Goal: Task Accomplishment & Management: Use online tool/utility

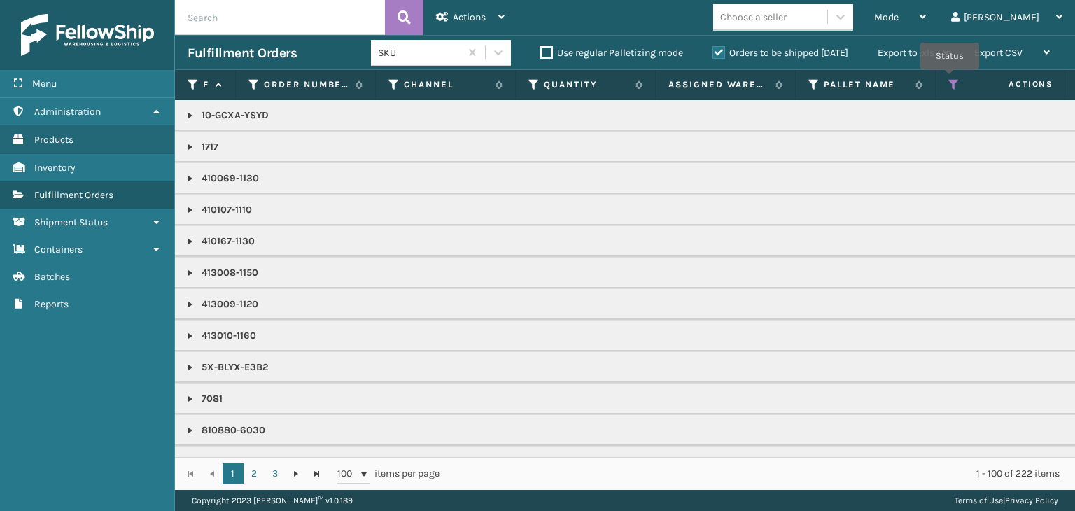
click at [949, 79] on icon at bounding box center [953, 84] width 11 height 13
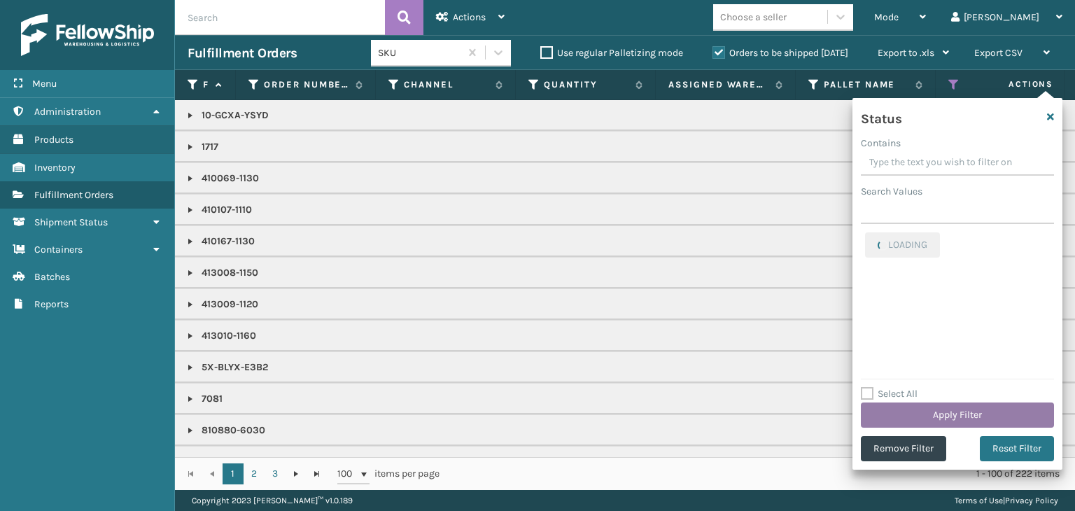
click at [912, 407] on button "Apply Filter" at bounding box center [957, 414] width 193 height 25
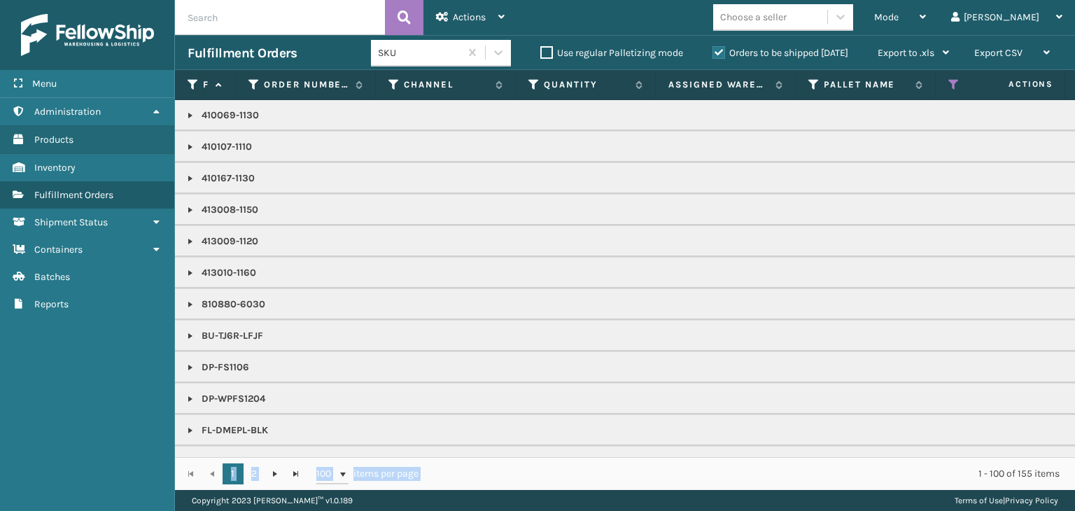
scroll to position [248, 0]
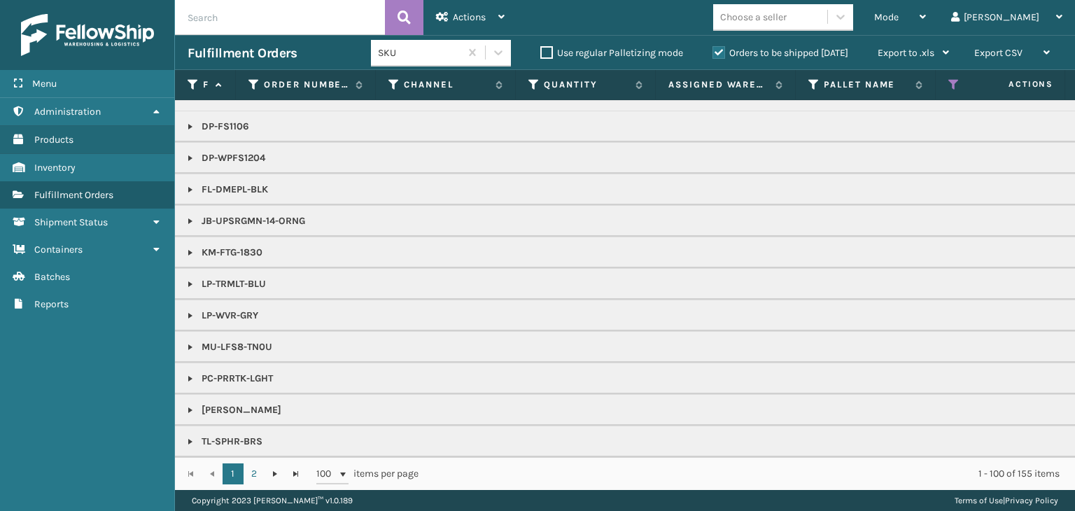
drag, startPoint x: 588, startPoint y: 457, endPoint x: 736, endPoint y: 457, distance: 148.3
click at [736, 457] on div "1 2 1 2 100 items per page 1 - 100 of 155 items" at bounding box center [625, 473] width 900 height 33
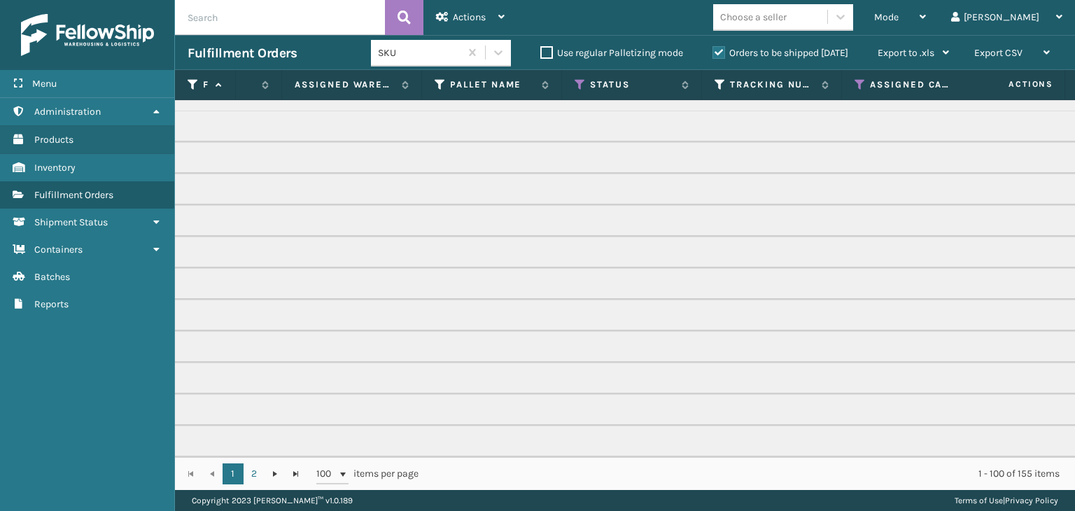
scroll to position [0, 364]
click at [586, 80] on icon at bounding box center [589, 84] width 11 height 13
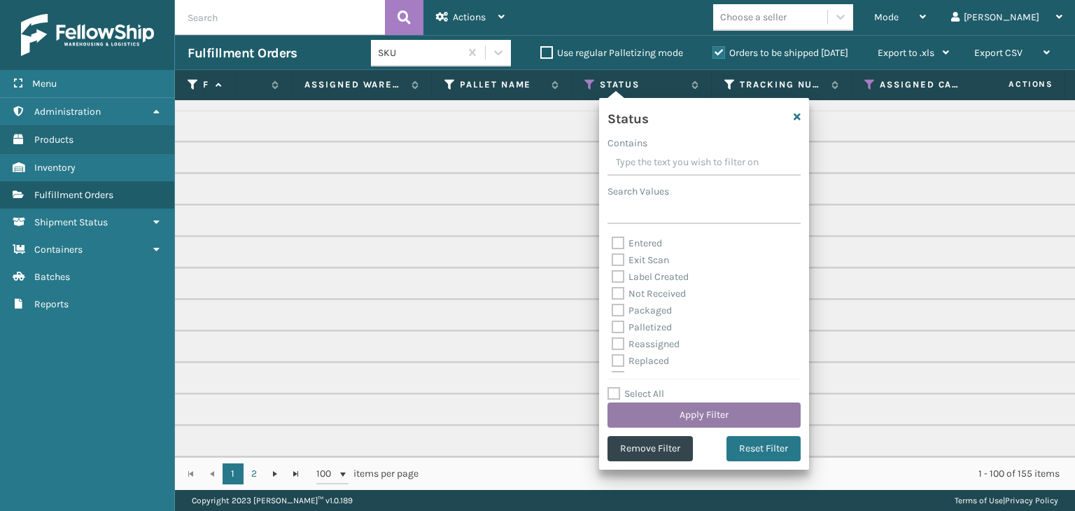
scroll to position [70, 0]
click at [661, 407] on button "Apply Filter" at bounding box center [703, 414] width 193 height 25
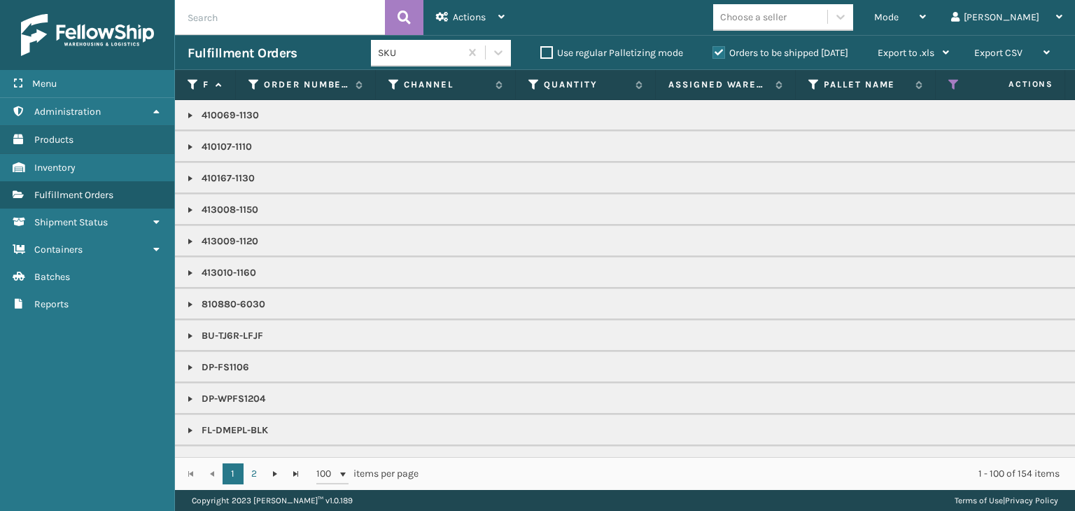
click at [786, 12] on div "Choose a seller" at bounding box center [753, 17] width 66 height 15
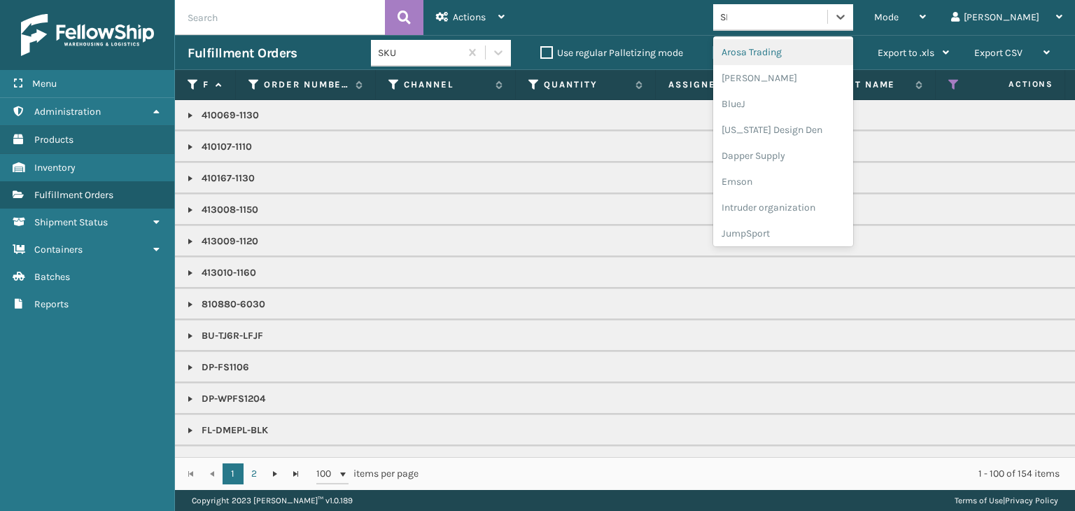
type input "SLE"
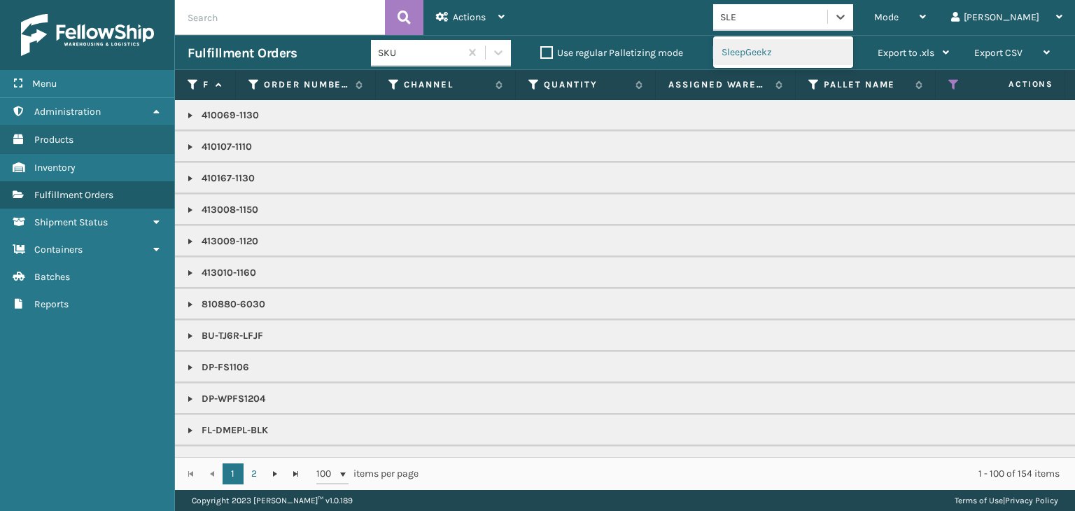
click at [791, 55] on div "SleepGeekz" at bounding box center [783, 52] width 140 height 26
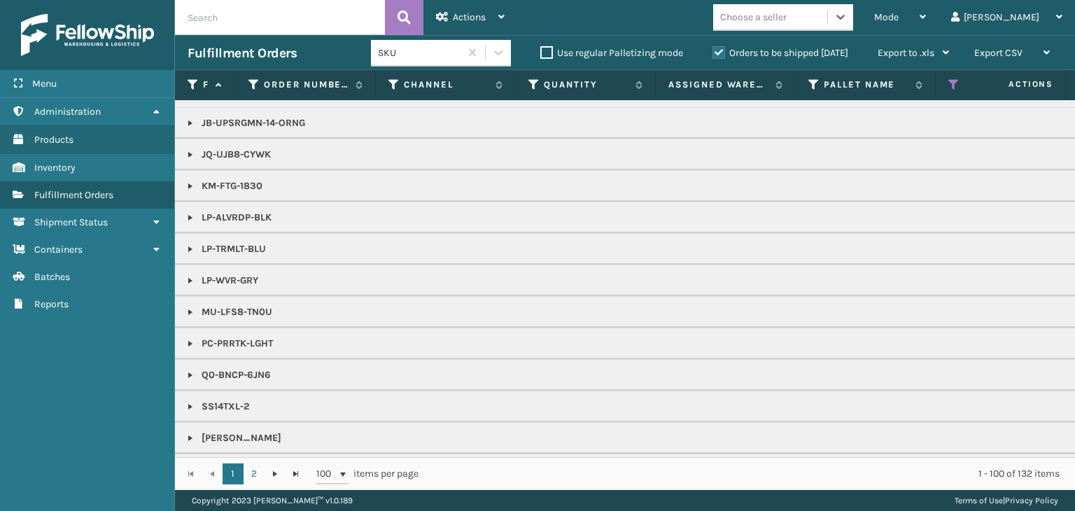
scroll to position [560, 0]
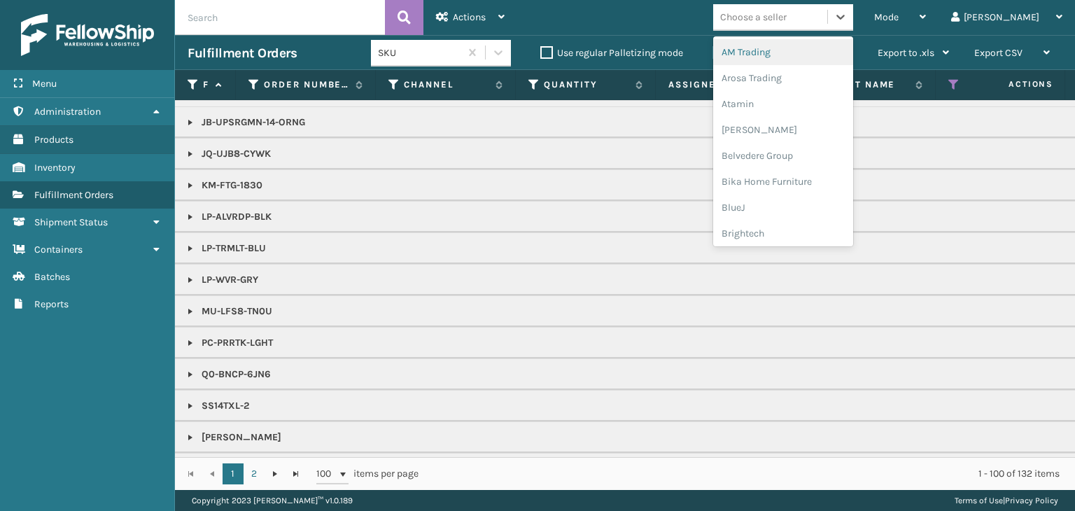
click at [786, 17] on div "Choose a seller" at bounding box center [753, 17] width 66 height 15
type input "BR"
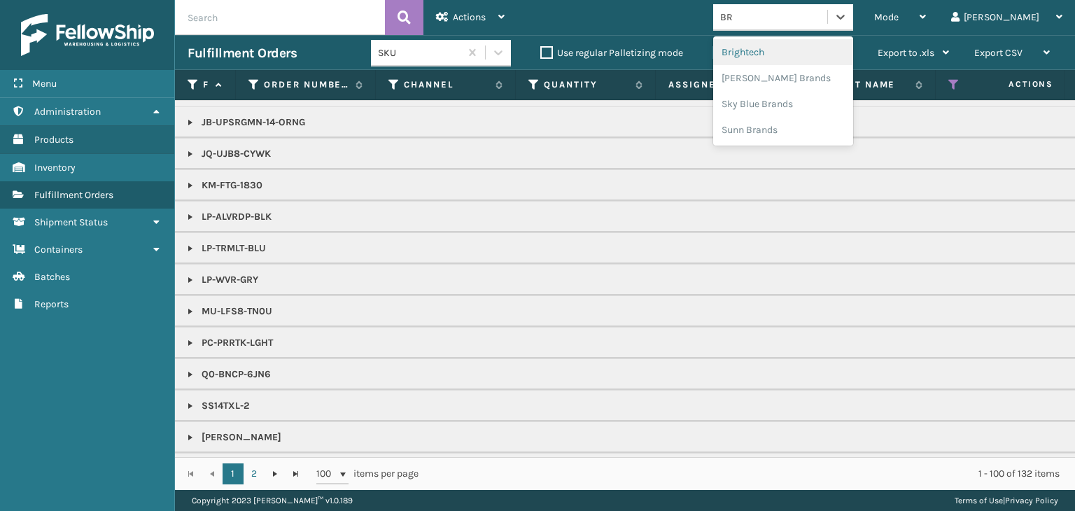
click at [805, 43] on div "Brightech" at bounding box center [783, 52] width 140 height 26
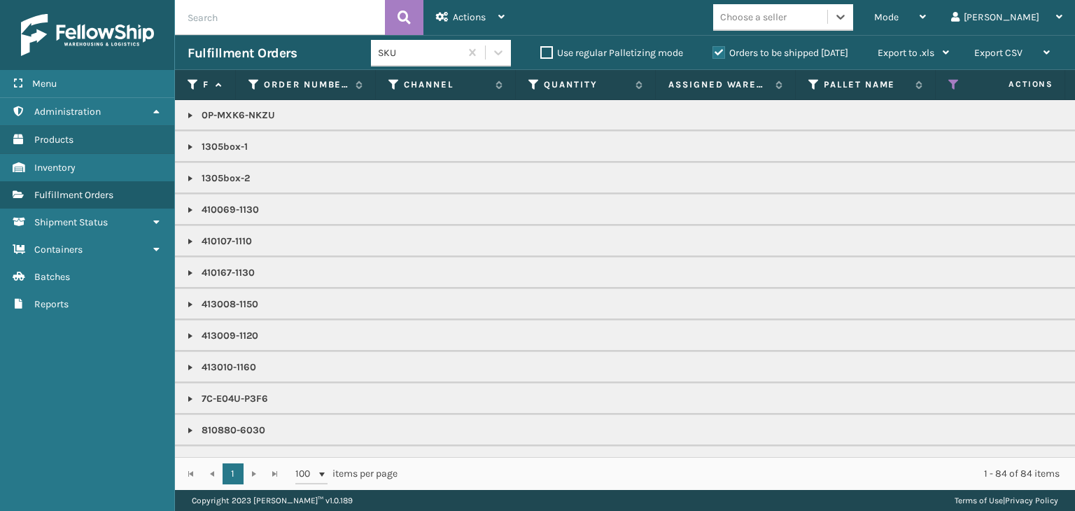
click at [786, 13] on div "Choose a seller" at bounding box center [753, 17] width 66 height 15
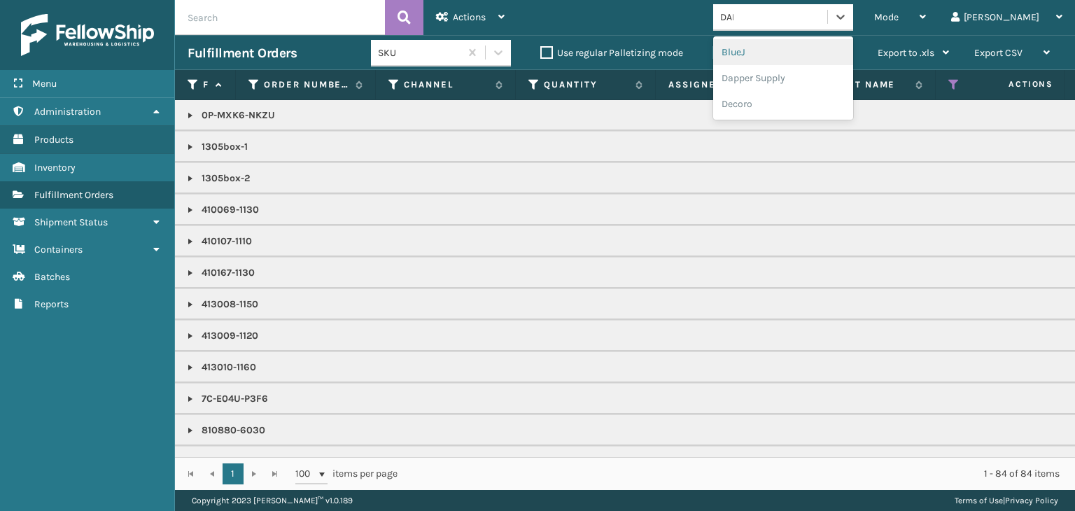
type input "[PERSON_NAME]"
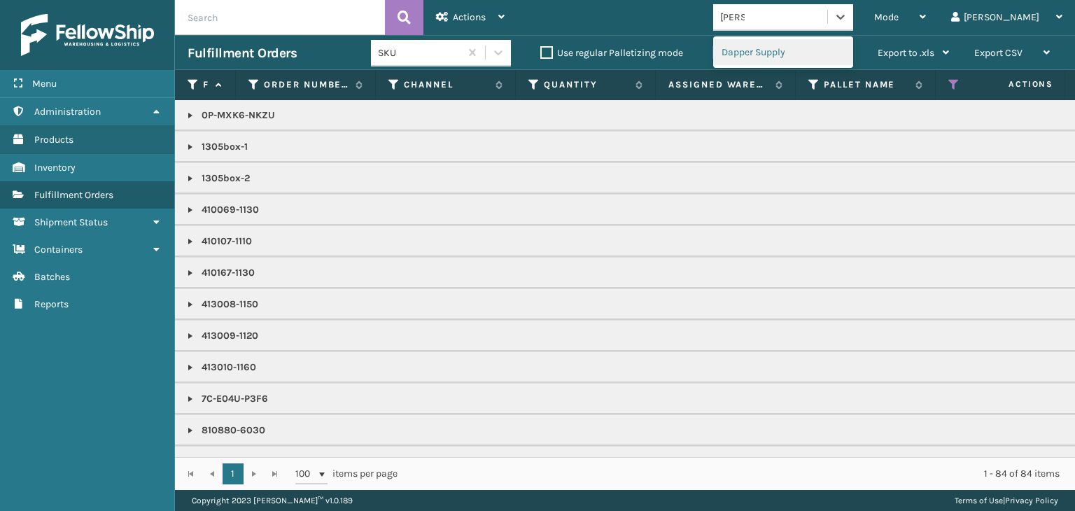
click at [815, 47] on div "Dapper Supply" at bounding box center [783, 52] width 140 height 26
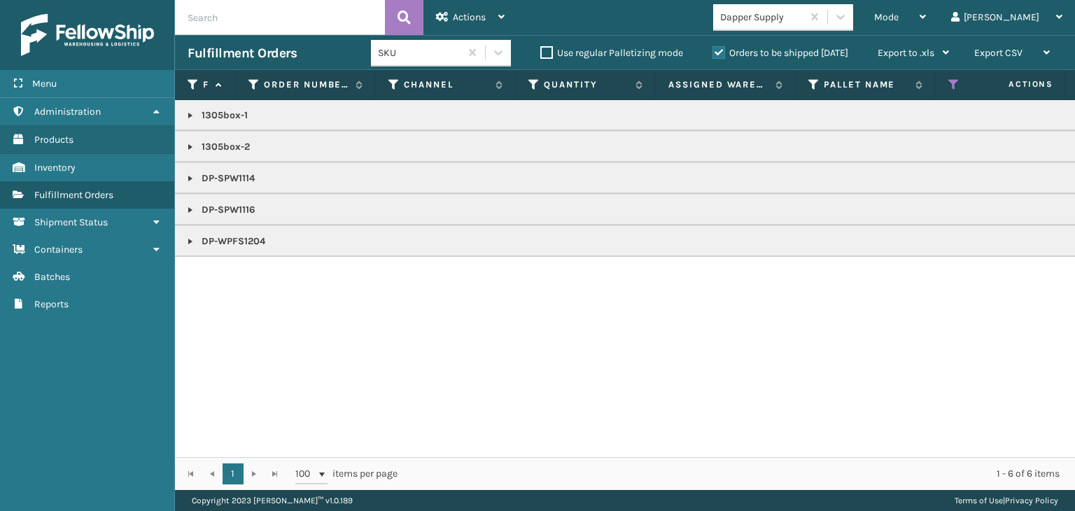
click at [204, 219] on td "DP-SPW1116" at bounding box center [1078, 209] width 1807 height 31
click at [926, 13] on div "Mode" at bounding box center [900, 17] width 52 height 35
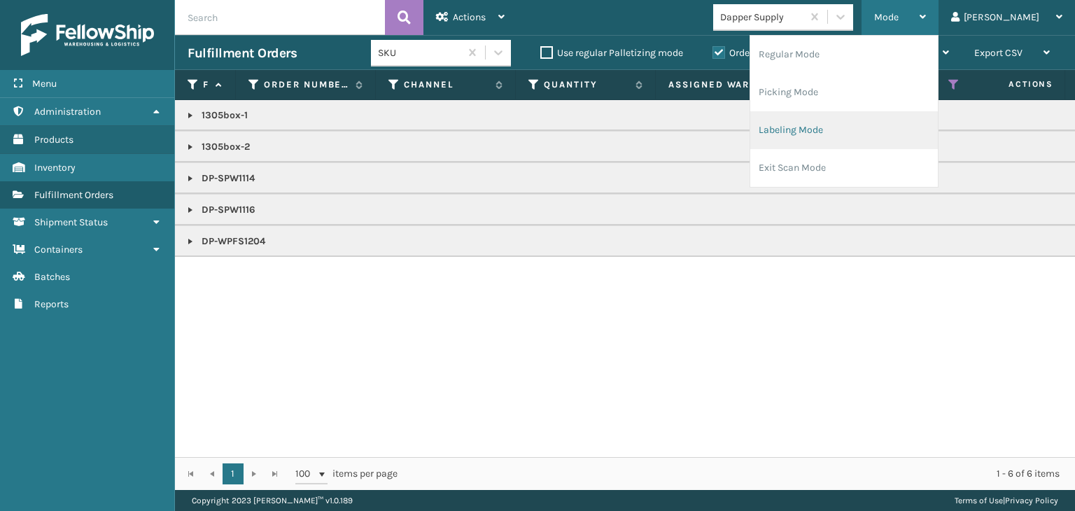
click at [851, 134] on li "Labeling Mode" at bounding box center [844, 130] width 188 height 38
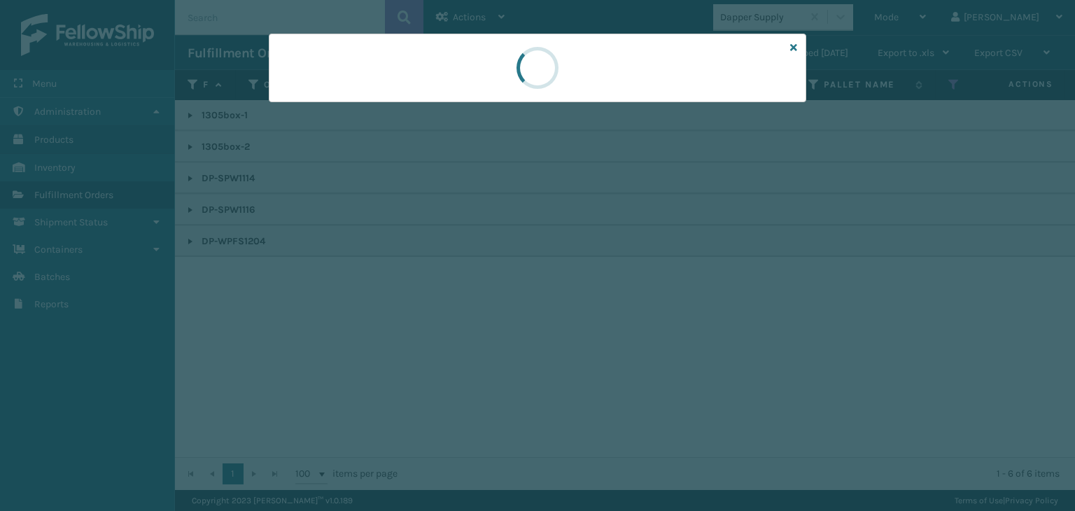
click at [299, 101] on div at bounding box center [537, 68] width 537 height 69
click at [300, 99] on div at bounding box center [537, 68] width 537 height 69
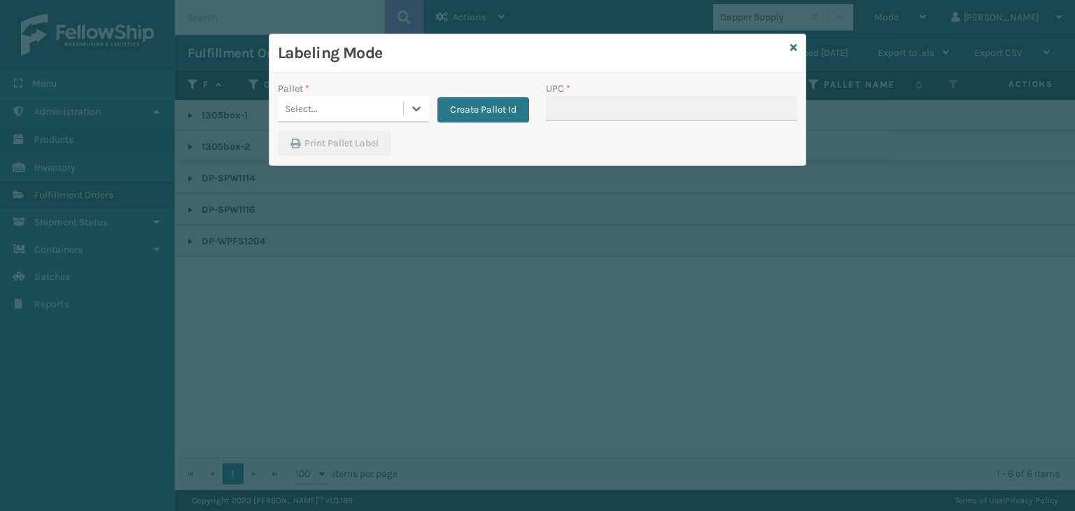
click at [302, 99] on div "Select..." at bounding box center [340, 108] width 125 height 23
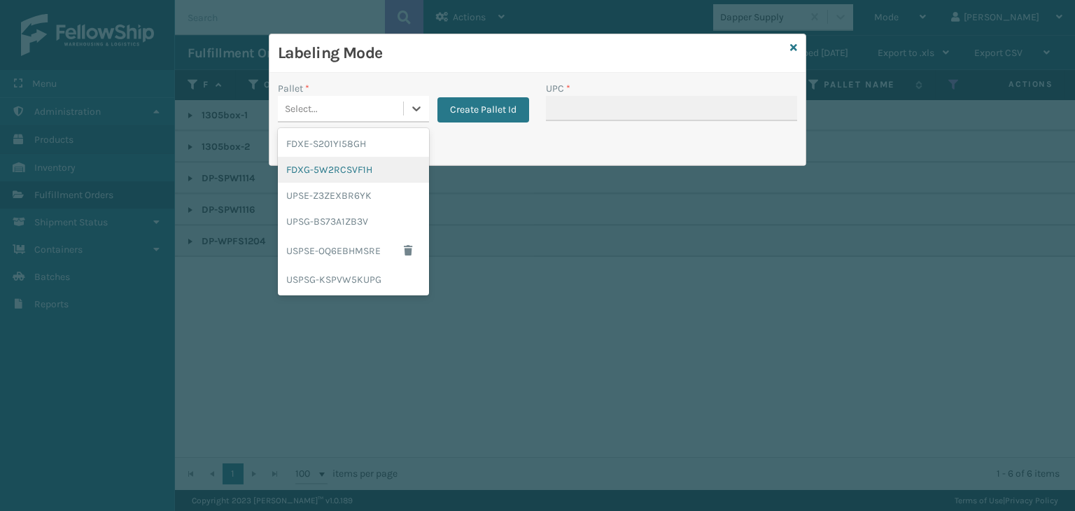
click at [328, 171] on div "FDXG-5W2RCSVF1H" at bounding box center [353, 170] width 151 height 26
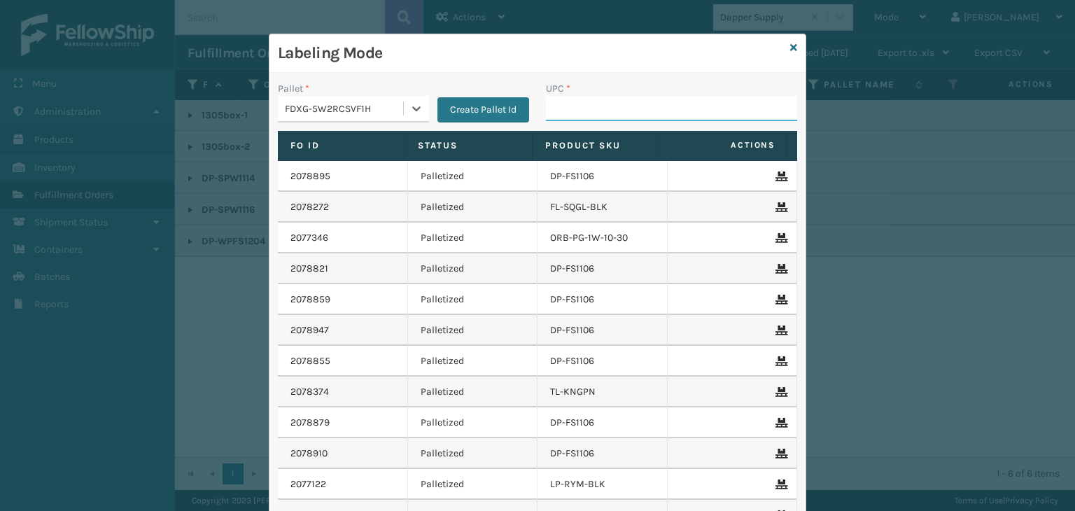
click at [617, 109] on input "UPC *" at bounding box center [671, 108] width 251 height 25
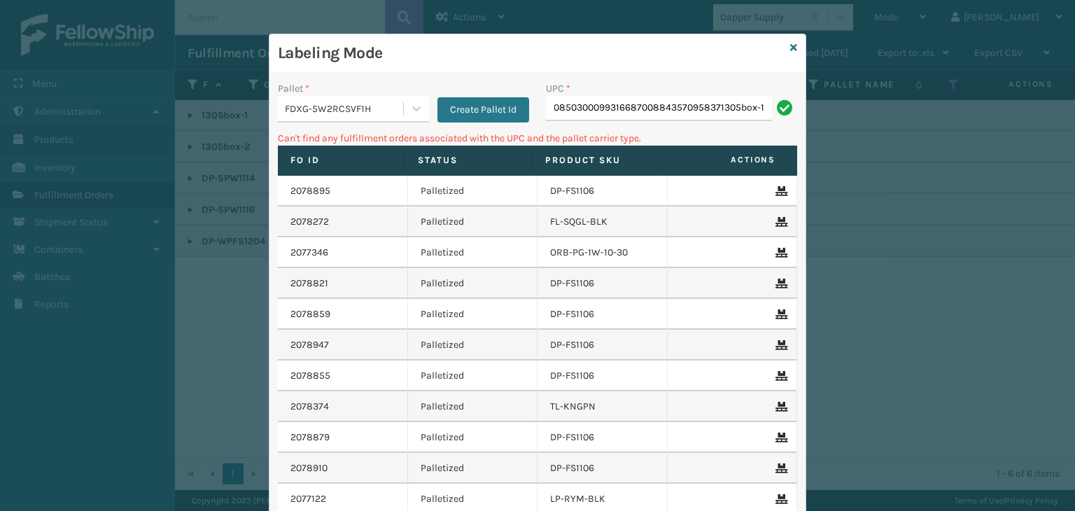
scroll to position [0, 0]
drag, startPoint x: 763, startPoint y: 108, endPoint x: 0, endPoint y: 106, distance: 762.7
click at [0, 79] on div "Labeling Mode Pallet * FDXG-5W2RCSVF1H Create Pallet Id UPC * 96220850300099316…" at bounding box center [537, 255] width 1075 height 511
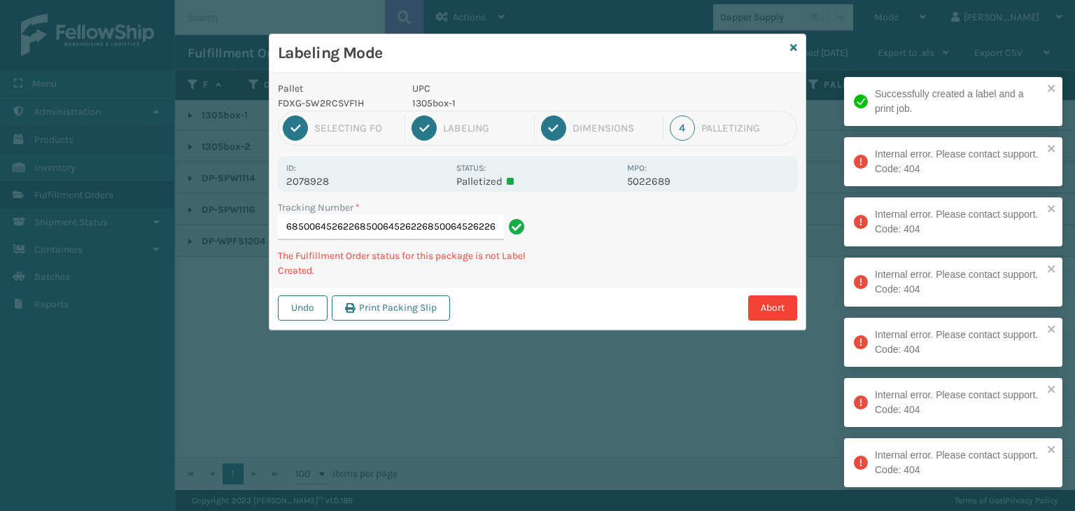
type input "8843570967208500645262268500645262268500645262268500645262268500645262268500645…"
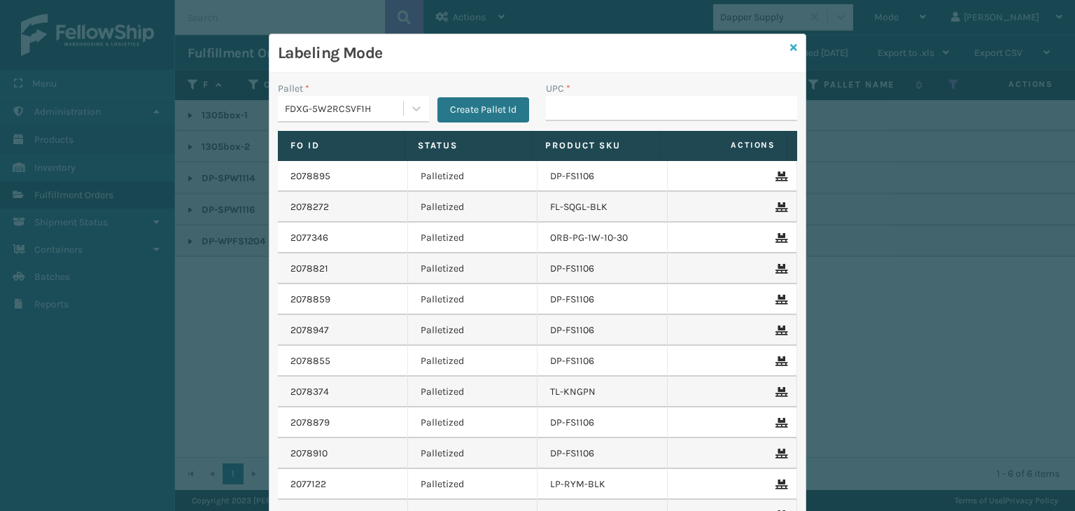
click at [790, 45] on icon at bounding box center [793, 48] width 7 height 10
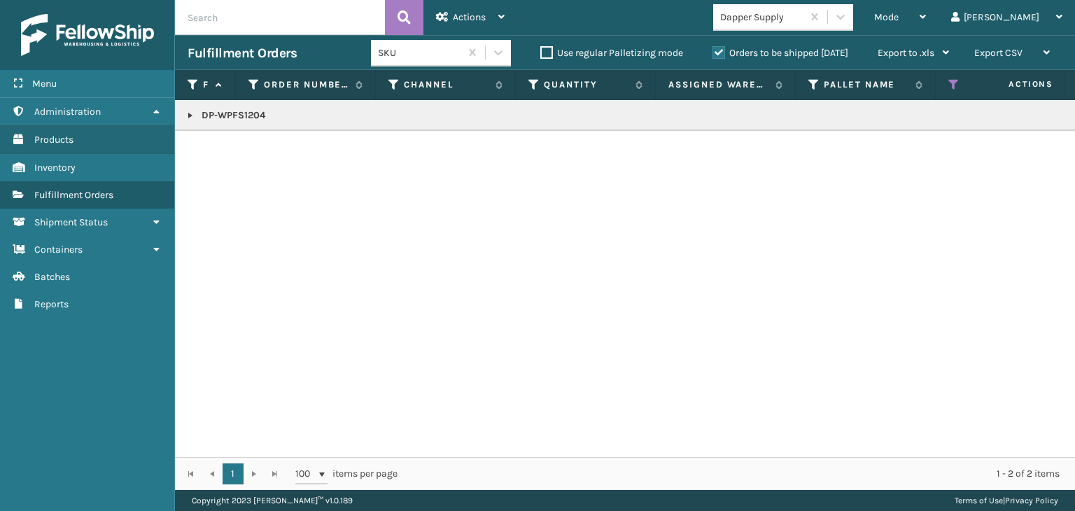
click at [190, 114] on link at bounding box center [190, 115] width 11 height 11
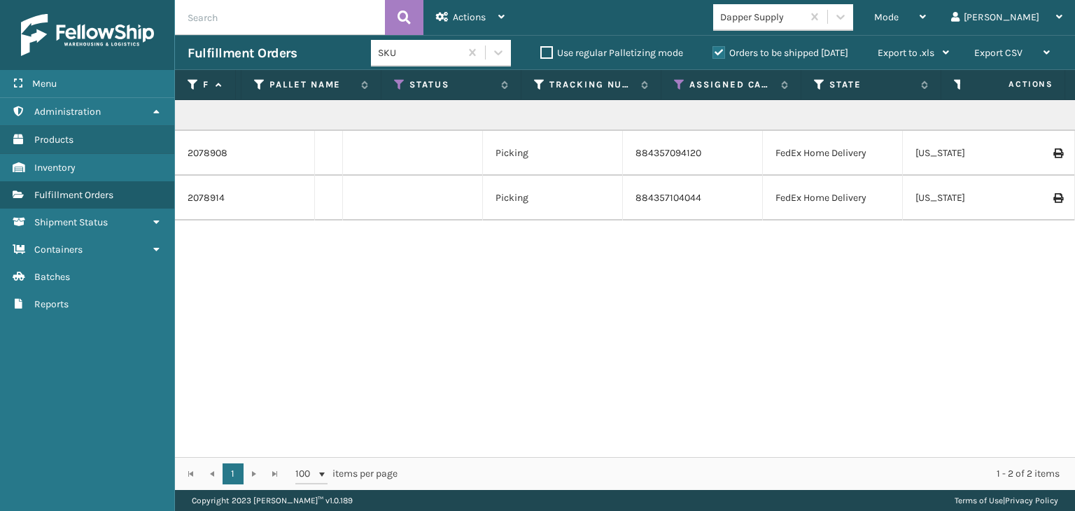
scroll to position [0, 0]
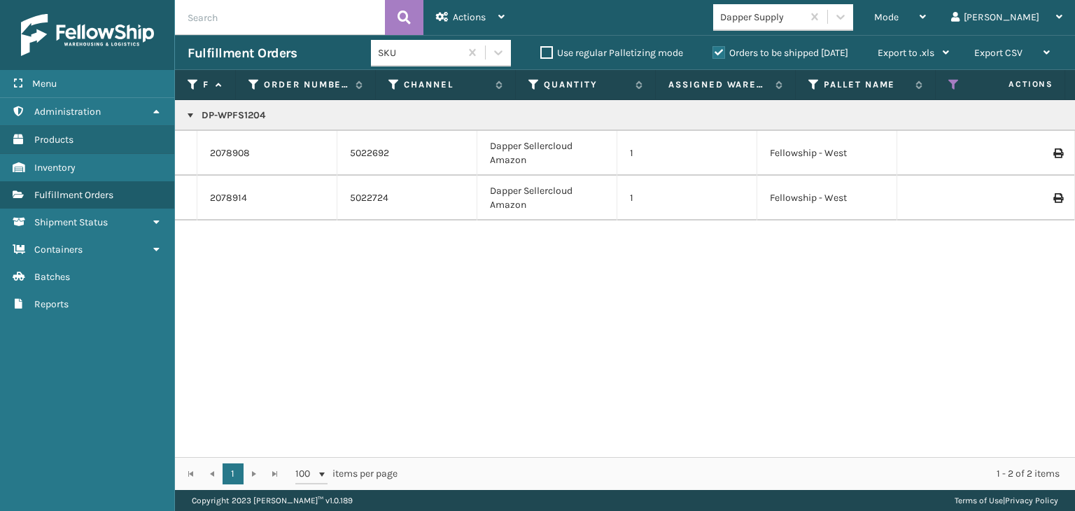
click at [224, 111] on p "DP-WPFS1204" at bounding box center [1078, 115] width 1781 height 14
click at [224, 112] on p "DP-WPFS1204" at bounding box center [1078, 115] width 1781 height 14
copy p "DP-WPFS1204"
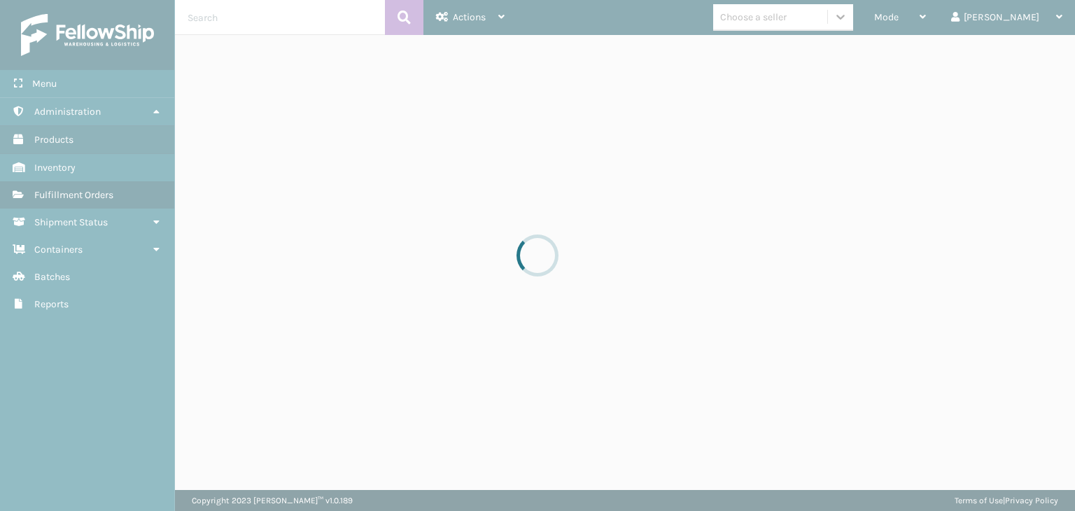
click at [835, 20] on div at bounding box center [537, 255] width 1075 height 511
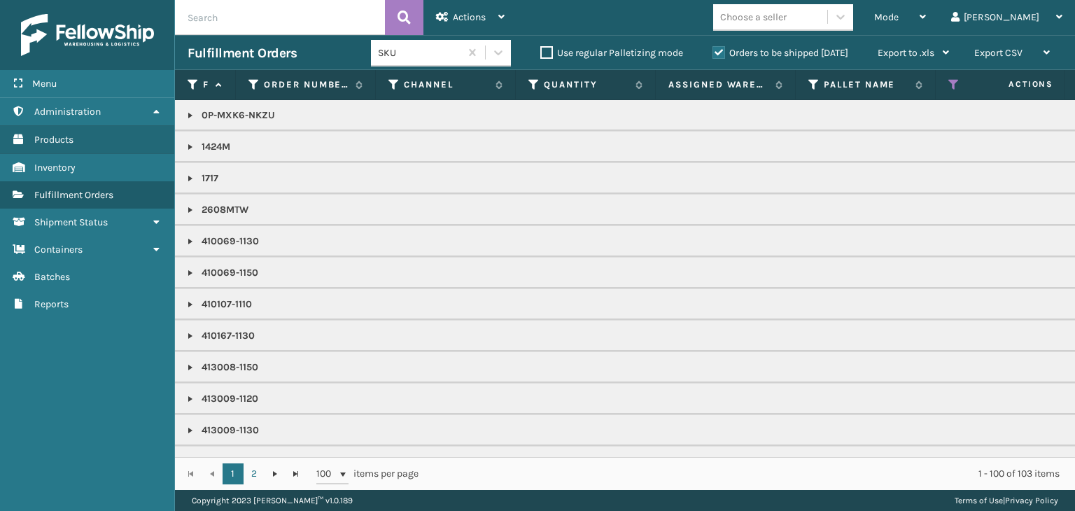
click at [786, 20] on div "Choose a seller" at bounding box center [753, 17] width 66 height 15
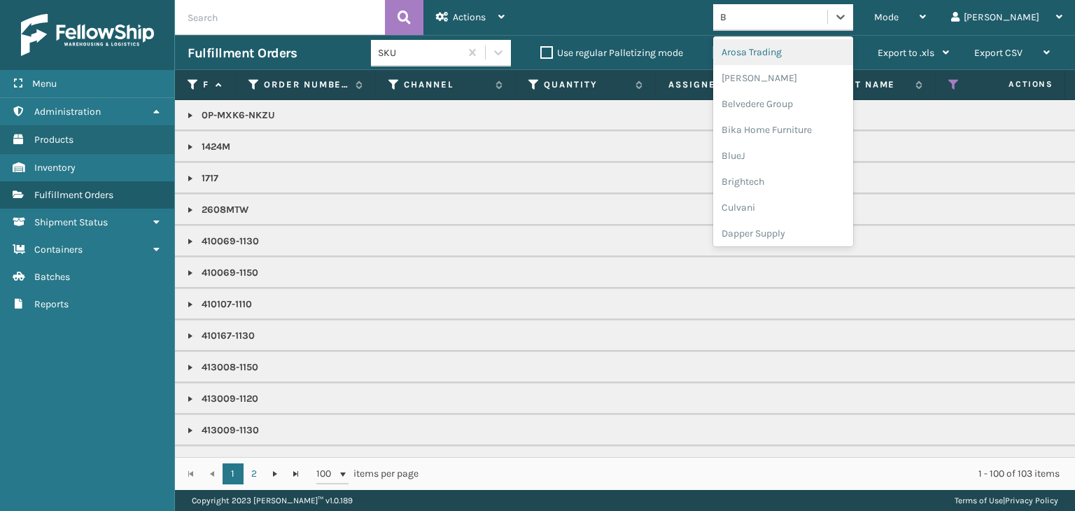
type input "BR"
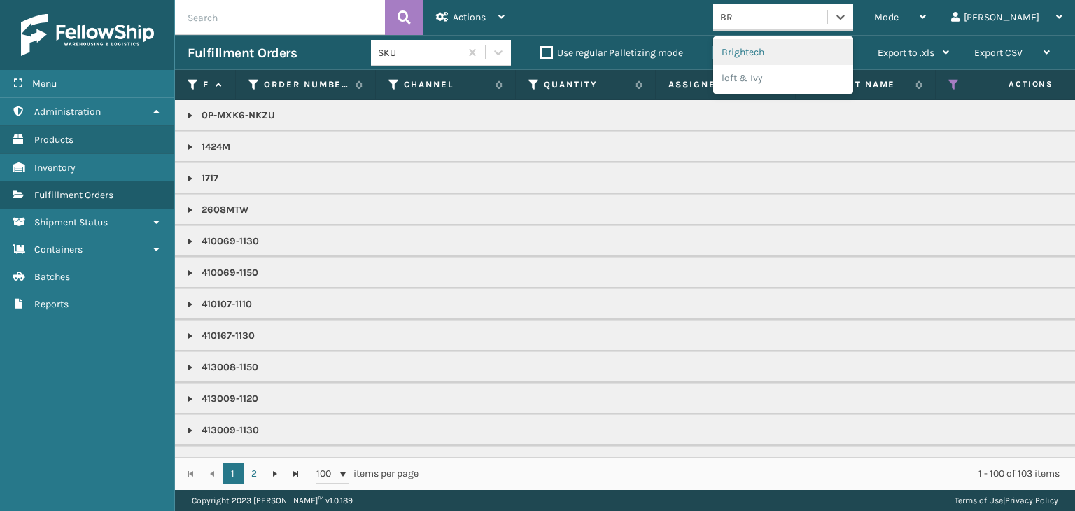
click at [832, 45] on div "Brightech" at bounding box center [783, 52] width 140 height 26
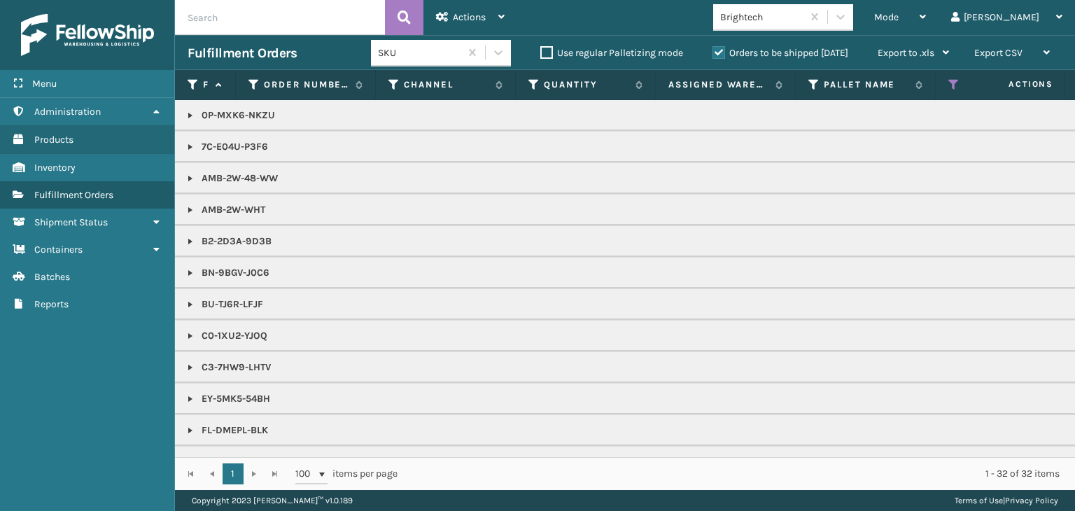
click at [188, 241] on link at bounding box center [190, 241] width 11 height 11
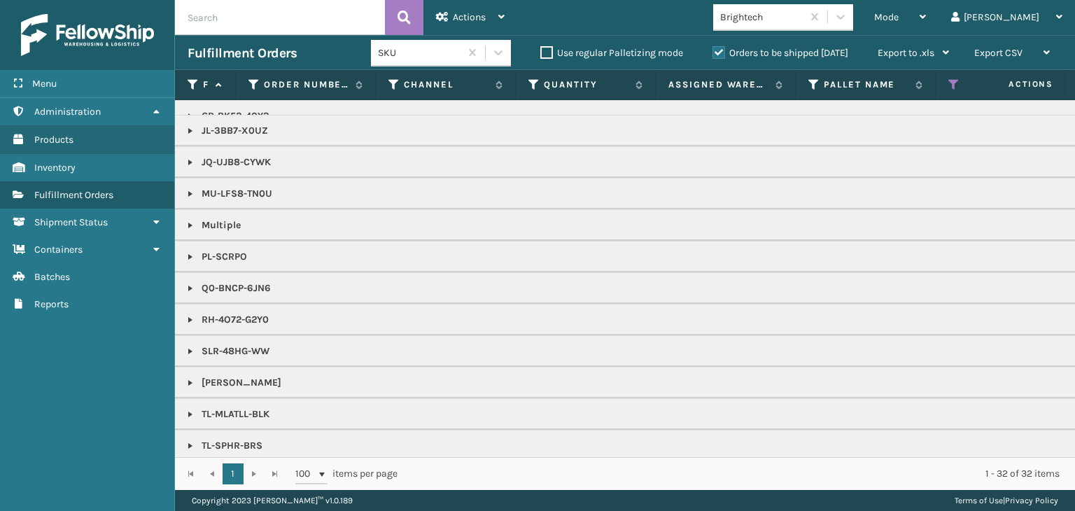
scroll to position [592, 0]
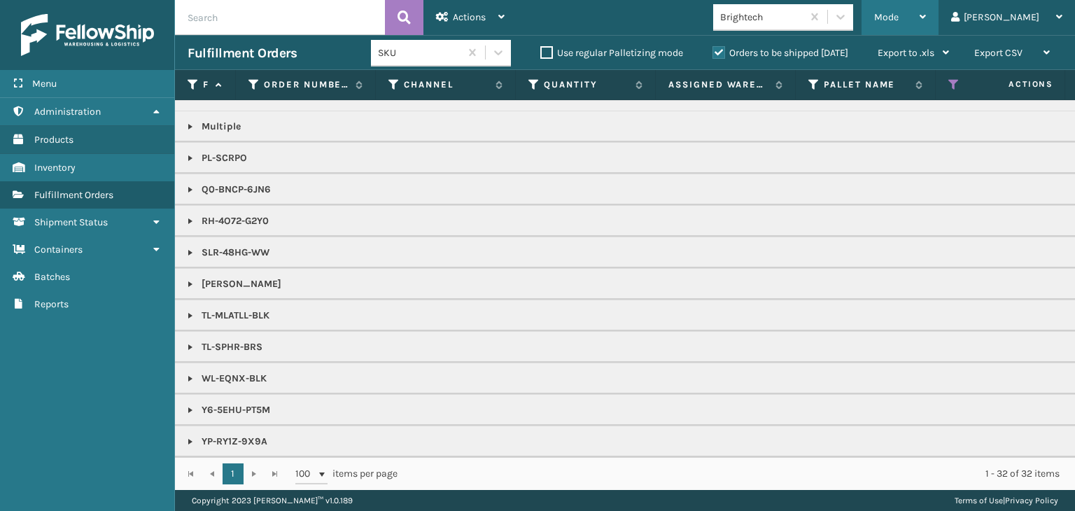
click at [898, 17] on span "Mode" at bounding box center [886, 17] width 24 height 12
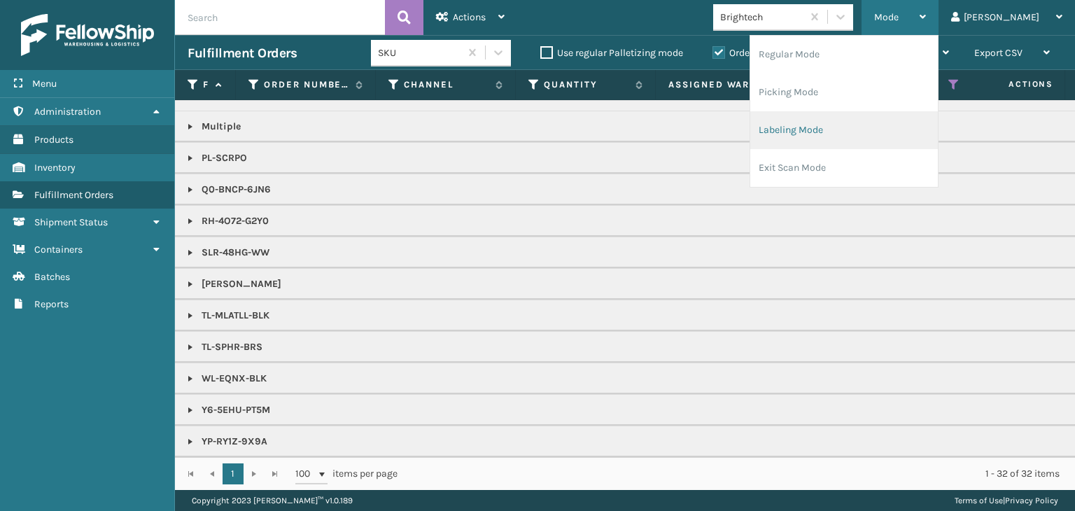
click at [889, 116] on li "Labeling Mode" at bounding box center [844, 130] width 188 height 38
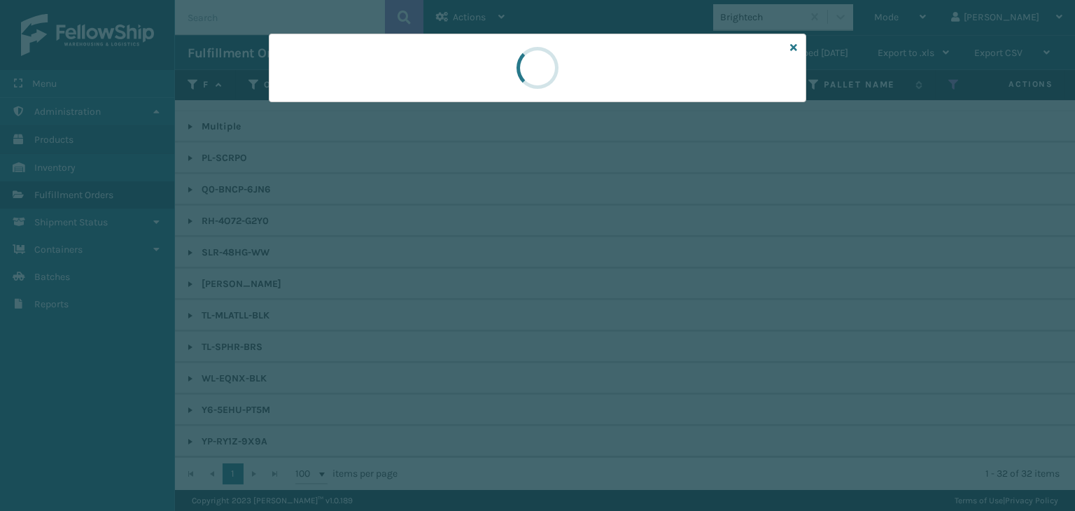
click at [325, 107] on div at bounding box center [537, 255] width 1075 height 511
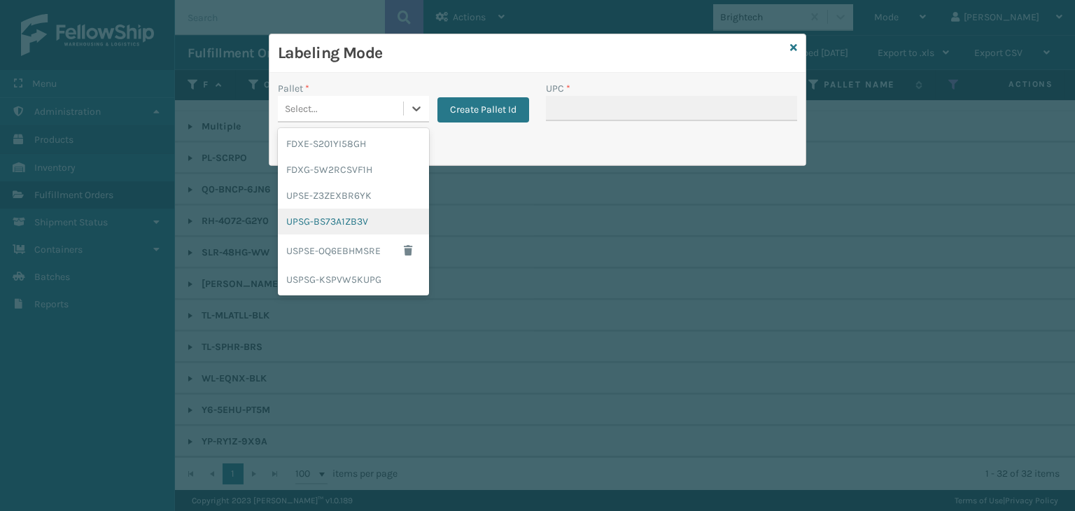
click at [329, 219] on div "UPSG-BS73A1ZB3V" at bounding box center [353, 222] width 151 height 26
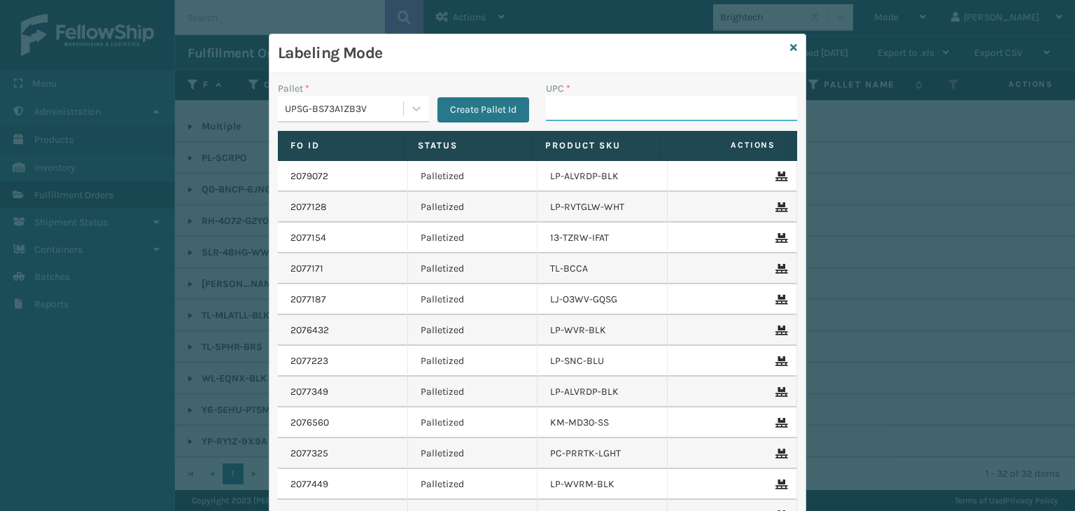
drag, startPoint x: 593, startPoint y: 108, endPoint x: 574, endPoint y: 126, distance: 25.7
click at [593, 108] on input "UPC *" at bounding box center [671, 108] width 251 height 25
click at [790, 43] on icon at bounding box center [793, 48] width 7 height 10
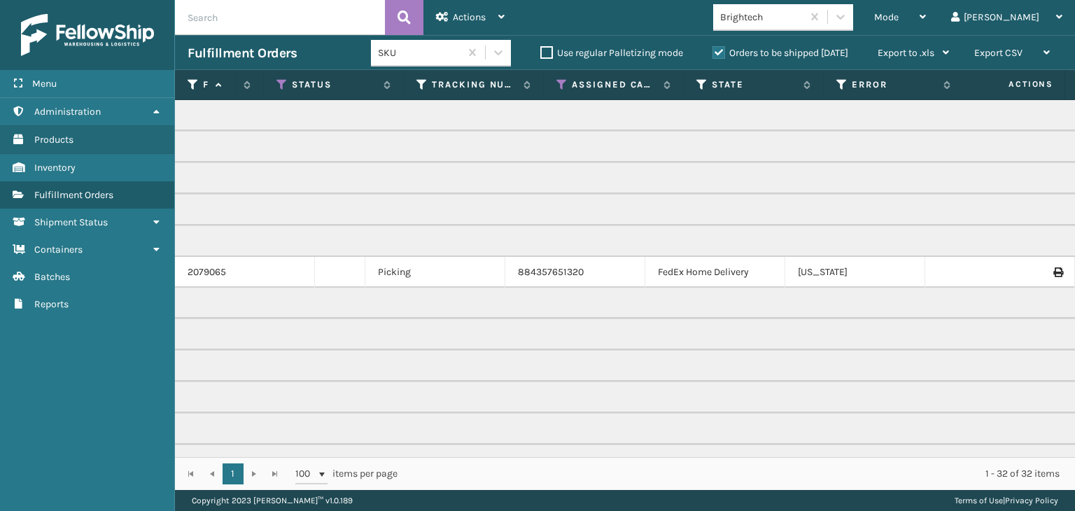
scroll to position [0, 3]
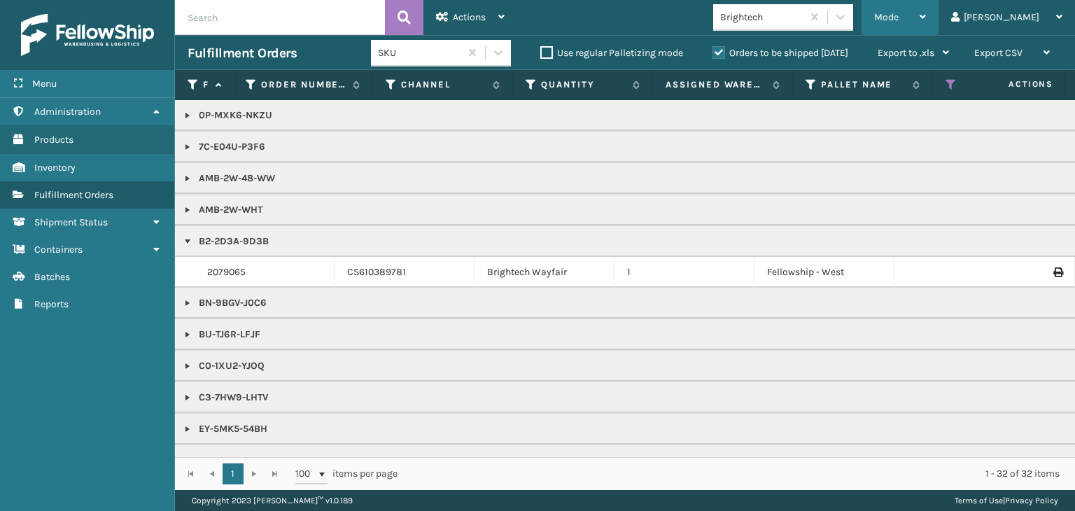
click at [898, 12] on span "Mode" at bounding box center [886, 17] width 24 height 12
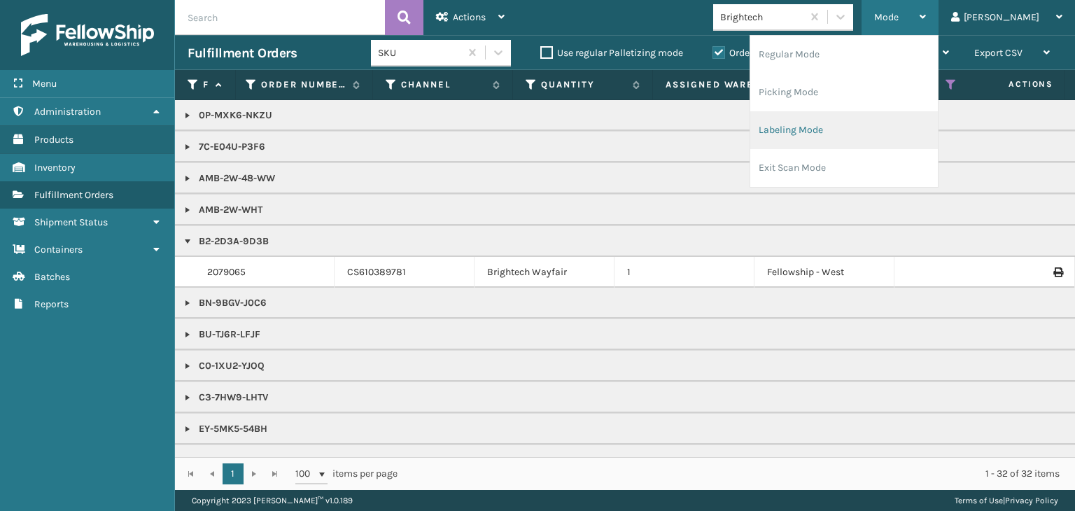
click at [824, 135] on li "Labeling Mode" at bounding box center [844, 130] width 188 height 38
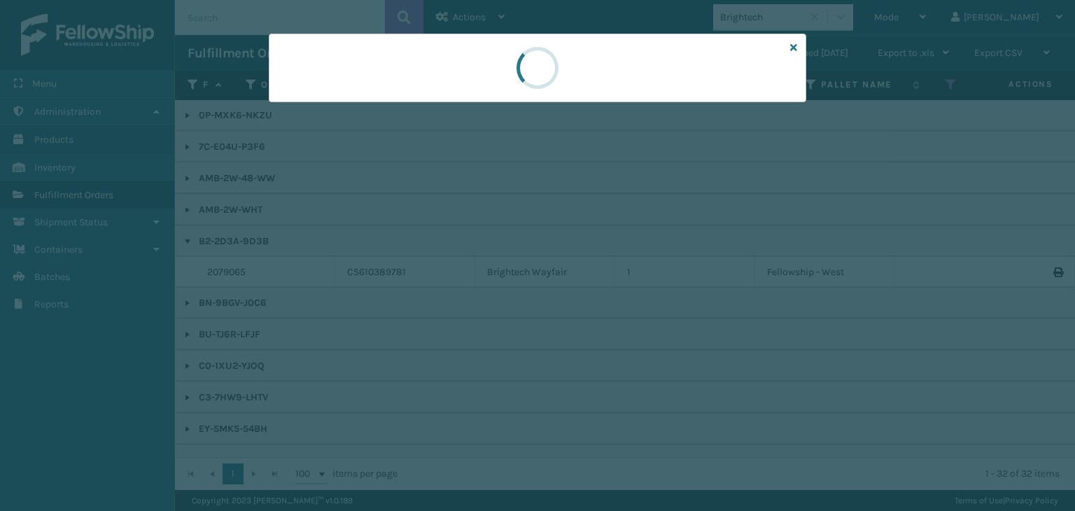
click at [309, 108] on div at bounding box center [537, 255] width 1075 height 511
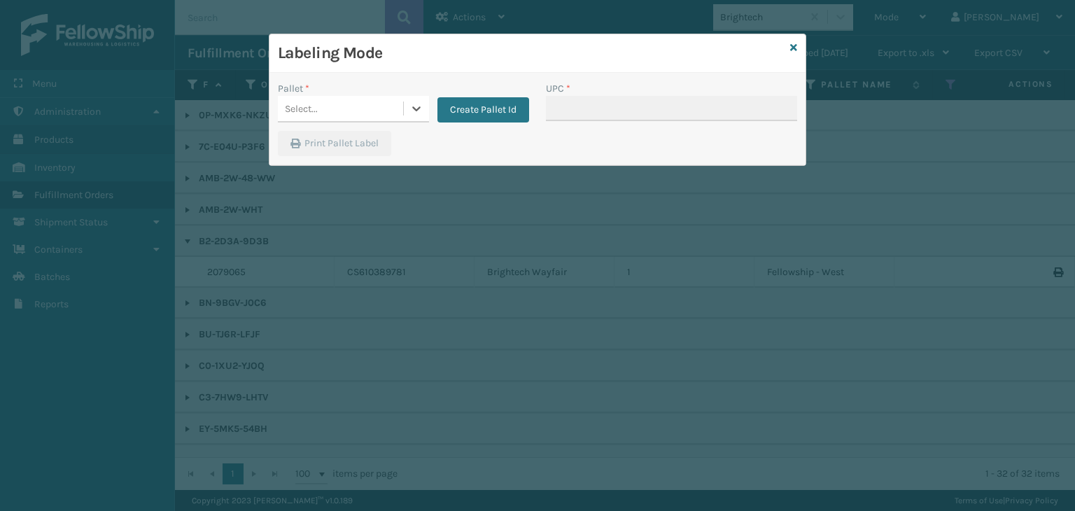
click at [312, 105] on div "Select..." at bounding box center [301, 108] width 33 height 15
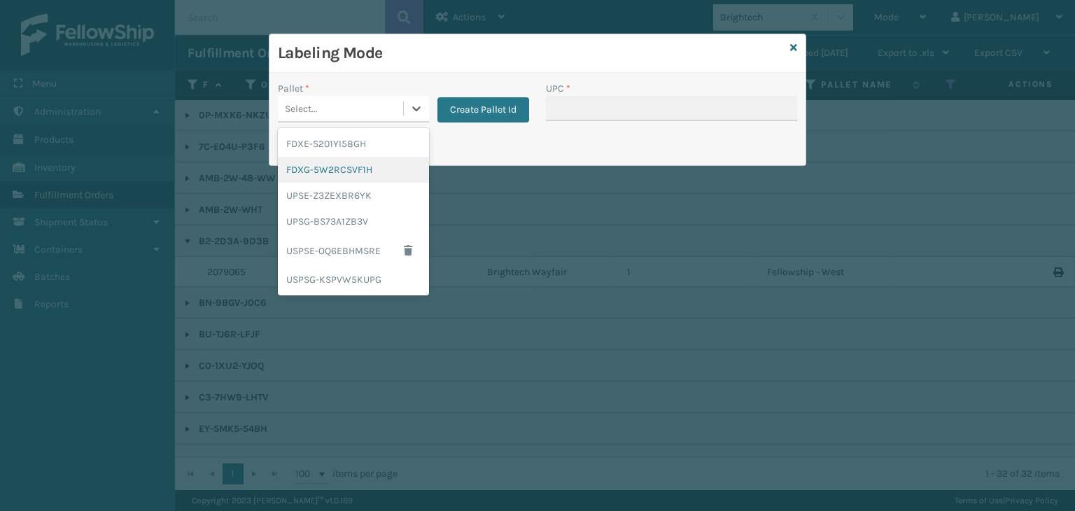
click at [311, 174] on div "FDXG-5W2RCSVF1H" at bounding box center [353, 170] width 151 height 26
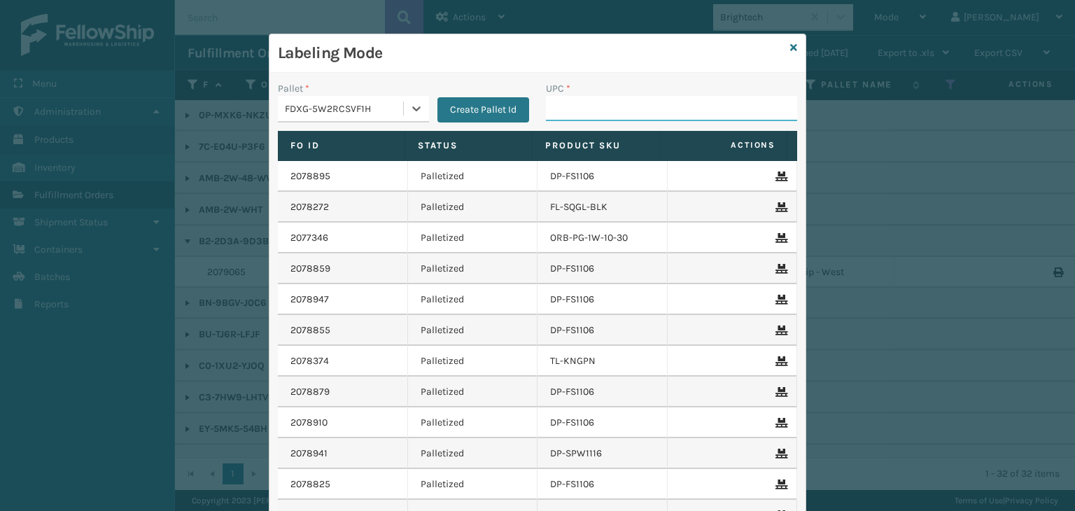
click at [570, 115] on input "UPC *" at bounding box center [671, 108] width 251 height 25
click at [790, 47] on icon at bounding box center [793, 48] width 7 height 10
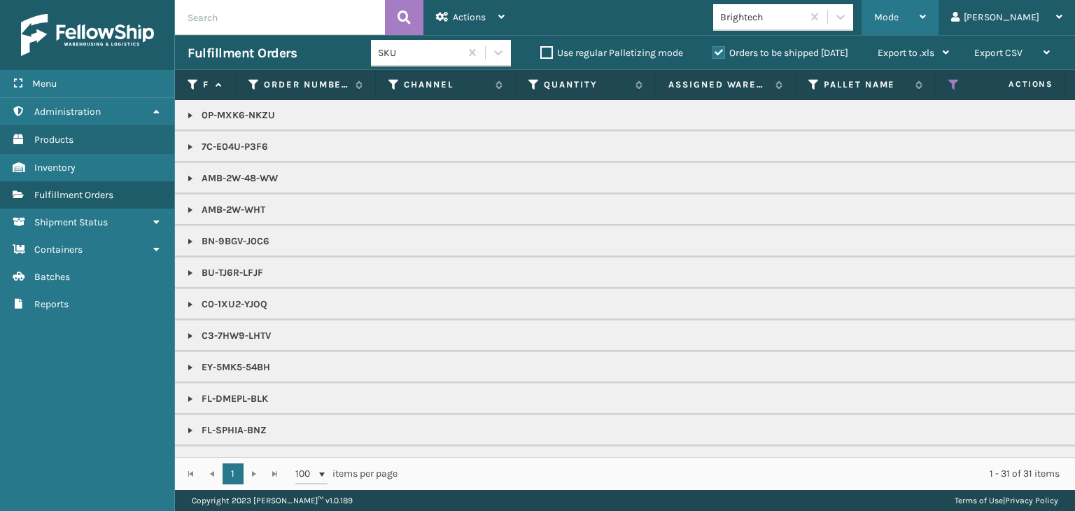
click at [898, 13] on span "Mode" at bounding box center [886, 17] width 24 height 12
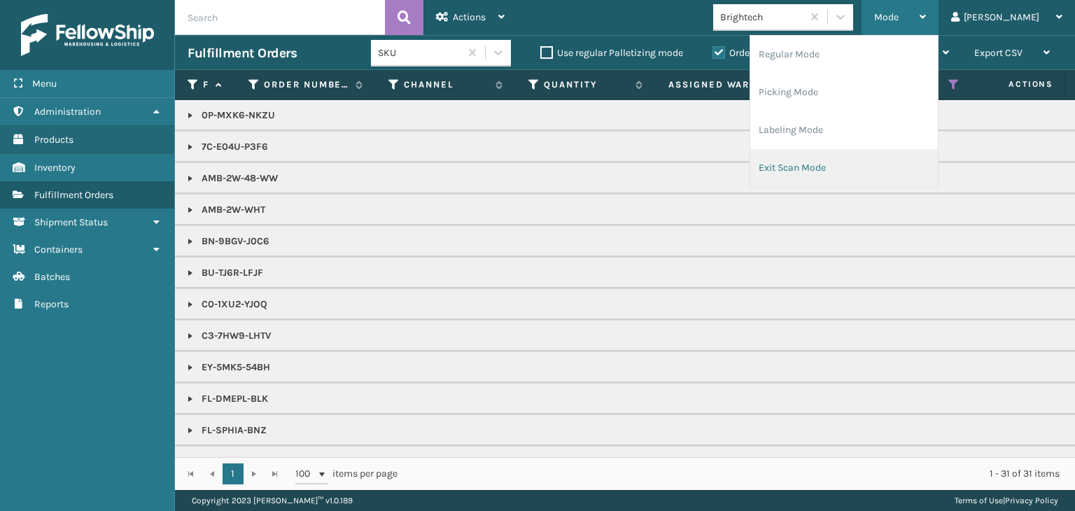
click at [854, 162] on li "Exit Scan Mode" at bounding box center [844, 168] width 188 height 38
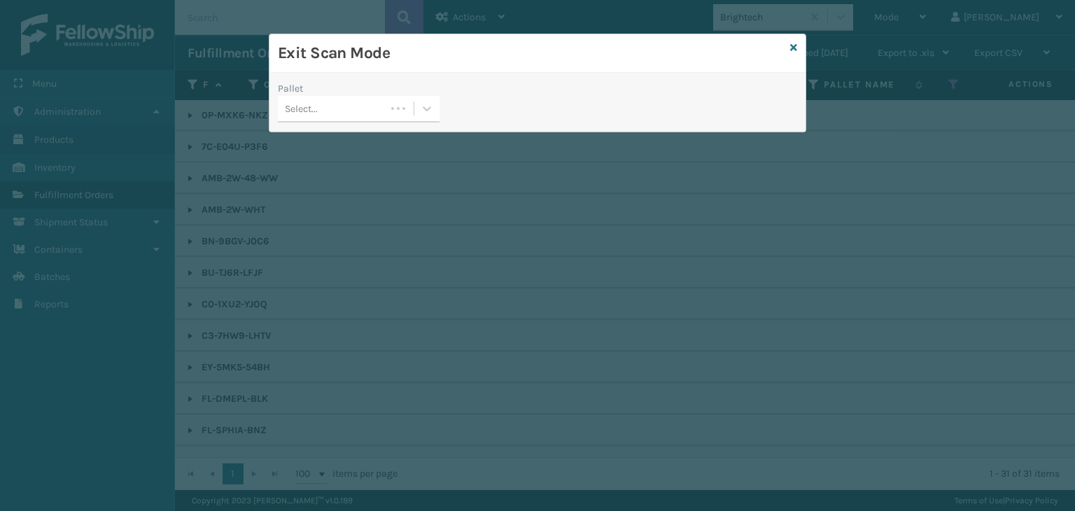
click at [332, 110] on div "Select..." at bounding box center [332, 108] width 108 height 23
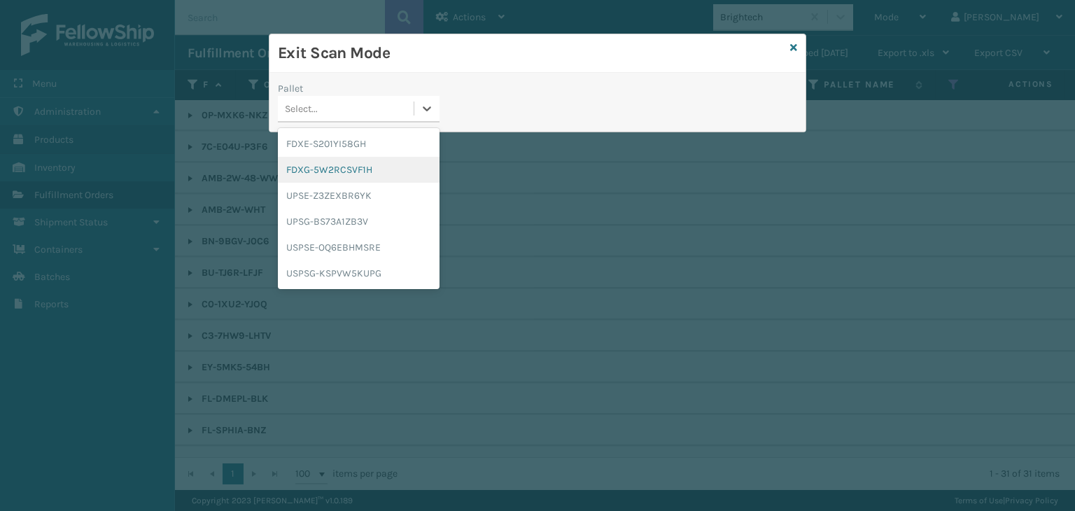
click at [332, 157] on div "FDXG-5W2RCSVF1H" at bounding box center [359, 170] width 162 height 26
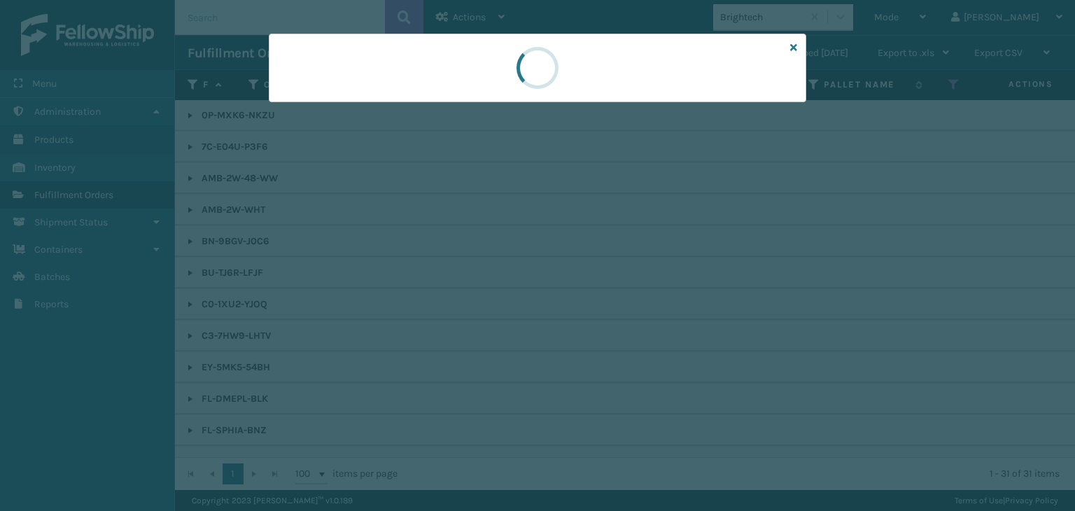
click at [341, 104] on div at bounding box center [537, 255] width 1075 height 511
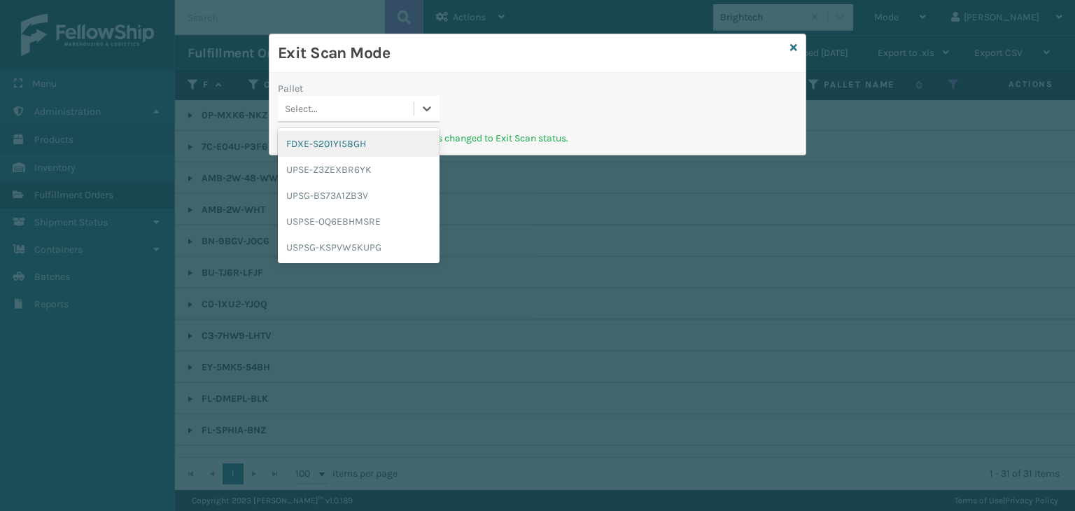
click at [291, 108] on div "Select..." at bounding box center [301, 108] width 33 height 15
click at [352, 193] on div "UPSG-BS73A1ZB3V" at bounding box center [359, 196] width 162 height 26
click at [374, 109] on div "Select..." at bounding box center [346, 108] width 136 height 23
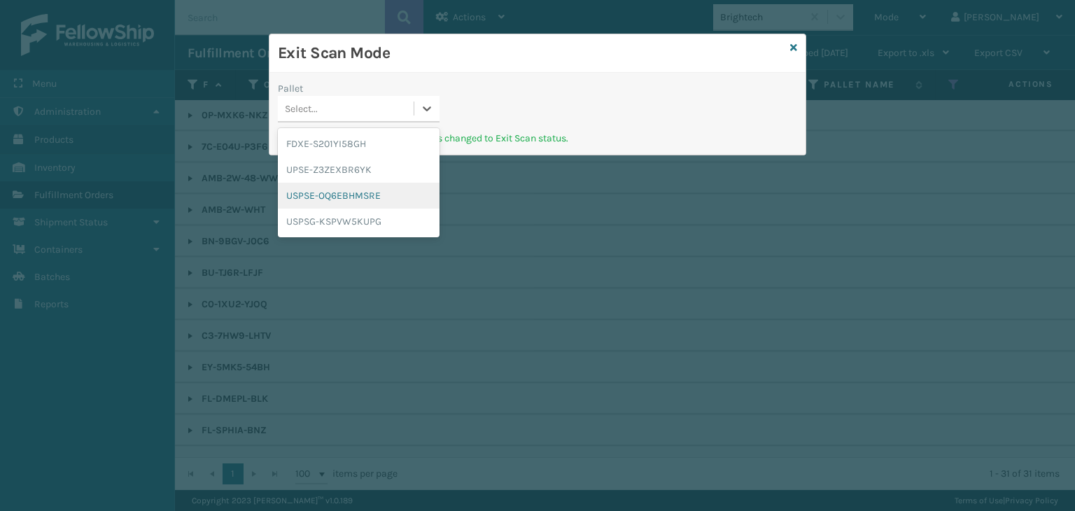
click at [360, 202] on div "USPSE-OQ6EBHMSRE" at bounding box center [359, 196] width 162 height 26
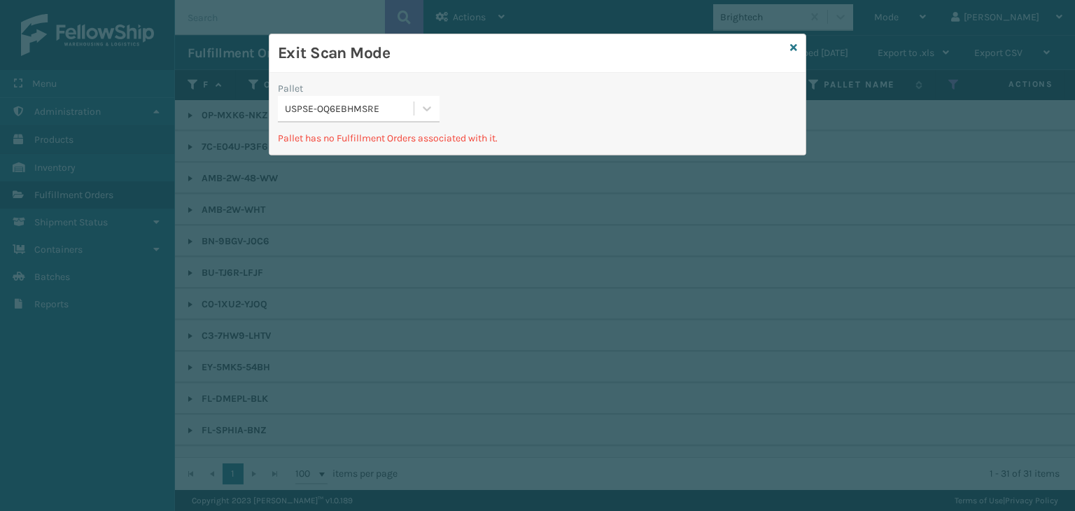
click at [358, 115] on div "USPSE-OQ6EBHMSRE" at bounding box center [346, 108] width 136 height 23
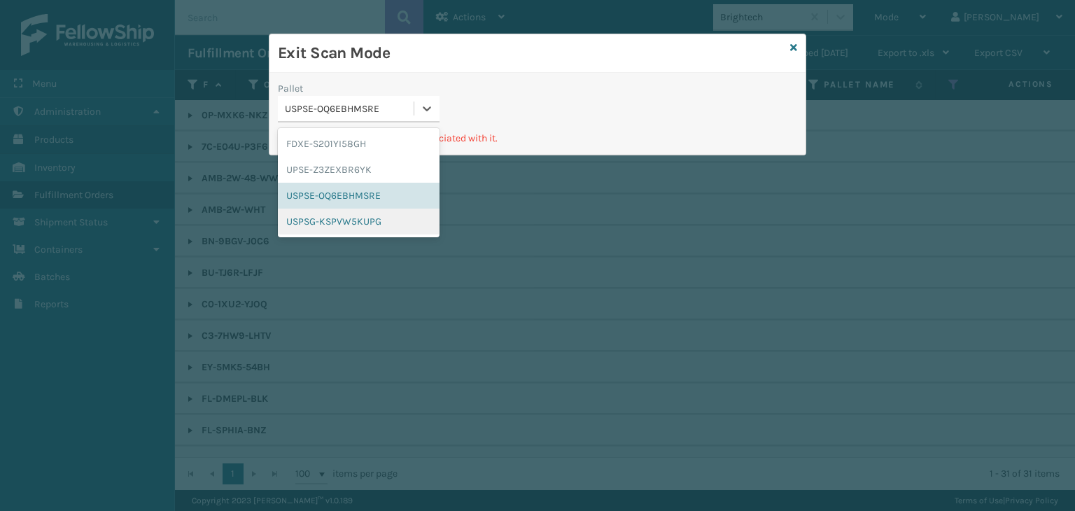
click at [346, 217] on div "USPSG-KSPVW5KUPG" at bounding box center [359, 222] width 162 height 26
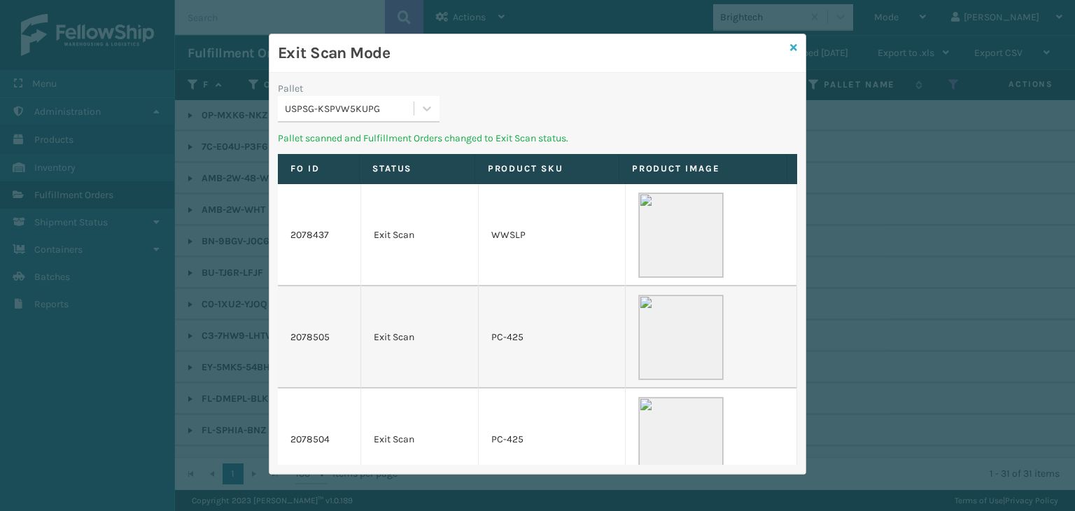
click at [796, 50] on icon at bounding box center [793, 48] width 7 height 10
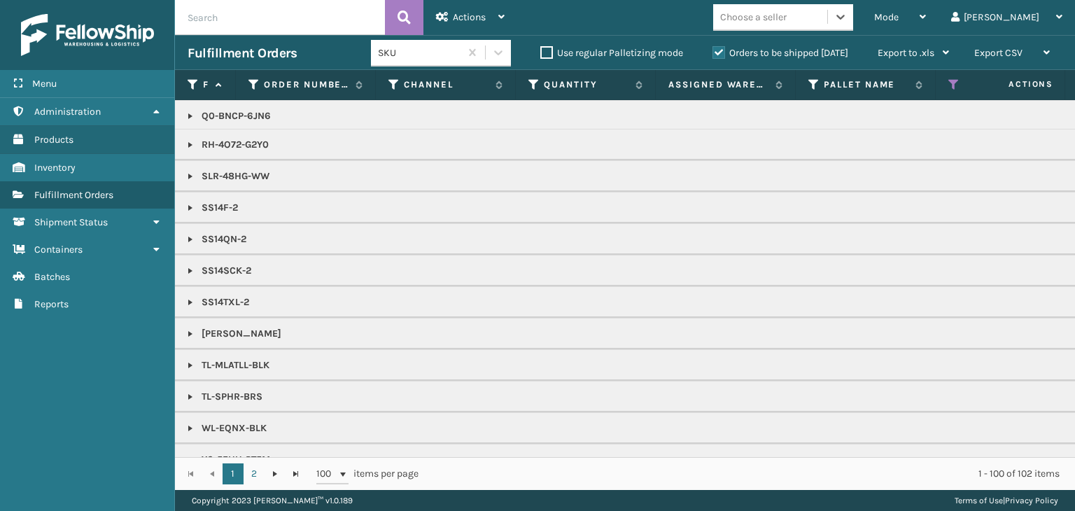
scroll to position [2155, 0]
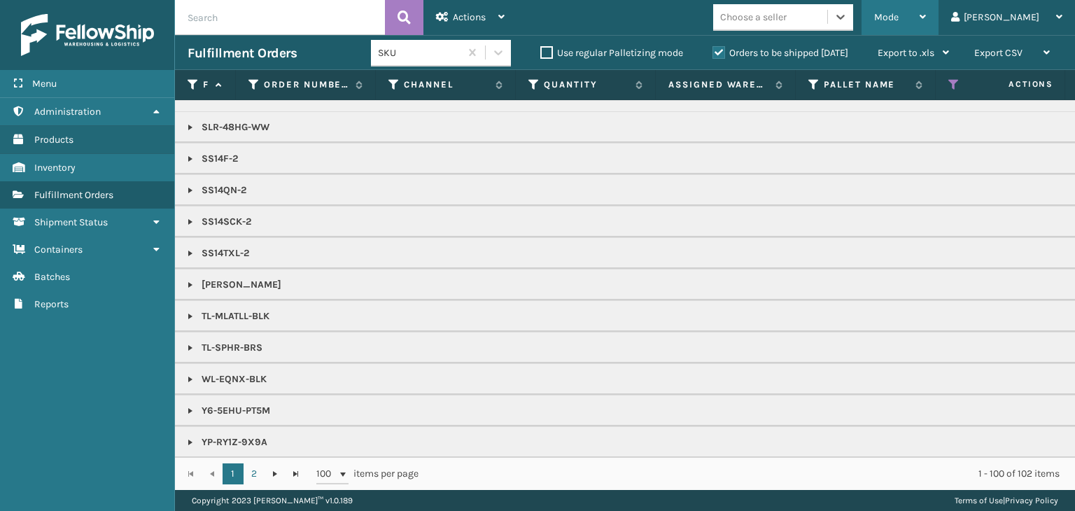
click at [926, 27] on div "Mode" at bounding box center [900, 17] width 52 height 35
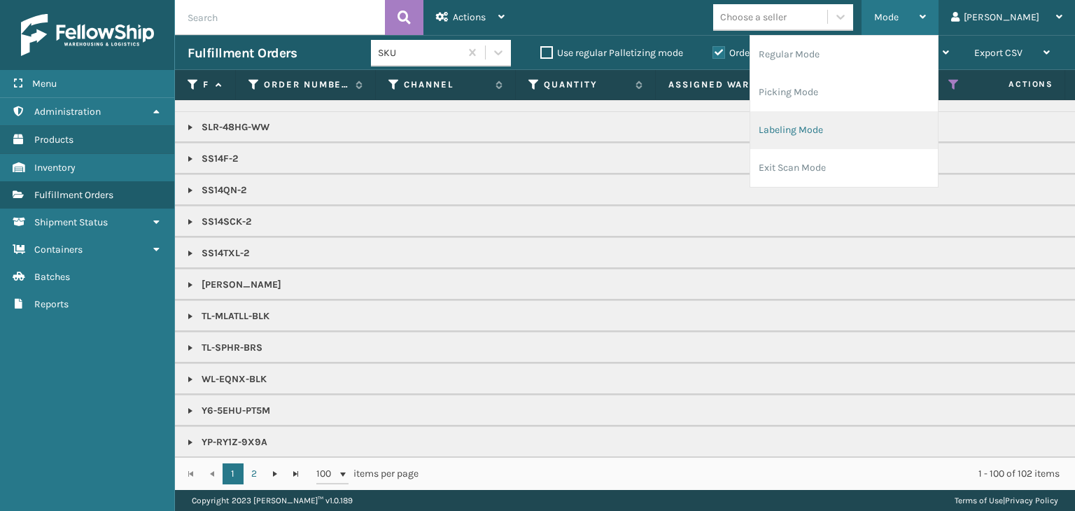
click at [921, 129] on li "Labeling Mode" at bounding box center [844, 130] width 188 height 38
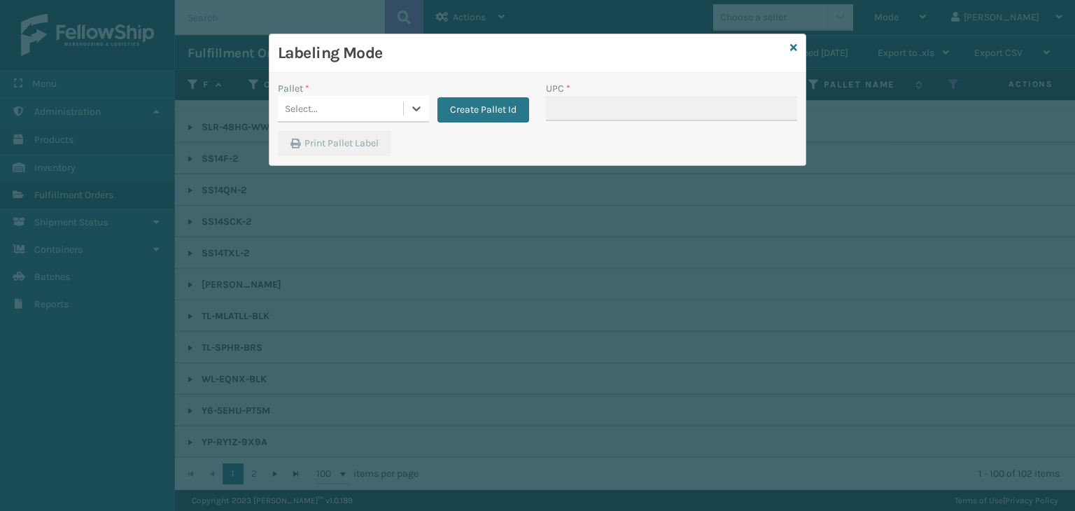
click at [346, 111] on div "Select..." at bounding box center [340, 108] width 125 height 23
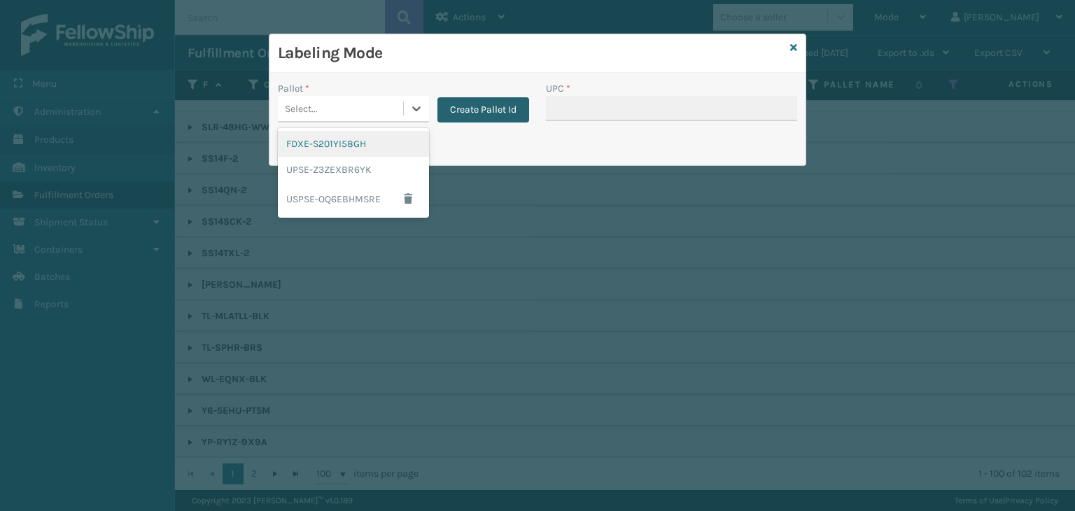
click at [484, 108] on button "Create Pallet Id" at bounding box center [483, 109] width 92 height 25
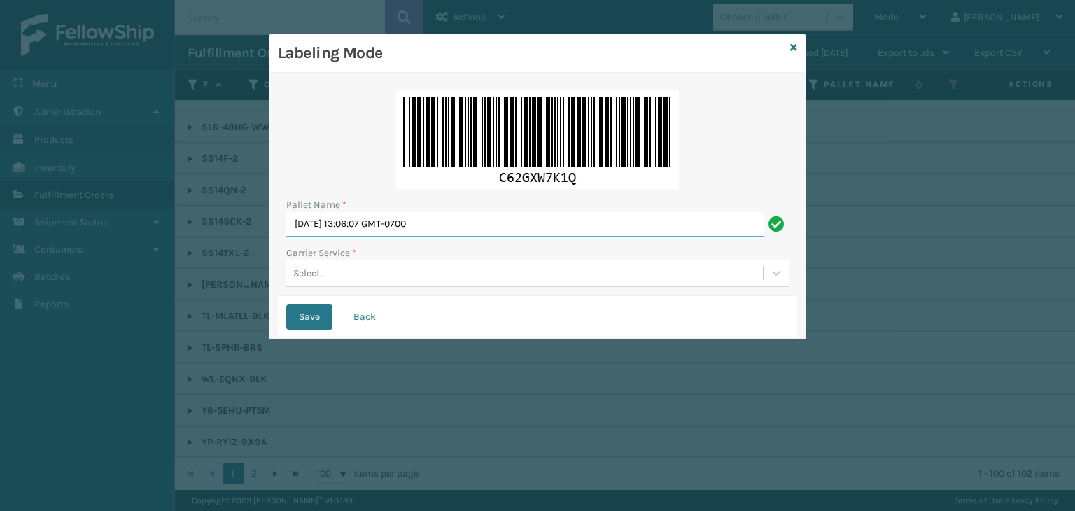
drag, startPoint x: 481, startPoint y: 219, endPoint x: 0, endPoint y: 291, distance: 486.1
click at [0, 291] on div "Labeling Mode Pallet Name * [DATE] 13:06:07 GMT-0700 Carrier Service * Select..…" at bounding box center [537, 255] width 1075 height 511
paste input "MEQZ268599"
type input "MEQZ268599"
click at [358, 276] on div "Select..." at bounding box center [524, 273] width 476 height 23
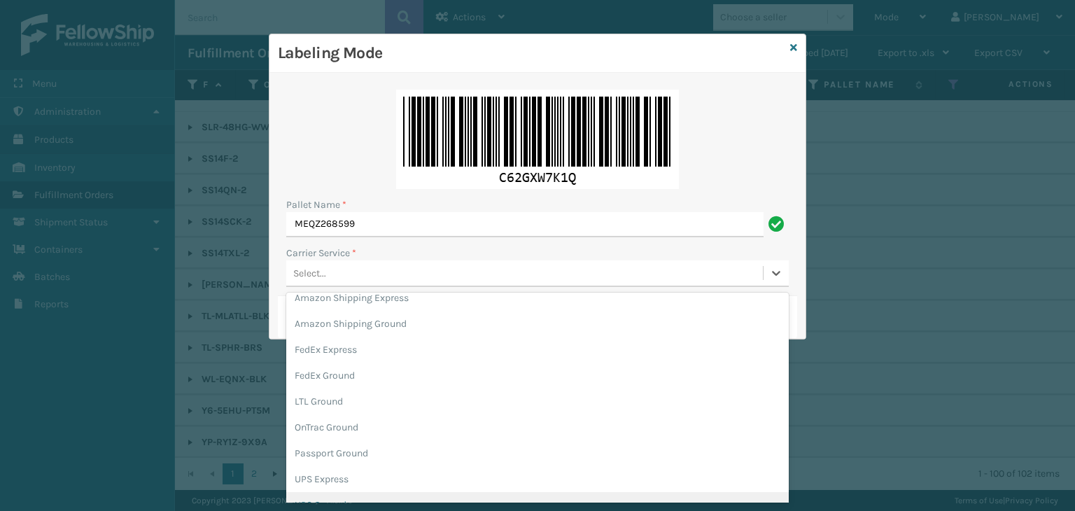
scroll to position [80, 0]
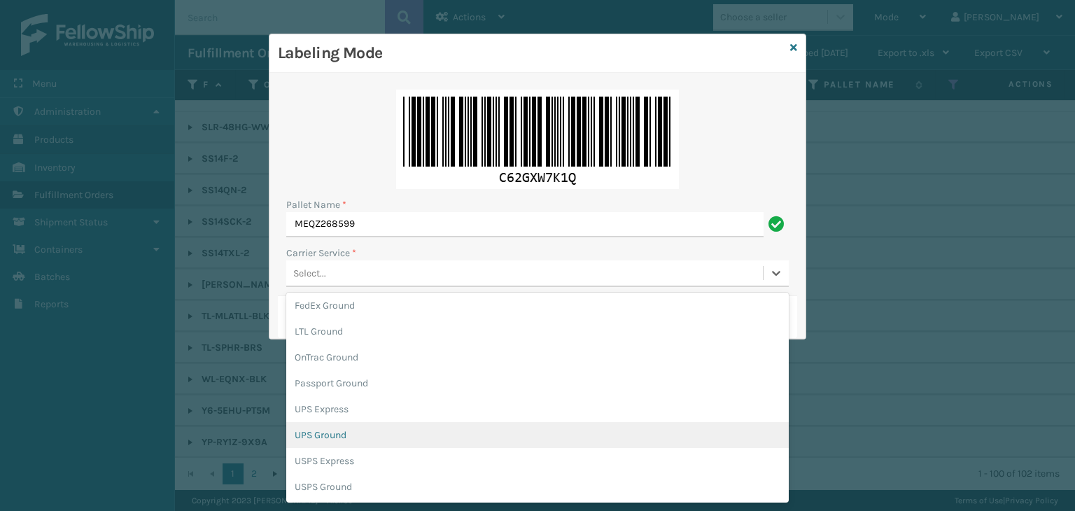
click at [359, 435] on div "UPS Ground" at bounding box center [537, 435] width 502 height 26
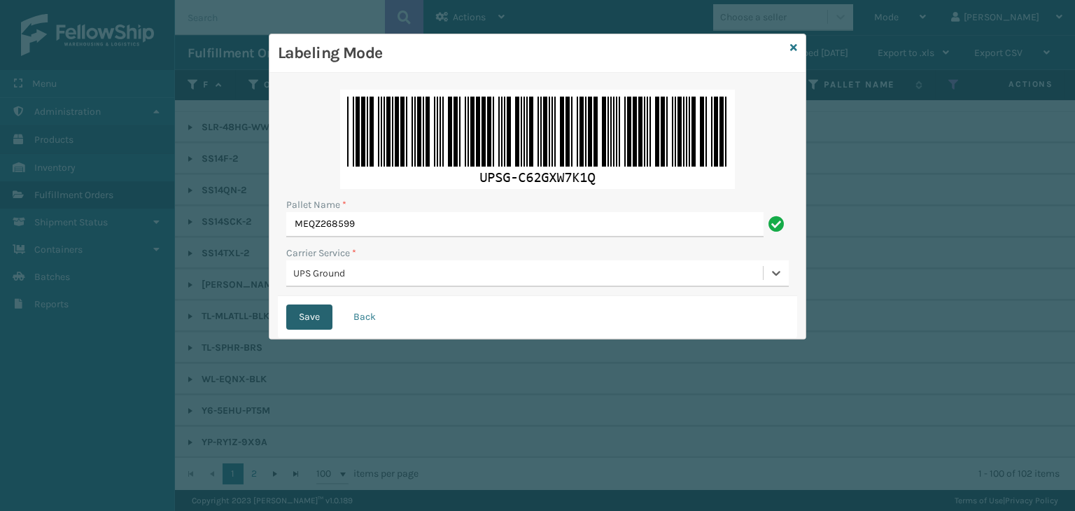
click at [311, 320] on button "Save" at bounding box center [309, 316] width 46 height 25
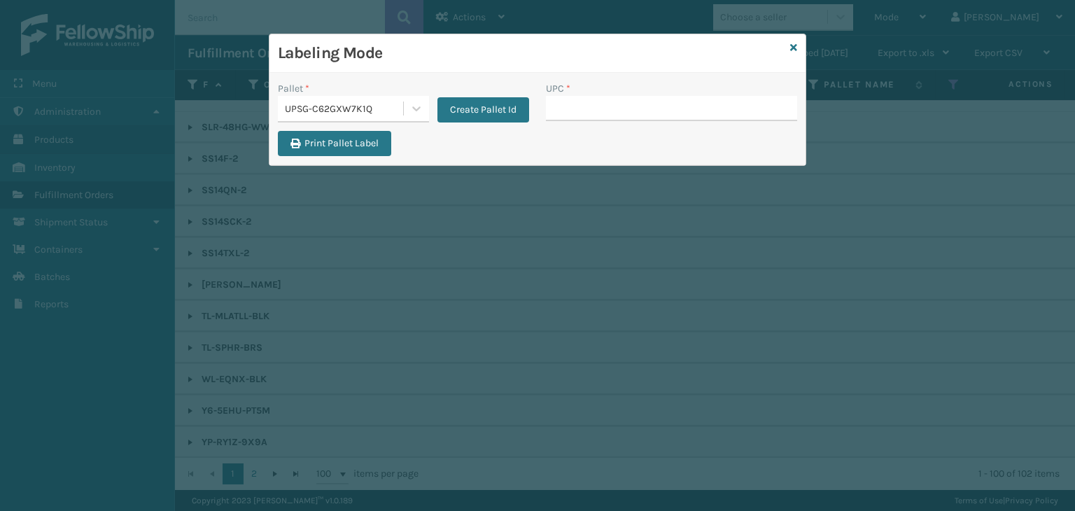
click at [386, 121] on div "UPSG-C62GXW7K1Q" at bounding box center [353, 109] width 151 height 27
click at [792, 48] on icon at bounding box center [793, 48] width 7 height 10
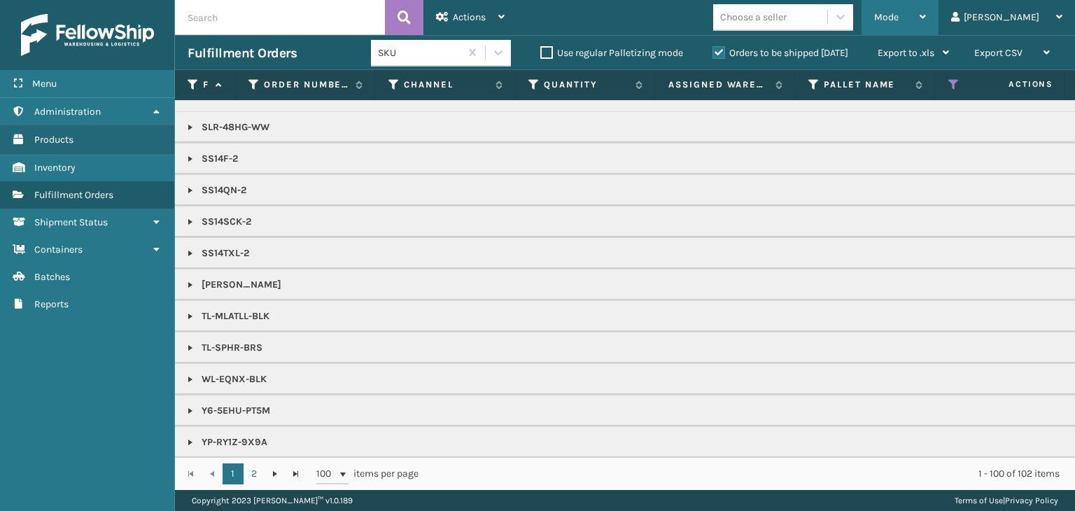
click at [926, 13] on div "Mode" at bounding box center [900, 17] width 52 height 35
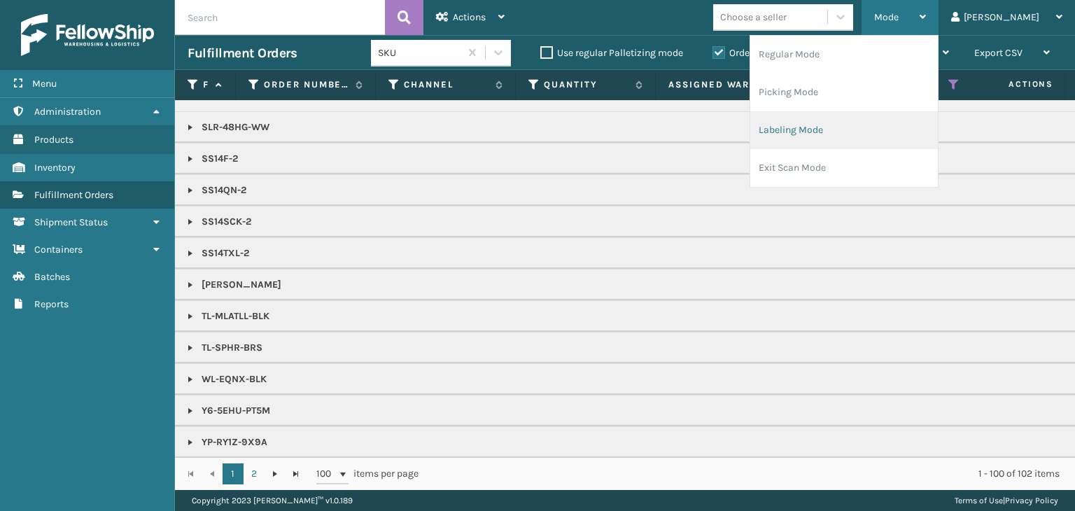
click at [931, 123] on li "Labeling Mode" at bounding box center [844, 130] width 188 height 38
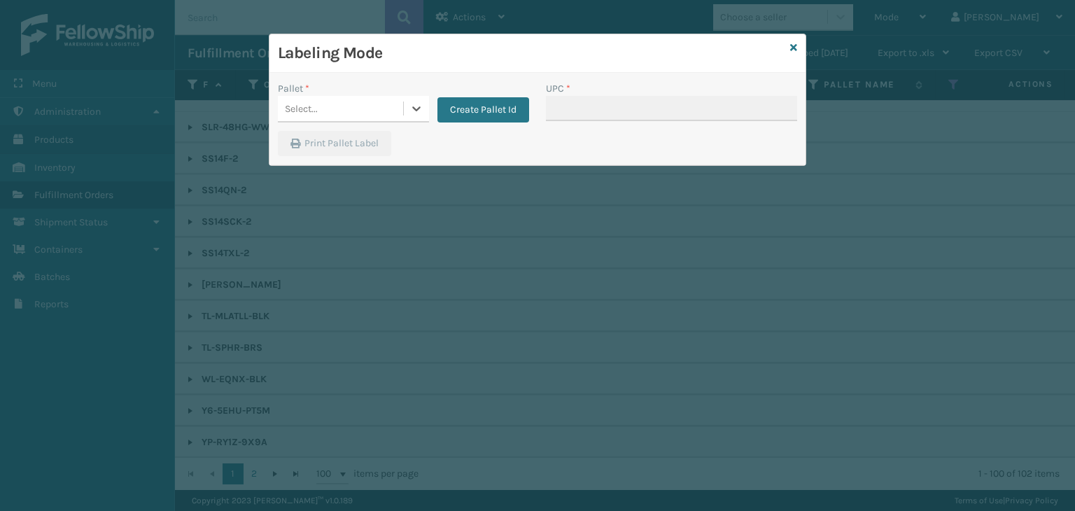
click at [386, 106] on div "Select..." at bounding box center [340, 108] width 125 height 23
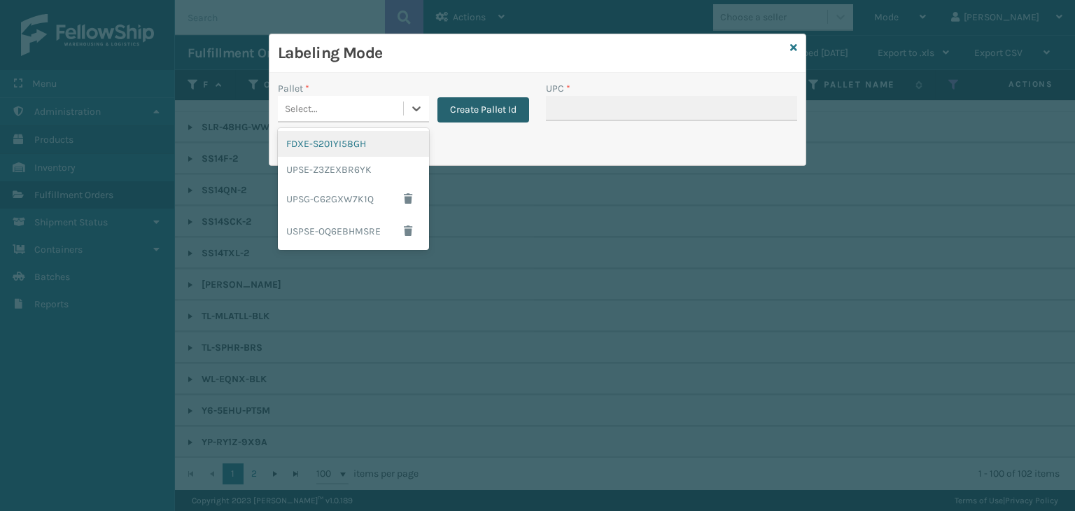
click at [486, 115] on button "Create Pallet Id" at bounding box center [483, 109] width 92 height 25
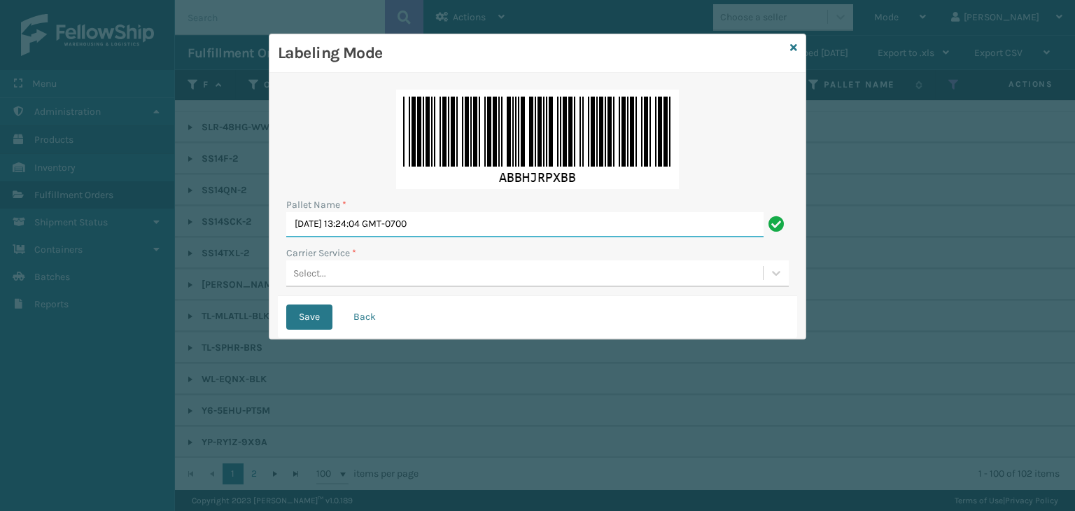
drag, startPoint x: 479, startPoint y: 227, endPoint x: 194, endPoint y: 229, distance: 284.8
click at [194, 229] on div "Labeling Mode Pallet Name * [DATE] 13:24:04 GMT-0700 Carrier Service * Select..…" at bounding box center [537, 255] width 1075 height 511
paste input "948072"
type input "948072"
click at [320, 275] on div "Select..." at bounding box center [309, 273] width 33 height 15
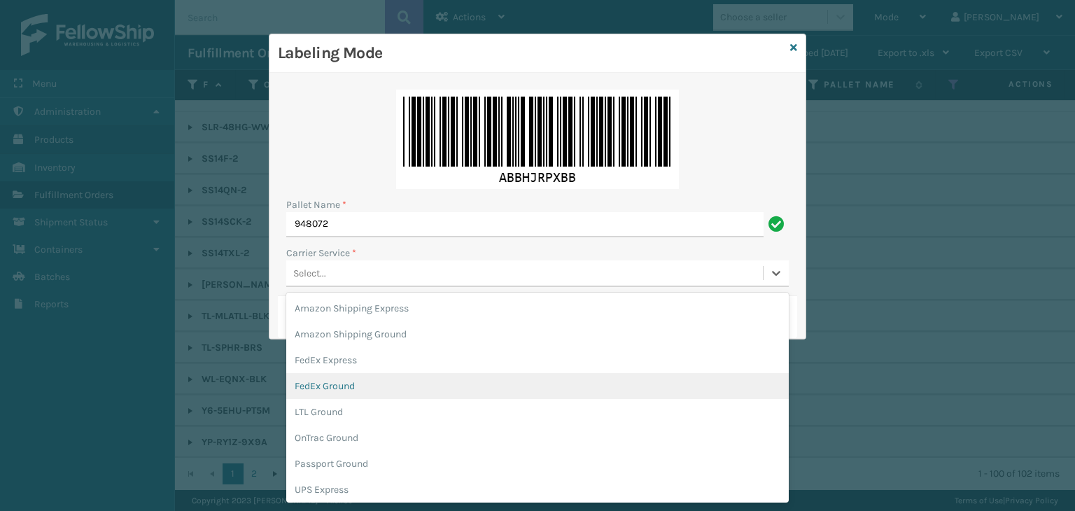
click at [362, 383] on div "FedEx Ground" at bounding box center [537, 386] width 502 height 26
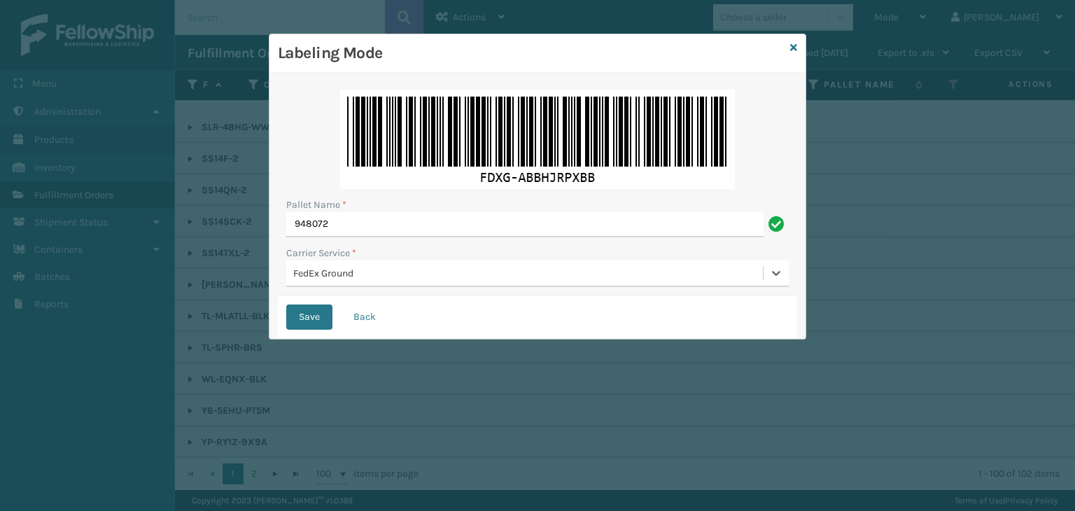
click at [317, 332] on div "Save Back" at bounding box center [537, 317] width 519 height 42
click at [320, 314] on button "Save" at bounding box center [309, 316] width 46 height 25
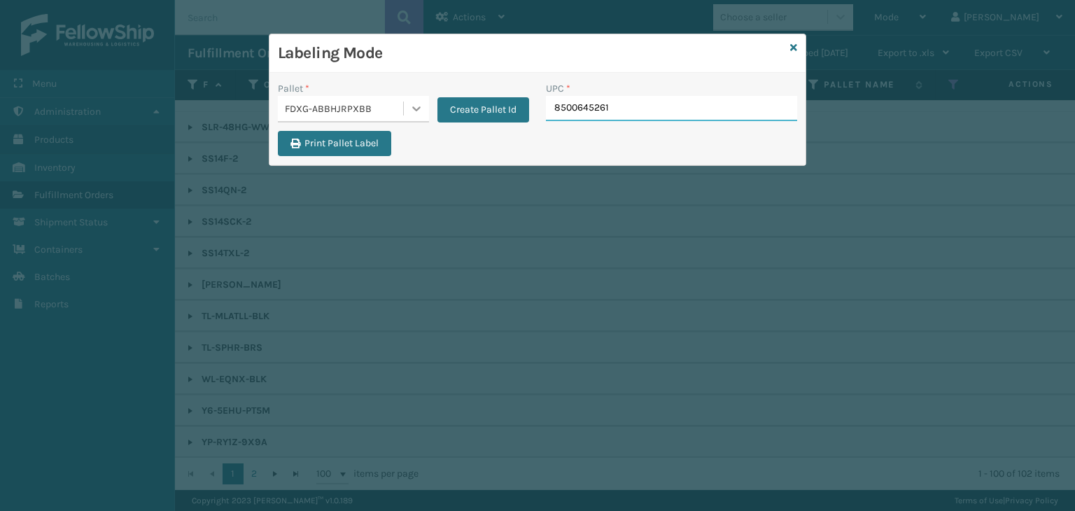
type input "85006452613"
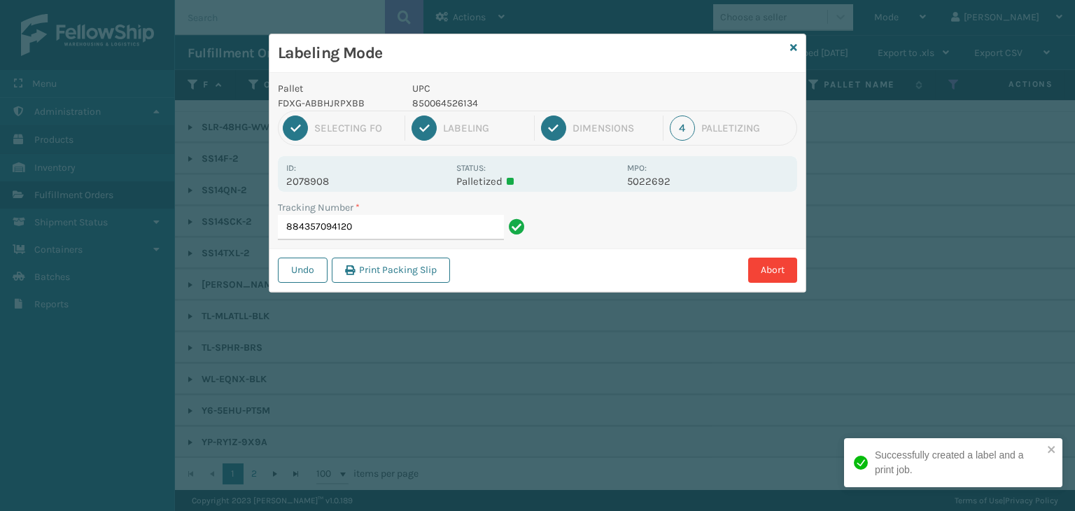
click at [439, 99] on p "850064526134" at bounding box center [515, 103] width 206 height 15
copy p "850064526134"
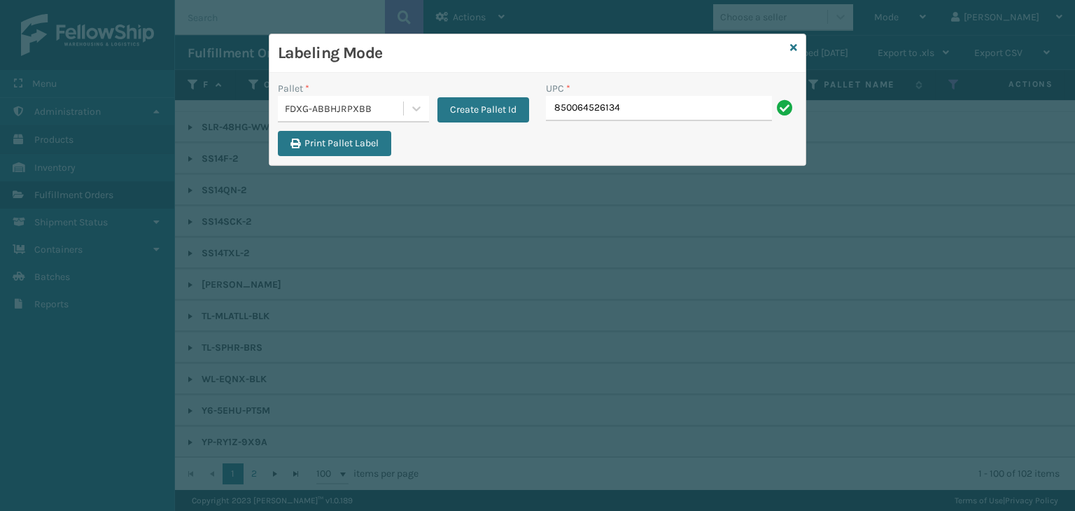
type input "850064526134"
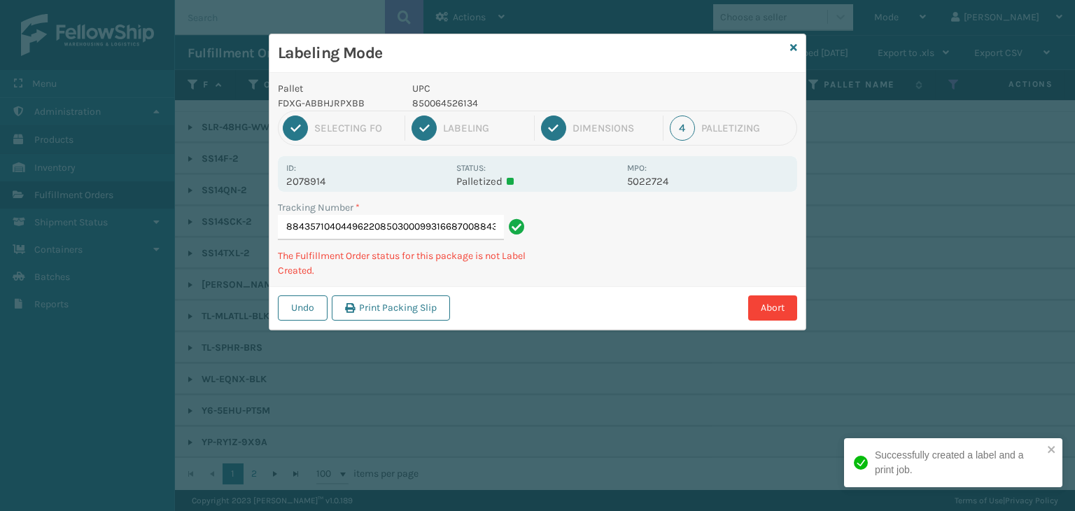
type input "8843571040449622085030009931668700884357104044"
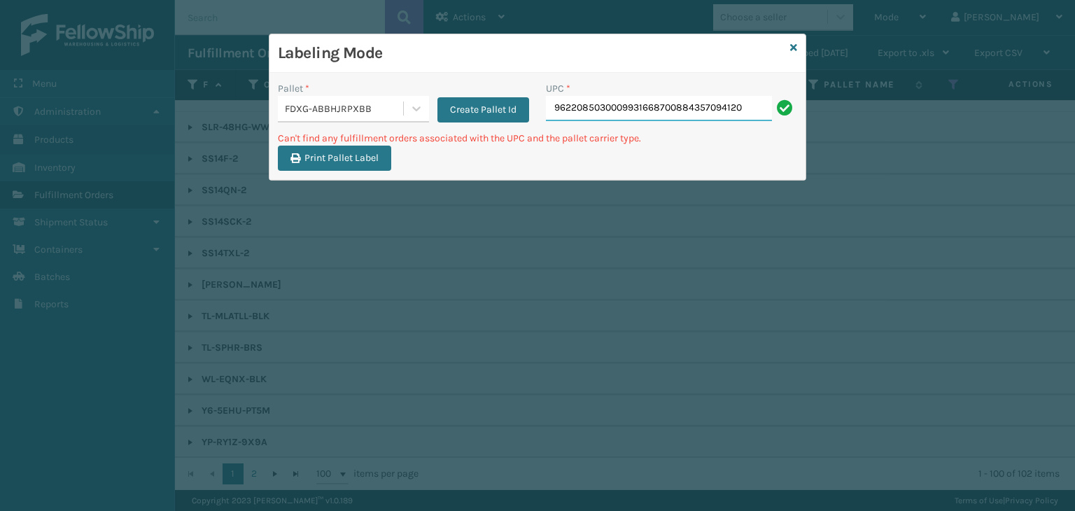
drag, startPoint x: 756, startPoint y: 104, endPoint x: 0, endPoint y: 85, distance: 755.9
click at [0, 85] on div "Labeling Mode Pallet * FDXG-ABBHJRPXBB Create Pallet Id UPC * 96220850300099316…" at bounding box center [537, 255] width 1075 height 511
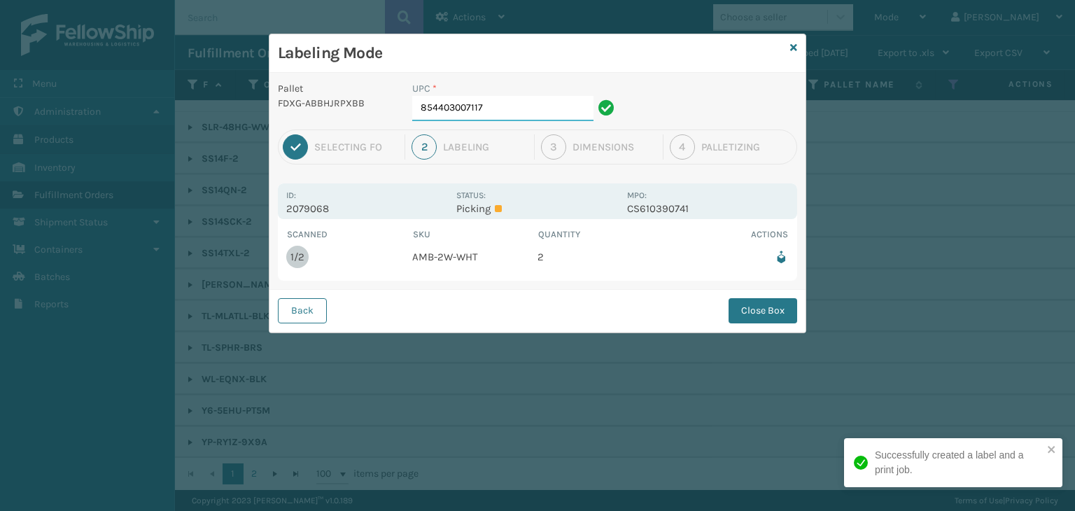
click at [521, 101] on input "854403007117" at bounding box center [502, 108] width 181 height 25
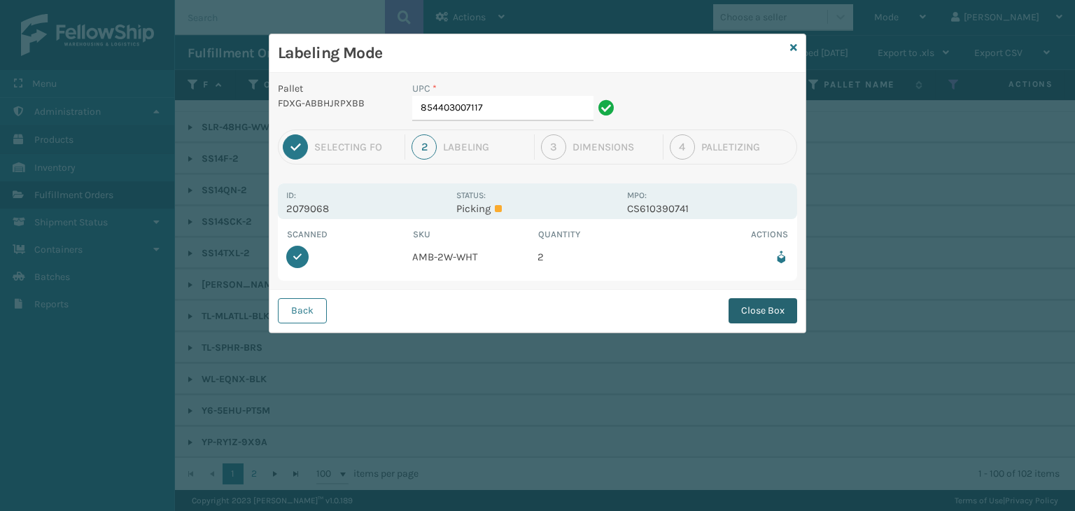
click at [763, 302] on button "Close Box" at bounding box center [762, 310] width 69 height 25
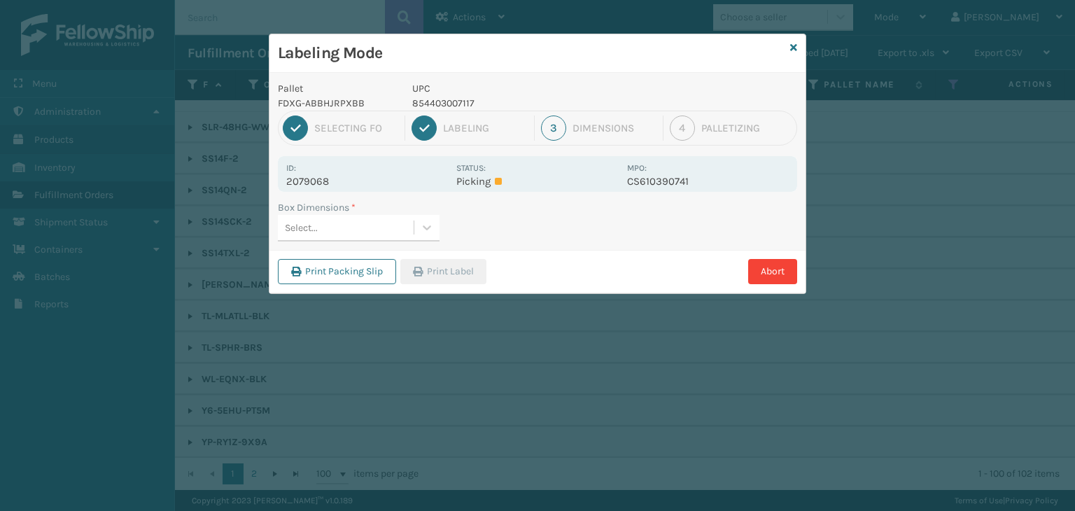
click at [410, 232] on div "Select..." at bounding box center [346, 227] width 136 height 23
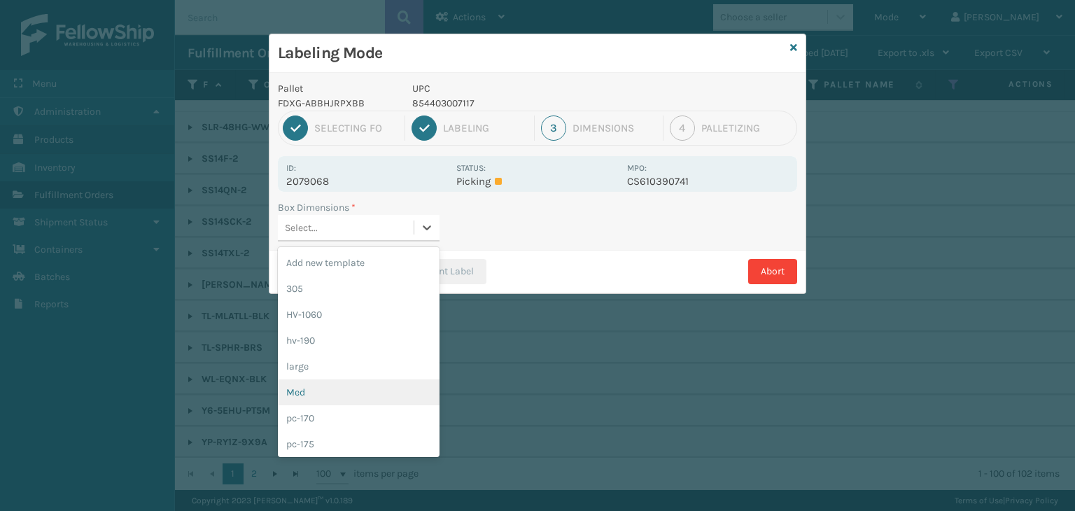
click at [338, 387] on div "Med" at bounding box center [359, 392] width 162 height 26
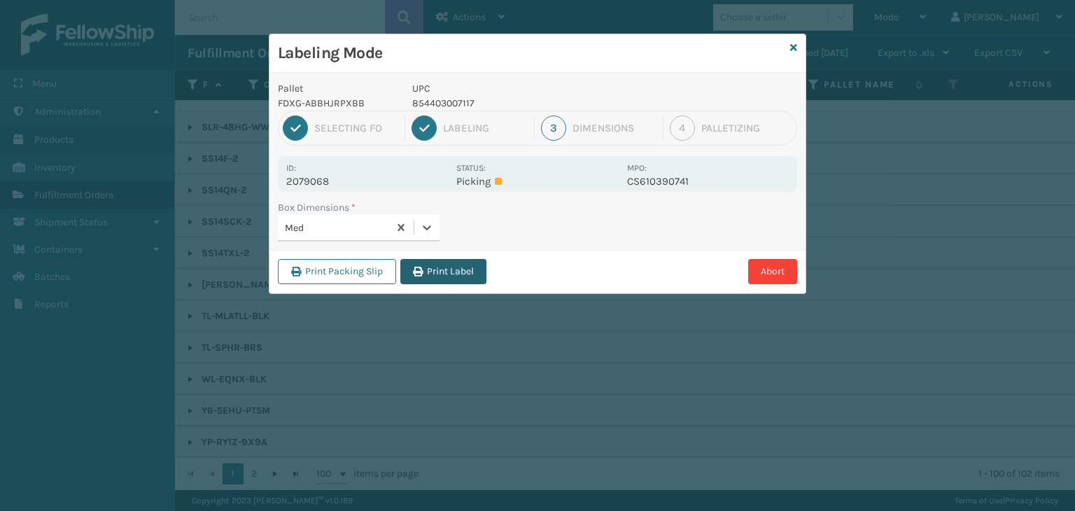
click at [442, 266] on button "Print Label" at bounding box center [443, 271] width 86 height 25
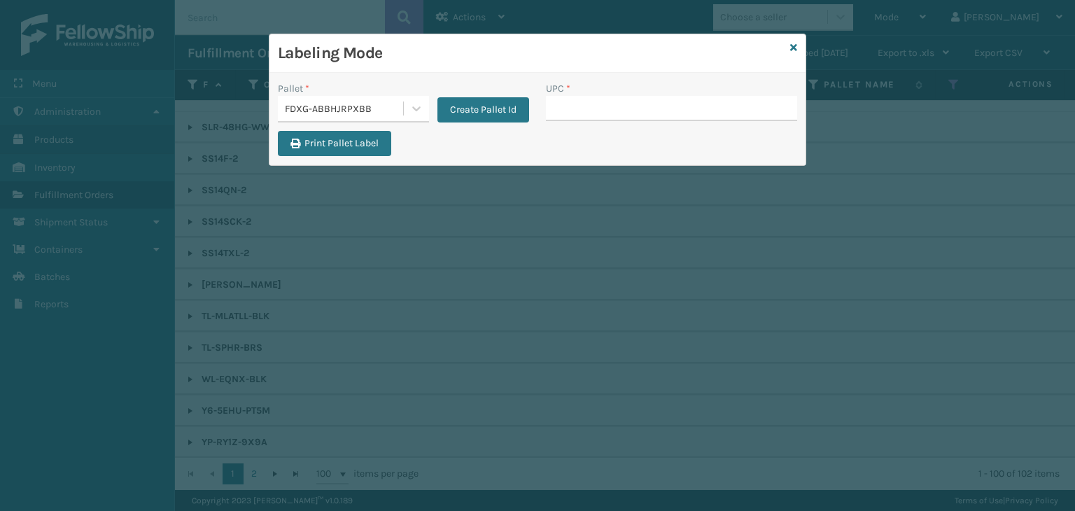
click at [789, 42] on div "Labeling Mode" at bounding box center [537, 53] width 536 height 38
click at [794, 43] on icon at bounding box center [793, 48] width 7 height 10
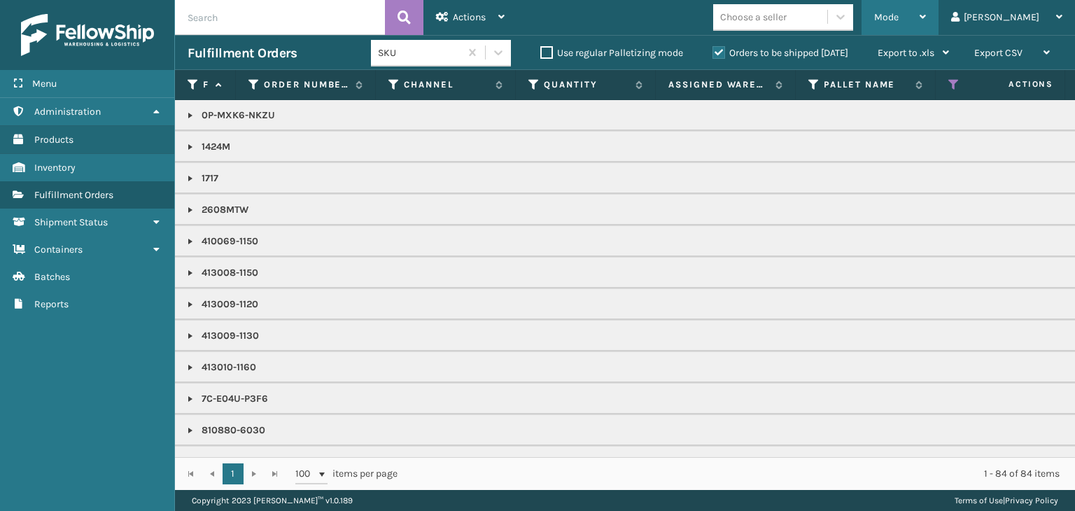
click at [898, 15] on span "Mode" at bounding box center [886, 17] width 24 height 12
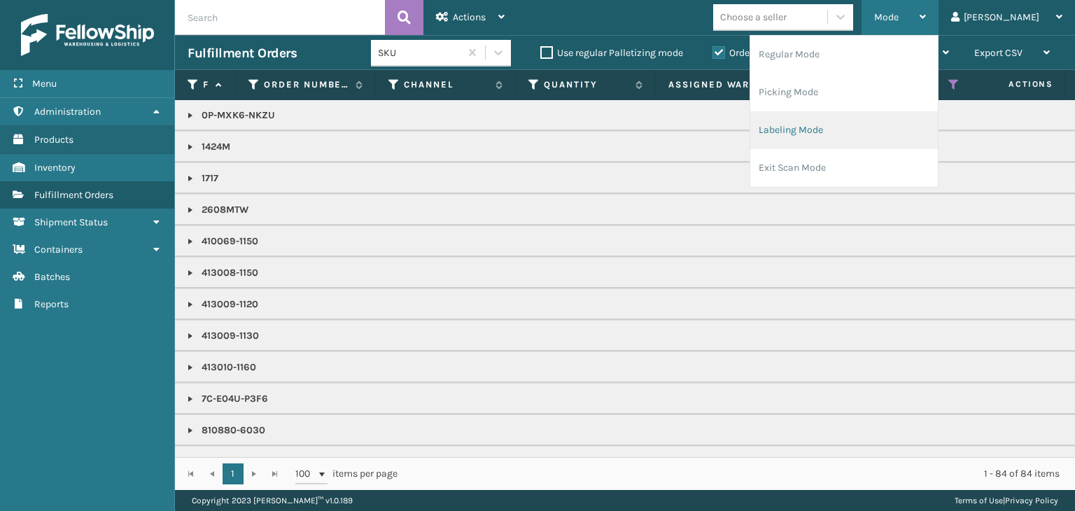
click at [849, 138] on li "Labeling Mode" at bounding box center [844, 130] width 188 height 38
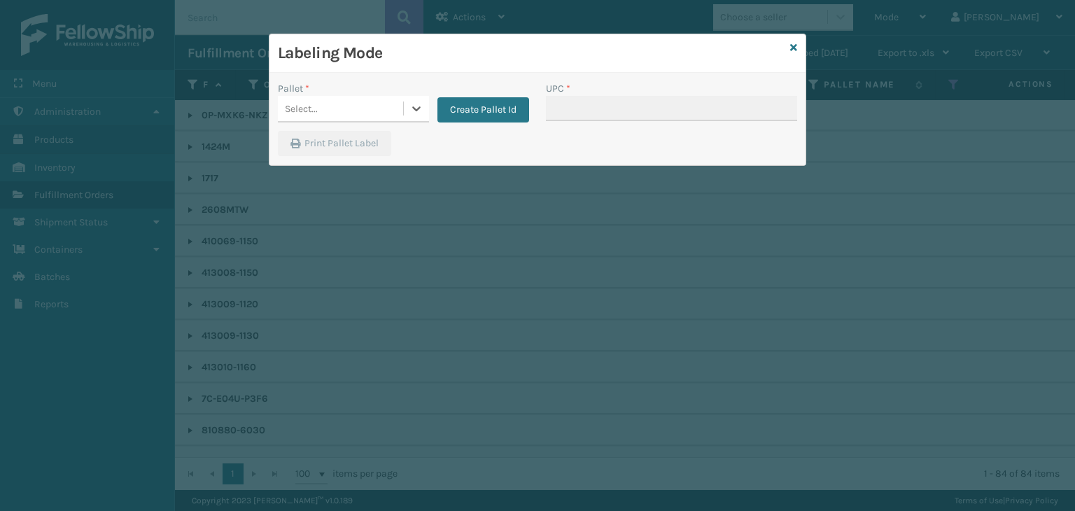
click at [282, 104] on div "Select..." at bounding box center [340, 108] width 125 height 23
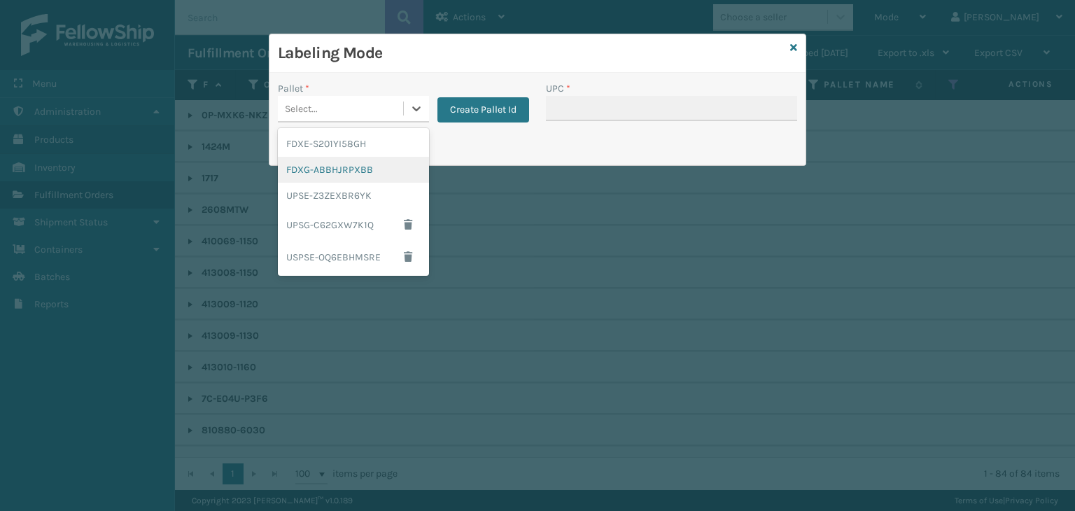
click at [327, 161] on div "FDXG-ABBHJRPXBB" at bounding box center [353, 170] width 151 height 26
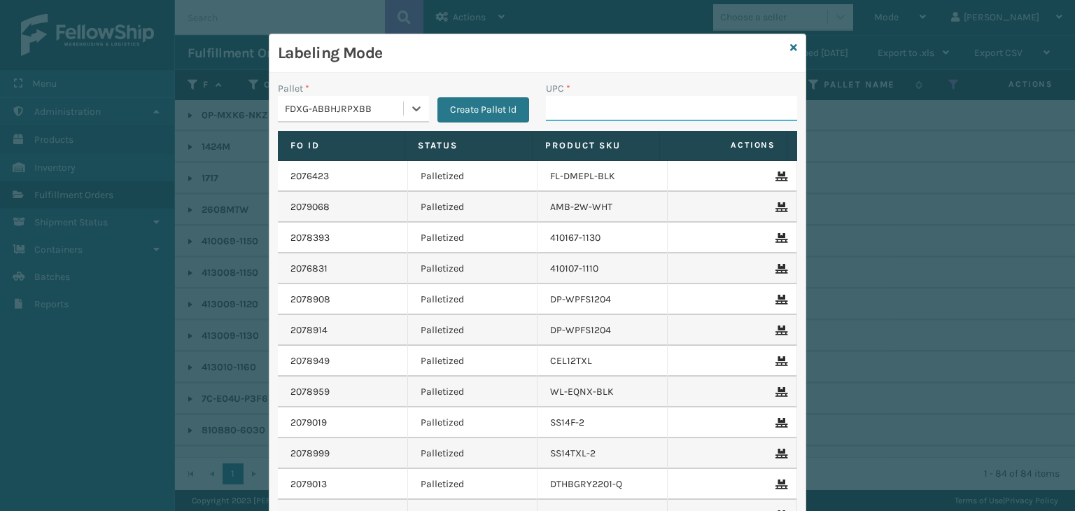
click at [653, 97] on input "UPC *" at bounding box center [671, 108] width 251 height 25
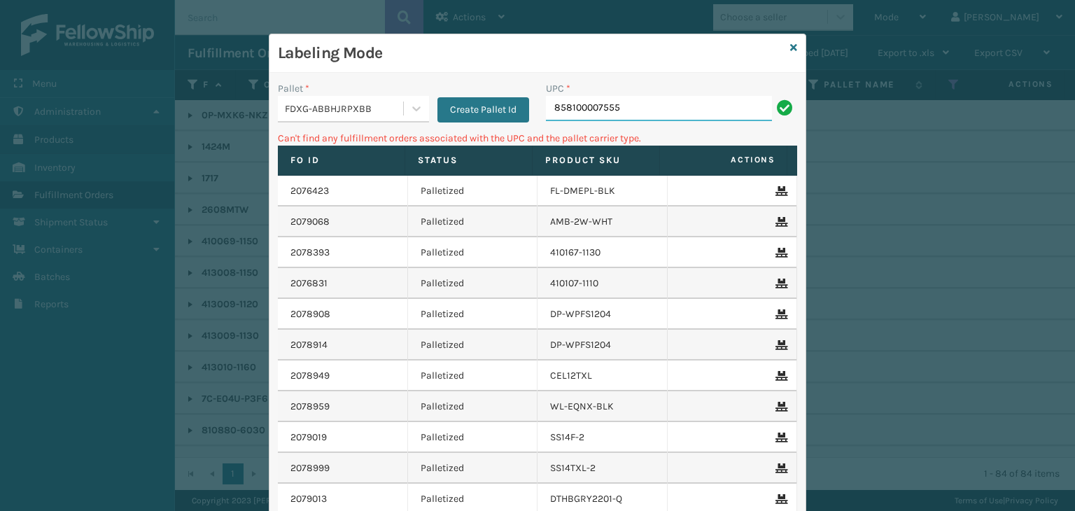
drag, startPoint x: 668, startPoint y: 111, endPoint x: 0, endPoint y: 197, distance: 673.0
click at [0, 197] on div "Labeling Mode Pallet * FDXG-ABBHJRPXBB Create Pallet Id UPC * 858100007555 Can'…" at bounding box center [537, 255] width 1075 height 511
type input "858100007623"
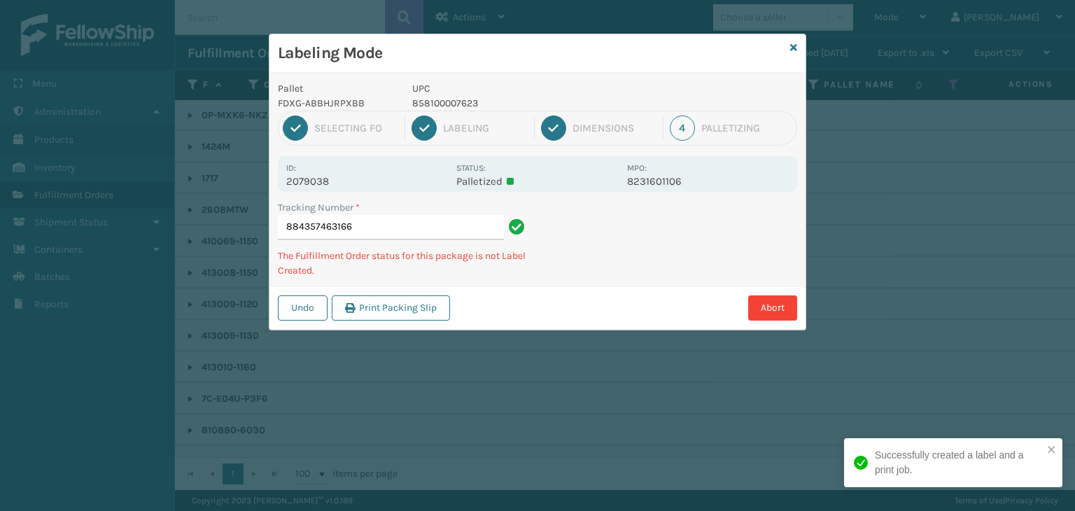
click at [449, 101] on p "858100007623" at bounding box center [515, 103] width 206 height 15
copy p "858100007623"
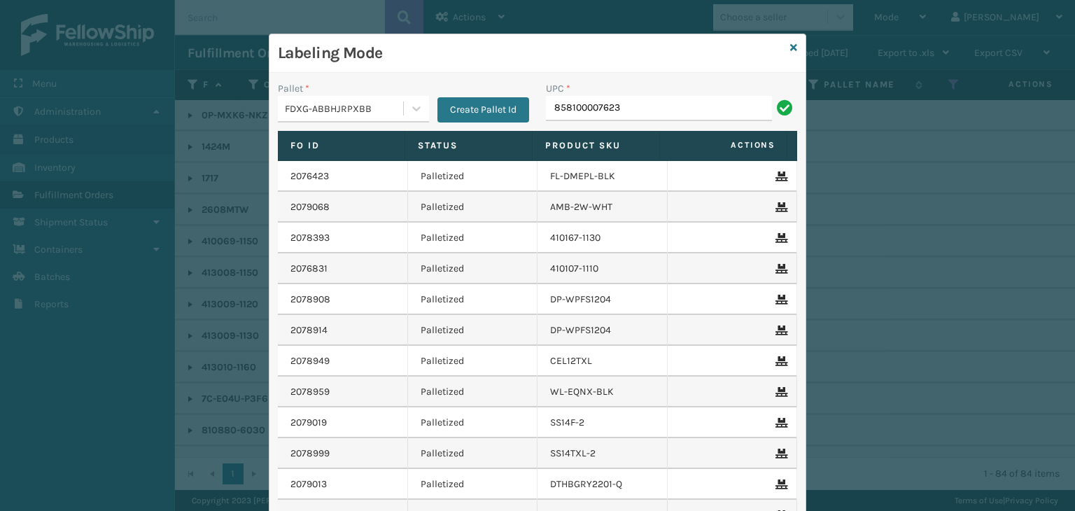
type input "858100007623"
type input "85391300873"
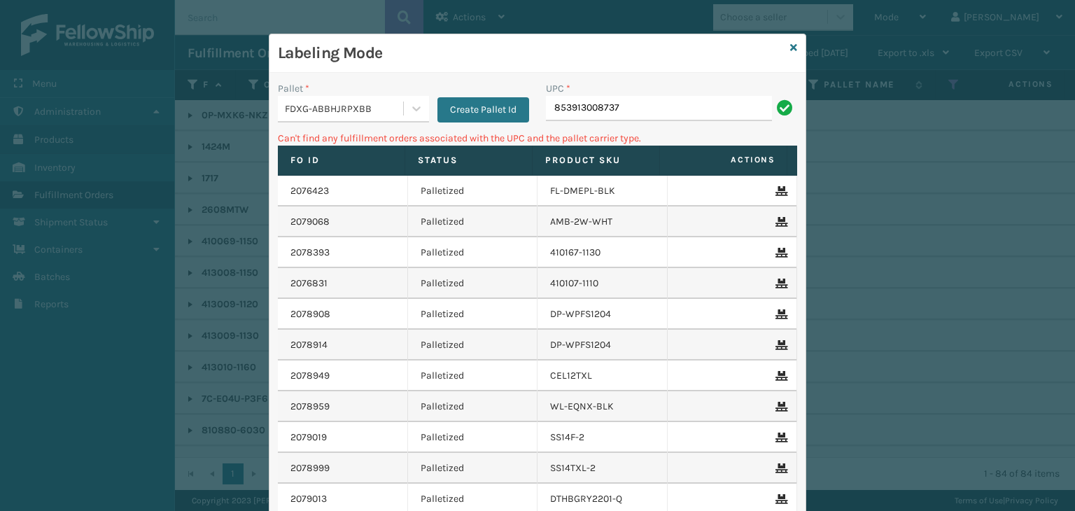
click at [323, 90] on div "Pallet *" at bounding box center [353, 88] width 151 height 15
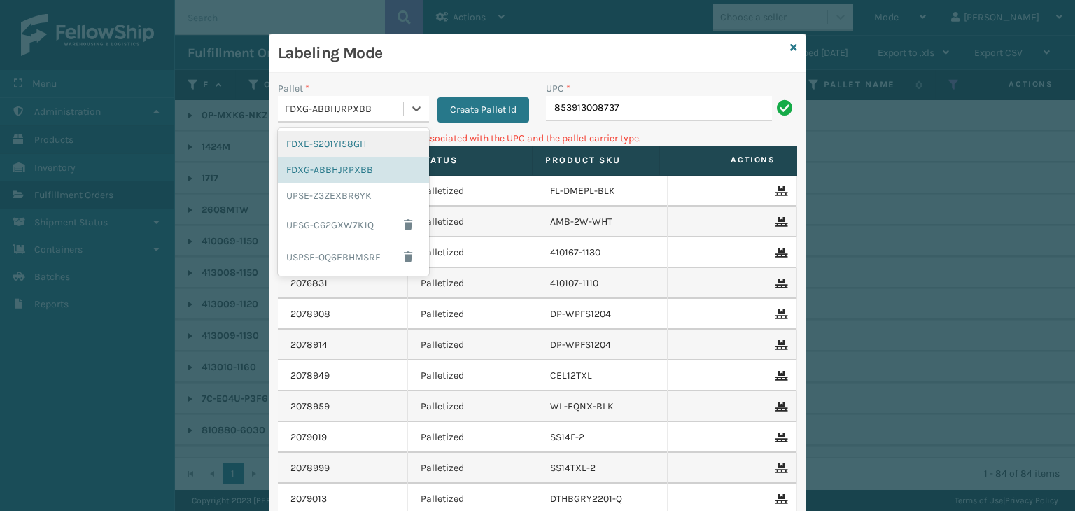
click at [320, 115] on div "FDXG-ABBHJRPXBB" at bounding box center [345, 108] width 120 height 15
click at [319, 222] on div "UPSG-C62GXW7K1Q" at bounding box center [353, 225] width 151 height 32
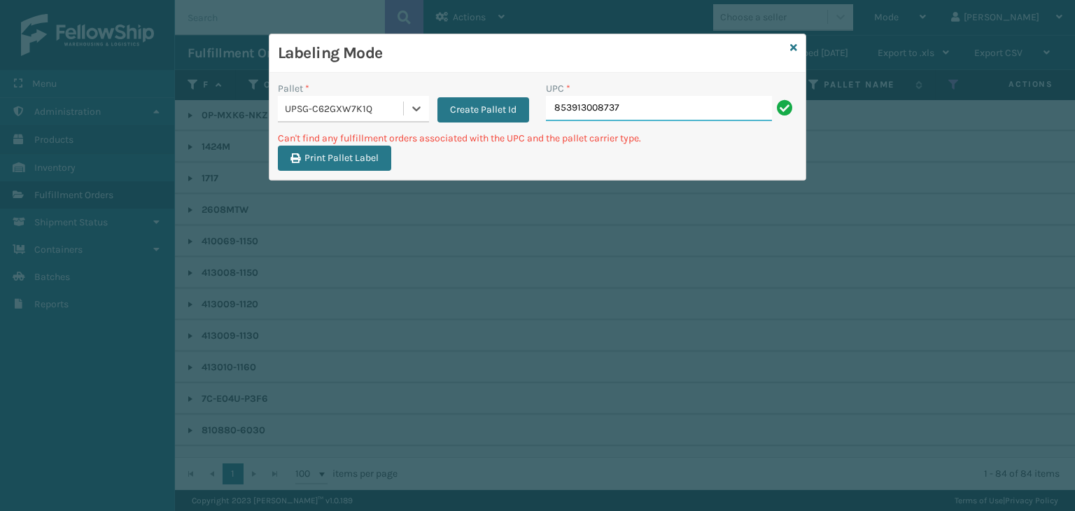
click at [642, 99] on input "853913008737" at bounding box center [659, 108] width 226 height 25
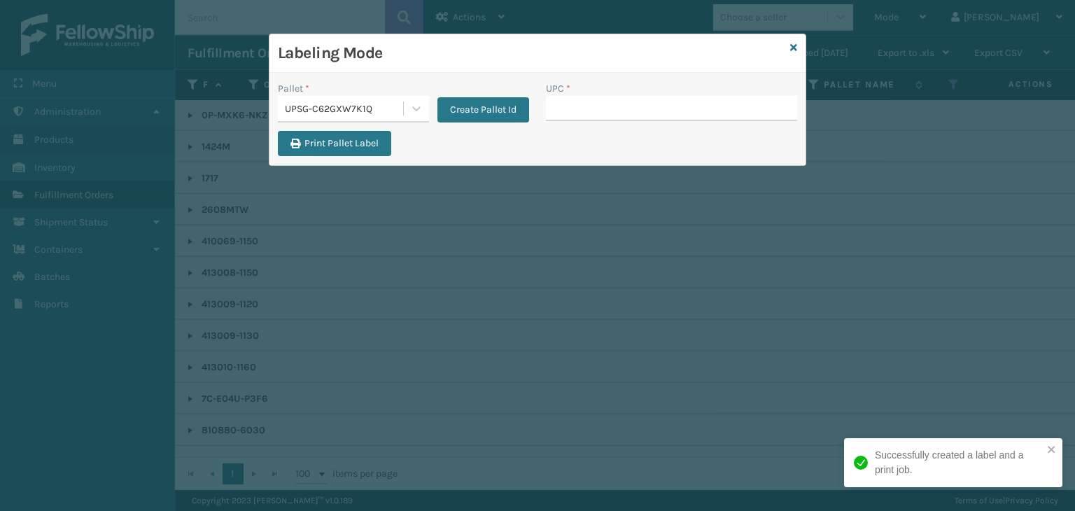
click at [316, 111] on div "UPSG-C62GXW7K1Q" at bounding box center [345, 108] width 120 height 15
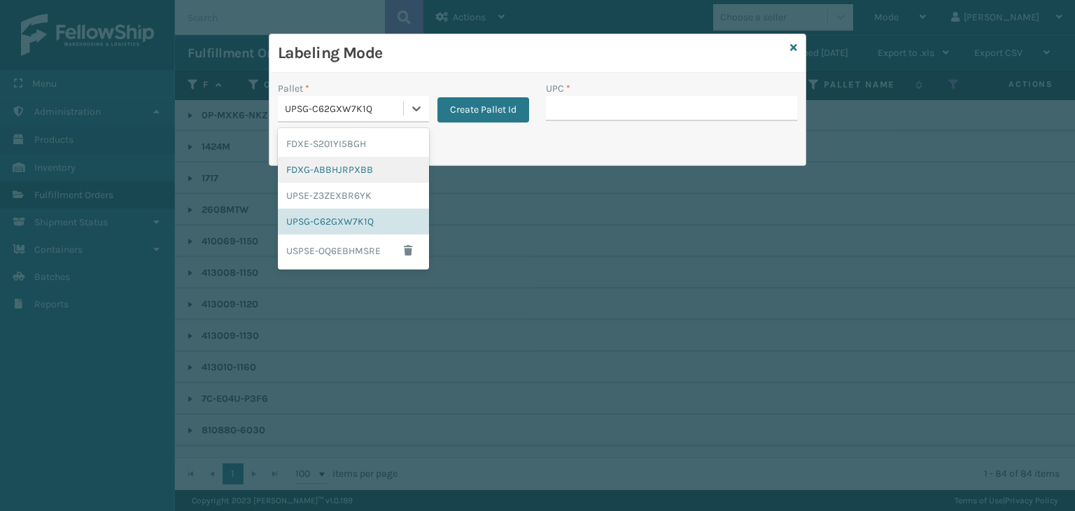
click at [319, 165] on div "FDXG-ABBHJRPXBB" at bounding box center [353, 170] width 151 height 26
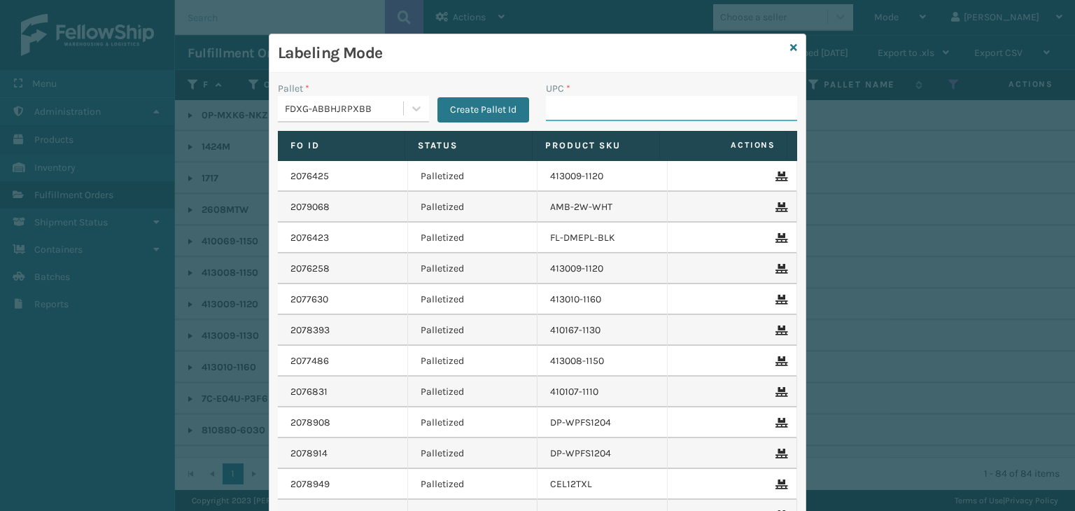
click at [625, 113] on input "UPC *" at bounding box center [671, 108] width 251 height 25
type input "858100007593"
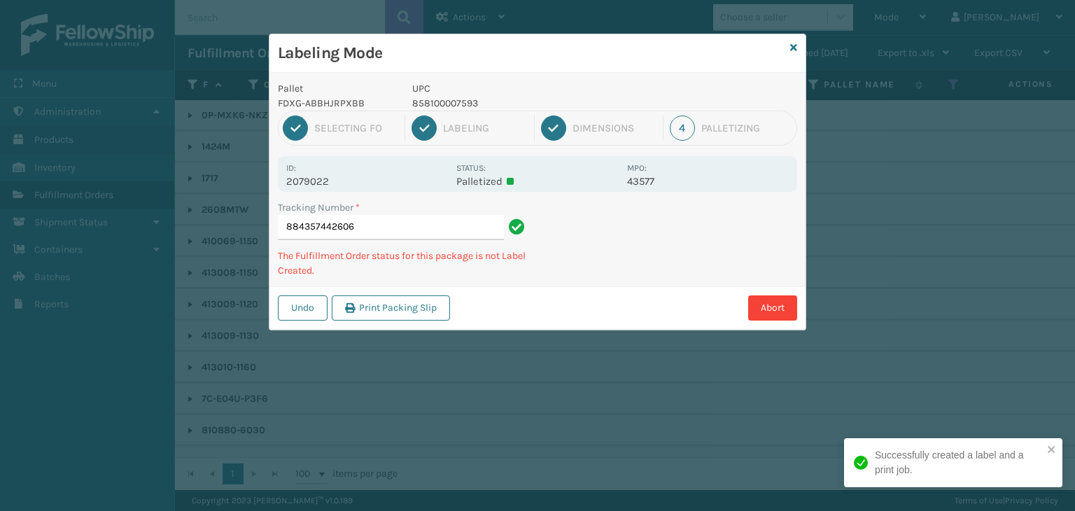
click at [445, 107] on p "858100007593" at bounding box center [515, 103] width 206 height 15
copy p "858100007593"
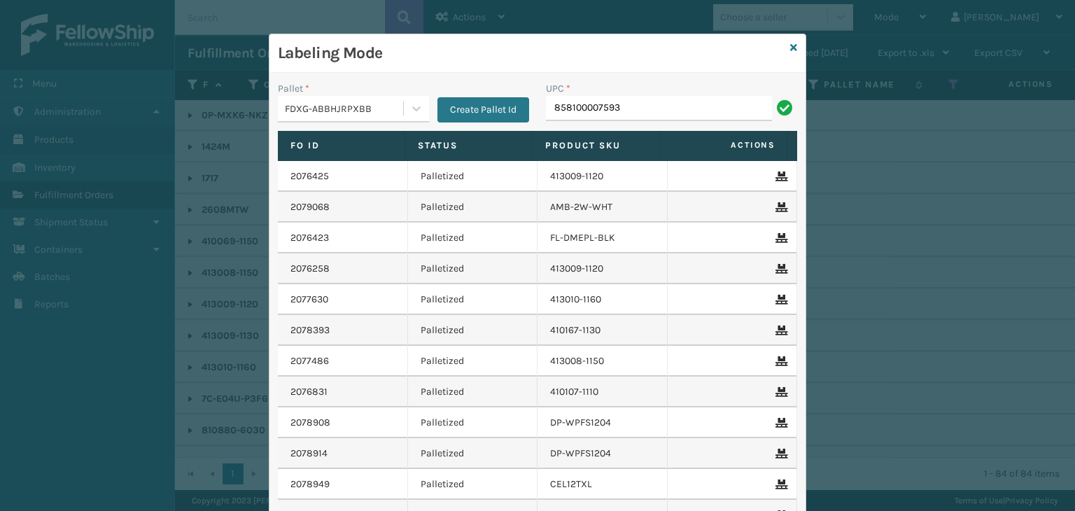
type input "858100007593"
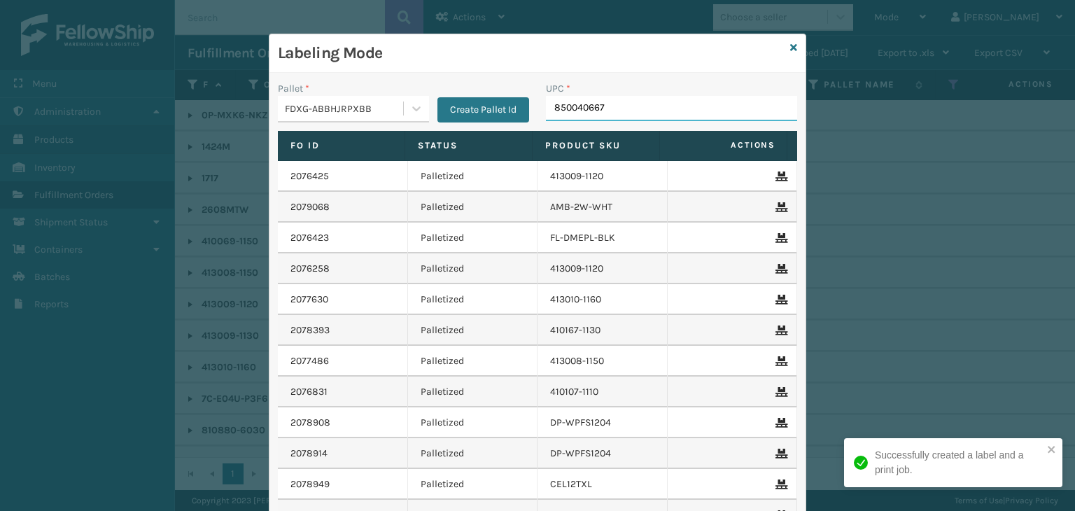
type input "8500406673"
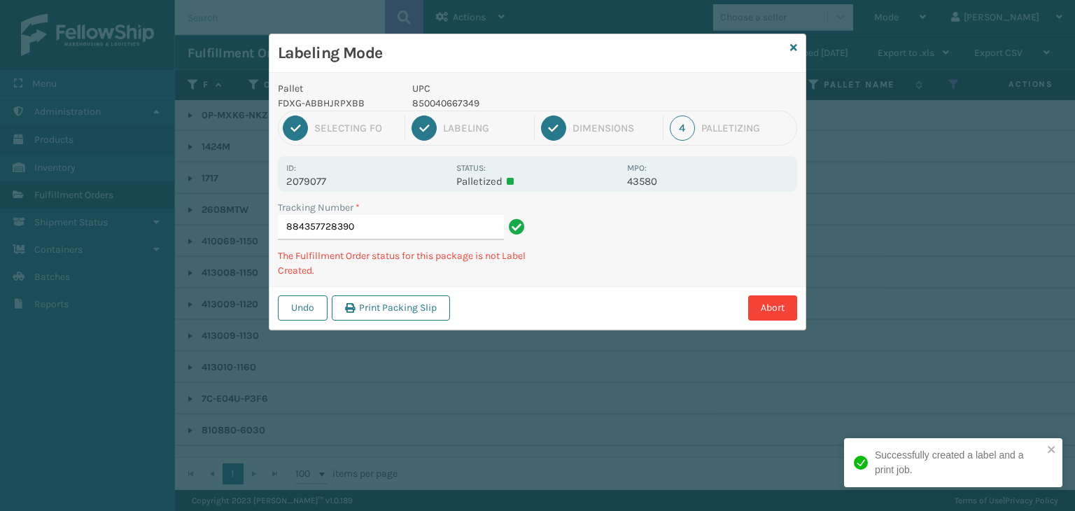
click at [440, 97] on p "850040667349" at bounding box center [515, 103] width 206 height 15
copy p "850040667349"
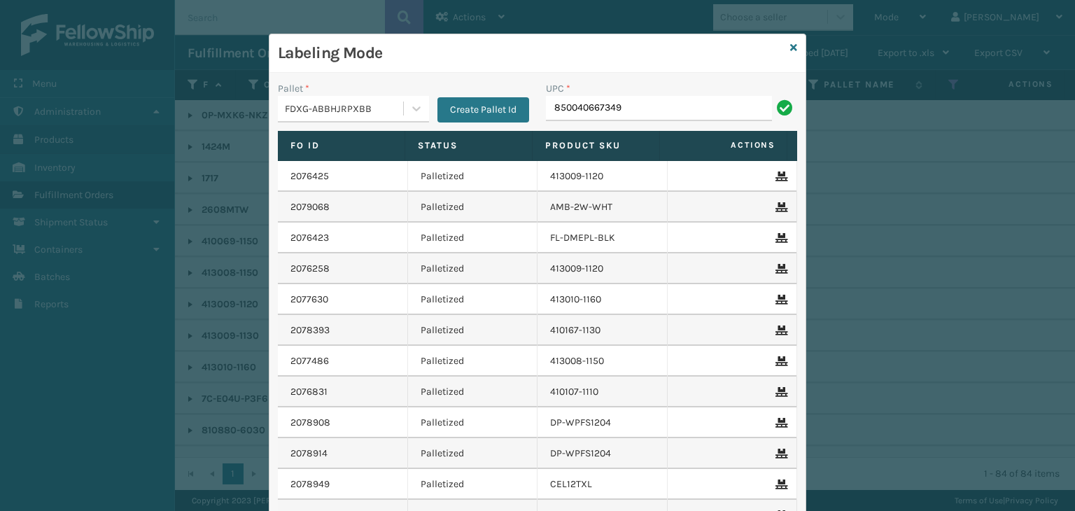
type input "850040667349"
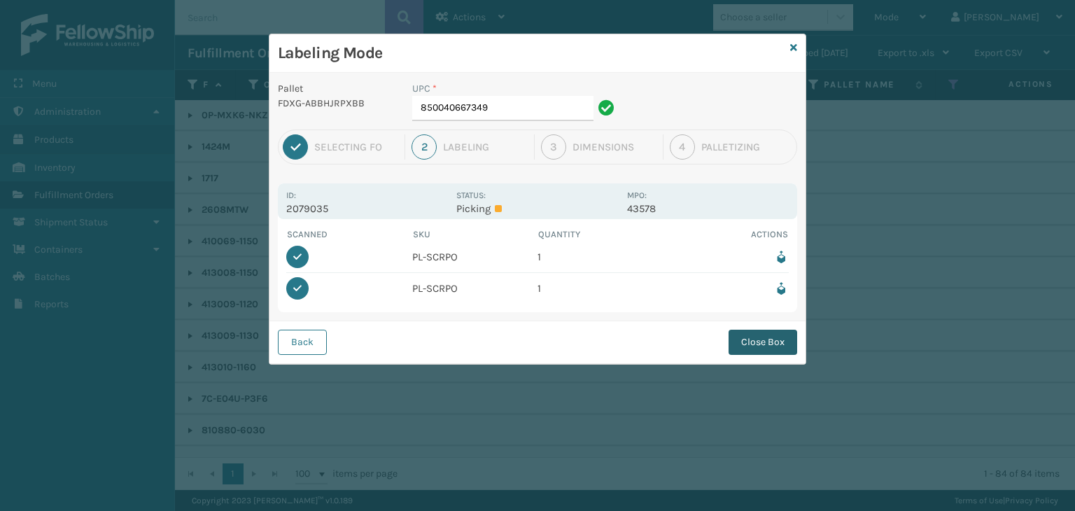
click at [783, 340] on button "Close Box" at bounding box center [762, 342] width 69 height 25
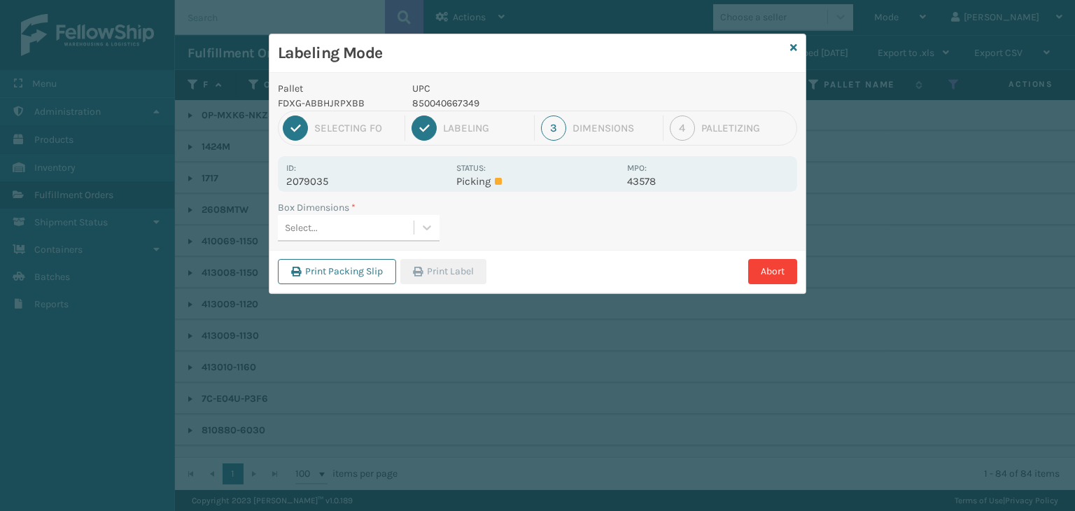
click at [377, 224] on div "Select..." at bounding box center [346, 227] width 136 height 23
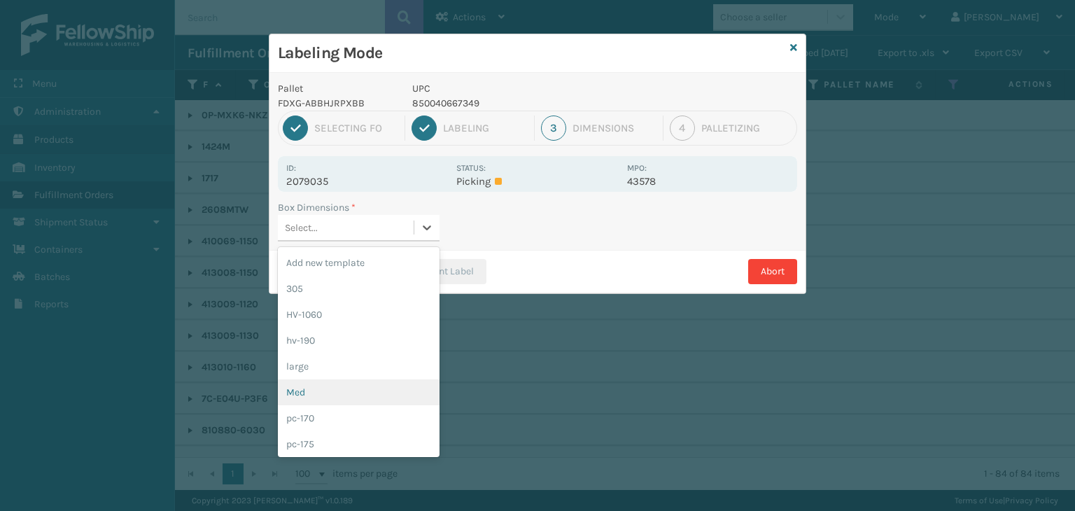
drag, startPoint x: 320, startPoint y: 392, endPoint x: 318, endPoint y: 381, distance: 11.4
click at [318, 388] on div "Med" at bounding box center [359, 392] width 162 height 26
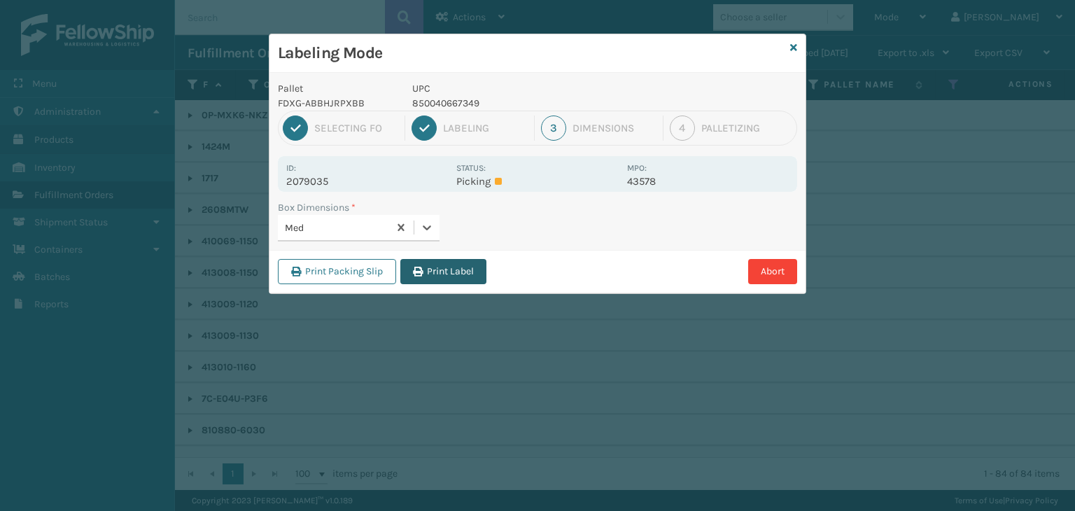
click at [425, 271] on button "Print Label" at bounding box center [443, 271] width 86 height 25
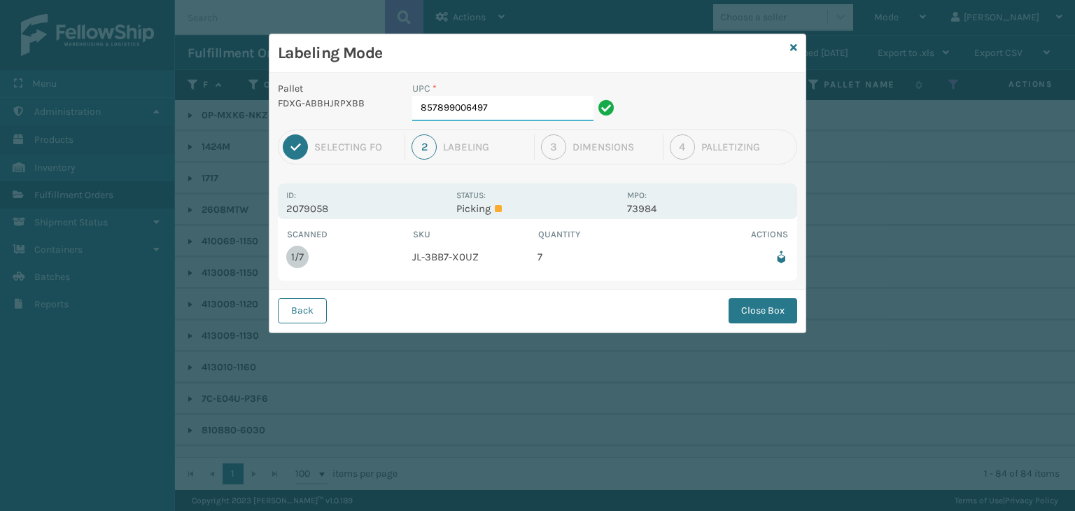
click at [550, 105] on input "857899006497" at bounding box center [502, 108] width 181 height 25
click at [753, 302] on button "Close Box" at bounding box center [762, 310] width 69 height 25
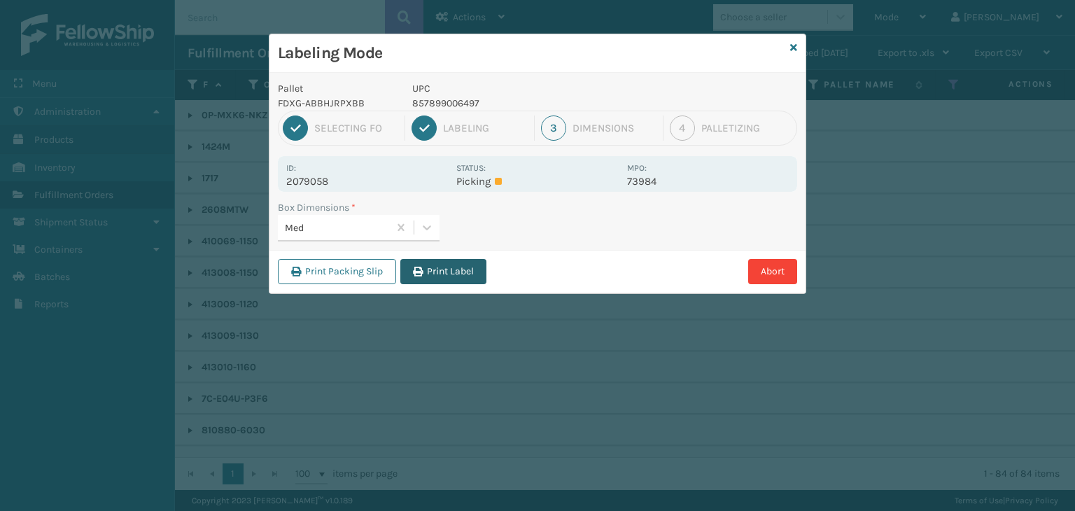
click at [434, 270] on button "Print Label" at bounding box center [443, 271] width 86 height 25
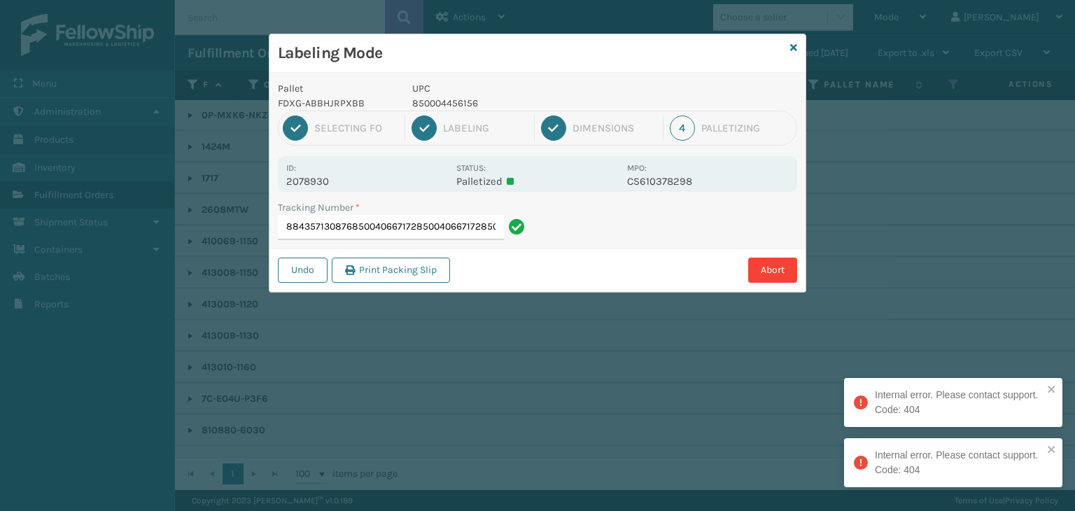
type input "884357130876850040667172850040667172850040667172"
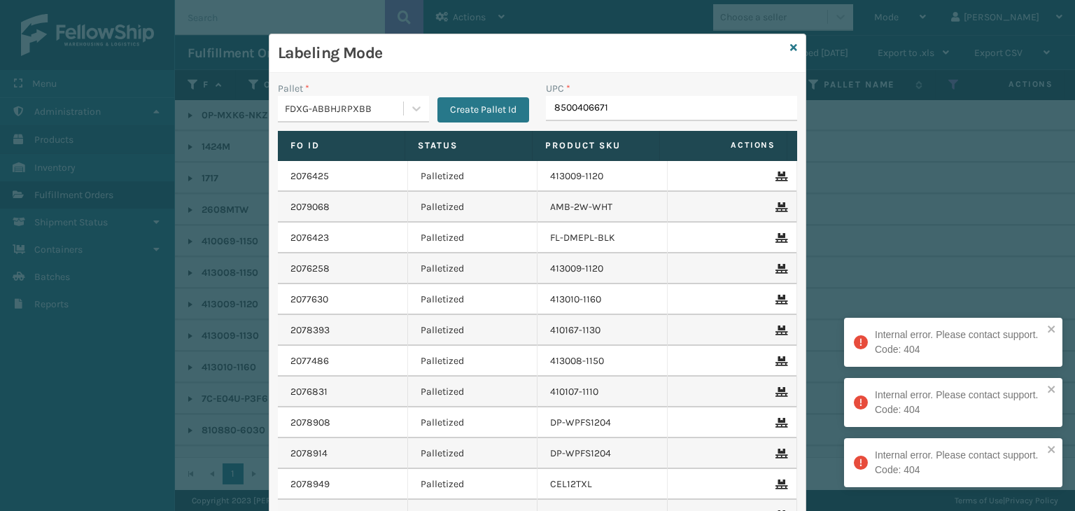
type input "85004066717"
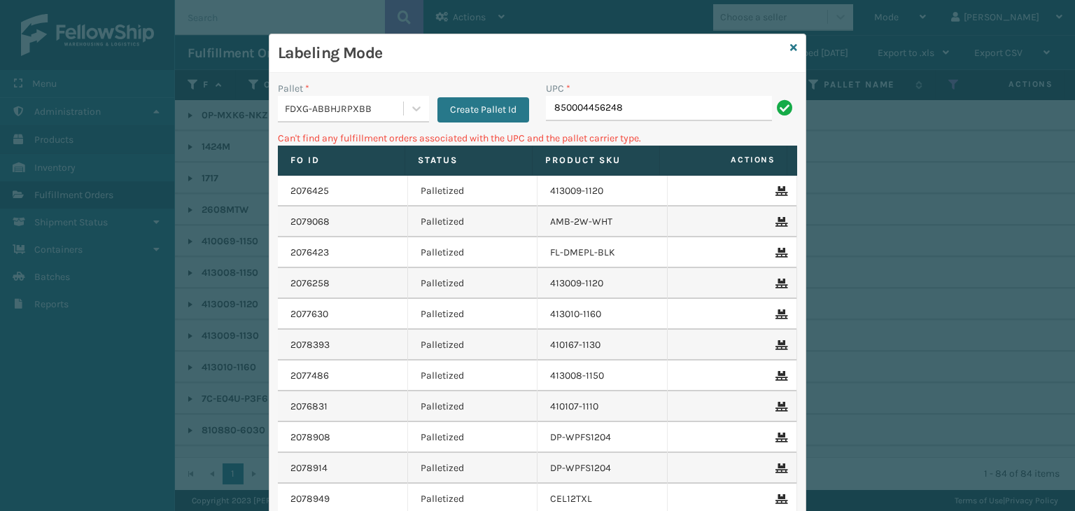
click at [349, 110] on div "FDXG-ABBHJRPXBB" at bounding box center [345, 108] width 120 height 15
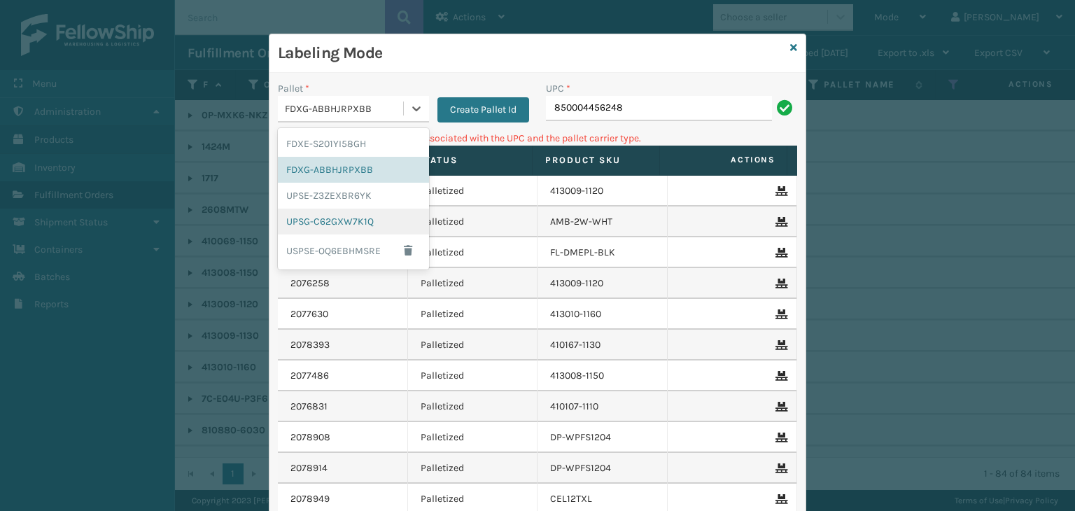
click at [348, 216] on div "UPSG-C62GXW7K1Q" at bounding box center [353, 222] width 151 height 26
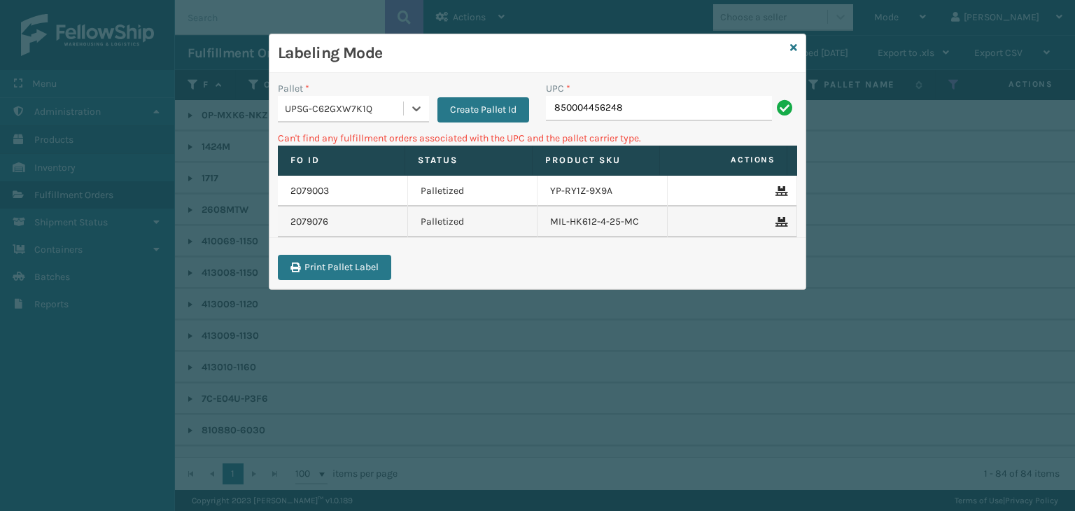
click at [649, 94] on div "UPC *" at bounding box center [671, 88] width 251 height 15
click at [677, 110] on input "850004456248" at bounding box center [659, 108] width 226 height 25
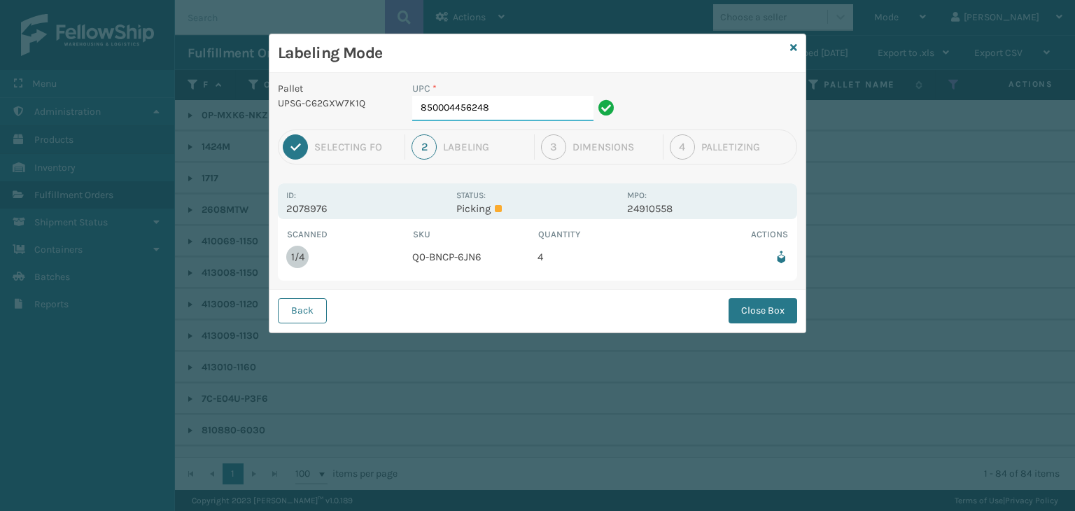
click at [503, 110] on input "850004456248" at bounding box center [502, 108] width 181 height 25
click at [763, 314] on button "Close Box" at bounding box center [762, 310] width 69 height 25
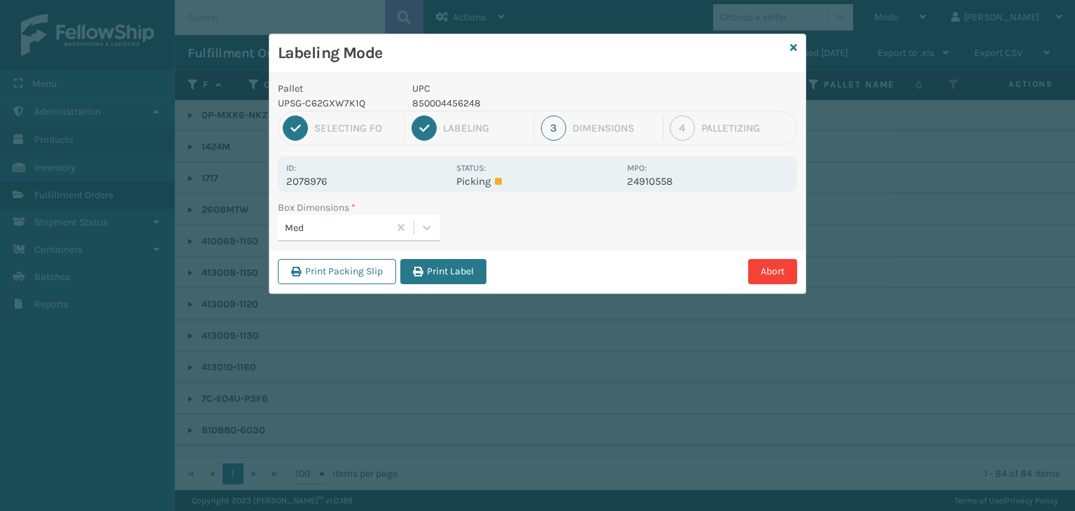
drag, startPoint x: 436, startPoint y: 285, endPoint x: 443, endPoint y: 258, distance: 28.2
click at [436, 284] on div "Print Packing Slip Print Label Abort" at bounding box center [537, 271] width 536 height 43
click at [444, 260] on button "Print Label" at bounding box center [443, 271] width 86 height 25
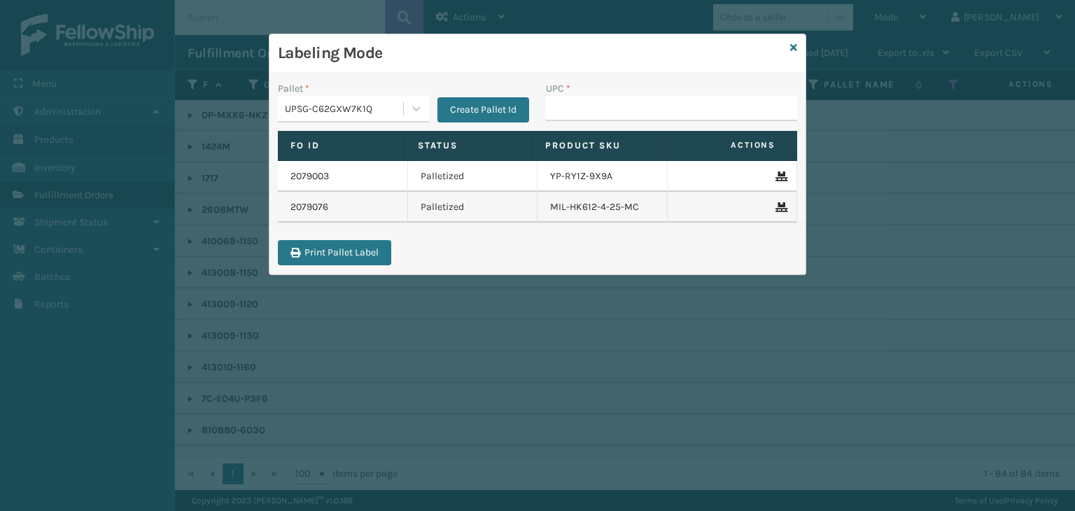
click at [379, 110] on div "UPSG-C62GXW7K1Q" at bounding box center [345, 108] width 120 height 15
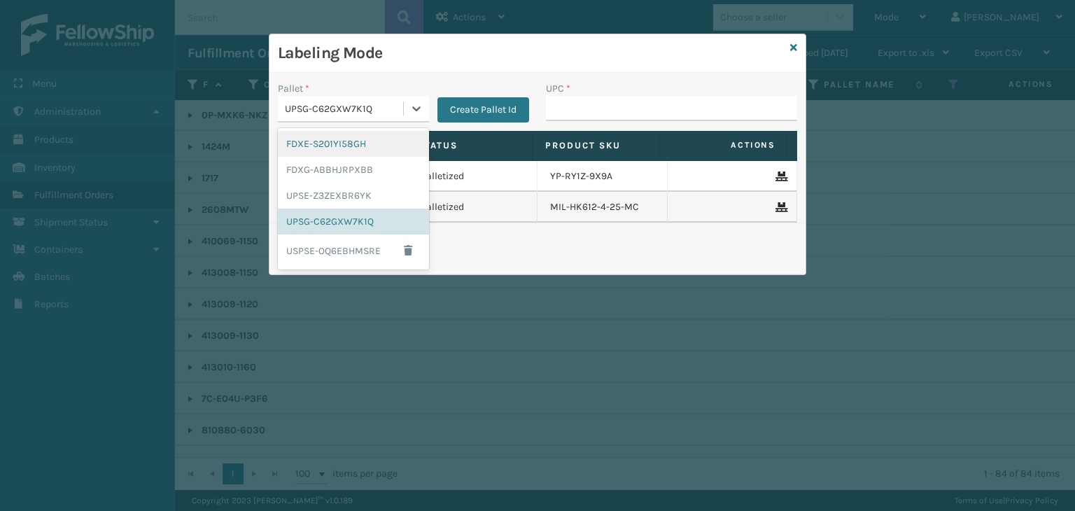
click at [351, 155] on div "FDXE-S201YI58GH" at bounding box center [353, 144] width 151 height 26
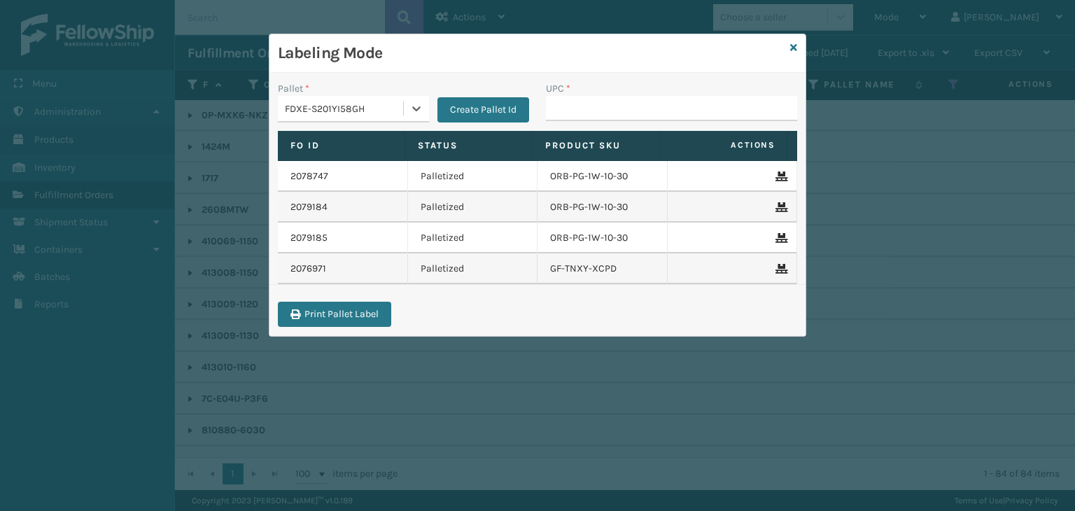
click at [350, 99] on div "FDXE-S201YI58GH" at bounding box center [340, 108] width 125 height 23
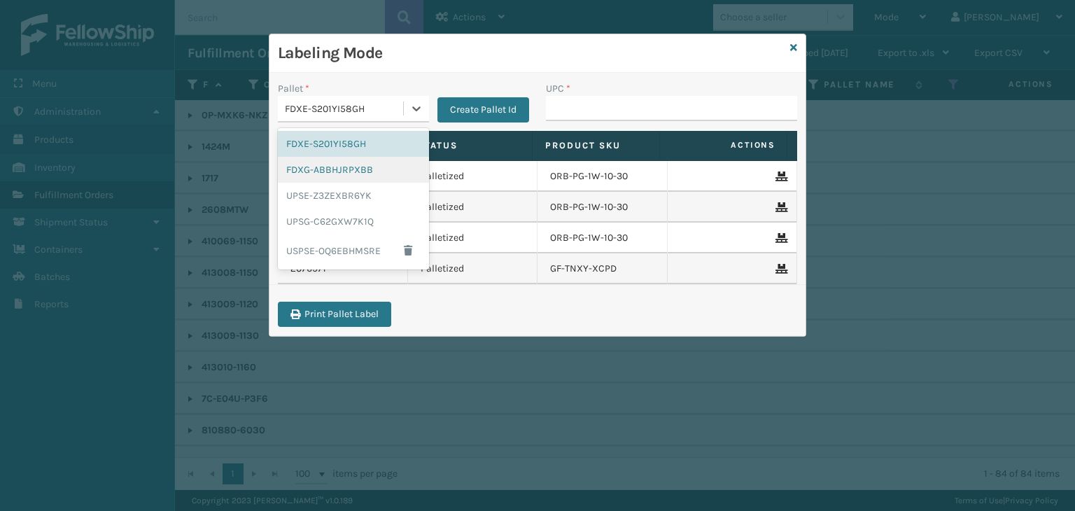
click at [351, 172] on div "FDXG-ABBHJRPXBB" at bounding box center [353, 170] width 151 height 26
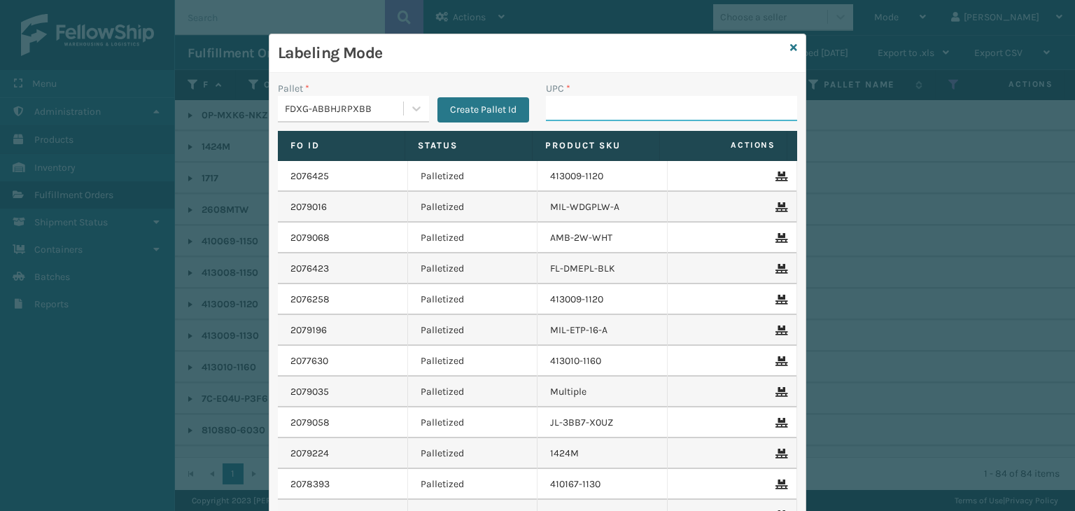
click at [610, 120] on input "UPC *" at bounding box center [671, 108] width 251 height 25
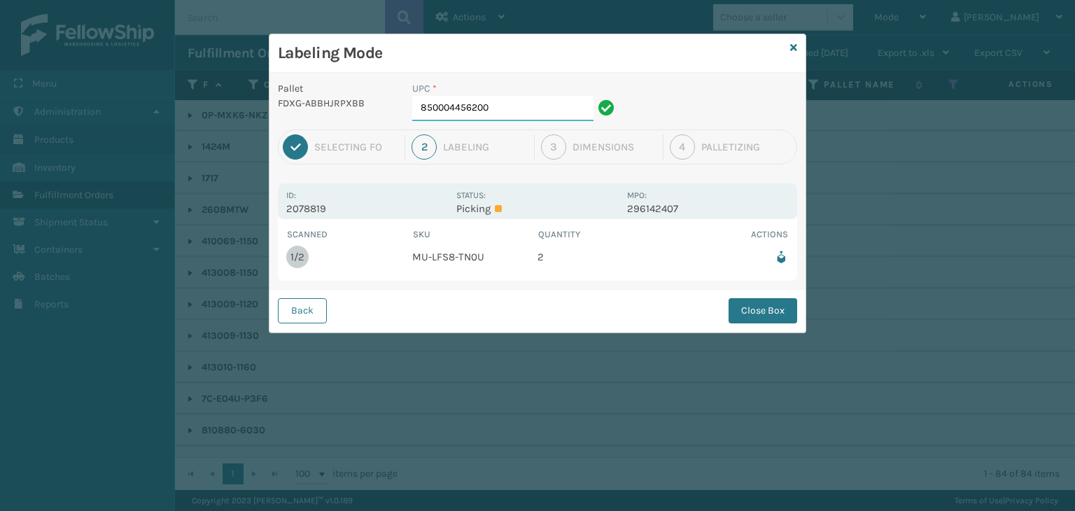
click at [507, 101] on input "850004456200" at bounding box center [502, 108] width 181 height 25
click at [743, 308] on button "Close Box" at bounding box center [762, 310] width 69 height 25
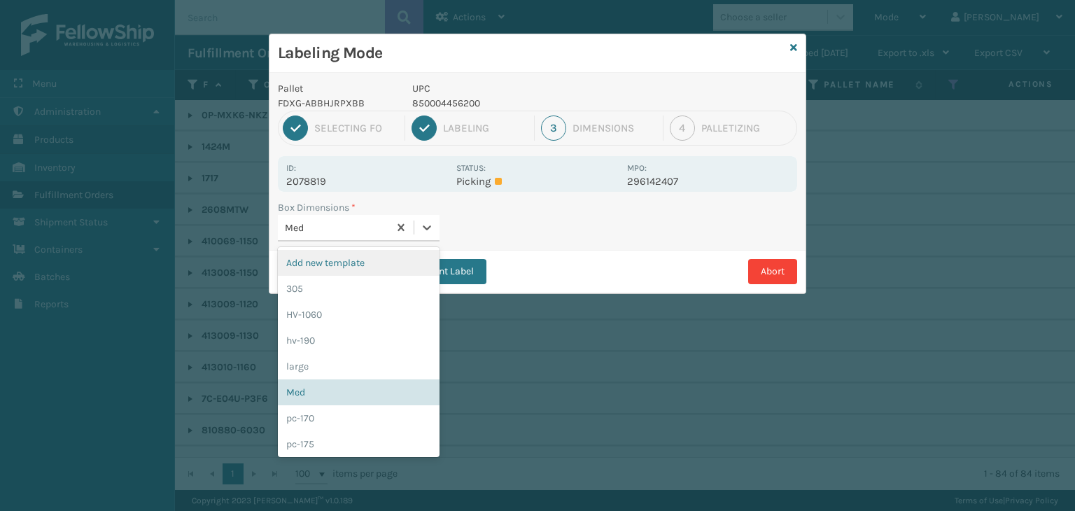
click at [351, 222] on div "Med" at bounding box center [337, 227] width 105 height 15
click at [453, 275] on button "Print Label" at bounding box center [443, 271] width 86 height 25
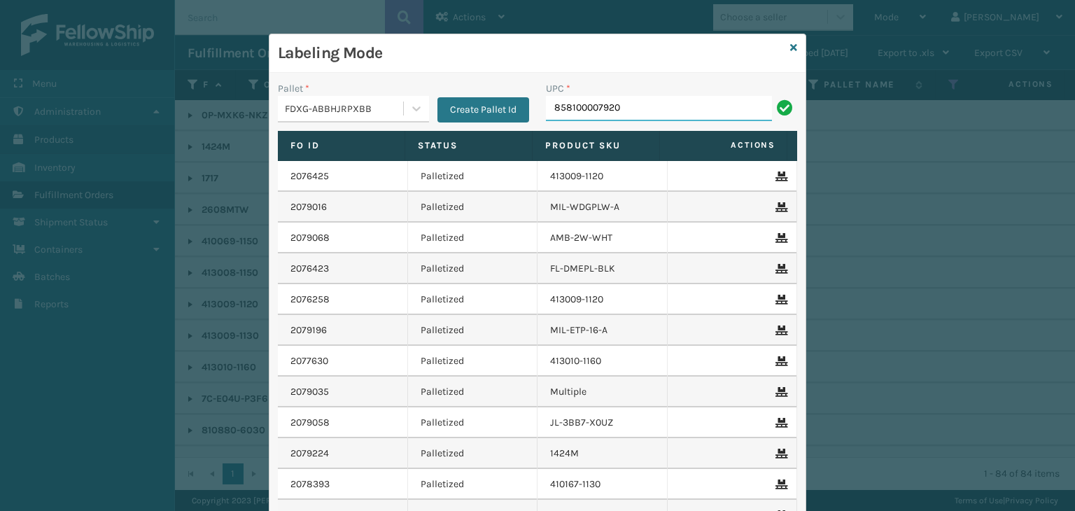
type input "858100007920"
paste input "850040667349"
type input "850040667349"
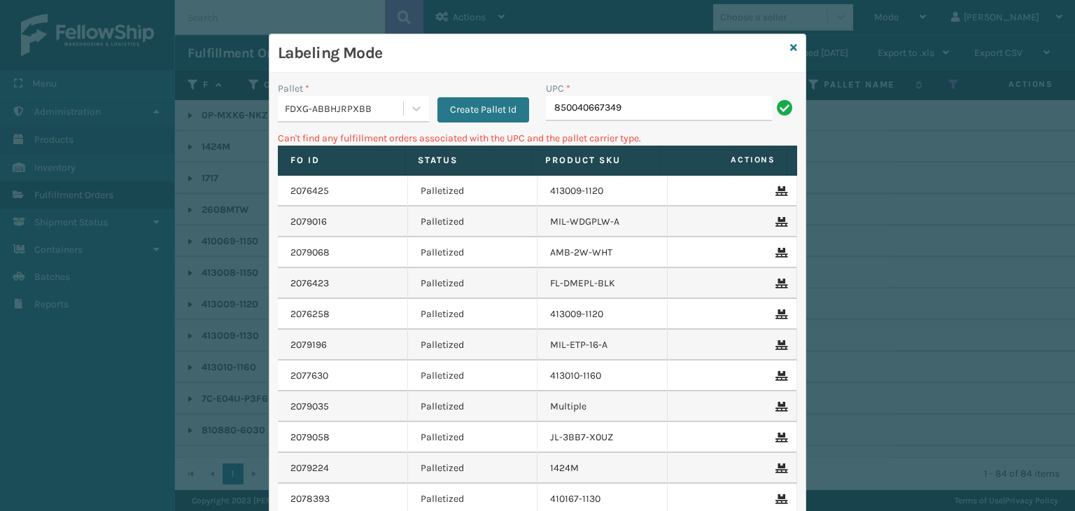
drag, startPoint x: 652, startPoint y: 104, endPoint x: 34, endPoint y: 71, distance: 619.4
click at [0, 48] on div "Labeling Mode Pallet * FDXG-ABBHJRPXBB Create Pallet Id UPC * 850040667349 Can'…" at bounding box center [537, 255] width 1075 height 511
type input "858100007920"
click at [307, 101] on div "FDXG-ABBHJRPXBB" at bounding box center [345, 108] width 120 height 15
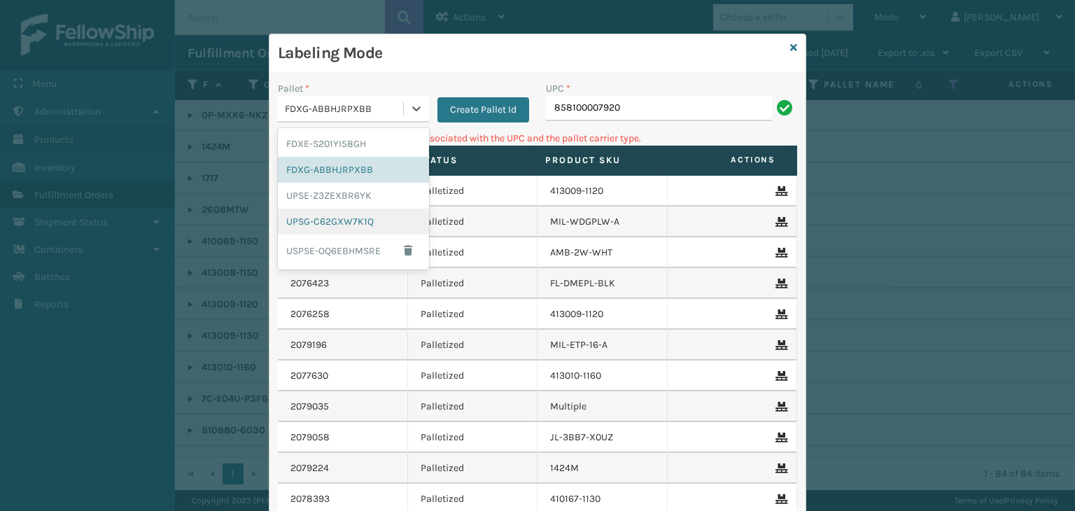
click at [327, 216] on div "UPSG-C62GXW7K1Q" at bounding box center [353, 222] width 151 height 26
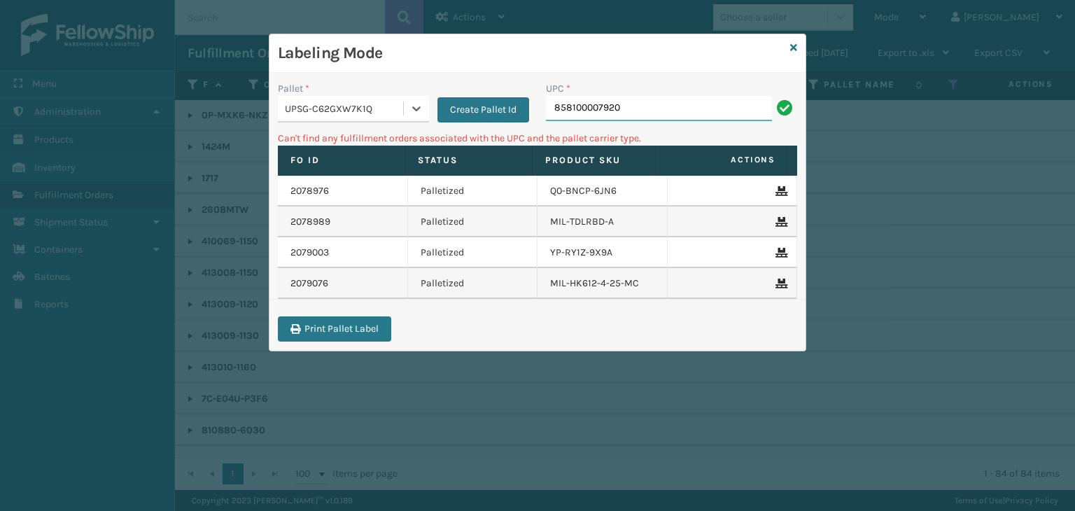
click at [654, 119] on input "858100007920" at bounding box center [659, 108] width 226 height 25
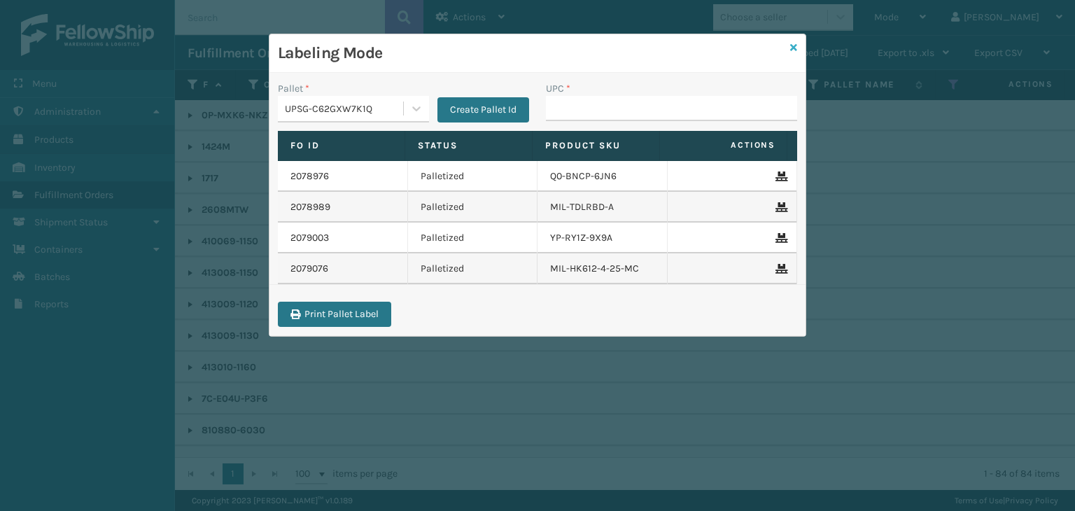
click at [796, 51] on icon at bounding box center [793, 48] width 7 height 10
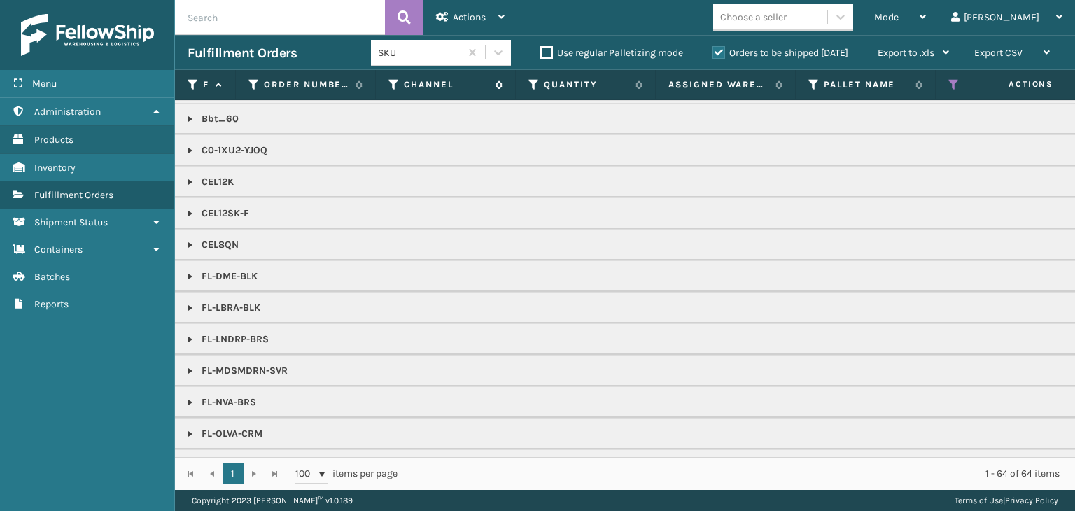
scroll to position [420, 0]
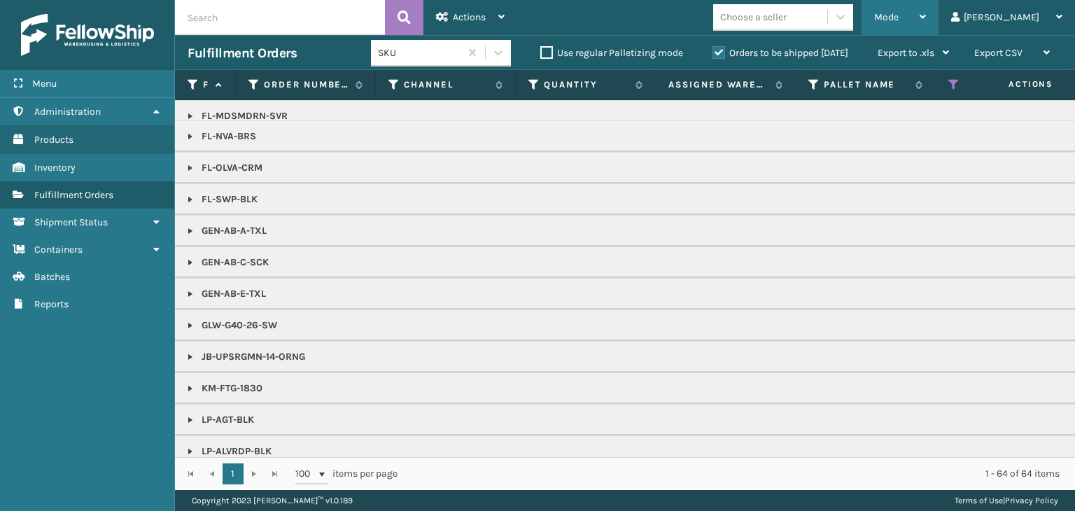
click at [926, 24] on div "Mode" at bounding box center [900, 17] width 52 height 35
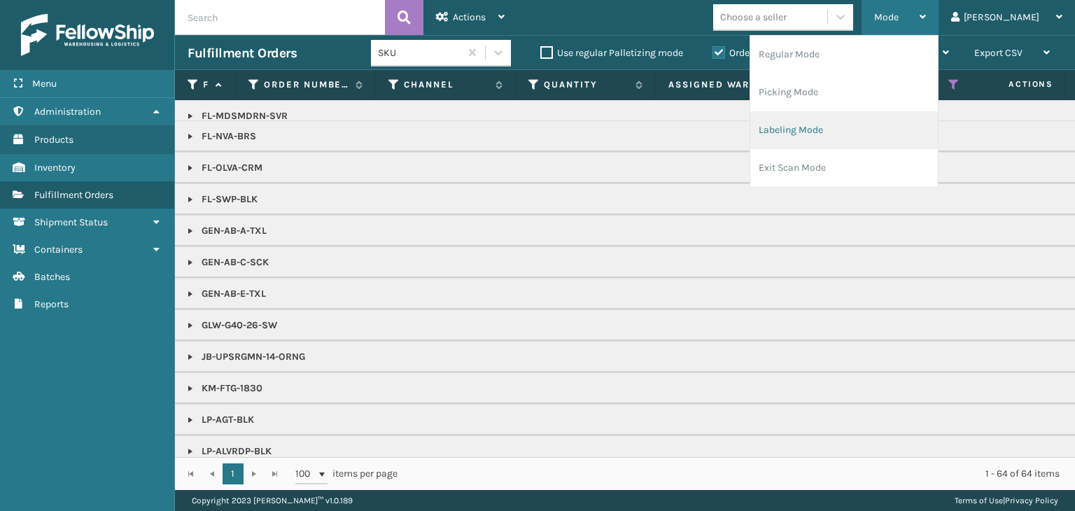
click at [904, 116] on li "Labeling Mode" at bounding box center [844, 130] width 188 height 38
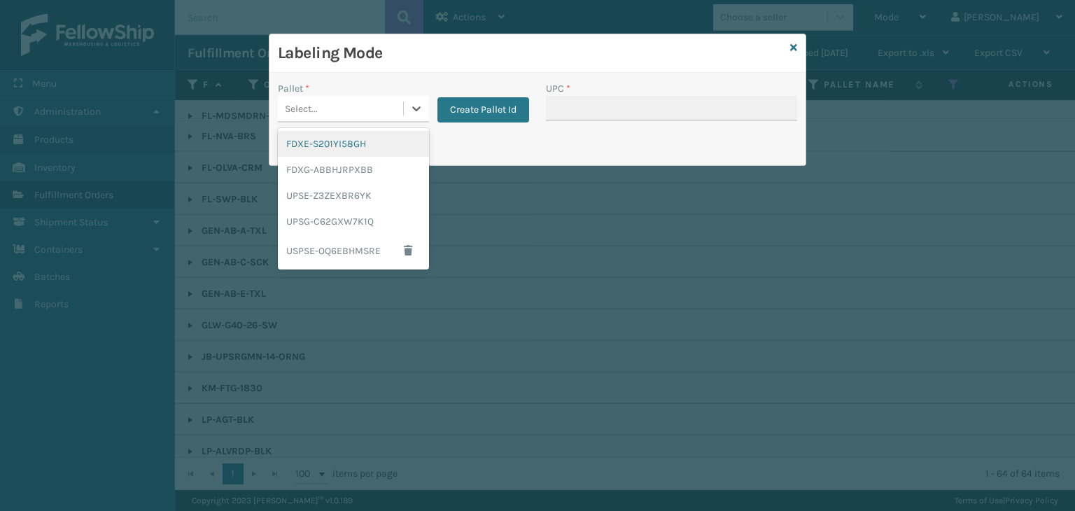
click at [398, 103] on div "Select..." at bounding box center [340, 108] width 125 height 23
click at [357, 222] on div "UPSG-C62GXW7K1Q" at bounding box center [353, 222] width 151 height 26
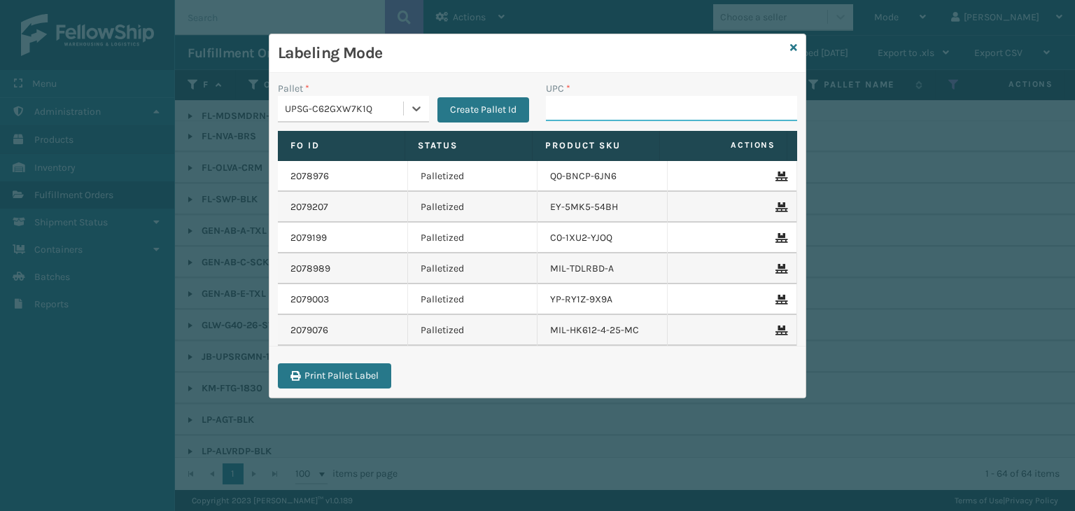
drag, startPoint x: 565, startPoint y: 104, endPoint x: 532, endPoint y: 101, distance: 33.0
click at [565, 104] on input "UPC *" at bounding box center [671, 108] width 251 height 25
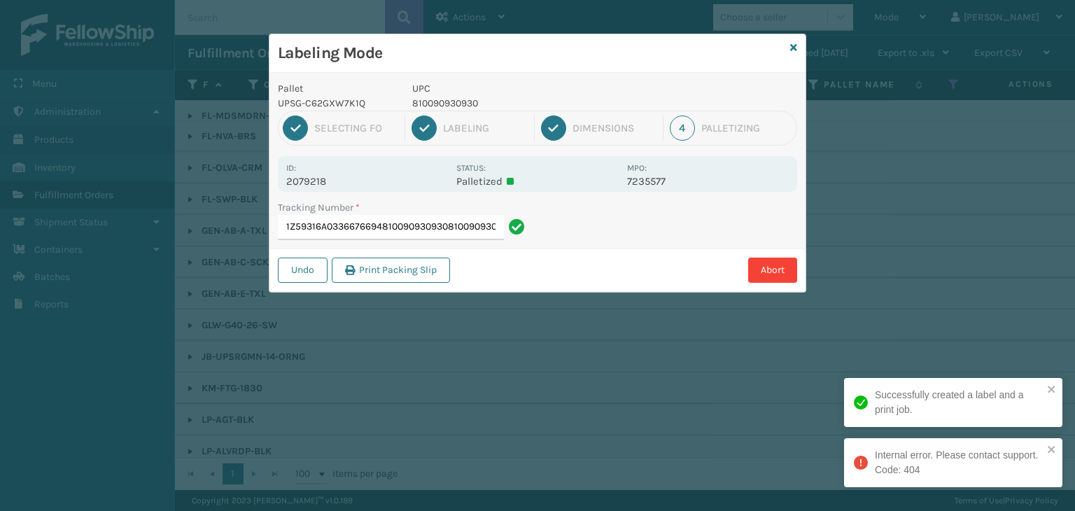
type input "1Z59316A0336676694810090930930810090930930"
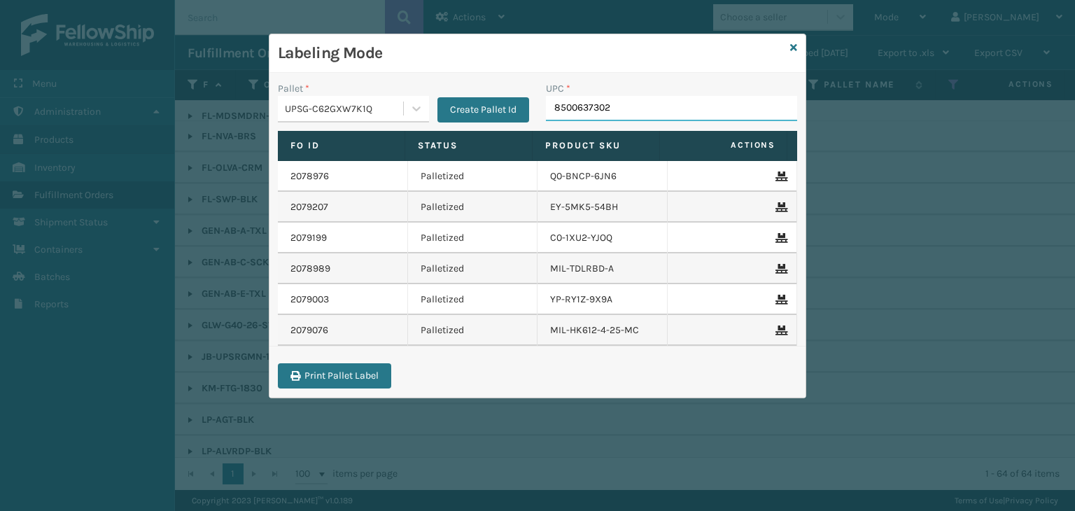
type input "85006373026"
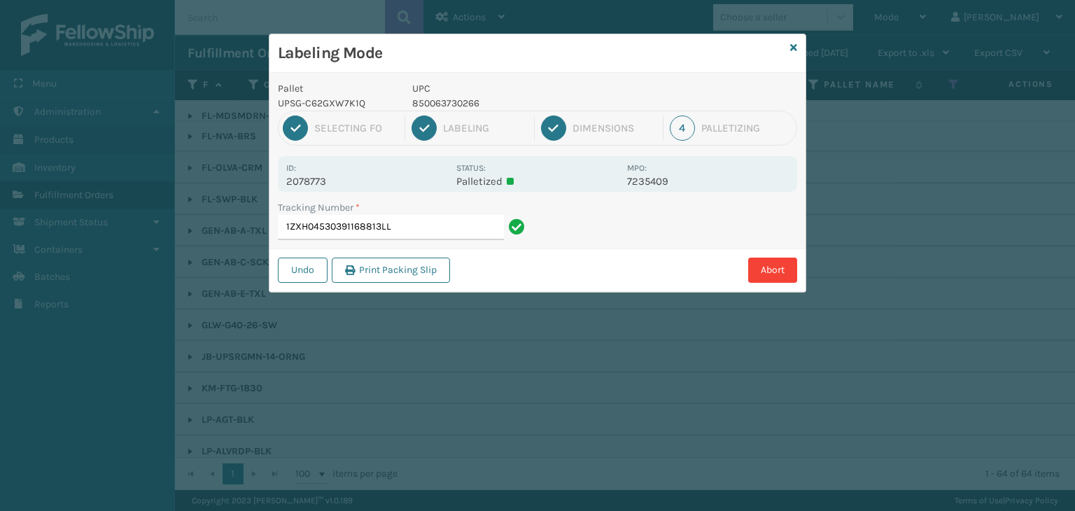
type input "1ZXH04530391168813LLL"
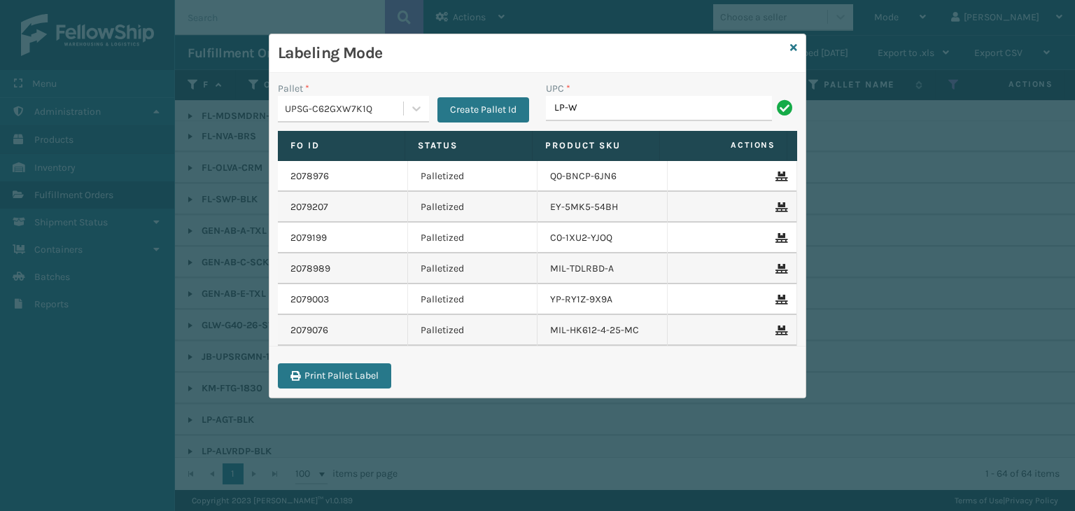
type input "LP-WVR-GRY"
click at [796, 45] on icon at bounding box center [793, 48] width 7 height 10
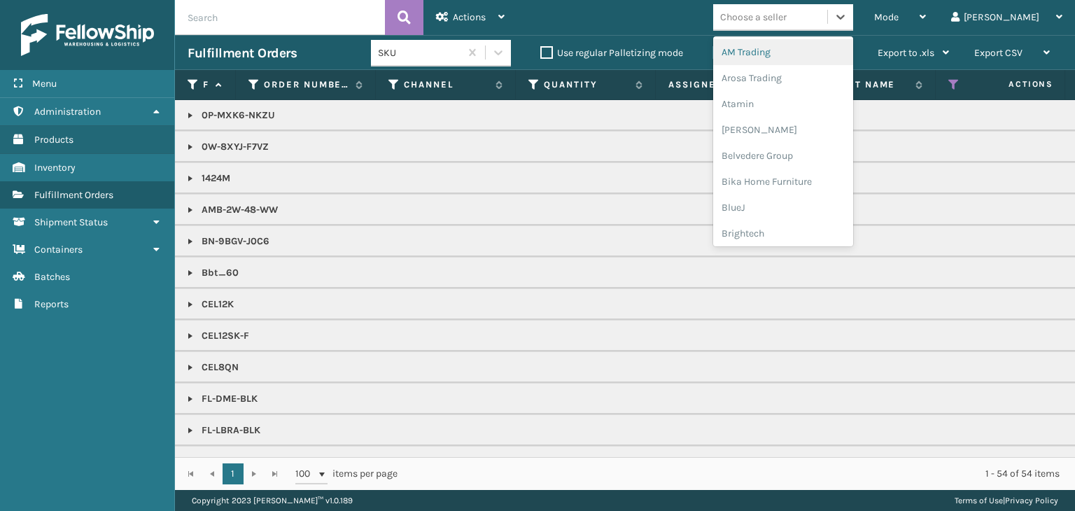
click at [786, 22] on div "Choose a seller" at bounding box center [753, 17] width 66 height 15
type input "LI"
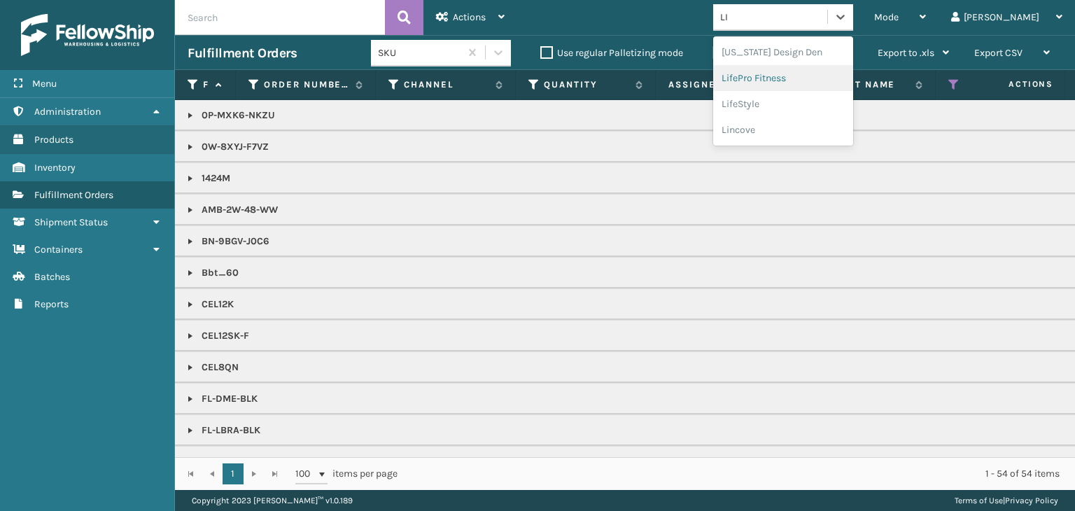
click at [807, 80] on div "LifePro Fitness" at bounding box center [783, 78] width 140 height 26
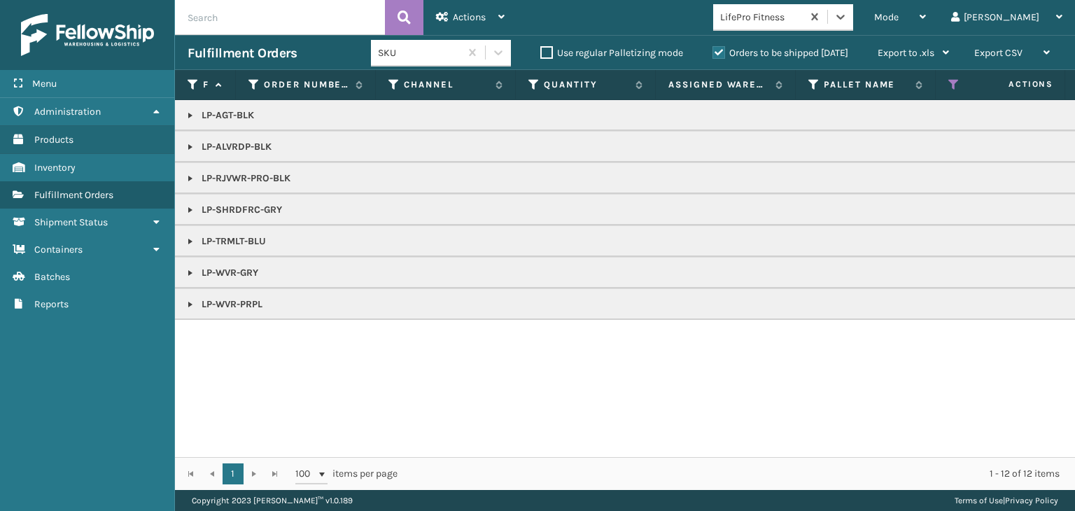
drag, startPoint x: 190, startPoint y: 177, endPoint x: 202, endPoint y: 184, distance: 13.2
click at [190, 177] on link at bounding box center [190, 178] width 11 height 11
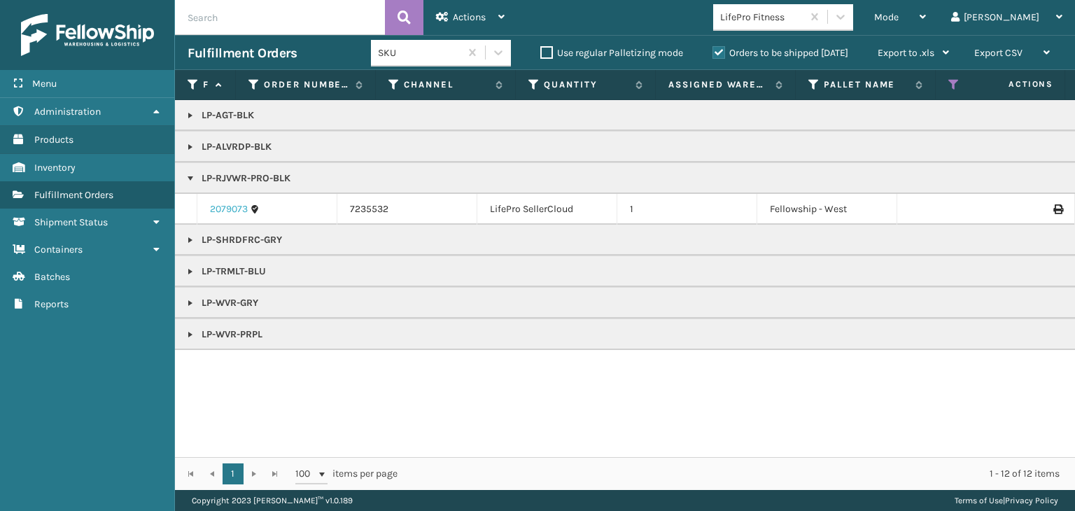
click at [221, 211] on link "2079073" at bounding box center [229, 209] width 38 height 14
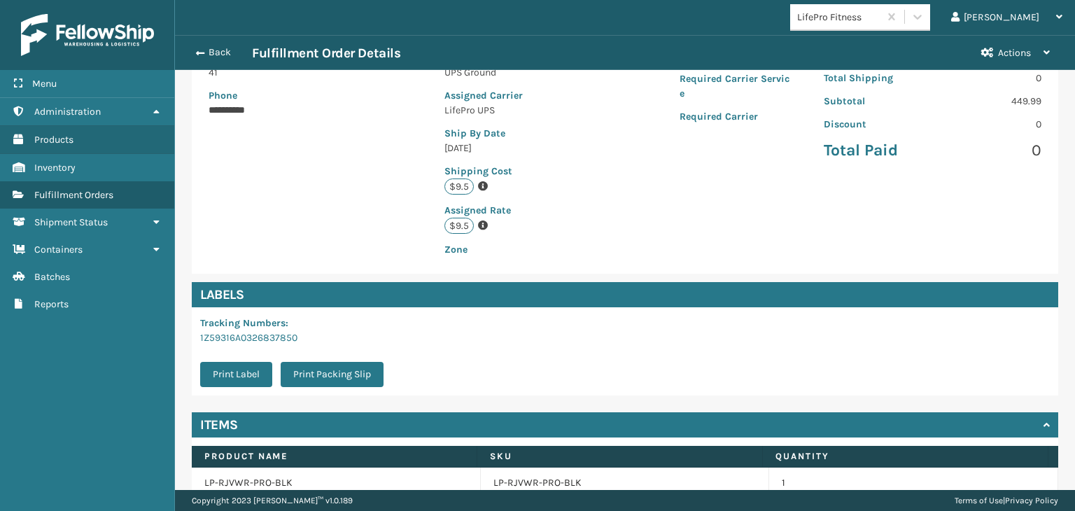
scroll to position [315, 0]
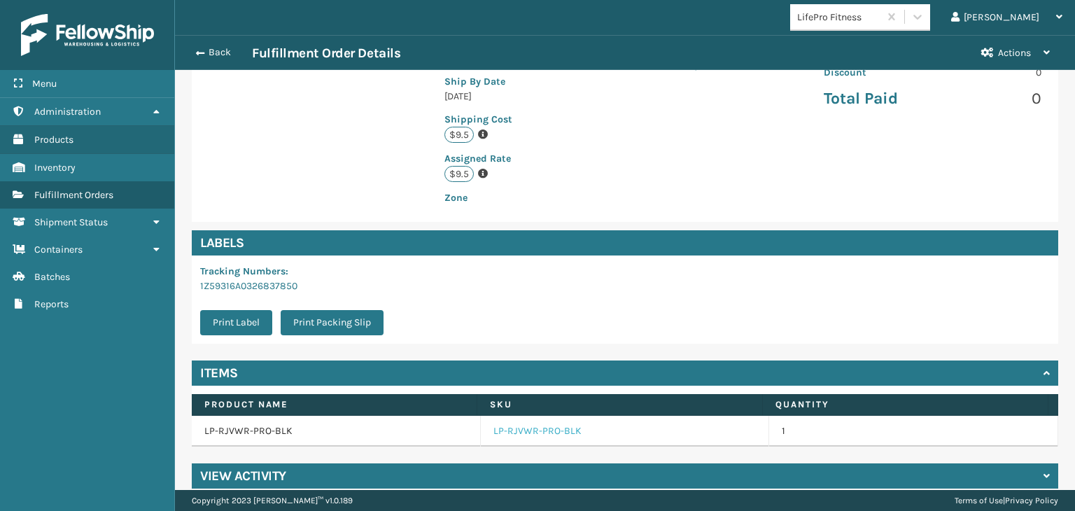
click at [495, 424] on link "LP-RJVWR-PRO-BLK" at bounding box center [537, 431] width 88 height 14
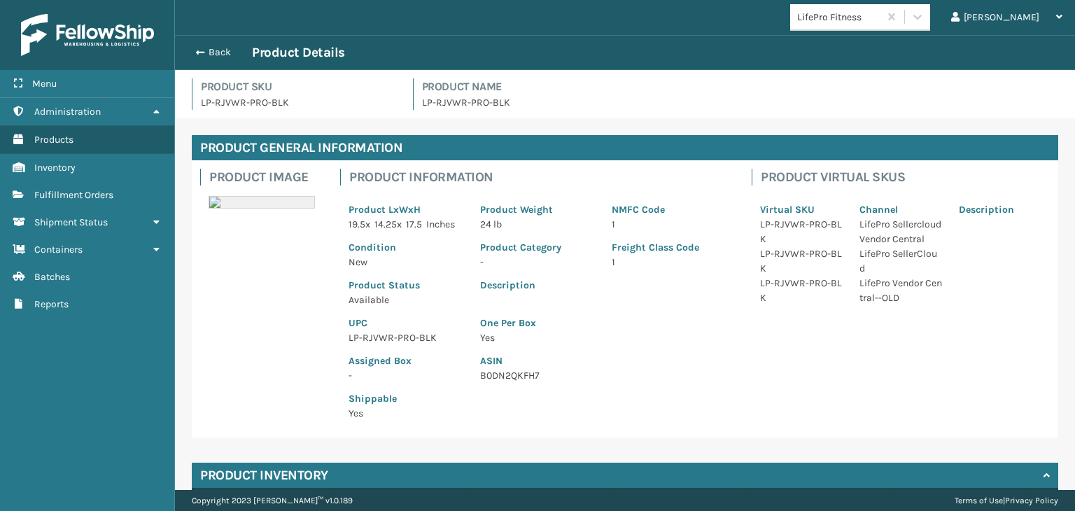
click at [380, 342] on p "LP-RJVWR-PRO-BLK" at bounding box center [405, 337] width 115 height 15
click at [383, 342] on p "LP-RJVWR-PRO-BLK" at bounding box center [405, 337] width 115 height 15
click at [384, 343] on p "LP-RJVWR-PRO-BLK" at bounding box center [405, 337] width 115 height 15
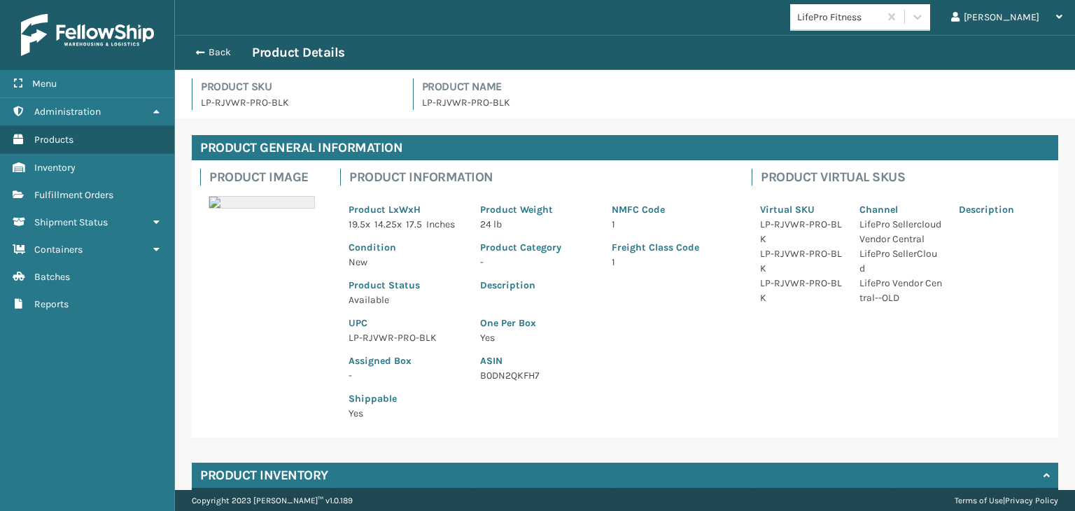
click at [386, 339] on p "LP-RJVWR-PRO-BLK" at bounding box center [405, 337] width 115 height 15
copy p "LP-RJVWR-PRO-BLK"
click at [218, 51] on button "Back" at bounding box center [220, 52] width 64 height 13
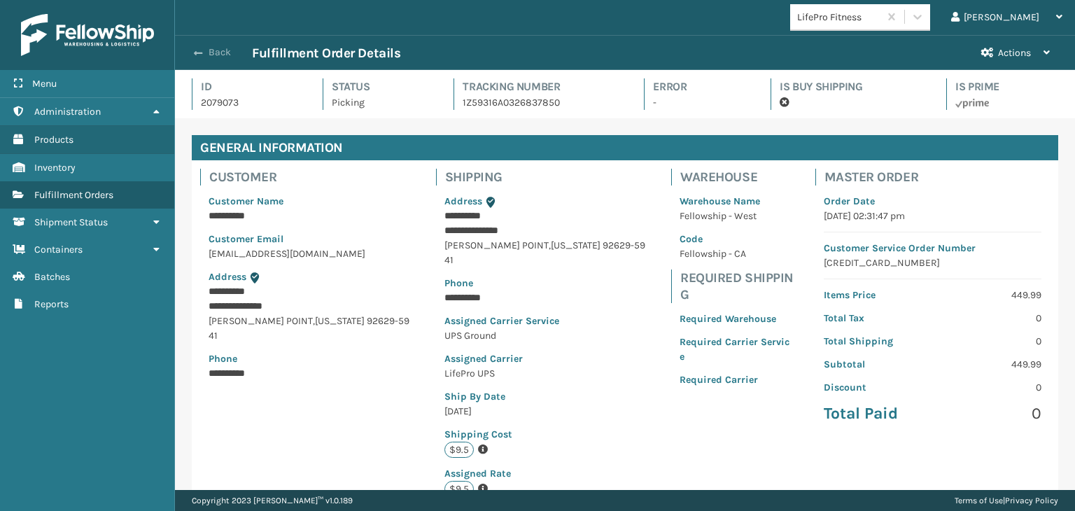
scroll to position [34, 899]
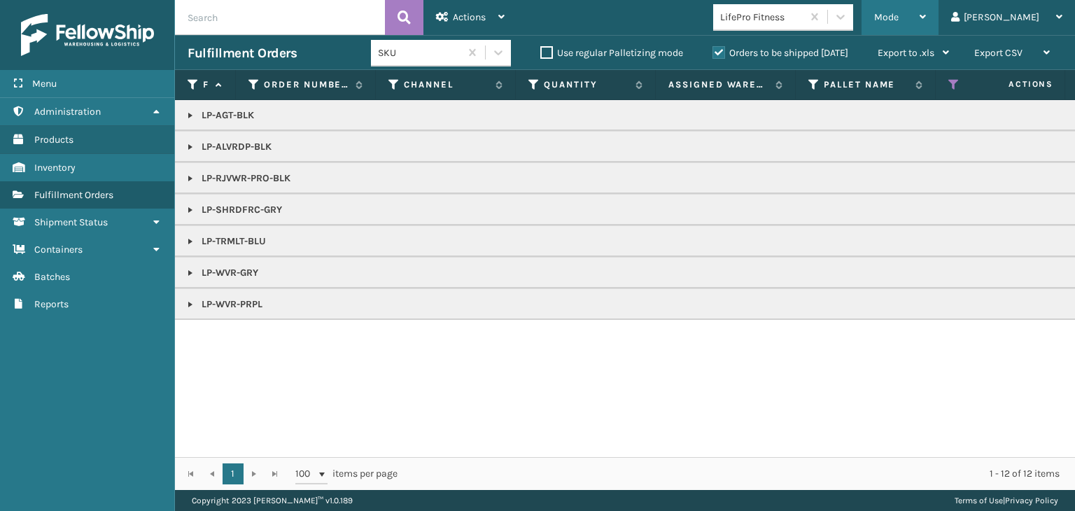
click at [926, 13] on div "Mode" at bounding box center [900, 17] width 52 height 35
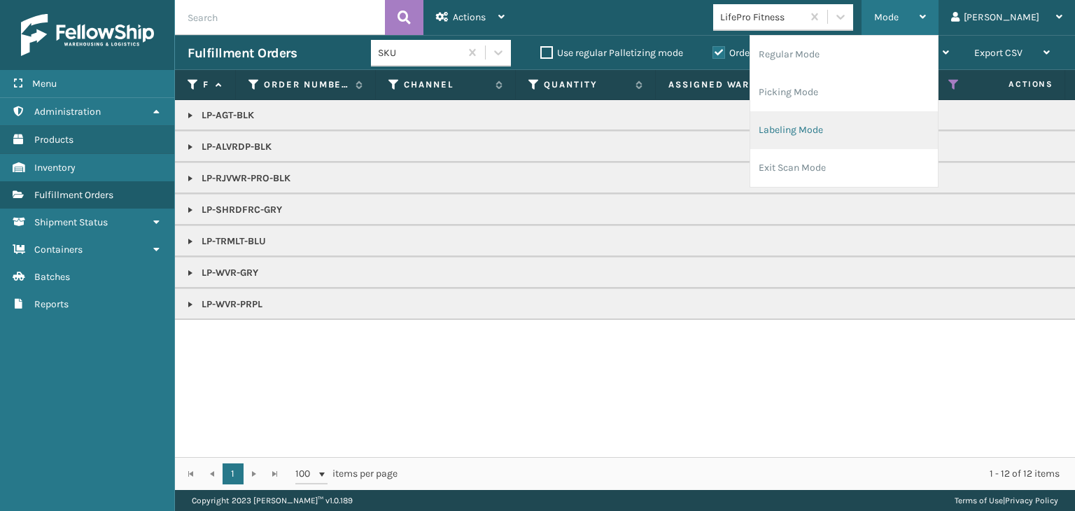
click at [896, 120] on li "Labeling Mode" at bounding box center [844, 130] width 188 height 38
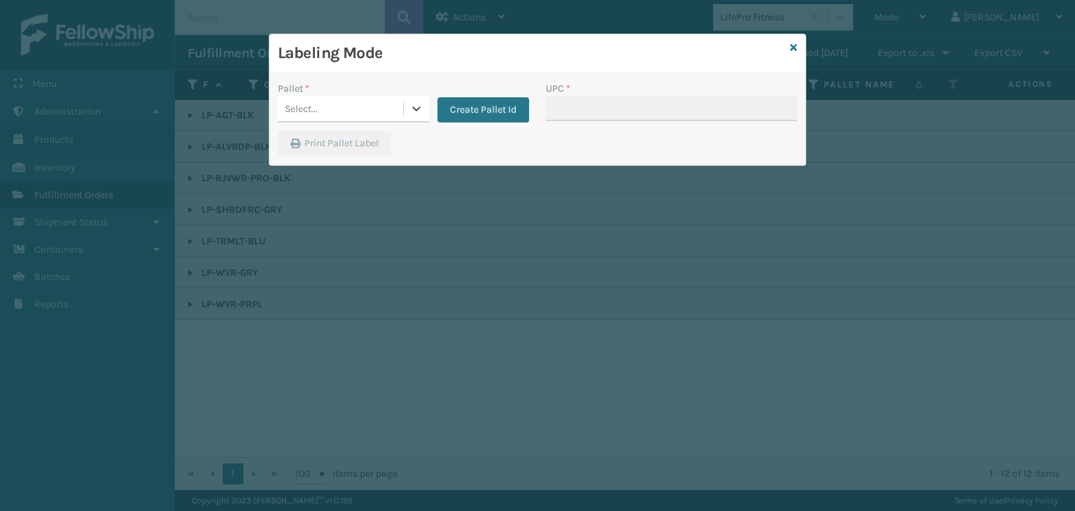
click at [334, 103] on div "Select..." at bounding box center [340, 108] width 125 height 23
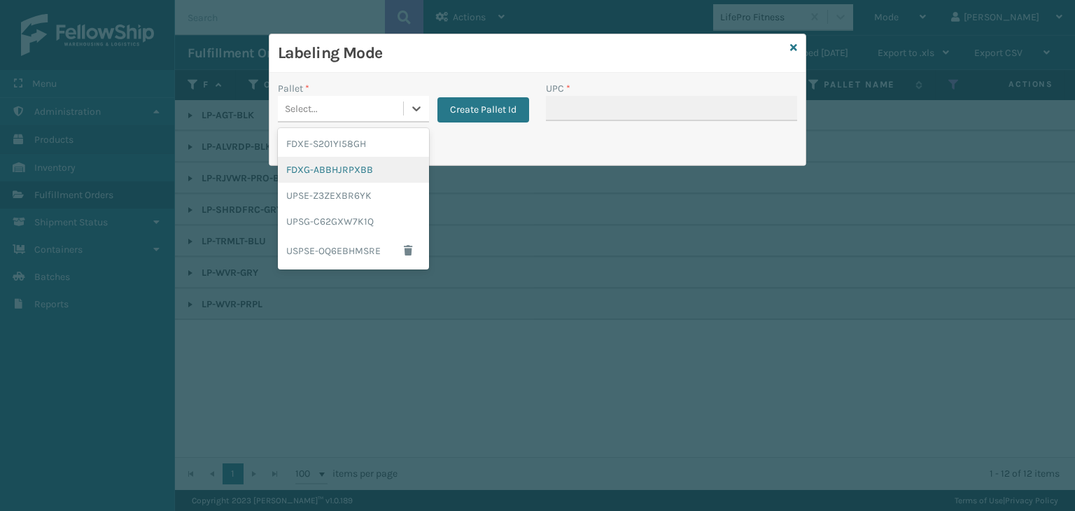
click at [334, 160] on div "FDXG-ABBHJRPXBB" at bounding box center [353, 170] width 151 height 26
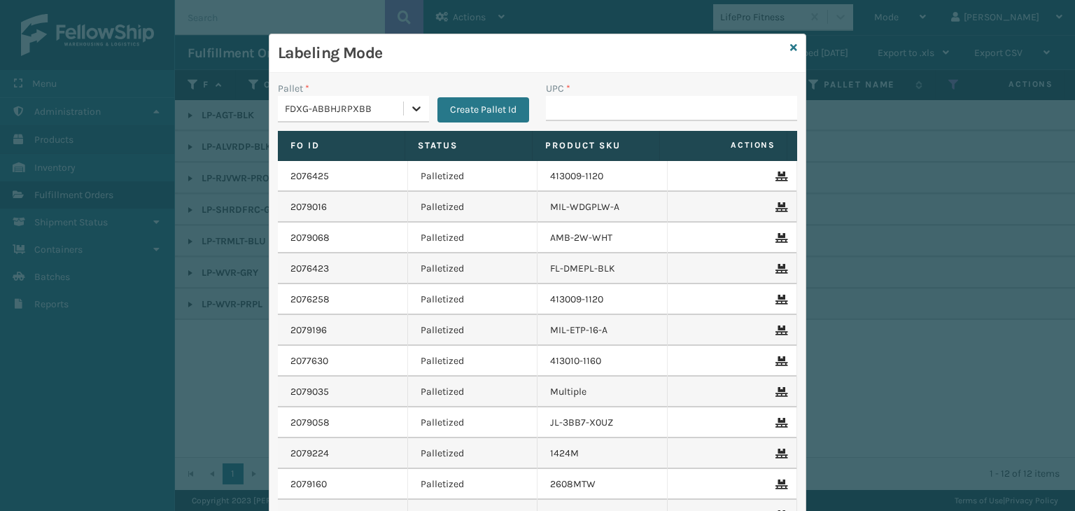
click at [404, 99] on div at bounding box center [416, 108] width 25 height 25
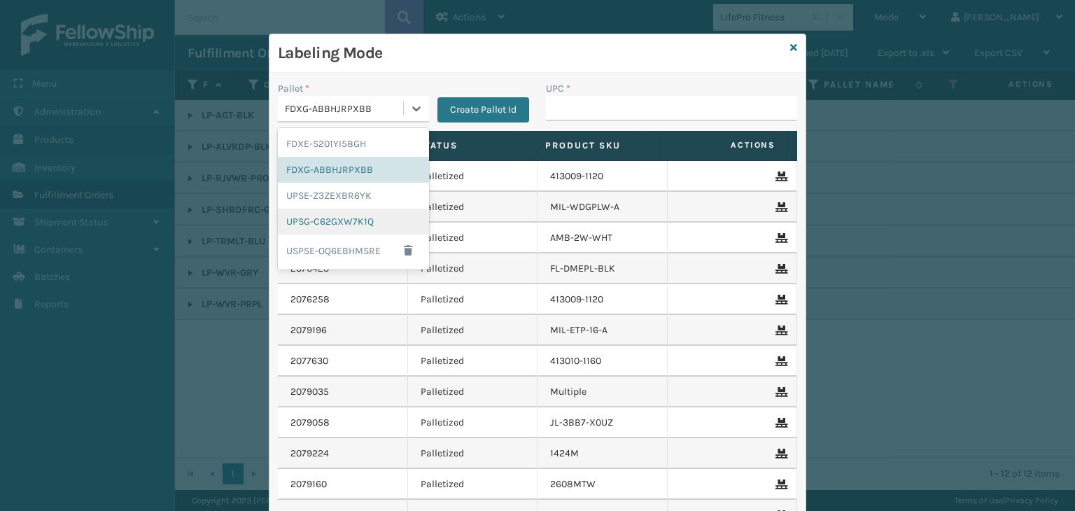
click at [334, 213] on div "UPSG-C62GXW7K1Q" at bounding box center [353, 222] width 151 height 26
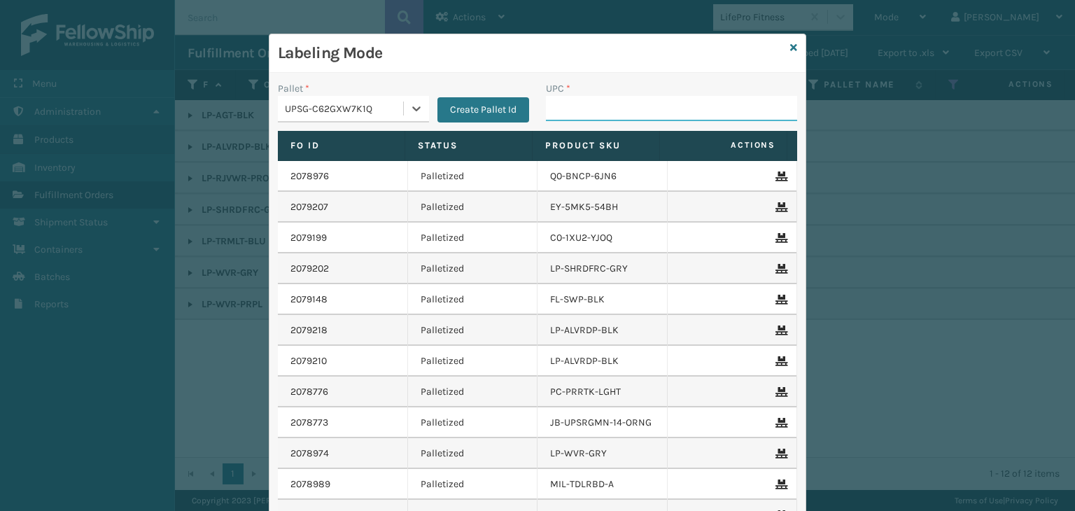
drag, startPoint x: 604, startPoint y: 110, endPoint x: 593, endPoint y: 122, distance: 16.9
click at [604, 110] on input "UPC *" at bounding box center [671, 108] width 251 height 25
paste input "LP-RJVWR-PRO-BLK"
type input "LP-RJVWR-PRO-BLK"
type input "810164501141"
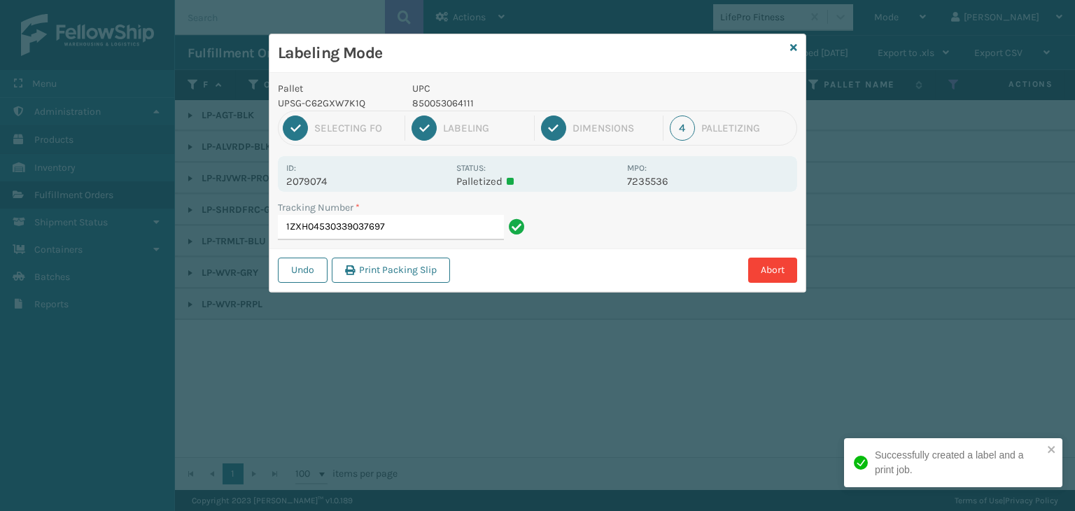
click at [426, 102] on p "850053064111" at bounding box center [515, 103] width 206 height 15
copy p "850053064111"
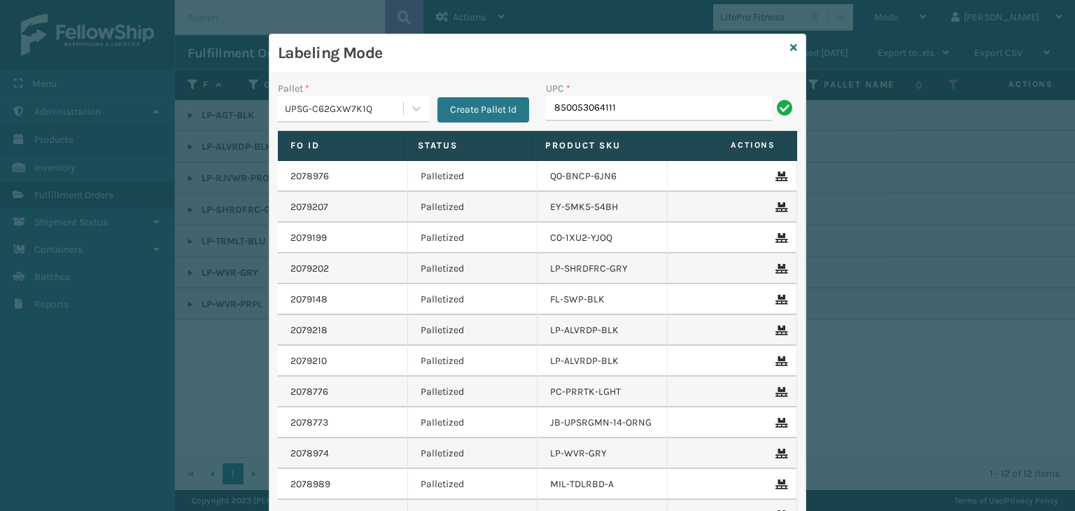
type input "850053064111"
click at [790, 45] on icon at bounding box center [793, 48] width 7 height 10
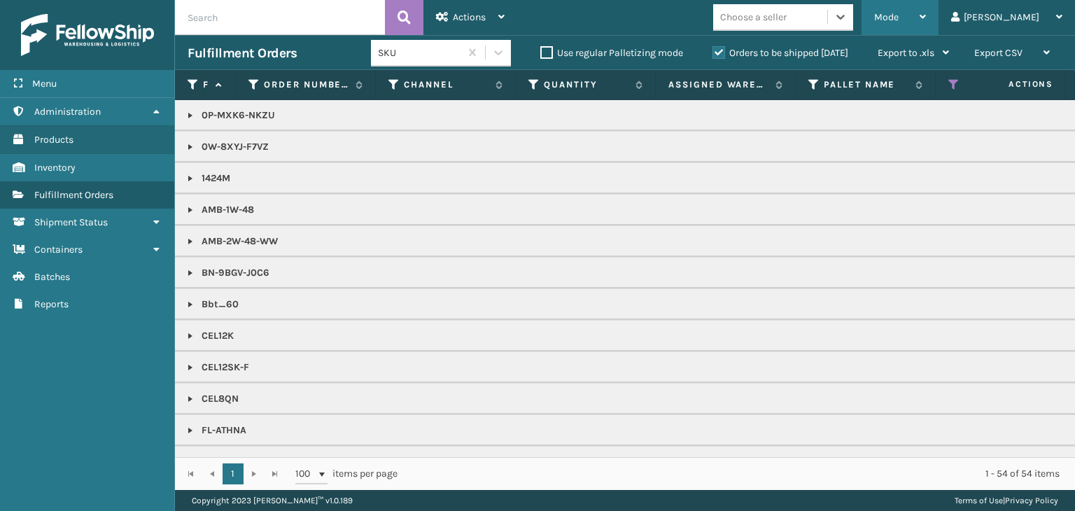
click at [898, 17] on span "Mode" at bounding box center [886, 17] width 24 height 12
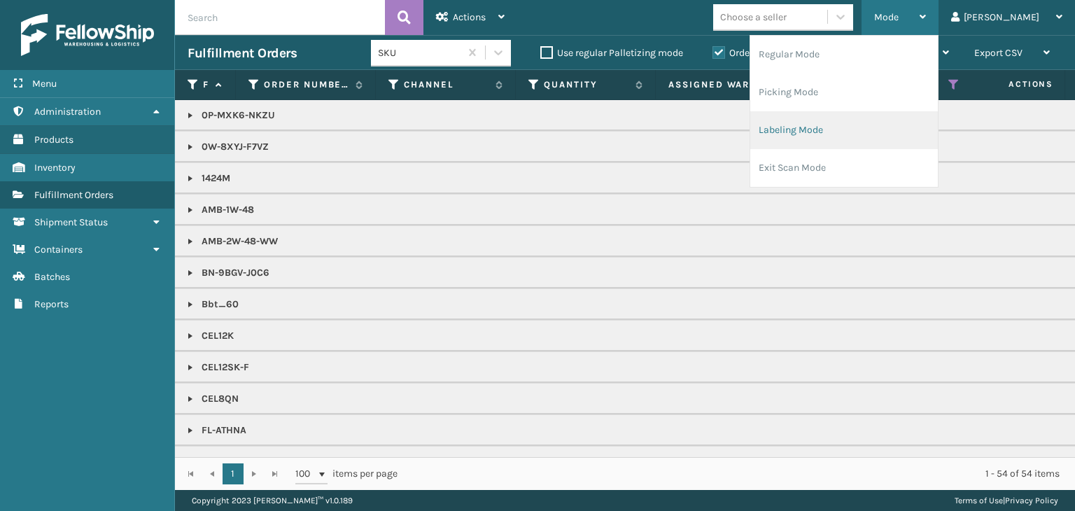
click at [909, 117] on li "Labeling Mode" at bounding box center [844, 130] width 188 height 38
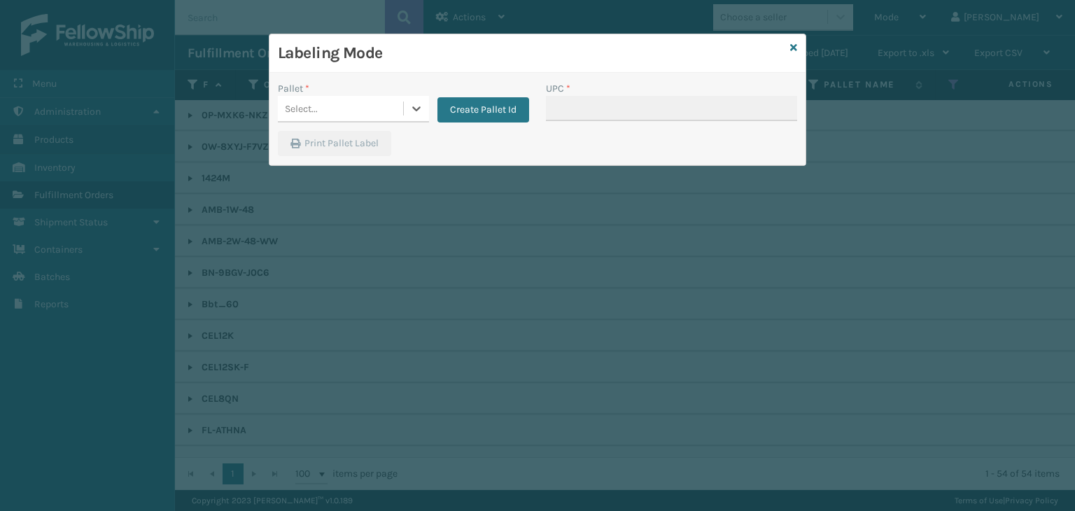
click at [330, 107] on div "Select..." at bounding box center [340, 108] width 125 height 23
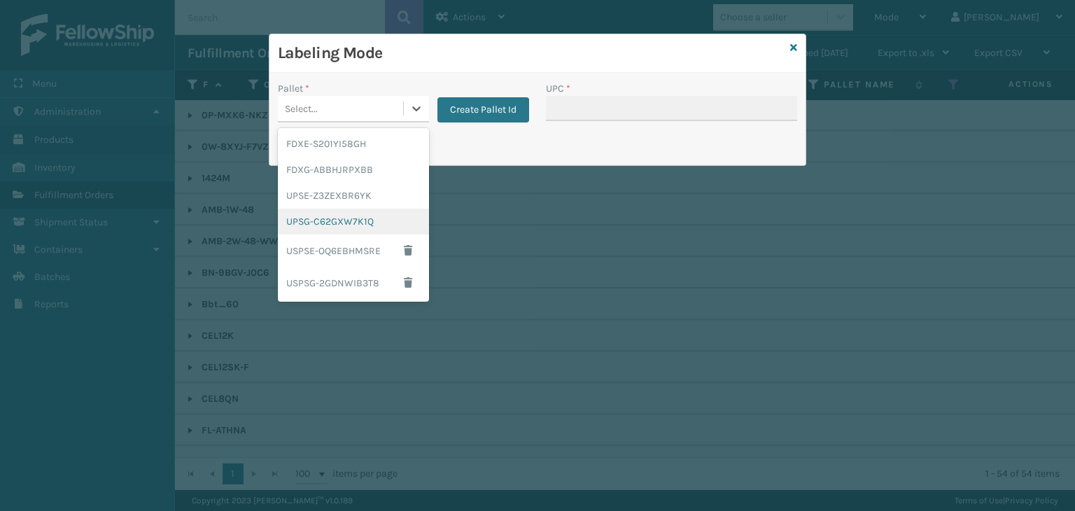
click at [342, 219] on div "UPSG-C62GXW7K1Q" at bounding box center [353, 222] width 151 height 26
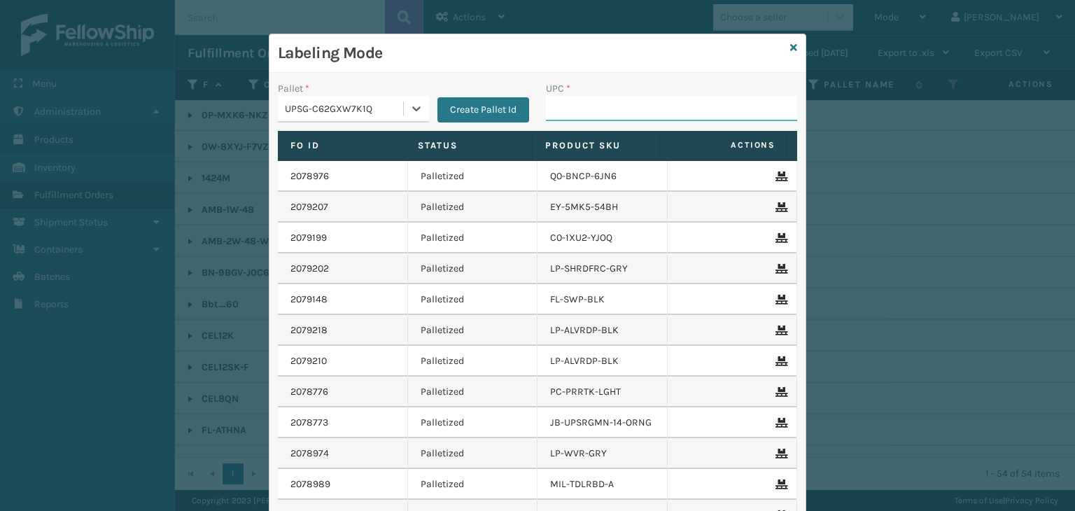
drag, startPoint x: 571, startPoint y: 108, endPoint x: 577, endPoint y: 115, distance: 9.0
click at [571, 108] on input "UPC *" at bounding box center [671, 108] width 251 height 25
type input "FL-OLVA-CRM"
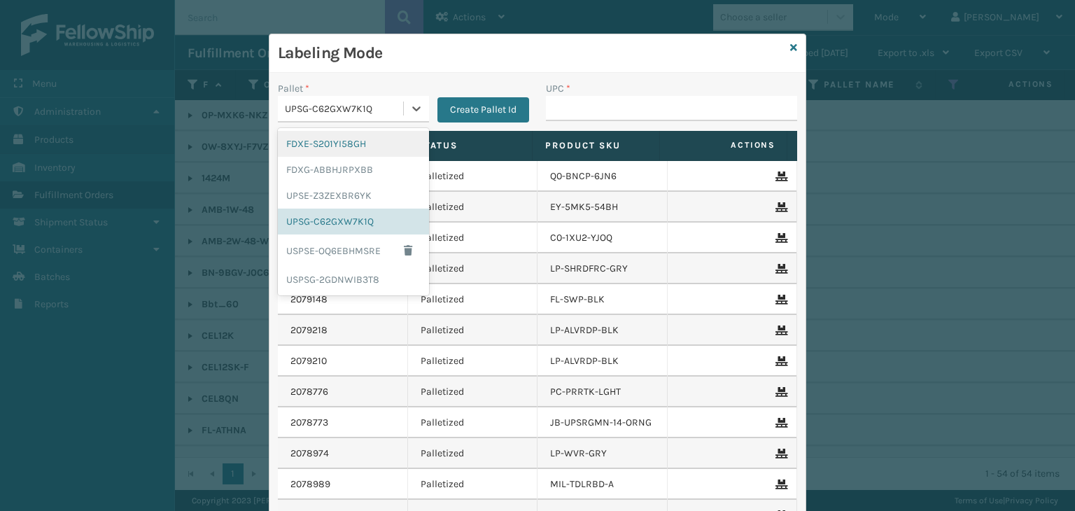
click at [374, 110] on div "UPSG-C62GXW7K1Q" at bounding box center [345, 108] width 120 height 15
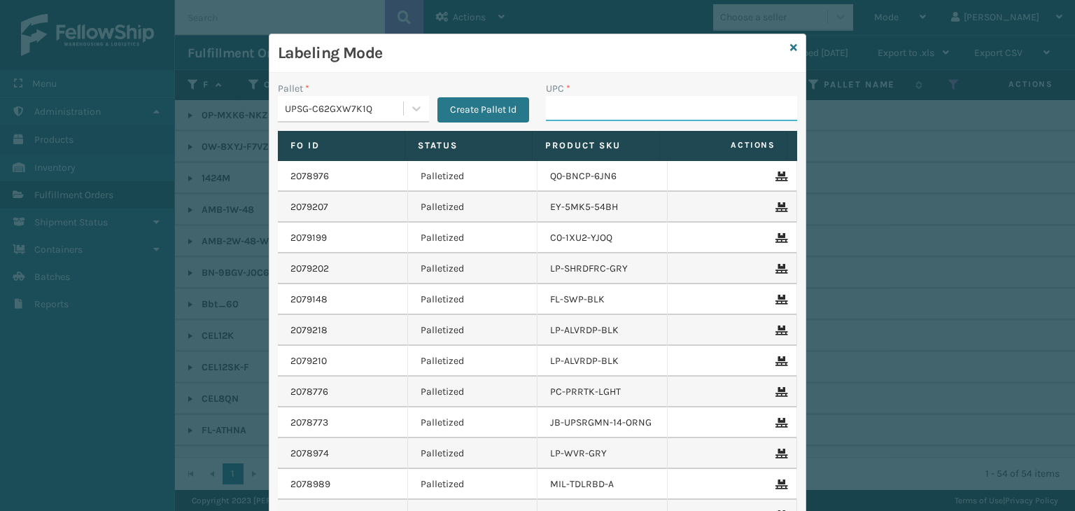
click at [565, 98] on input "UPC *" at bounding box center [671, 108] width 251 height 25
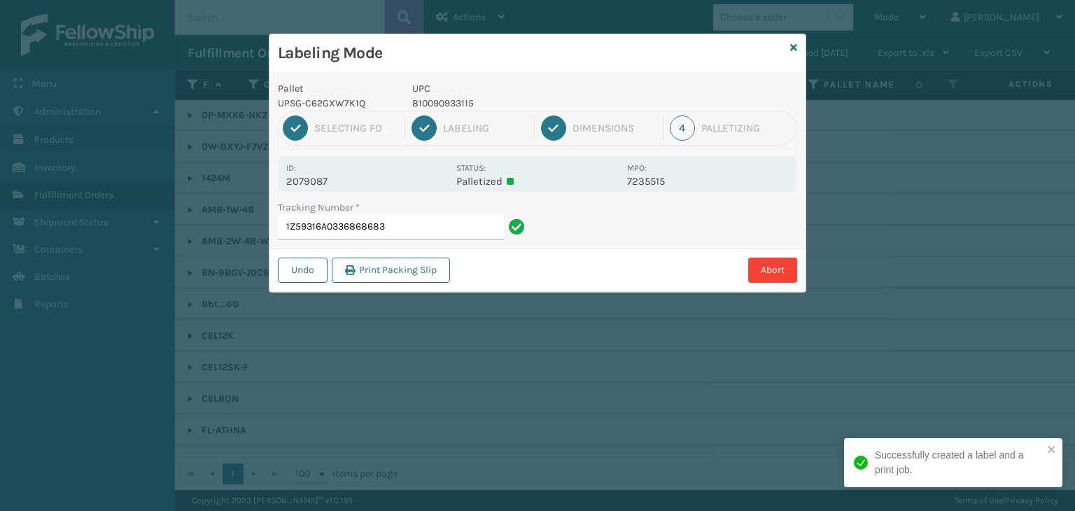
click at [435, 97] on p "810090933115" at bounding box center [515, 103] width 206 height 15
copy p "810090933115"
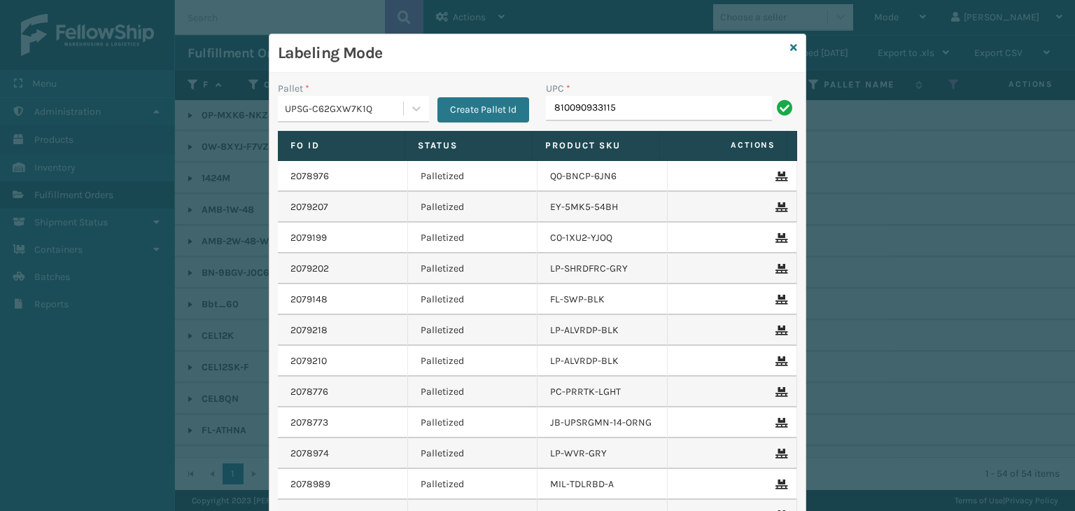
type input "810090933115"
type input "LP-WVR-PRPL"
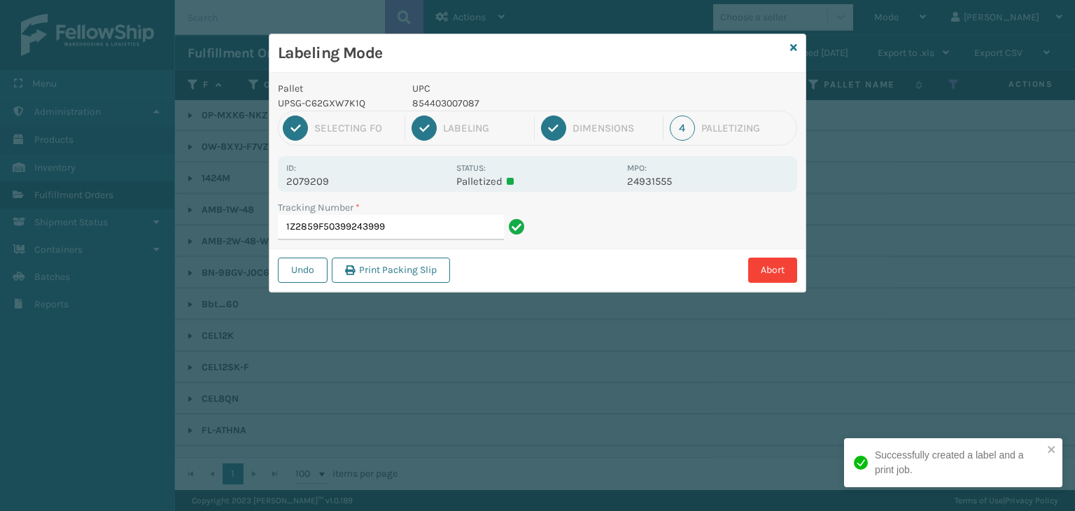
click at [451, 105] on p "854403007087" at bounding box center [515, 103] width 206 height 15
copy p "854403007087"
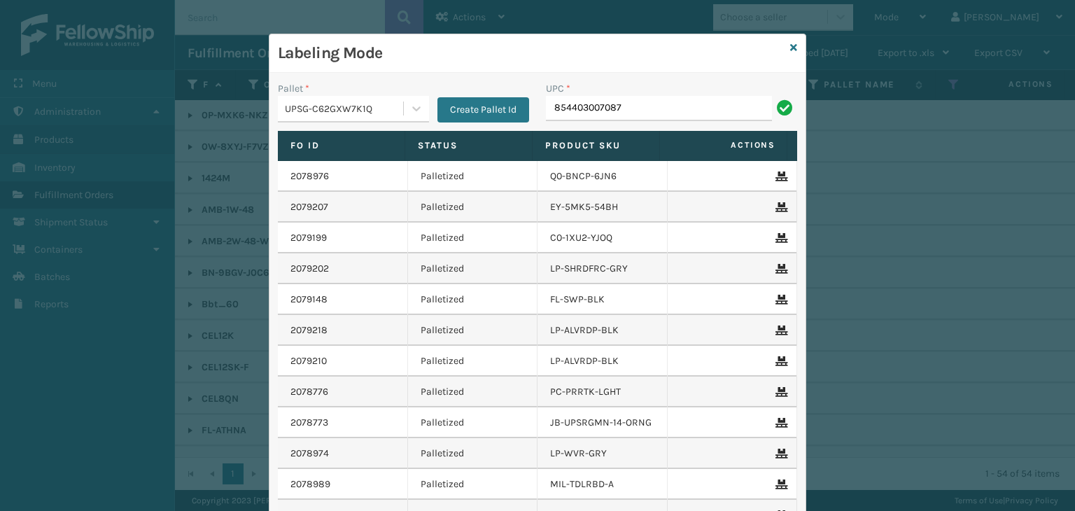
type input "854403007087"
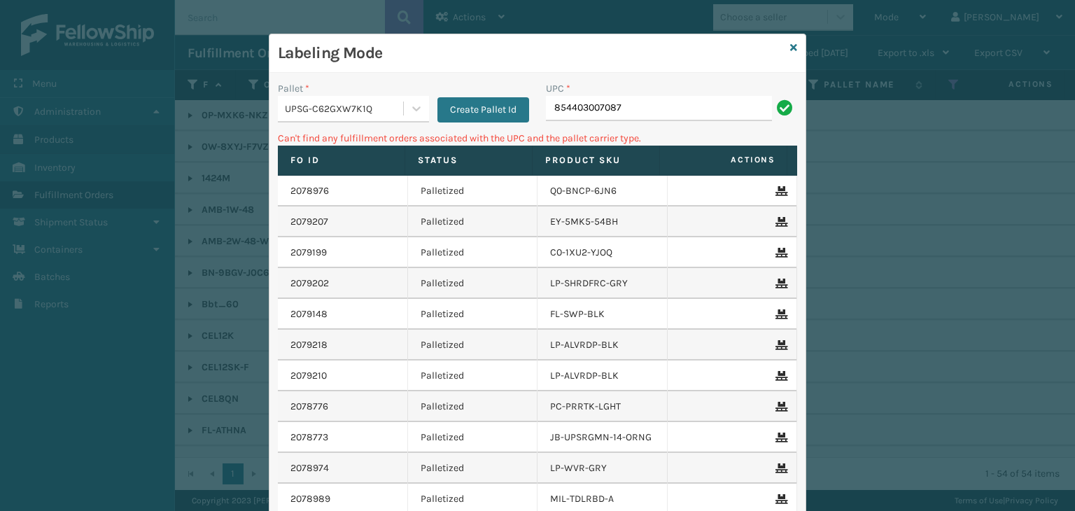
drag, startPoint x: 644, startPoint y: 117, endPoint x: 192, endPoint y: 160, distance: 454.1
click at [192, 160] on div "Labeling Mode Pallet * UPSG-C62GXW7K1Q Create Pallet Id UPC * 854403007087 Can'…" at bounding box center [537, 255] width 1075 height 511
type input "85789"
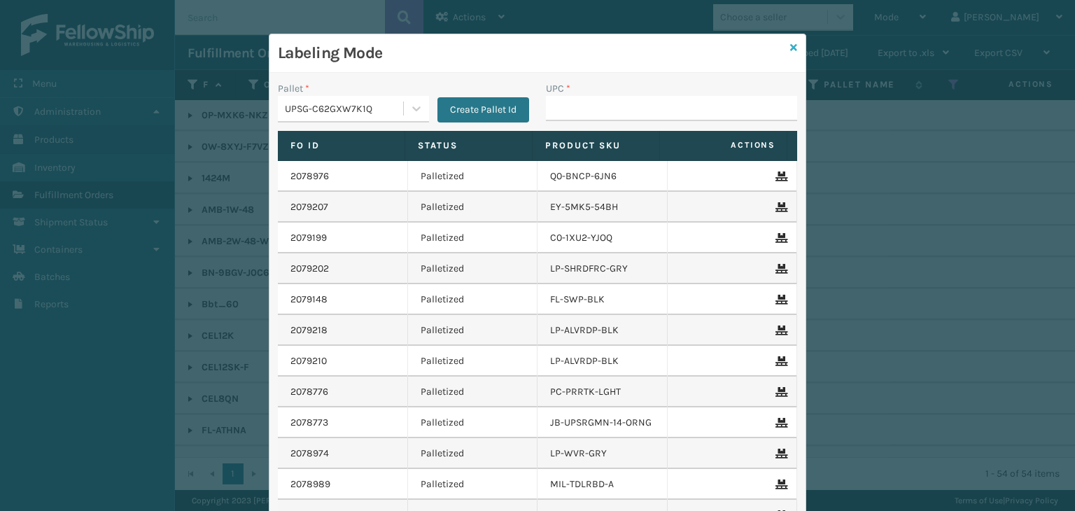
click at [791, 48] on div "Labeling Mode Pallet * UPSG-C62GXW7K1Q Create Pallet Id UPC * Fo Id Status Prod…" at bounding box center [537, 319] width 537 height 570
click at [790, 46] on icon at bounding box center [793, 48] width 7 height 10
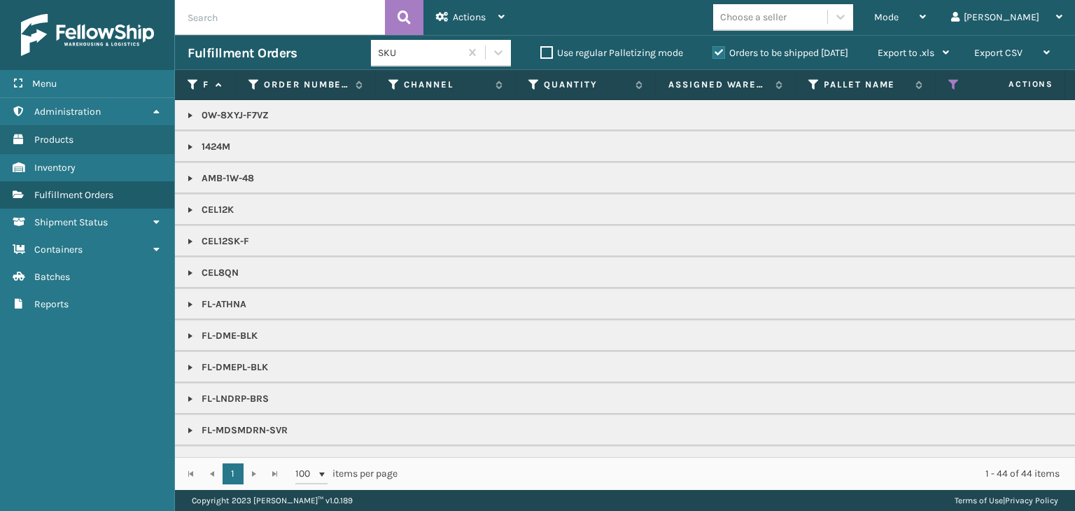
drag, startPoint x: 809, startPoint y: 20, endPoint x: 799, endPoint y: 25, distance: 11.0
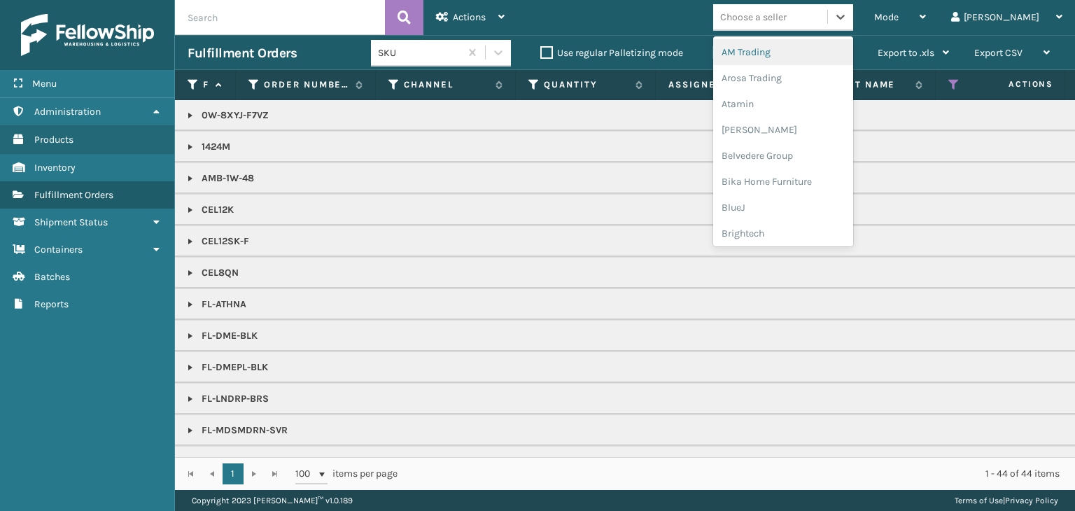
click at [798, 25] on div "Choose a seller" at bounding box center [770, 17] width 114 height 23
type input "BR"
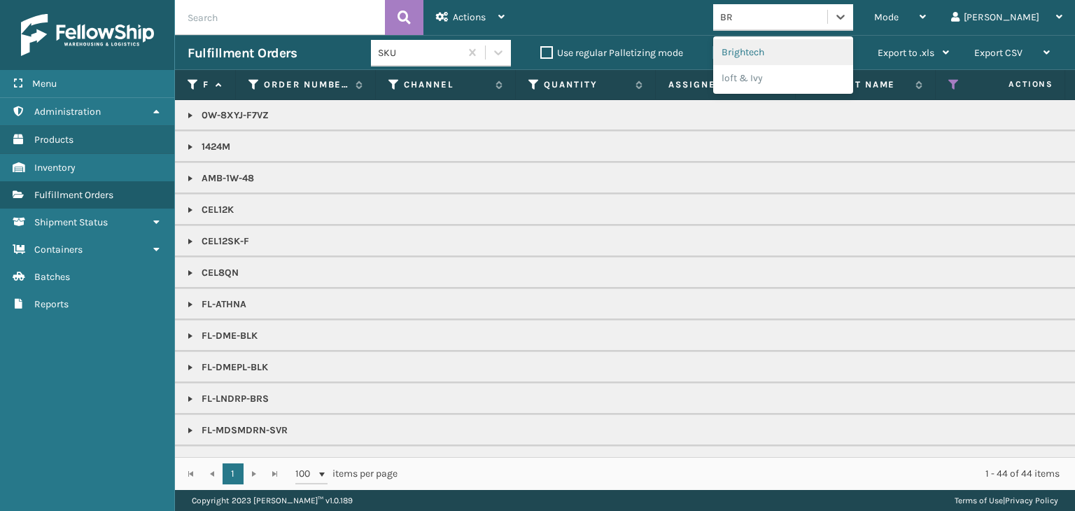
click at [809, 56] on div "Brightech" at bounding box center [783, 52] width 140 height 26
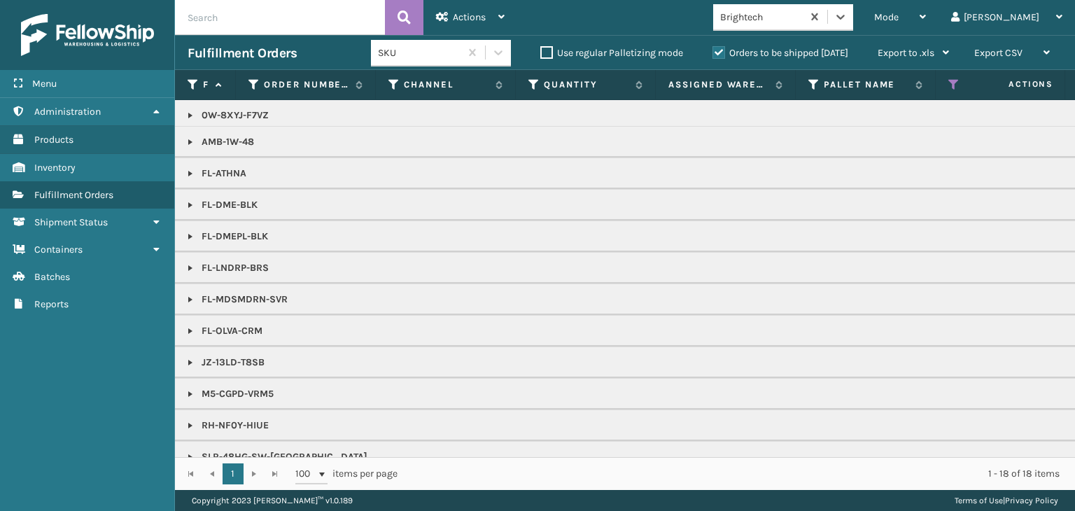
scroll to position [0, 0]
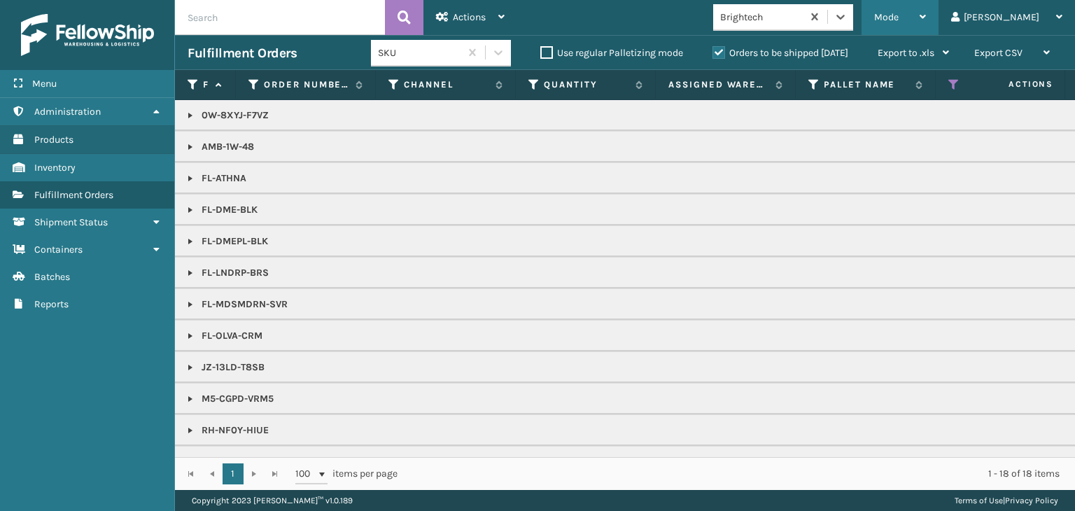
click at [926, 18] on div "Mode" at bounding box center [900, 17] width 52 height 35
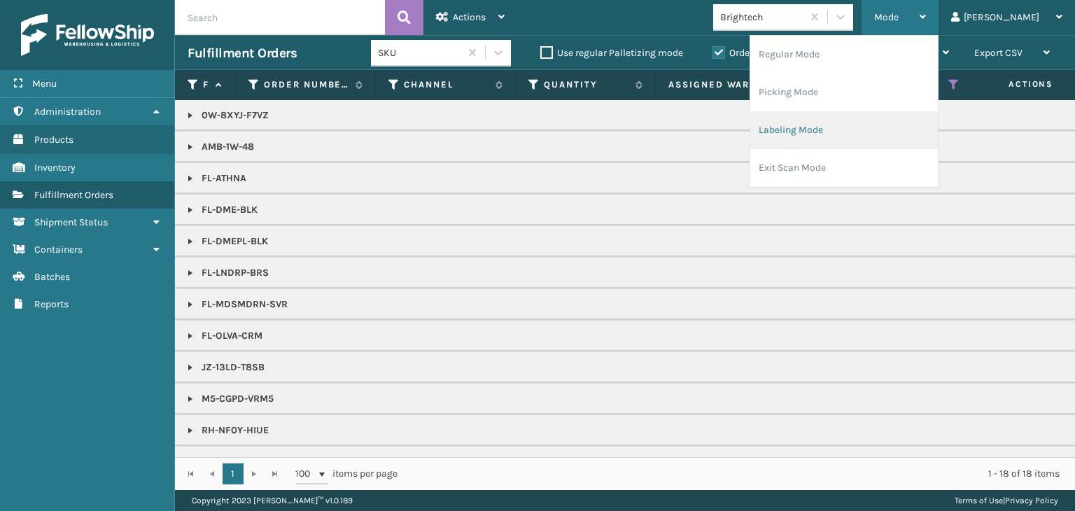
click at [879, 132] on li "Labeling Mode" at bounding box center [844, 130] width 188 height 38
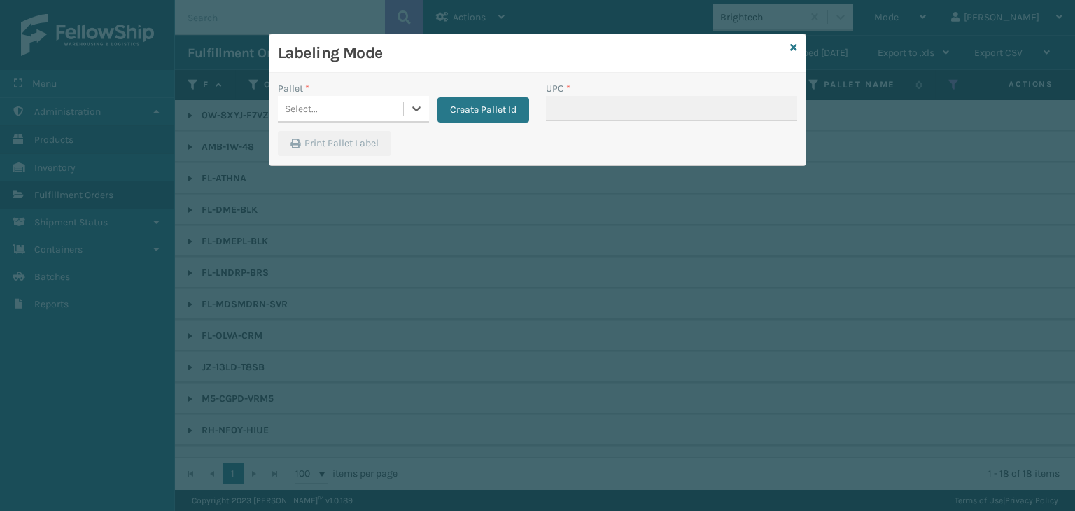
click at [327, 97] on div "Select..." at bounding box center [340, 108] width 125 height 23
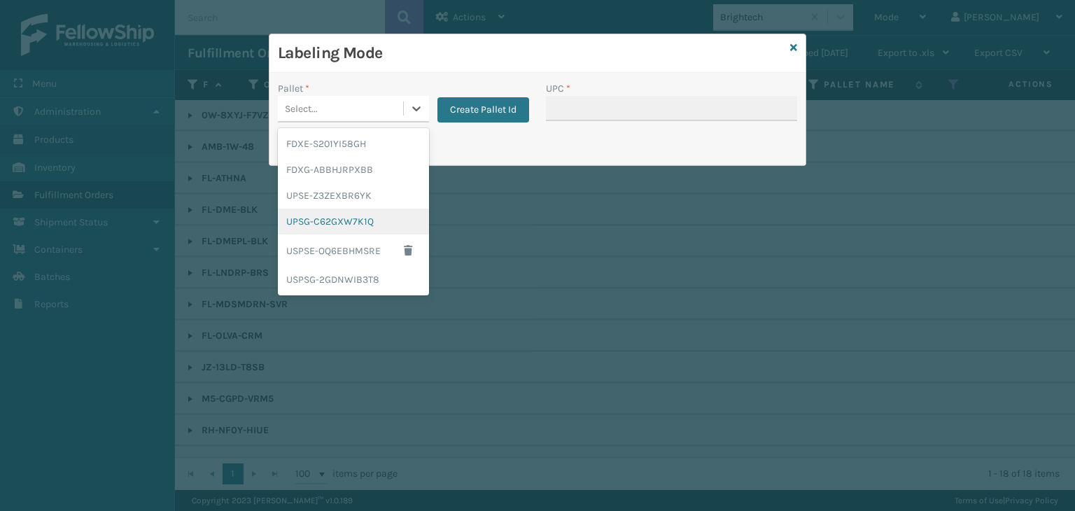
click at [334, 229] on div "UPSG-C62GXW7K1Q" at bounding box center [353, 222] width 151 height 26
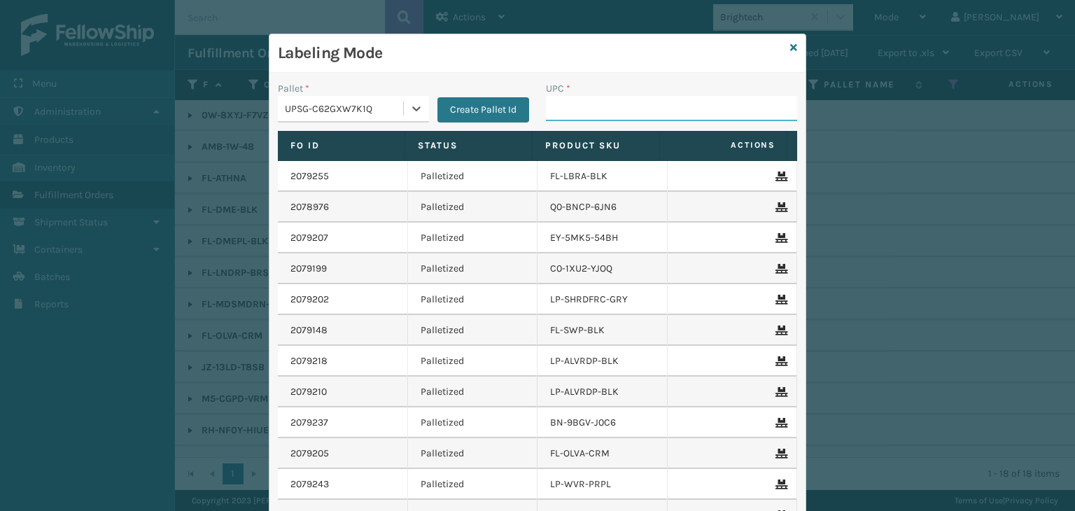
click at [578, 119] on input "UPC *" at bounding box center [671, 108] width 251 height 25
type input "850004456828"
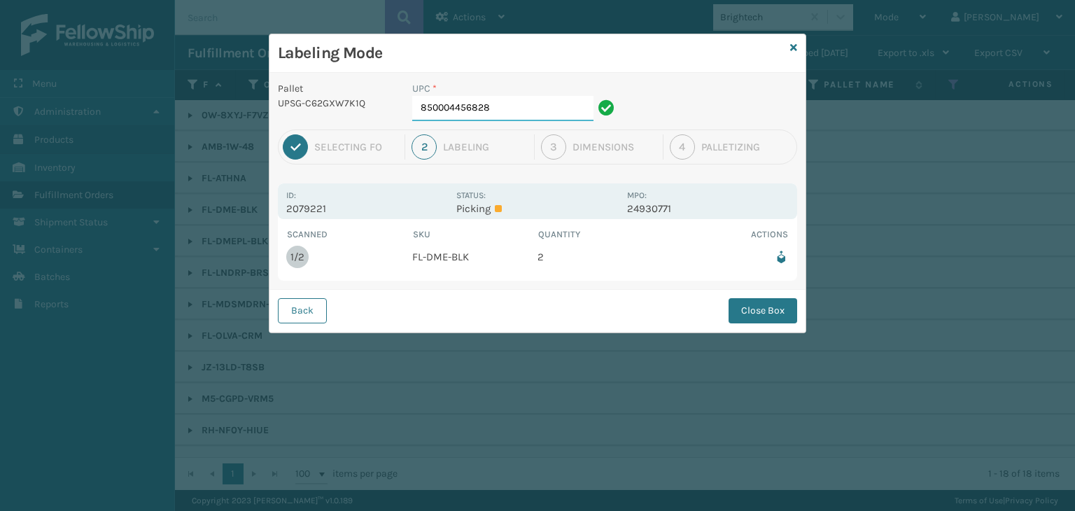
click at [586, 99] on input "850004456828" at bounding box center [502, 108] width 181 height 25
type input "850004456828"
click at [748, 299] on button "Close Box" at bounding box center [762, 310] width 69 height 25
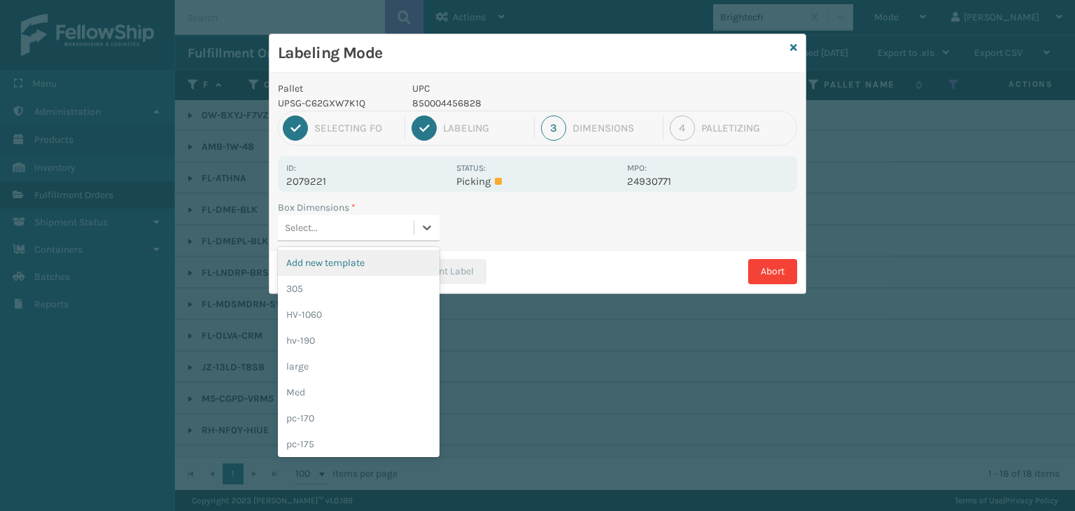
drag, startPoint x: 384, startPoint y: 225, endPoint x: 355, endPoint y: 381, distance: 158.8
click at [386, 227] on div "Select..." at bounding box center [346, 227] width 136 height 23
click at [344, 392] on div "Med" at bounding box center [359, 392] width 162 height 26
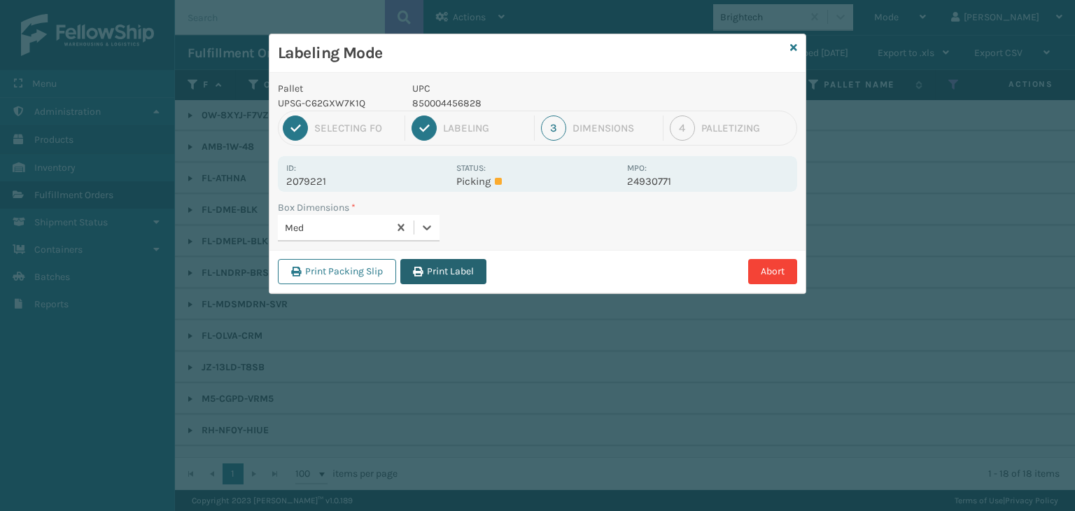
click at [452, 274] on button "Print Label" at bounding box center [443, 271] width 86 height 25
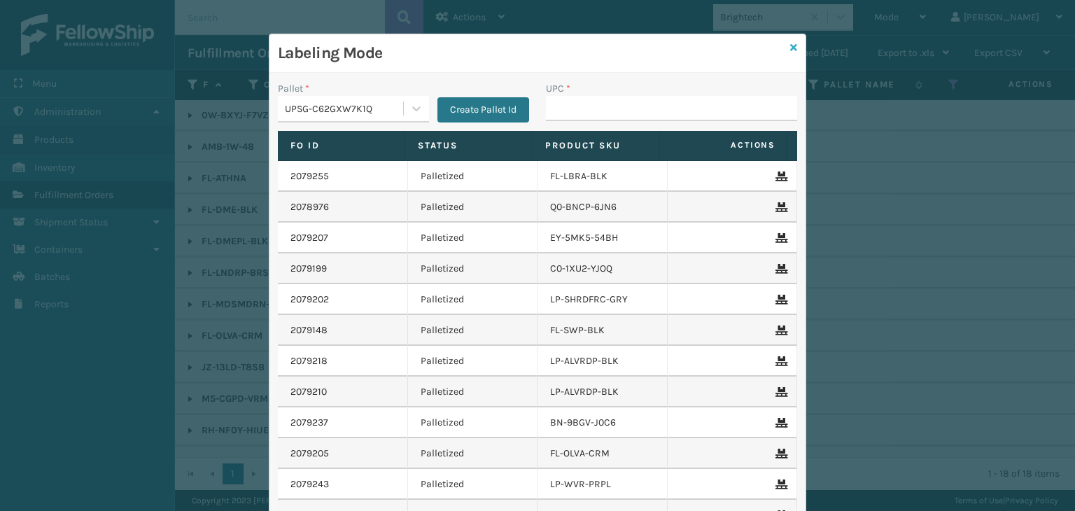
click at [790, 51] on icon at bounding box center [793, 48] width 7 height 10
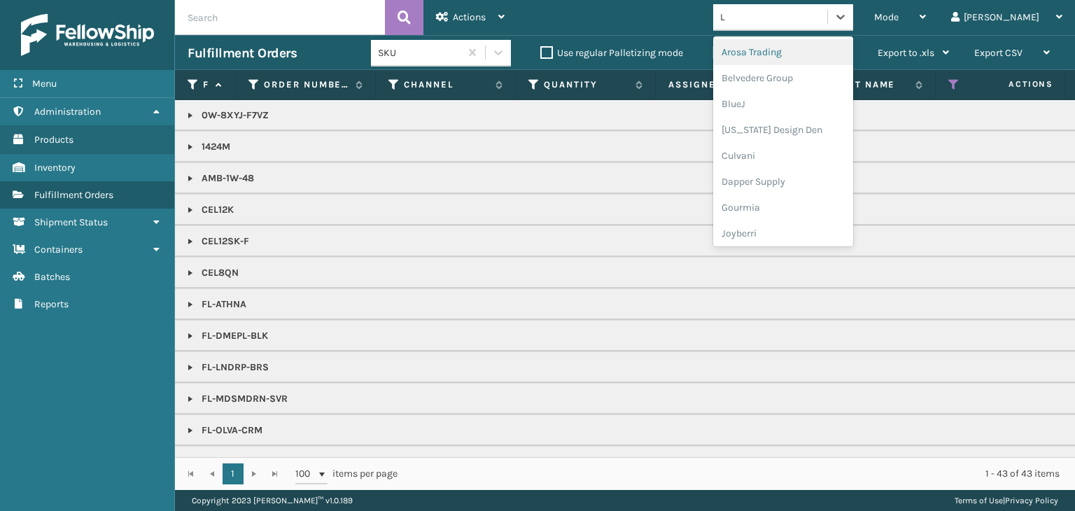
type input "LI"
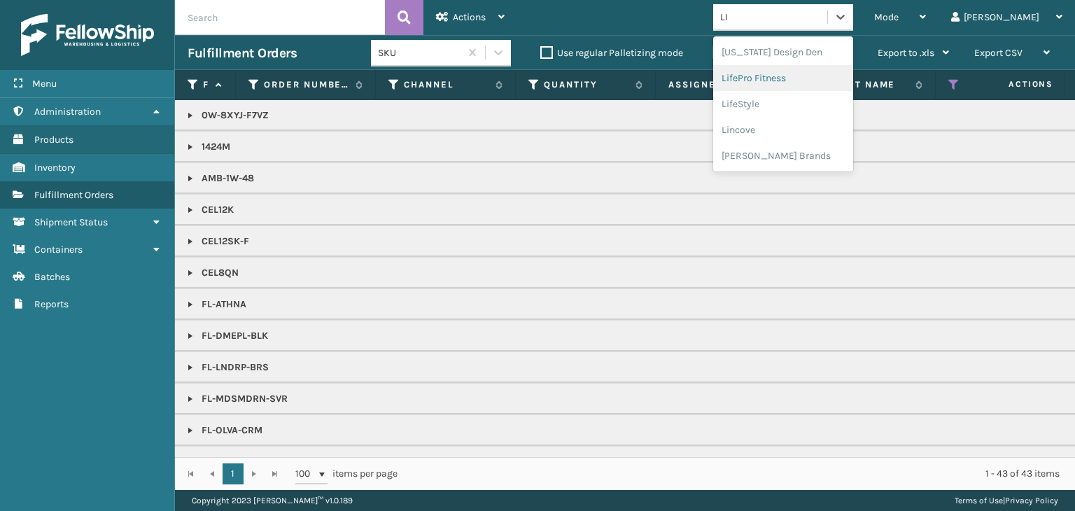
click at [849, 73] on div "LifePro Fitness" at bounding box center [783, 78] width 140 height 26
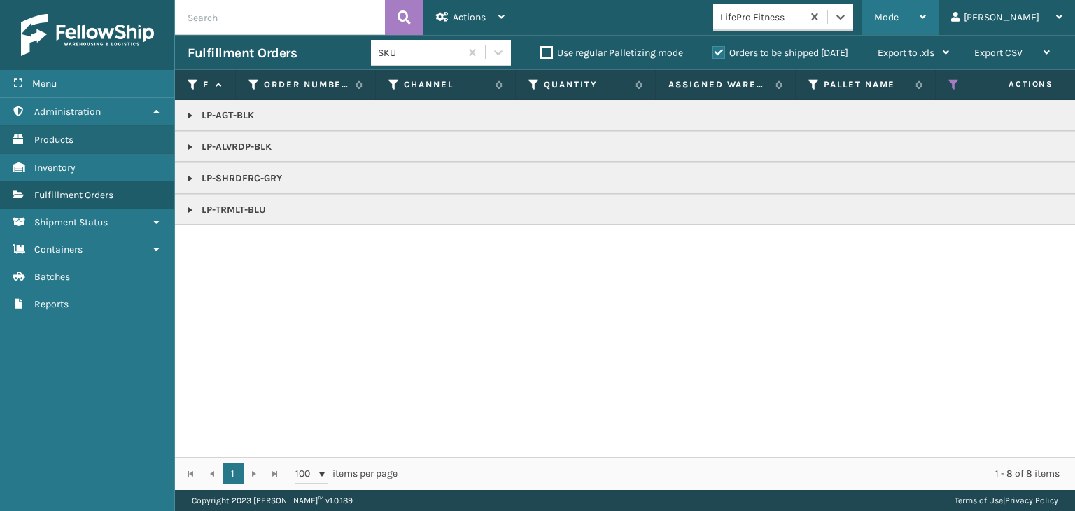
click at [926, 23] on div "Mode" at bounding box center [900, 17] width 52 height 35
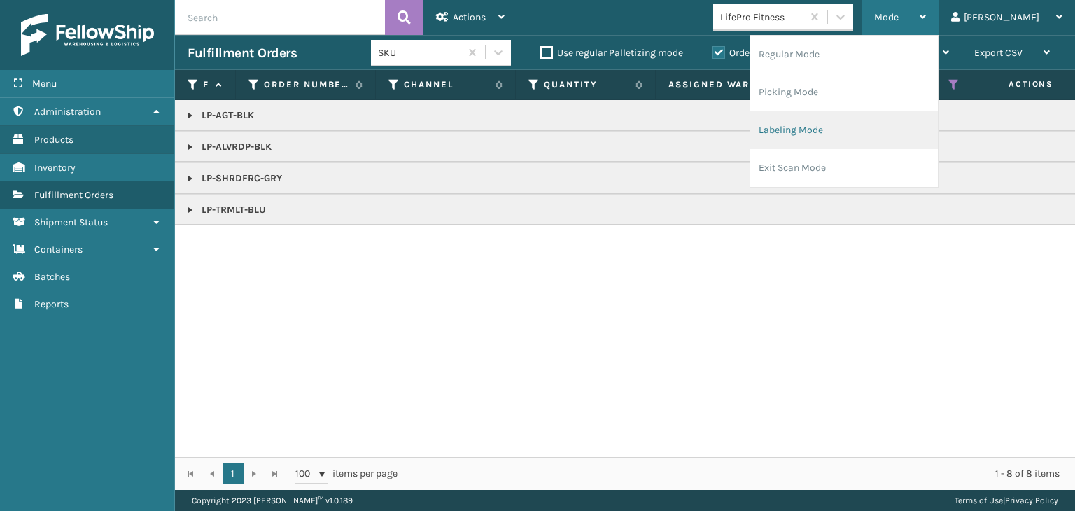
click at [847, 132] on li "Labeling Mode" at bounding box center [844, 130] width 188 height 38
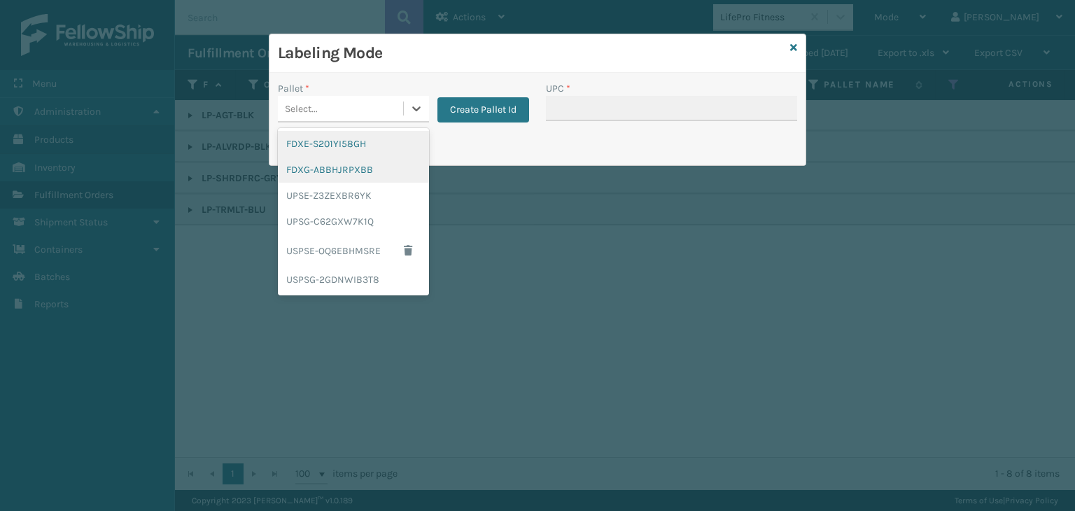
drag, startPoint x: 319, startPoint y: 101, endPoint x: 309, endPoint y: 157, distance: 57.0
click at [318, 106] on div "Select..." at bounding box center [340, 108] width 125 height 23
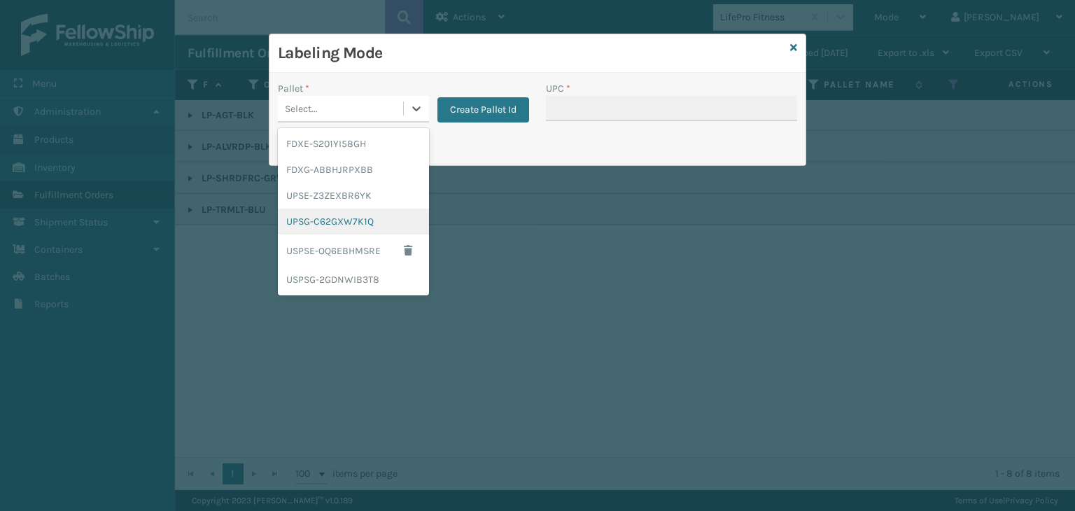
click at [316, 227] on div "UPSG-C62GXW7K1Q" at bounding box center [353, 222] width 151 height 26
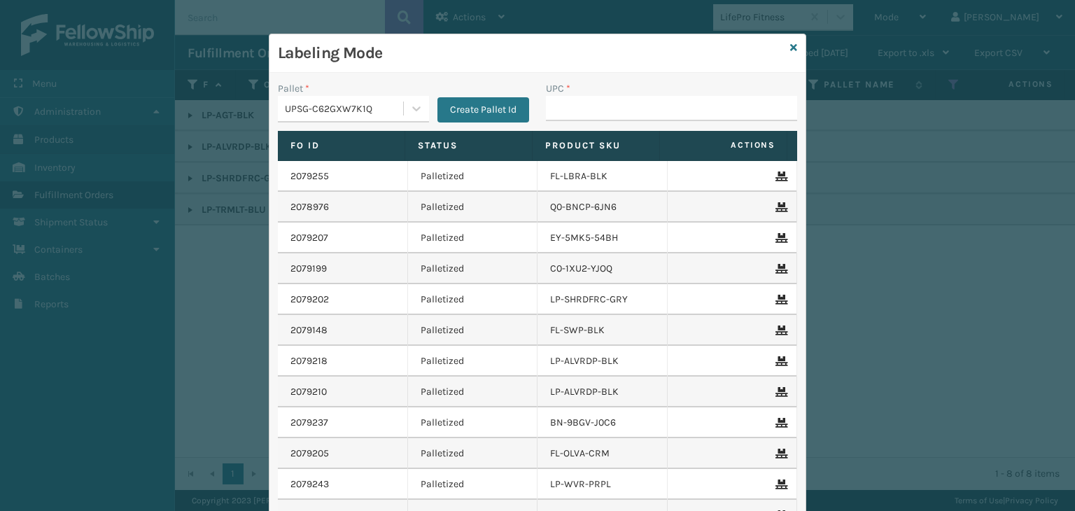
click at [575, 94] on div "UPC *" at bounding box center [671, 88] width 251 height 15
click at [578, 106] on input "UPC *" at bounding box center [671, 108] width 251 height 25
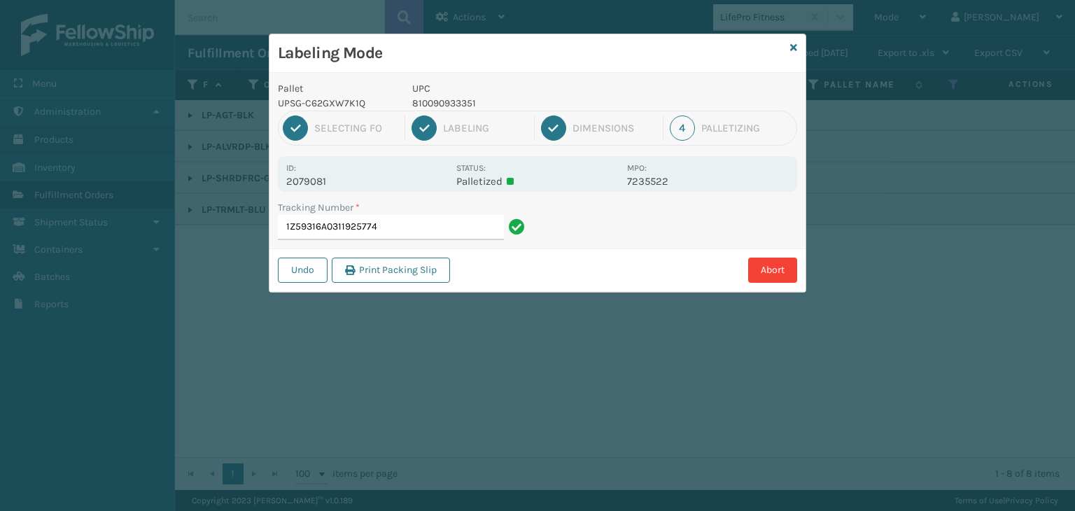
click at [418, 99] on p "810090933351" at bounding box center [515, 103] width 206 height 15
copy p "810090933351"
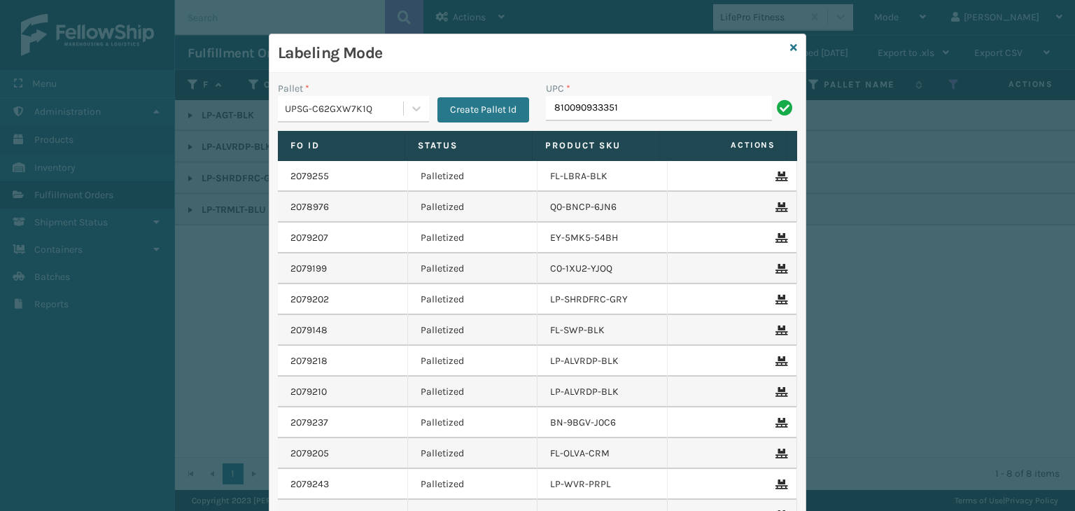
type input "810090933351"
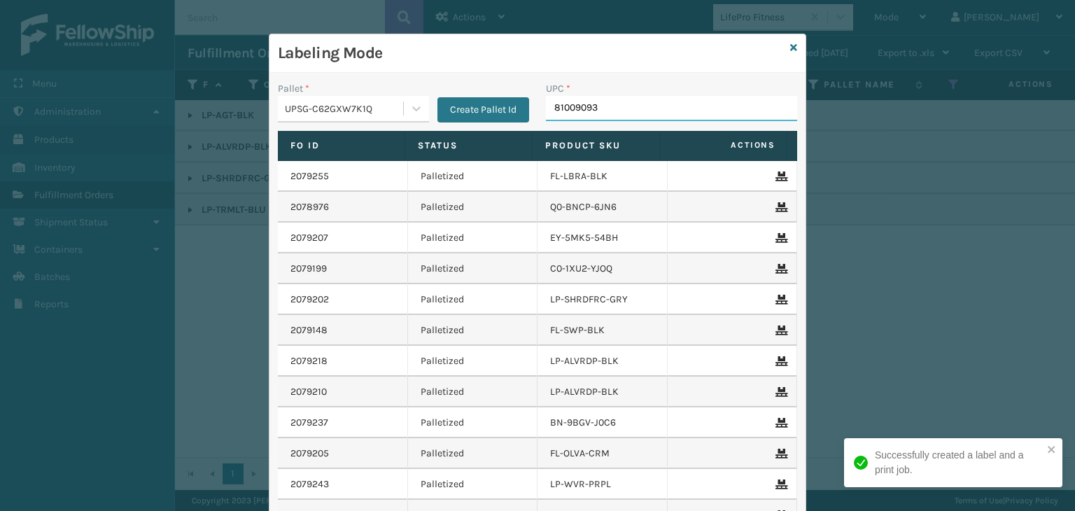
type input "810090930"
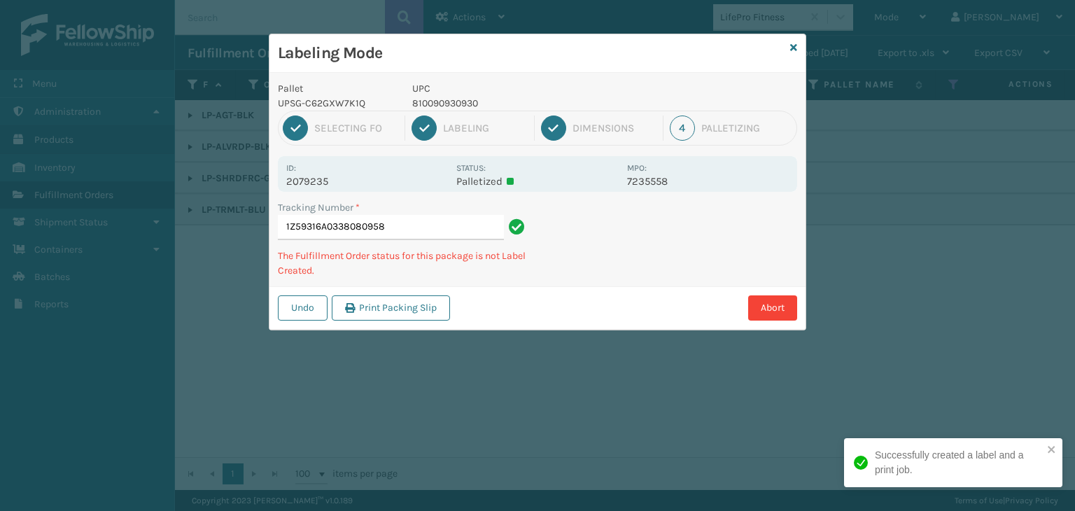
click at [444, 96] on p "810090930930" at bounding box center [515, 103] width 206 height 15
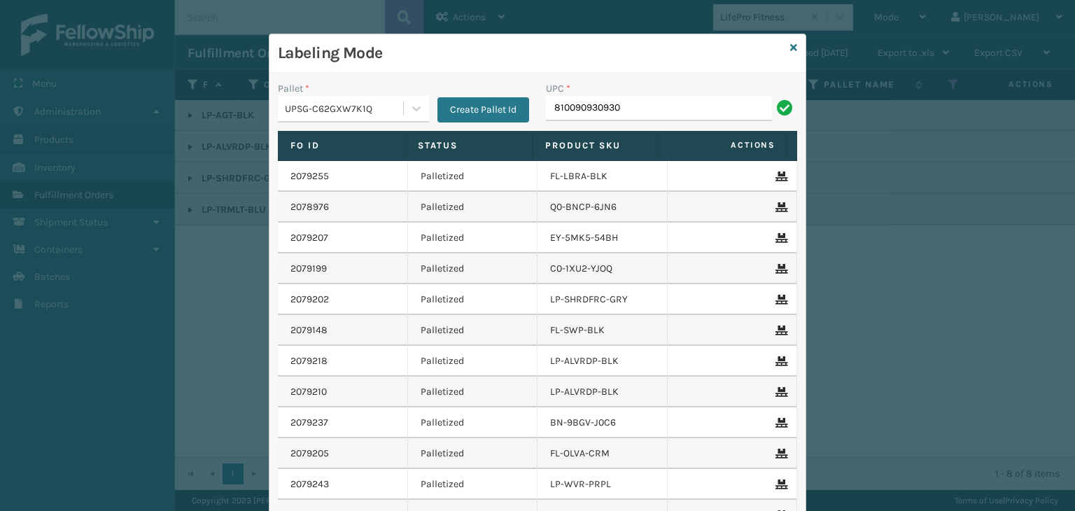
type input "810090930930"
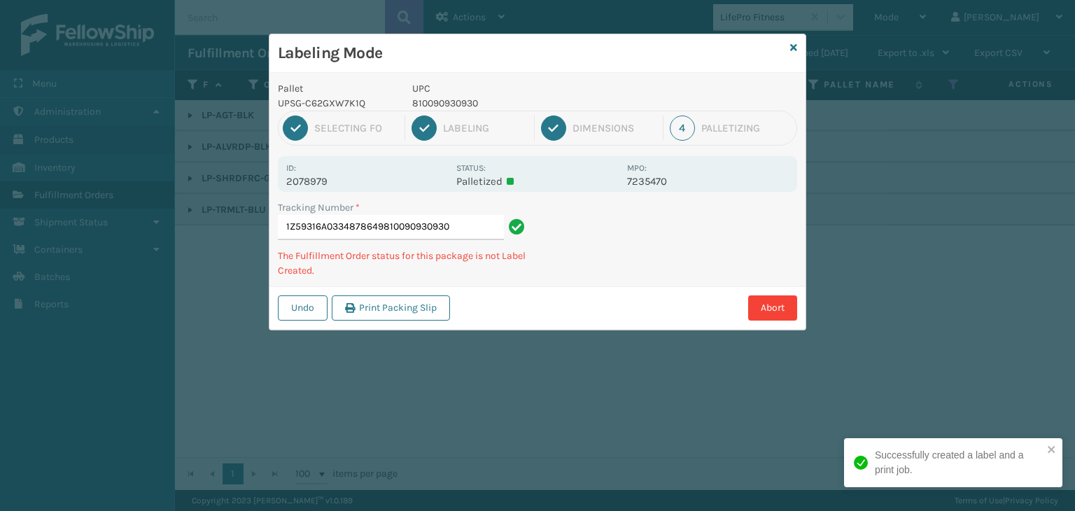
type input "1Z59316A0334878649810090930930810090930930"
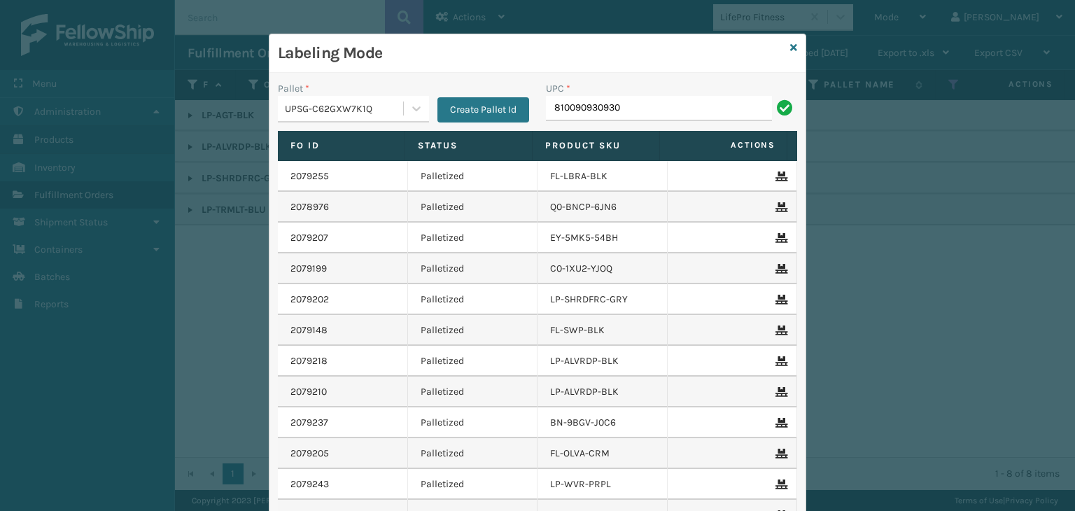
type input "810090930930"
click at [790, 46] on icon at bounding box center [793, 48] width 7 height 10
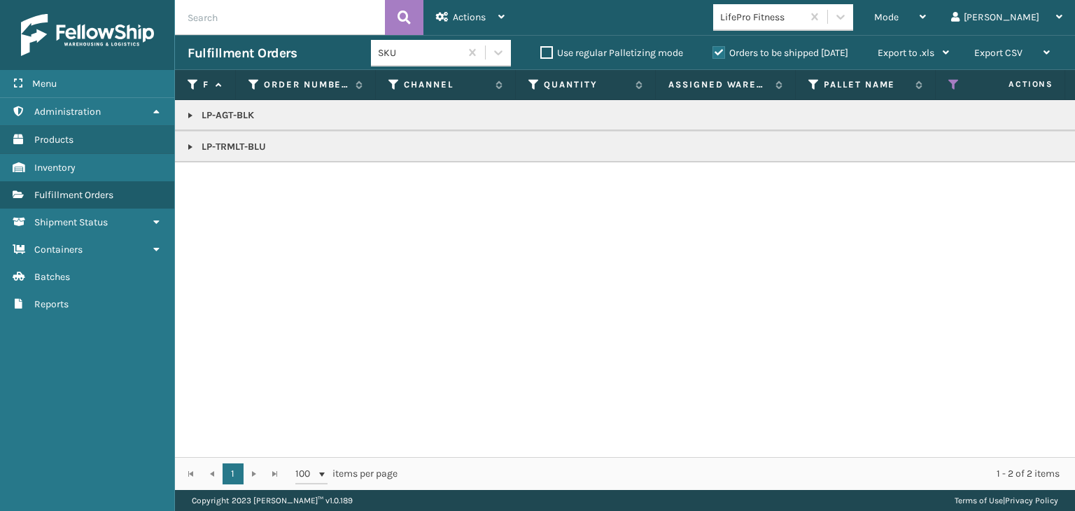
click at [188, 111] on link at bounding box center [190, 115] width 11 height 11
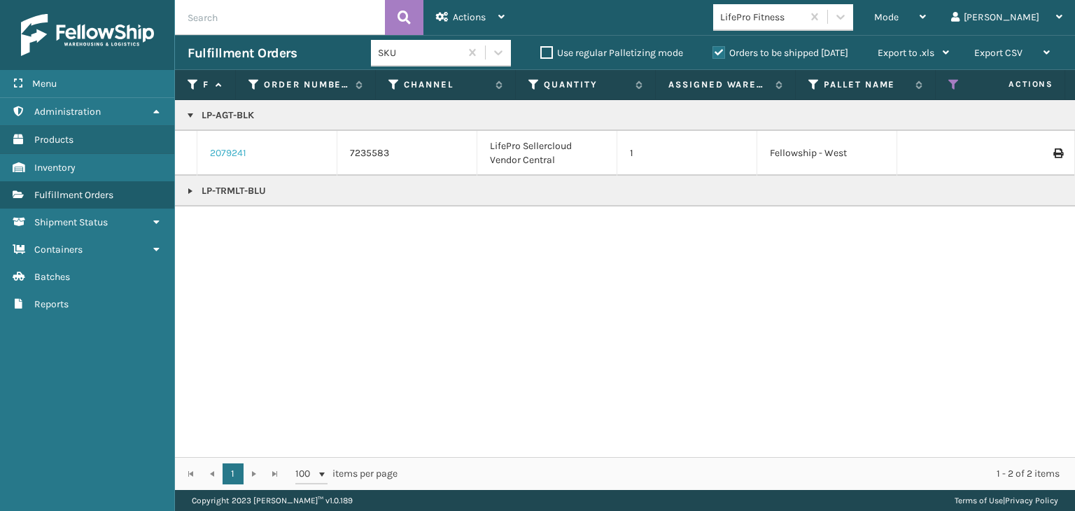
click at [218, 153] on link "2079241" at bounding box center [228, 153] width 36 height 14
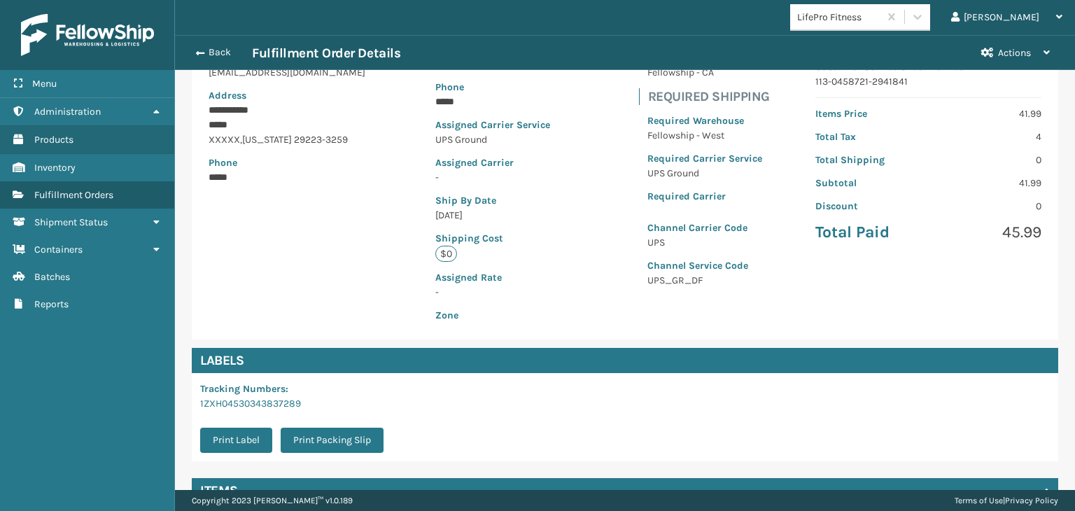
scroll to position [280, 0]
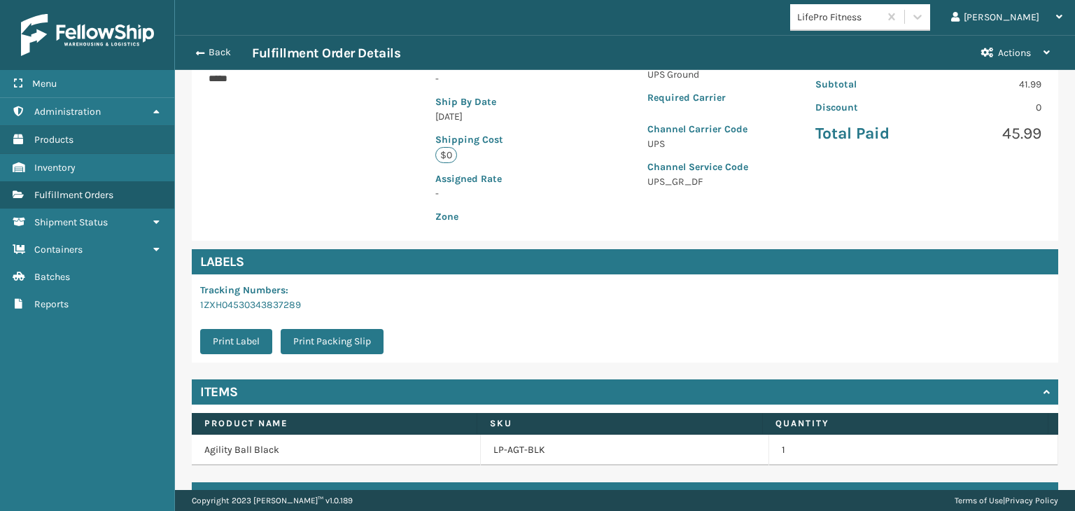
click at [509, 457] on td "LP-AGT-BLK" at bounding box center [625, 450] width 289 height 31
click at [523, 451] on link "LP-AGT-BLK" at bounding box center [519, 450] width 52 height 14
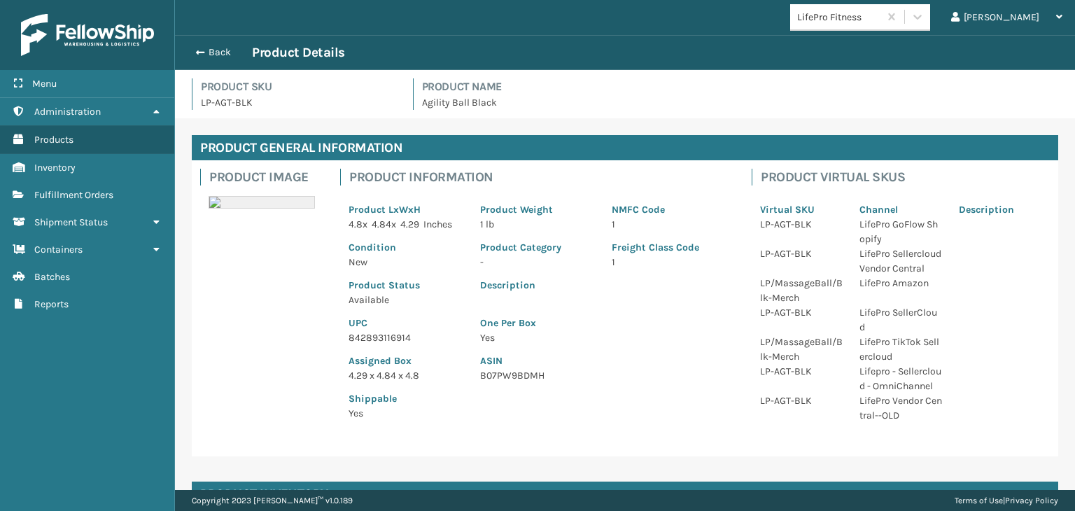
click at [409, 340] on p "842893116914" at bounding box center [405, 337] width 115 height 15
click at [402, 340] on p "842893116914" at bounding box center [405, 337] width 115 height 15
click at [227, 51] on button "Back" at bounding box center [220, 52] width 64 height 13
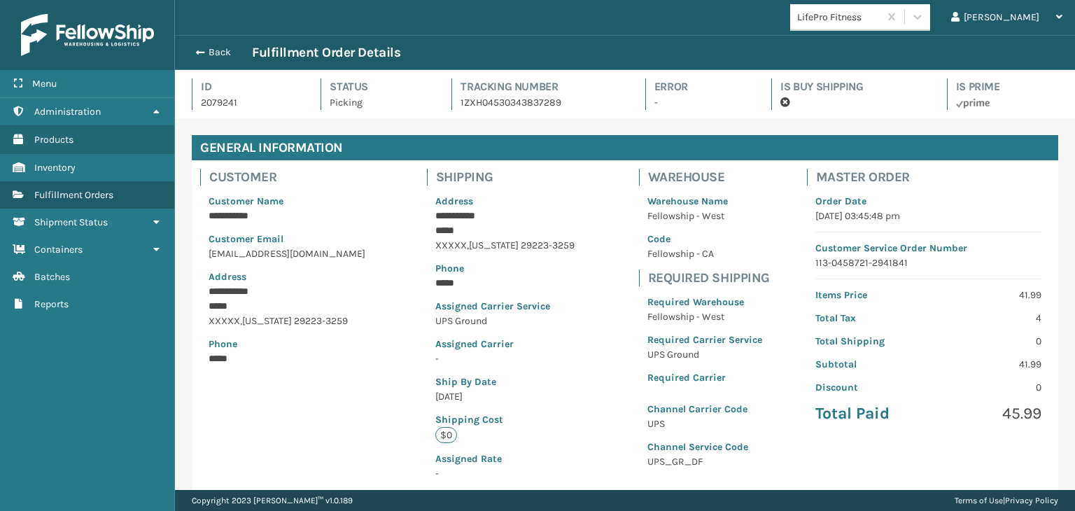
scroll to position [34, 899]
click at [219, 48] on button "Back" at bounding box center [220, 52] width 64 height 13
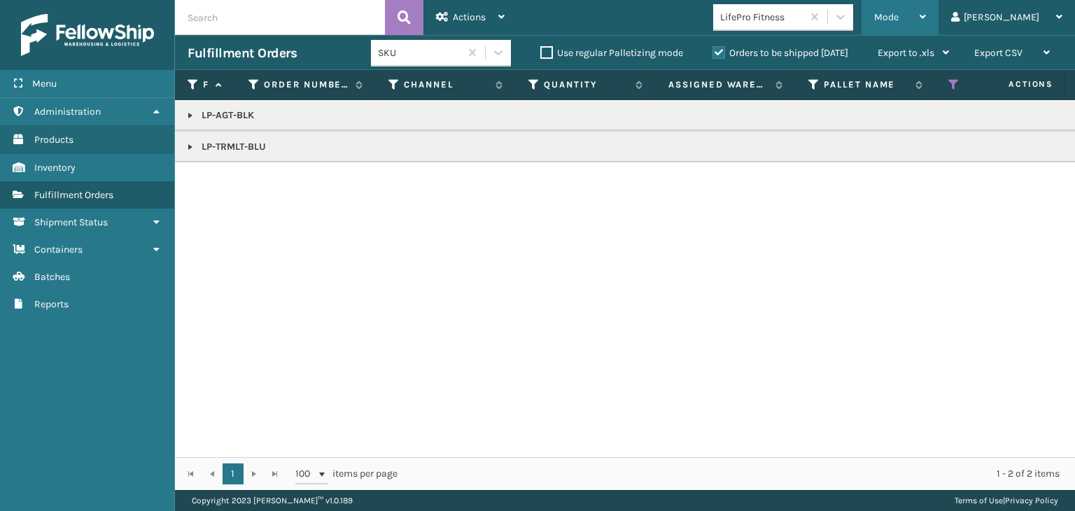
click at [926, 17] on div "Mode" at bounding box center [900, 17] width 52 height 35
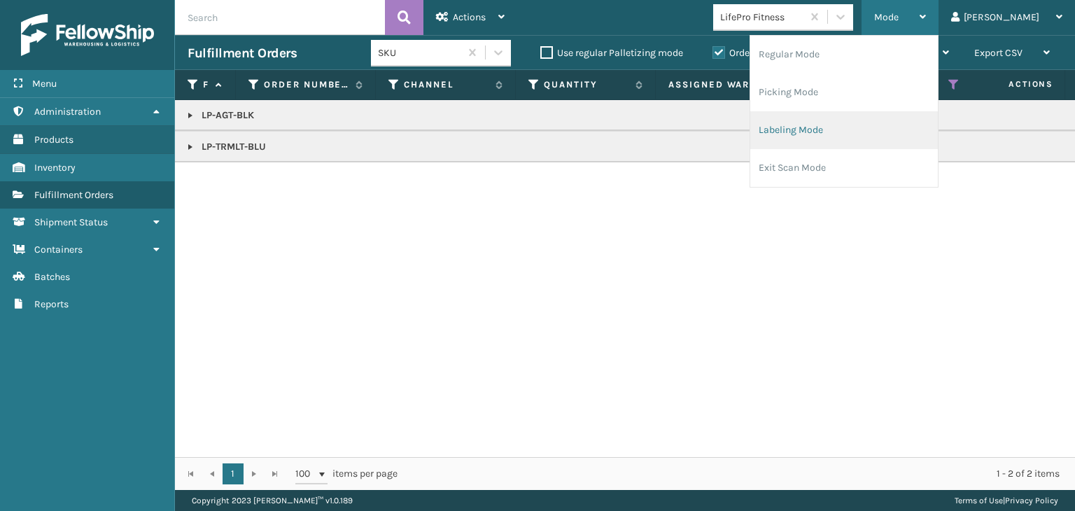
click at [914, 123] on li "Labeling Mode" at bounding box center [844, 130] width 188 height 38
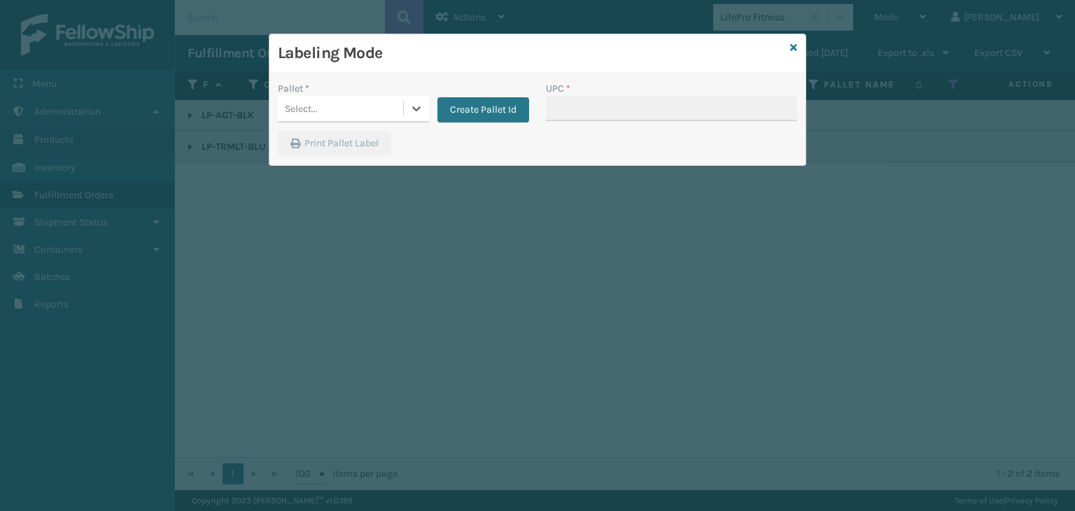
drag, startPoint x: 275, startPoint y: 117, endPoint x: 297, endPoint y: 115, distance: 21.8
click at [295, 104] on div "Select..." at bounding box center [301, 108] width 33 height 15
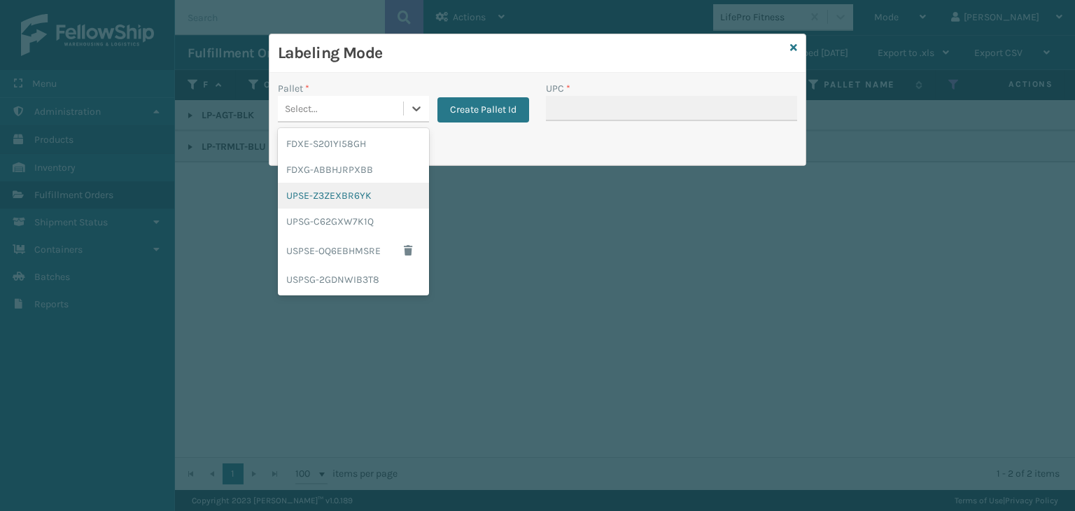
click at [312, 199] on div "UPSE-Z3ZEXBR6YK" at bounding box center [353, 196] width 151 height 26
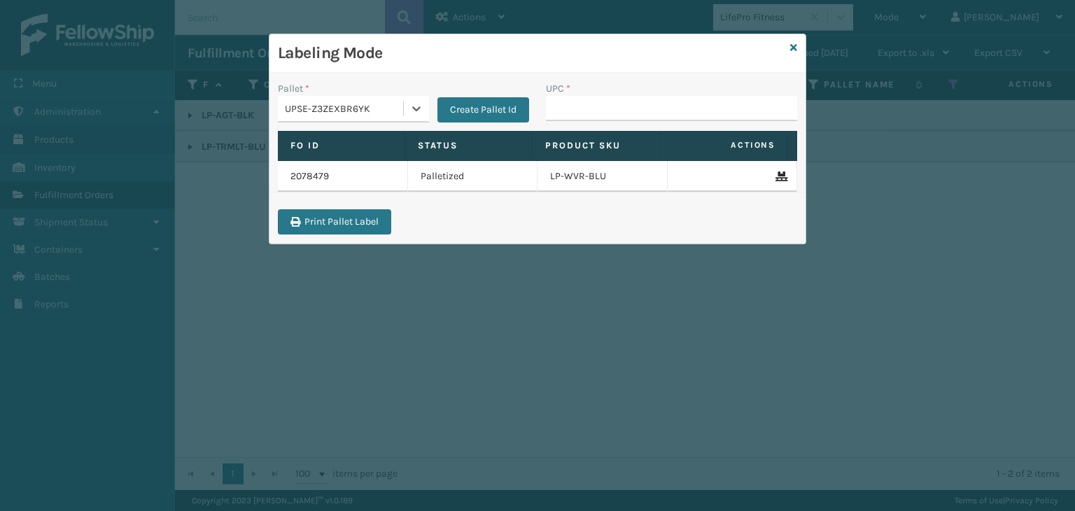
click at [314, 101] on div "UPSE-Z3ZEXBR6YK" at bounding box center [345, 108] width 120 height 15
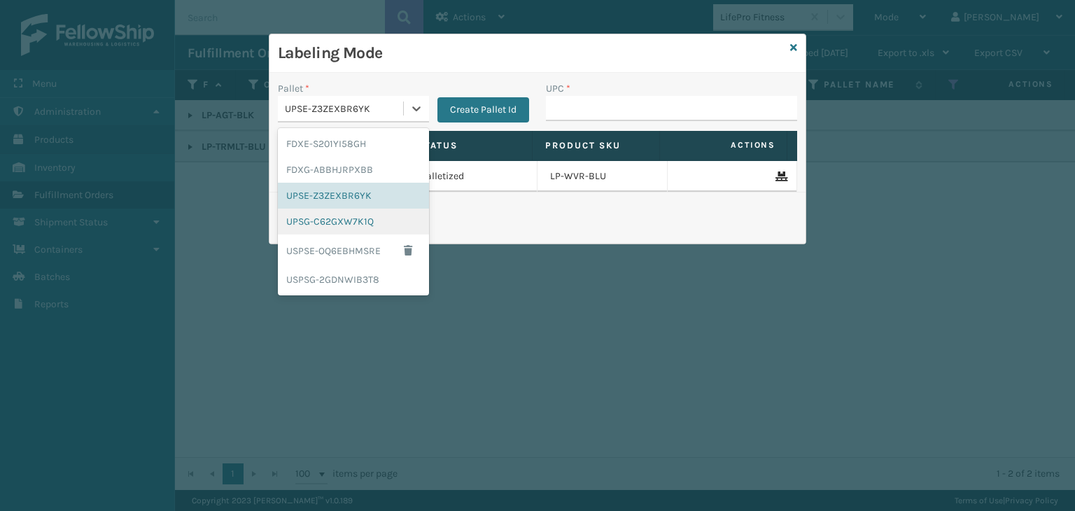
click at [330, 216] on div "UPSG-C62GXW7K1Q" at bounding box center [353, 222] width 151 height 26
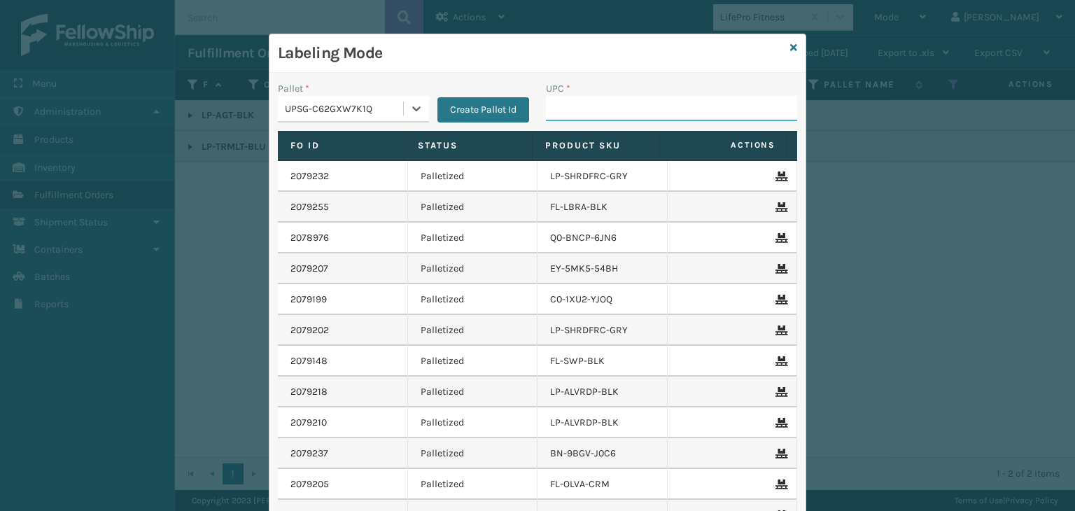
click at [563, 110] on input "UPC *" at bounding box center [671, 108] width 251 height 25
paste input "842893116914"
type input "842893116914"
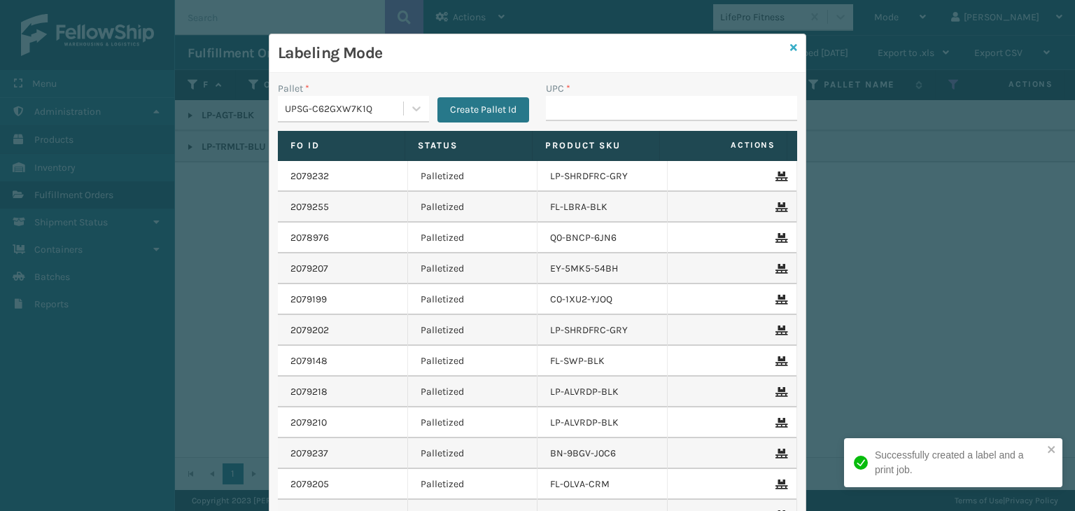
click at [791, 47] on icon at bounding box center [793, 48] width 7 height 10
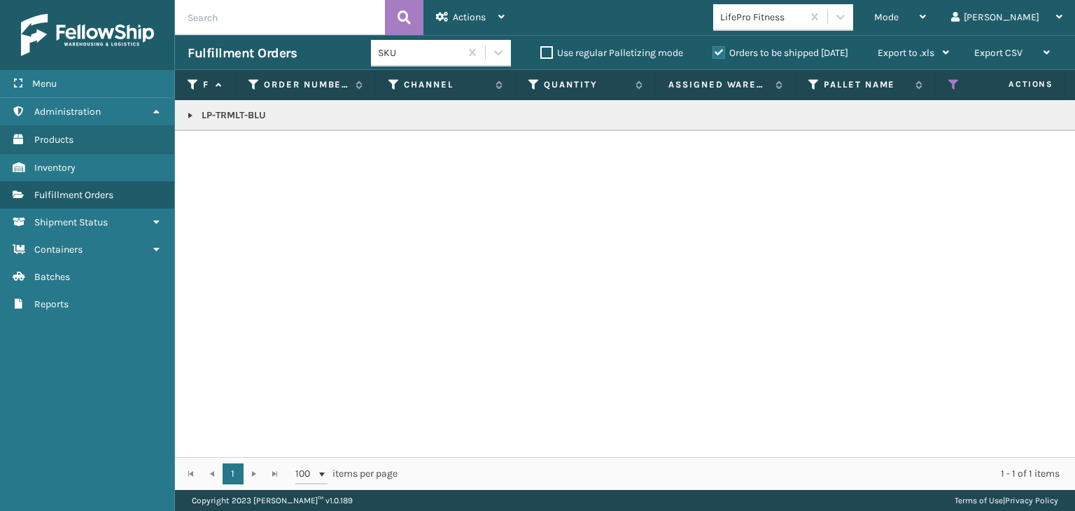
click at [217, 114] on p "LP-TRMLT-BLU" at bounding box center [1078, 115] width 1781 height 14
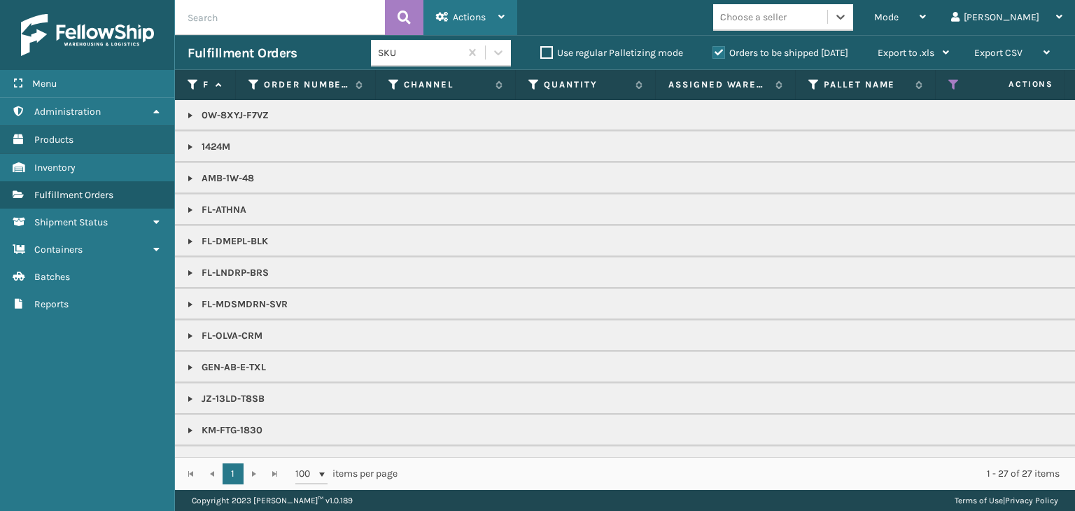
type input "854403007087"
drag, startPoint x: 849, startPoint y: 23, endPoint x: 846, endPoint y: 17, distance: 7.2
click at [827, 18] on div "Choose a seller" at bounding box center [770, 17] width 114 height 23
drag, startPoint x: 939, startPoint y: 8, endPoint x: 869, endPoint y: 80, distance: 100.4
click at [926, 10] on div "Mode" at bounding box center [900, 17] width 52 height 35
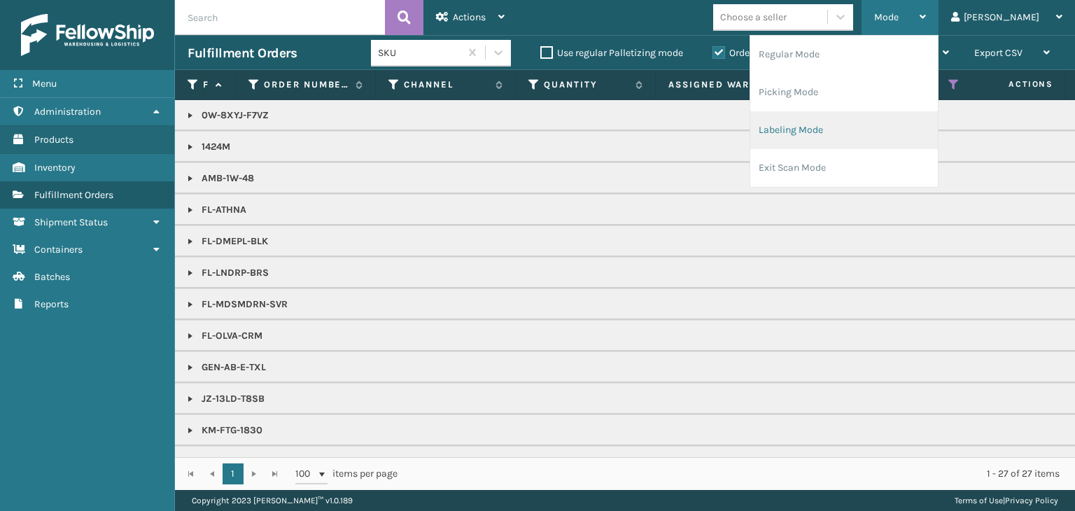
click at [857, 118] on li "Labeling Mode" at bounding box center [844, 130] width 188 height 38
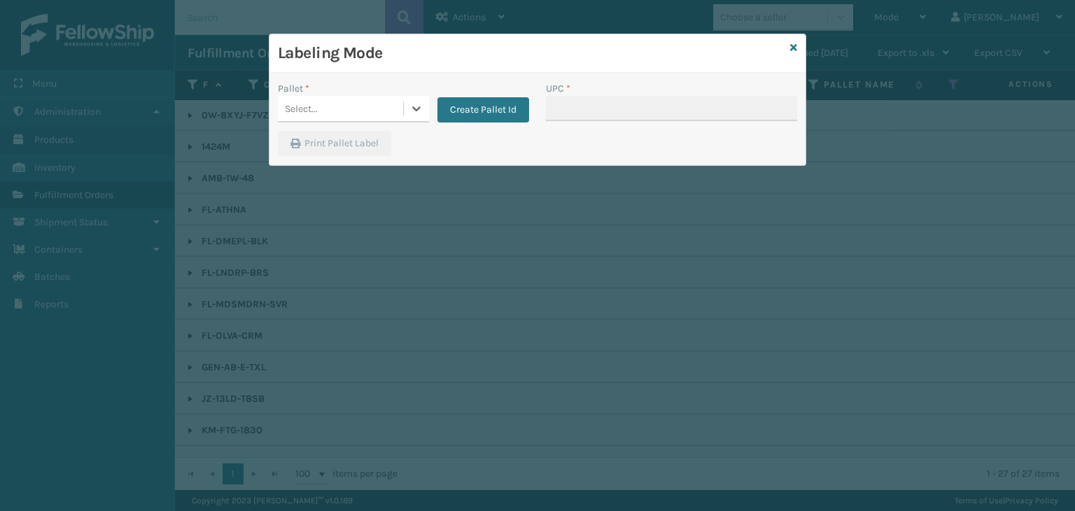
click at [325, 104] on div "Select..." at bounding box center [340, 108] width 125 height 23
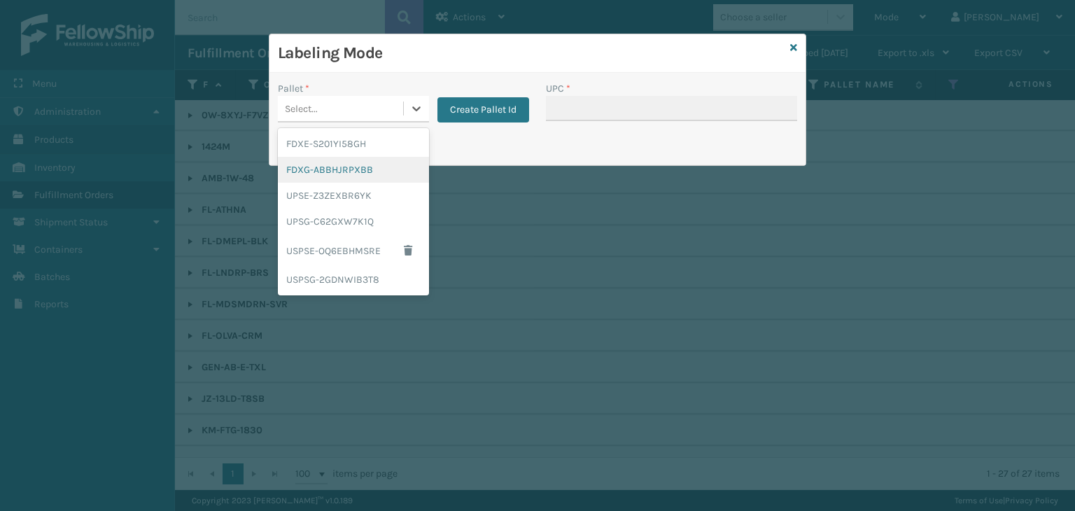
click at [330, 162] on div "FDXG-ABBHJRPXBB" at bounding box center [353, 170] width 151 height 26
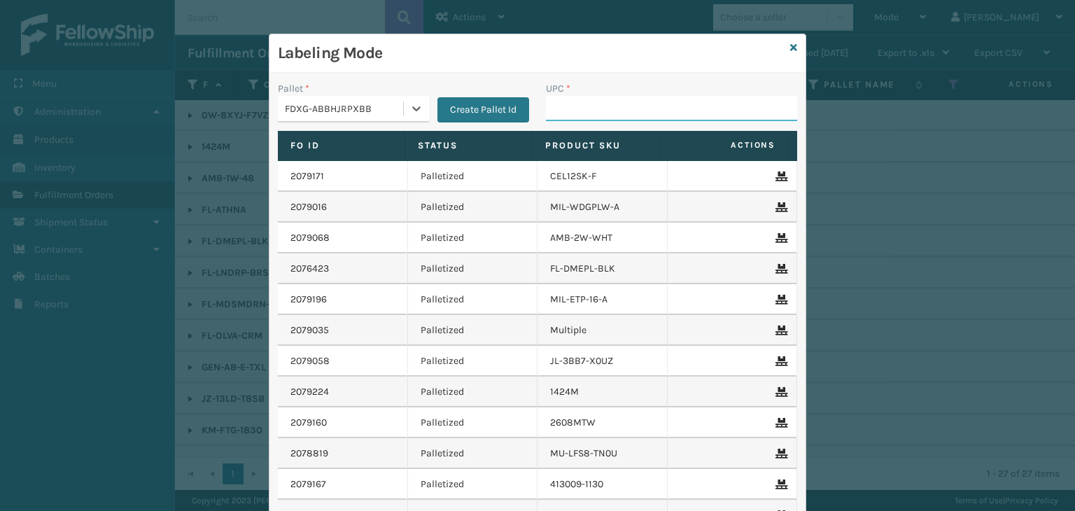
click at [585, 111] on input "UPC *" at bounding box center [671, 108] width 251 height 25
type input "85512486589"
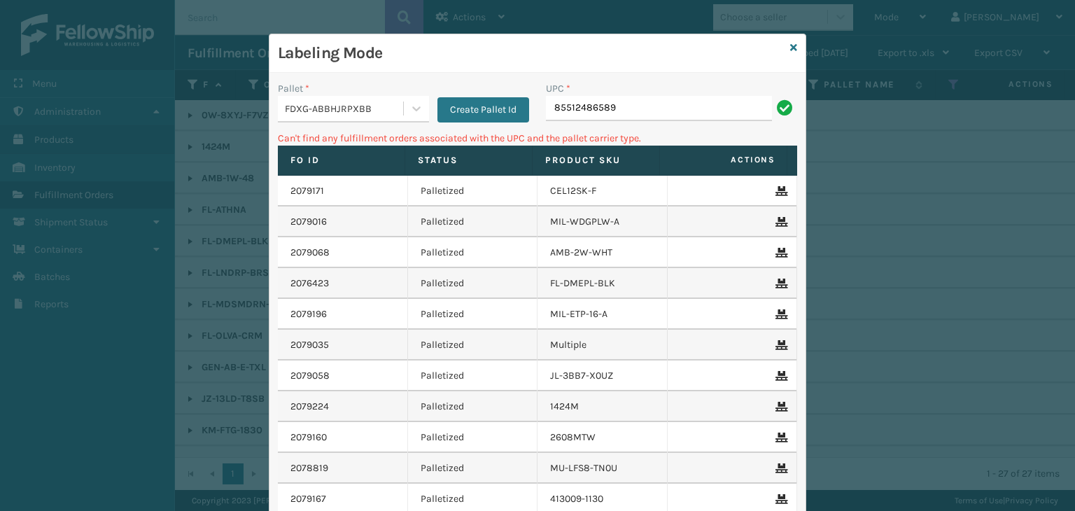
drag, startPoint x: 646, startPoint y: 108, endPoint x: 389, endPoint y: 131, distance: 257.8
click at [383, 129] on div "Pallet * FDXG-ABBHJRPXBB Create Pallet Id UPC * 85512486589" at bounding box center [537, 106] width 536 height 50
type input "850012486589"
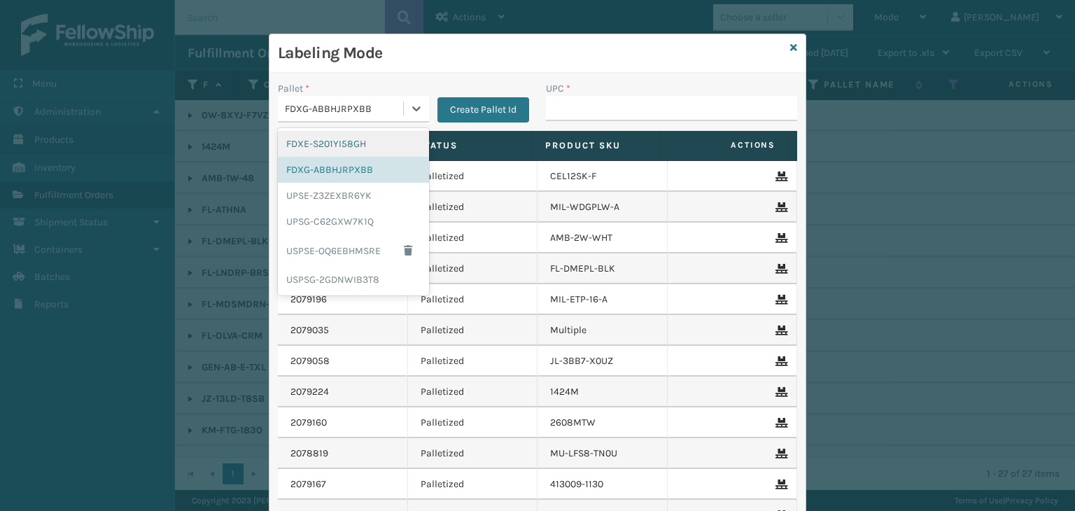
click at [396, 104] on div "FDXG-ABBHJRPXBB" at bounding box center [345, 108] width 120 height 15
click at [369, 217] on div "UPSG-C62GXW7K1Q" at bounding box center [353, 222] width 151 height 26
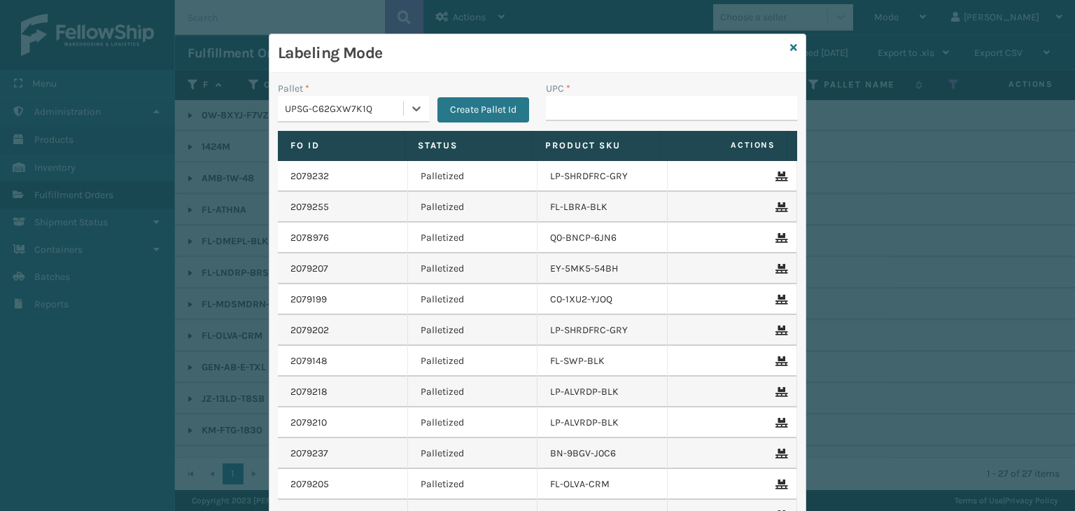
click at [362, 107] on div "UPSG-C62GXW7K1Q" at bounding box center [345, 108] width 120 height 15
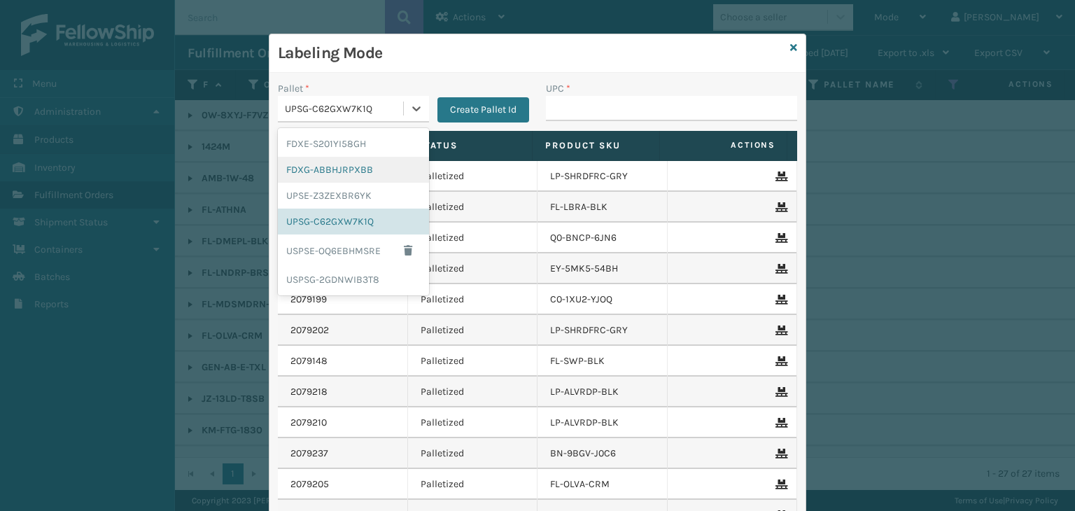
click at [318, 174] on div "FDXG-ABBHJRPXBB" at bounding box center [353, 170] width 151 height 26
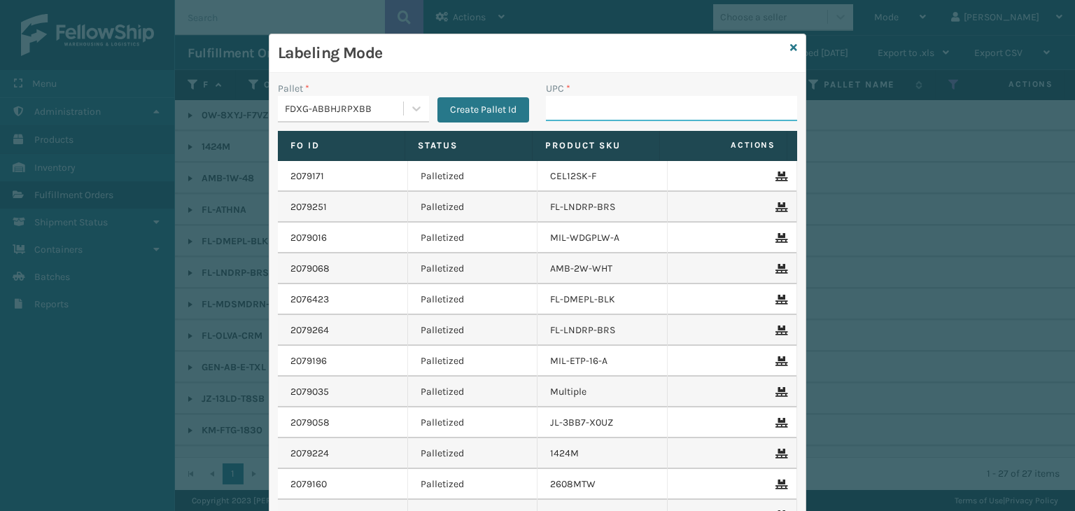
click at [553, 104] on input "UPC *" at bounding box center [671, 108] width 251 height 25
type input "FL-OLVA-CRM"
click at [790, 52] on icon at bounding box center [793, 48] width 7 height 10
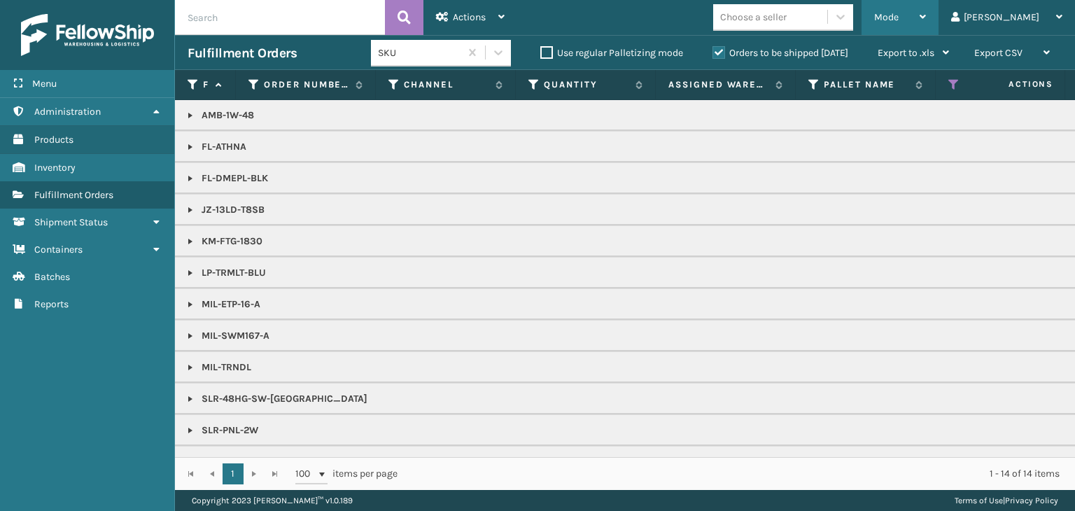
click at [938, 5] on div "Mode Regular Mode Picking Mode Labeling Mode Exit Scan Mode" at bounding box center [899, 17] width 77 height 35
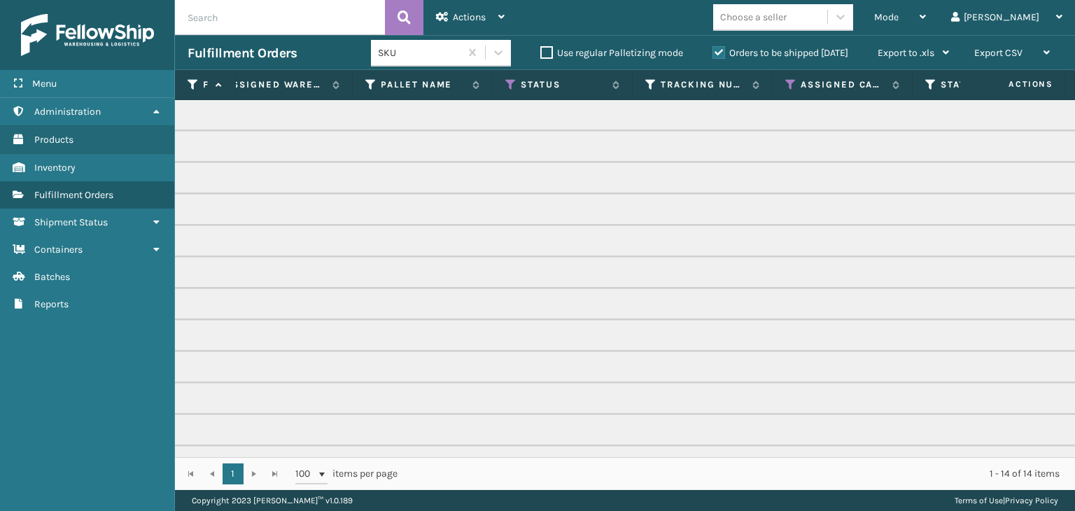
scroll to position [0, 444]
click at [510, 85] on icon at bounding box center [509, 84] width 11 height 13
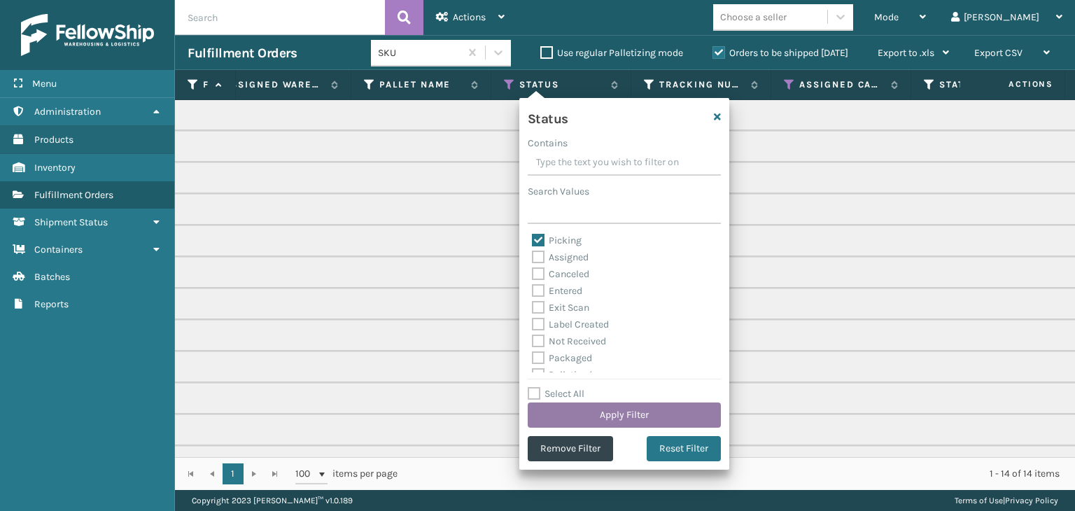
click at [625, 421] on button "Apply Filter" at bounding box center [624, 414] width 193 height 25
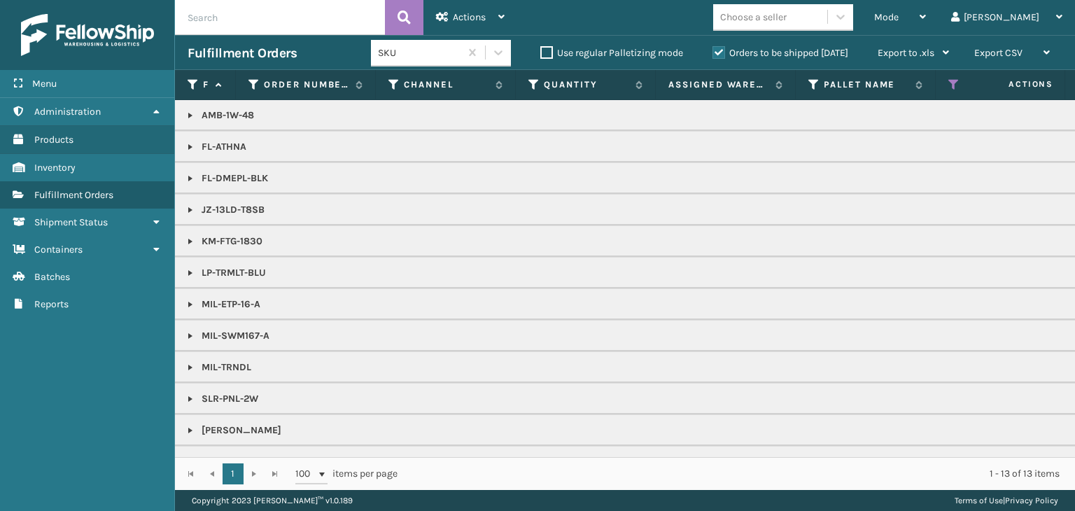
scroll to position [29, 0]
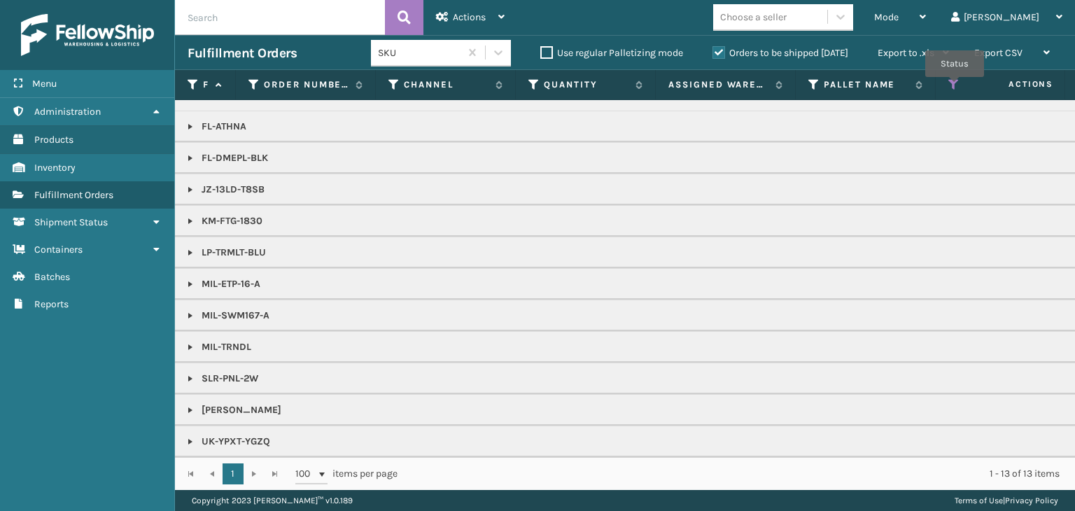
click at [954, 87] on icon at bounding box center [953, 84] width 11 height 13
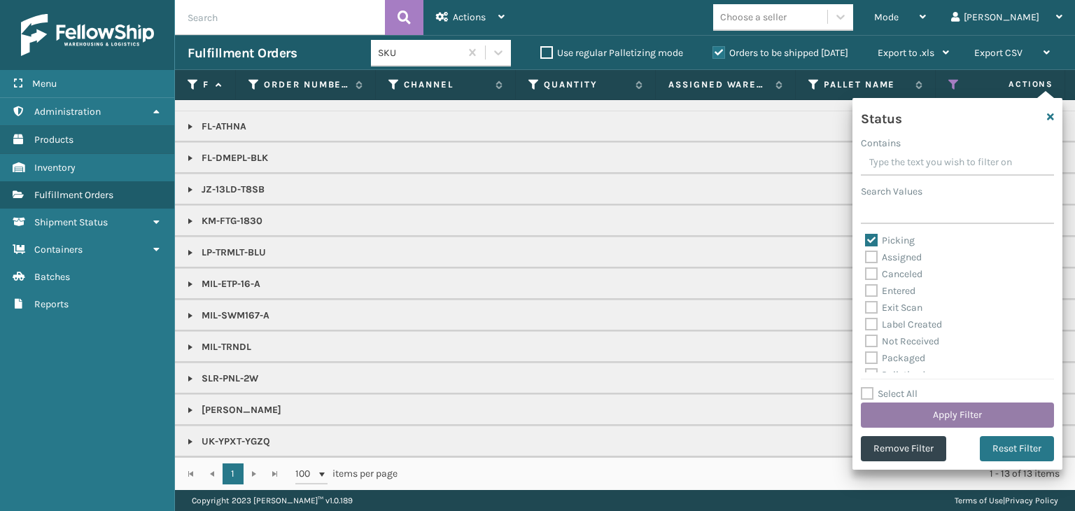
click at [900, 418] on button "Apply Filter" at bounding box center [957, 414] width 193 height 25
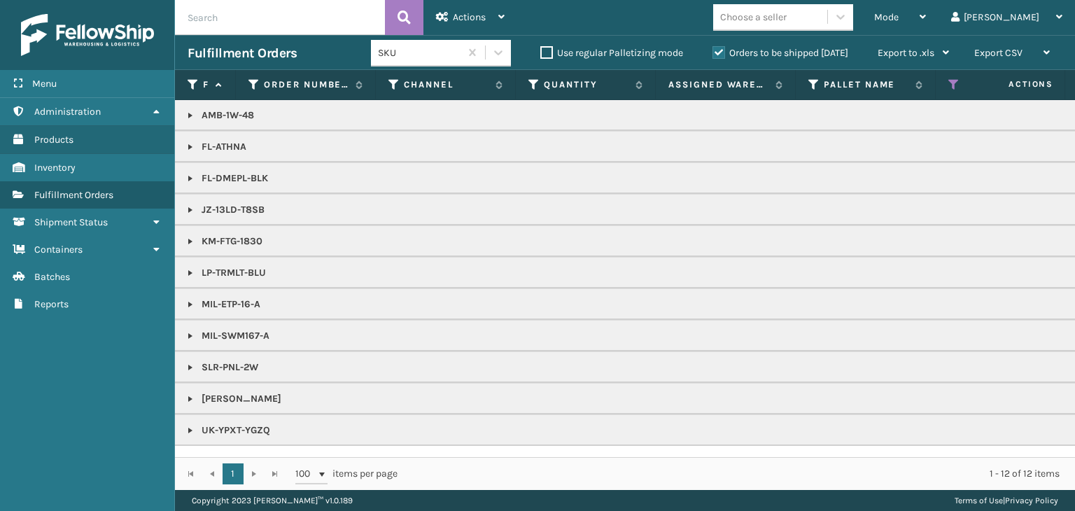
click at [947, 87] on th "Status" at bounding box center [1005, 85] width 140 height 30
click at [948, 87] on icon at bounding box center [953, 84] width 11 height 13
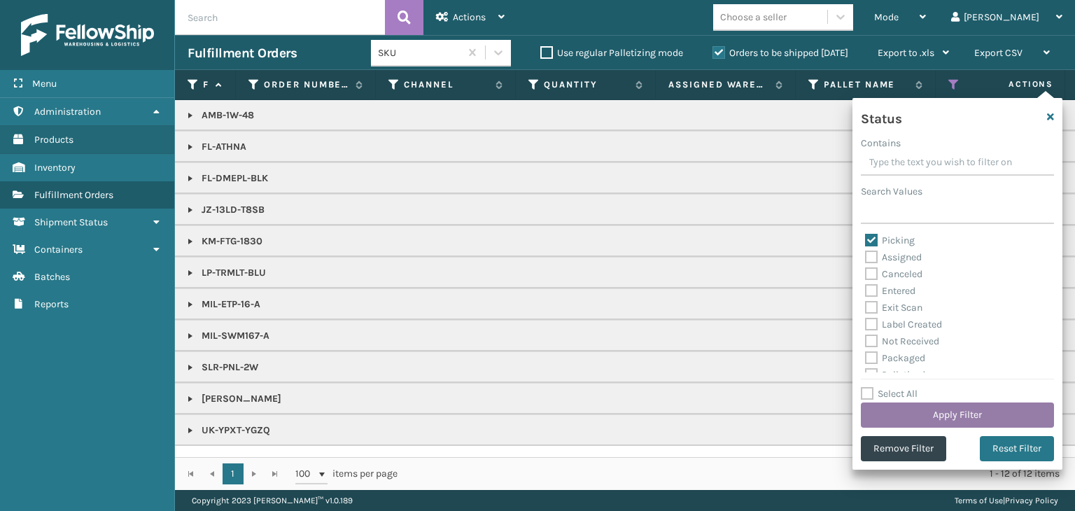
click at [925, 414] on button "Apply Filter" at bounding box center [957, 414] width 193 height 25
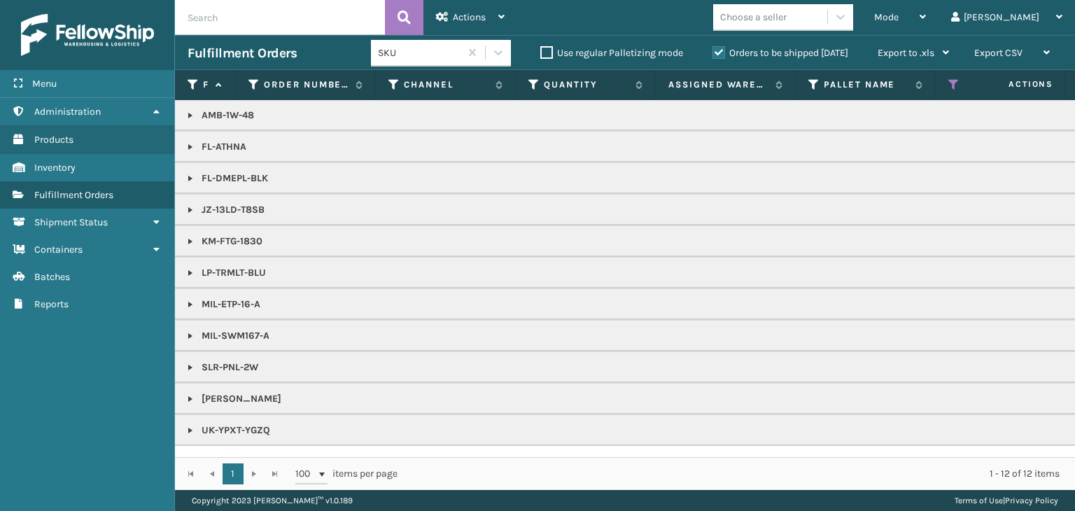
click at [185, 302] on link at bounding box center [190, 304] width 11 height 11
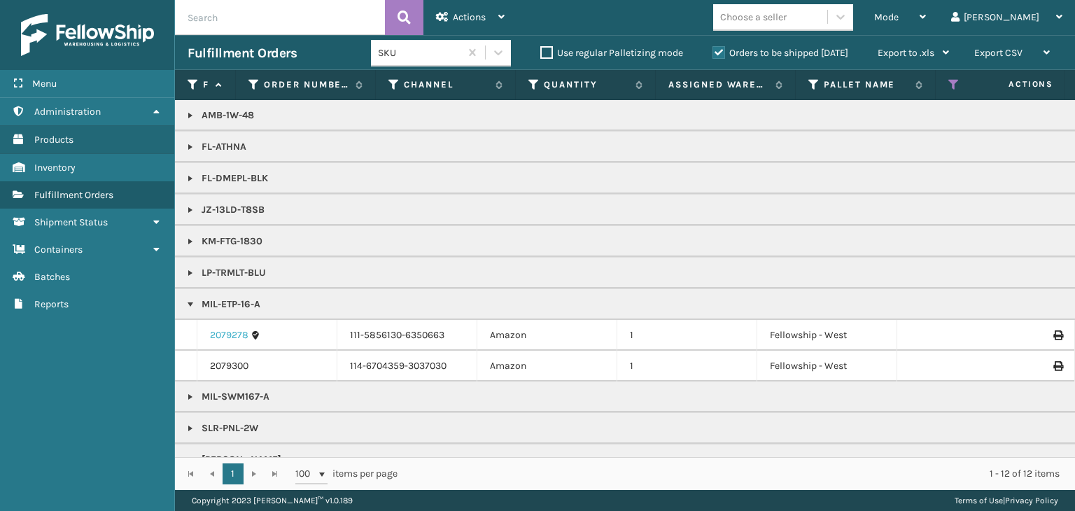
click at [224, 334] on link "2079278" at bounding box center [229, 335] width 38 height 14
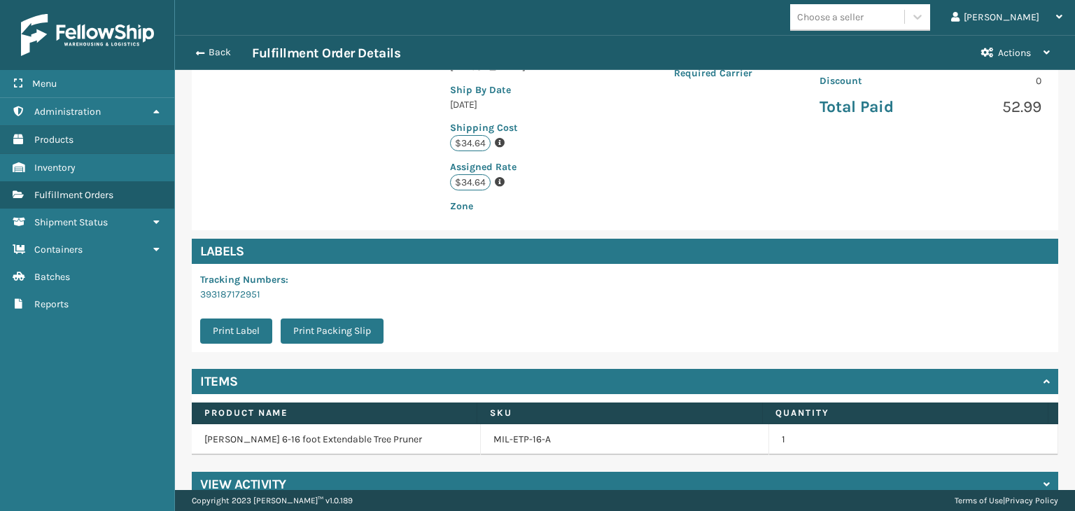
scroll to position [315, 0]
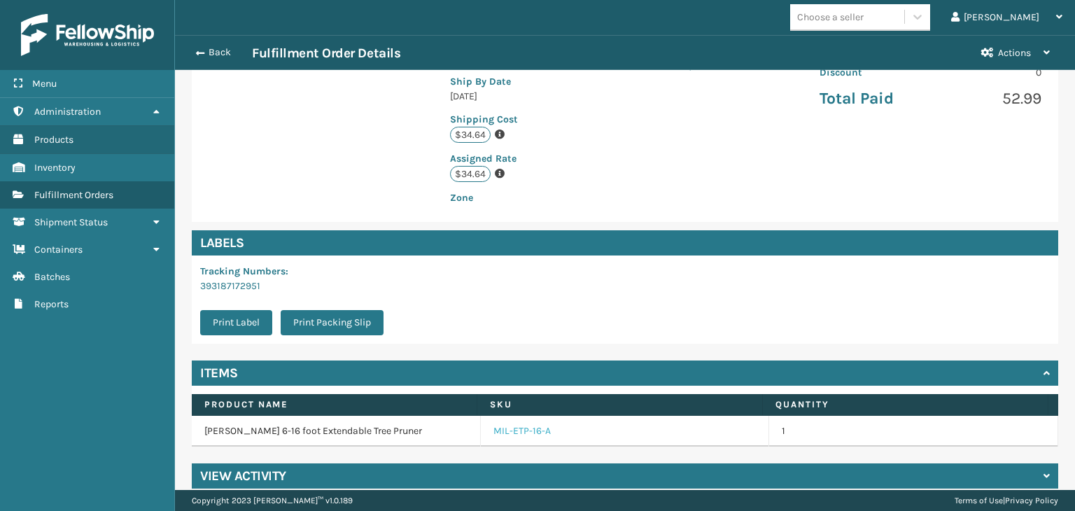
click at [518, 424] on link "MIL-ETP-16-A" at bounding box center [521, 431] width 57 height 14
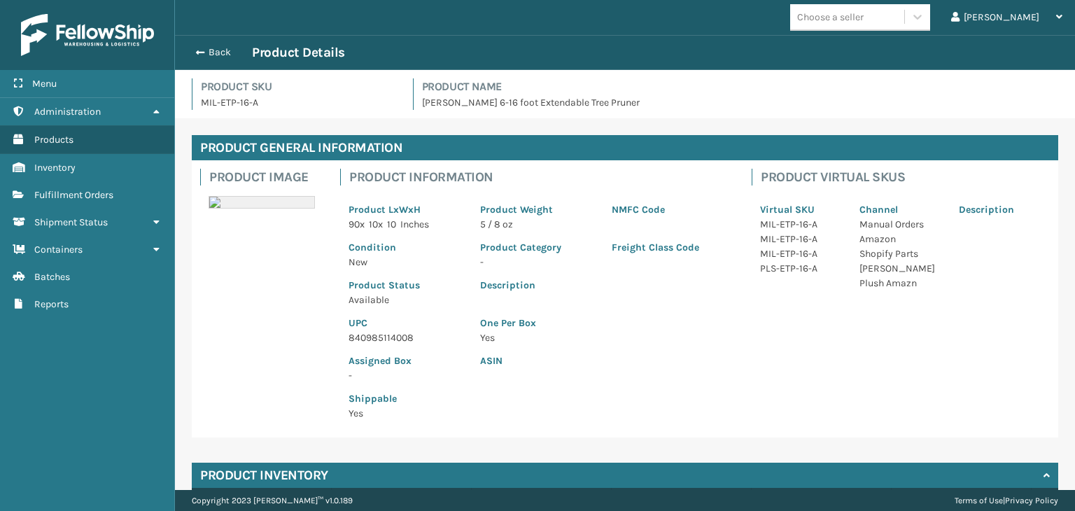
click at [397, 337] on p "840985114008" at bounding box center [405, 337] width 115 height 15
click at [218, 53] on button "Back" at bounding box center [220, 52] width 64 height 13
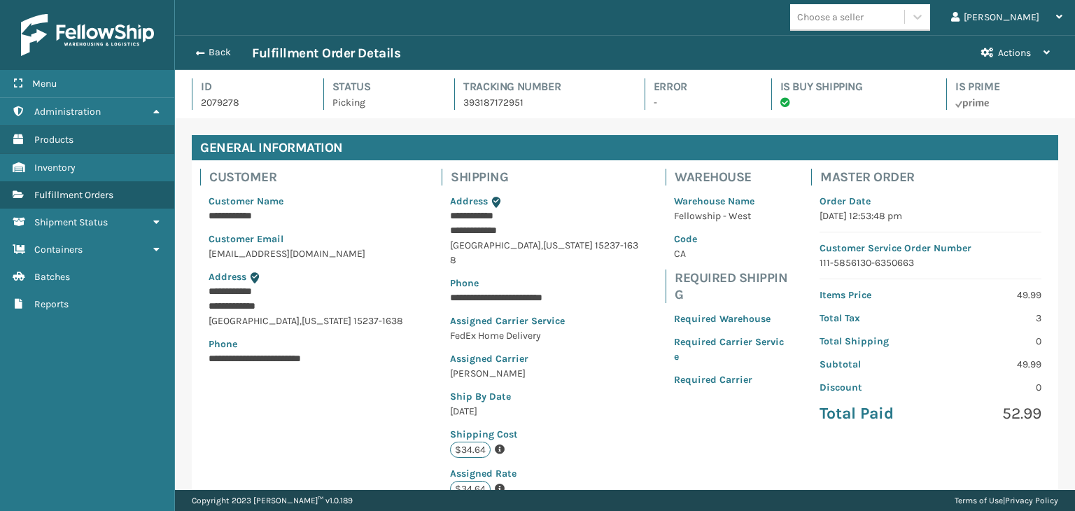
click at [220, 53] on button "Back" at bounding box center [220, 52] width 64 height 13
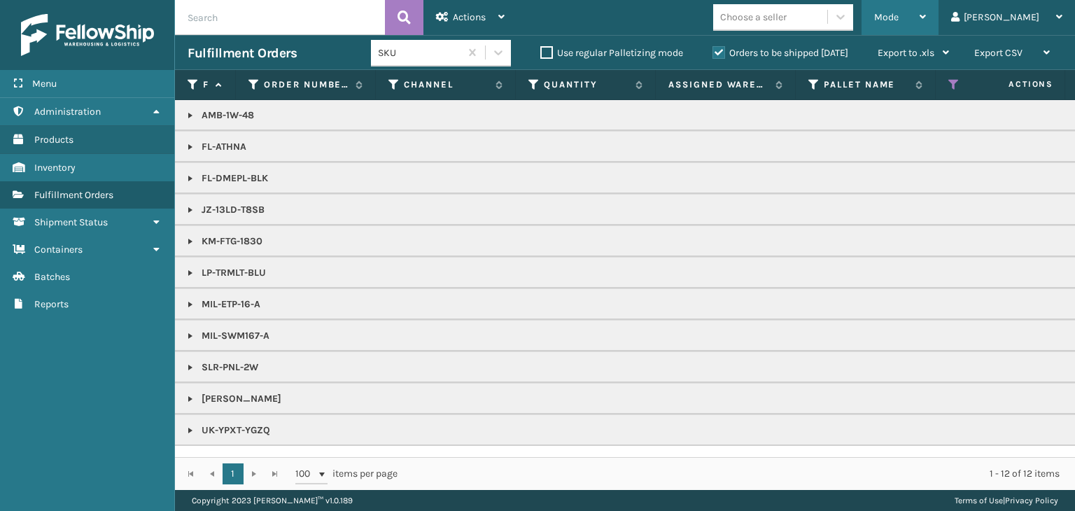
click at [926, 24] on div "Mode" at bounding box center [900, 17] width 52 height 35
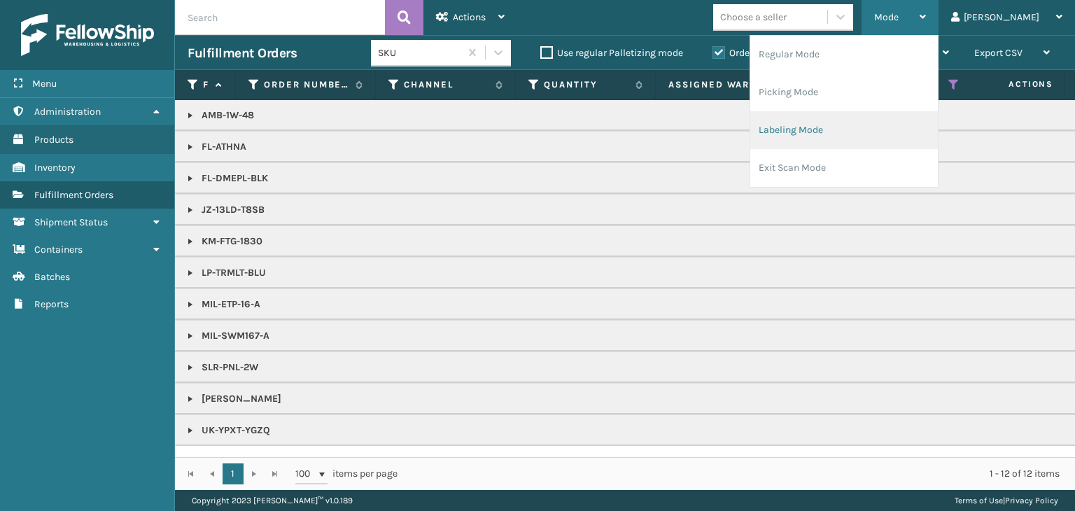
click at [819, 129] on li "Labeling Mode" at bounding box center [844, 130] width 188 height 38
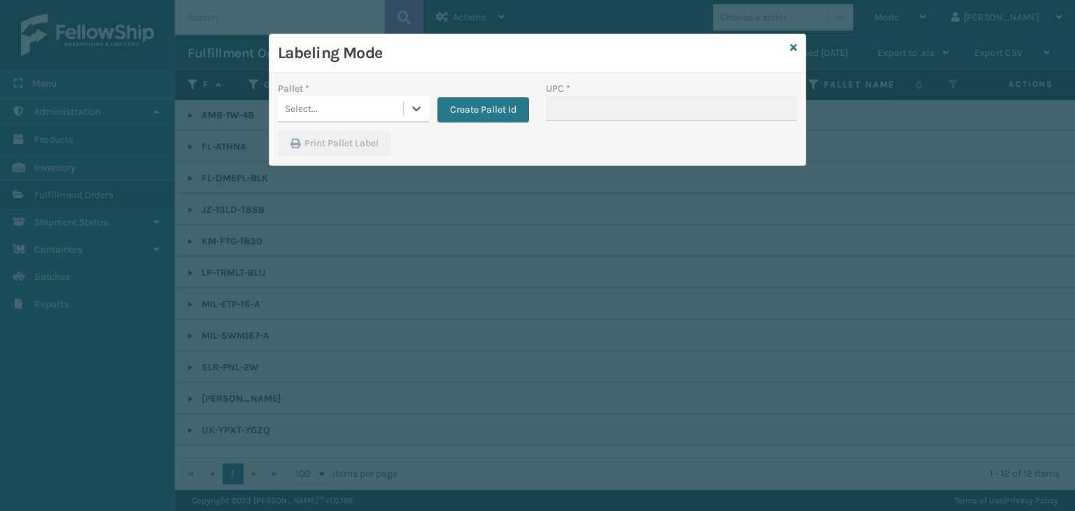
click at [338, 113] on div "Select..." at bounding box center [340, 108] width 125 height 23
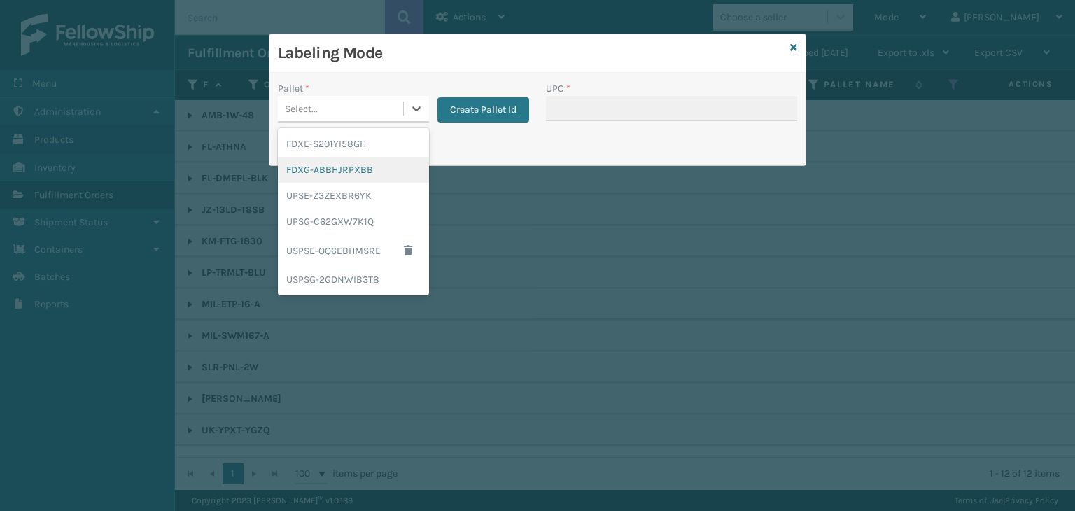
click at [333, 174] on div "FDXG-ABBHJRPXBB" at bounding box center [353, 170] width 151 height 26
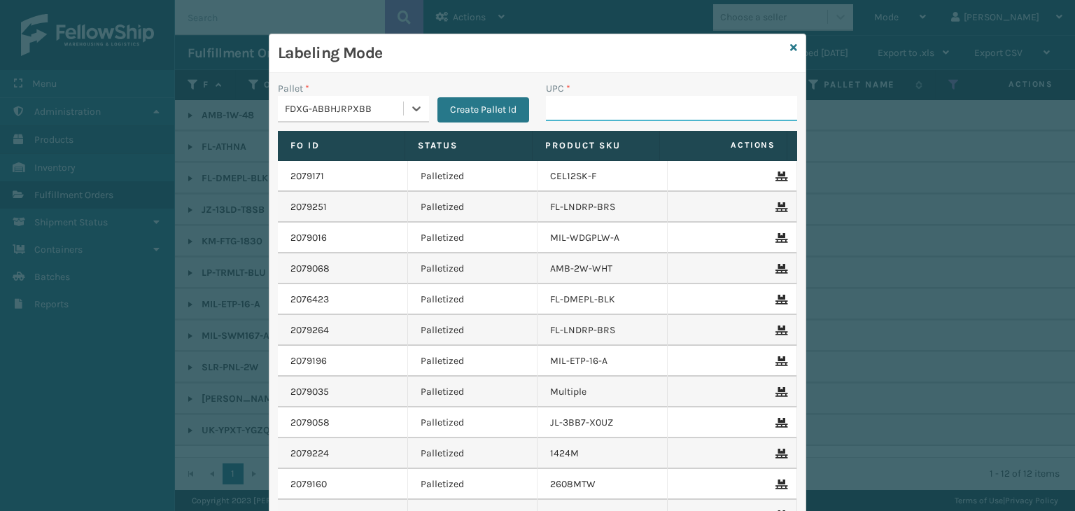
click at [600, 110] on input "UPC *" at bounding box center [671, 108] width 251 height 25
paste input "840985114008"
type input "840985114008"
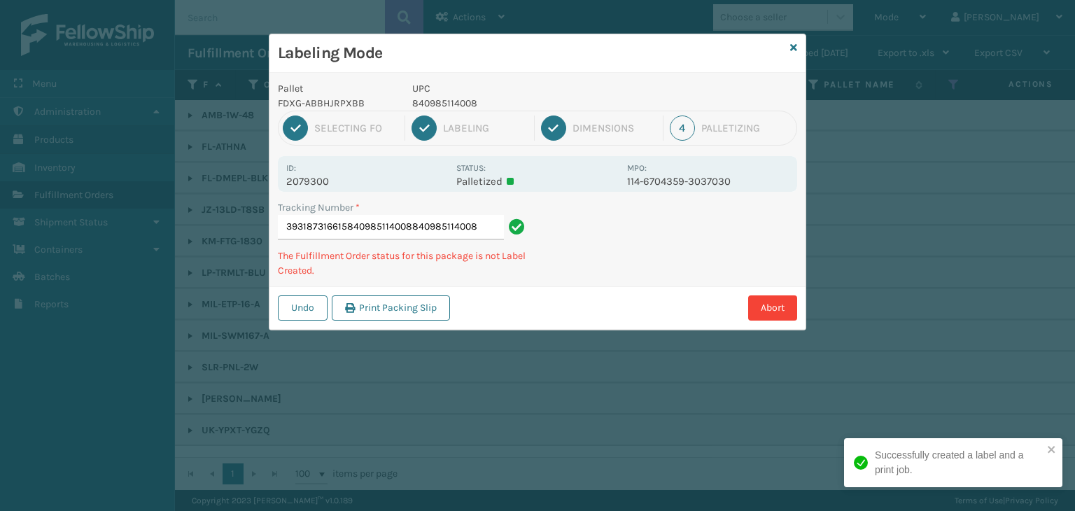
type input "393187316615840985114008840985114008840985114008"
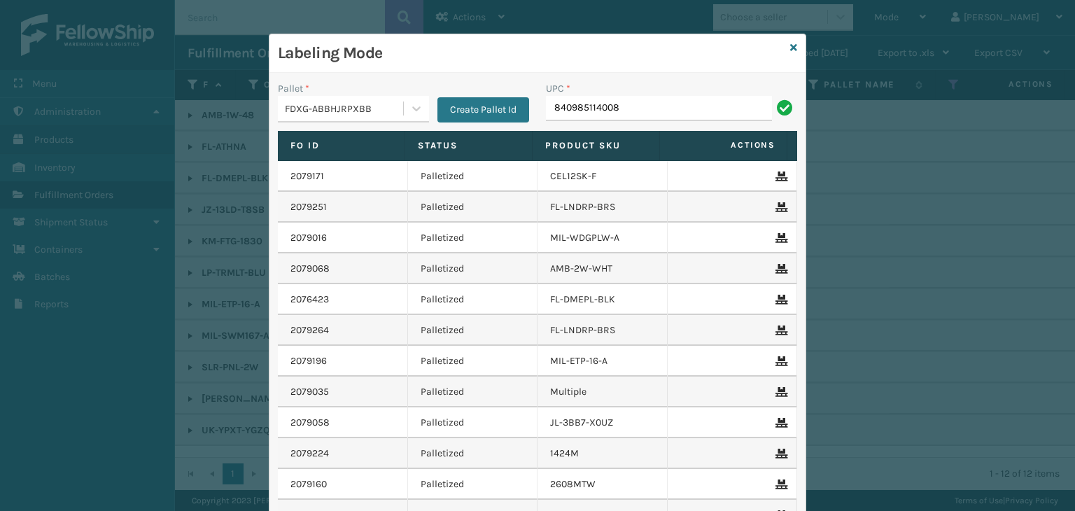
type input "840985114008"
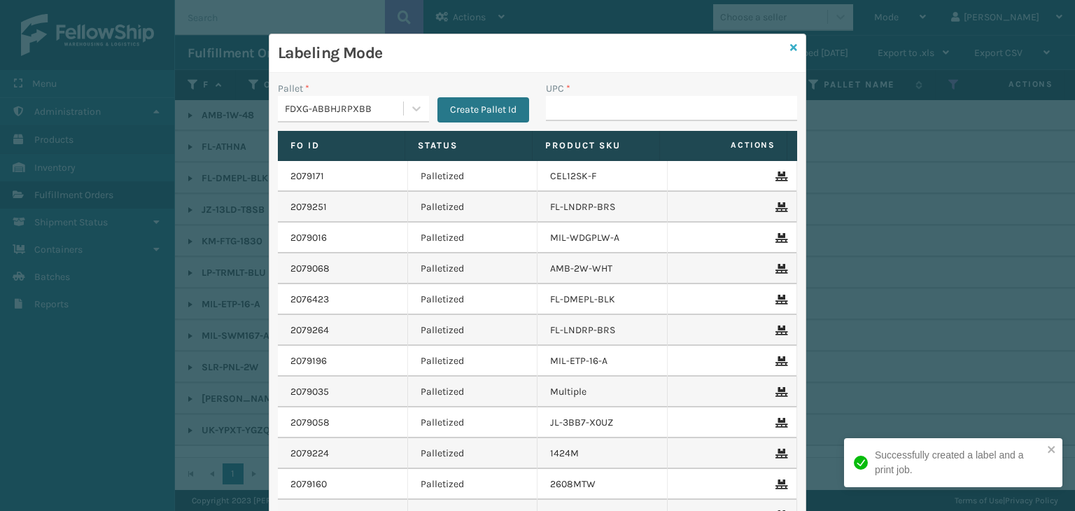
click at [790, 45] on icon at bounding box center [793, 48] width 7 height 10
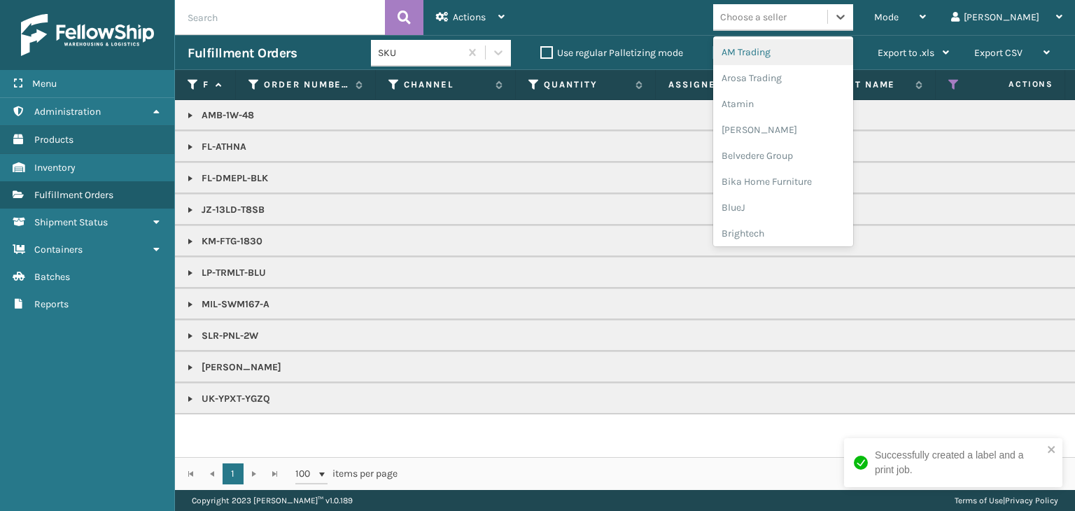
click at [786, 10] on div "Choose a seller" at bounding box center [753, 17] width 66 height 15
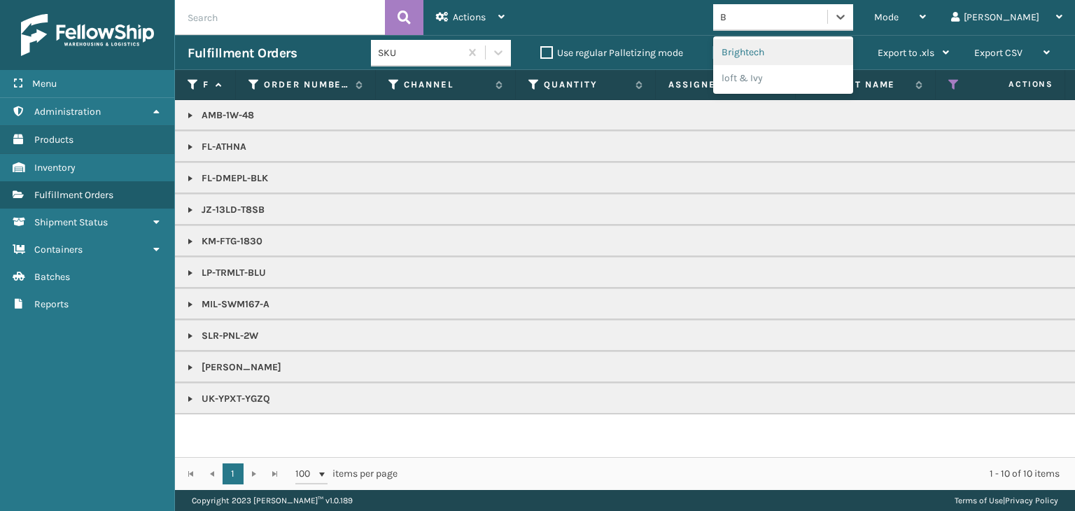
type input "BR"
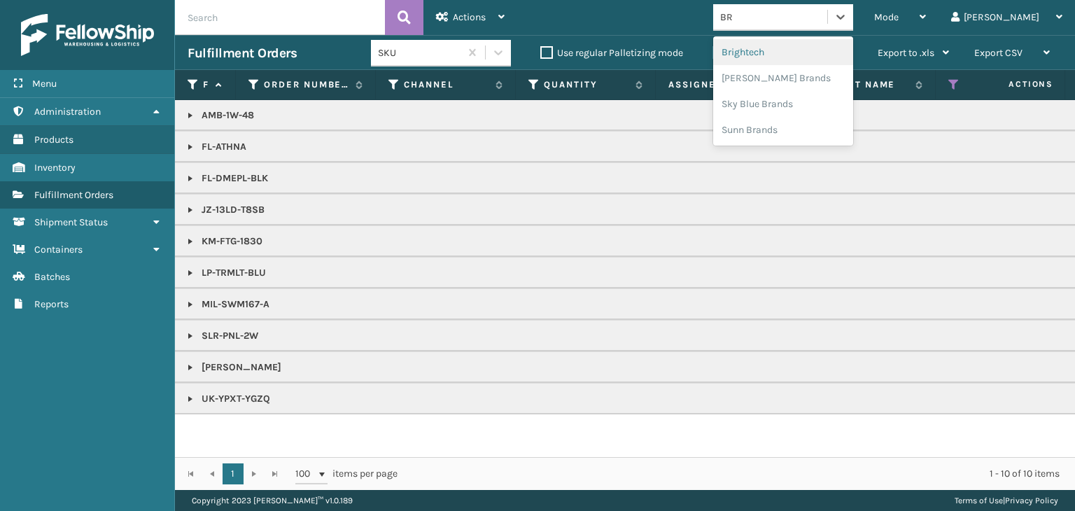
click at [793, 57] on div "Brightech" at bounding box center [783, 52] width 140 height 26
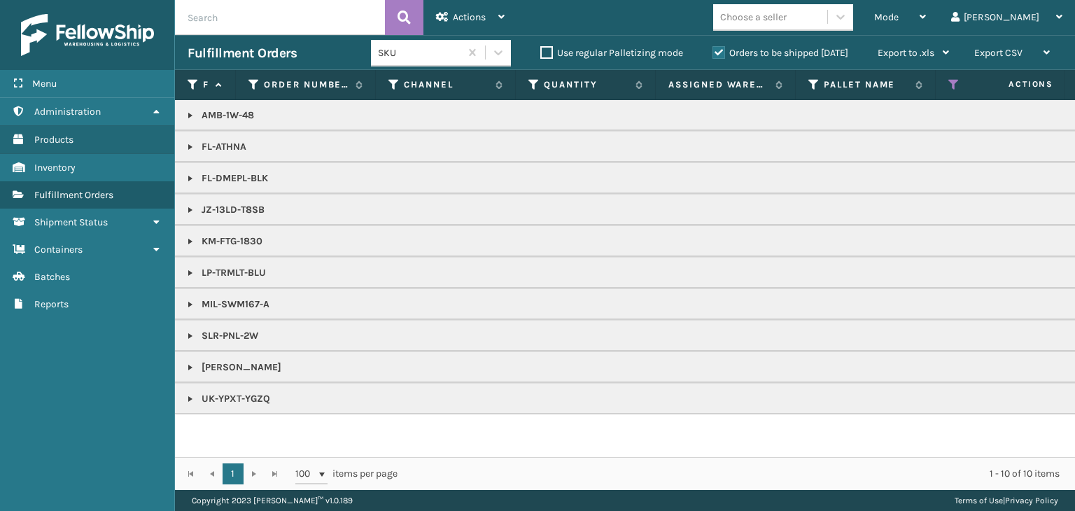
click at [192, 303] on link at bounding box center [190, 304] width 11 height 11
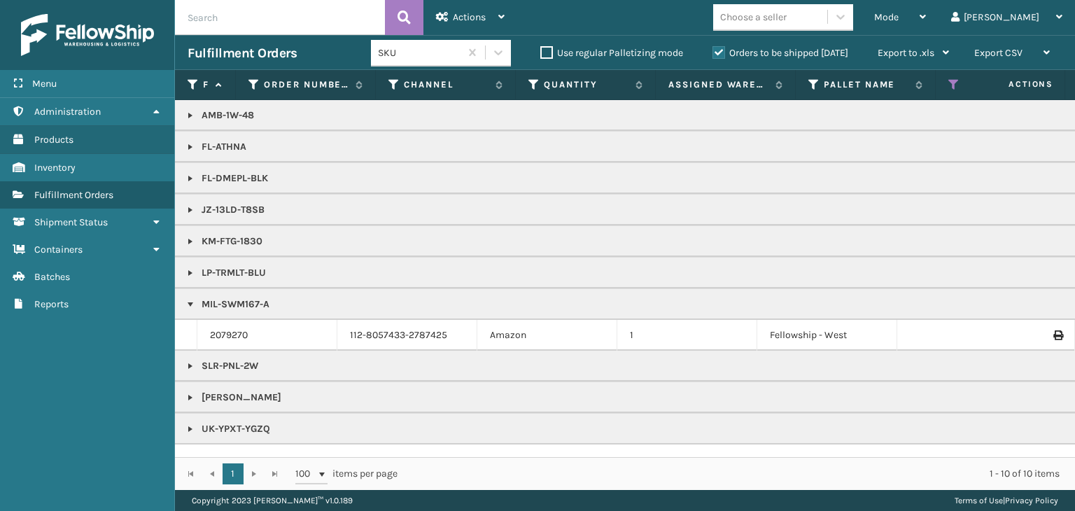
click at [247, 300] on p "MIL-SWM167-A" at bounding box center [1078, 304] width 1781 height 14
click at [898, 15] on span "Mode" at bounding box center [886, 17] width 24 height 12
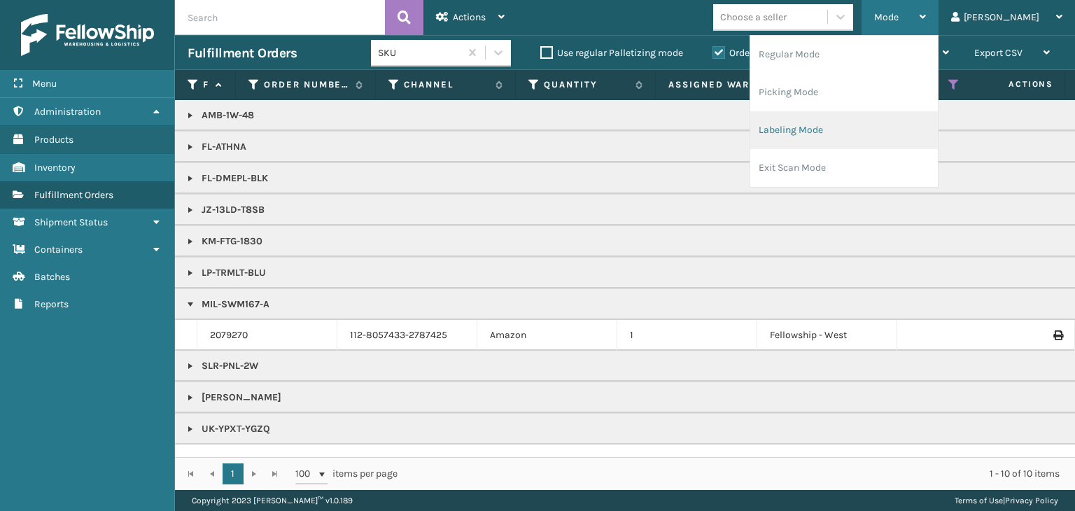
click at [876, 132] on li "Labeling Mode" at bounding box center [844, 130] width 188 height 38
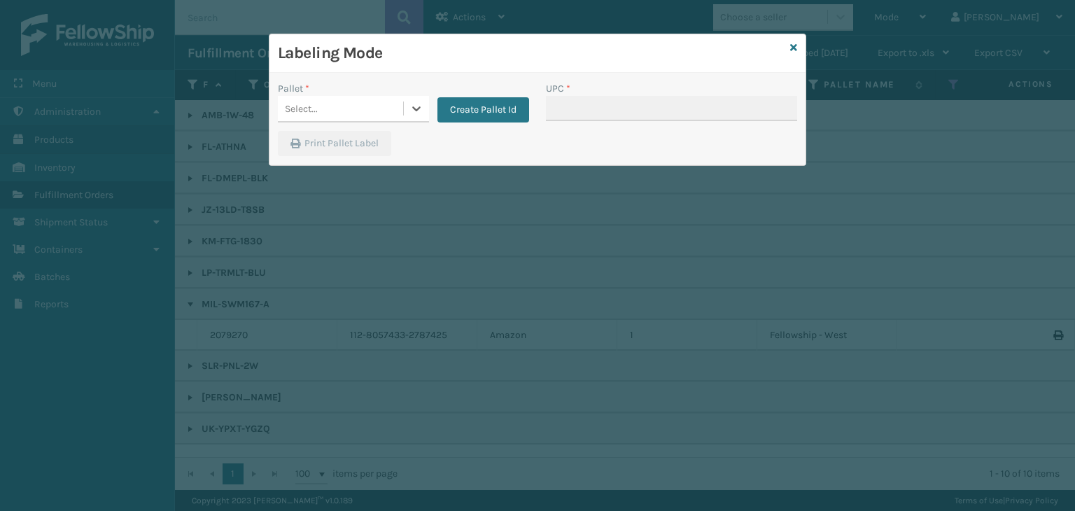
click at [325, 101] on div "Select..." at bounding box center [340, 108] width 125 height 23
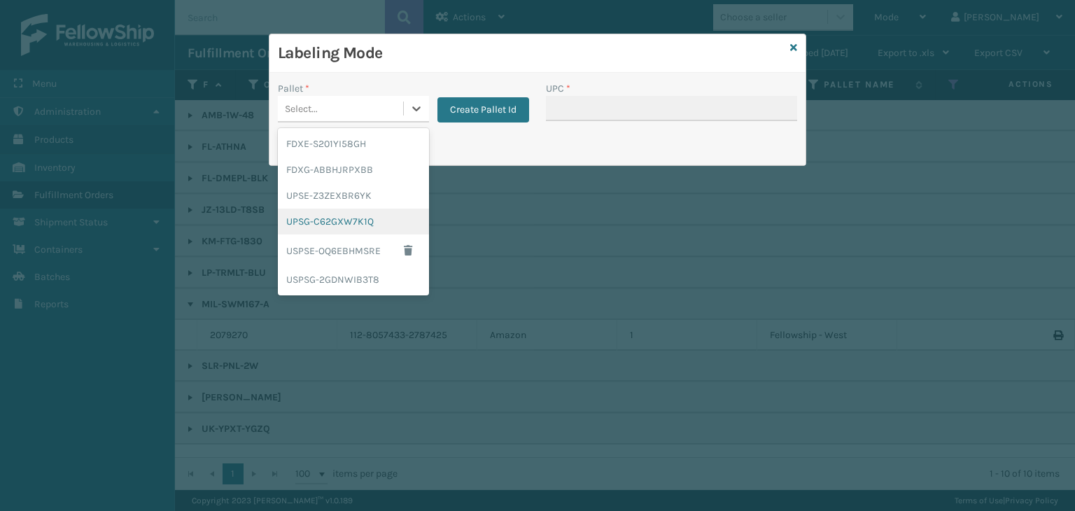
click at [354, 218] on div "UPSG-C62GXW7K1Q" at bounding box center [353, 222] width 151 height 26
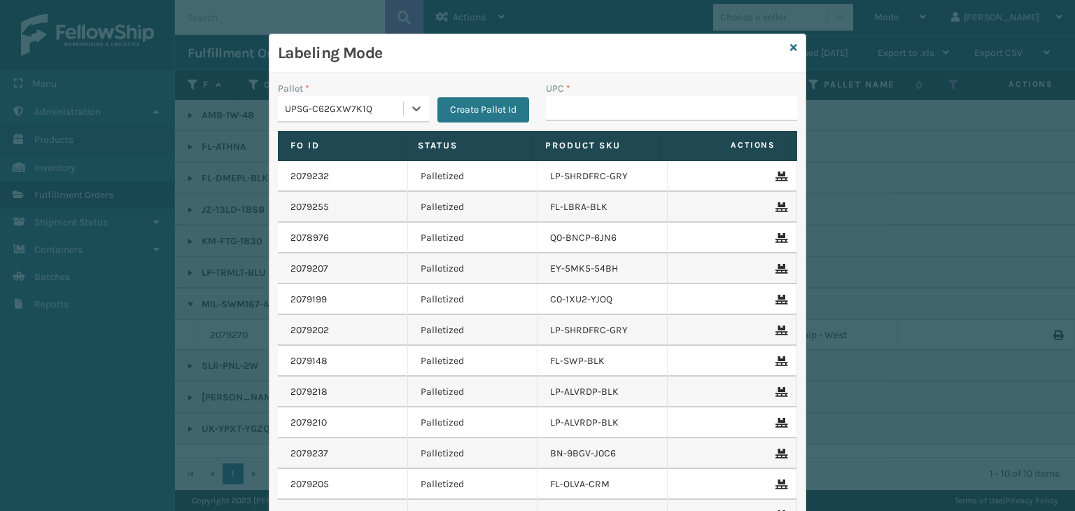
click at [663, 93] on div "UPC *" at bounding box center [671, 88] width 251 height 15
click at [663, 105] on input "UPC *" at bounding box center [671, 108] width 251 height 25
click at [790, 45] on icon at bounding box center [793, 48] width 7 height 10
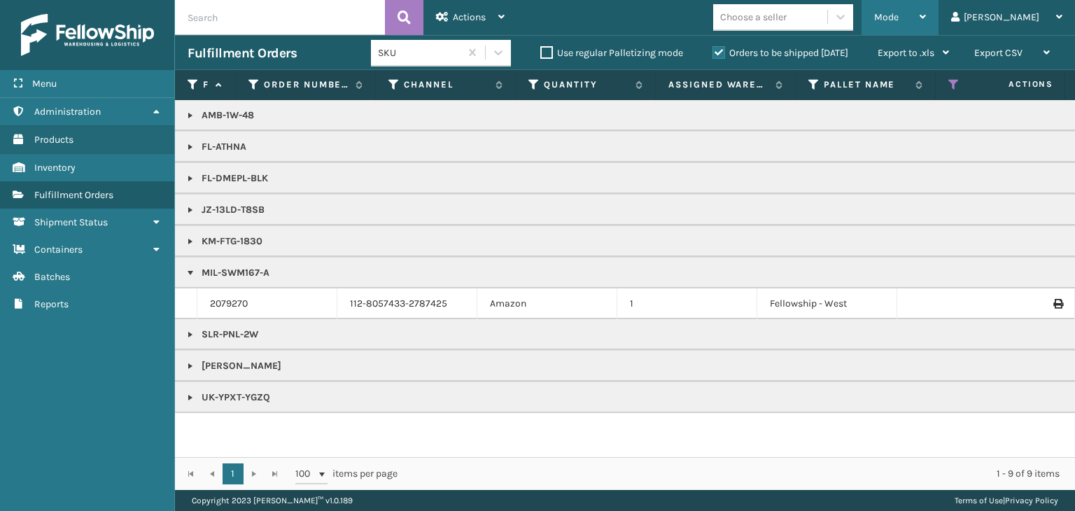
drag, startPoint x: 936, startPoint y: 18, endPoint x: 926, endPoint y: 32, distance: 17.5
click at [898, 18] on span "Mode" at bounding box center [886, 17] width 24 height 12
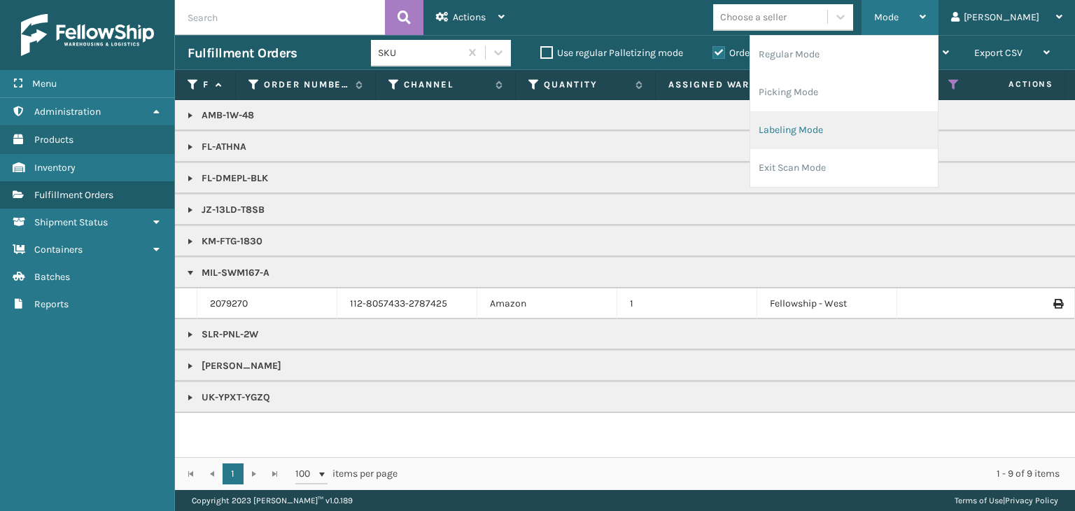
click at [866, 133] on li "Labeling Mode" at bounding box center [844, 130] width 188 height 38
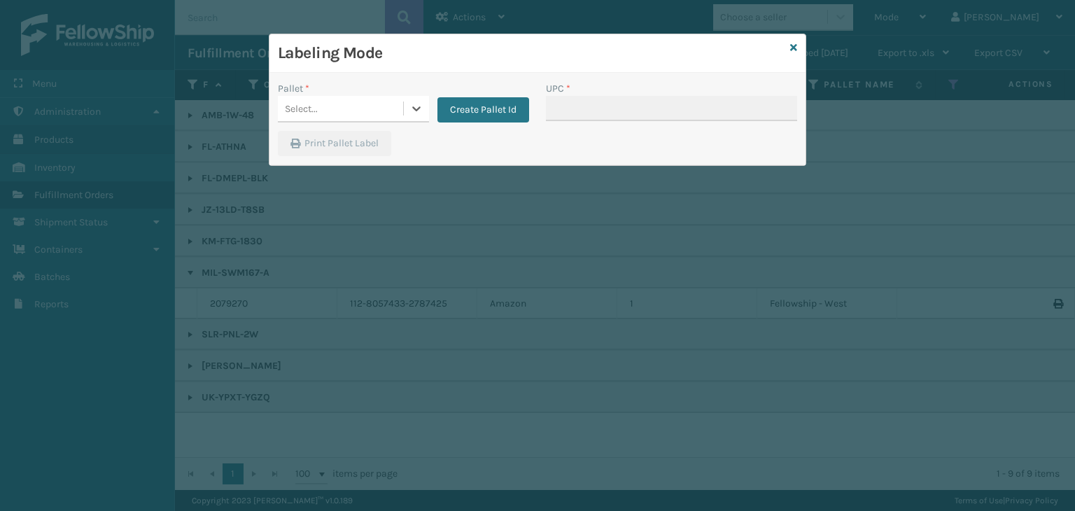
click at [327, 108] on div "Select..." at bounding box center [340, 108] width 125 height 23
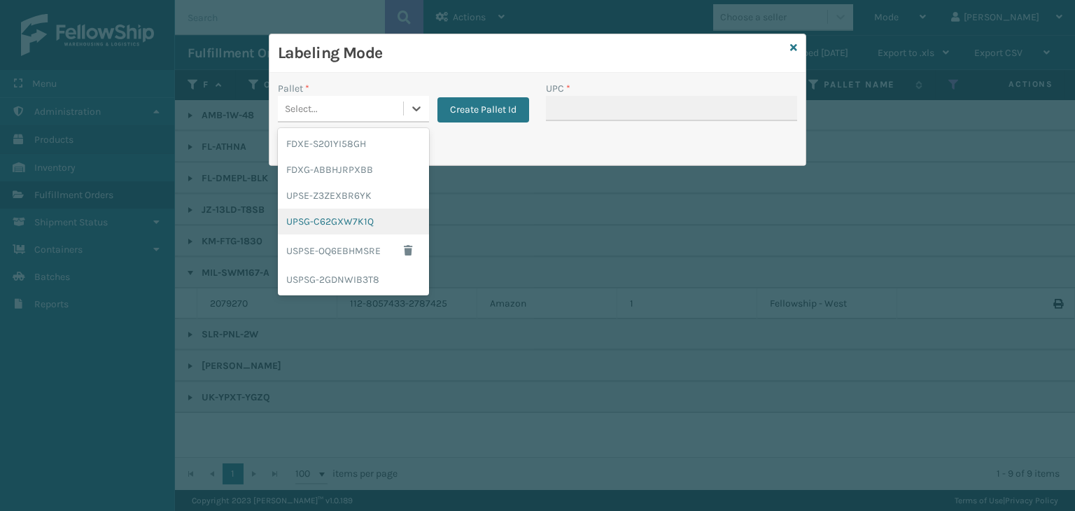
drag, startPoint x: 333, startPoint y: 222, endPoint x: 532, endPoint y: 114, distance: 226.0
click at [334, 222] on div "UPSG-C62GXW7K1Q" at bounding box center [353, 222] width 151 height 26
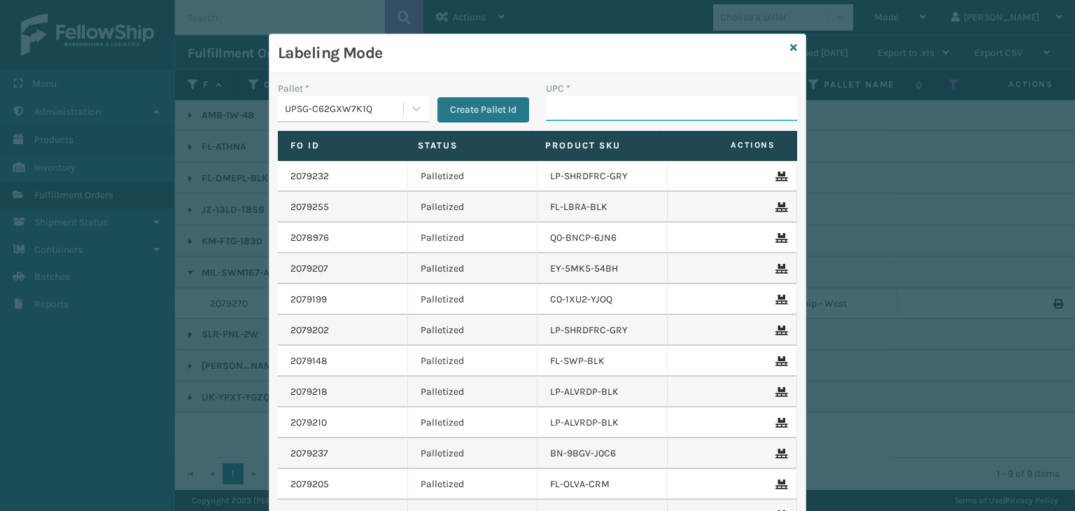
click at [574, 101] on input "UPC *" at bounding box center [671, 108] width 251 height 25
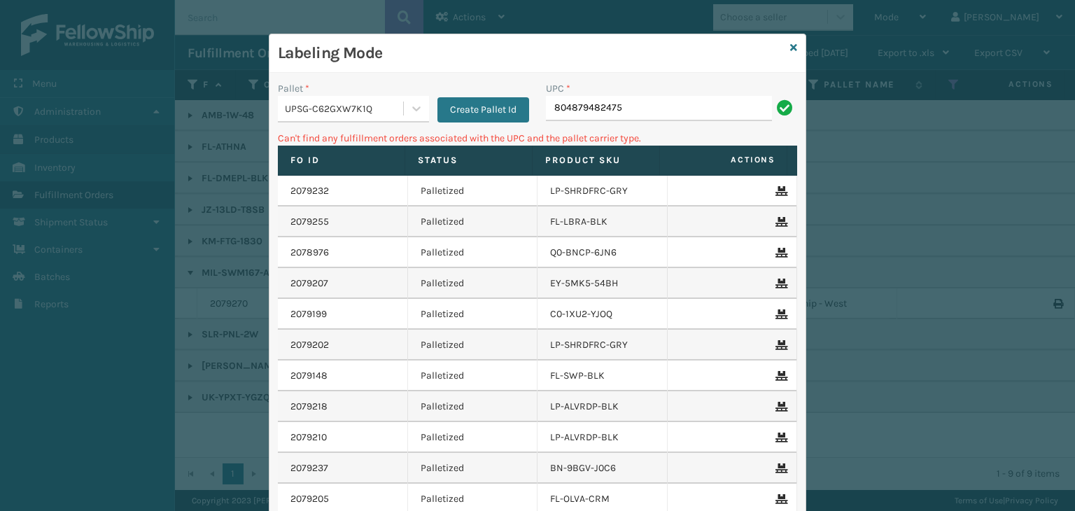
drag, startPoint x: 346, startPoint y: 92, endPoint x: 350, endPoint y: 117, distance: 24.7
click at [346, 93] on div "Pallet *" at bounding box center [353, 88] width 151 height 15
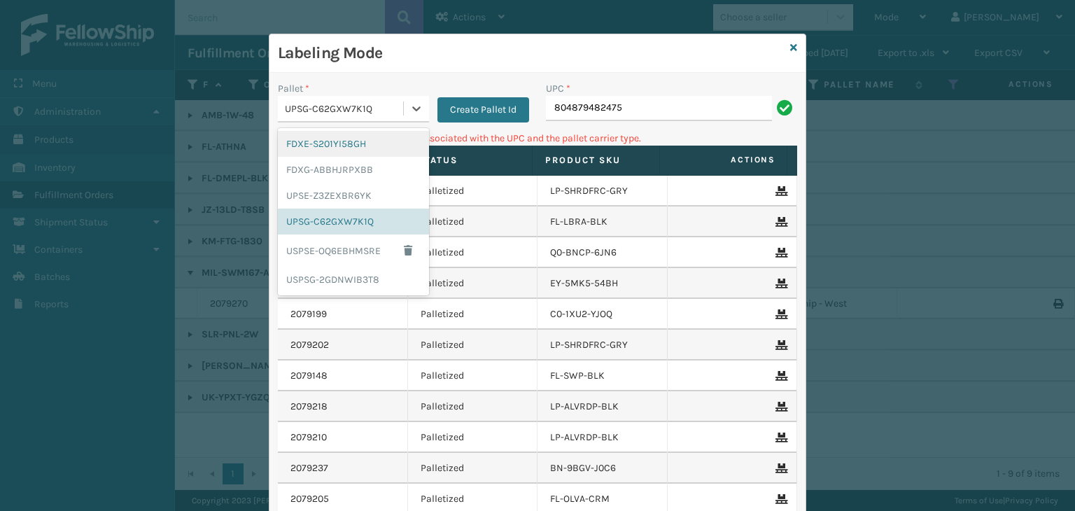
click at [350, 114] on div "UPSG-C62GXW7K1Q" at bounding box center [345, 108] width 120 height 15
click at [352, 183] on div "UPSE-Z3ZEXBR6YK" at bounding box center [353, 196] width 151 height 26
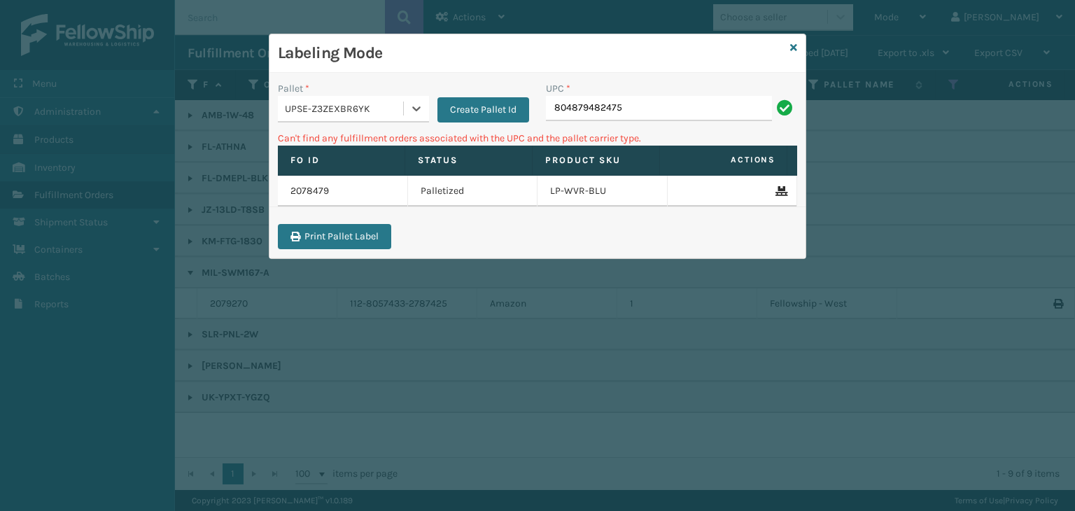
click at [344, 110] on div "UPSE-Z3ZEXBR6YK" at bounding box center [345, 108] width 120 height 15
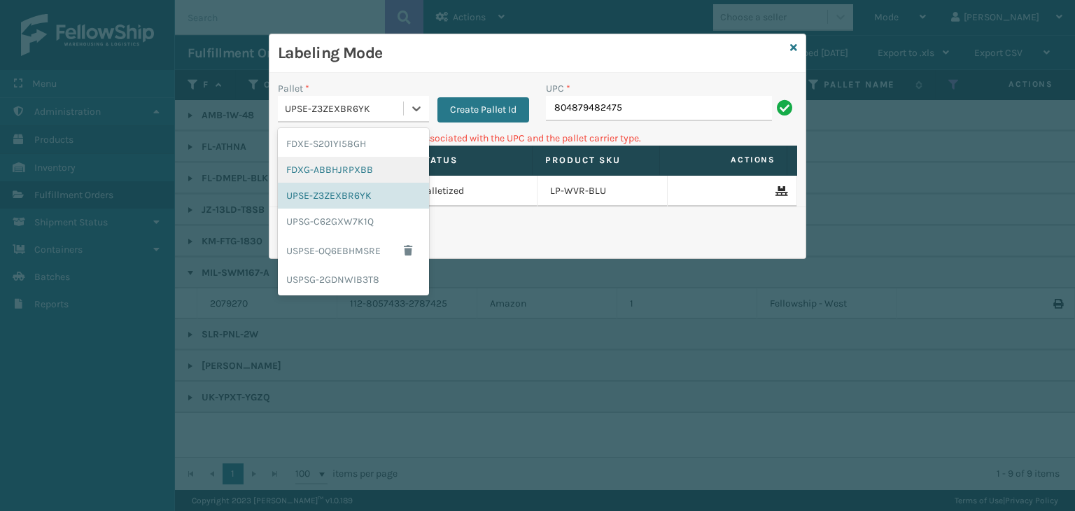
drag, startPoint x: 358, startPoint y: 171, endPoint x: 485, endPoint y: 134, distance: 132.6
click at [365, 171] on div "FDXG-ABBHJRPXBB" at bounding box center [353, 170] width 151 height 26
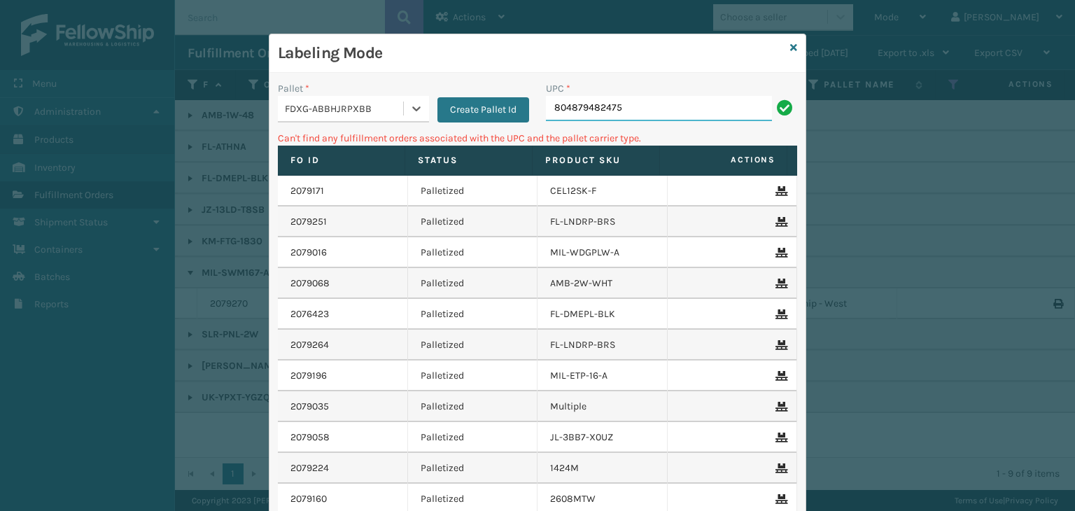
click at [633, 104] on input "804879482475" at bounding box center [659, 108] width 226 height 25
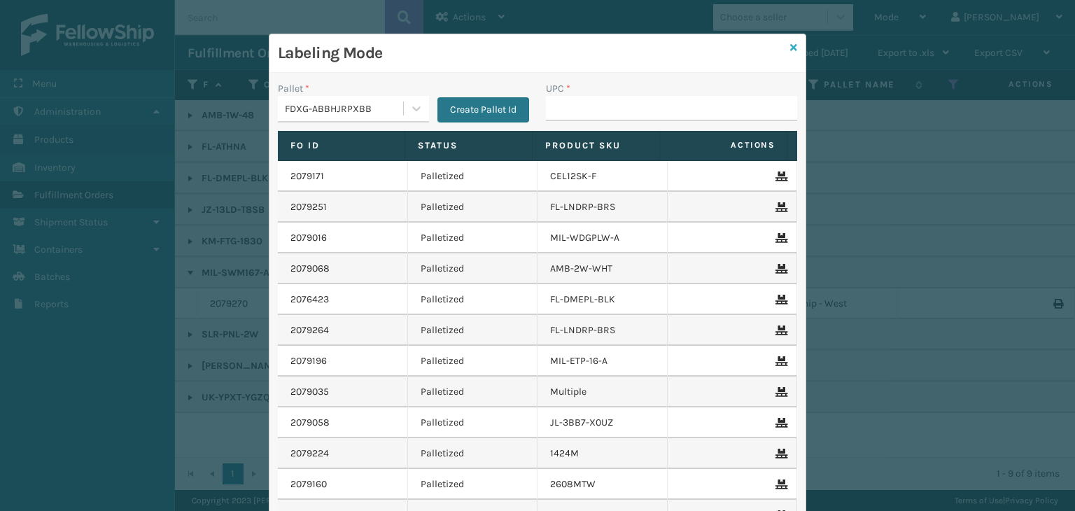
click at [790, 50] on icon at bounding box center [793, 48] width 7 height 10
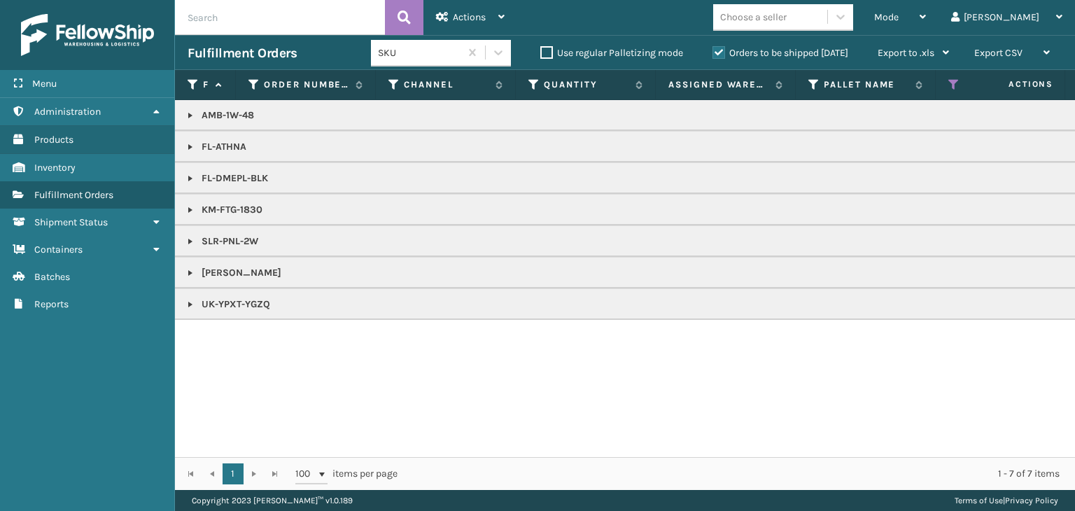
click at [193, 300] on link at bounding box center [190, 304] width 11 height 11
click at [219, 337] on link "2079287" at bounding box center [229, 342] width 38 height 14
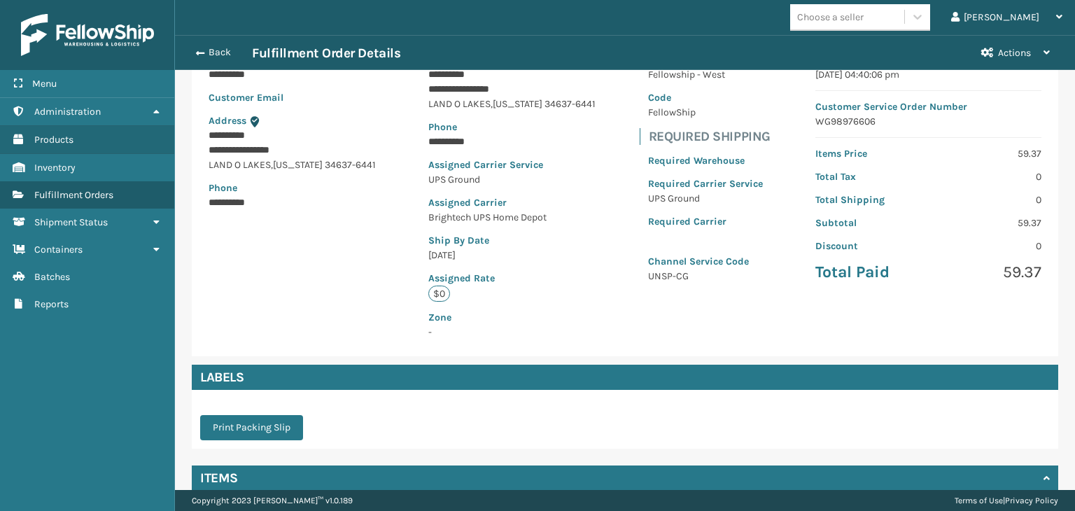
scroll to position [261, 0]
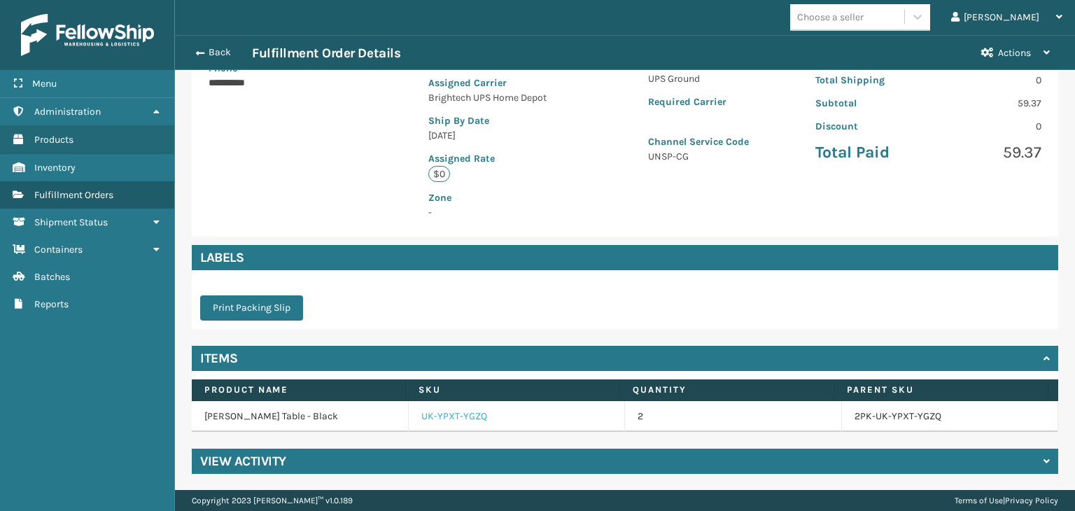
click at [453, 414] on link "UK-YPXT-YGZQ" at bounding box center [454, 416] width 66 height 14
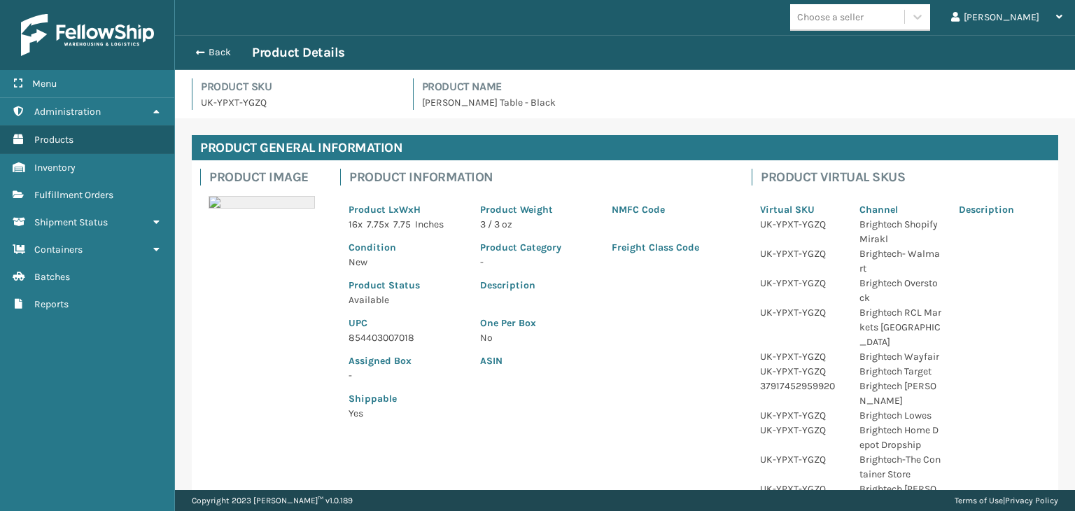
click at [365, 336] on p "854403007018" at bounding box center [405, 337] width 115 height 15
click at [211, 57] on button "Back" at bounding box center [220, 52] width 64 height 13
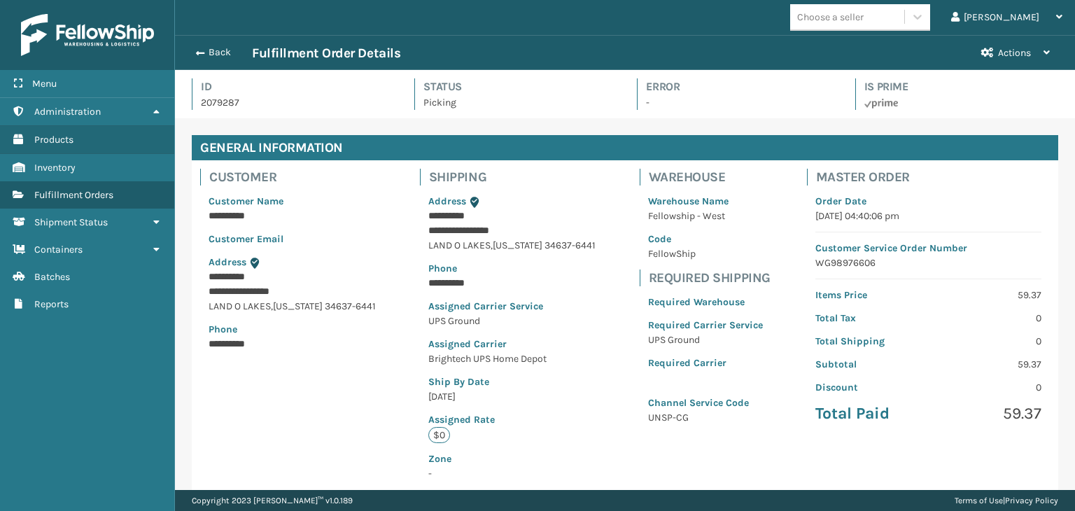
scroll to position [34, 899]
click at [222, 51] on button "Back" at bounding box center [220, 52] width 64 height 13
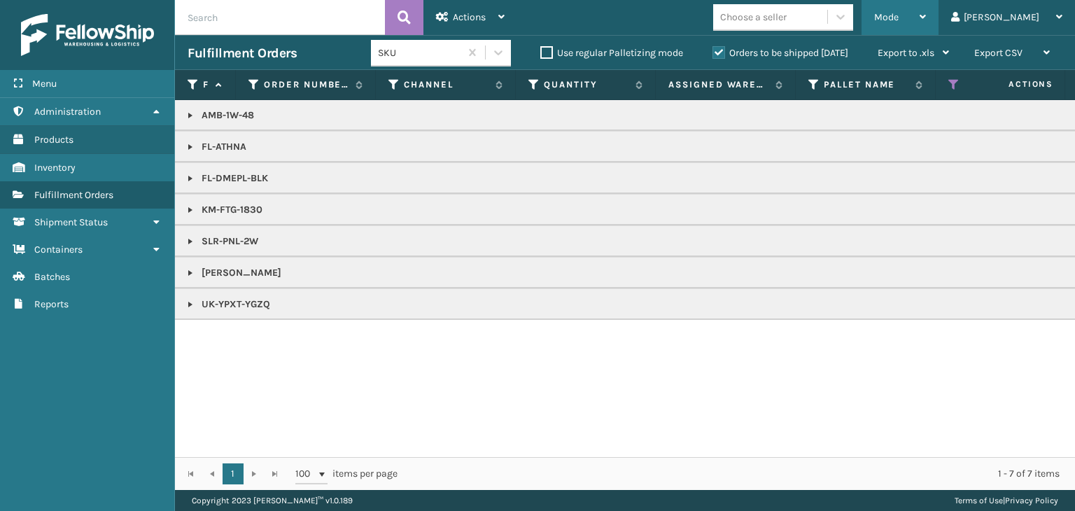
click at [898, 20] on span "Mode" at bounding box center [886, 17] width 24 height 12
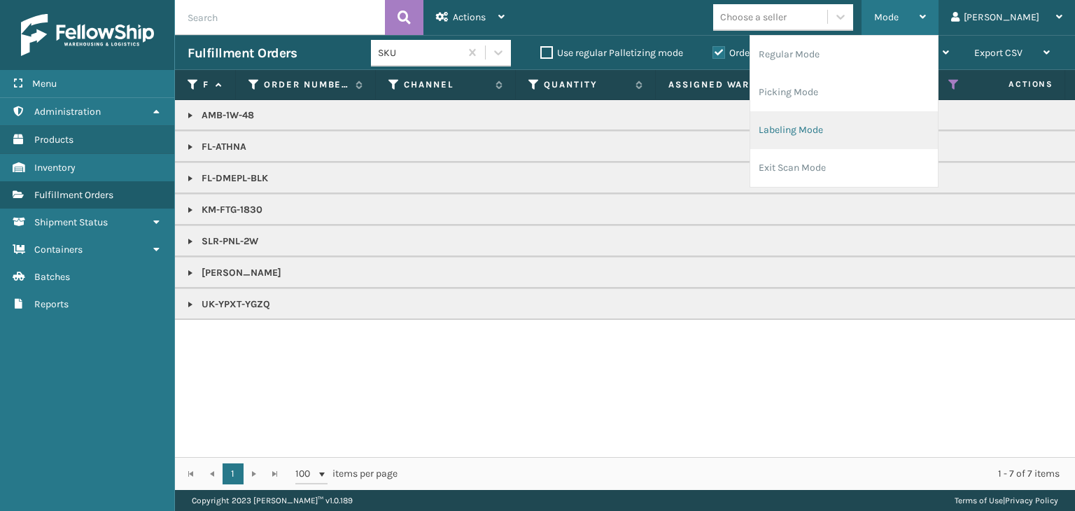
click at [896, 132] on li "Labeling Mode" at bounding box center [844, 130] width 188 height 38
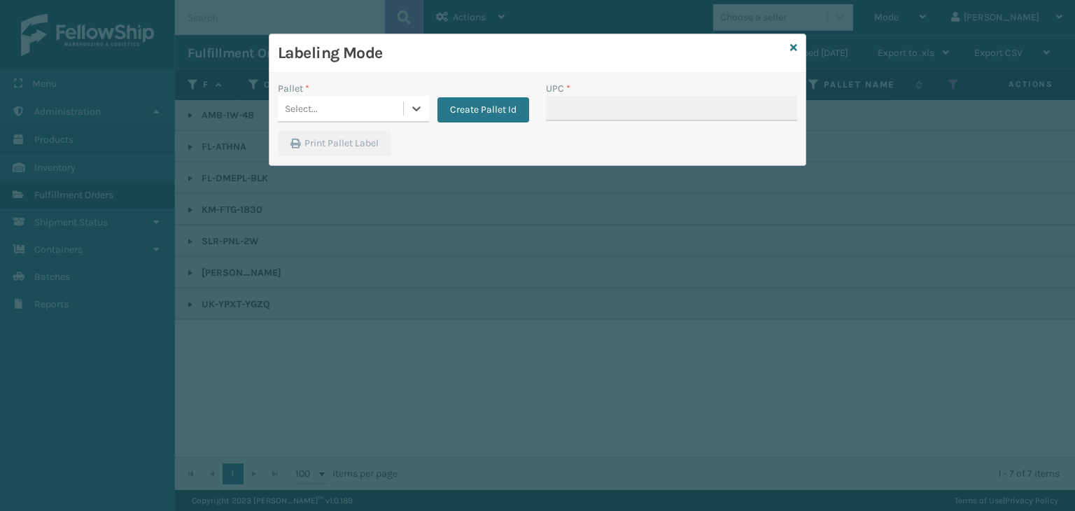
click at [335, 106] on div "Select..." at bounding box center [340, 108] width 125 height 23
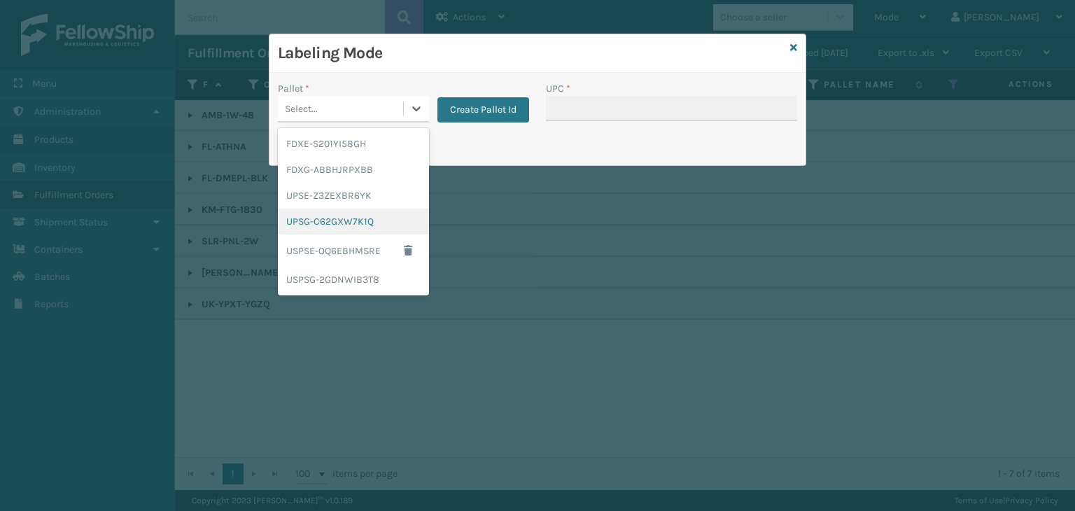
click at [356, 214] on div "UPSG-C62GXW7K1Q" at bounding box center [353, 222] width 151 height 26
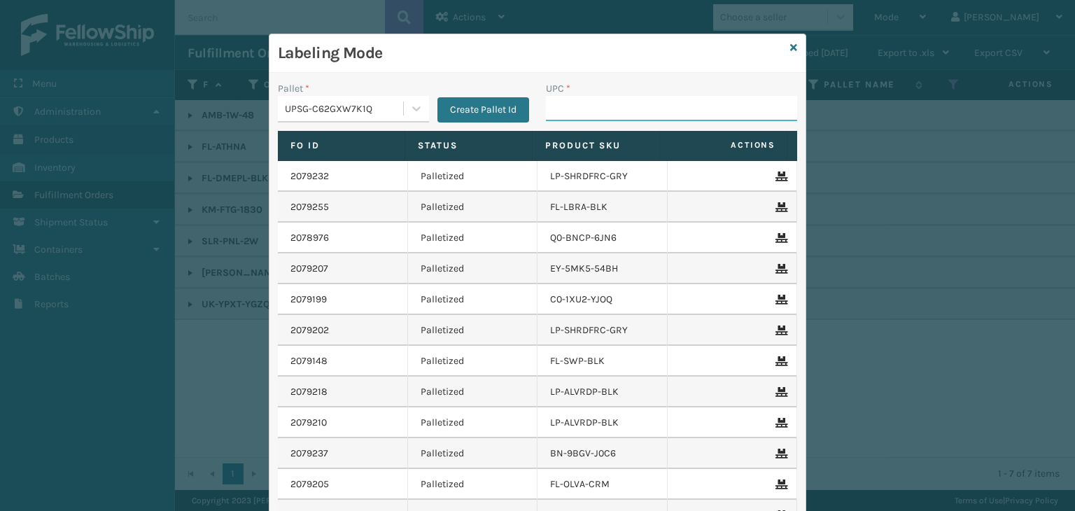
click at [574, 103] on input "UPC *" at bounding box center [671, 108] width 251 height 25
paste input "854403007018"
type input "854403007018"
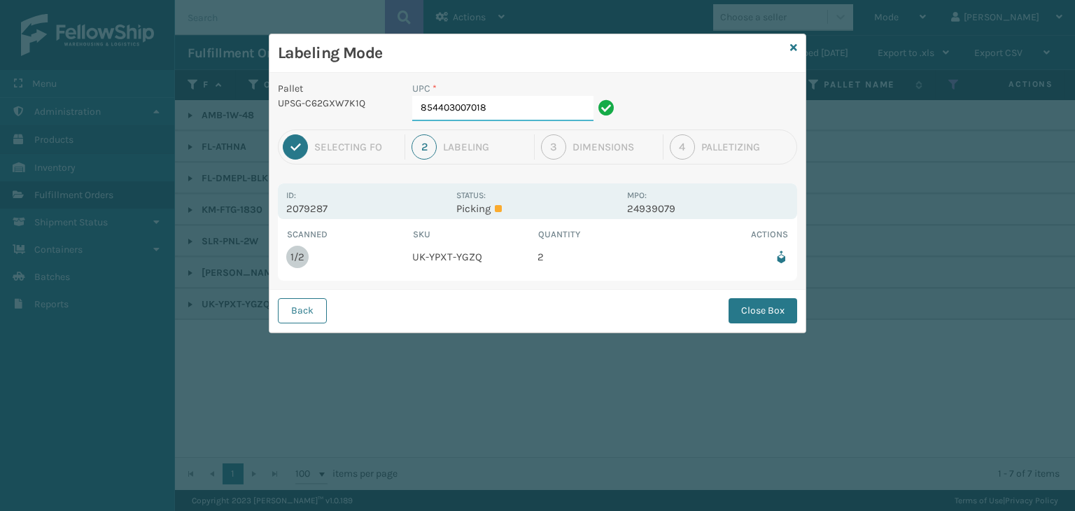
click at [562, 104] on input "854403007018" at bounding box center [502, 108] width 181 height 25
click at [746, 325] on div "Back Close Box" at bounding box center [537, 310] width 536 height 43
click at [752, 313] on button "Close Box" at bounding box center [762, 310] width 69 height 25
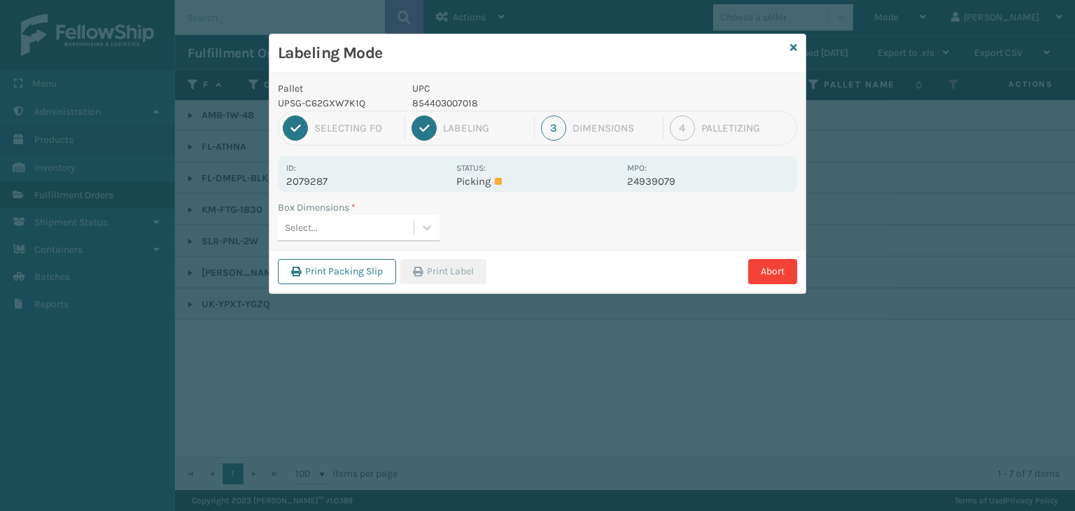
click at [411, 224] on div "Select..." at bounding box center [346, 227] width 136 height 23
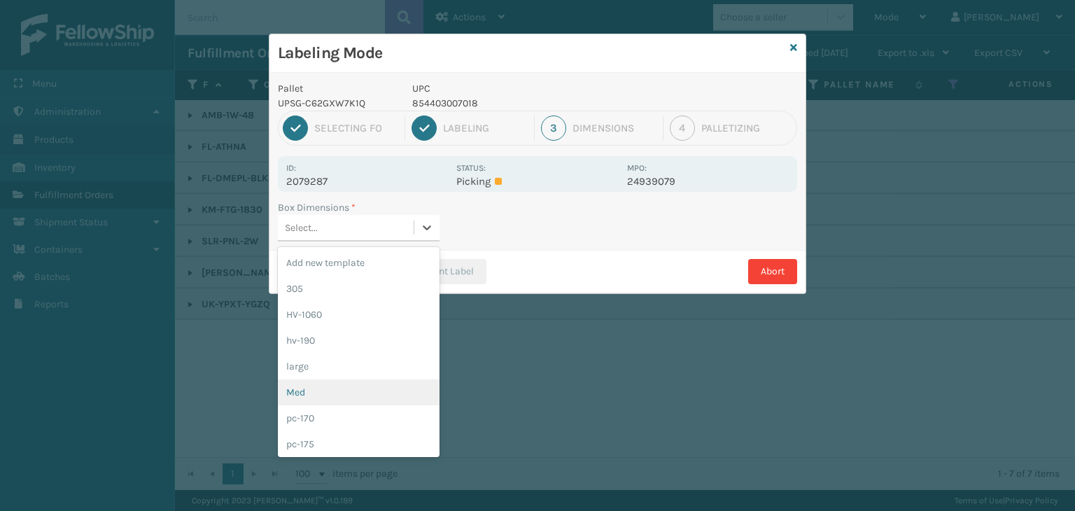
click at [361, 391] on div "Med" at bounding box center [359, 392] width 162 height 26
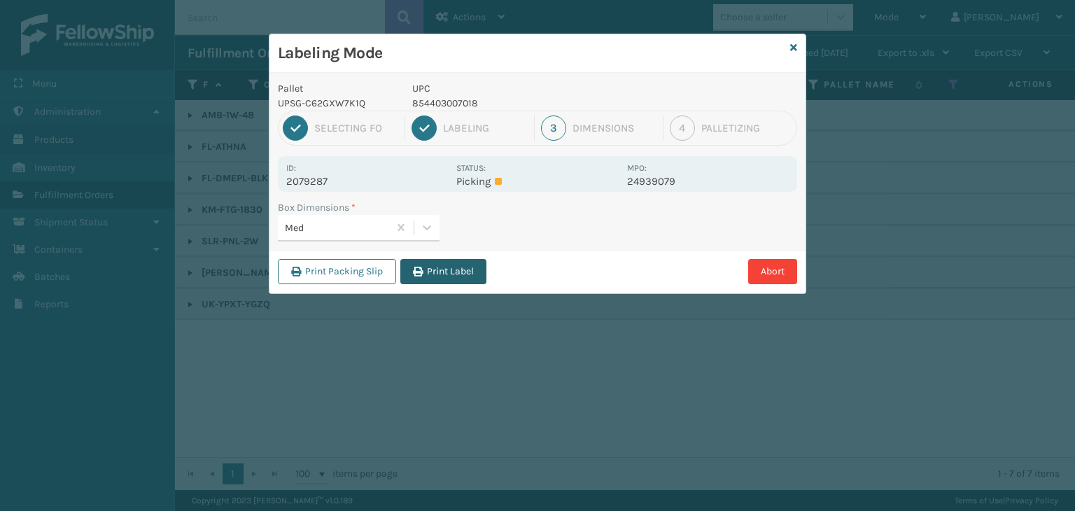
click at [429, 268] on button "Print Label" at bounding box center [443, 271] width 86 height 25
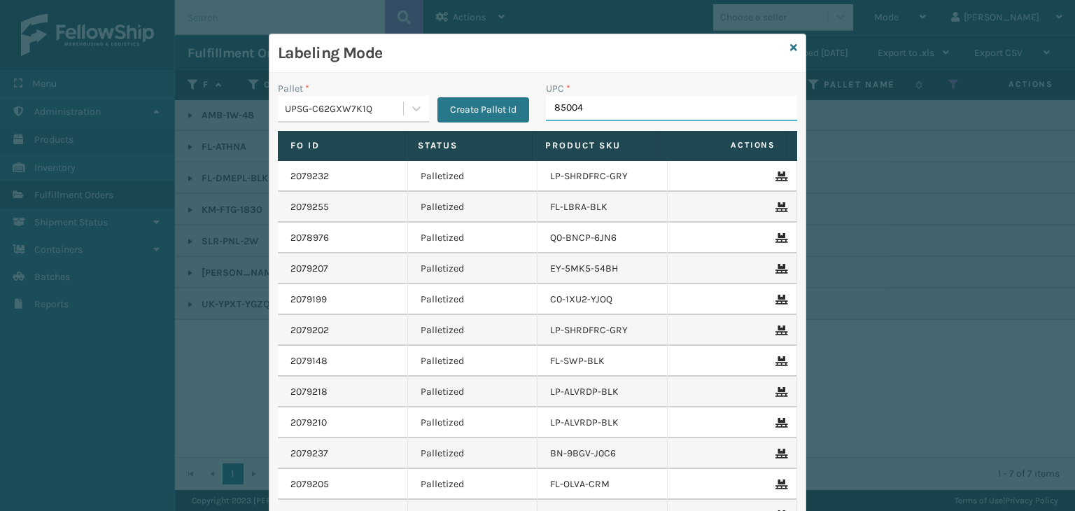
type input "850040"
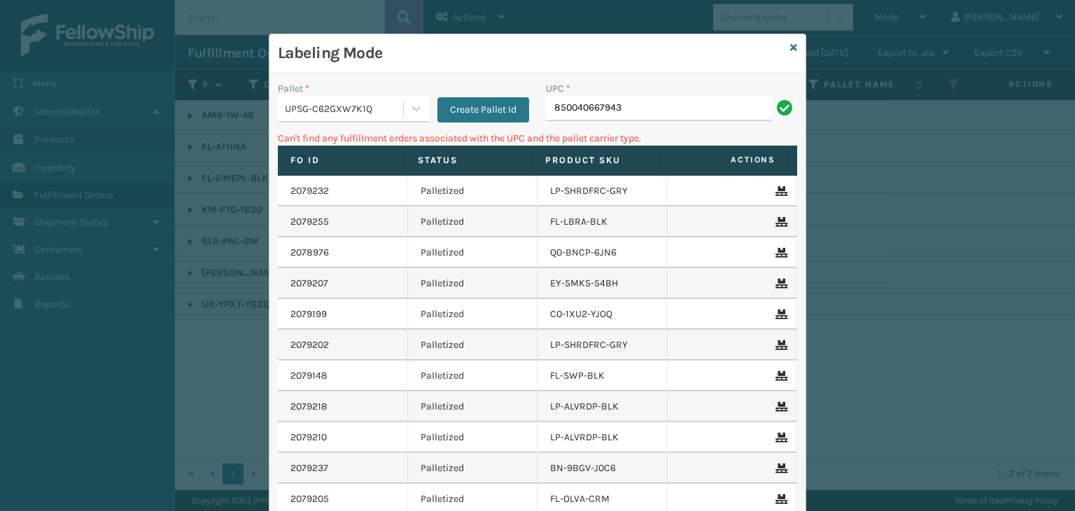
click at [285, 107] on div "UPSG-C62GXW7K1Q" at bounding box center [345, 108] width 120 height 15
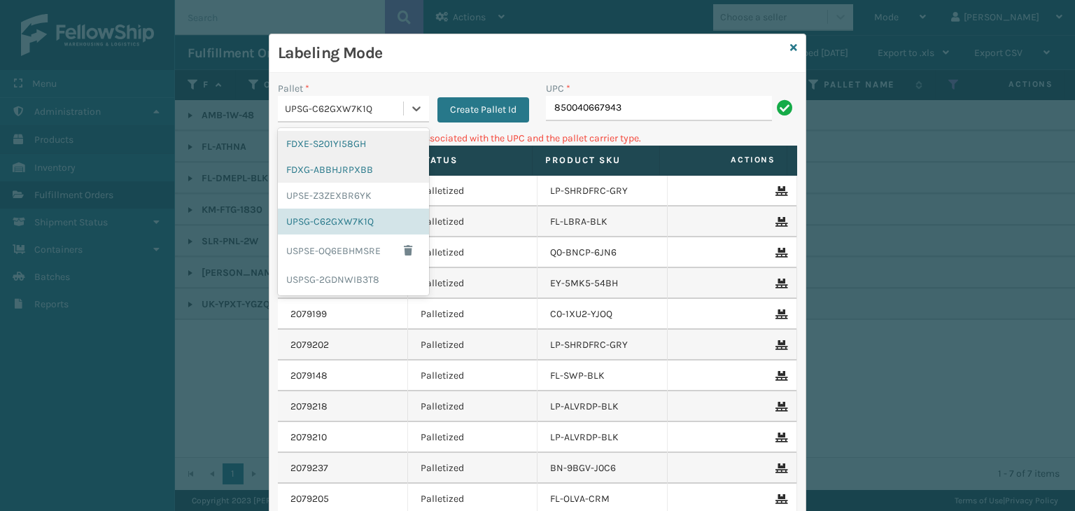
click at [327, 164] on div "FDXG-ABBHJRPXBB" at bounding box center [353, 170] width 151 height 26
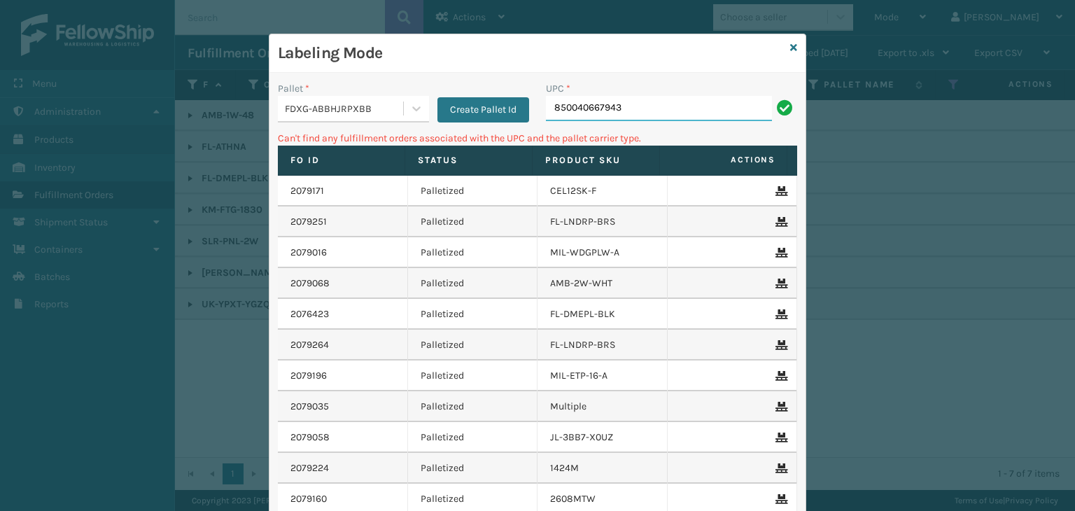
click at [672, 112] on input "850040667943" at bounding box center [659, 108] width 226 height 25
click at [368, 115] on div "FDXG-ABBHJRPXBB" at bounding box center [345, 108] width 120 height 15
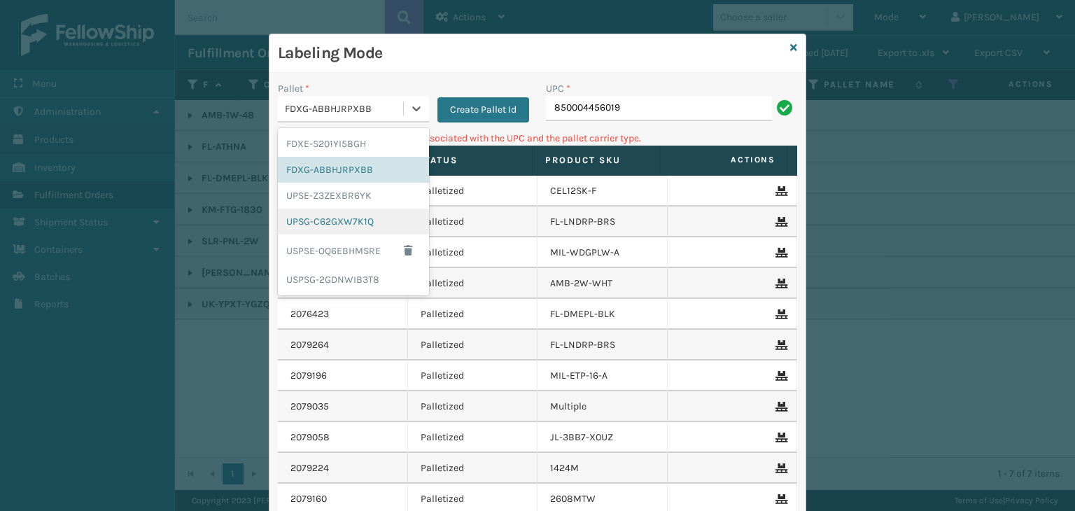
click at [376, 216] on div "UPSG-C62GXW7K1Q" at bounding box center [353, 222] width 151 height 26
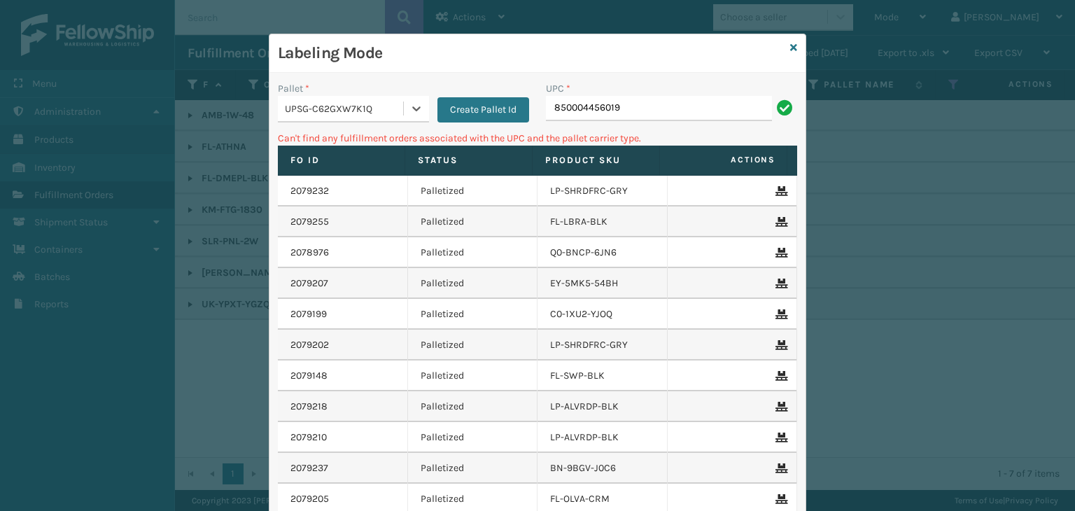
drag, startPoint x: 678, startPoint y: 74, endPoint x: 688, endPoint y: 153, distance: 79.7
click at [694, 138] on div "Pallet * option UPSG-C62GXW7K1Q, selected. 0 results available. Select is focus…" at bounding box center [537, 345] width 536 height 544
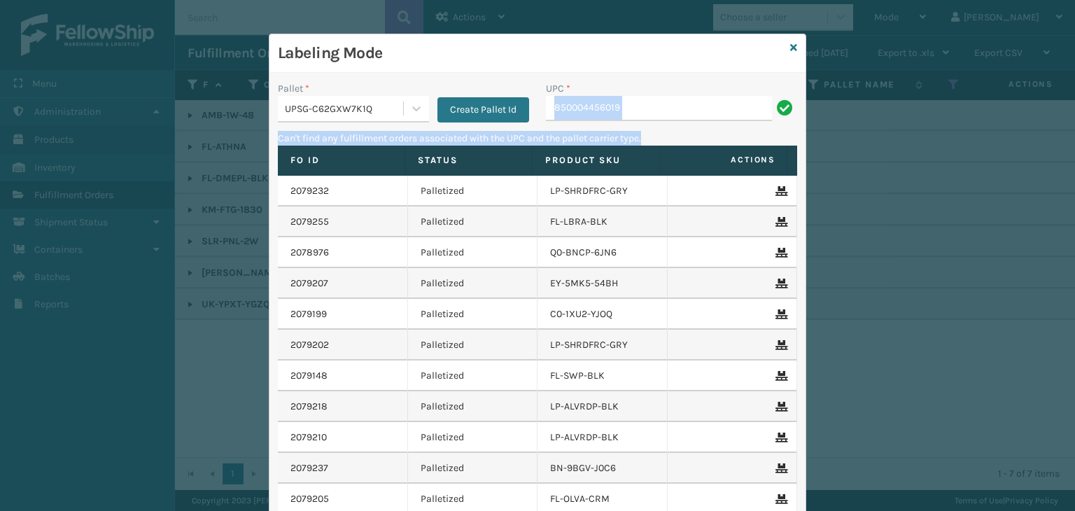
click at [673, 117] on input "850004456019" at bounding box center [659, 108] width 226 height 25
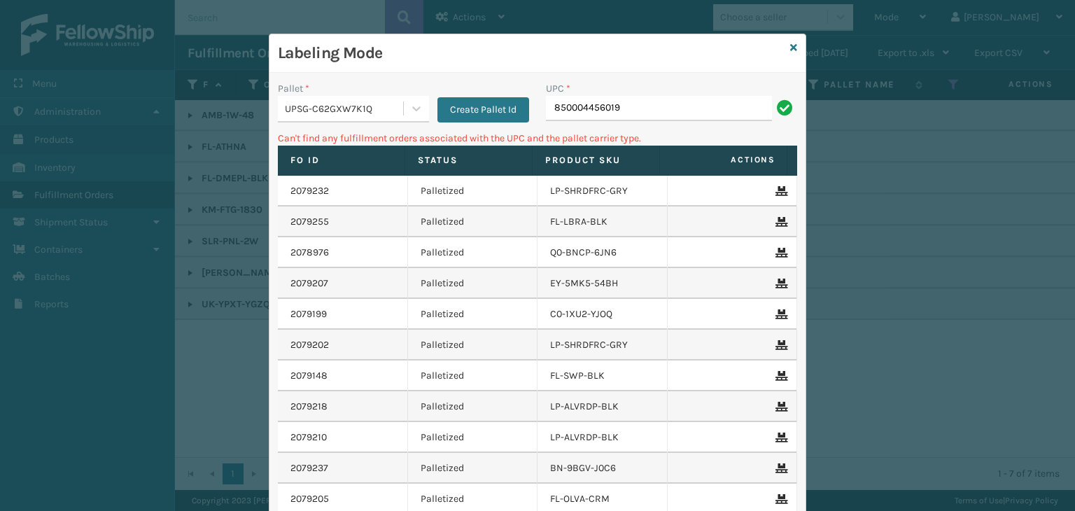
click at [337, 109] on div "UPSG-C62GXW7K1Q" at bounding box center [345, 108] width 120 height 15
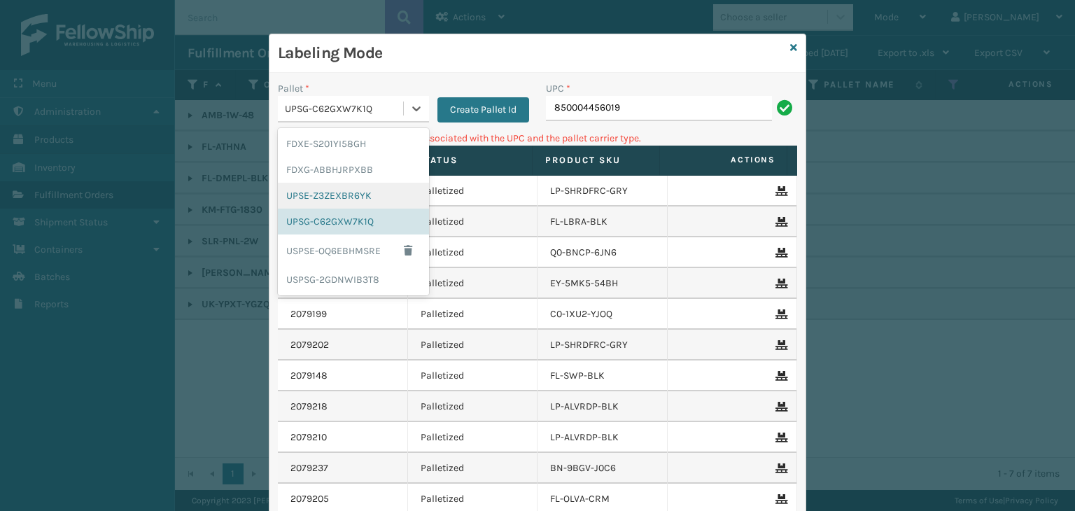
drag, startPoint x: 339, startPoint y: 195, endPoint x: 623, endPoint y: 147, distance: 288.1
click at [343, 195] on div "UPSE-Z3ZEXBR6YK" at bounding box center [353, 196] width 151 height 26
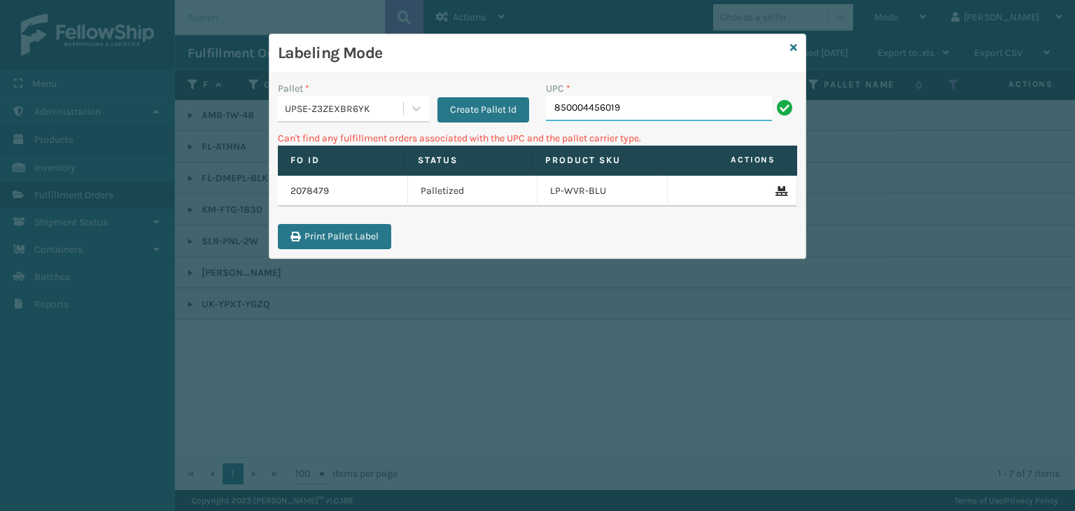
click at [656, 106] on input "850004456019" at bounding box center [659, 108] width 226 height 25
click at [319, 115] on div "UPSE-Z3ZEXBR6YK" at bounding box center [340, 108] width 125 height 23
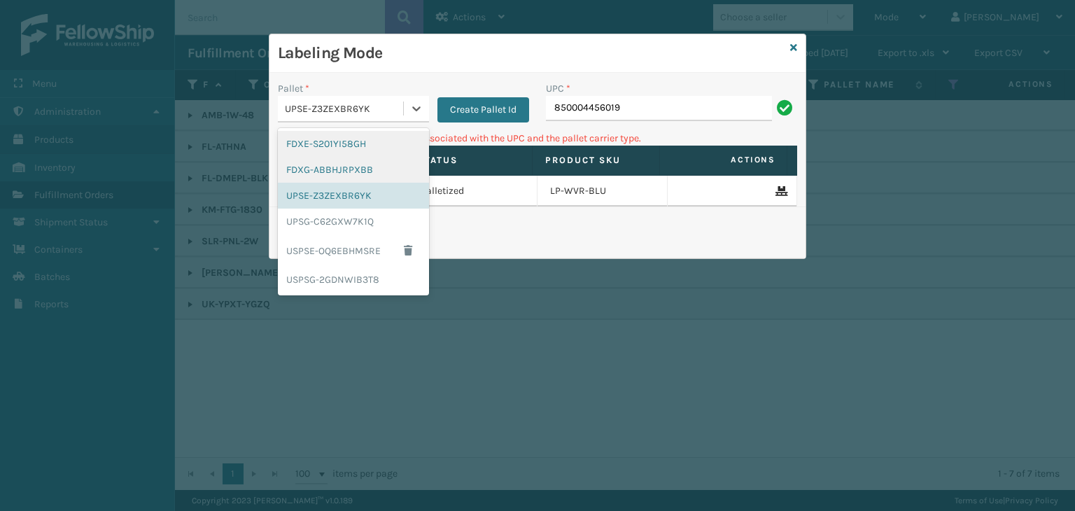
drag, startPoint x: 332, startPoint y: 140, endPoint x: 365, endPoint y: 143, distance: 33.7
click at [336, 141] on div "FDXE-S201YI58GH" at bounding box center [353, 144] width 151 height 26
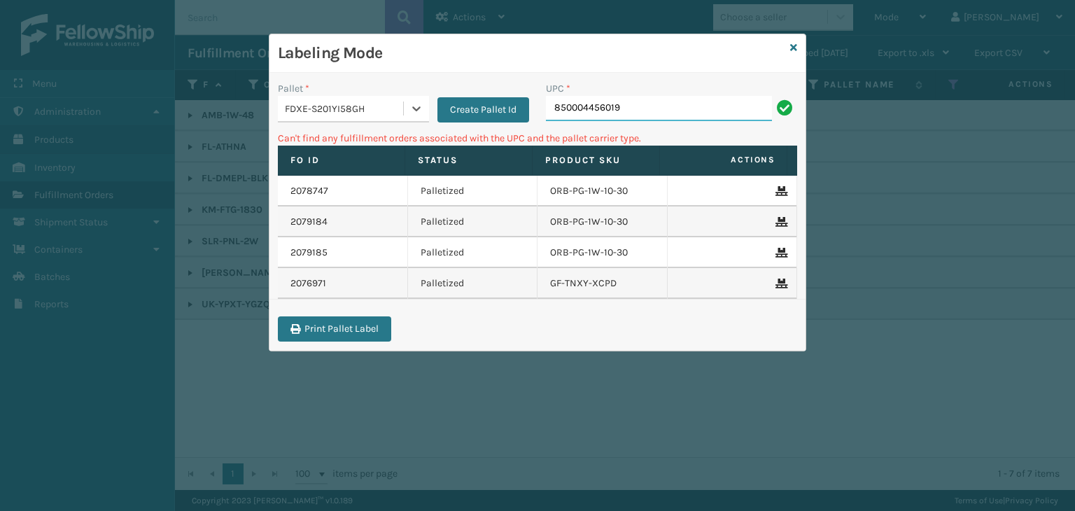
click at [655, 110] on input "850004456019" at bounding box center [659, 108] width 226 height 25
click at [795, 43] on icon at bounding box center [793, 48] width 7 height 10
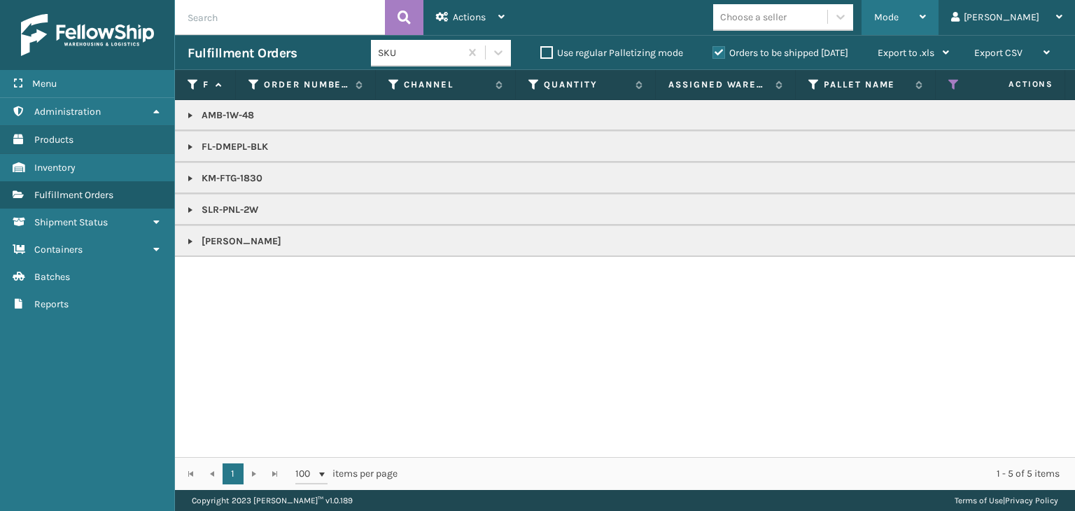
click at [926, 6] on div "Mode" at bounding box center [900, 17] width 52 height 35
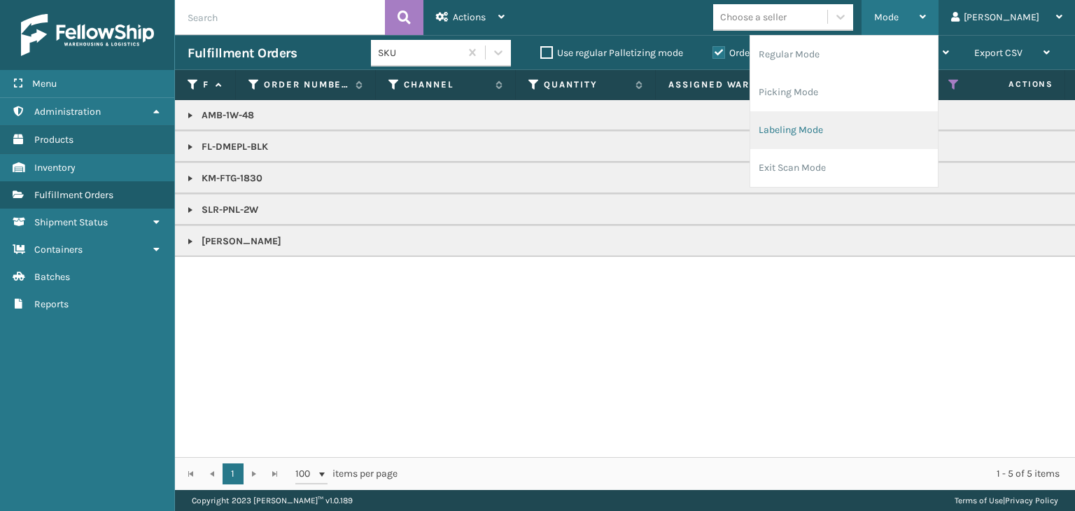
click at [884, 139] on li "Labeling Mode" at bounding box center [844, 130] width 188 height 38
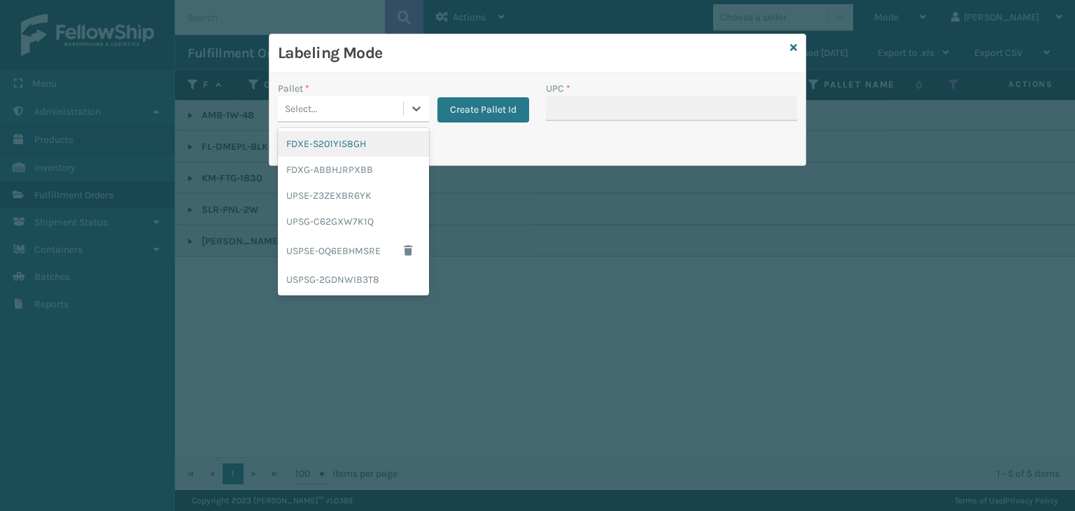
click at [323, 104] on div "Select..." at bounding box center [340, 108] width 125 height 23
drag, startPoint x: 332, startPoint y: 172, endPoint x: 339, endPoint y: 172, distance: 7.7
click at [339, 172] on div "FDXG-ABBHJRPXBB" at bounding box center [353, 170] width 151 height 26
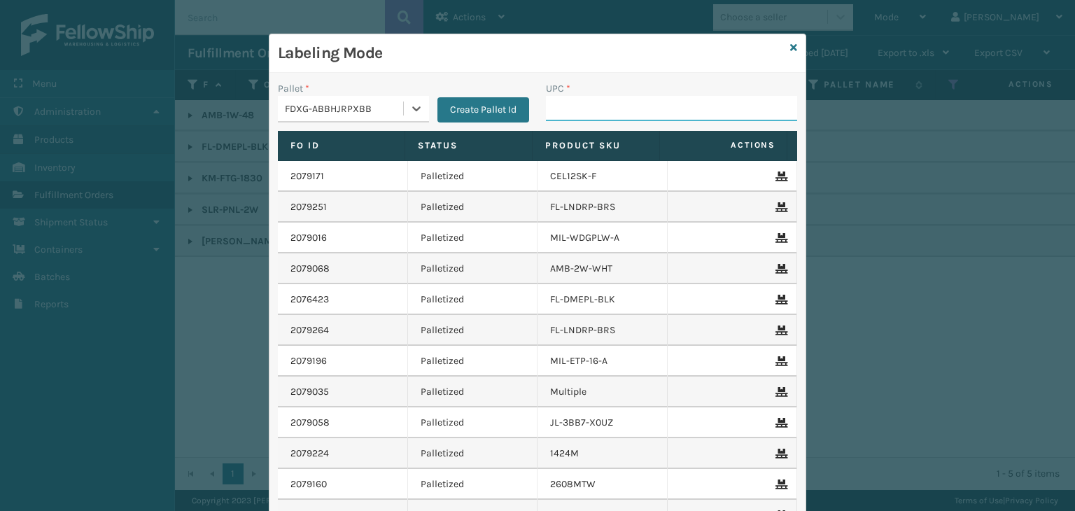
click at [546, 114] on input "UPC *" at bounding box center [671, 108] width 251 height 25
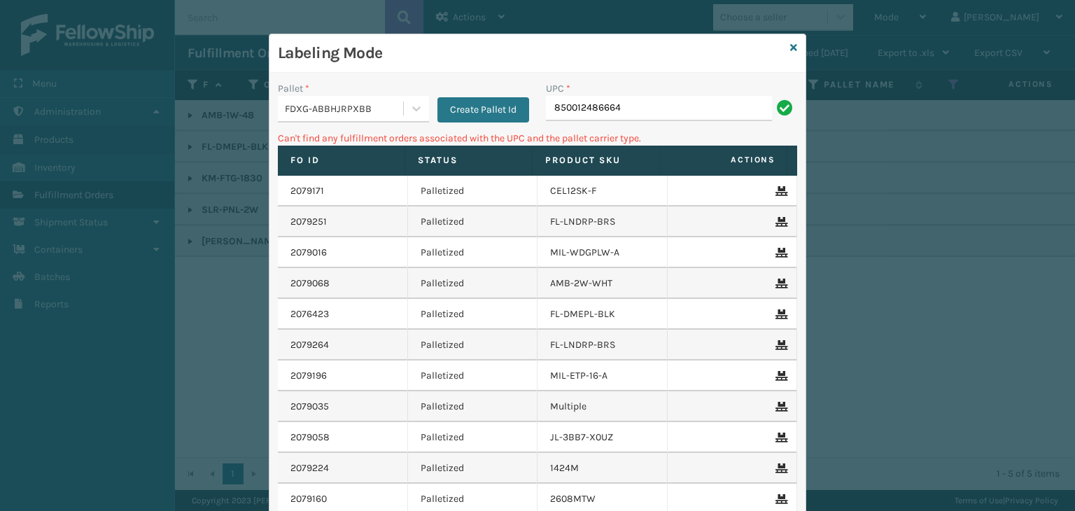
click at [349, 107] on div "FDXG-ABBHJRPXBB" at bounding box center [345, 108] width 120 height 15
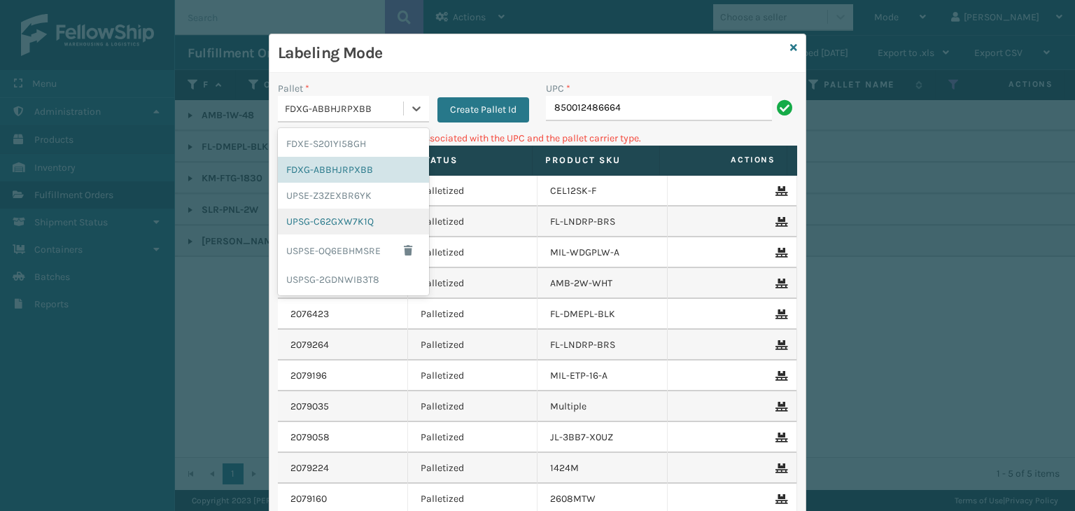
drag, startPoint x: 354, startPoint y: 219, endPoint x: 606, endPoint y: 114, distance: 272.9
click at [364, 215] on div "UPSG-C62GXW7K1Q" at bounding box center [353, 222] width 151 height 26
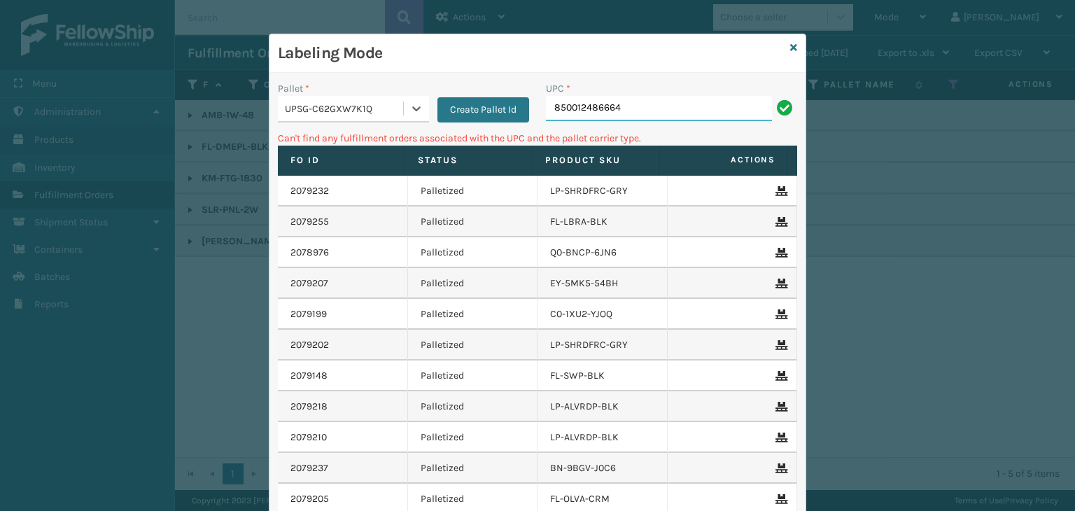
click at [641, 104] on input "850012486664" at bounding box center [659, 108] width 226 height 25
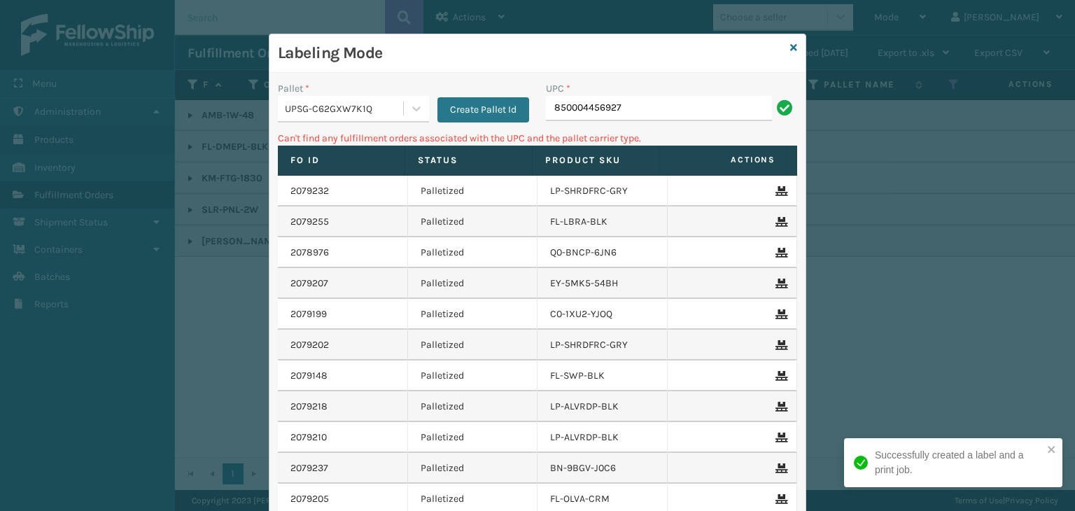
click at [388, 101] on div "UPSG-C62GXW7K1Q" at bounding box center [345, 108] width 120 height 15
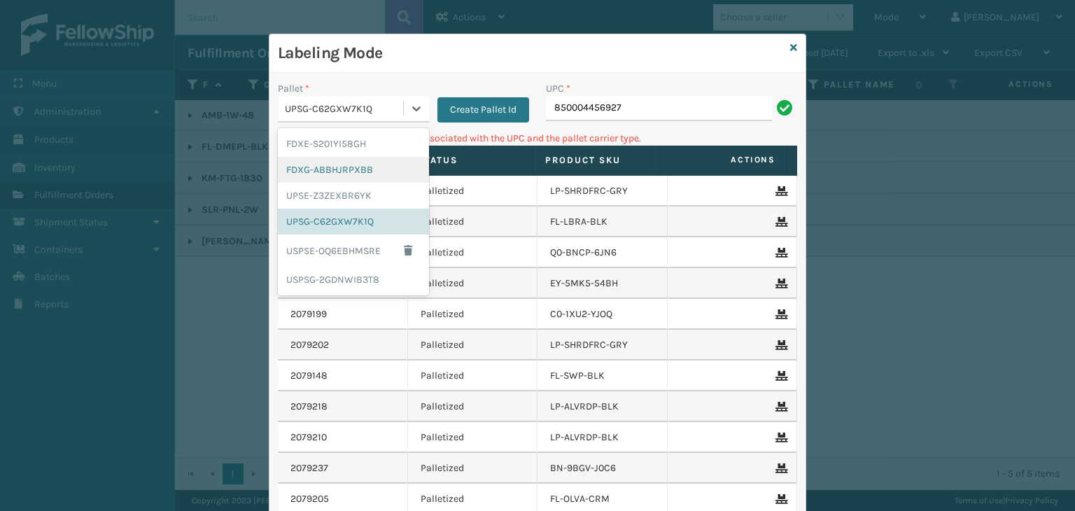
click at [365, 167] on div "FDXG-ABBHJRPXBB" at bounding box center [353, 170] width 151 height 26
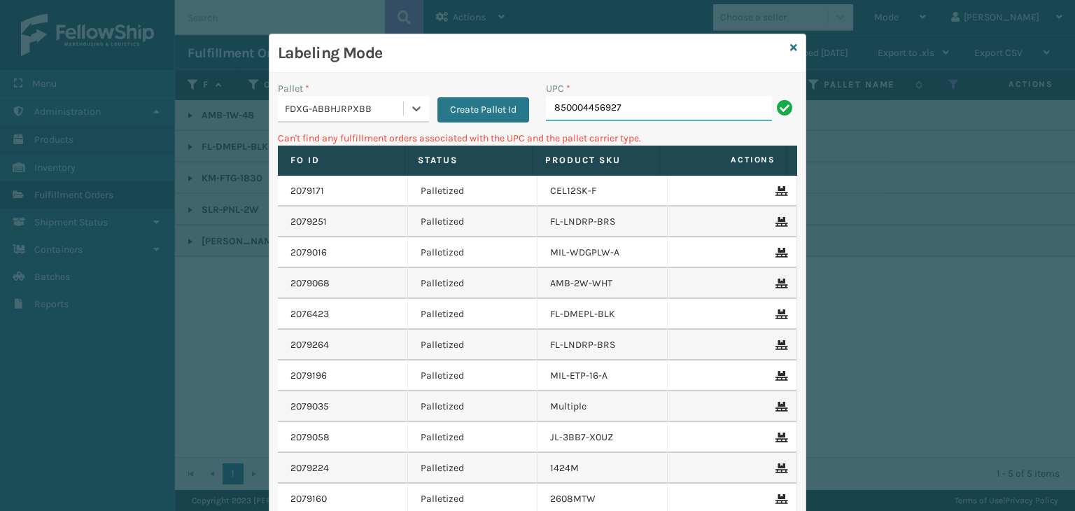
click at [652, 97] on input "850004456927" at bounding box center [659, 108] width 226 height 25
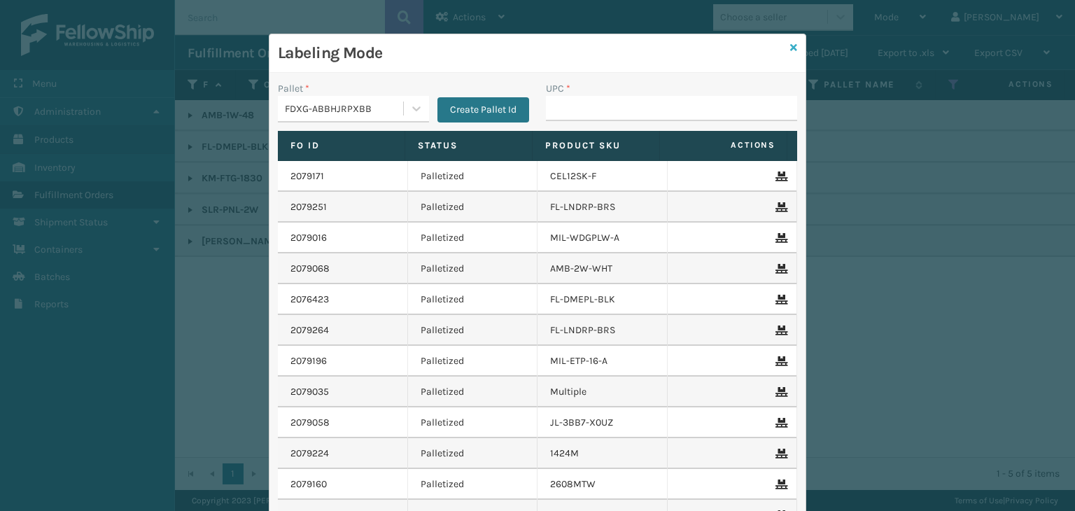
click at [790, 48] on icon at bounding box center [793, 48] width 7 height 10
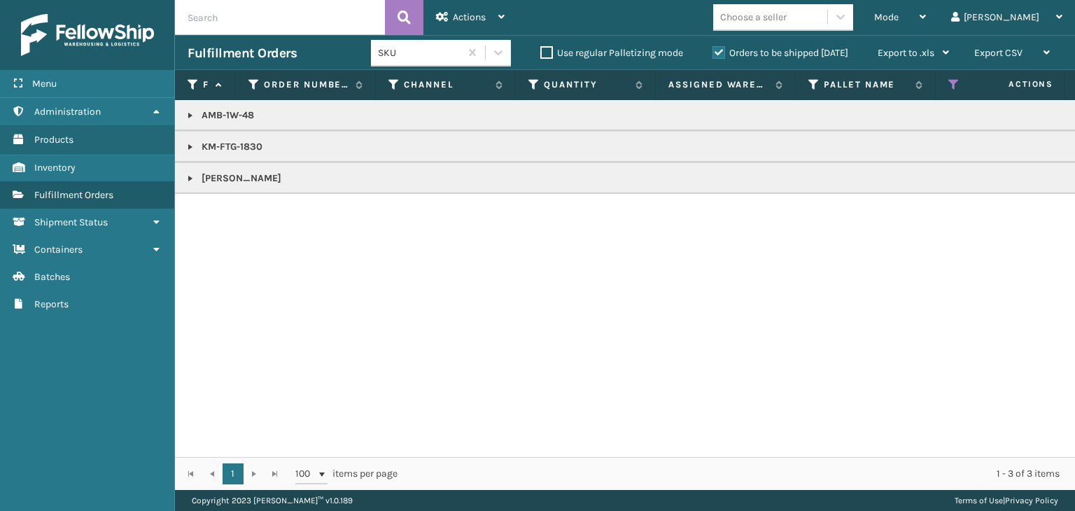
click at [192, 114] on link at bounding box center [190, 115] width 11 height 11
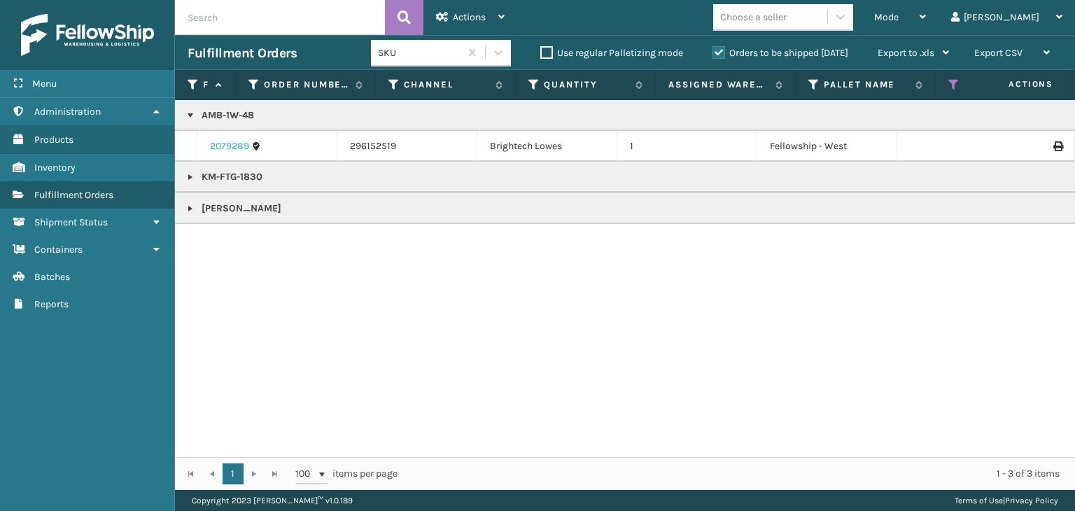
click at [229, 146] on link "2079289" at bounding box center [229, 146] width 39 height 14
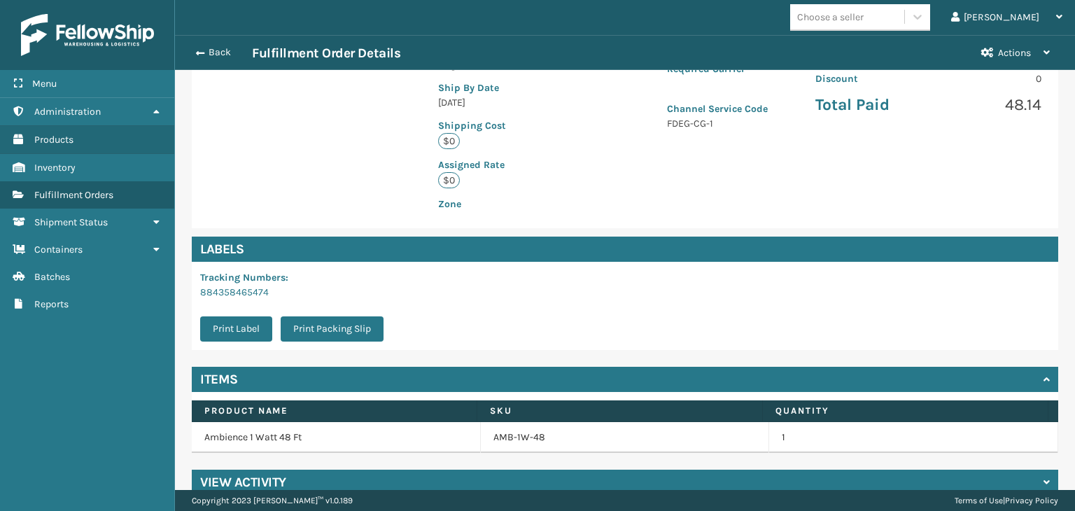
scroll to position [315, 0]
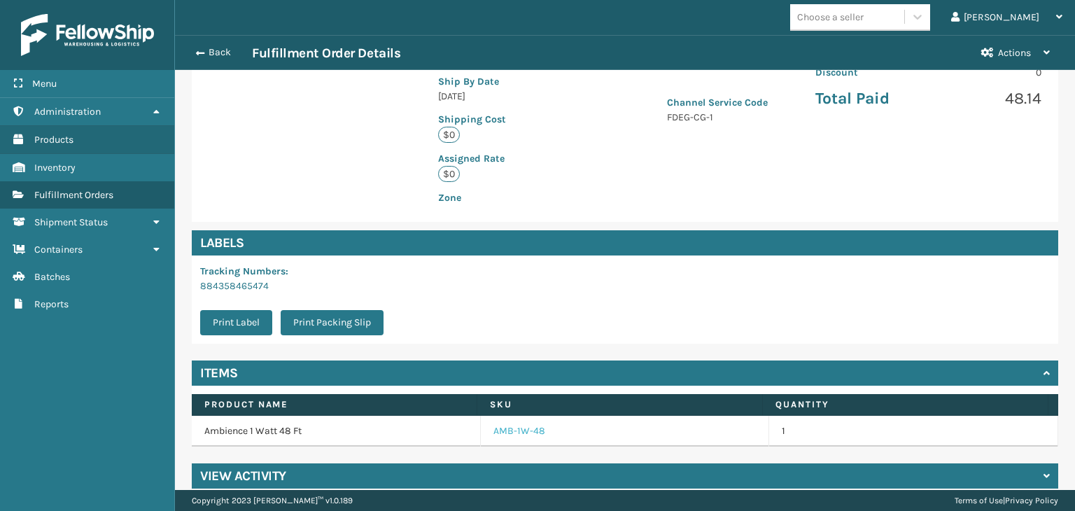
click at [512, 424] on link "AMB-1W-48" at bounding box center [519, 431] width 52 height 14
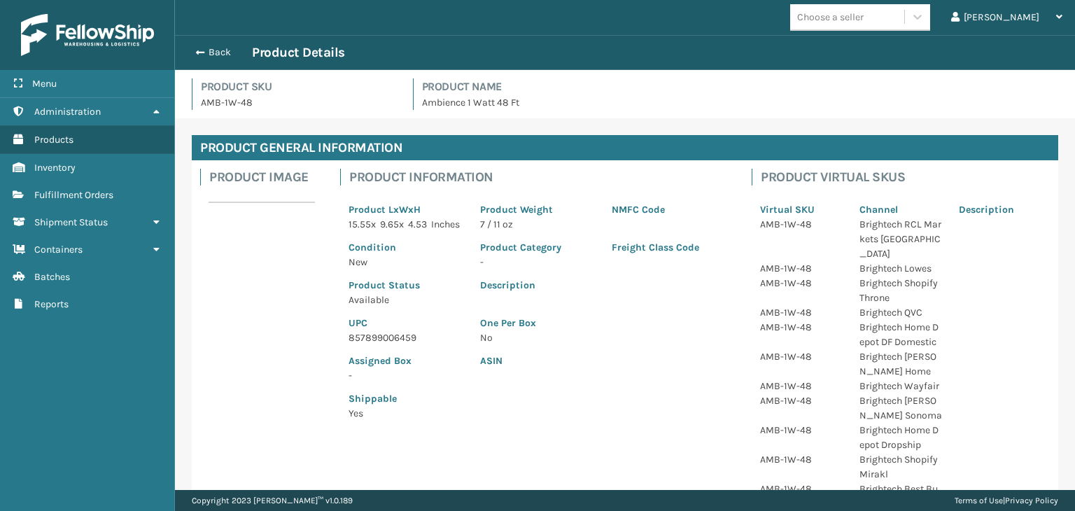
click at [386, 345] on p "857899006459" at bounding box center [405, 337] width 115 height 15
click at [218, 43] on div "Back Product Details" at bounding box center [625, 52] width 900 height 35
click at [218, 48] on button "Back" at bounding box center [220, 52] width 64 height 13
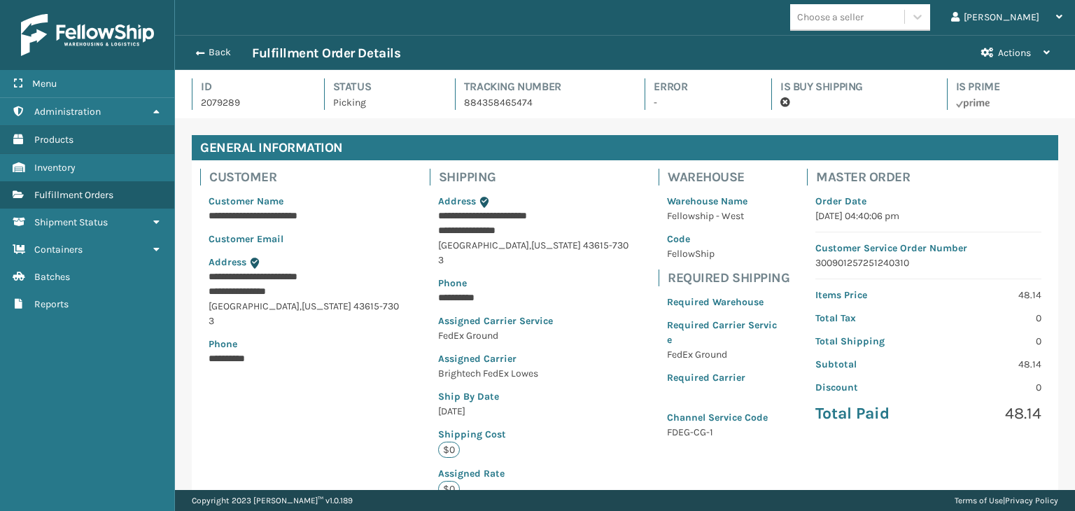
scroll to position [34, 899]
click at [221, 58] on button "Back" at bounding box center [220, 52] width 64 height 13
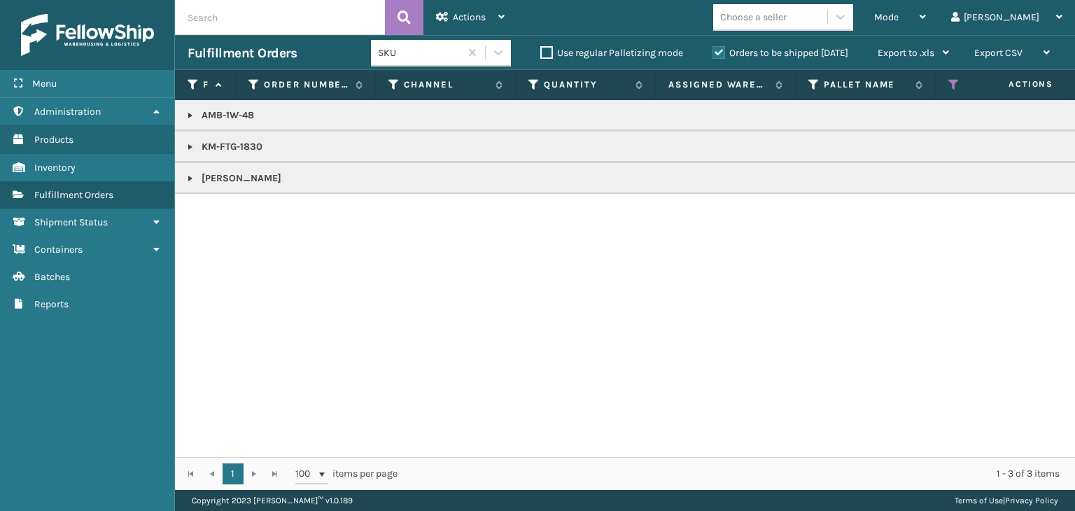
click at [240, 107] on td "AMB-1W-48" at bounding box center [1078, 115] width 1807 height 31
click at [235, 111] on p "AMB-1W-48" at bounding box center [1078, 115] width 1781 height 14
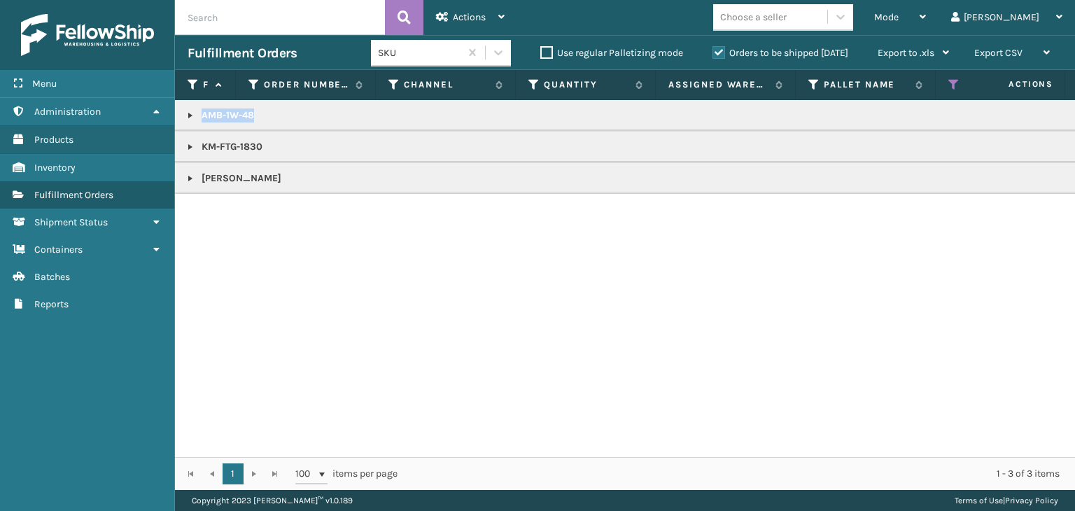
click at [235, 111] on p "AMB-1W-48" at bounding box center [1078, 115] width 1781 height 14
click at [193, 113] on link at bounding box center [190, 115] width 11 height 11
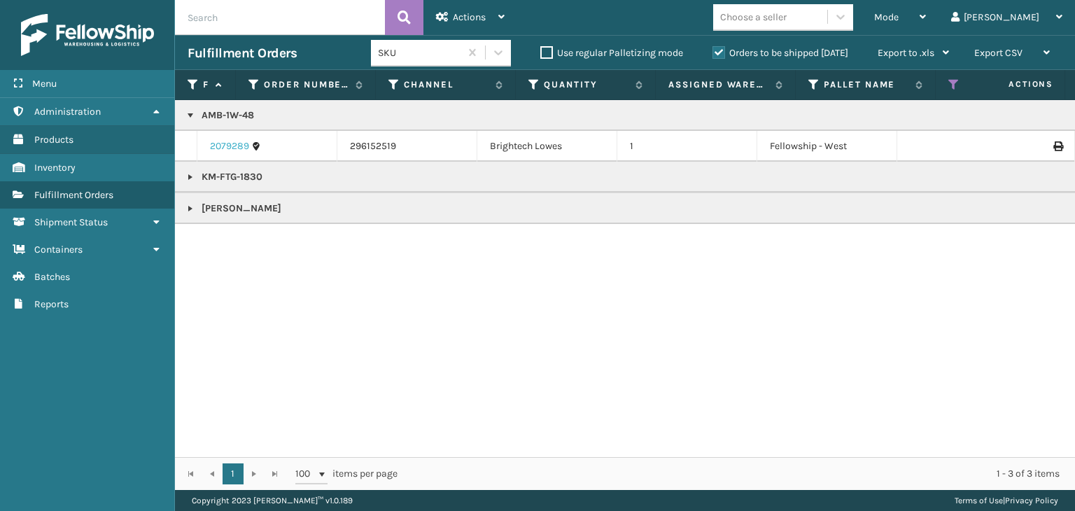
click at [227, 146] on link "2079289" at bounding box center [229, 146] width 39 height 14
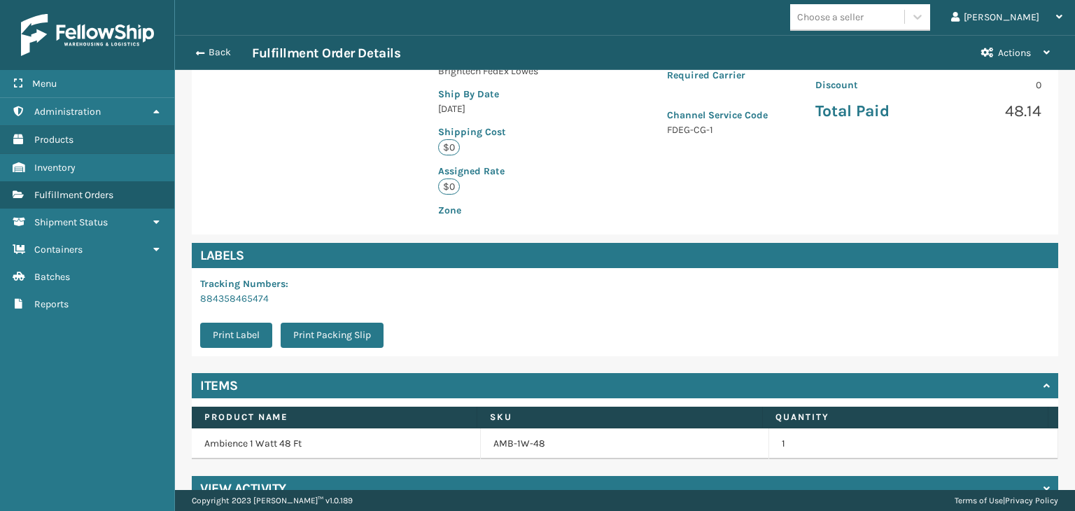
scroll to position [315, 0]
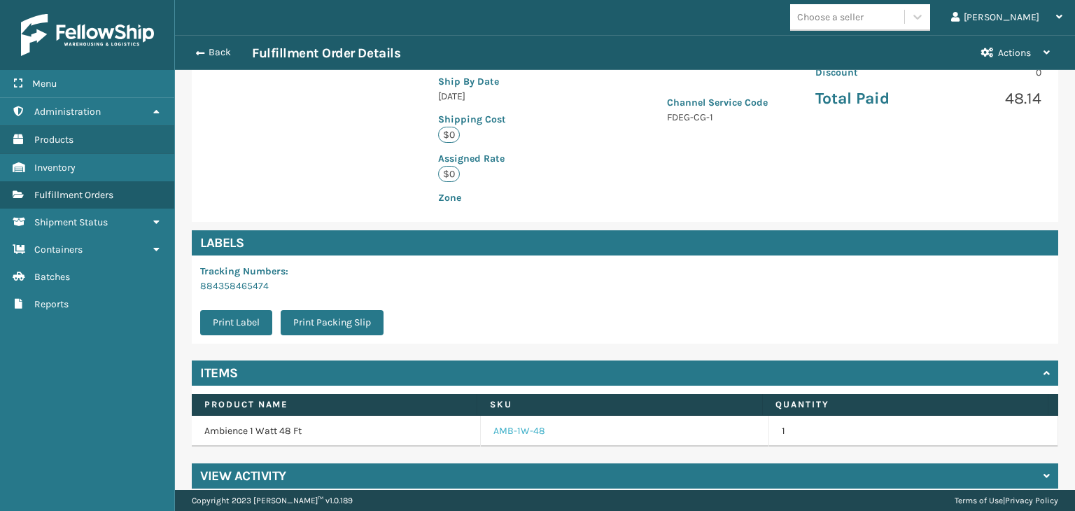
click at [504, 424] on link "AMB-1W-48" at bounding box center [519, 431] width 52 height 14
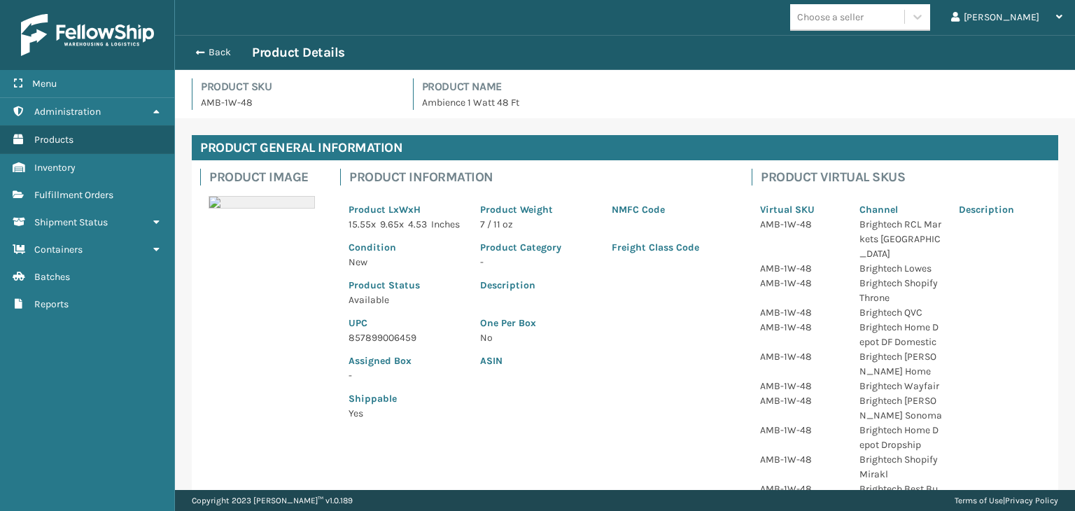
click at [384, 345] on p "857899006459" at bounding box center [405, 337] width 115 height 15
click at [207, 52] on button "Back" at bounding box center [220, 52] width 64 height 13
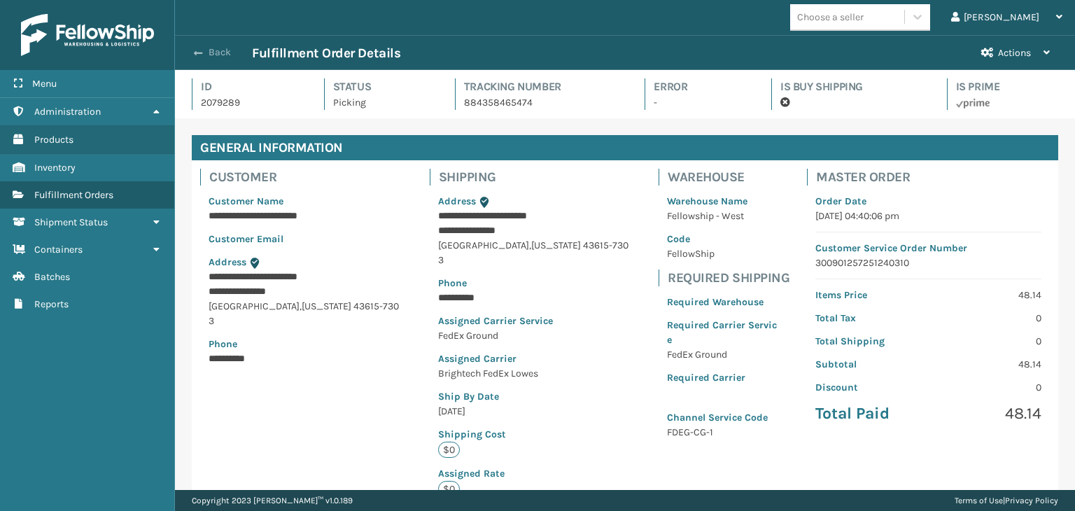
scroll to position [34, 899]
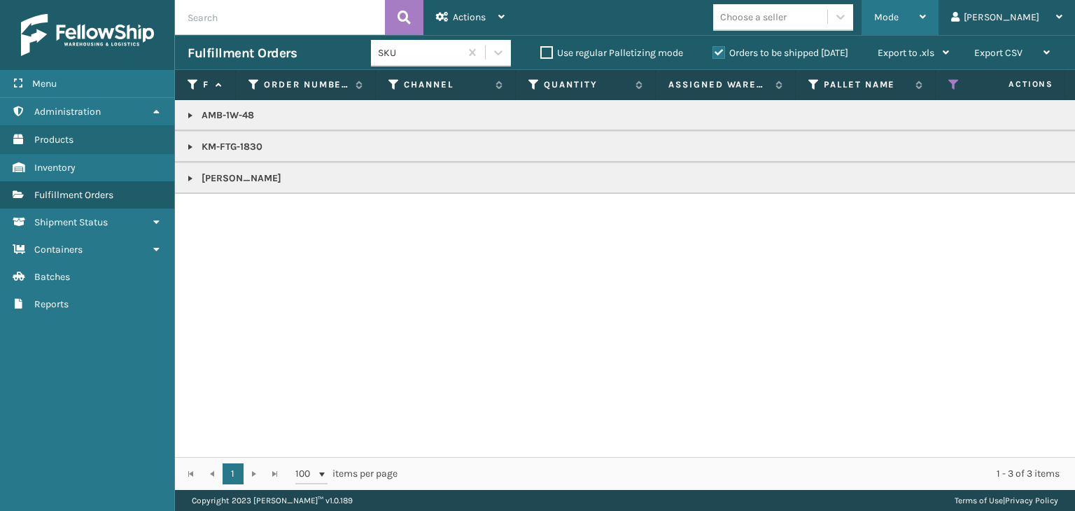
click at [926, 15] on div "Mode" at bounding box center [900, 17] width 52 height 35
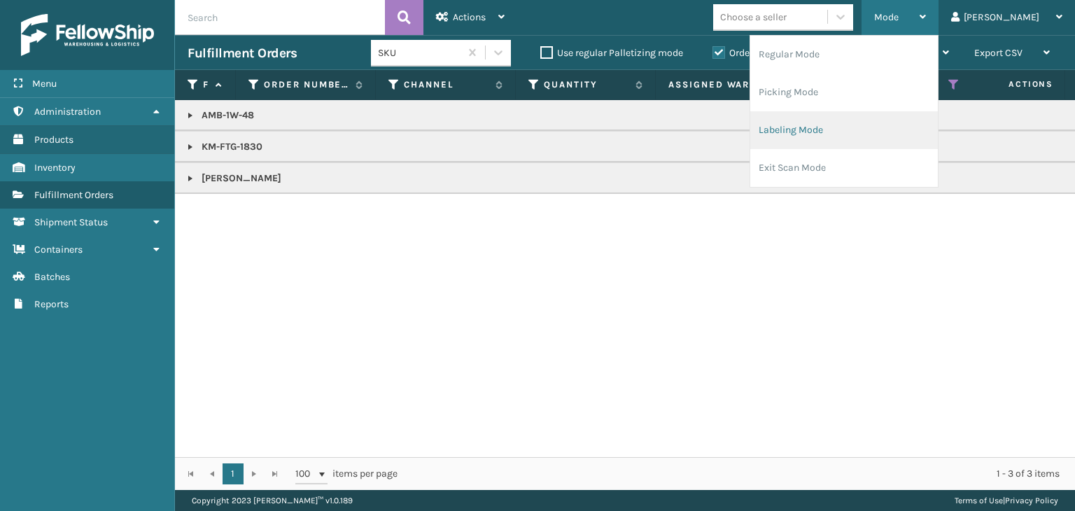
click at [894, 134] on li "Labeling Mode" at bounding box center [844, 130] width 188 height 38
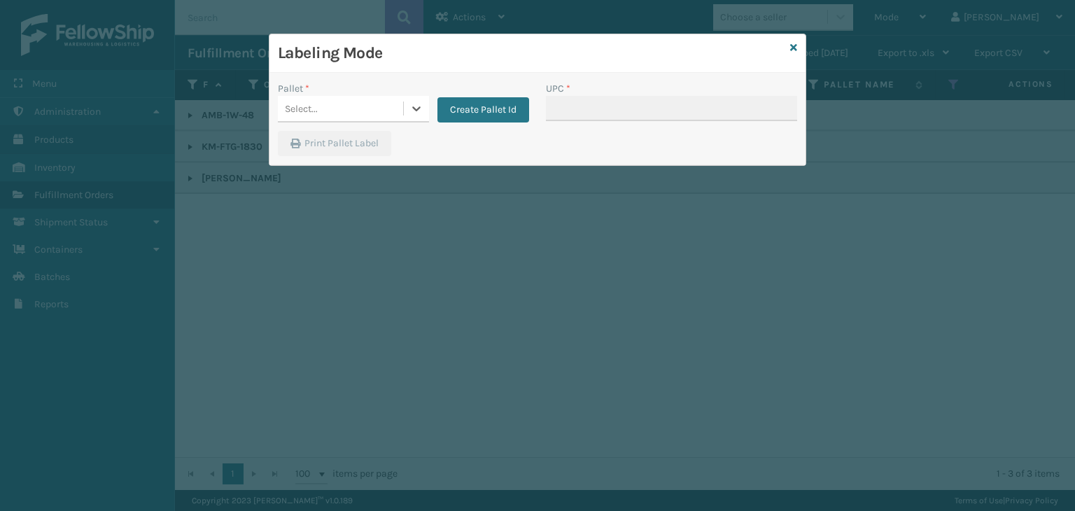
click at [346, 107] on div "Select..." at bounding box center [340, 108] width 125 height 23
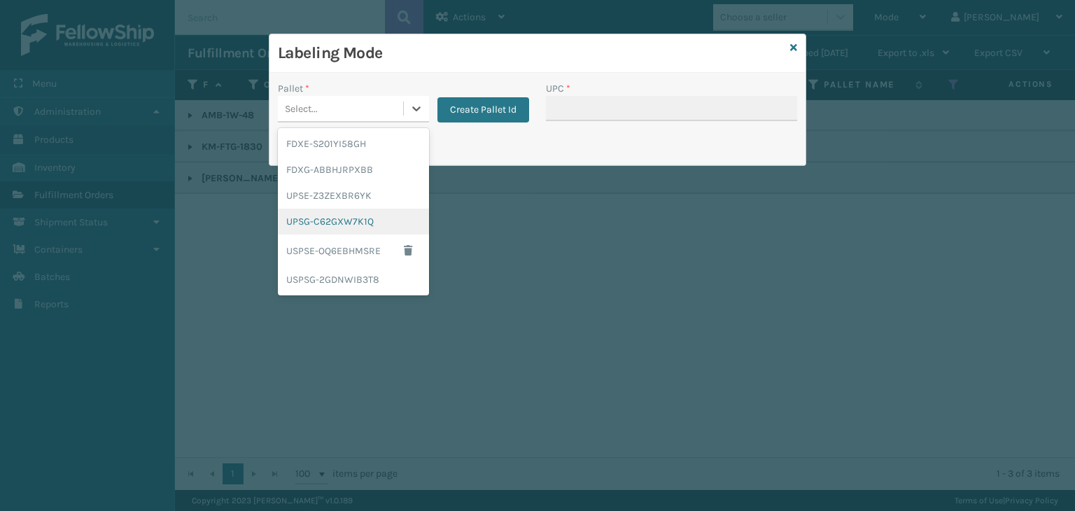
click at [365, 218] on div "UPSG-C62GXW7K1Q" at bounding box center [353, 222] width 151 height 26
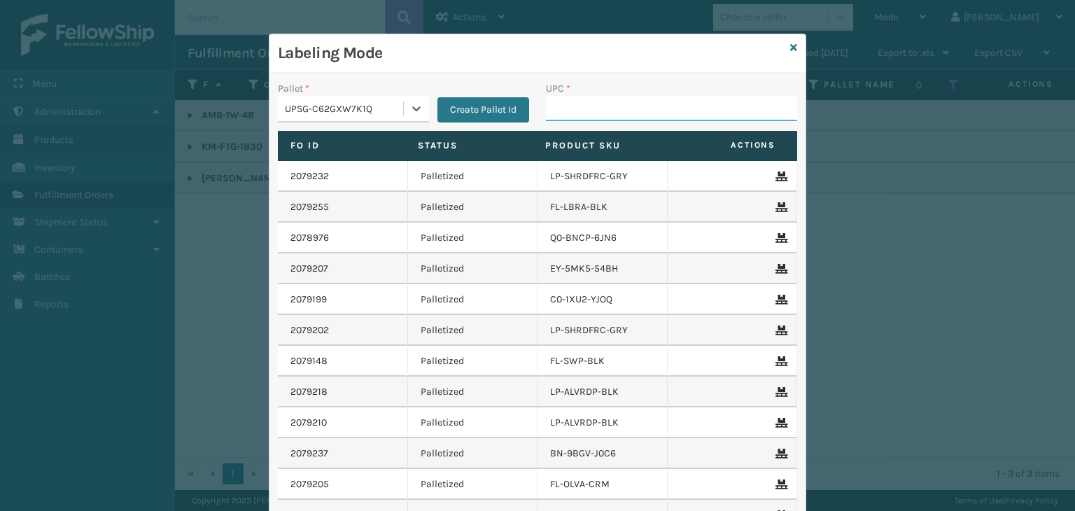
click at [567, 104] on input "UPC *" at bounding box center [671, 108] width 251 height 25
paste input "857899006459"
type input "857899006459"
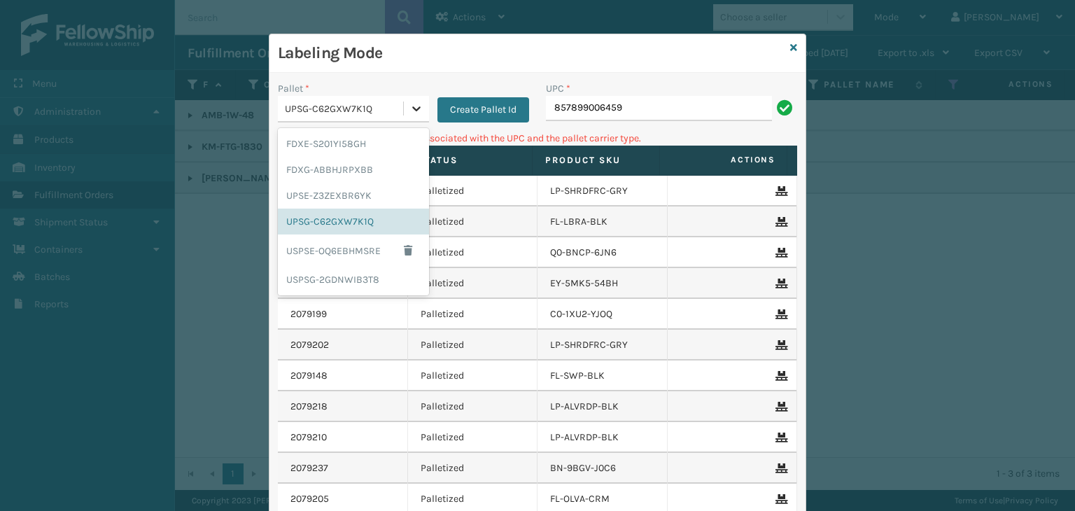
click at [413, 103] on icon at bounding box center [416, 108] width 14 height 14
click at [376, 174] on div "FDXG-ABBHJRPXBB" at bounding box center [353, 170] width 151 height 26
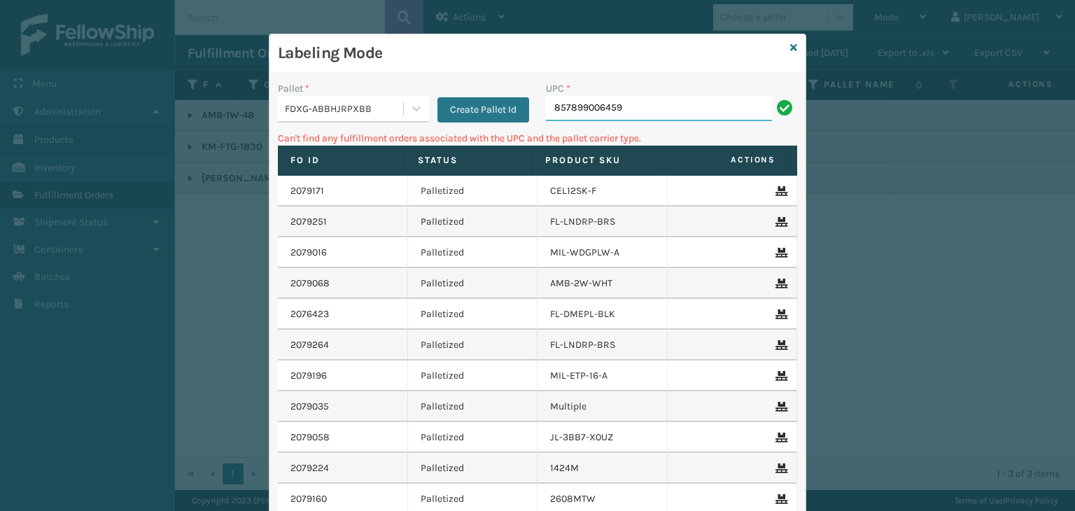
click at [658, 101] on input "857899006459" at bounding box center [659, 108] width 226 height 25
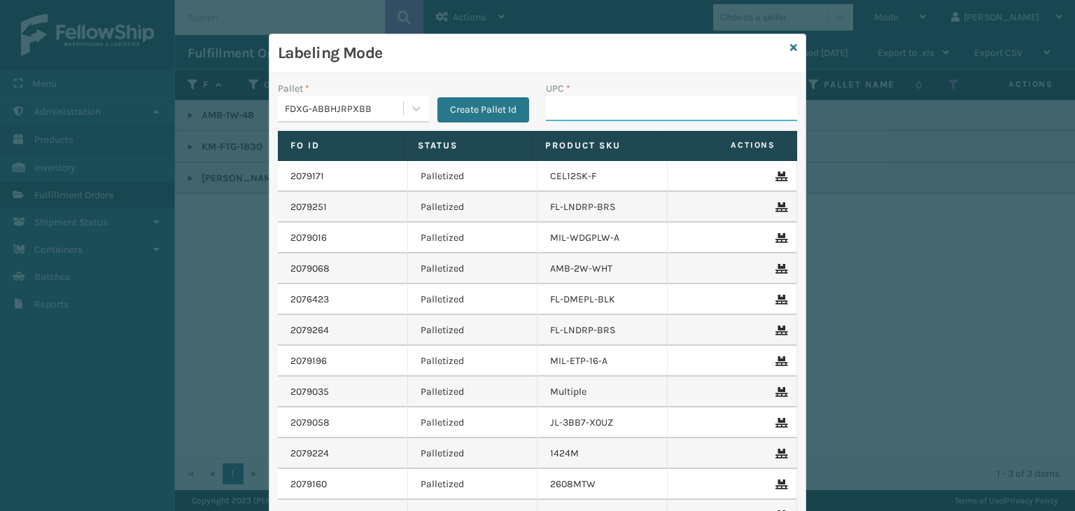
paste input "857899006459"
type input "857899006459"
click at [790, 46] on icon at bounding box center [793, 48] width 7 height 10
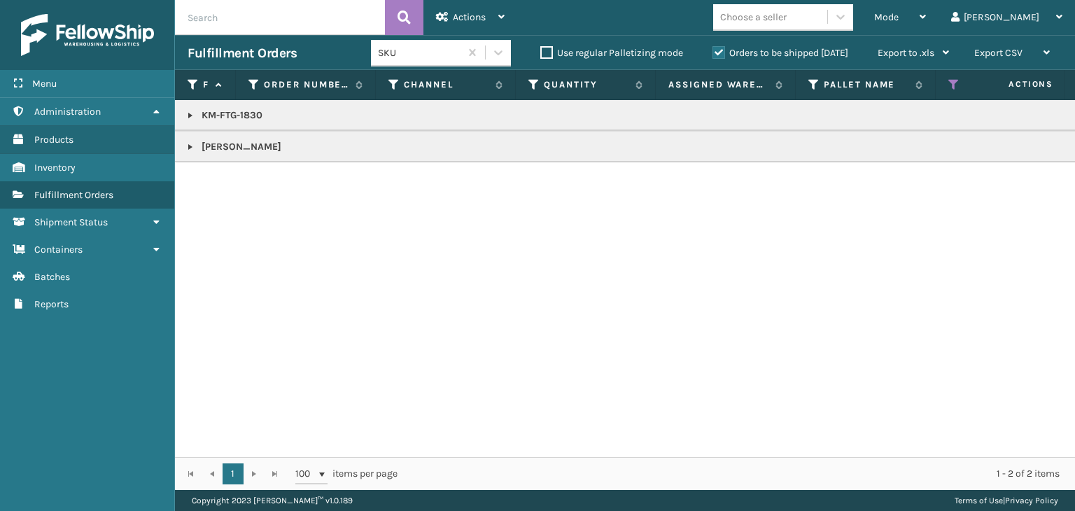
click at [192, 145] on link at bounding box center [190, 146] width 11 height 11
click at [227, 178] on link "2078414" at bounding box center [228, 178] width 37 height 14
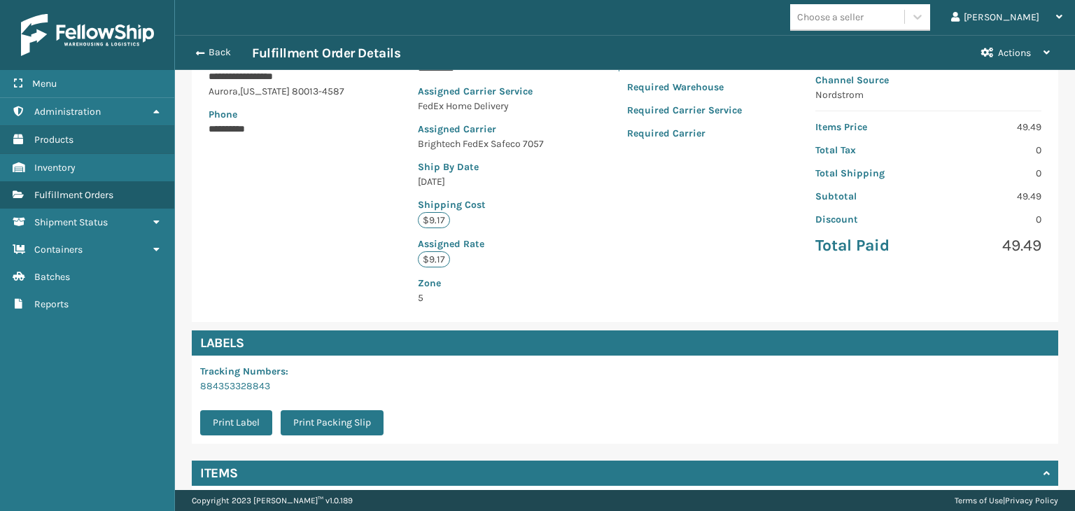
scroll to position [330, 0]
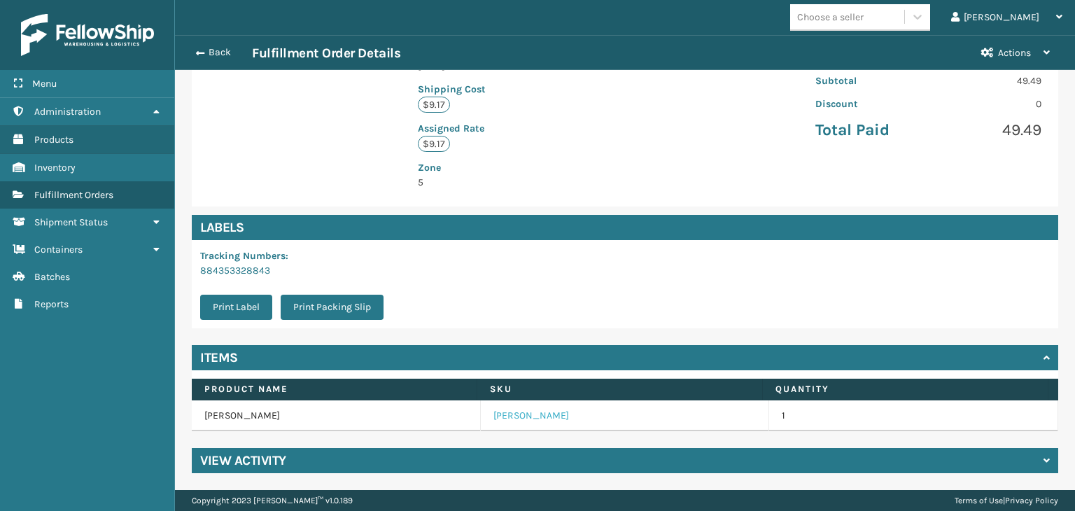
click at [513, 418] on link "[PERSON_NAME]" at bounding box center [531, 416] width 76 height 14
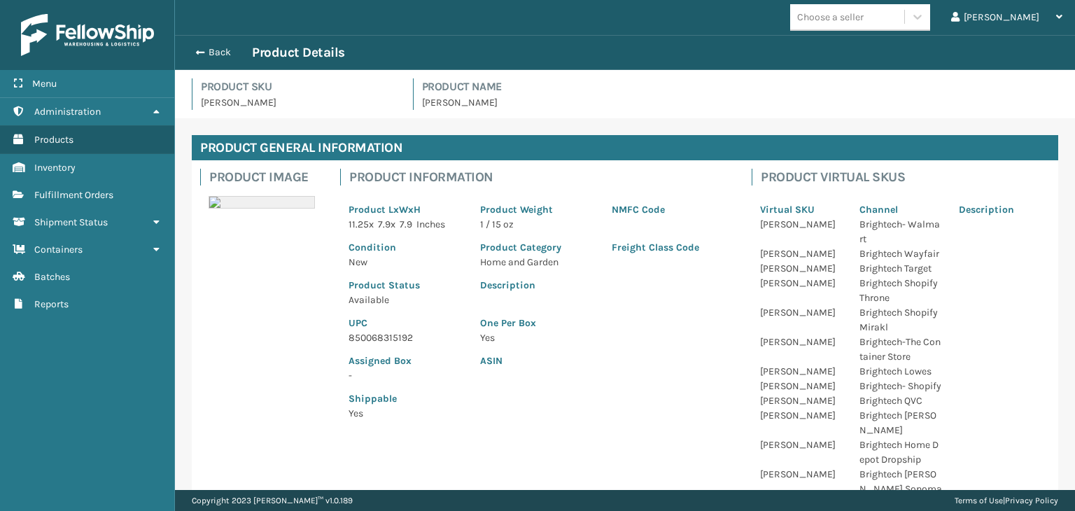
click at [367, 337] on p "850068315192" at bounding box center [405, 337] width 115 height 15
click at [216, 43] on div "Back Product Details" at bounding box center [625, 52] width 900 height 35
click at [218, 48] on button "Back" at bounding box center [220, 52] width 64 height 13
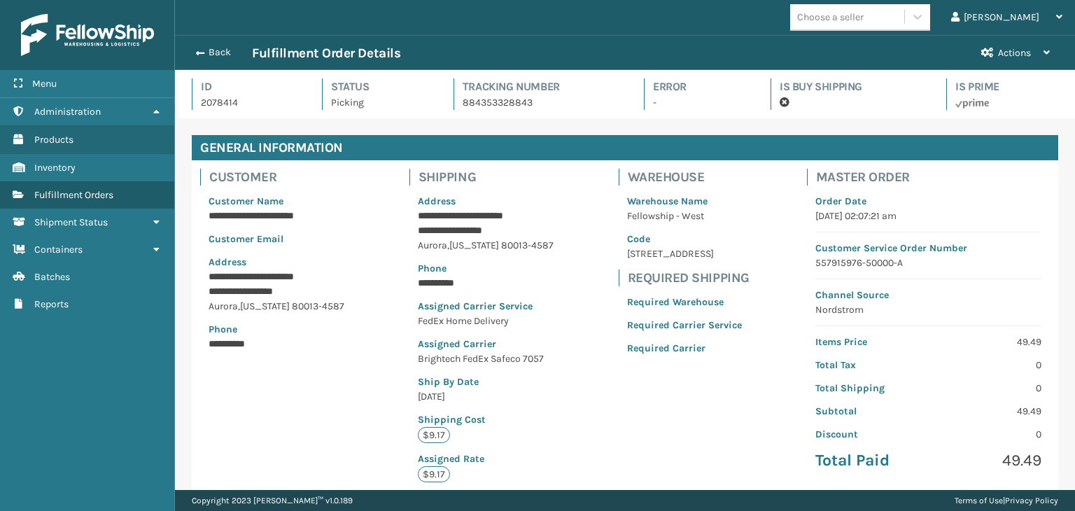
scroll to position [34, 899]
click at [218, 49] on button "Back" at bounding box center [220, 52] width 64 height 13
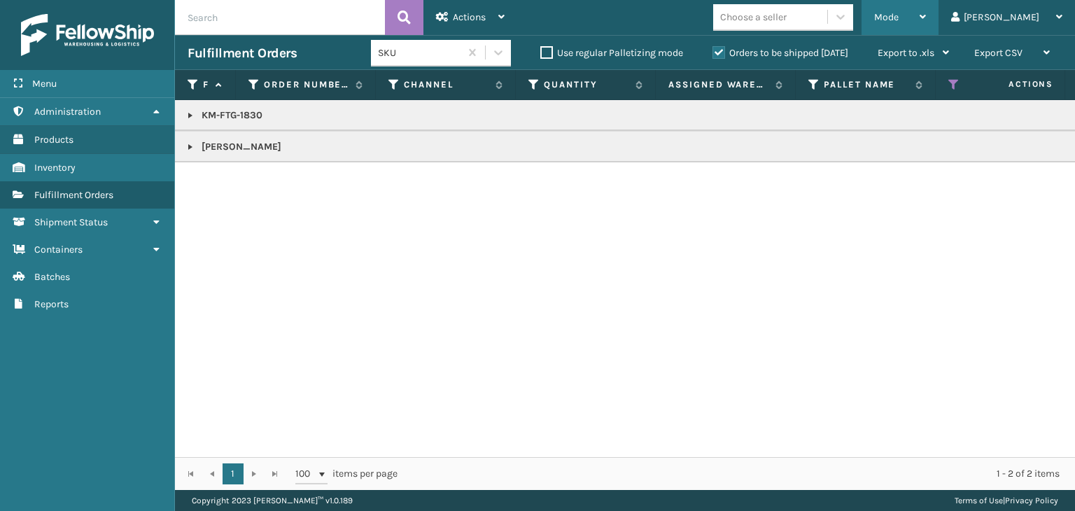
click at [898, 17] on span "Mode" at bounding box center [886, 17] width 24 height 12
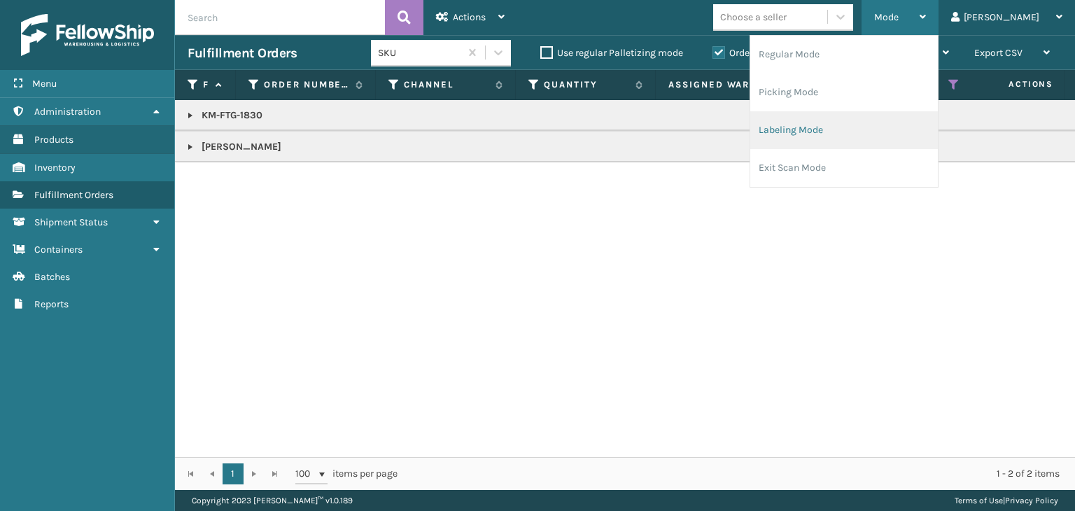
click at [880, 134] on li "Labeling Mode" at bounding box center [844, 130] width 188 height 38
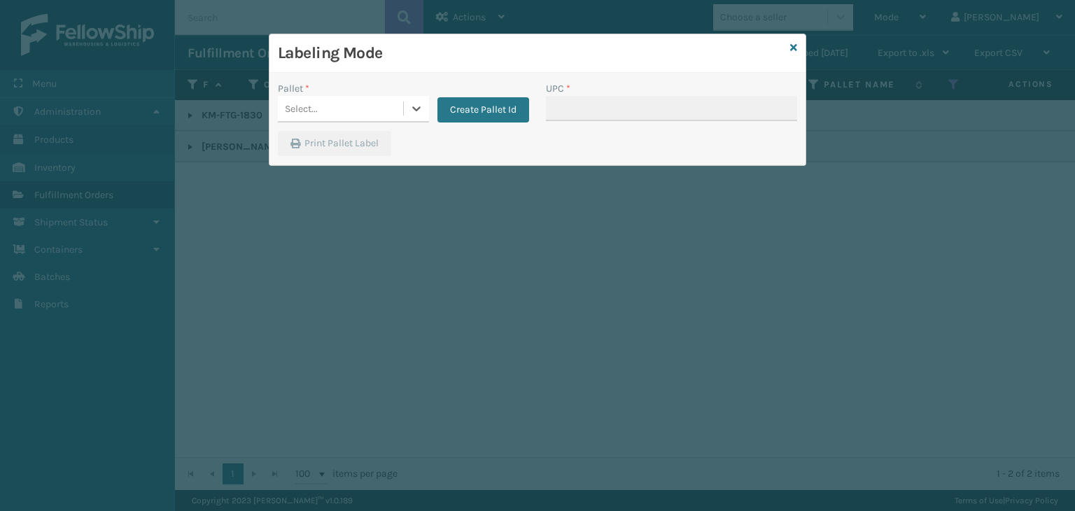
click at [304, 117] on div "Select..." at bounding box center [340, 108] width 125 height 23
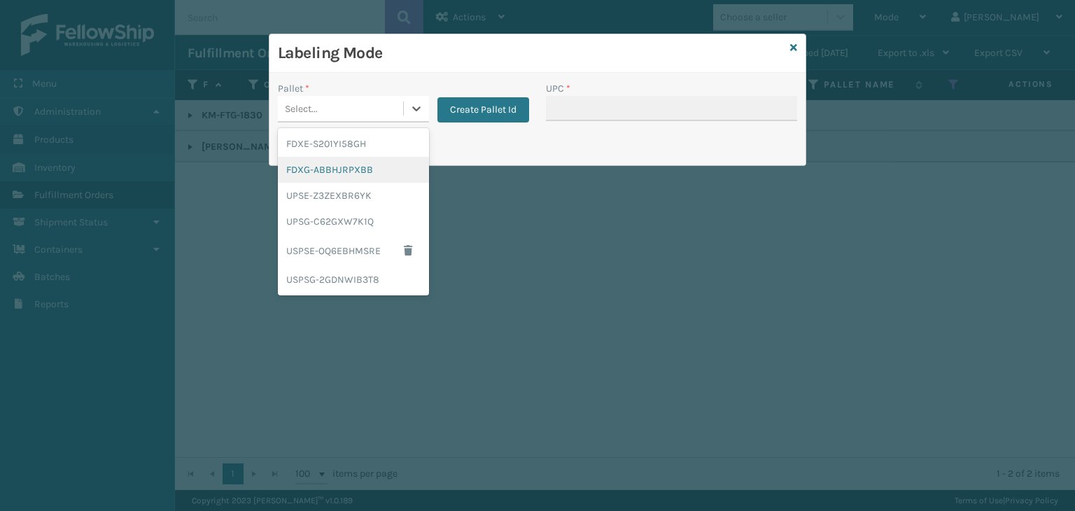
click at [329, 159] on div "FDXG-ABBHJRPXBB" at bounding box center [353, 170] width 151 height 26
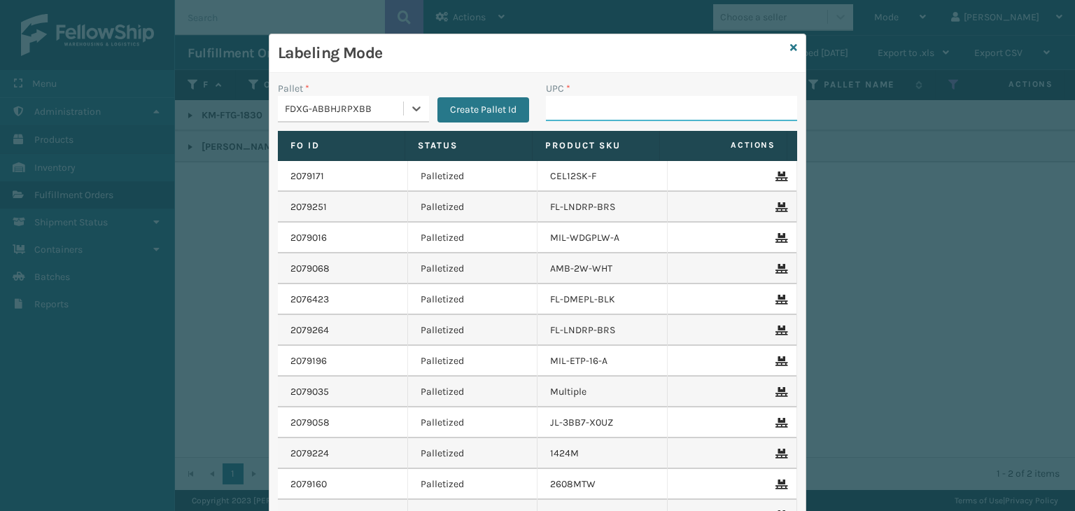
click at [573, 112] on input "UPC *" at bounding box center [671, 108] width 251 height 25
paste input "850068315192"
type input "850068315192"
click at [790, 43] on icon at bounding box center [793, 48] width 7 height 10
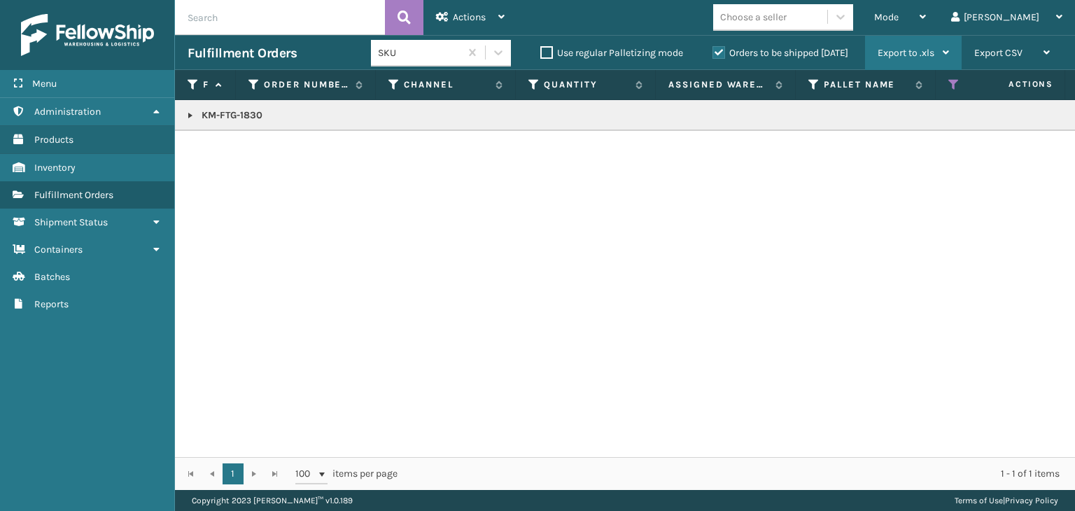
click at [912, 37] on div "Export to .xls" at bounding box center [912, 53] width 71 height 35
click at [924, 26] on div "Mode Regular Mode Picking Mode Labeling Mode Exit Scan Mode" at bounding box center [899, 17] width 77 height 35
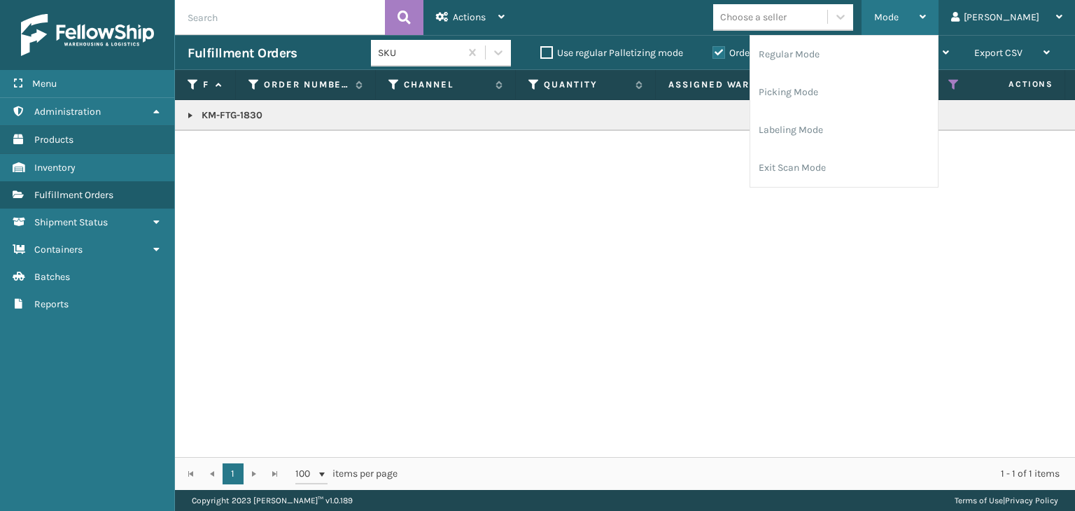
click at [898, 19] on span "Mode" at bounding box center [886, 17] width 24 height 12
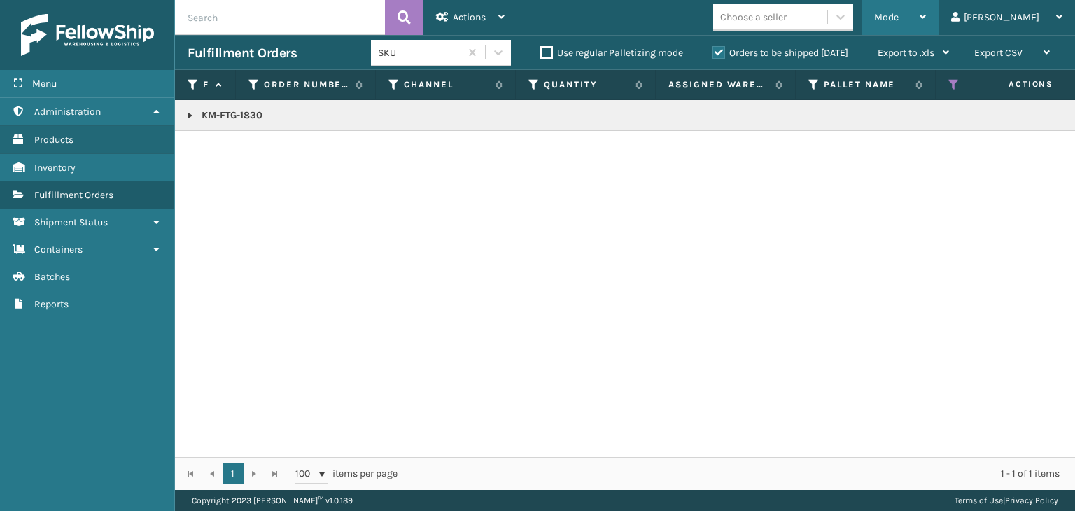
drag, startPoint x: 926, startPoint y: 22, endPoint x: 894, endPoint y: 69, distance: 57.4
click at [898, 21] on span "Mode" at bounding box center [886, 17] width 24 height 12
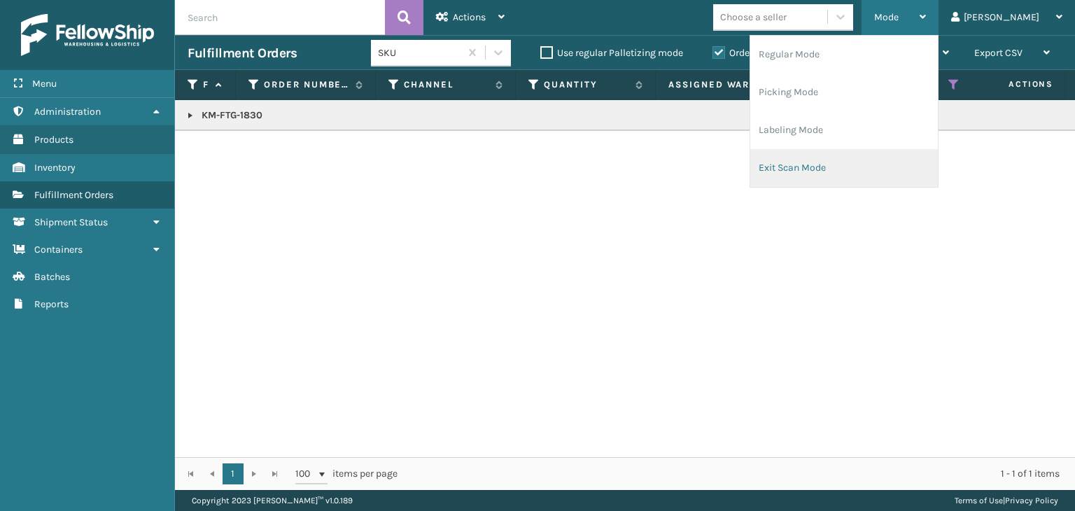
click at [856, 159] on li "Exit Scan Mode" at bounding box center [844, 168] width 188 height 38
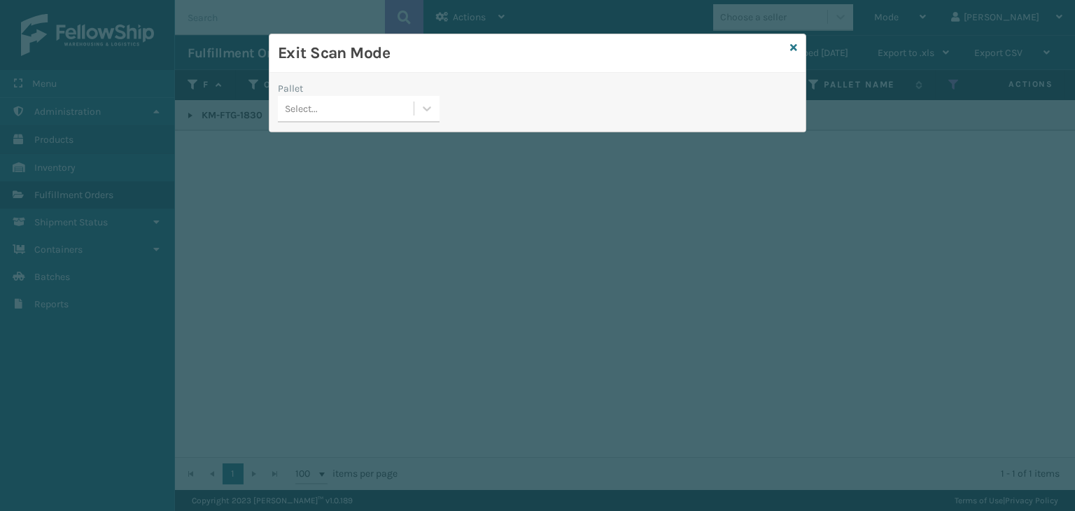
click at [397, 114] on div "Select..." at bounding box center [346, 108] width 136 height 23
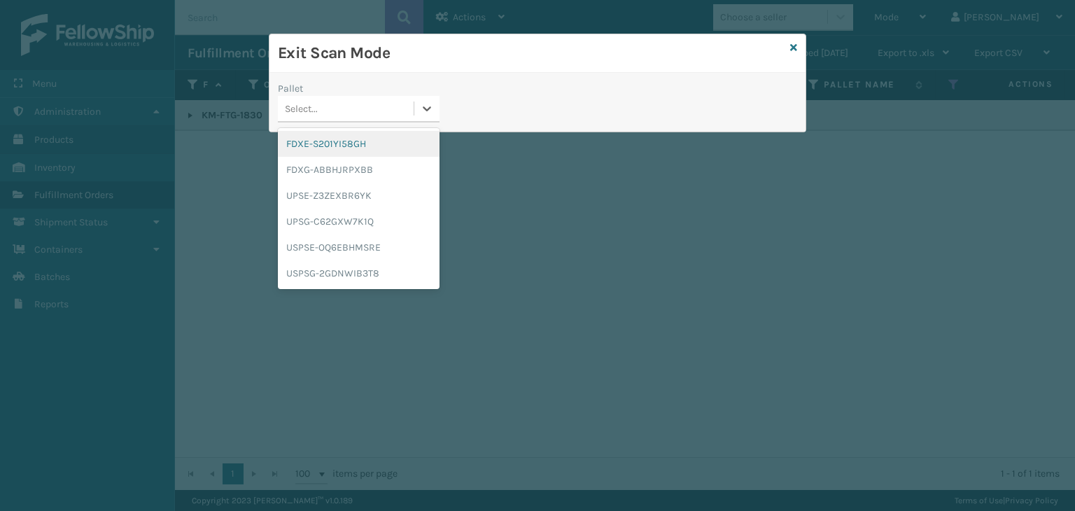
click at [384, 142] on div "FDXE-S201YI58GH" at bounding box center [359, 144] width 162 height 26
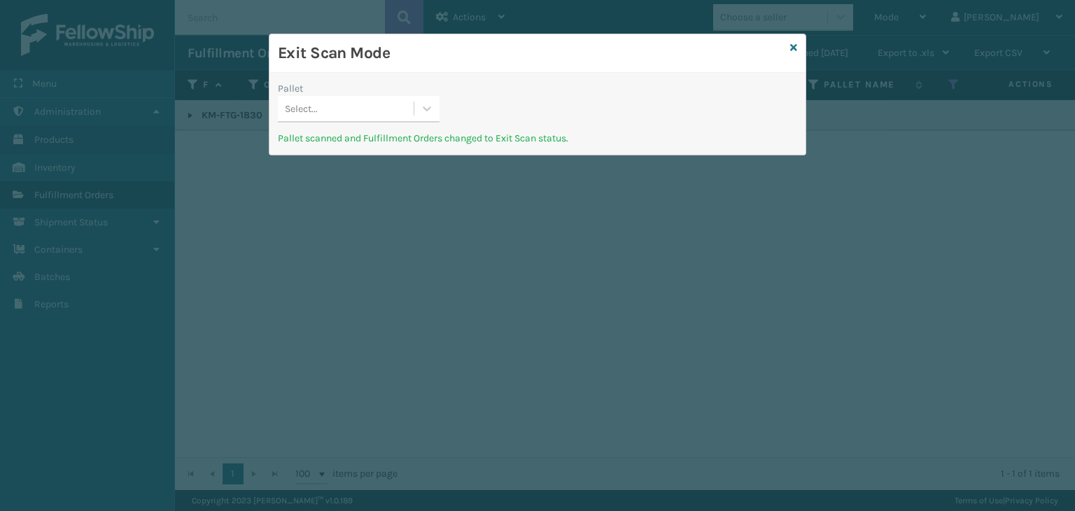
click at [354, 107] on div "Select..." at bounding box center [346, 108] width 136 height 23
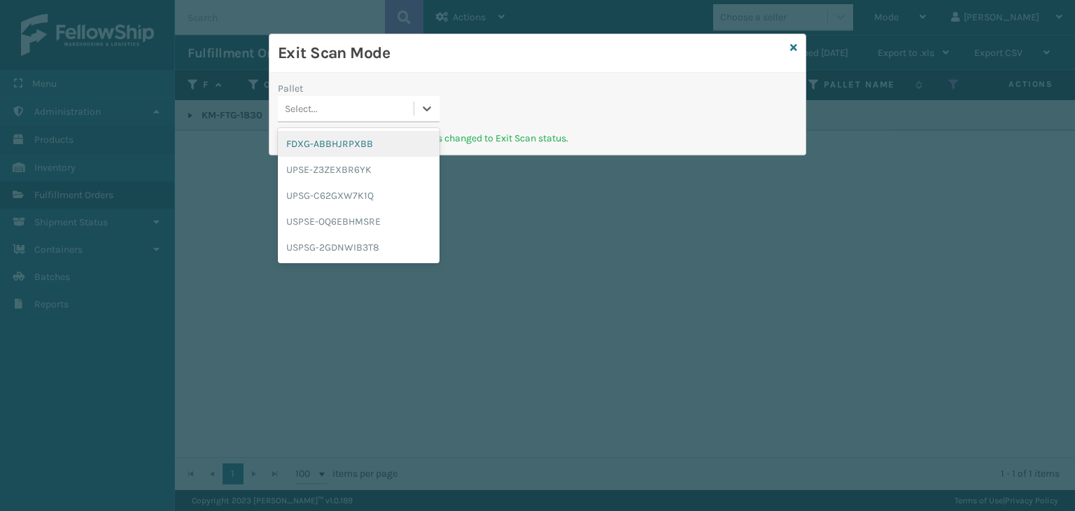
click at [350, 143] on div "FDXG-ABBHJRPXBB" at bounding box center [359, 144] width 162 height 26
click at [339, 107] on div "Select..." at bounding box center [346, 108] width 136 height 23
click at [347, 135] on div "UPSE-Z3ZEXBR6YK" at bounding box center [359, 144] width 162 height 26
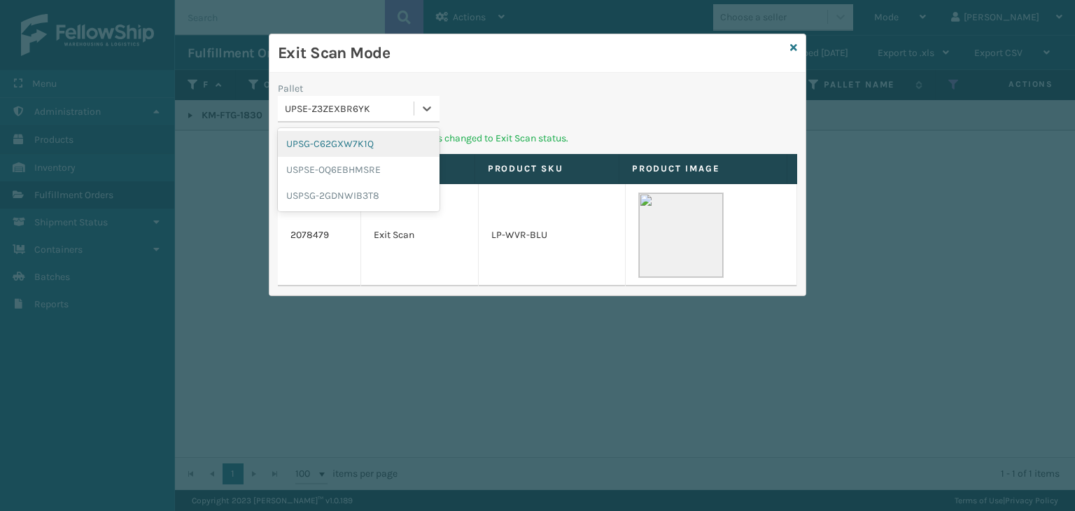
click at [372, 107] on div "UPSE-Z3ZEXBR6YK" at bounding box center [350, 108] width 130 height 15
click at [372, 143] on div "UPSG-C62GXW7K1Q" at bounding box center [359, 144] width 162 height 26
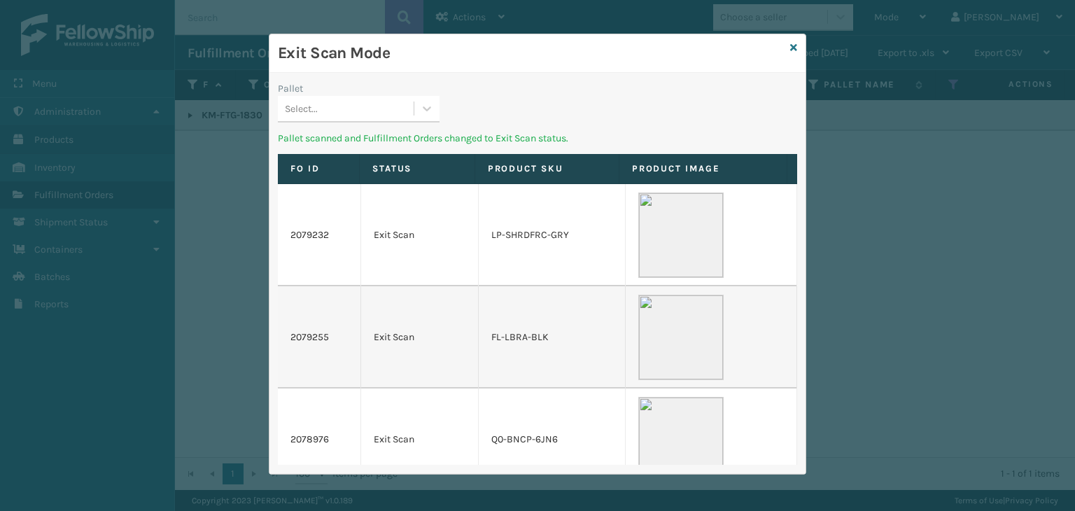
click at [341, 94] on div "Pallet" at bounding box center [359, 88] width 162 height 15
click at [338, 123] on div "Pallet Select..." at bounding box center [358, 106] width 178 height 50
click at [334, 118] on div "Select..." at bounding box center [346, 108] width 136 height 23
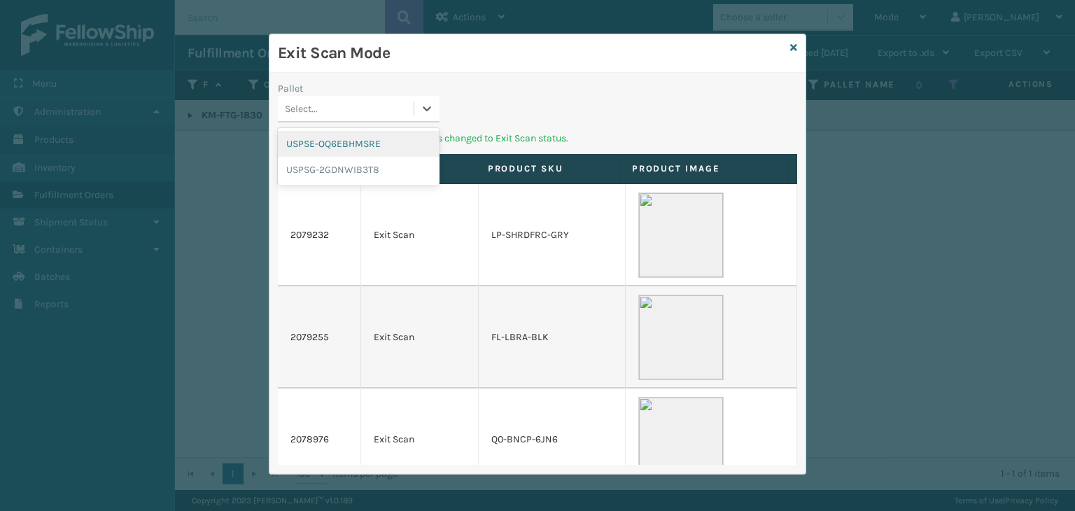
click at [337, 141] on div "USPSE-OQ6EBHMSRE" at bounding box center [359, 144] width 162 height 26
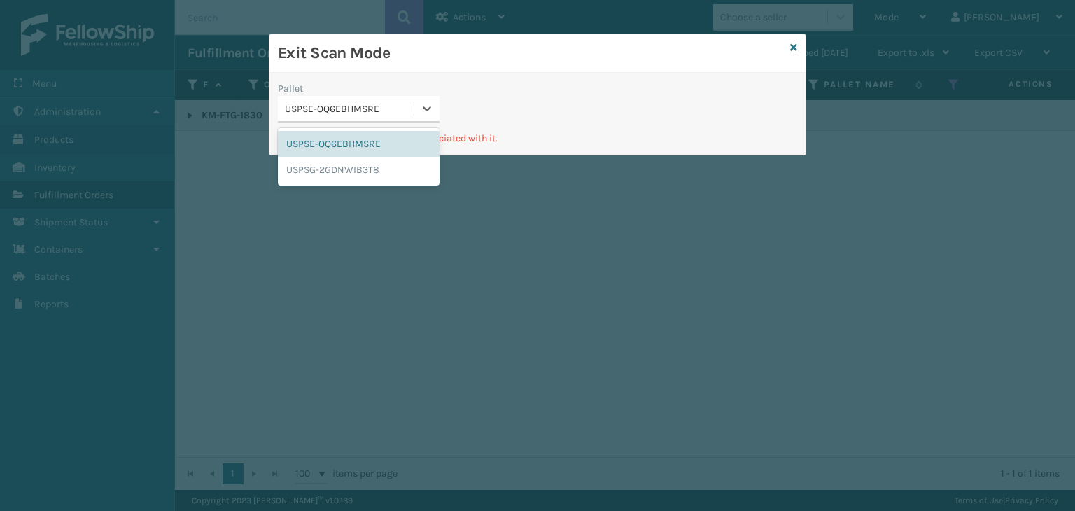
click at [342, 110] on div "USPSE-OQ6EBHMSRE" at bounding box center [350, 108] width 130 height 15
click at [355, 168] on div "USPSG-2GDNWIB3T8" at bounding box center [359, 170] width 162 height 26
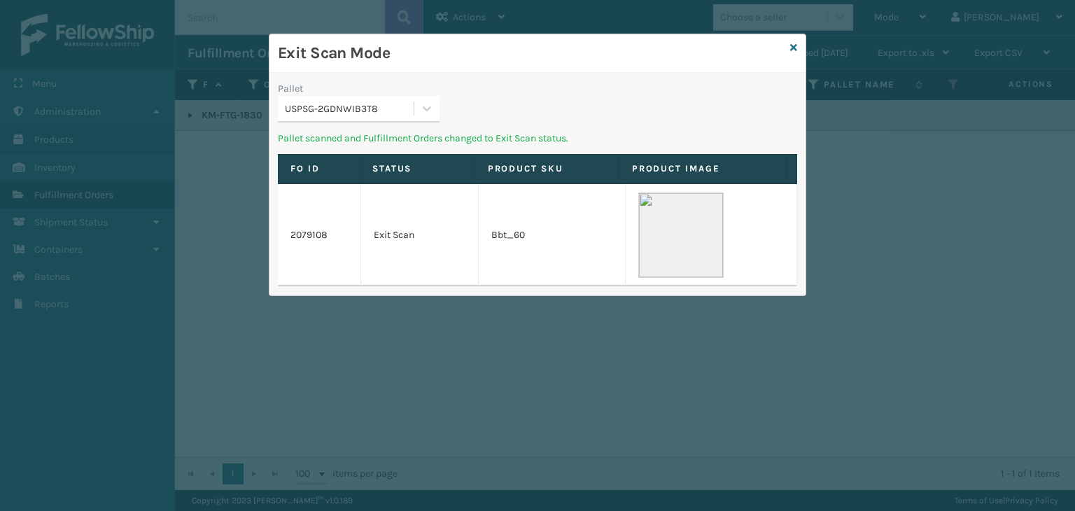
click at [314, 110] on div "USPSG-2GDNWIB3T8" at bounding box center [350, 108] width 130 height 15
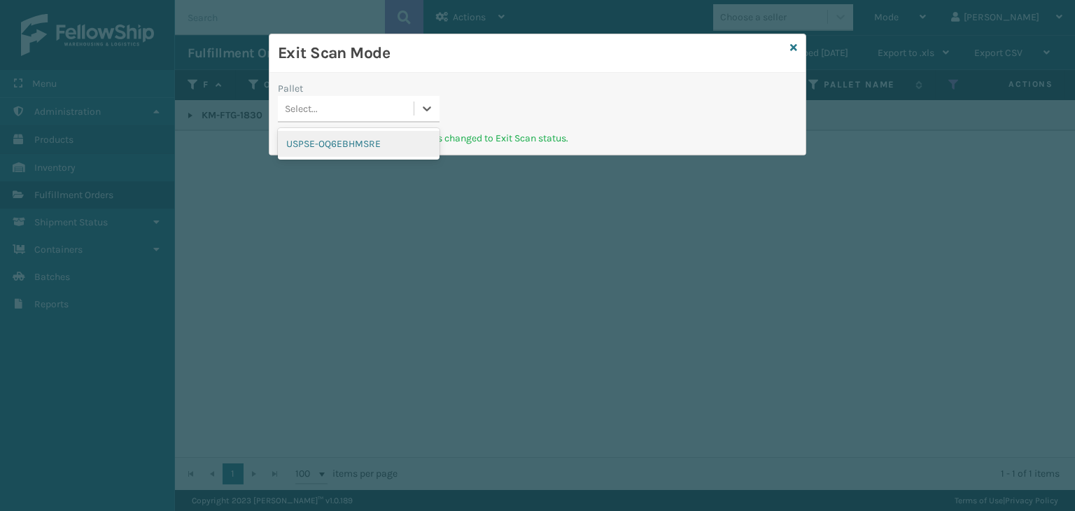
drag, startPoint x: 330, startPoint y: 138, endPoint x: 626, endPoint y: 64, distance: 304.9
click at [334, 138] on div "USPSE-OQ6EBHMSRE" at bounding box center [359, 144] width 162 height 26
click at [792, 45] on icon at bounding box center [793, 48] width 7 height 10
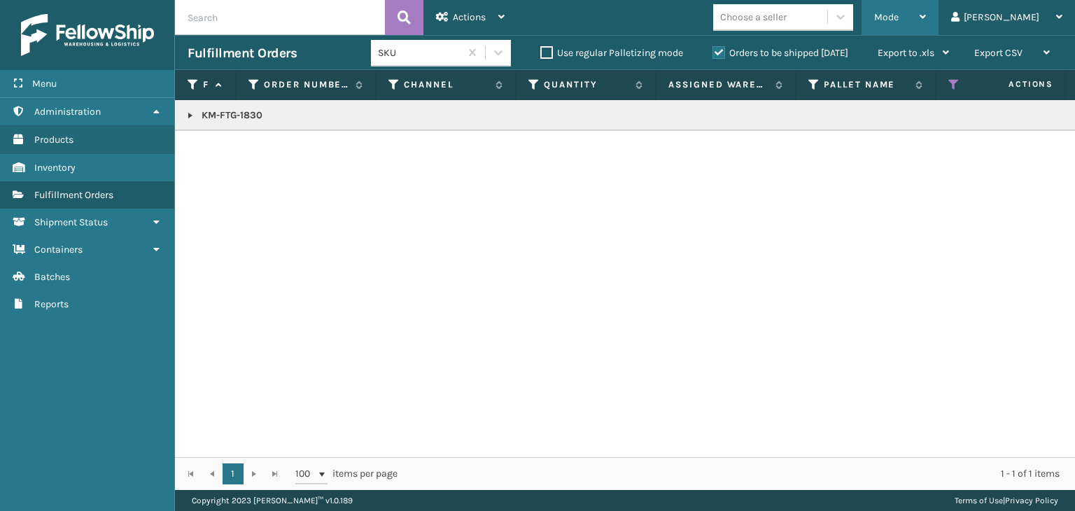
click at [926, 6] on div "Mode" at bounding box center [900, 17] width 52 height 35
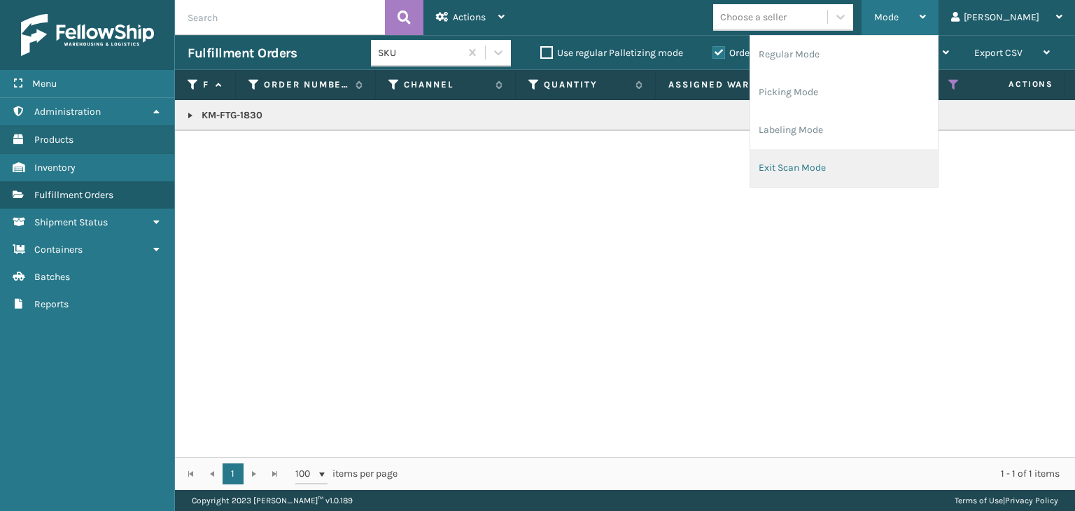
click at [914, 166] on li "Exit Scan Mode" at bounding box center [844, 168] width 188 height 38
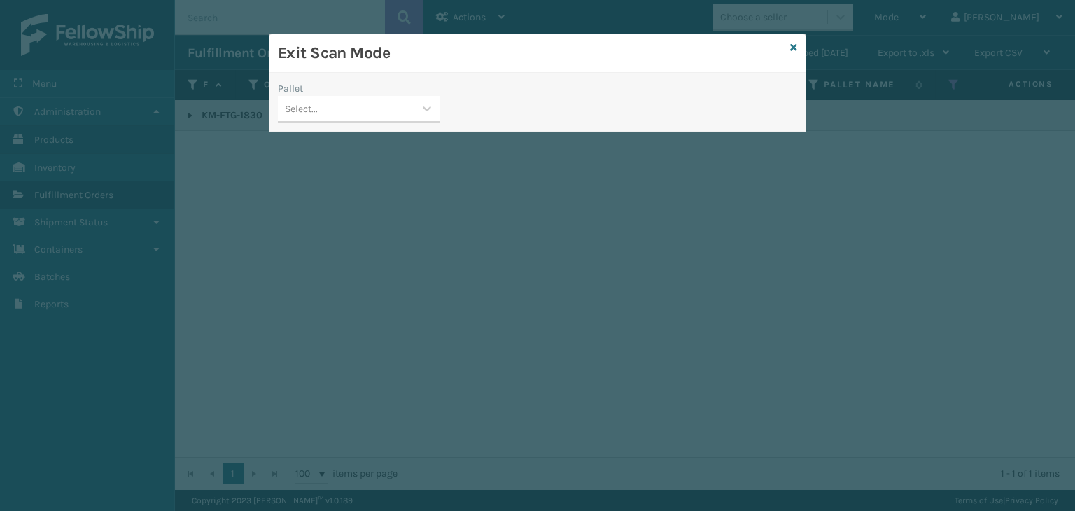
click at [360, 126] on div "Pallet Select..." at bounding box center [358, 106] width 178 height 50
click at [360, 97] on div "Select..." at bounding box center [359, 109] width 162 height 27
drag, startPoint x: 346, startPoint y: 143, endPoint x: 358, endPoint y: 138, distance: 12.9
click at [346, 143] on div "USPSE-OQ6EBHMSRE" at bounding box center [359, 144] width 162 height 26
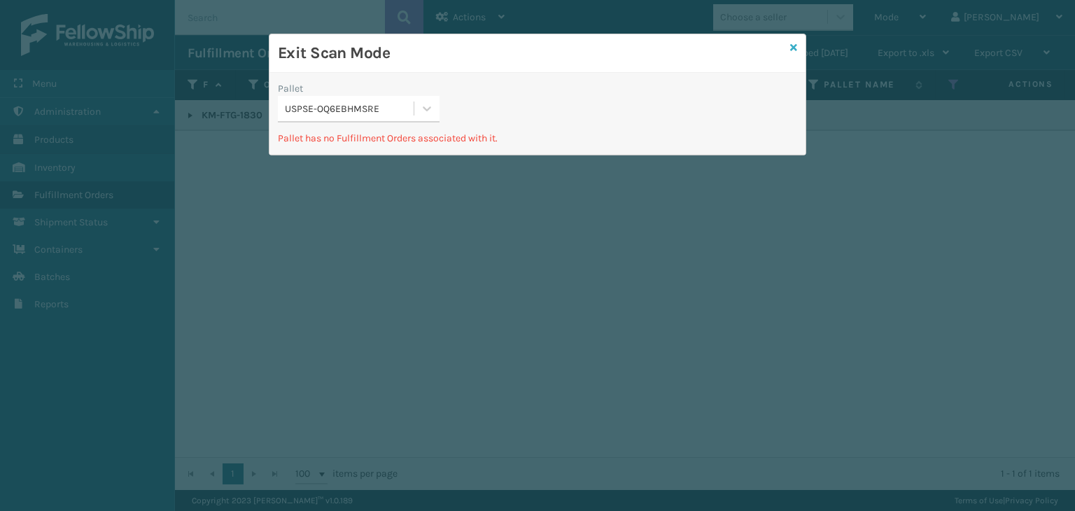
click at [792, 46] on icon at bounding box center [793, 48] width 7 height 10
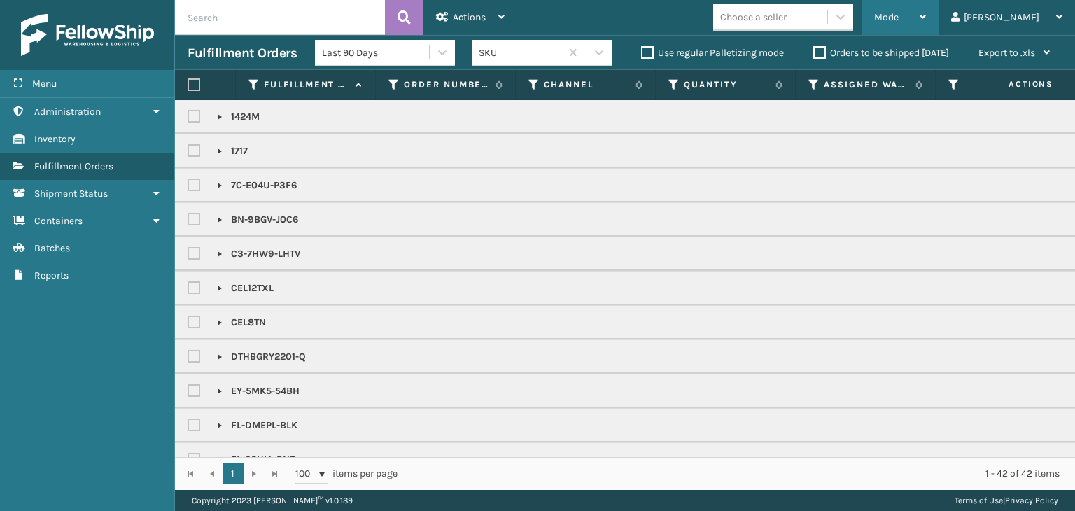
click at [898, 18] on span "Mode" at bounding box center [886, 17] width 24 height 12
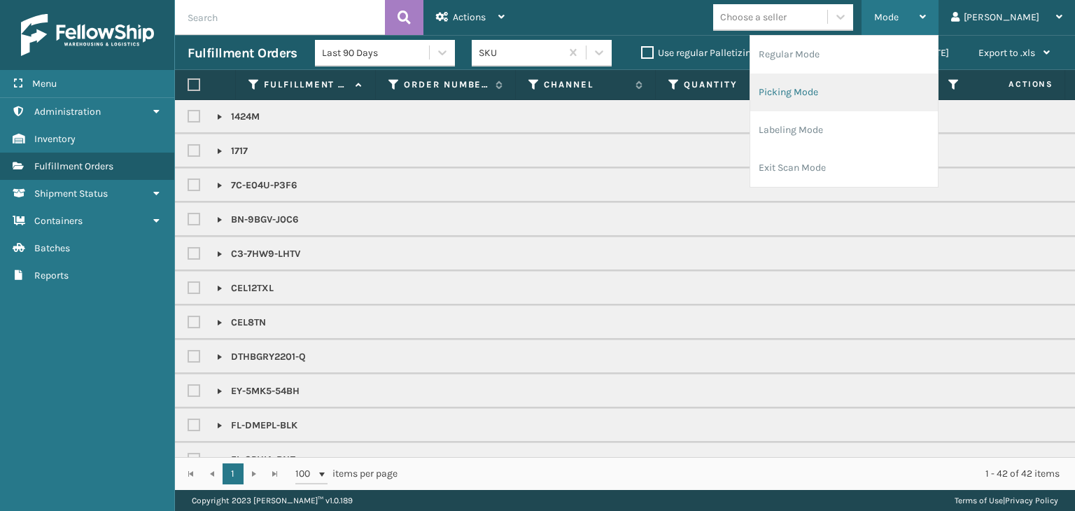
click at [903, 101] on li "Picking Mode" at bounding box center [844, 92] width 188 height 38
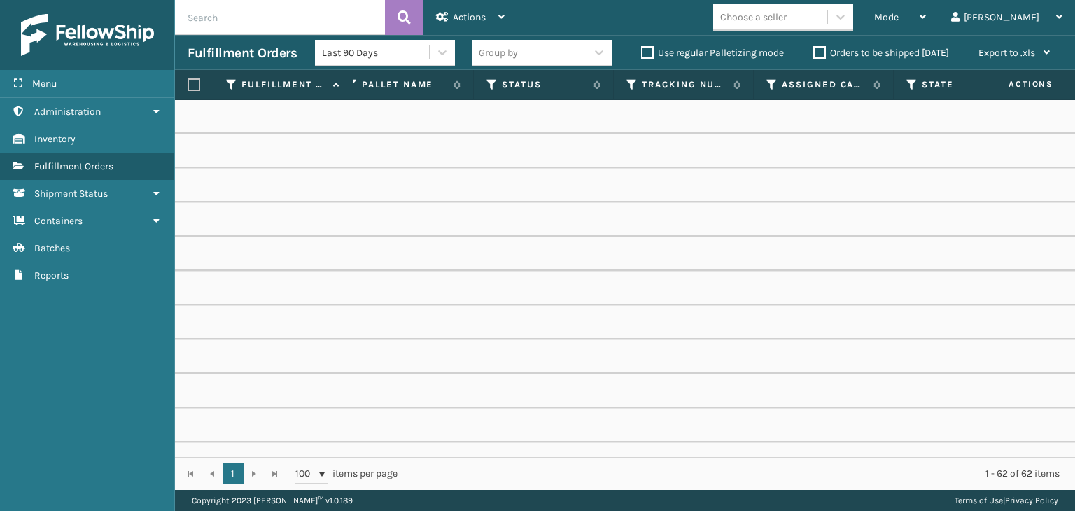
scroll to position [0, 671]
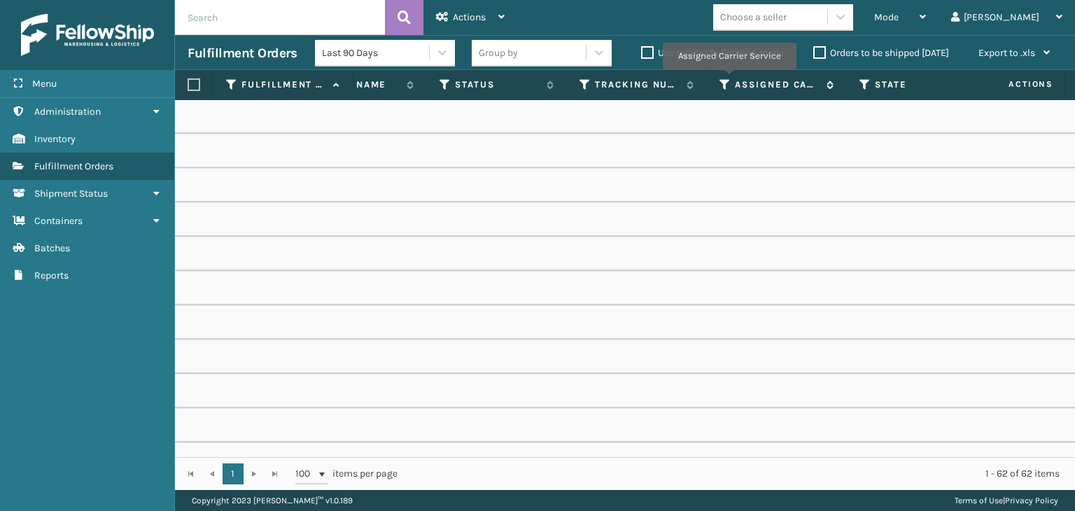
click at [728, 79] on icon at bounding box center [724, 84] width 11 height 13
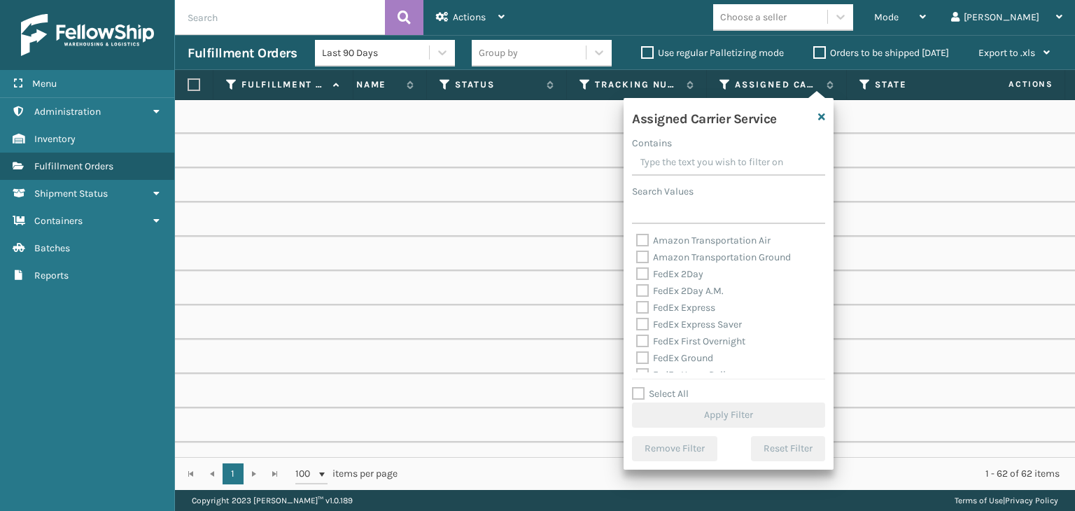
click at [693, 399] on div "Select All Apply Filter" at bounding box center [728, 407] width 193 height 42
click at [680, 393] on label "Select All" at bounding box center [660, 394] width 57 height 12
click at [680, 387] on input "Select All" at bounding box center [737, 386] width 210 height 1
checkbox input "true"
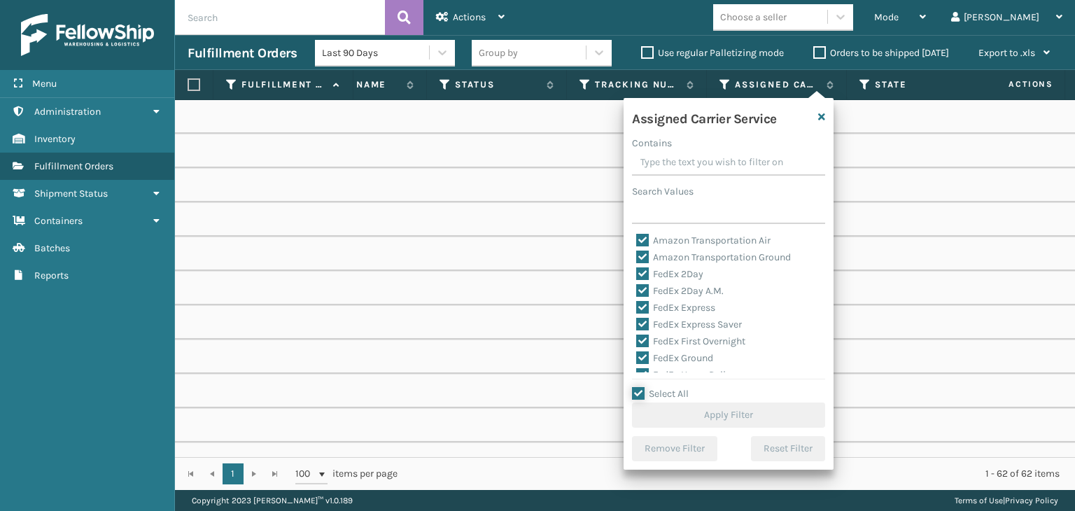
checkbox input "true"
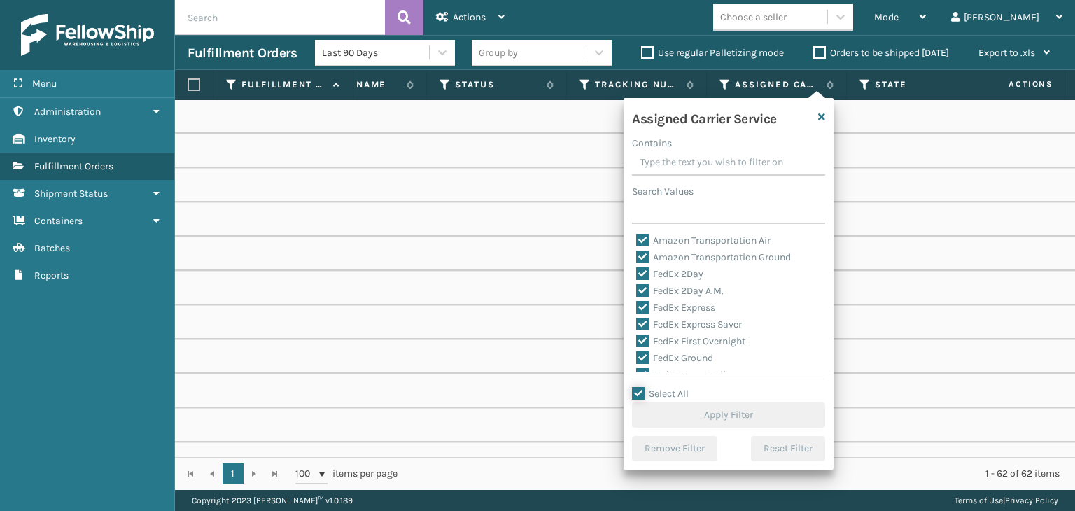
checkbox input "true"
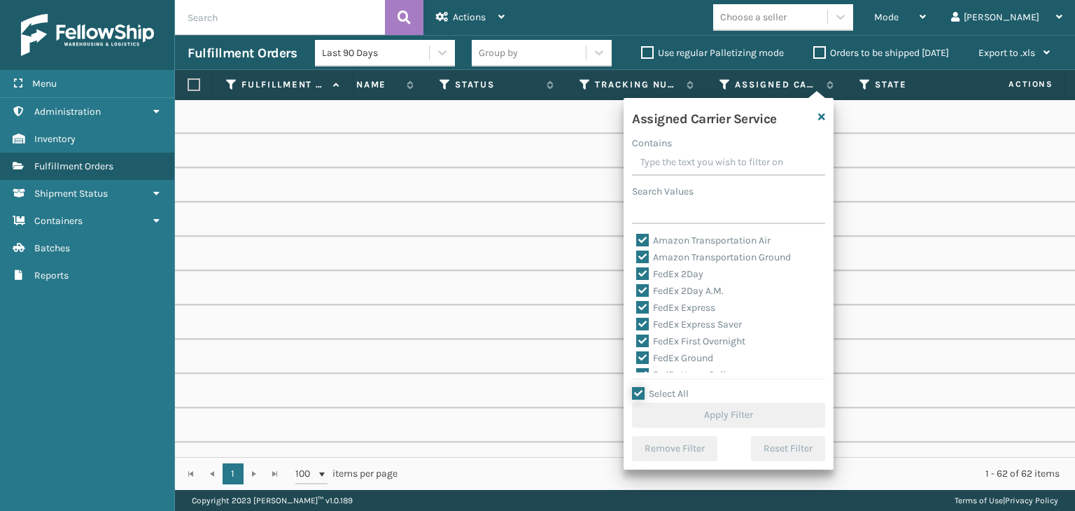
checkbox input "true"
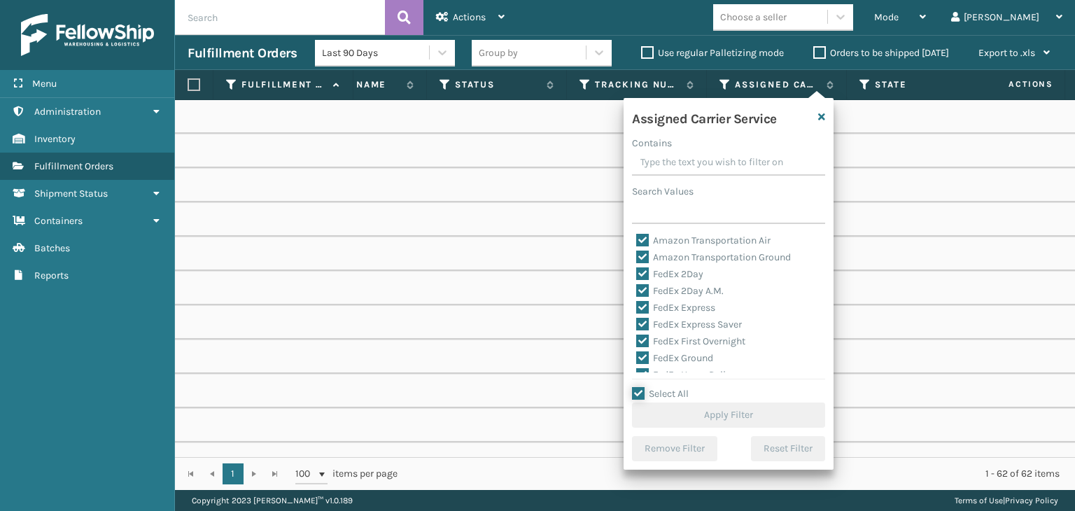
checkbox input "true"
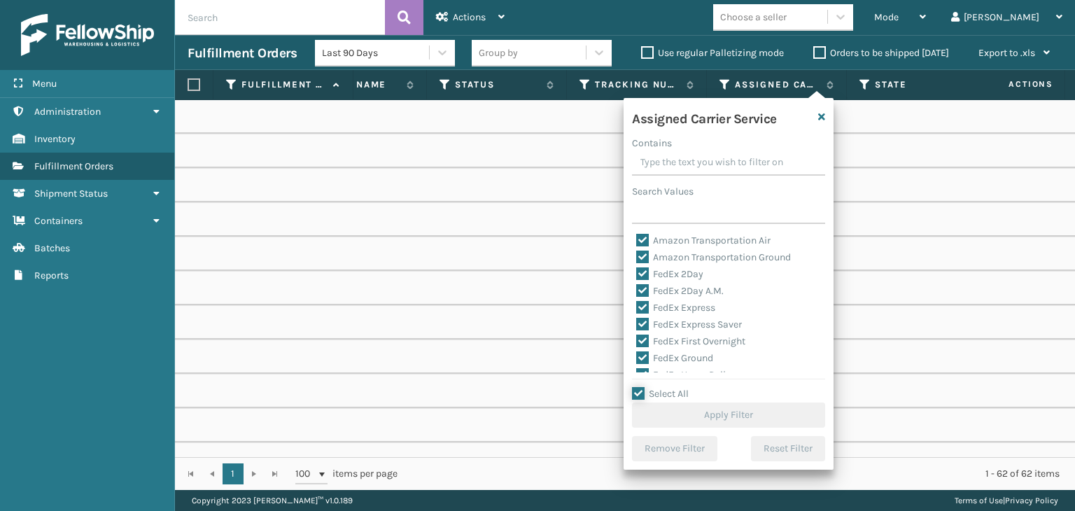
checkbox input "true"
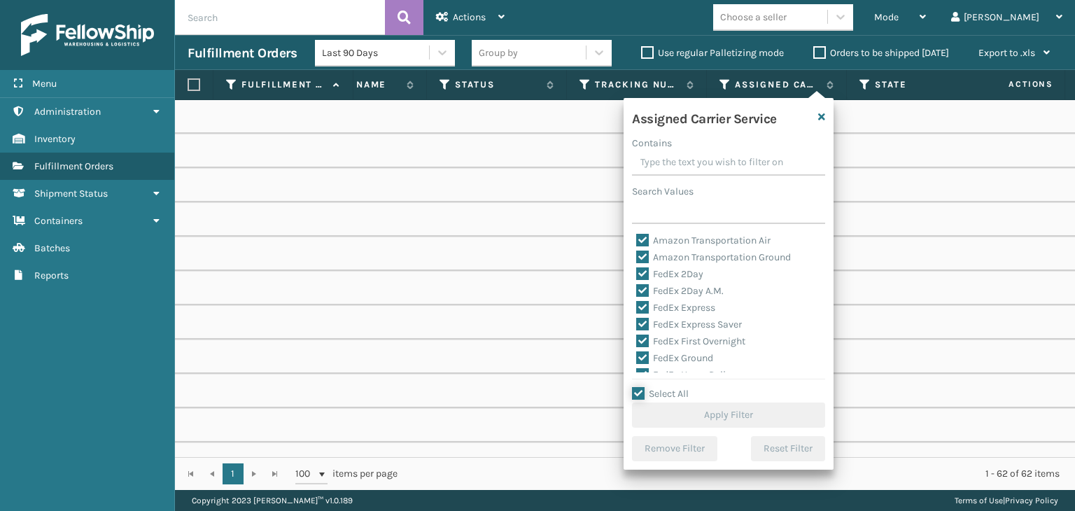
checkbox input "true"
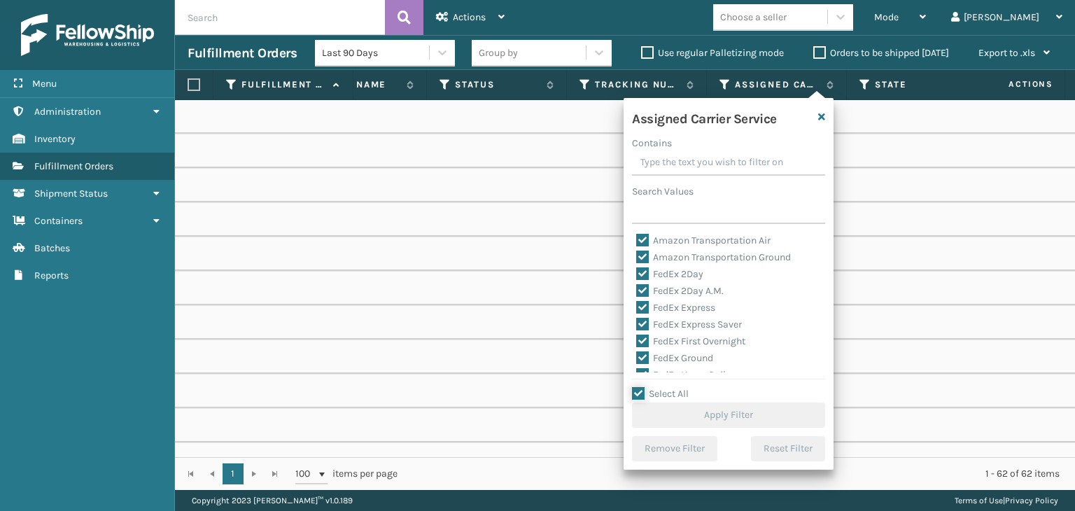
checkbox input "true"
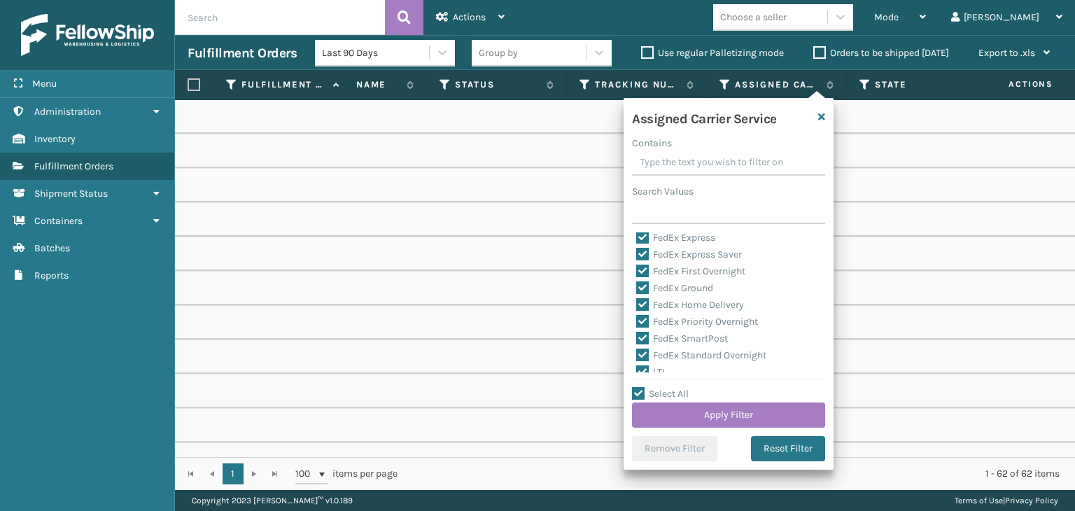
click at [649, 368] on label "LTL" at bounding box center [651, 372] width 31 height 12
click at [637, 368] on input "LTL" at bounding box center [636, 368] width 1 height 9
checkbox input "false"
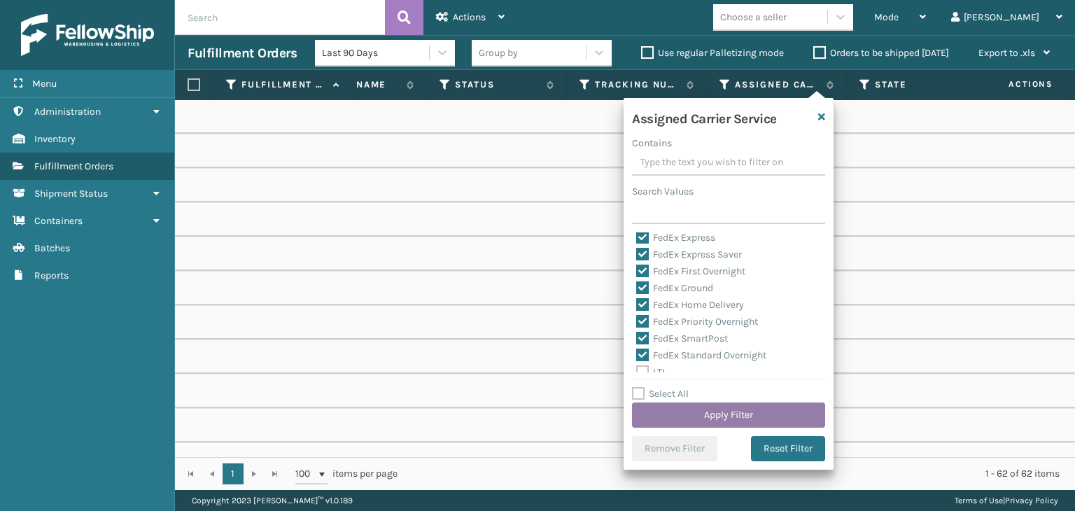
click at [712, 425] on button "Apply Filter" at bounding box center [728, 414] width 193 height 25
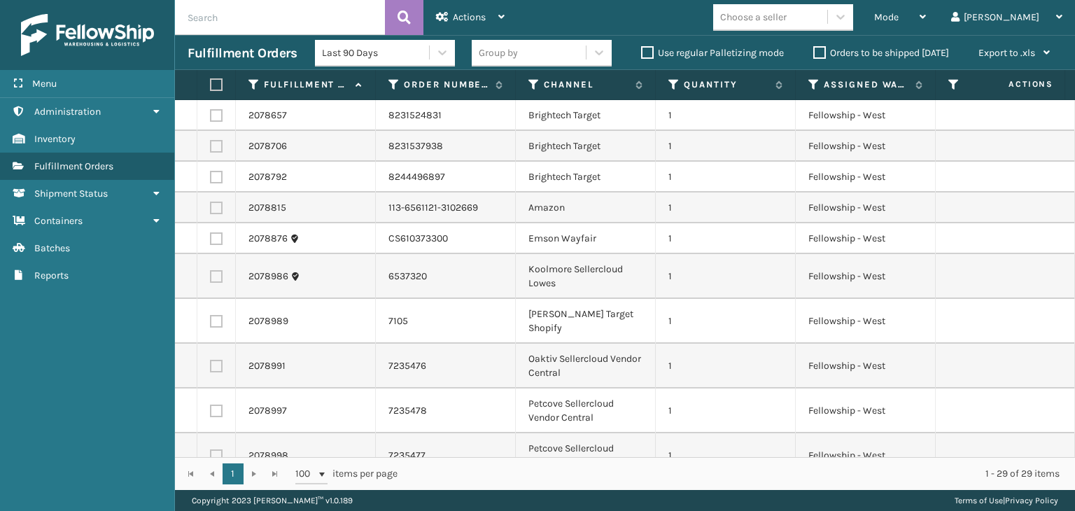
click at [258, 12] on input "text" at bounding box center [280, 17] width 210 height 35
paste input "DP-WPFS1204"
type input "DP-WPFS1204"
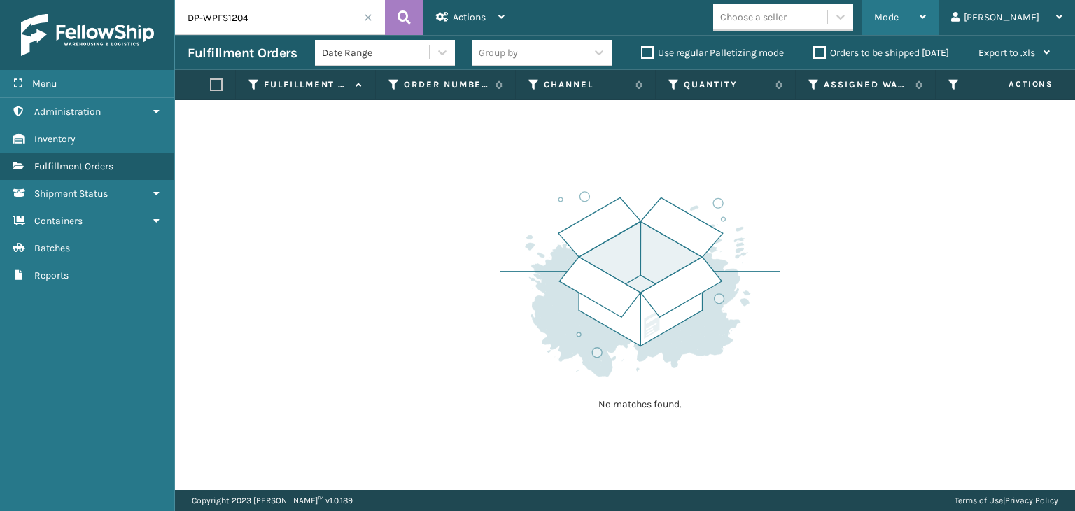
click at [926, 8] on div "Mode" at bounding box center [900, 17] width 52 height 35
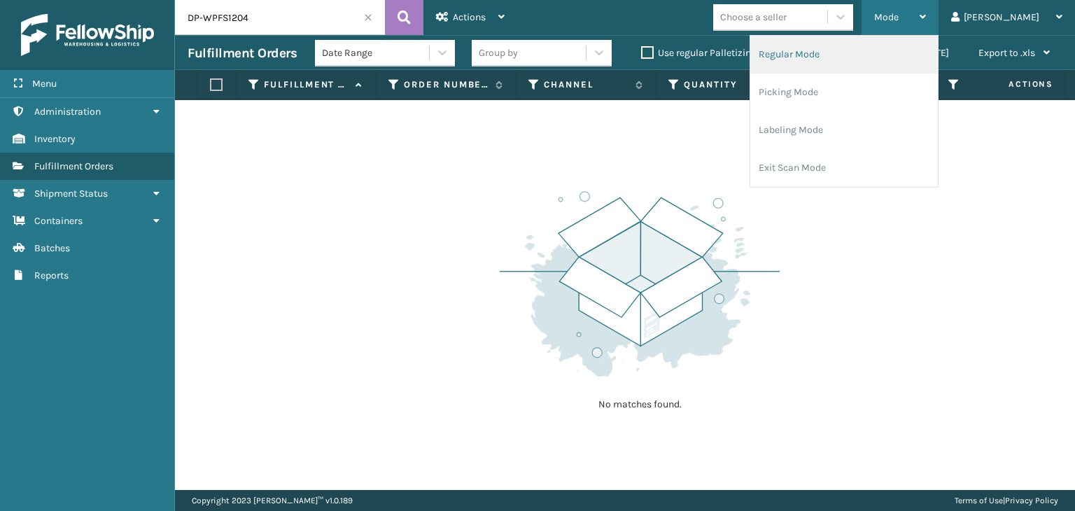
click at [889, 55] on li "Regular Mode" at bounding box center [844, 55] width 188 height 38
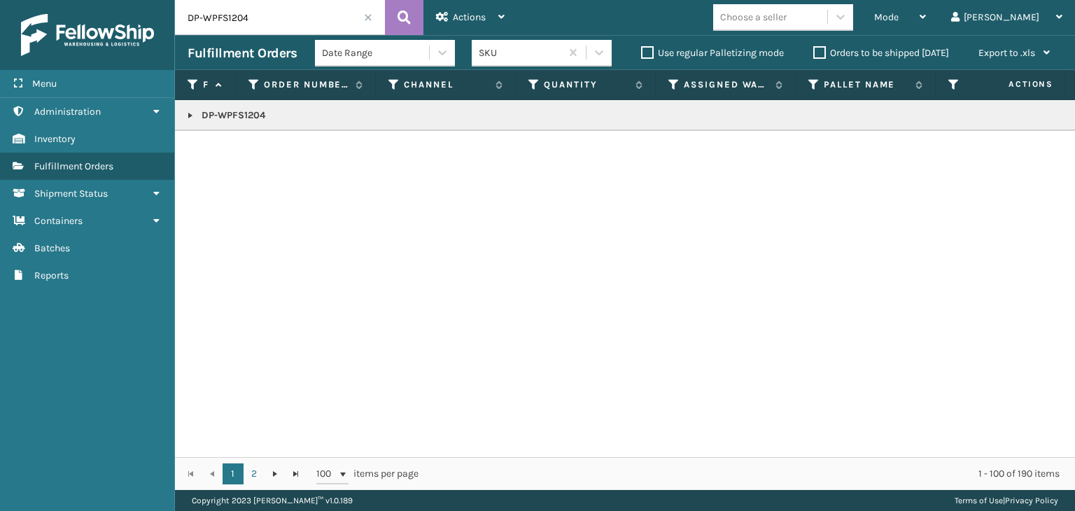
click at [368, 14] on span at bounding box center [368, 17] width 8 height 8
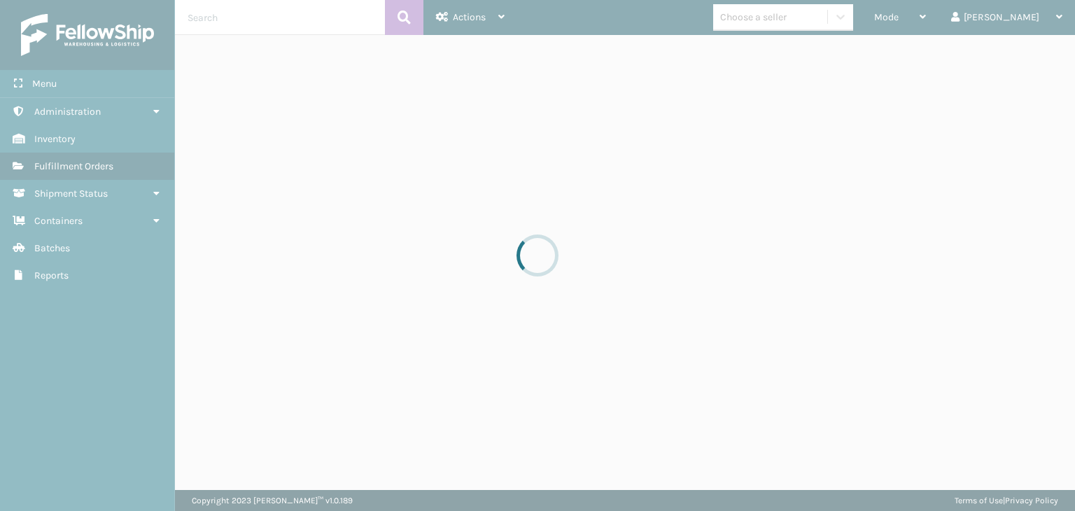
click at [943, 22] on div at bounding box center [537, 255] width 1075 height 511
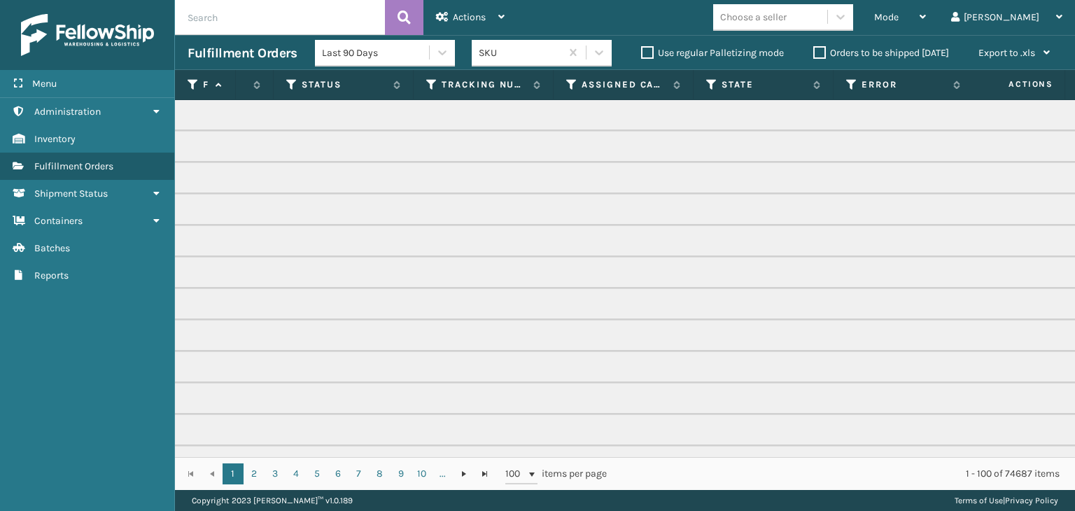
scroll to position [0, 667]
click at [898, 13] on span "Mode" at bounding box center [886, 17] width 24 height 12
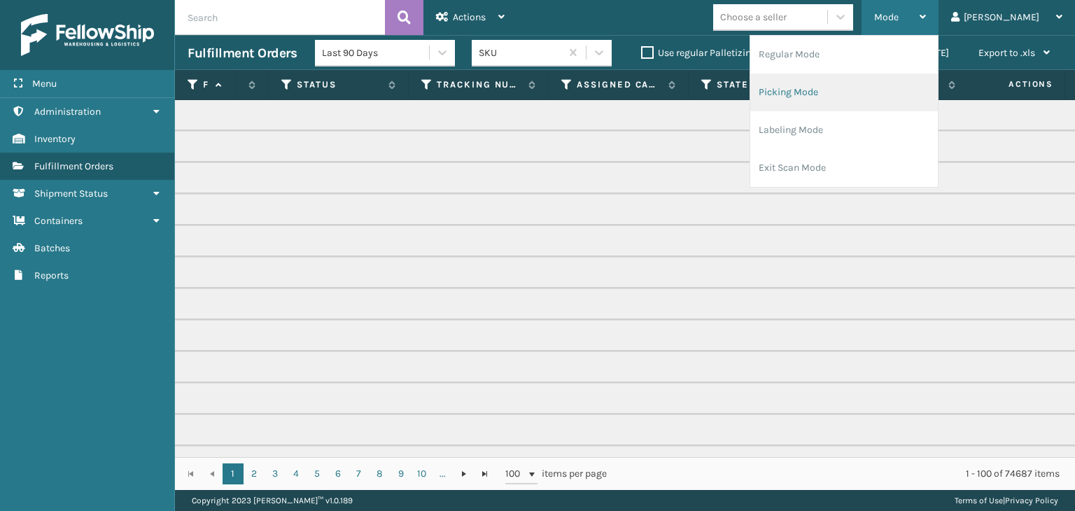
click at [906, 73] on li "Picking Mode" at bounding box center [844, 92] width 188 height 38
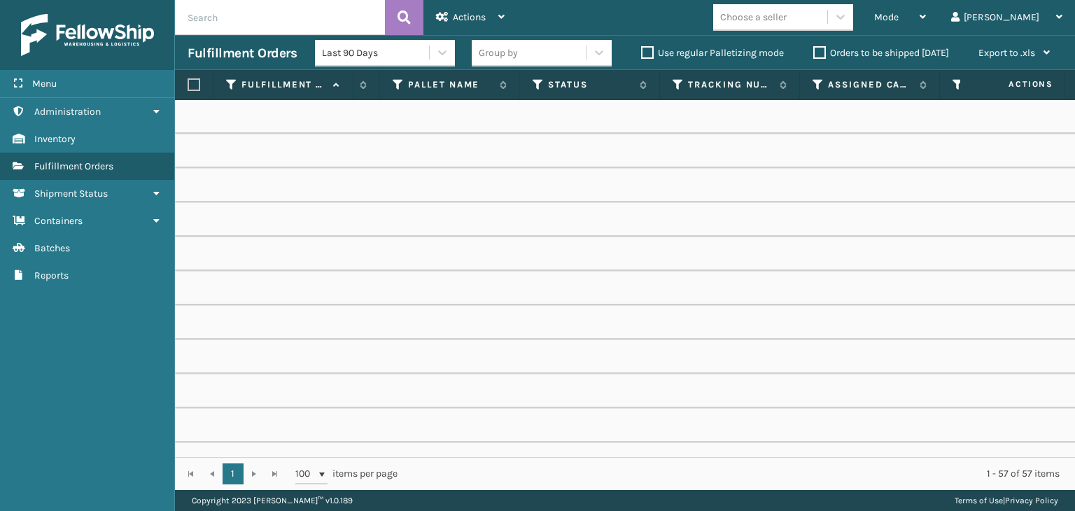
scroll to position [0, 627]
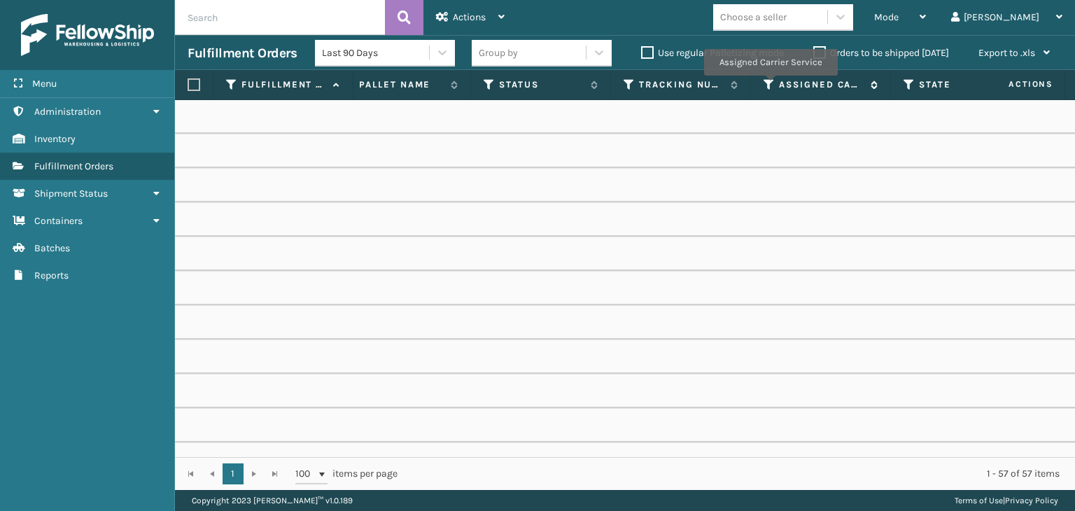
click at [770, 85] on icon at bounding box center [768, 84] width 11 height 13
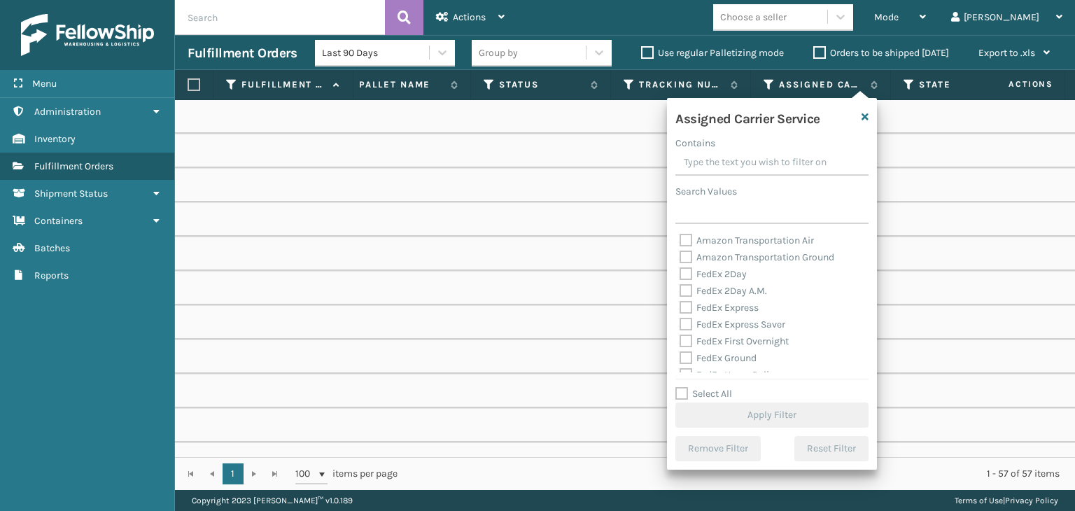
click at [700, 390] on label "Select All" at bounding box center [703, 394] width 57 height 12
click at [700, 387] on input "Select All" at bounding box center [780, 386] width 210 height 1
checkbox input "true"
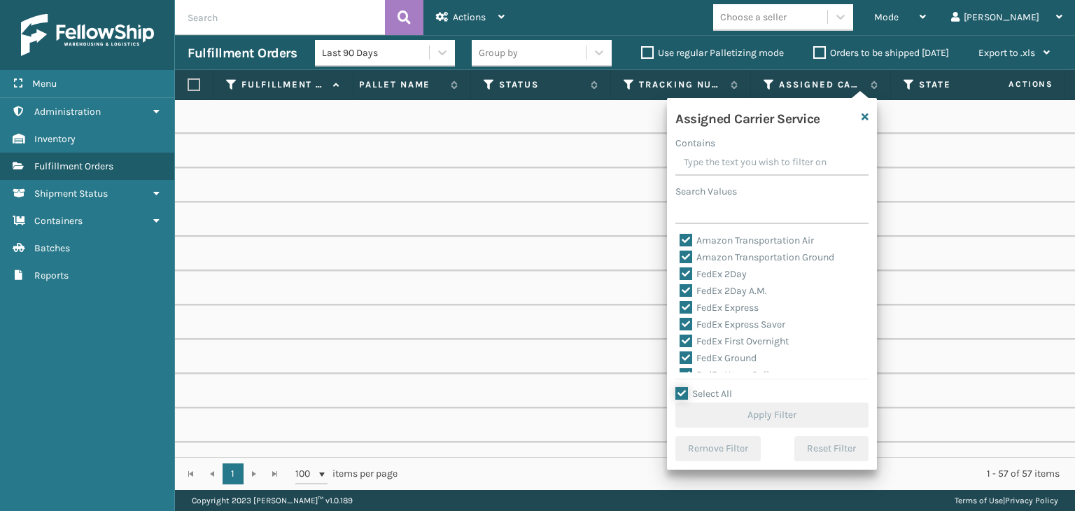
checkbox input "true"
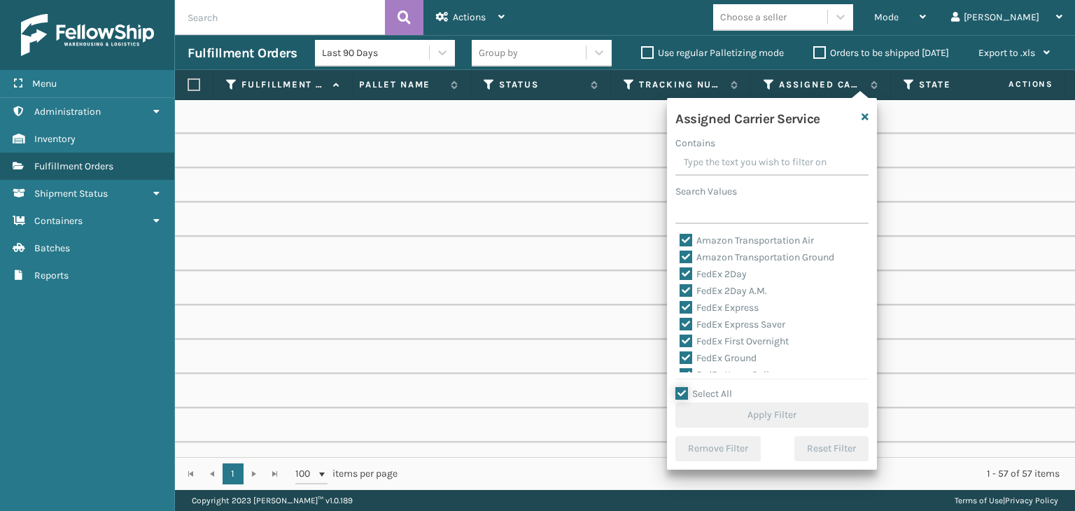
checkbox input "true"
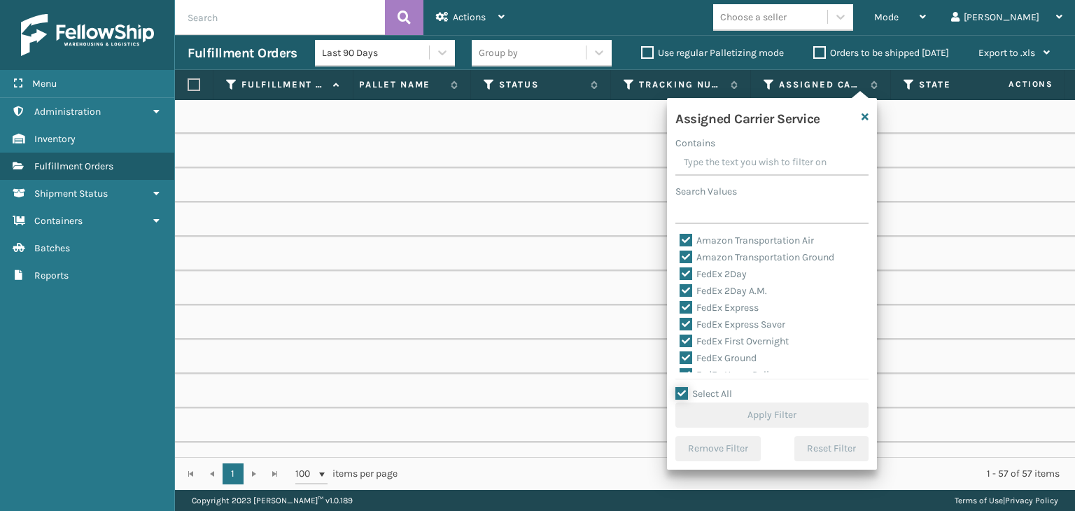
checkbox input "true"
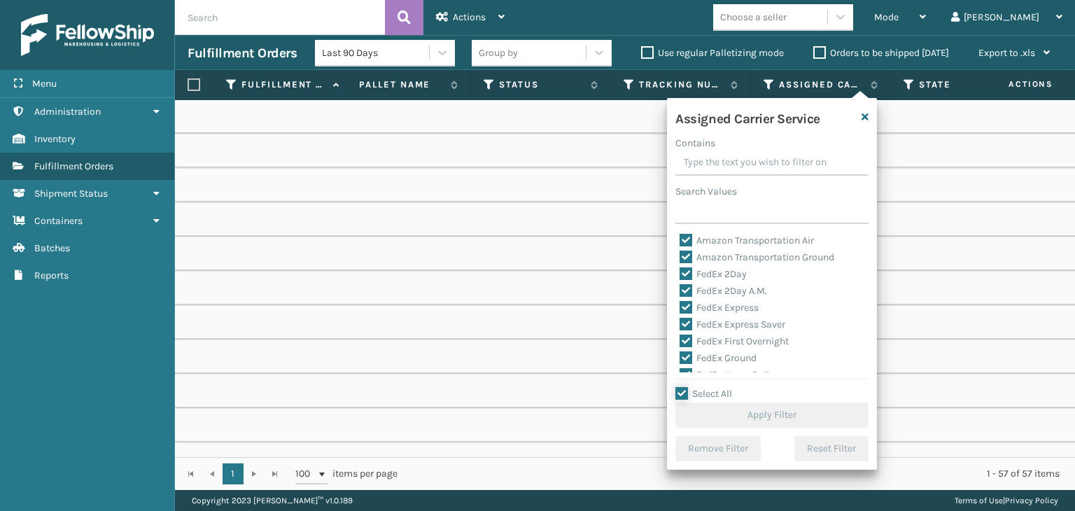
checkbox input "true"
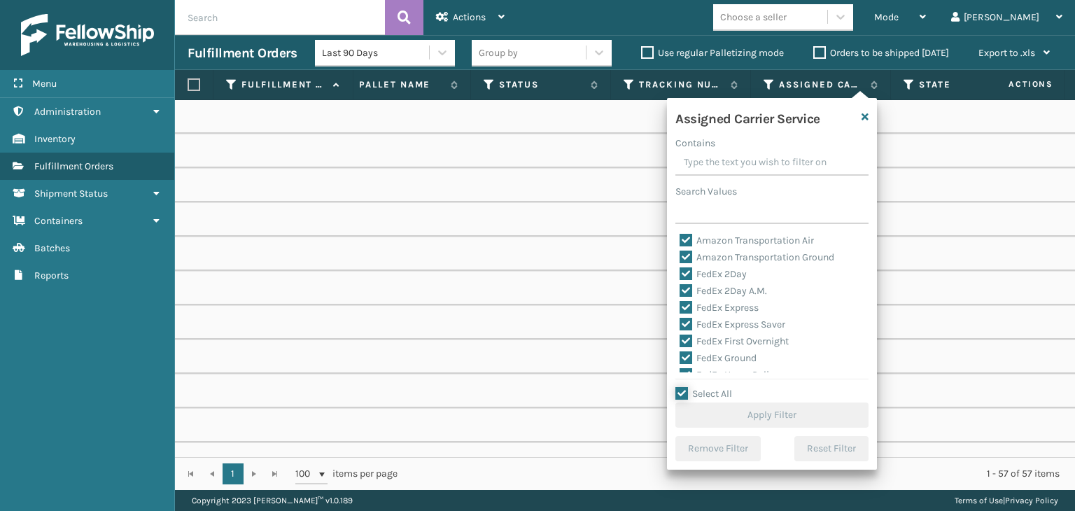
checkbox input "true"
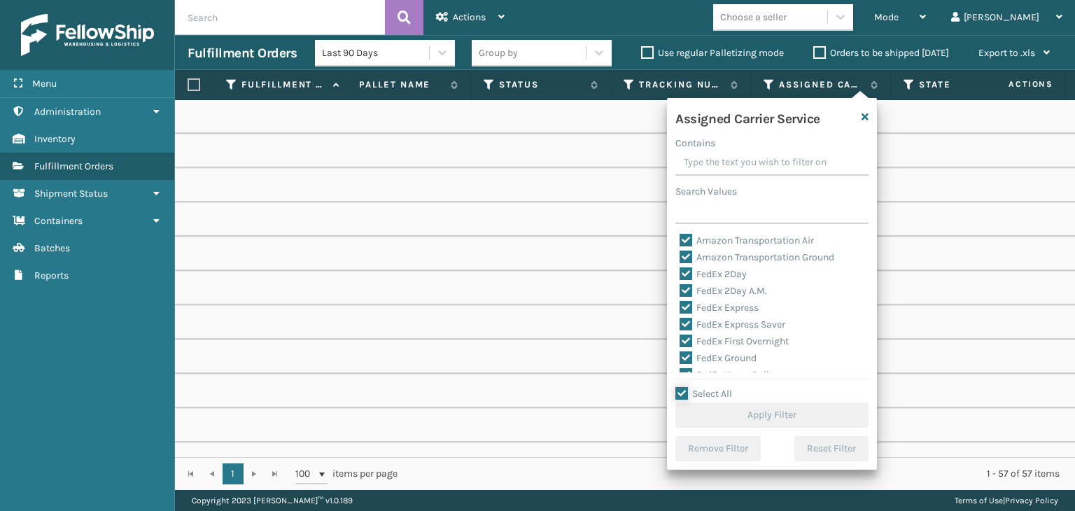
checkbox input "true"
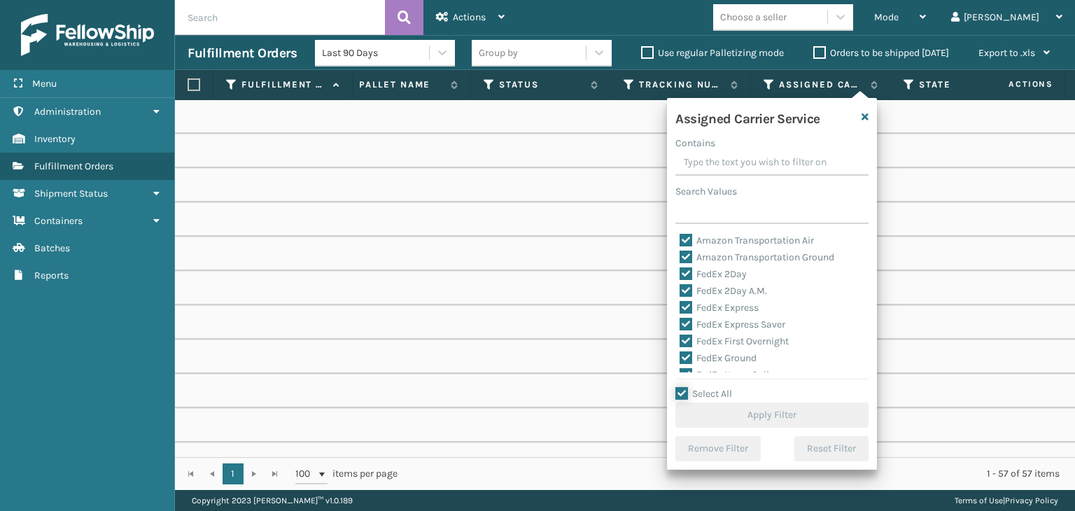
checkbox input "true"
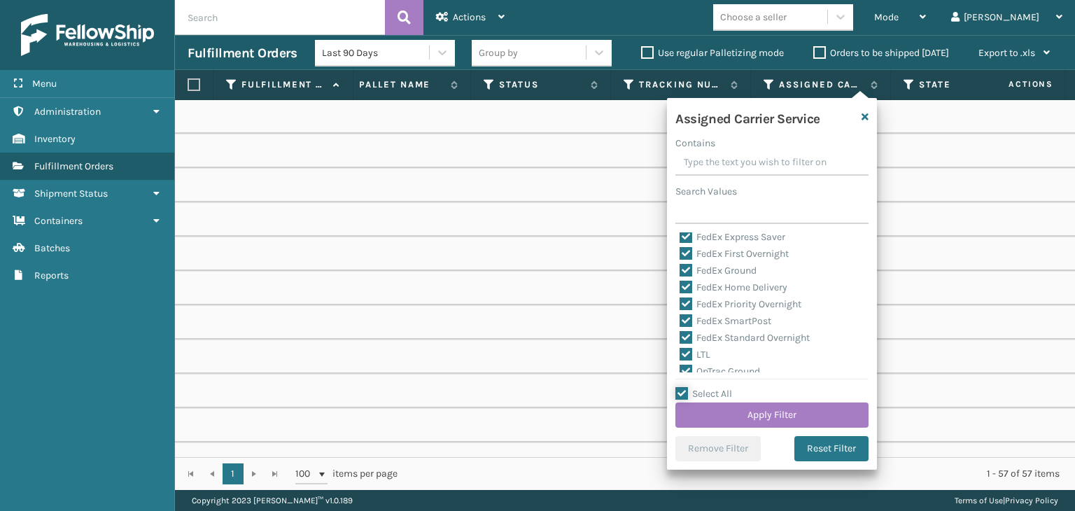
scroll to position [140, 0]
click at [694, 302] on label "LTL" at bounding box center [694, 302] width 31 height 12
click at [680, 302] on input "LTL" at bounding box center [679, 298] width 1 height 9
checkbox input "false"
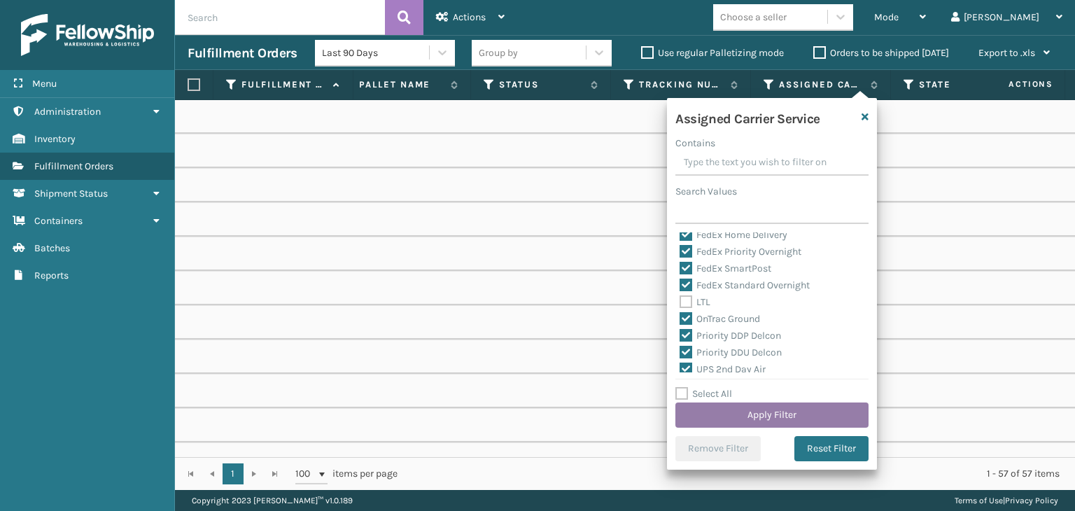
click at [739, 405] on button "Apply Filter" at bounding box center [771, 414] width 193 height 25
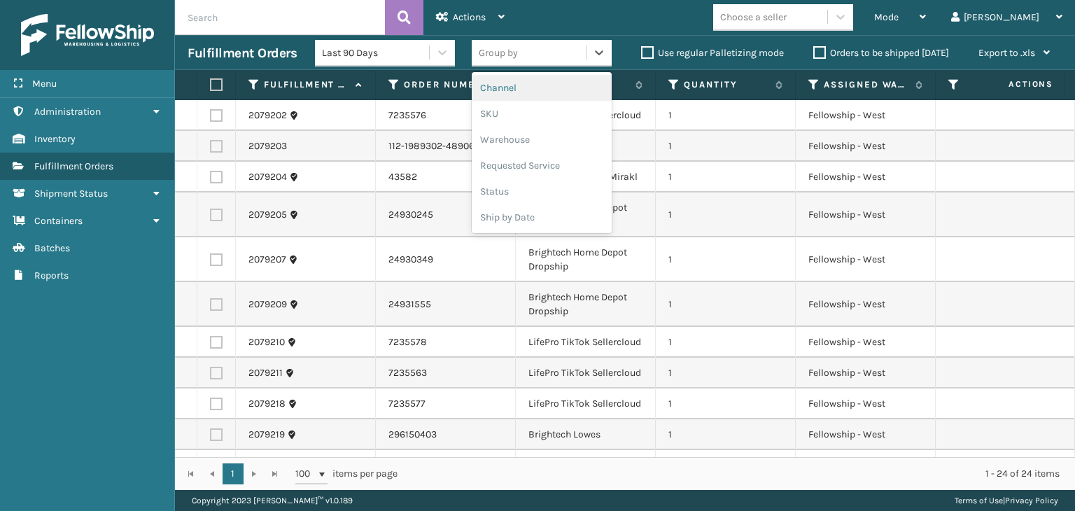
click at [543, 45] on div "Group by" at bounding box center [529, 52] width 114 height 23
click at [538, 104] on div "SKU" at bounding box center [542, 114] width 140 height 26
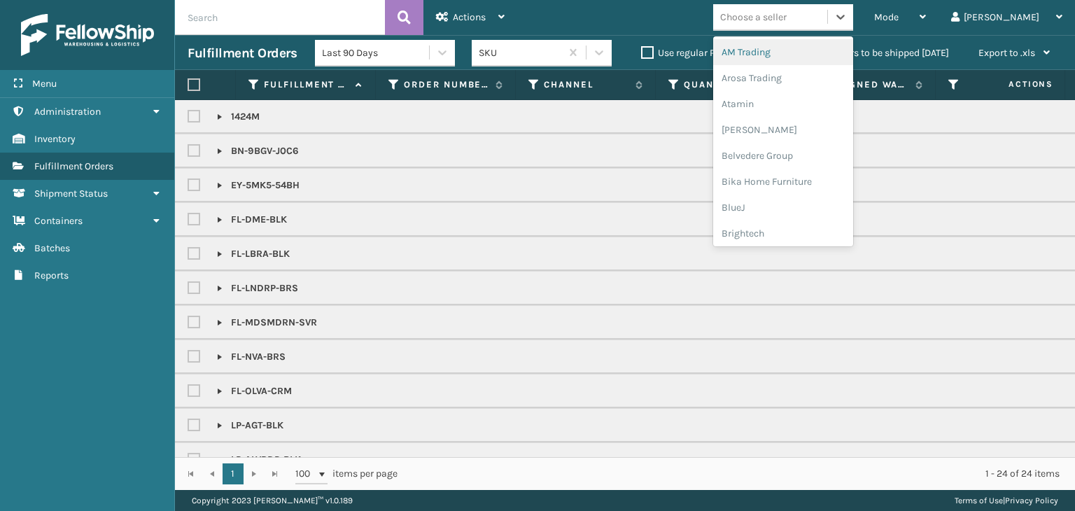
click at [795, 6] on div "Choose a seller" at bounding box center [770, 17] width 114 height 23
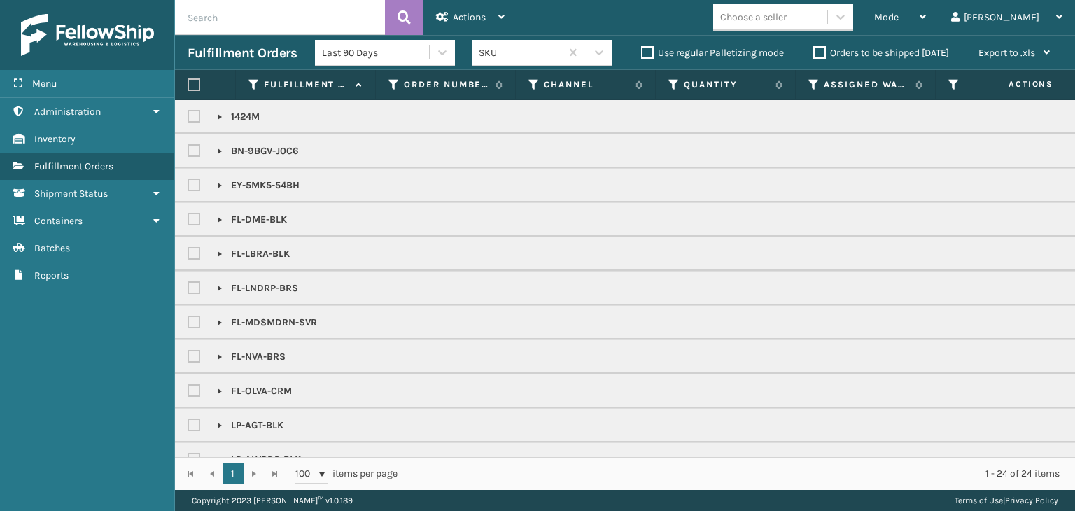
drag, startPoint x: 554, startPoint y: 445, endPoint x: 655, endPoint y: 451, distance: 100.9
click at [654, 451] on div "1424M BN-9BGV-J0C6 EY-5MK5-54BH FL-DME-BLK FL-LBRA-BLK FL-LNDRP-BRS FL-MDSMDRN-…" at bounding box center [625, 278] width 900 height 357
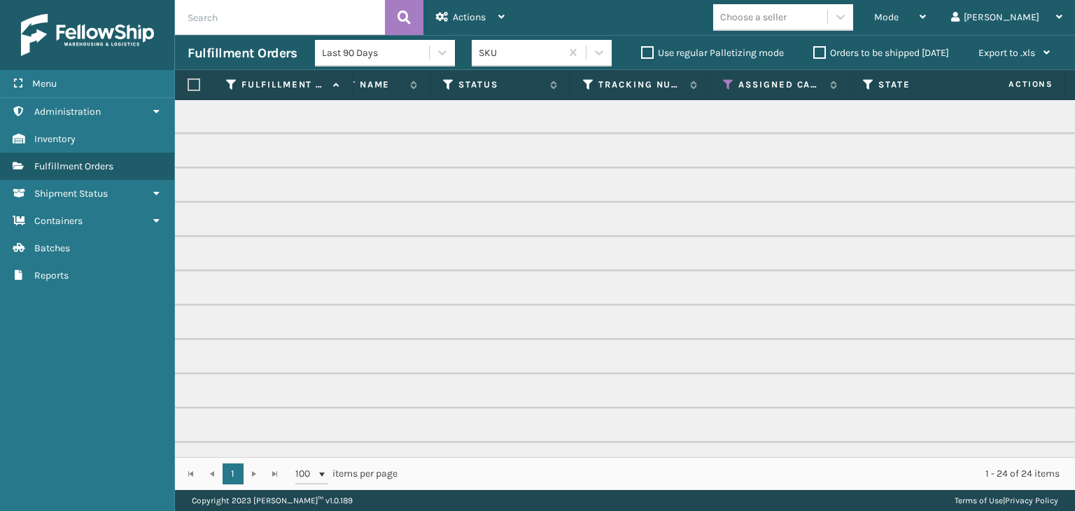
scroll to position [0, 647]
click at [725, 85] on icon at bounding box center [726, 84] width 11 height 13
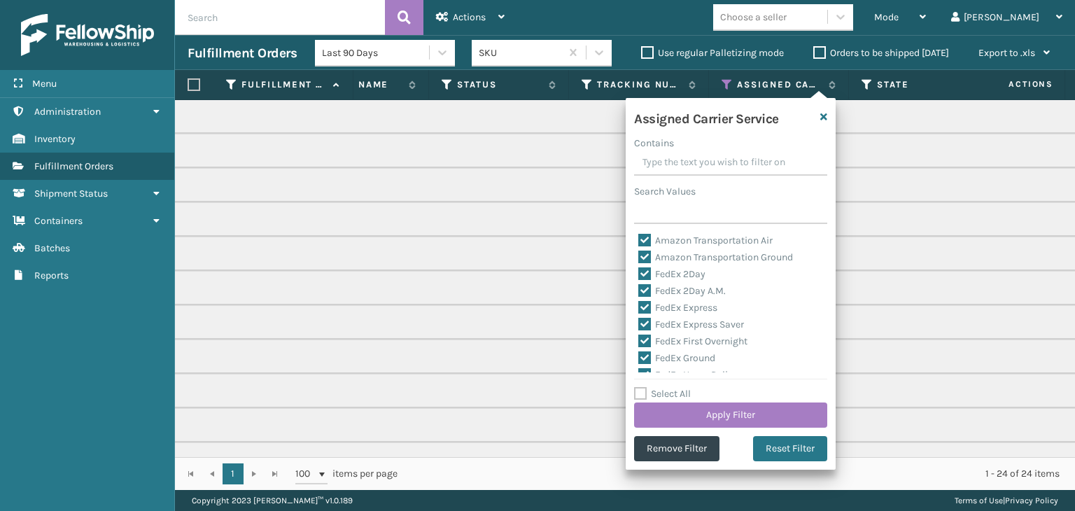
click at [667, 390] on label "Select All" at bounding box center [662, 394] width 57 height 12
click at [667, 387] on input "Select All" at bounding box center [739, 386] width 210 height 1
checkbox input "true"
click at [661, 381] on div "Assigned Carrier Service Contains Search Values Amazon Transportation Air Amazo…" at bounding box center [731, 284] width 210 height 372
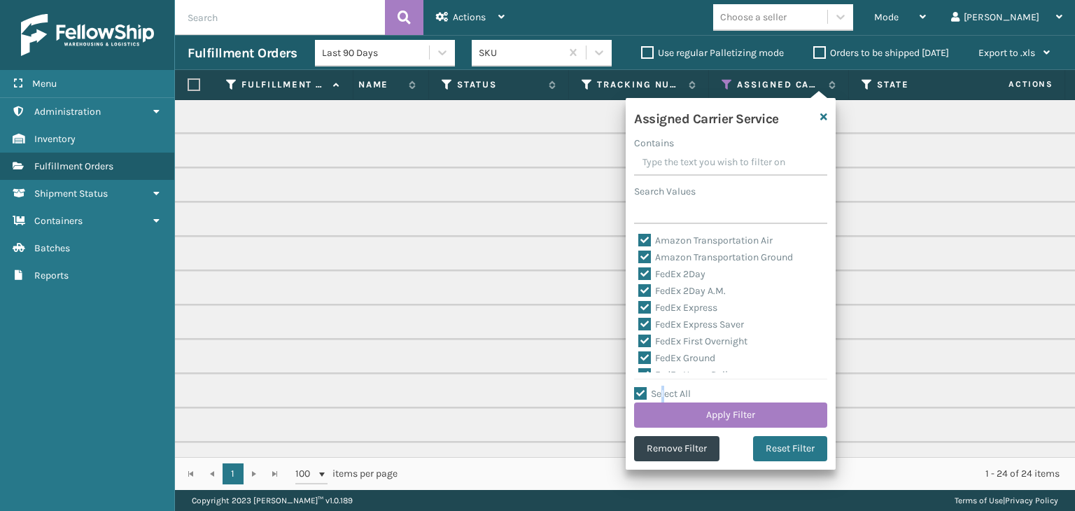
click at [663, 389] on label "Select All" at bounding box center [662, 394] width 57 height 12
click at [674, 394] on label "Select All" at bounding box center [662, 394] width 57 height 12
click at [674, 387] on input "Select All" at bounding box center [739, 386] width 210 height 1
checkbox input "false"
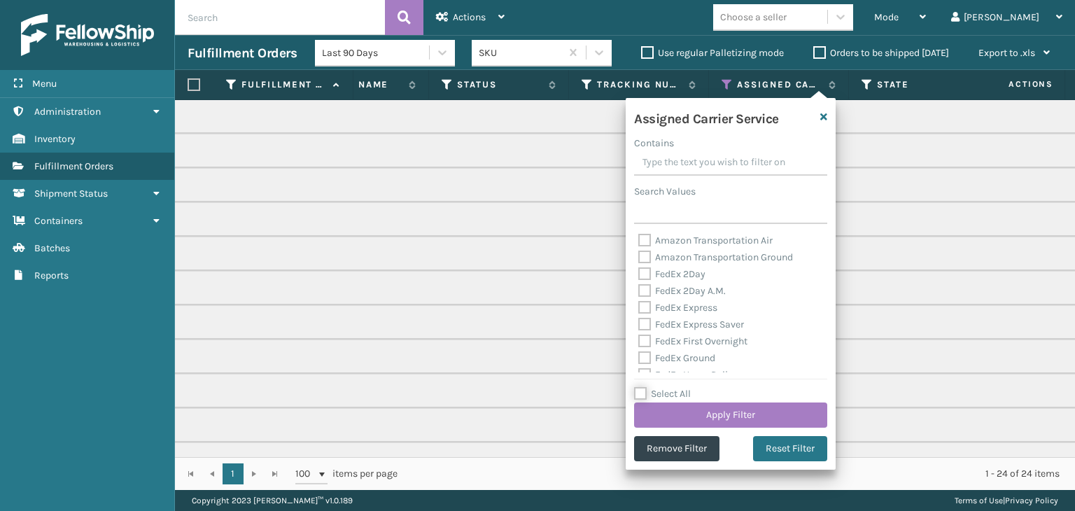
checkbox input "false"
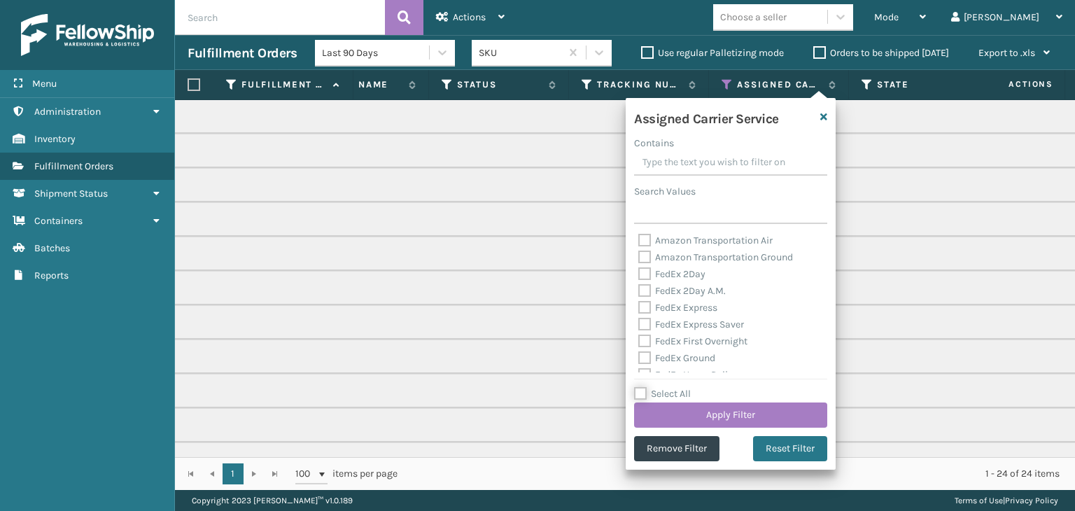
checkbox input "false"
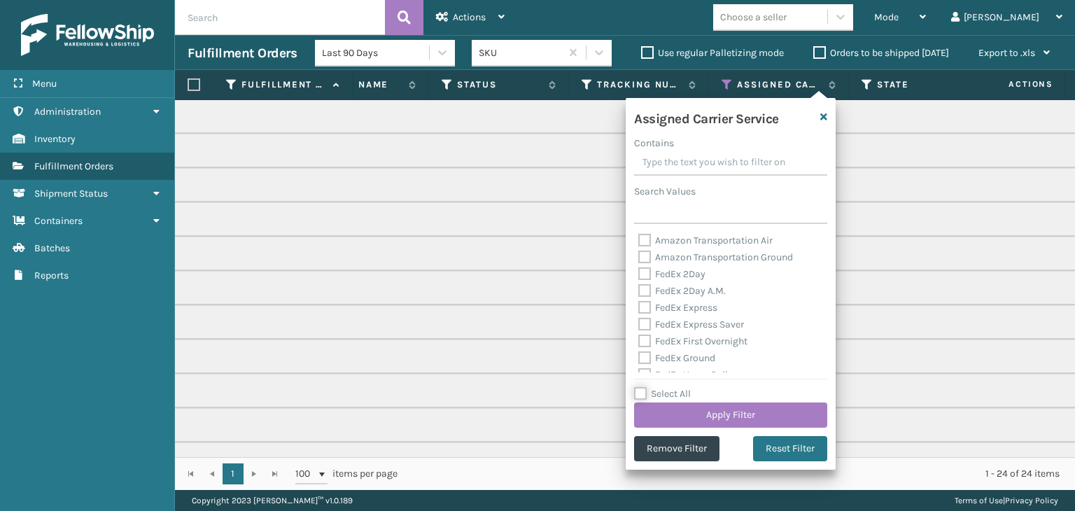
checkbox input "false"
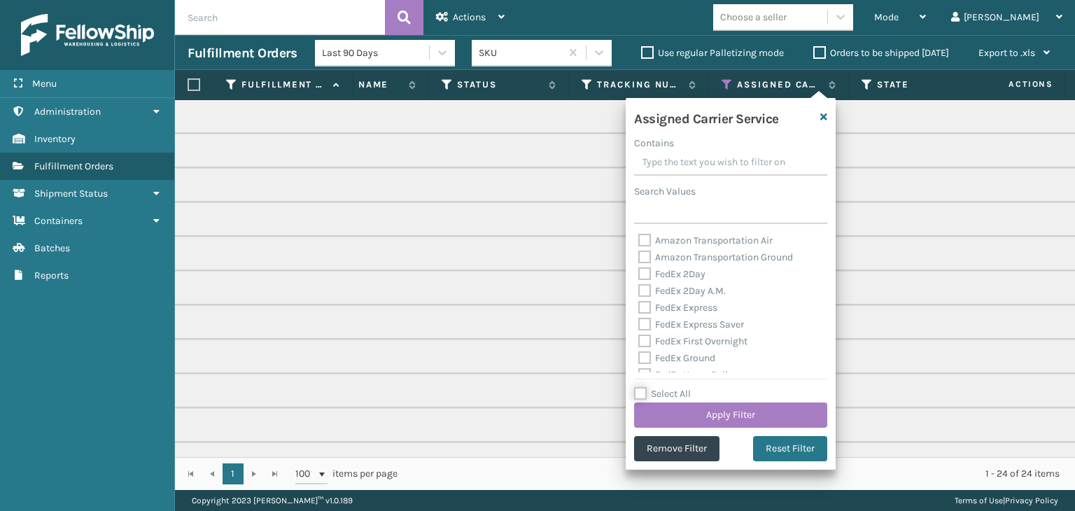
checkbox input "false"
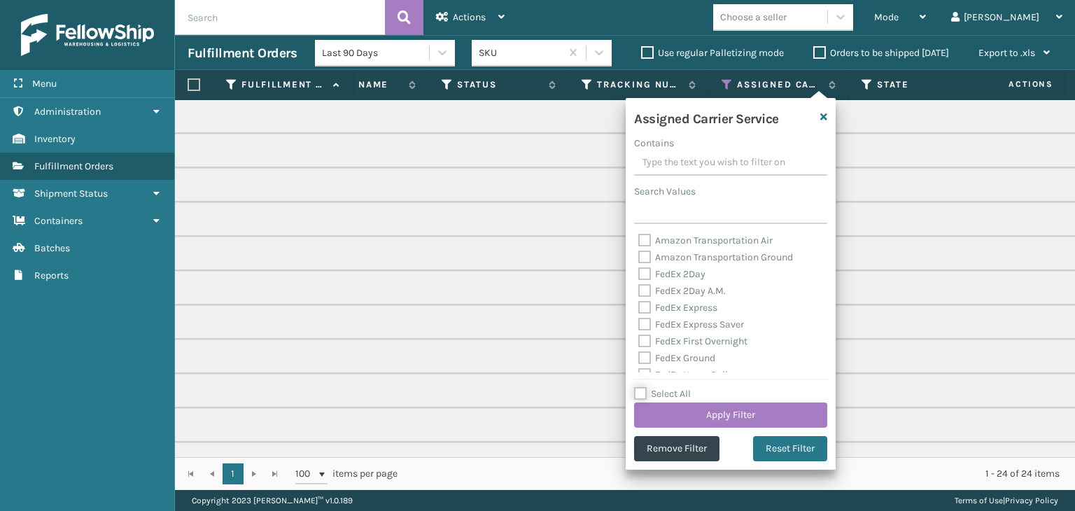
checkbox input "false"
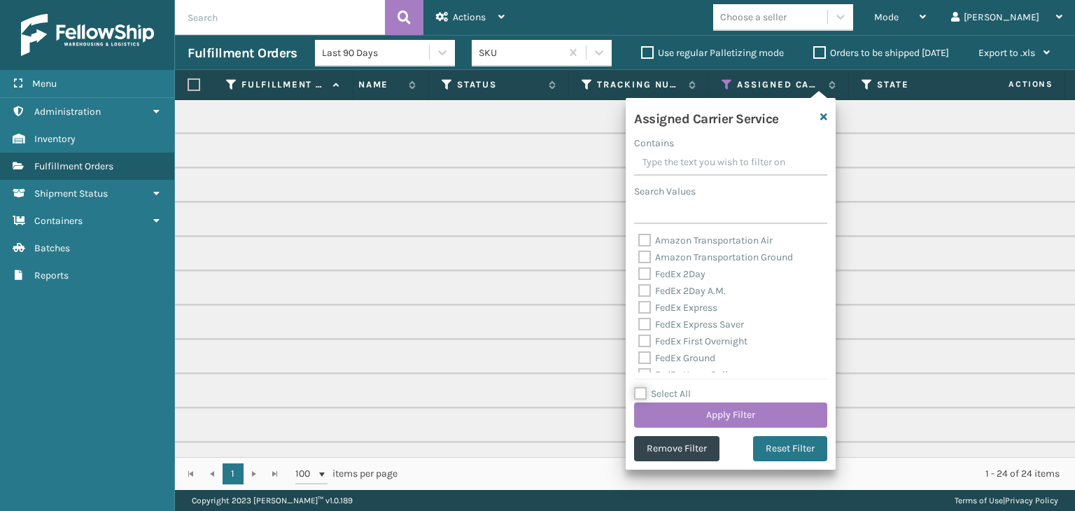
checkbox input "false"
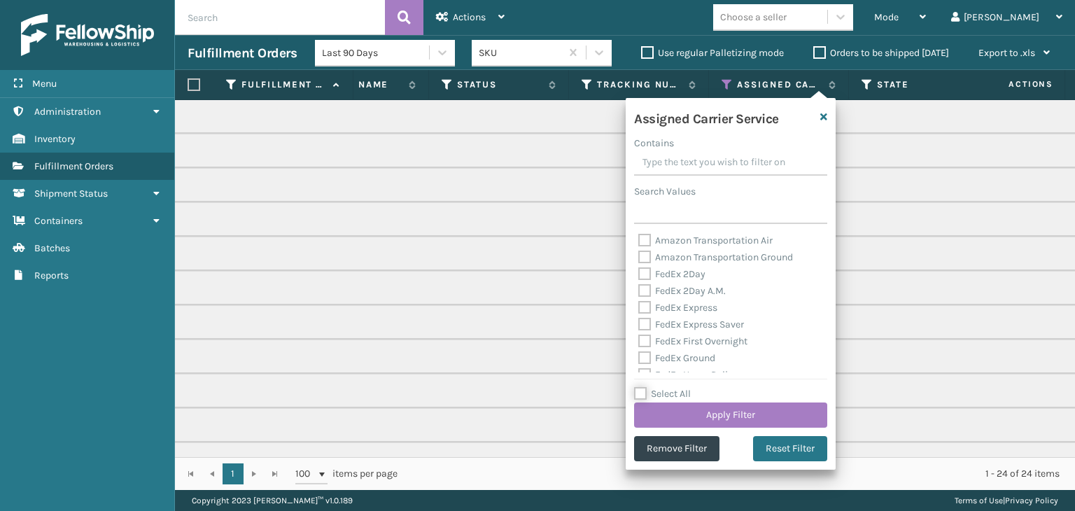
checkbox input "false"
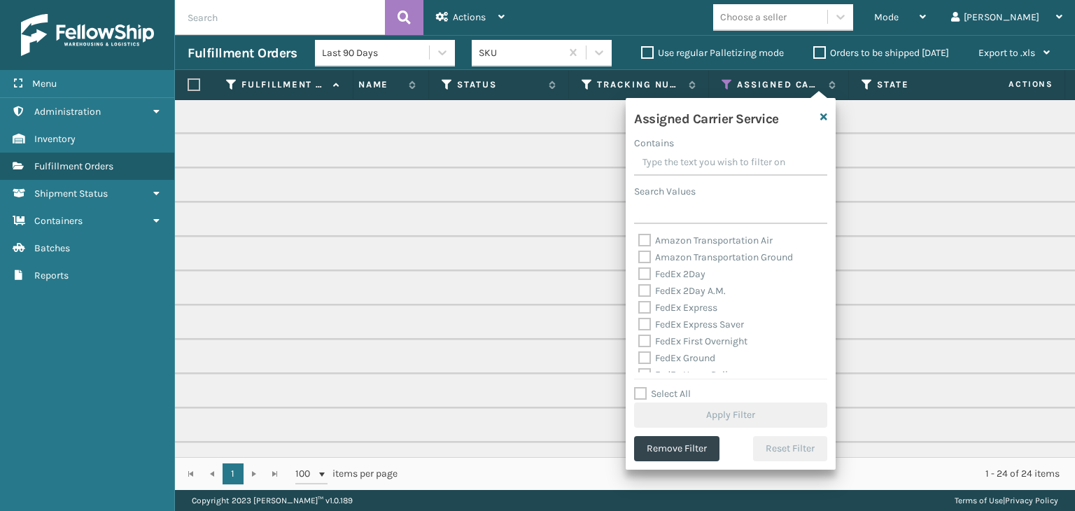
click at [673, 269] on label "FedEx 2Day" at bounding box center [671, 274] width 67 height 12
click at [639, 269] on input "FedEx 2Day" at bounding box center [638, 270] width 1 height 9
checkbox input "true"
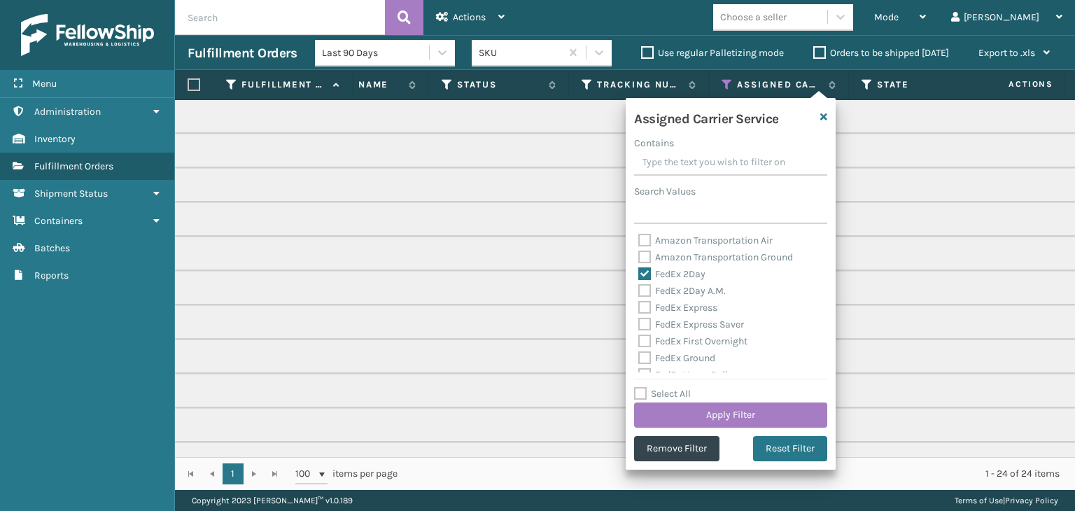
click at [674, 290] on label "FedEx 2Day A.M." at bounding box center [681, 291] width 87 height 12
click at [639, 290] on input "FedEx 2Day A.M." at bounding box center [638, 287] width 1 height 9
checkbox input "true"
click at [665, 311] on label "FedEx Express" at bounding box center [677, 308] width 79 height 12
click at [639, 309] on input "FedEx Express" at bounding box center [638, 303] width 1 height 9
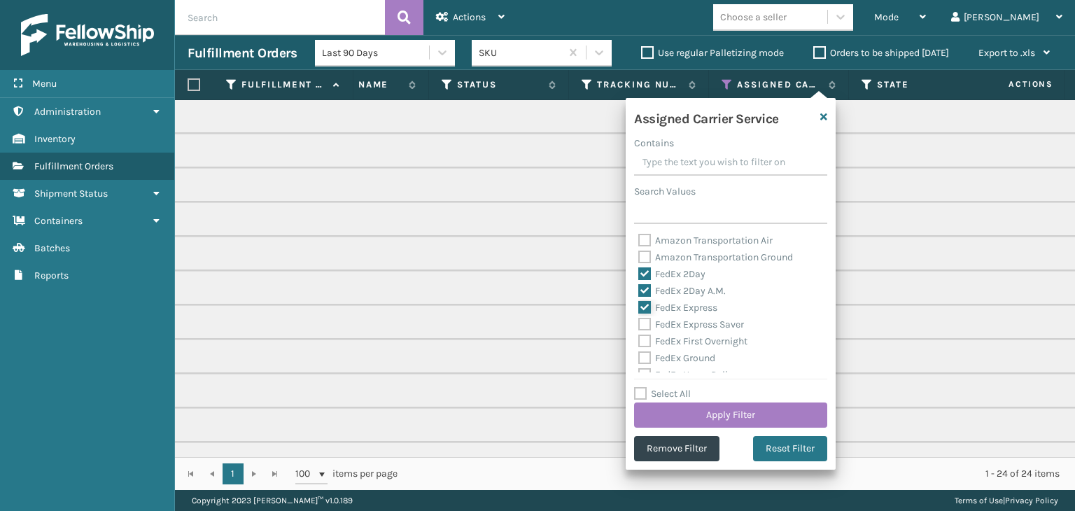
checkbox input "true"
click at [680, 329] on label "FedEx Express Saver" at bounding box center [691, 324] width 106 height 12
click at [639, 325] on input "FedEx Express Saver" at bounding box center [638, 320] width 1 height 9
checkbox input "true"
click at [686, 342] on label "FedEx First Overnight" at bounding box center [692, 341] width 109 height 12
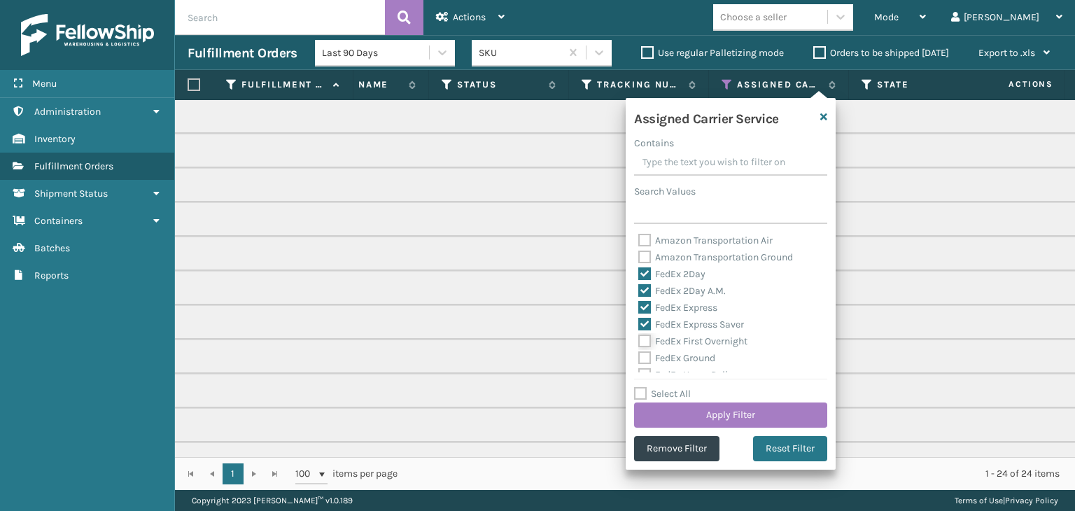
click at [639, 342] on input "FedEx First Overnight" at bounding box center [638, 337] width 1 height 9
checkbox input "true"
click at [677, 368] on div "FedEx Home Delivery" at bounding box center [730, 375] width 185 height 17
click at [679, 288] on label "FedEx Ground" at bounding box center [676, 288] width 77 height 12
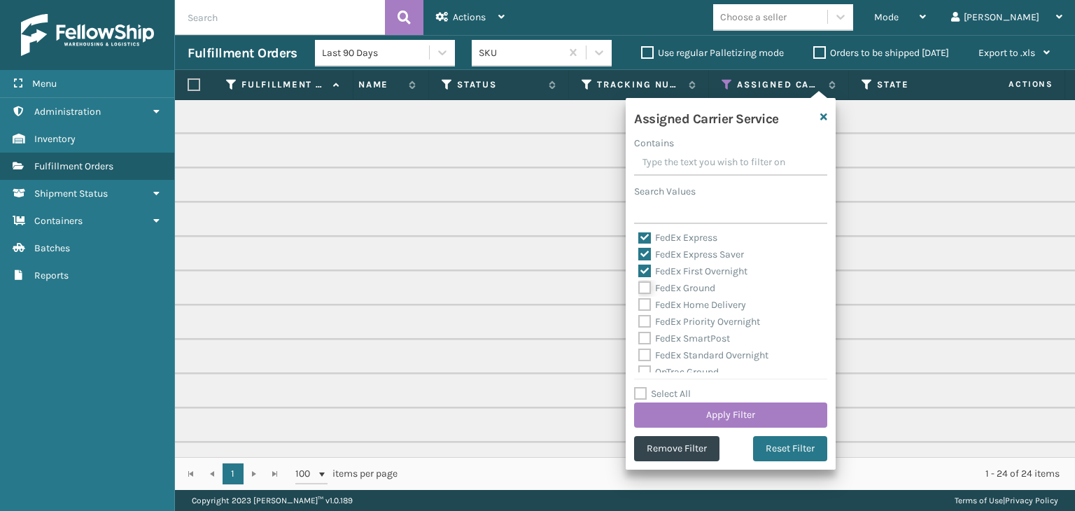
click at [639, 288] on input "FedEx Ground" at bounding box center [638, 284] width 1 height 9
checkbox input "true"
click at [686, 305] on label "FedEx Home Delivery" at bounding box center [692, 305] width 108 height 12
click at [639, 305] on input "FedEx Home Delivery" at bounding box center [638, 301] width 1 height 9
checkbox input "true"
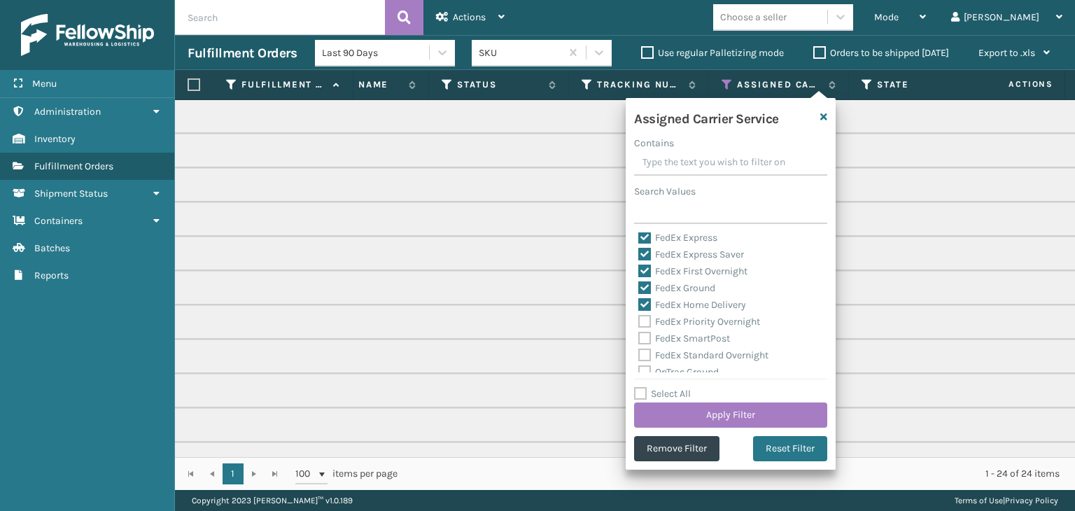
click at [698, 322] on label "FedEx Priority Overnight" at bounding box center [699, 322] width 122 height 12
click at [639, 322] on input "FedEx Priority Overnight" at bounding box center [638, 317] width 1 height 9
checkbox input "true"
click at [709, 419] on button "Apply Filter" at bounding box center [730, 414] width 193 height 25
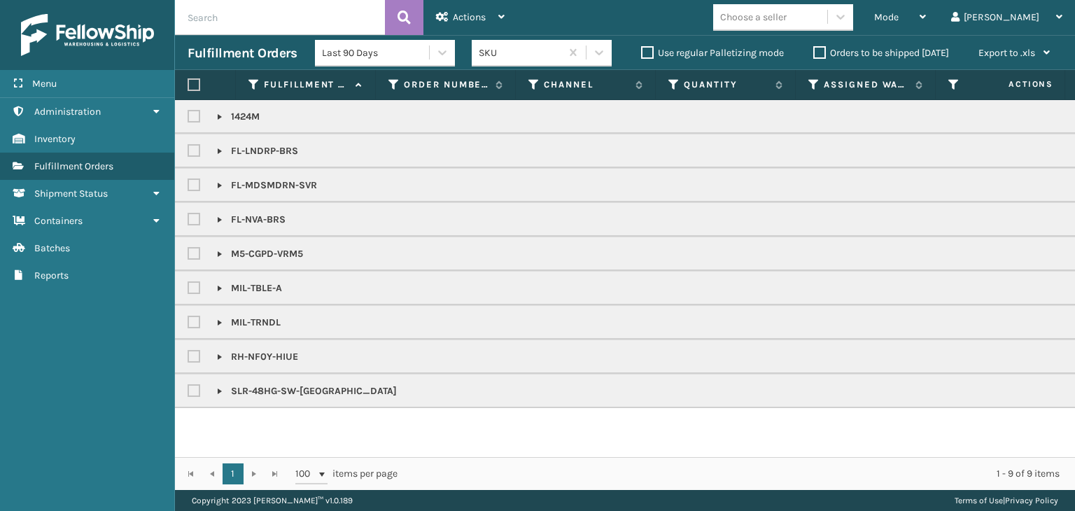
click at [192, 85] on label at bounding box center [194, 84] width 13 height 13
click at [188, 85] on input "checkbox" at bounding box center [188, 84] width 1 height 9
checkbox input "true"
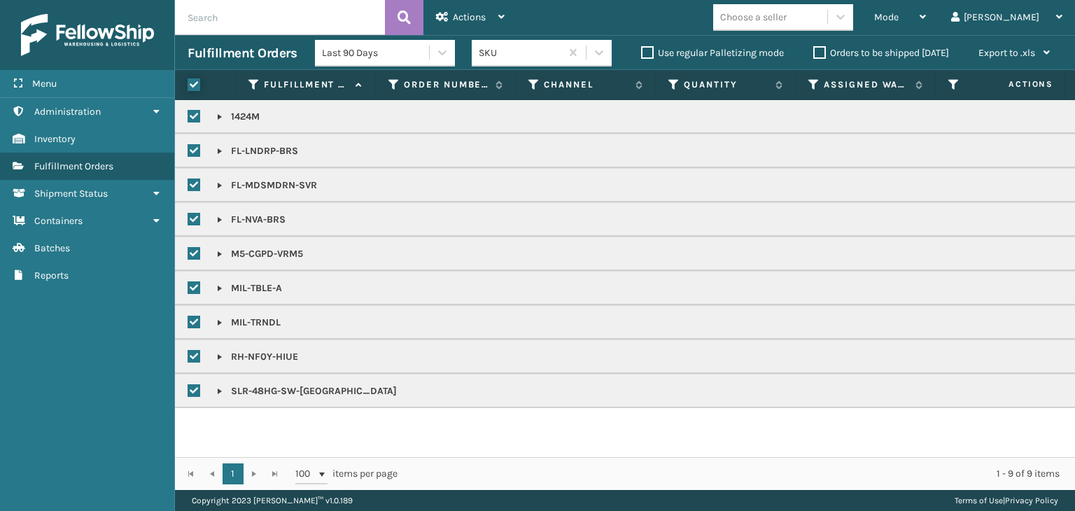
checkbox input "true"
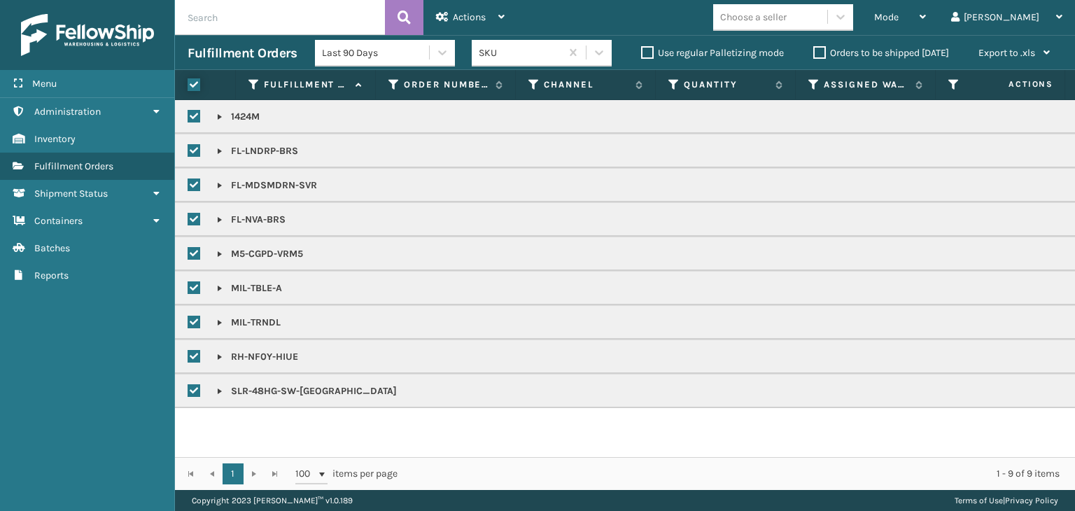
checkbox input "true"
click at [493, 24] on div "Actions" at bounding box center [470, 17] width 69 height 35
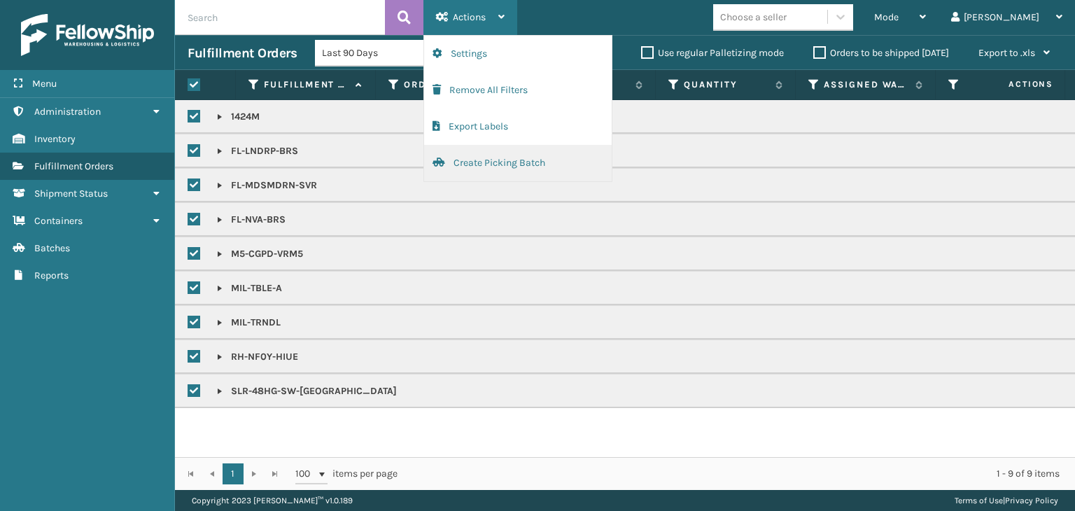
click at [476, 162] on button "Create Picking Batch" at bounding box center [518, 163] width 188 height 36
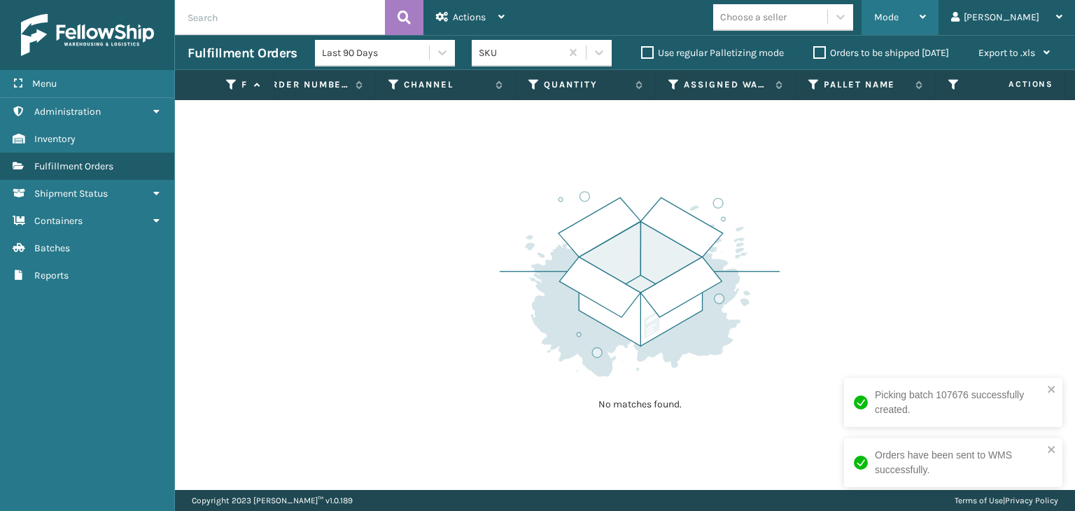
click at [926, 13] on div "Mode" at bounding box center [900, 17] width 52 height 35
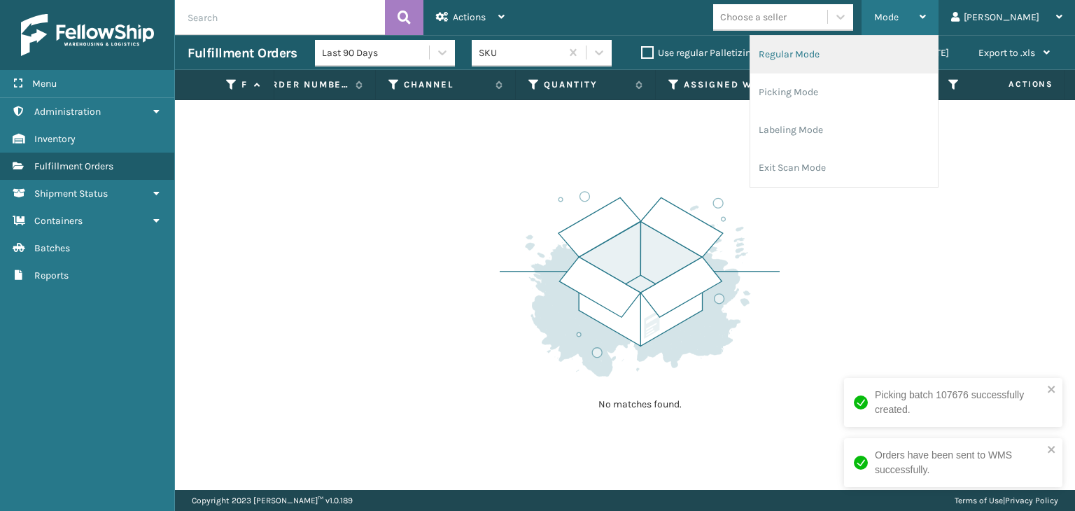
click at [902, 71] on li "Regular Mode" at bounding box center [844, 55] width 188 height 38
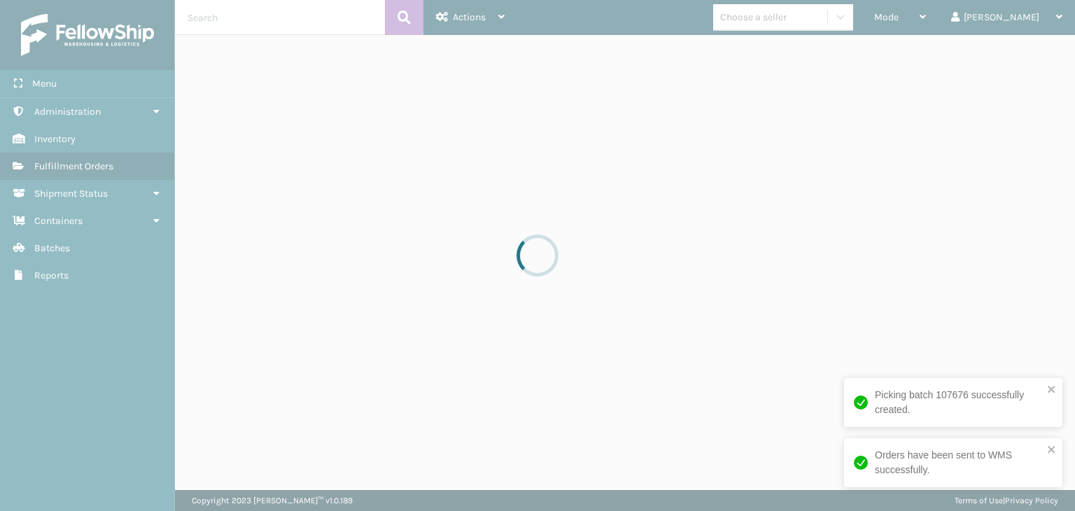
click at [920, 26] on div at bounding box center [537, 255] width 1075 height 511
click at [925, 26] on div at bounding box center [537, 255] width 1075 height 511
click at [935, 18] on div at bounding box center [537, 255] width 1075 height 511
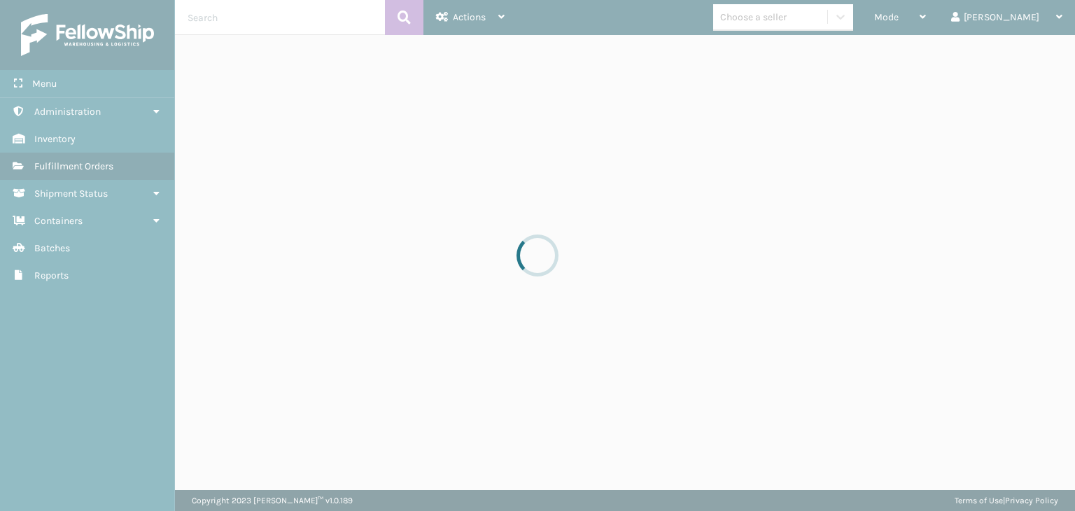
click at [935, 17] on div at bounding box center [537, 255] width 1075 height 511
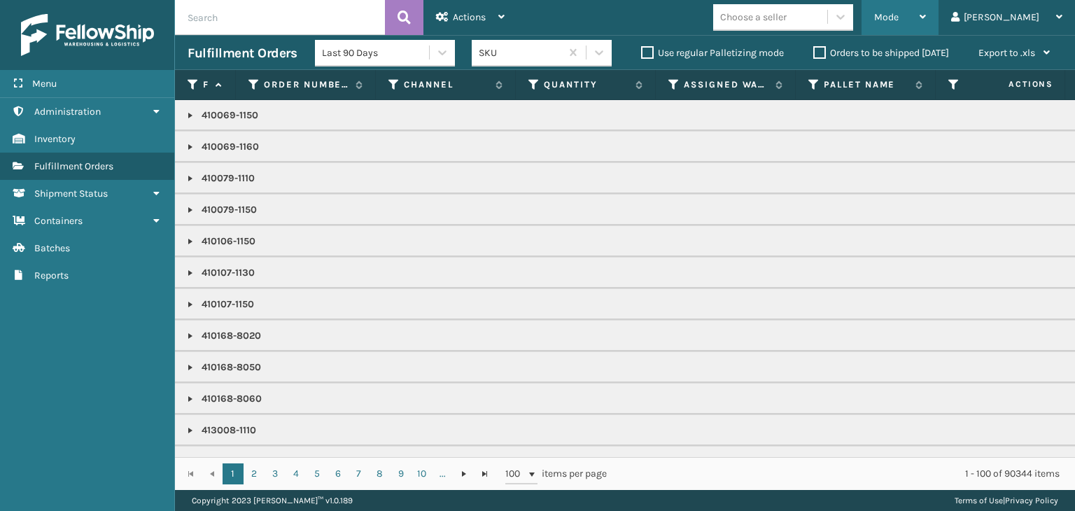
click at [898, 15] on span "Mode" at bounding box center [886, 17] width 24 height 12
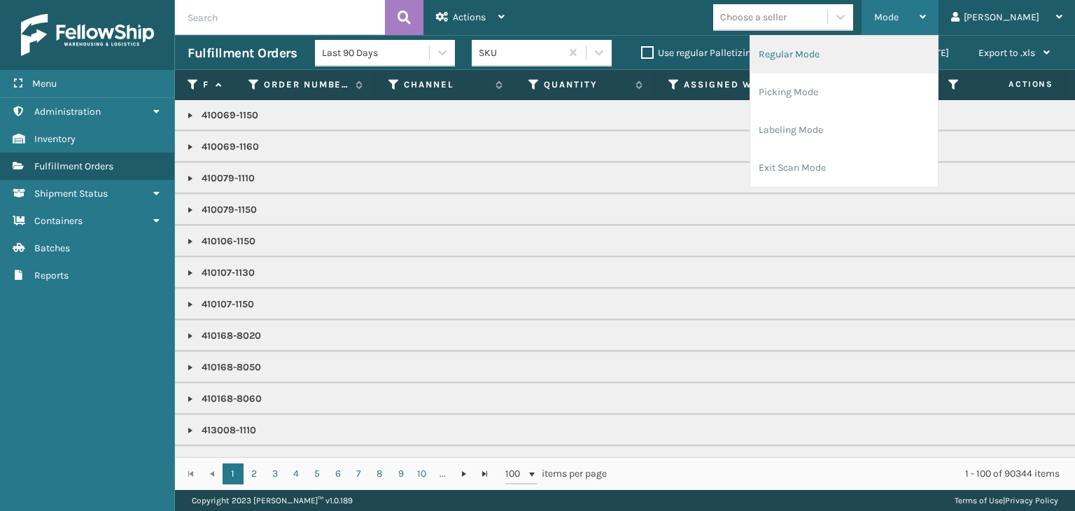
click at [881, 69] on li "Regular Mode" at bounding box center [844, 55] width 188 height 38
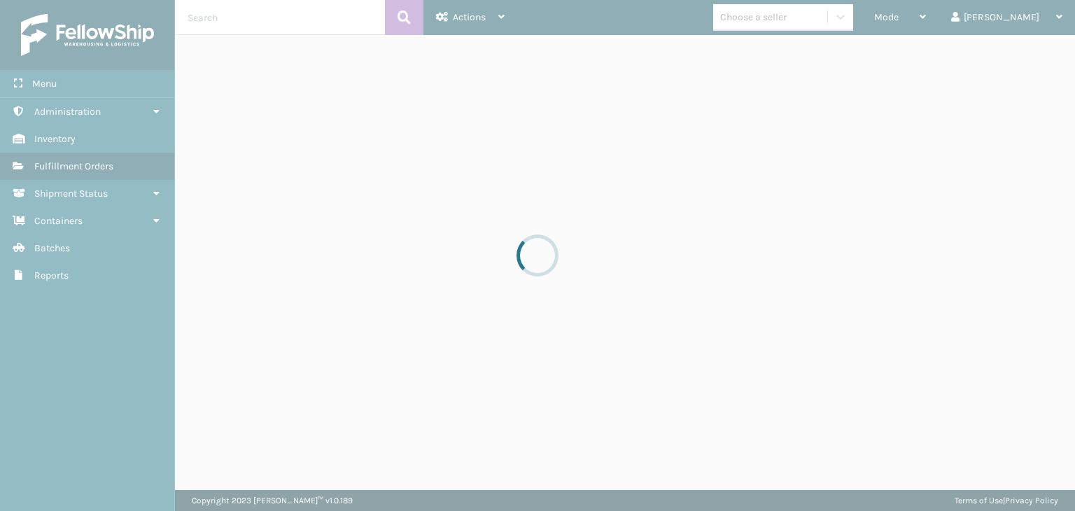
click at [921, 20] on div at bounding box center [537, 255] width 1075 height 511
click at [923, 20] on div at bounding box center [537, 255] width 1075 height 511
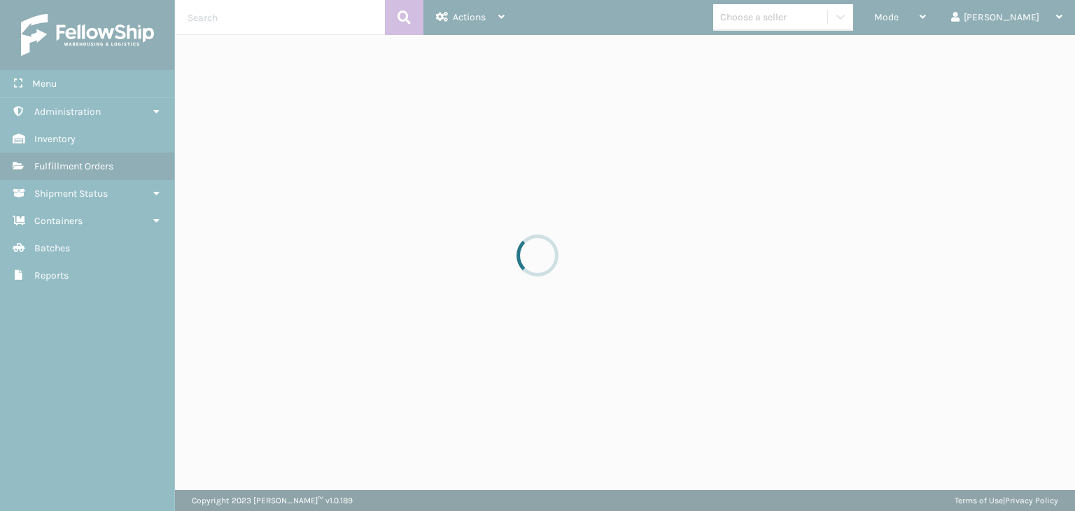
click at [936, 20] on div at bounding box center [537, 255] width 1075 height 511
click at [937, 20] on div at bounding box center [537, 255] width 1075 height 511
click at [940, 17] on div at bounding box center [537, 255] width 1075 height 511
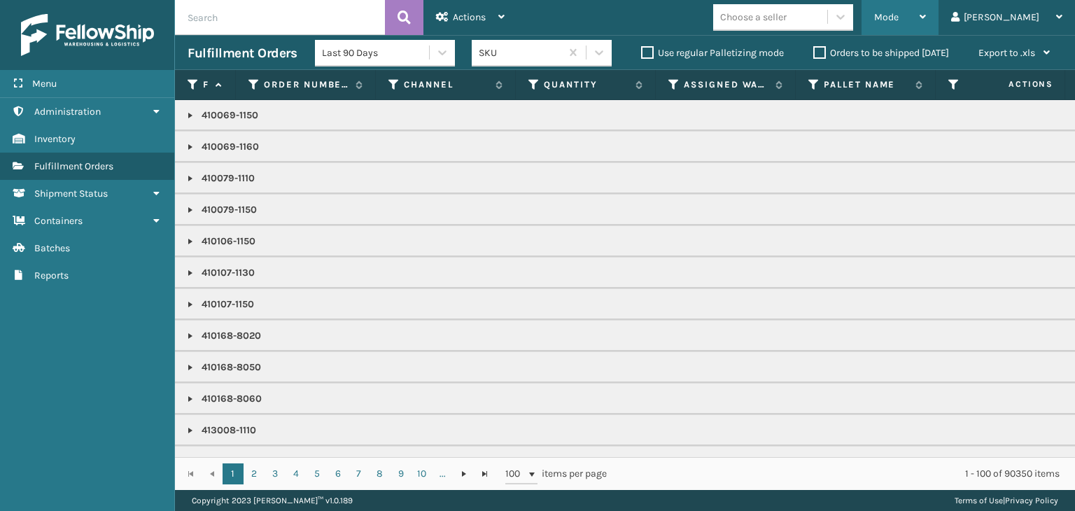
click at [926, 27] on div "Mode" at bounding box center [900, 17] width 52 height 35
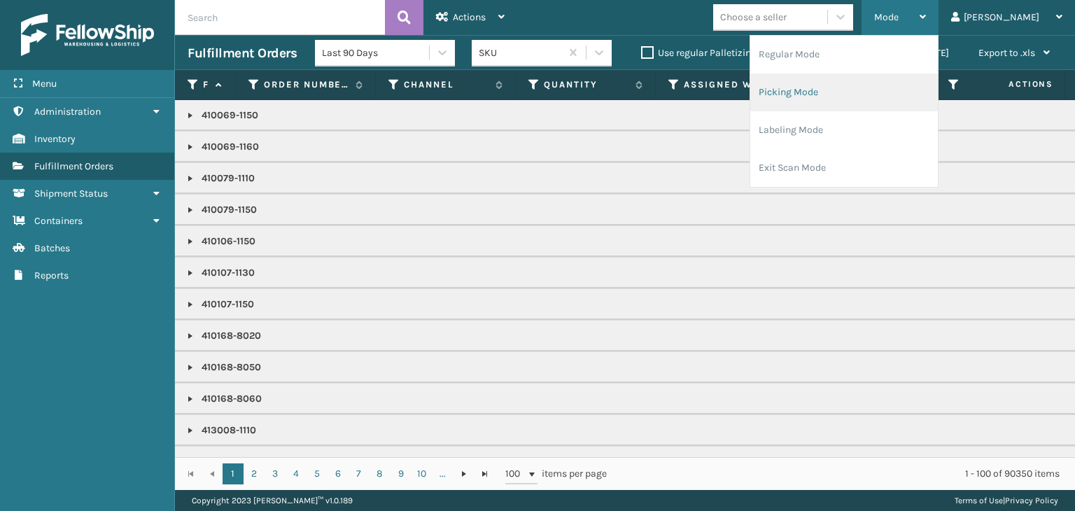
click at [938, 80] on li "Picking Mode" at bounding box center [844, 92] width 188 height 38
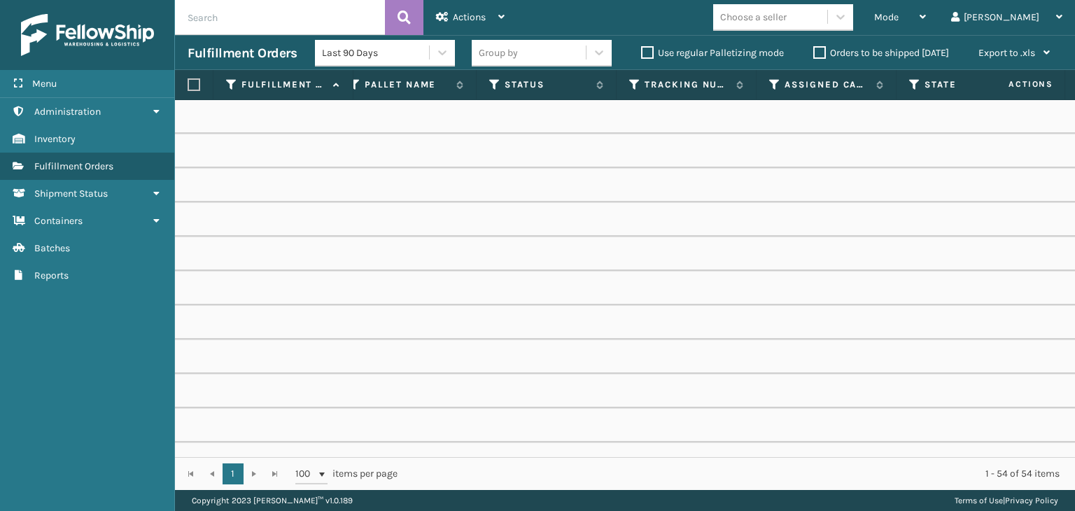
scroll to position [0, 0]
click at [773, 86] on icon at bounding box center [775, 84] width 11 height 13
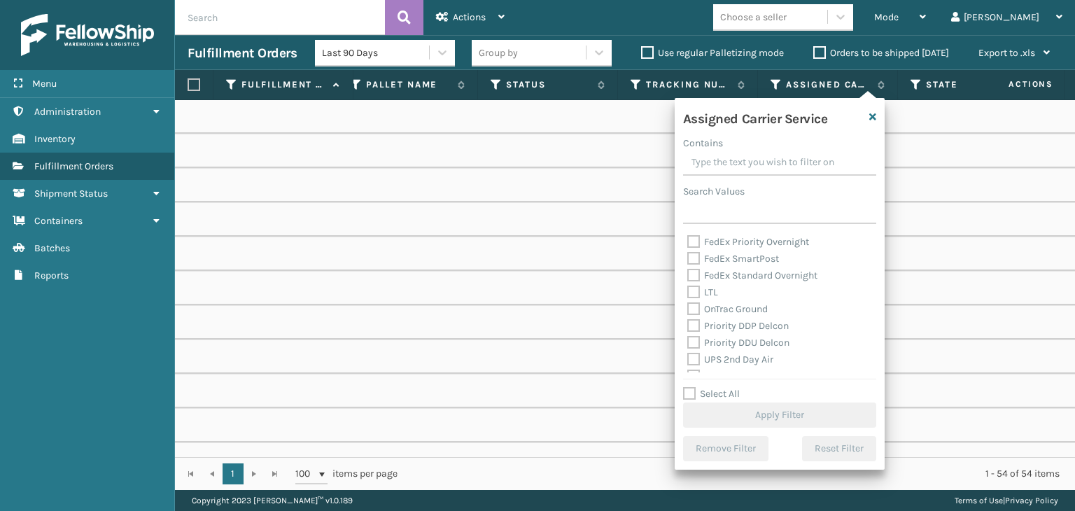
scroll to position [210, 0]
click at [736, 303] on label "UPS 2nd Day Air" at bounding box center [730, 299] width 86 height 12
click at [688, 300] on input "UPS 2nd Day Air" at bounding box center [687, 295] width 1 height 9
checkbox input "true"
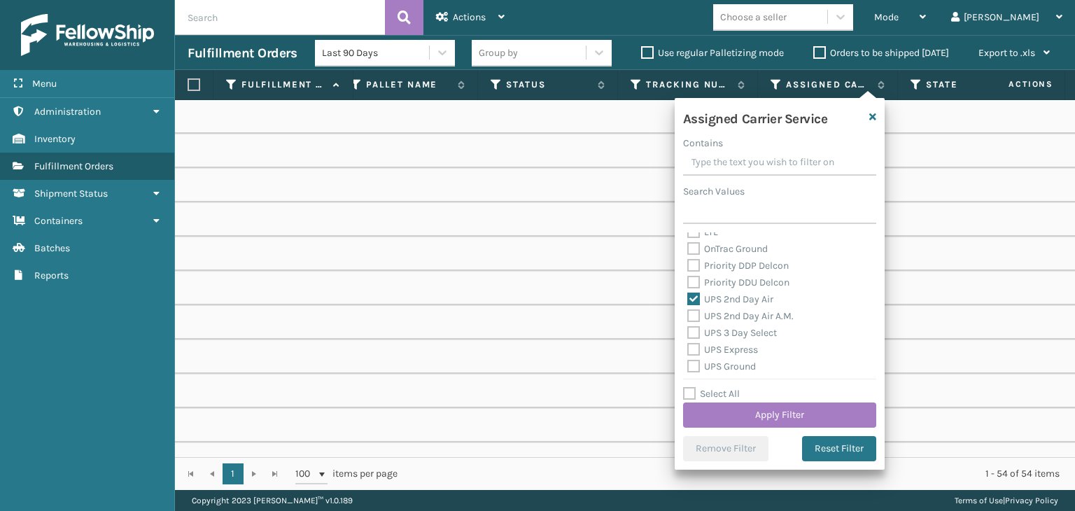
click at [740, 313] on label "UPS 2nd Day Air A.M." at bounding box center [740, 316] width 106 height 12
click at [688, 313] on input "UPS 2nd Day Air A.M." at bounding box center [687, 312] width 1 height 9
checkbox input "true"
click at [741, 333] on label "UPS 3 Day Select" at bounding box center [732, 333] width 90 height 12
click at [688, 333] on input "UPS 3 Day Select" at bounding box center [687, 329] width 1 height 9
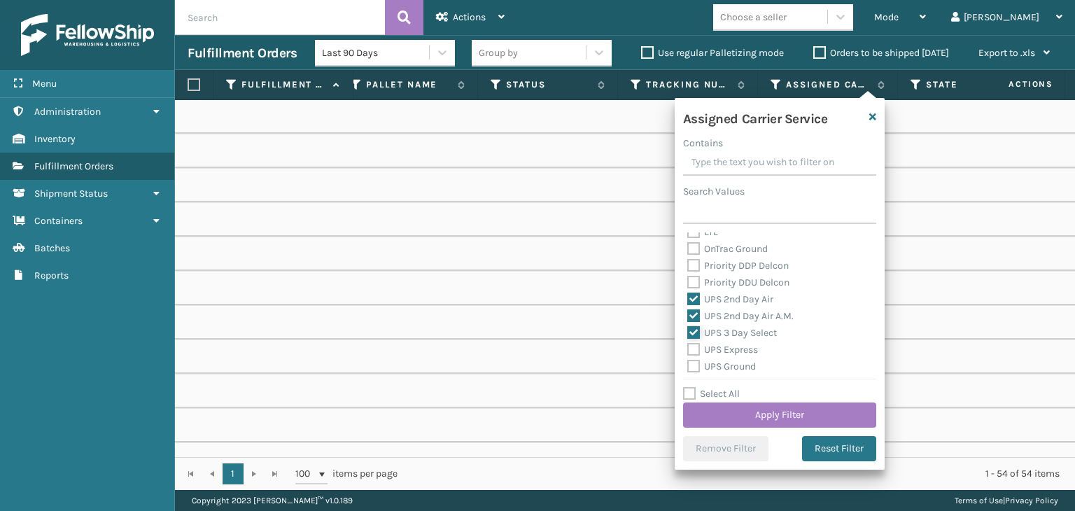
checkbox input "true"
click at [736, 354] on label "UPS Express" at bounding box center [722, 350] width 71 height 12
click at [688, 351] on input "UPS Express" at bounding box center [687, 345] width 1 height 9
checkbox input "true"
click at [735, 374] on div "Assigned Carrier Service Contains Search Values Amazon Transportation Air Amazo…" at bounding box center [779, 284] width 210 height 372
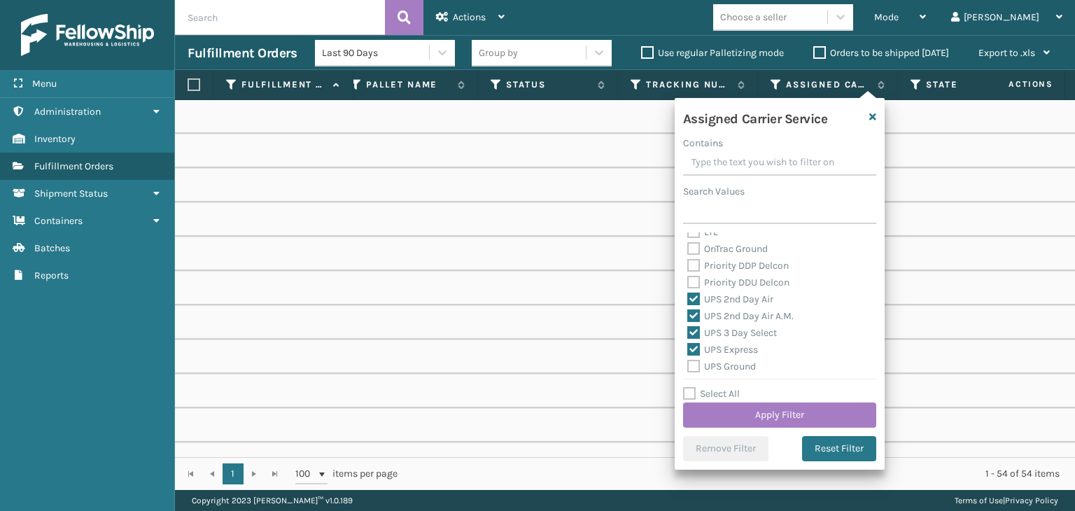
click at [730, 361] on label "UPS Ground" at bounding box center [721, 366] width 69 height 12
click at [688, 361] on input "UPS Ground" at bounding box center [687, 362] width 1 height 9
checkbox input "true"
drag, startPoint x: 742, startPoint y: 313, endPoint x: 742, endPoint y: 325, distance: 11.9
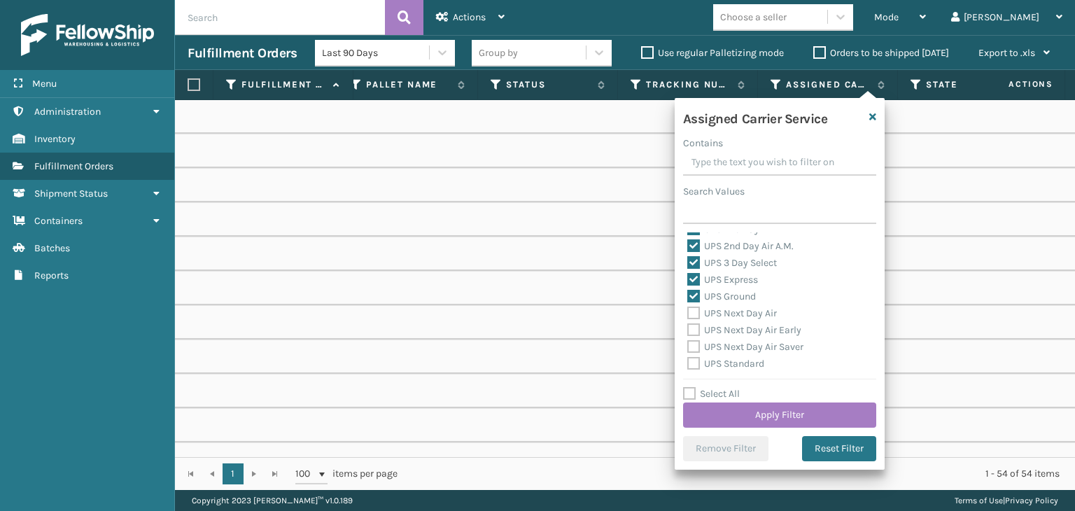
click at [742, 313] on label "UPS Next Day Air" at bounding box center [732, 313] width 90 height 12
click at [740, 328] on label "UPS Next Day Air Early" at bounding box center [744, 330] width 114 height 12
click at [688, 328] on input "UPS Next Day Air Early" at bounding box center [687, 326] width 1 height 9
checkbox input "true"
click at [737, 313] on label "UPS Next Day Air" at bounding box center [732, 313] width 90 height 12
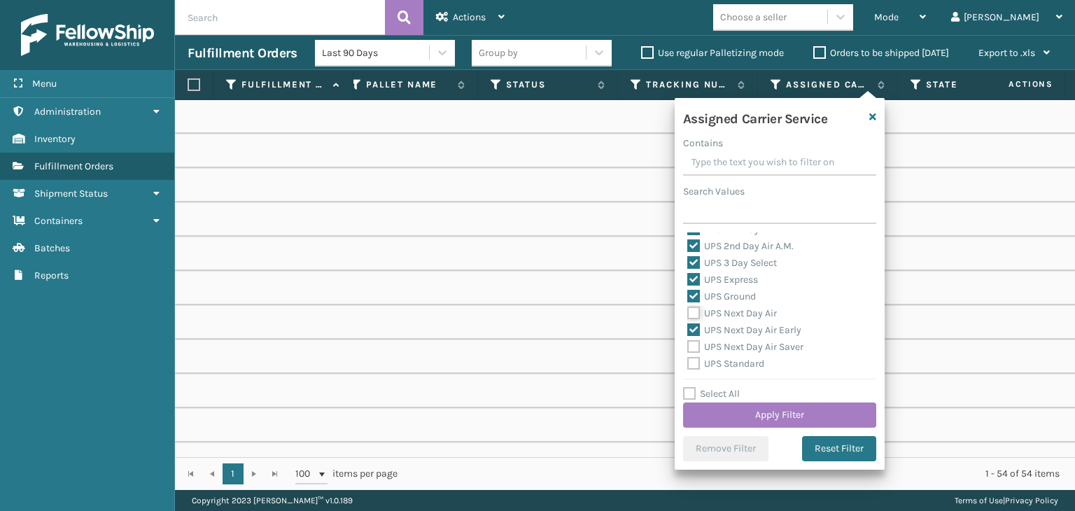
click at [688, 313] on input "UPS Next Day Air" at bounding box center [687, 309] width 1 height 9
checkbox input "true"
click at [741, 348] on label "UPS Next Day Air Saver" at bounding box center [745, 347] width 116 height 12
click at [688, 348] on input "UPS Next Day Air Saver" at bounding box center [687, 343] width 1 height 9
checkbox input "true"
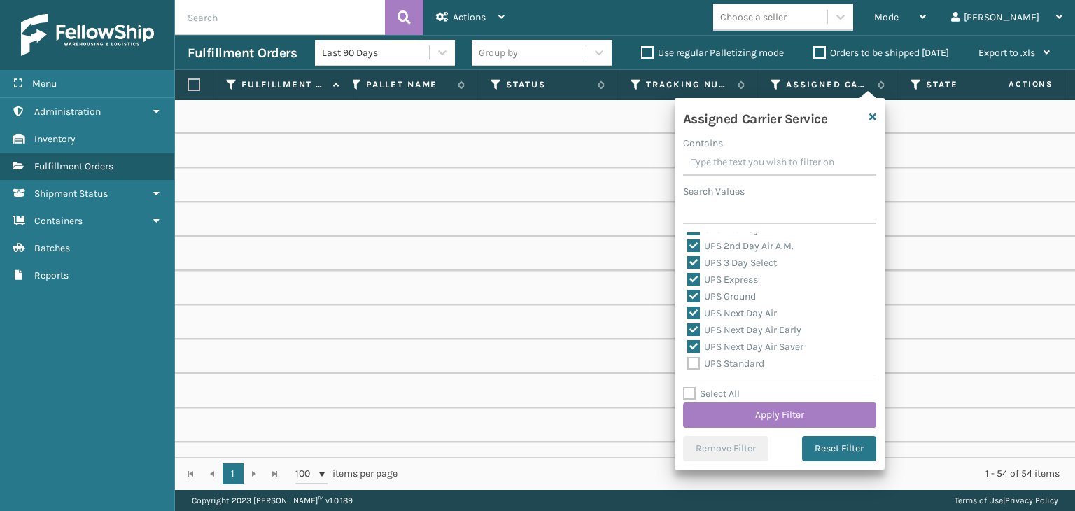
click at [740, 361] on label "UPS Standard" at bounding box center [725, 364] width 77 height 12
click at [688, 361] on input "UPS Standard" at bounding box center [687, 359] width 1 height 9
checkbox input "true"
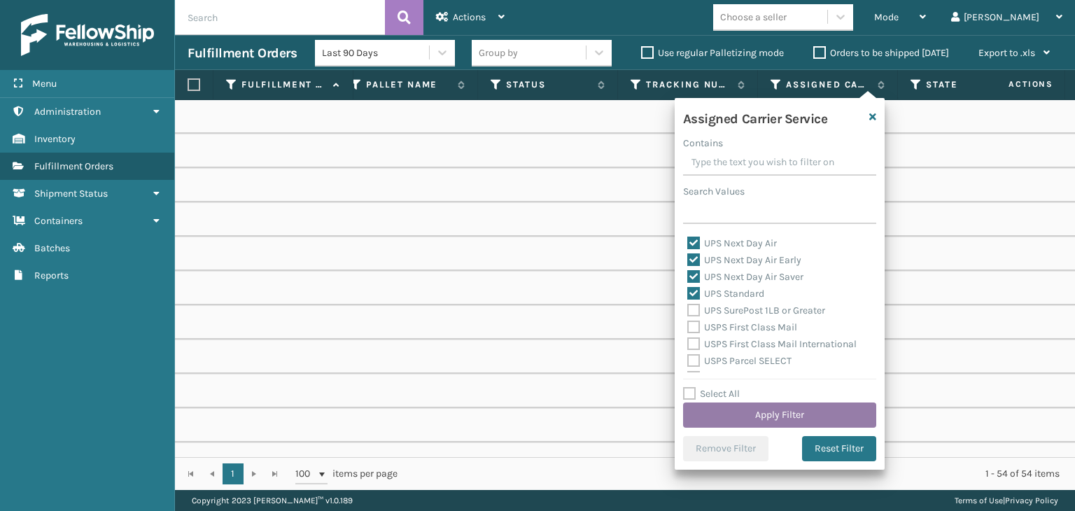
click at [751, 424] on button "Apply Filter" at bounding box center [779, 414] width 193 height 25
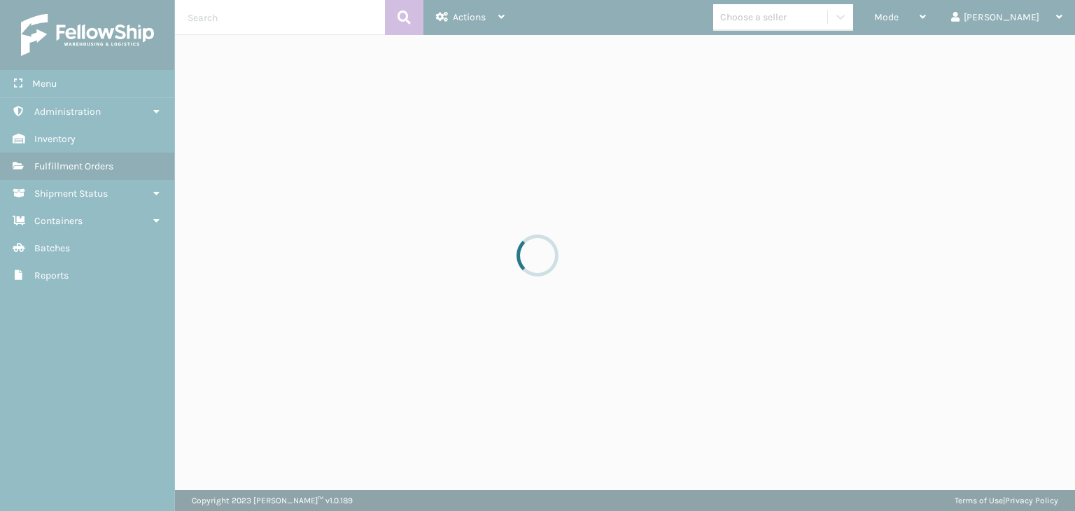
click at [801, 15] on div at bounding box center [537, 255] width 1075 height 511
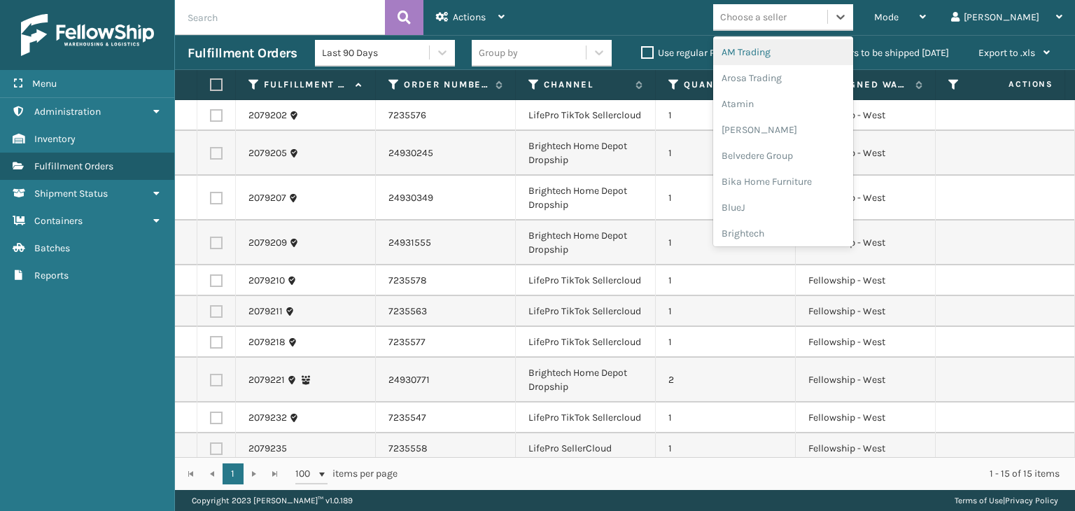
click at [786, 17] on div "Choose a seller" at bounding box center [753, 17] width 66 height 15
type input "BR"
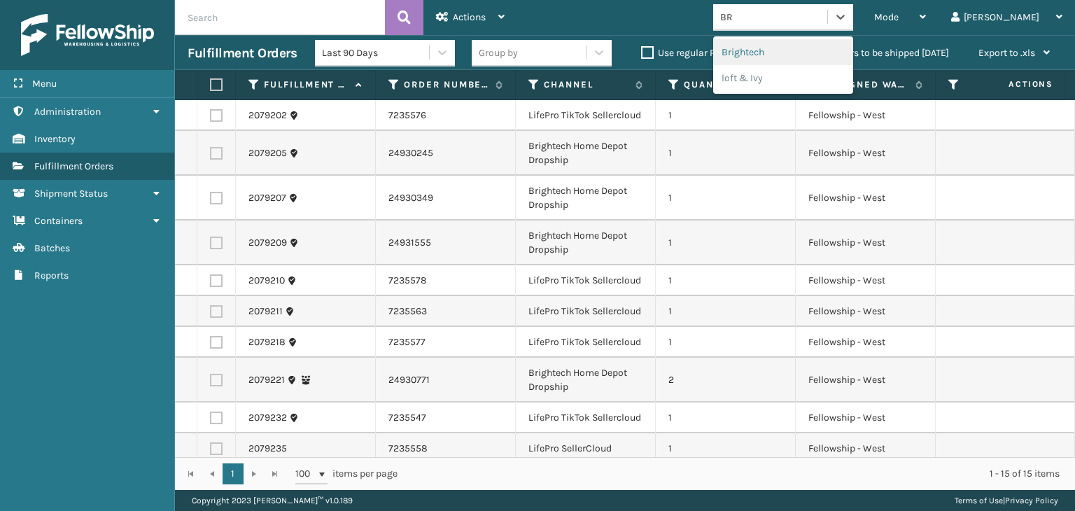
click at [797, 51] on div "Brightech" at bounding box center [783, 52] width 140 height 26
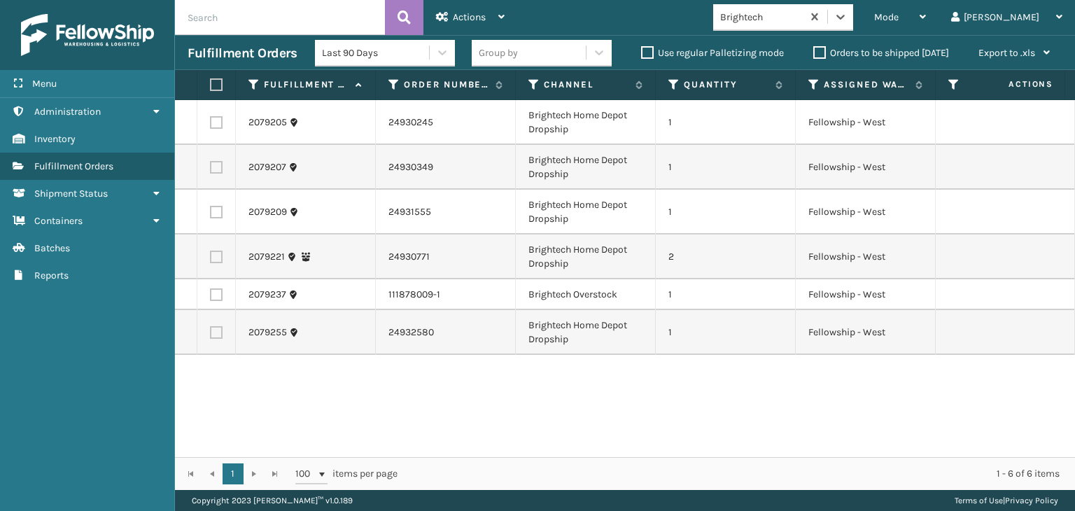
click at [216, 80] on label at bounding box center [214, 84] width 8 height 13
click at [211, 80] on input "checkbox" at bounding box center [210, 84] width 1 height 9
checkbox input "true"
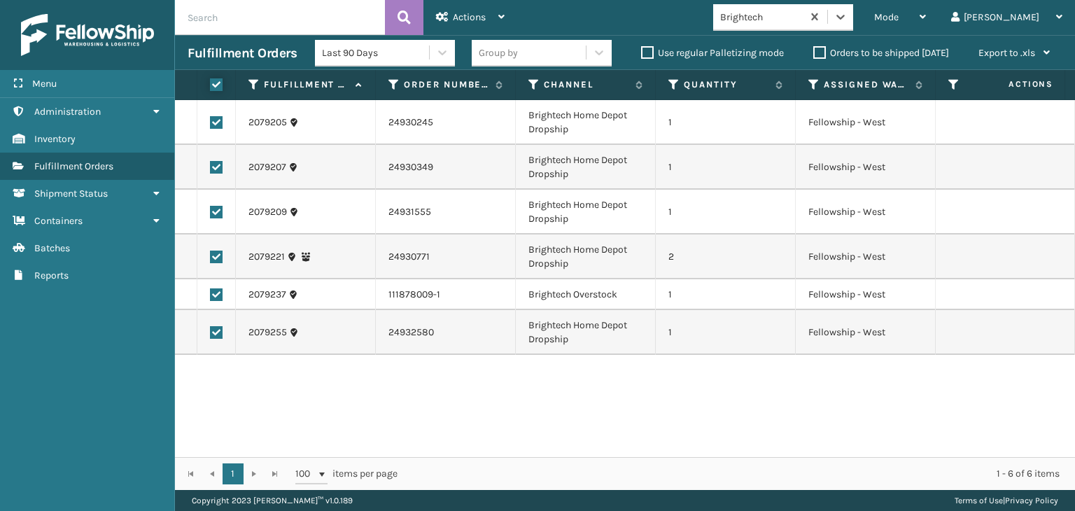
checkbox input "true"
click at [467, 9] on div "Actions" at bounding box center [470, 17] width 69 height 35
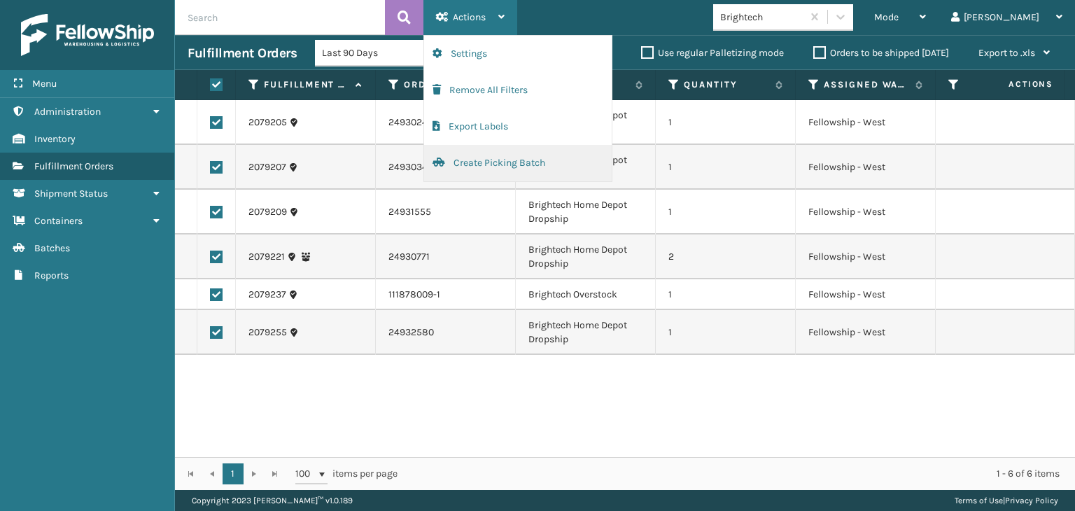
click at [498, 155] on button "Create Picking Batch" at bounding box center [518, 163] width 188 height 36
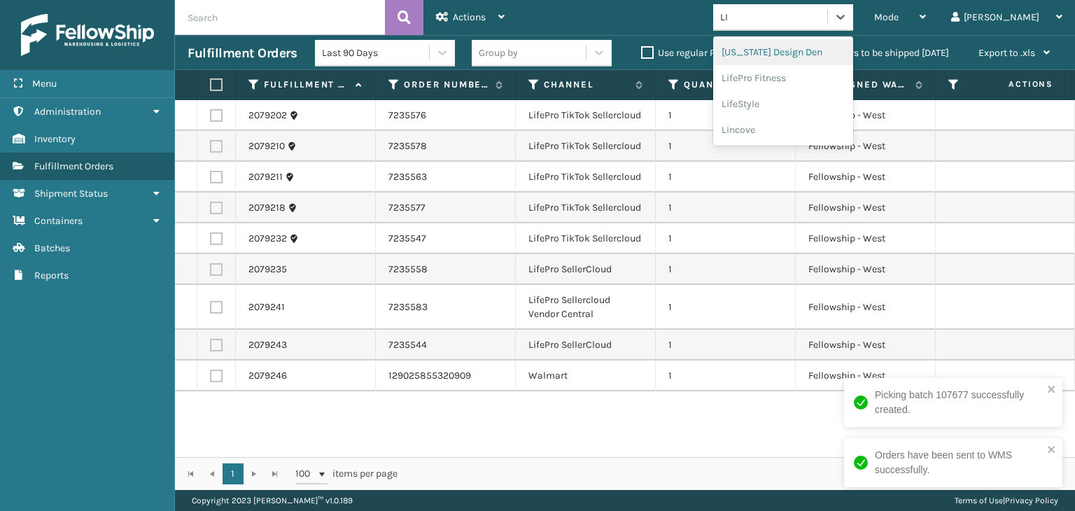
type input "LIF"
click at [794, 72] on div "LifePro Fitness" at bounding box center [783, 78] width 140 height 26
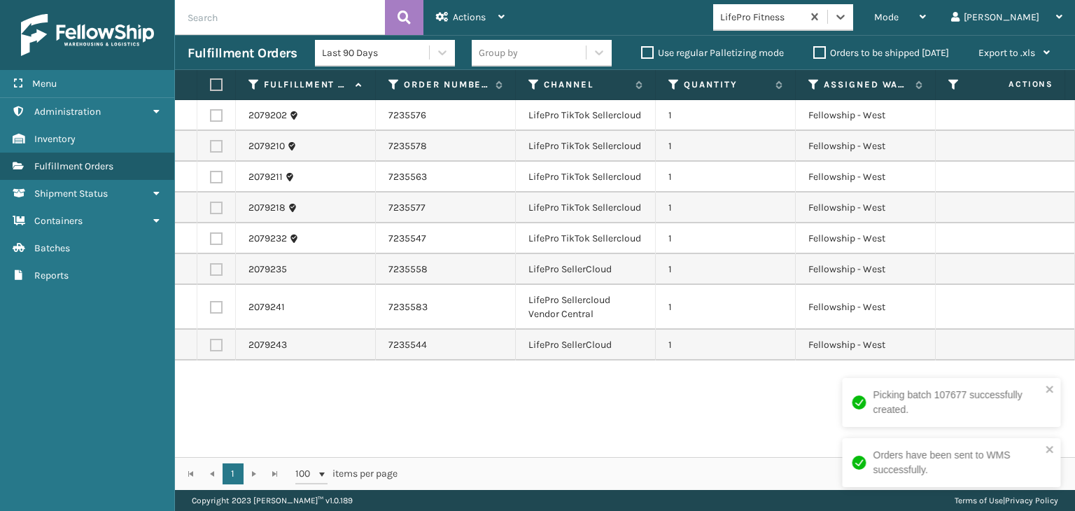
click at [211, 86] on label at bounding box center [214, 84] width 8 height 13
click at [211, 86] on input "checkbox" at bounding box center [210, 84] width 1 height 9
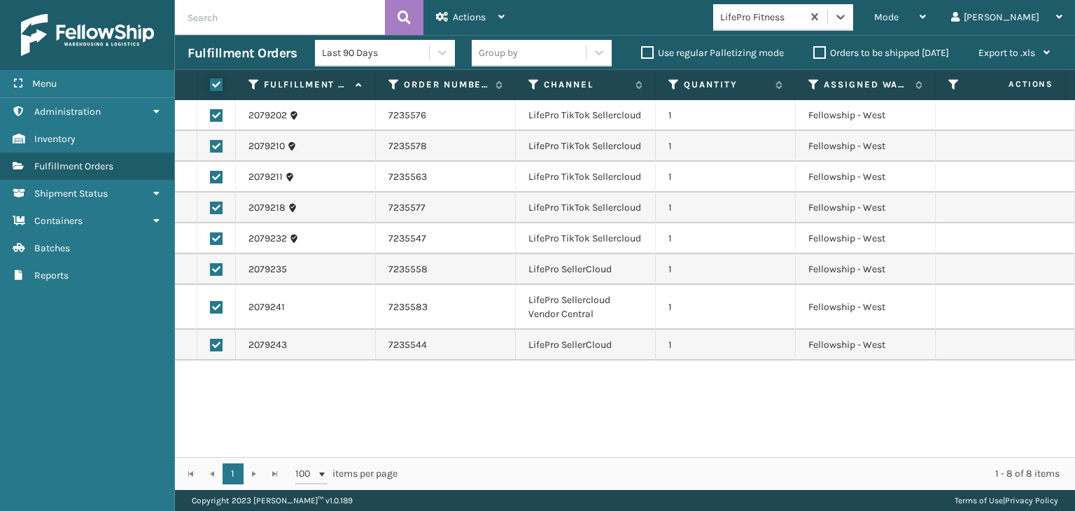
checkbox input "true"
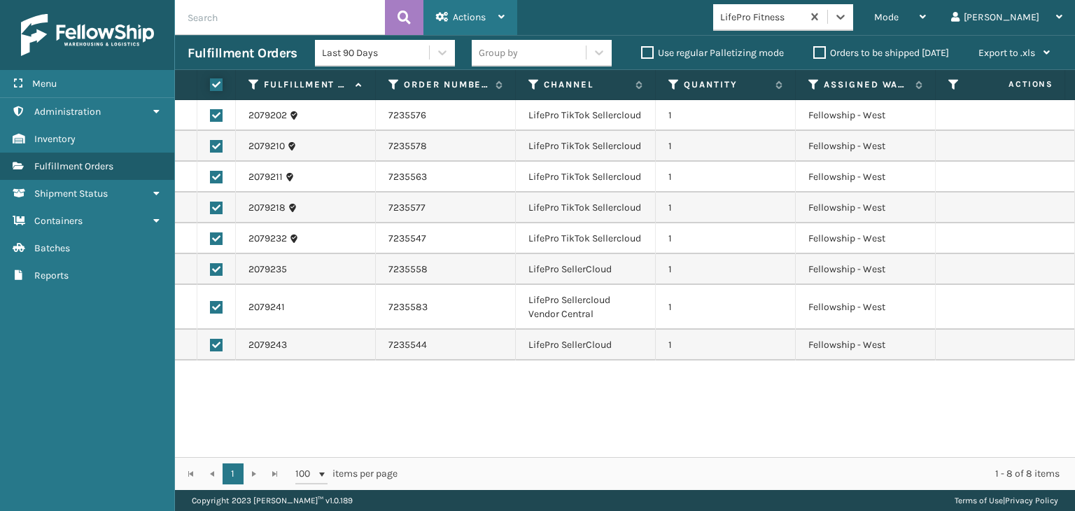
checkbox input "true"
click at [463, 18] on span "Actions" at bounding box center [469, 17] width 33 height 12
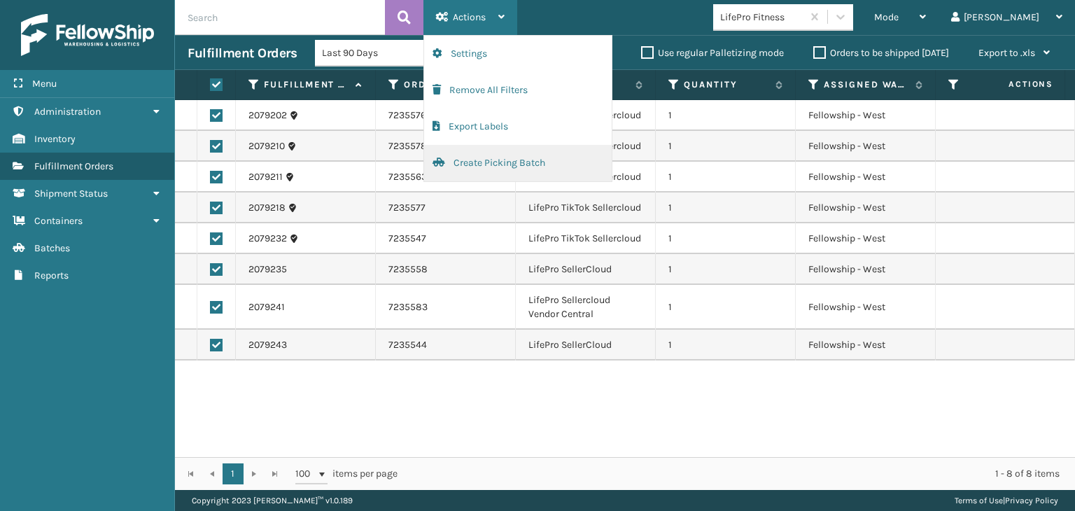
click at [558, 162] on button "Create Picking Batch" at bounding box center [518, 163] width 188 height 36
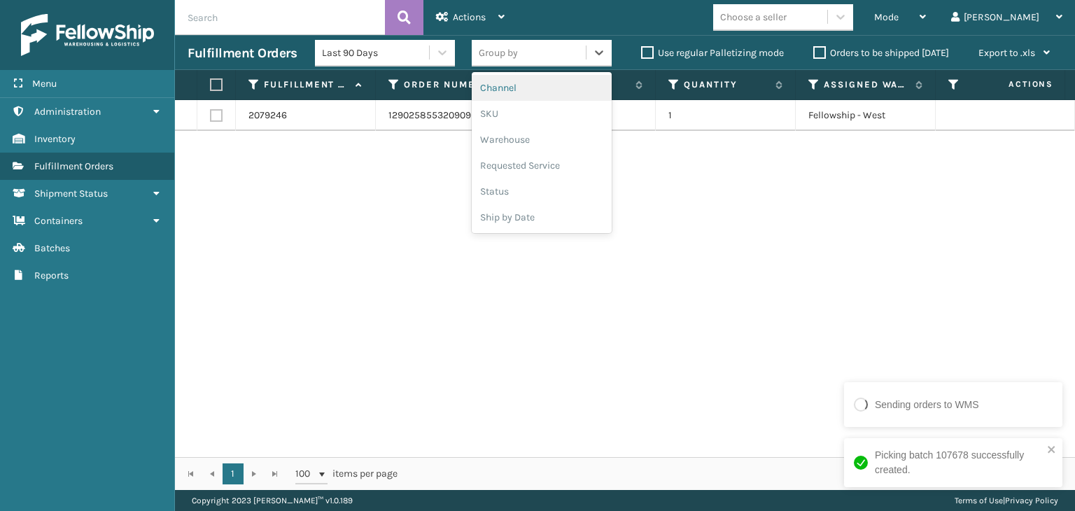
click at [512, 52] on div "Group by" at bounding box center [498, 52] width 39 height 15
click at [525, 107] on div "SKU" at bounding box center [542, 114] width 140 height 26
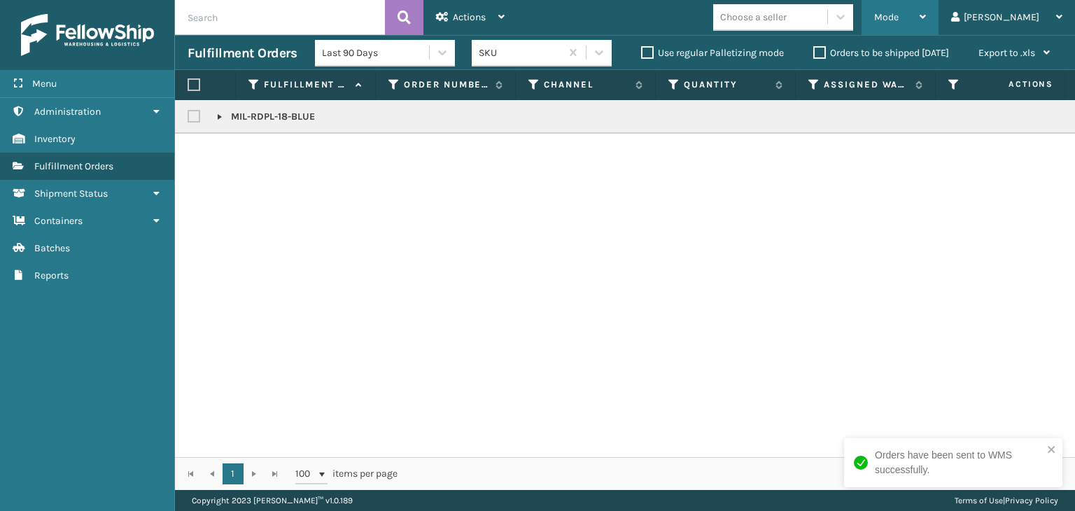
click at [898, 15] on span "Mode" at bounding box center [886, 17] width 24 height 12
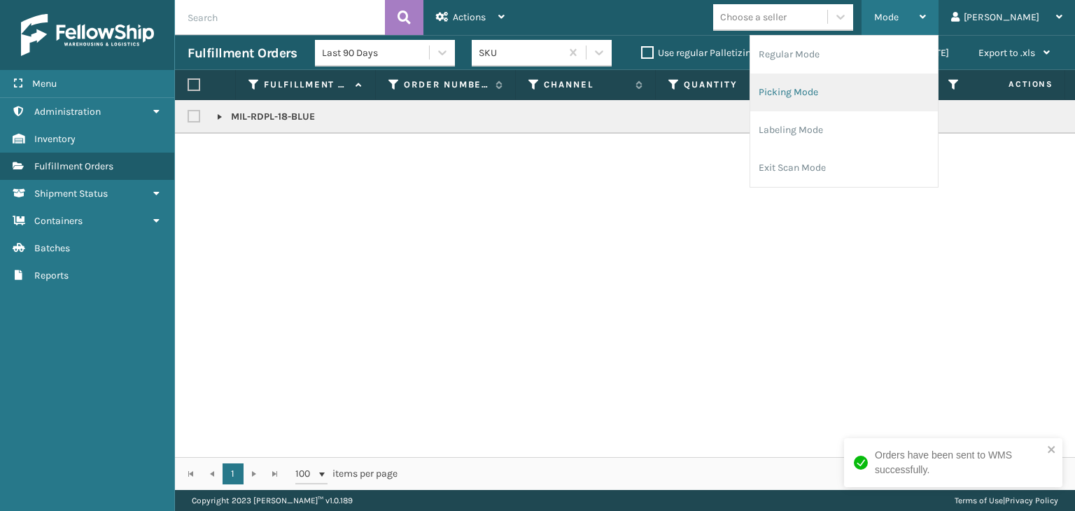
click at [901, 73] on li "Picking Mode" at bounding box center [844, 92] width 188 height 38
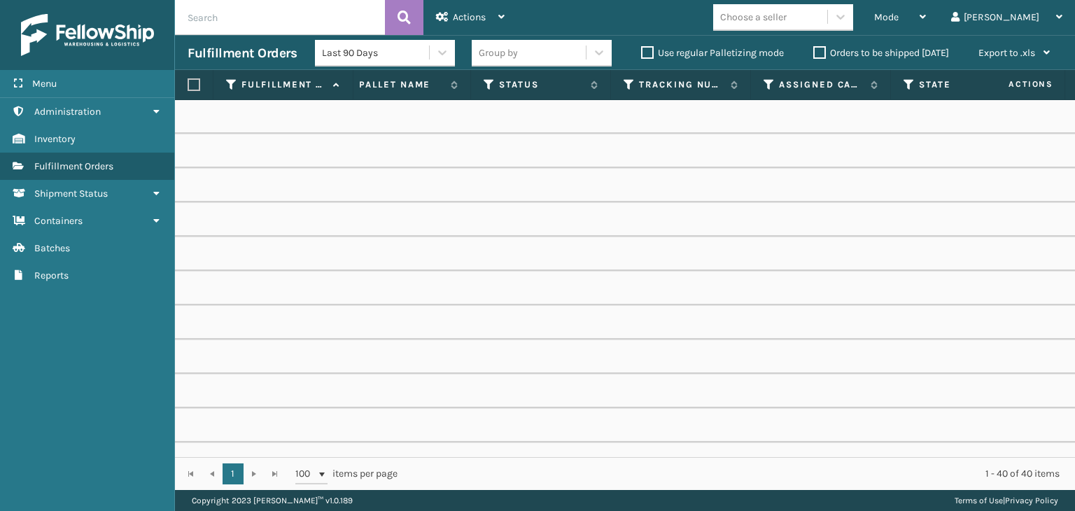
scroll to position [0, 633]
click at [763, 80] on icon at bounding box center [763, 84] width 11 height 13
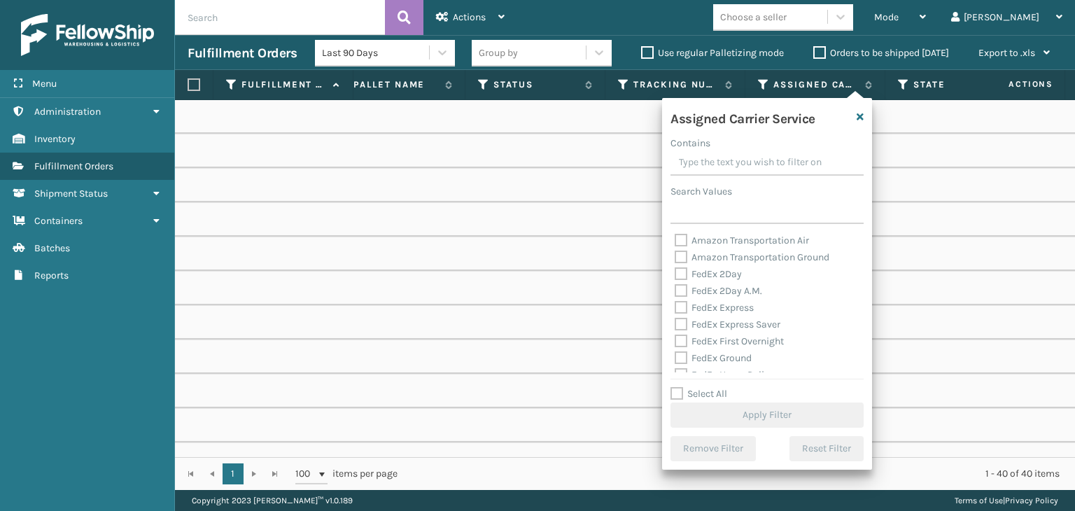
click at [700, 390] on label "Select All" at bounding box center [698, 394] width 57 height 12
click at [700, 387] on input "Select All" at bounding box center [775, 386] width 210 height 1
checkbox input "true"
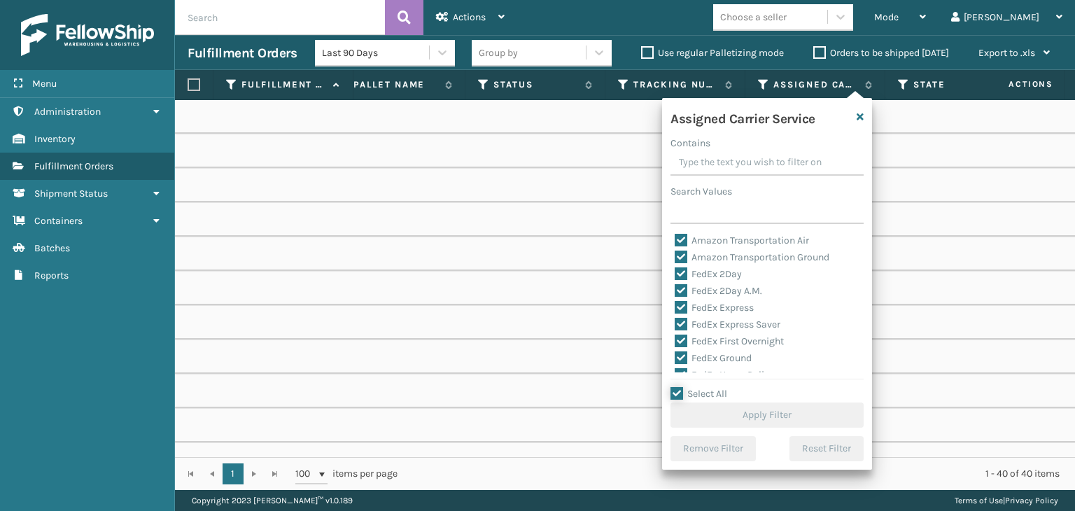
checkbox input "true"
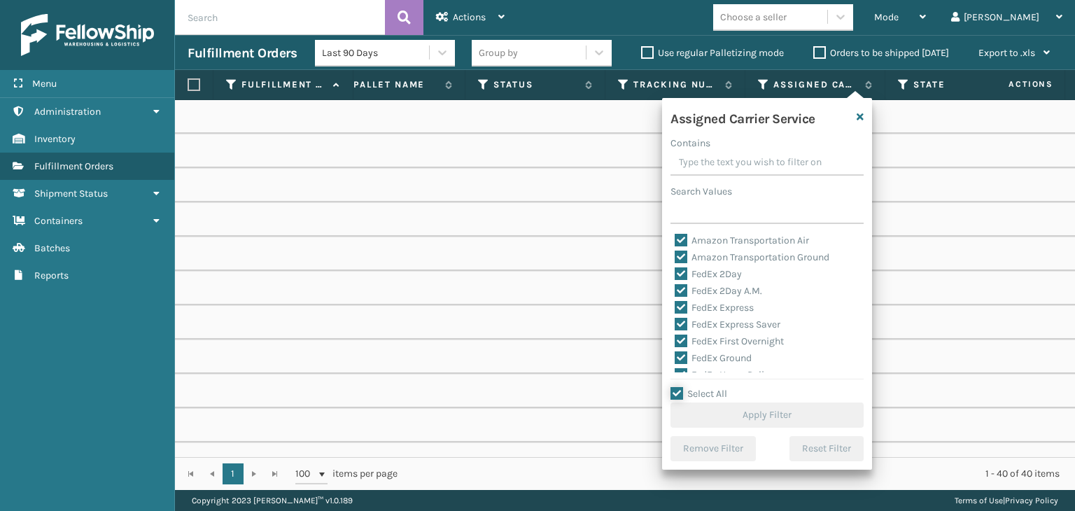
checkbox input "true"
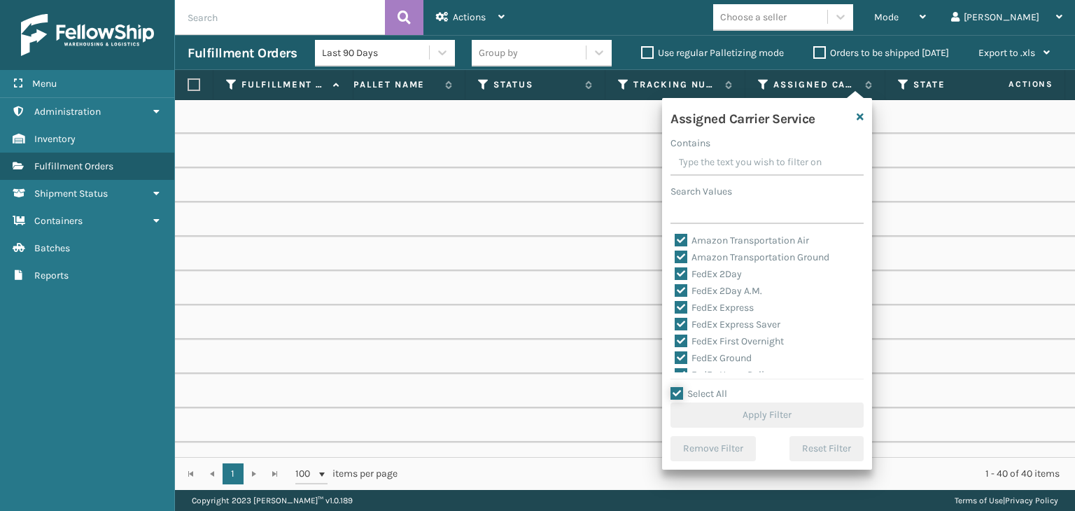
checkbox input "true"
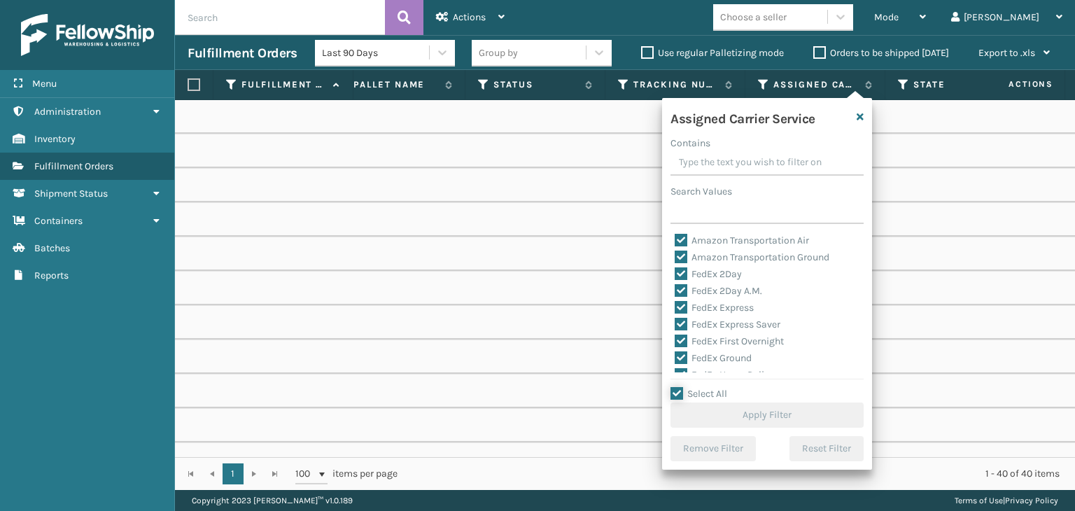
checkbox input "true"
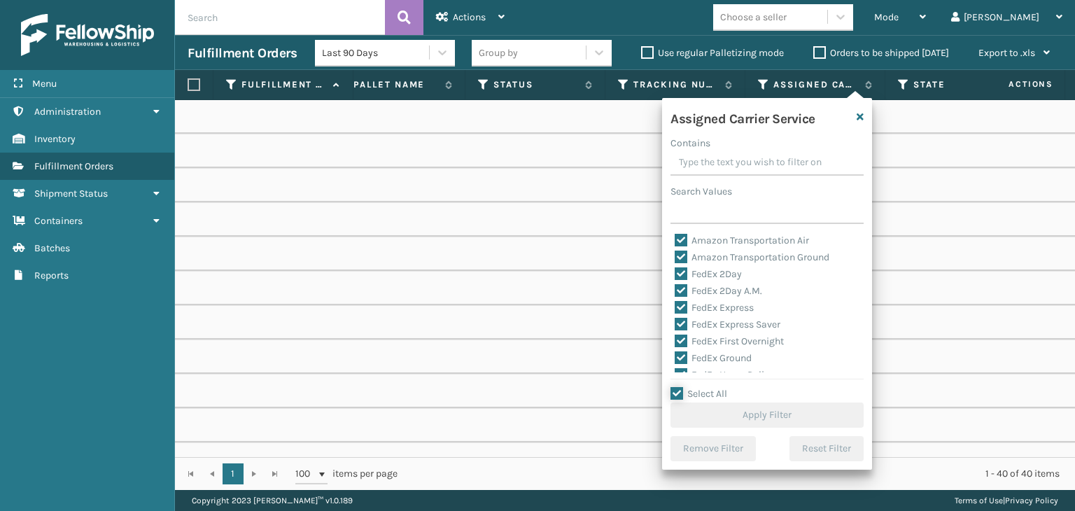
checkbox input "true"
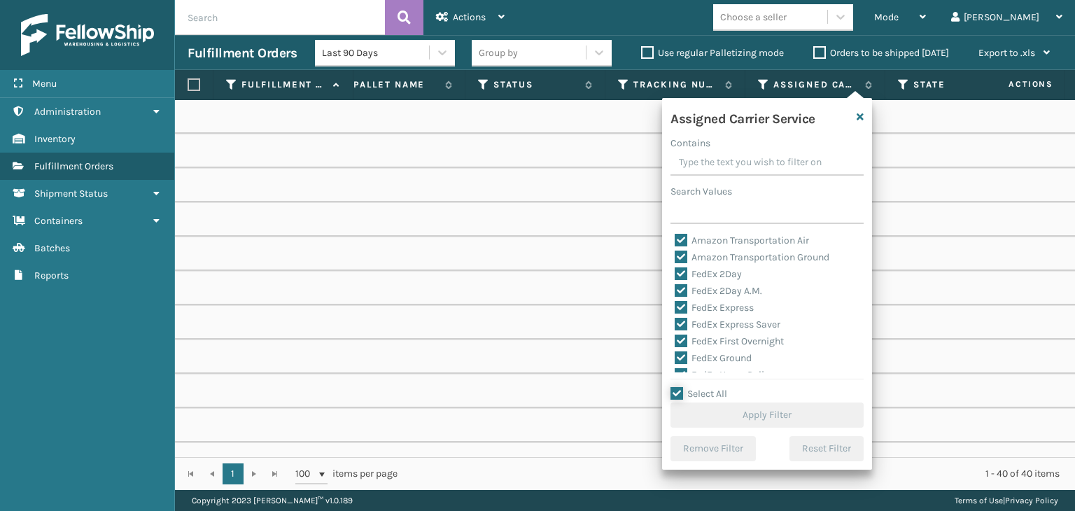
checkbox input "true"
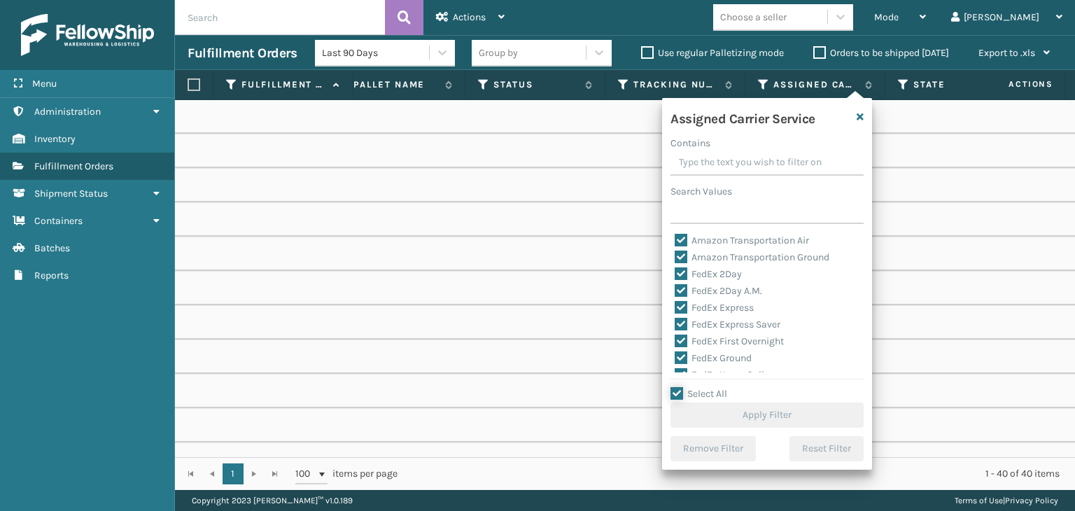
checkbox input "true"
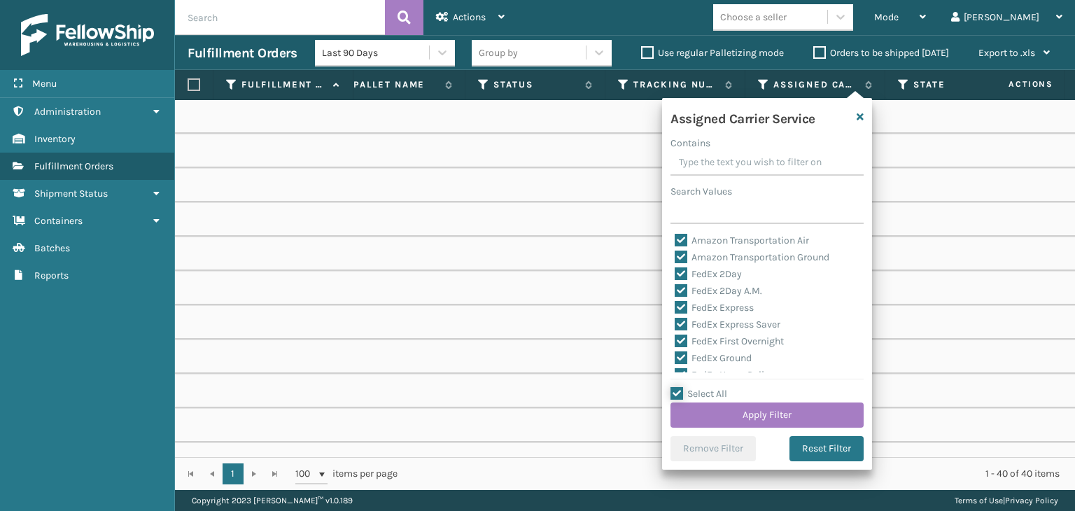
scroll to position [70, 0]
click at [694, 373] on div "Assigned Carrier Service Contains Search Values Amazon Transportation Air Amazo…" at bounding box center [767, 284] width 210 height 372
click at [693, 366] on label "LTL" at bounding box center [689, 372] width 31 height 12
click at [675, 366] on input "LTL" at bounding box center [674, 368] width 1 height 9
checkbox input "false"
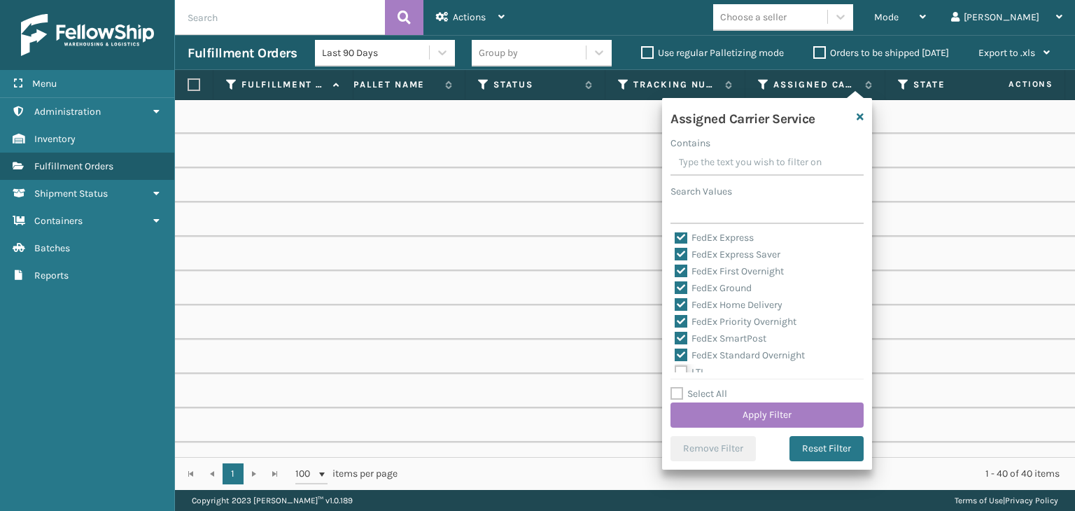
checkbox input "false"
click at [733, 404] on button "Apply Filter" at bounding box center [766, 414] width 193 height 25
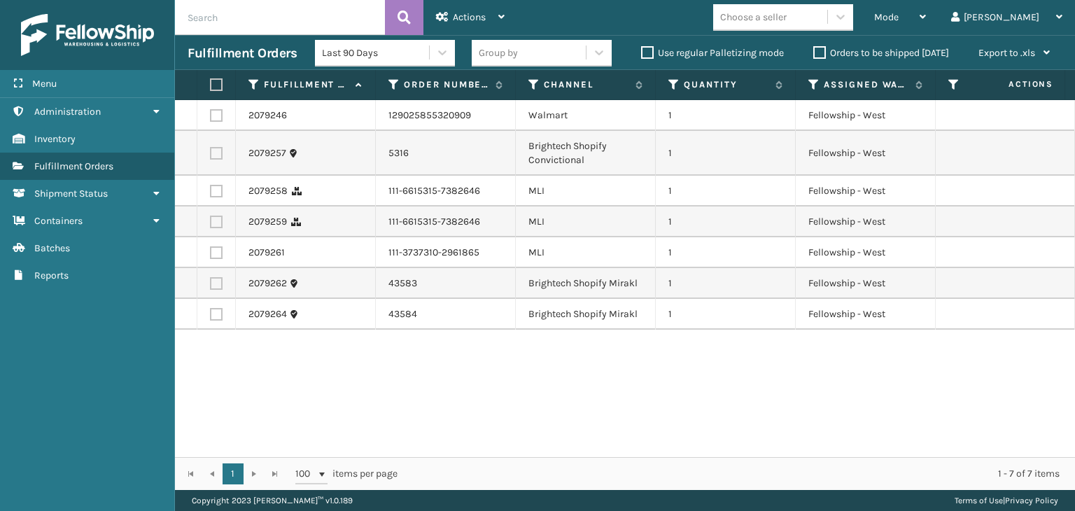
click at [504, 57] on div "Group by" at bounding box center [498, 52] width 39 height 15
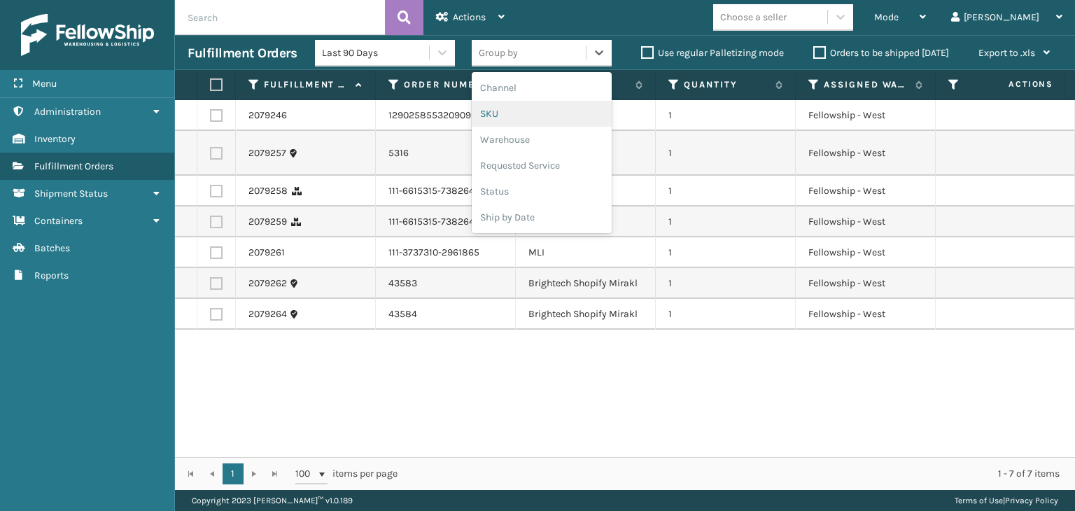
click at [515, 104] on div "SKU" at bounding box center [542, 114] width 140 height 26
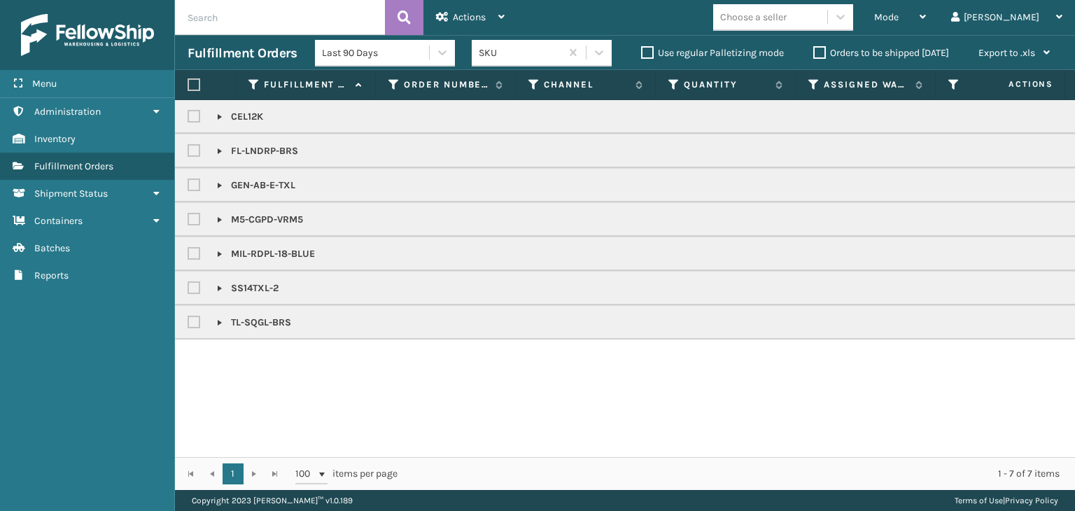
click at [197, 108] on div at bounding box center [198, 116] width 21 height 17
click at [190, 183] on label at bounding box center [196, 185] width 17 height 12
click at [188, 183] on input "checkbox" at bounding box center [188, 181] width 1 height 9
checkbox input "true"
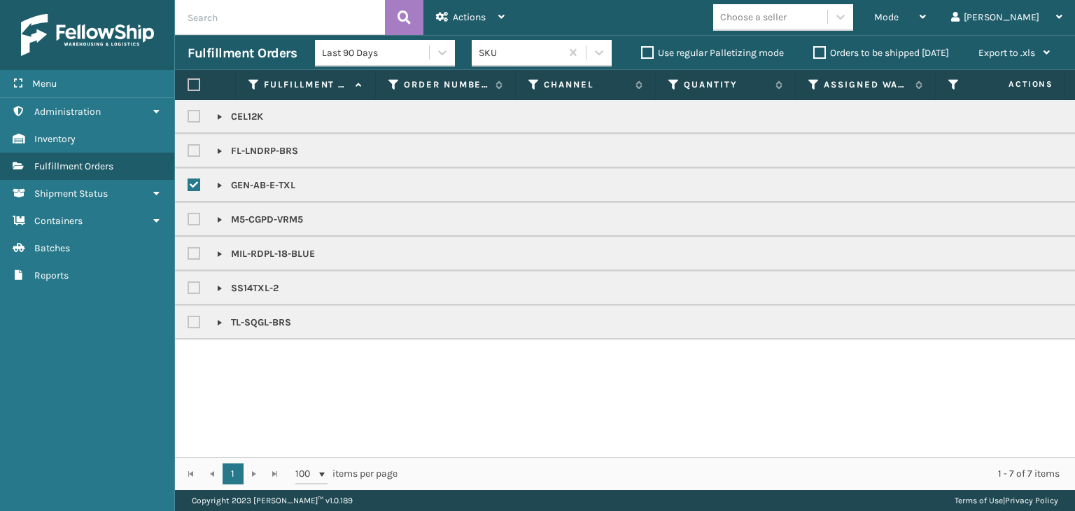
click at [193, 122] on label at bounding box center [196, 117] width 17 height 12
click at [188, 118] on input "checkbox" at bounding box center [188, 112] width 1 height 9
checkbox input "true"
click at [190, 254] on label at bounding box center [196, 254] width 17 height 12
click at [188, 254] on input "checkbox" at bounding box center [188, 250] width 1 height 9
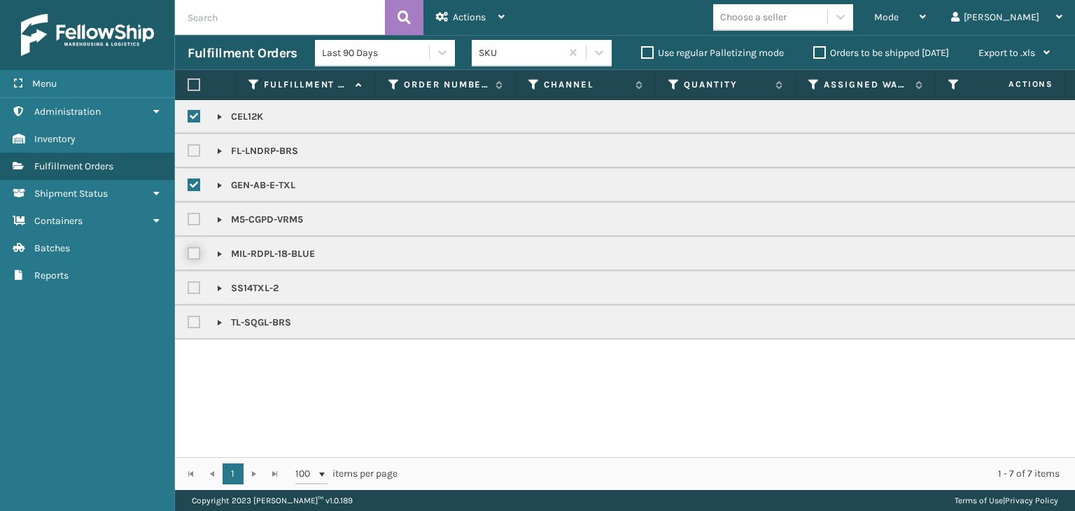
checkbox input "true"
click at [467, 15] on span "Actions" at bounding box center [469, 17] width 33 height 12
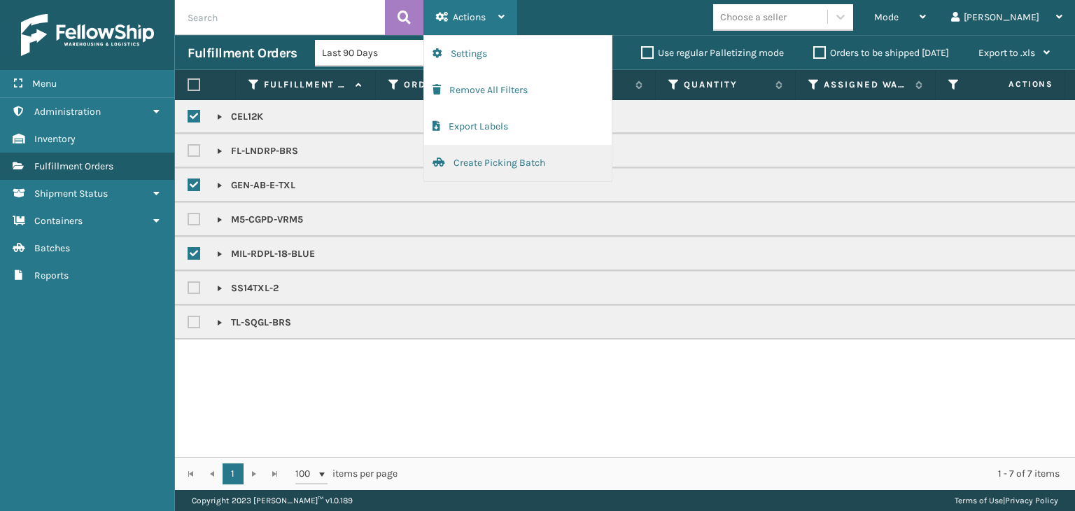
click at [504, 166] on button "Create Picking Batch" at bounding box center [518, 163] width 188 height 36
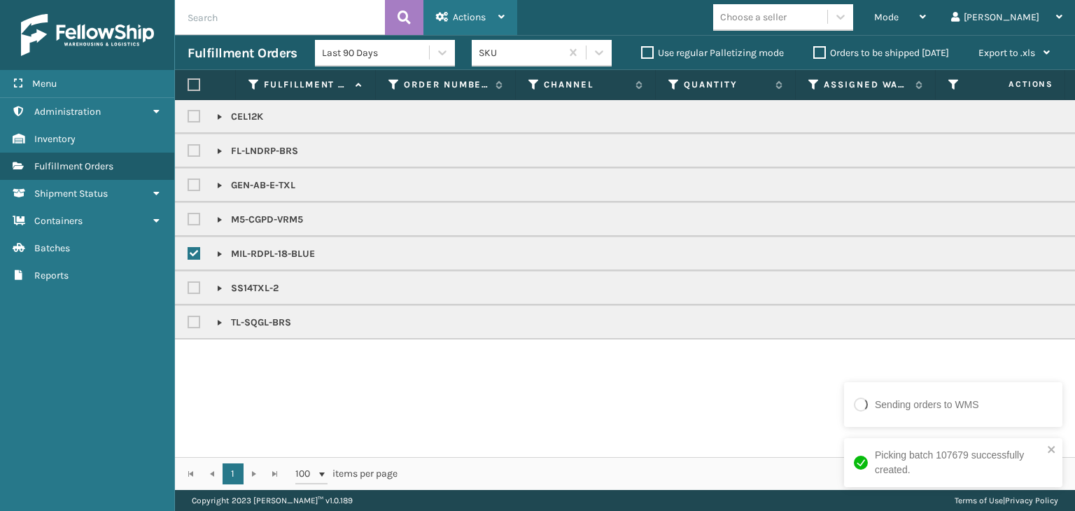
checkbox input "false"
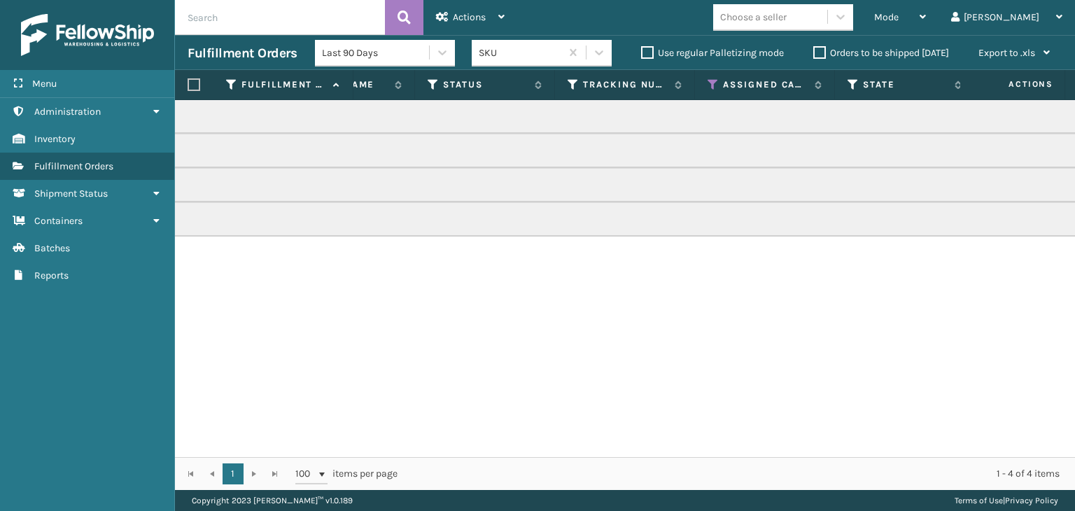
scroll to position [0, 677]
click at [698, 81] on icon at bounding box center [696, 84] width 11 height 13
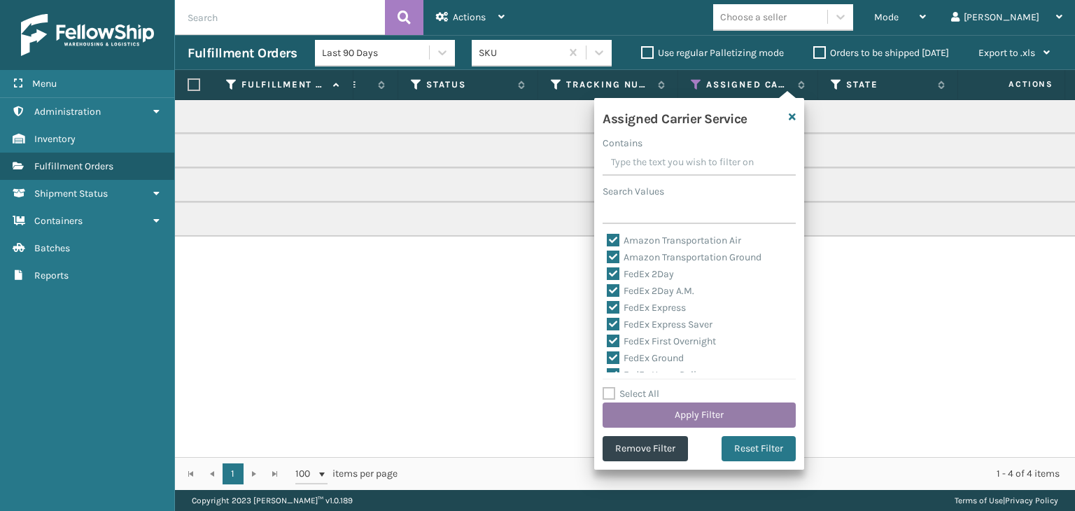
click at [748, 404] on button "Apply Filter" at bounding box center [698, 414] width 193 height 25
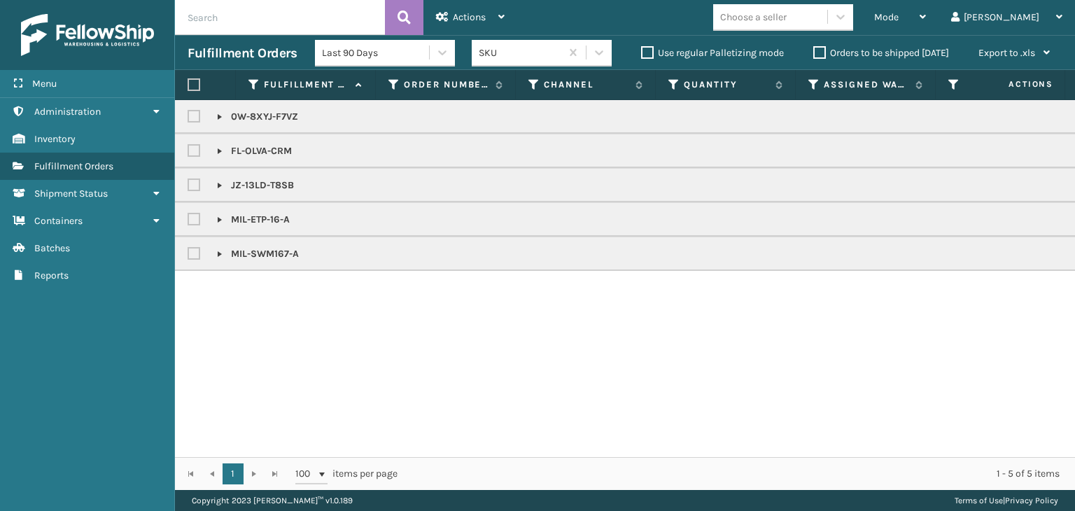
click at [838, 50] on label "Orders to be shipped [DATE]" at bounding box center [881, 53] width 136 height 12
click at [814, 50] on input "Orders to be shipped [DATE]" at bounding box center [813, 49] width 1 height 9
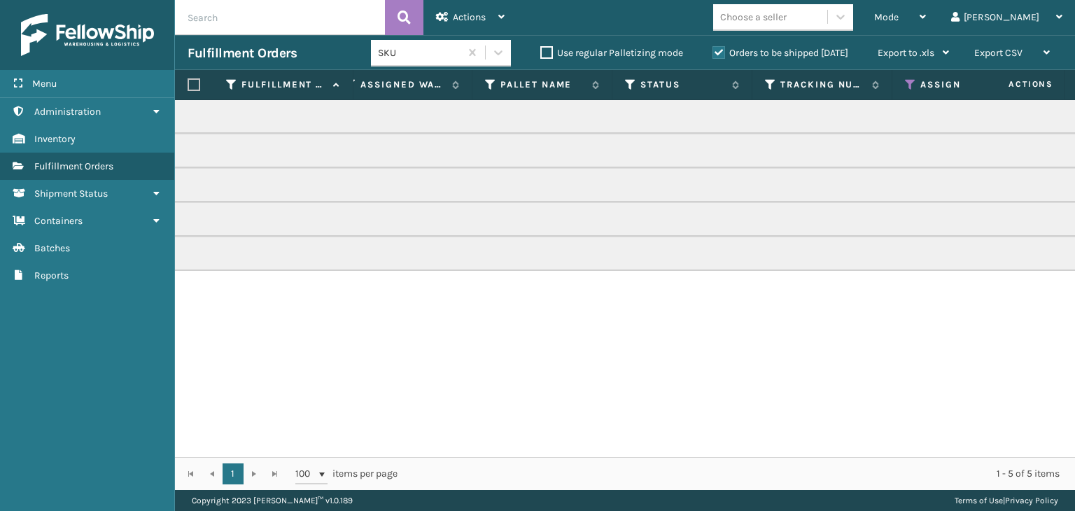
scroll to position [0, 490]
click at [880, 85] on icon at bounding box center [882, 84] width 11 height 13
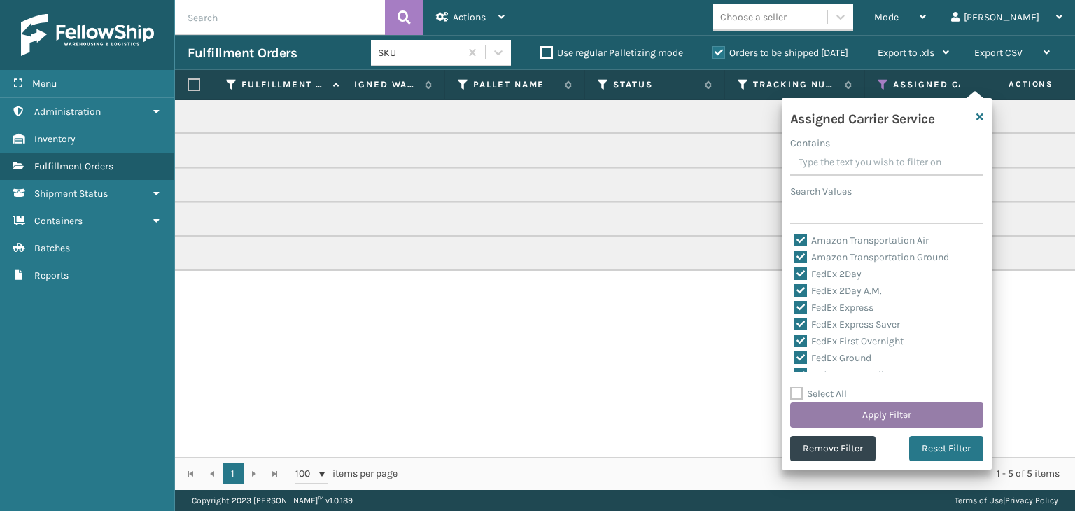
click at [856, 409] on button "Apply Filter" at bounding box center [886, 414] width 193 height 25
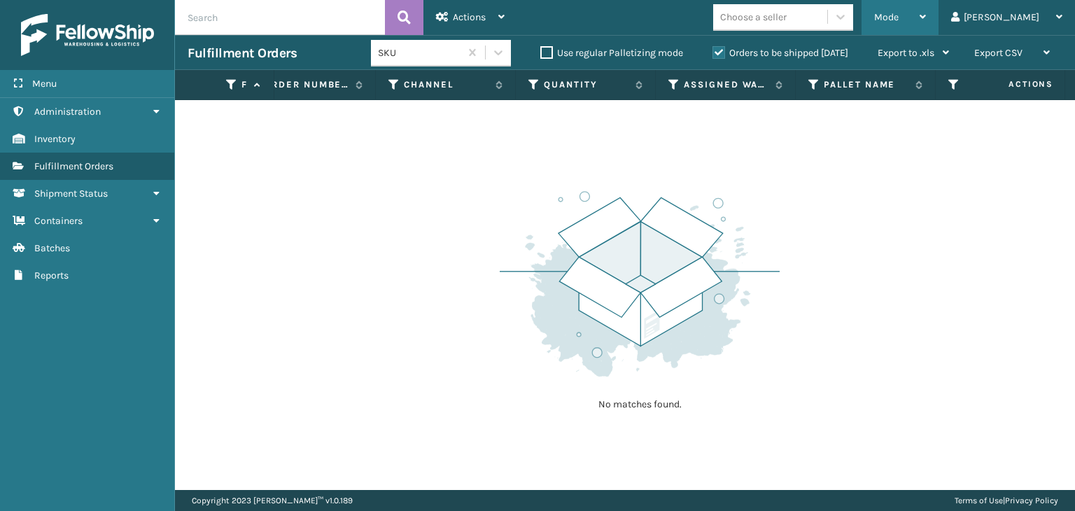
click at [898, 14] on span "Mode" at bounding box center [886, 17] width 24 height 12
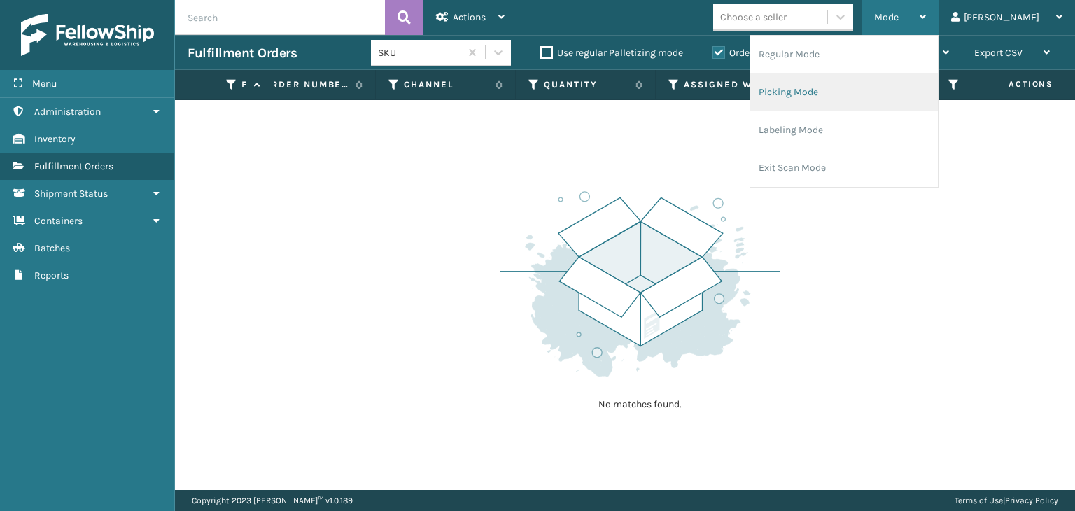
click at [907, 75] on li "Picking Mode" at bounding box center [844, 92] width 188 height 38
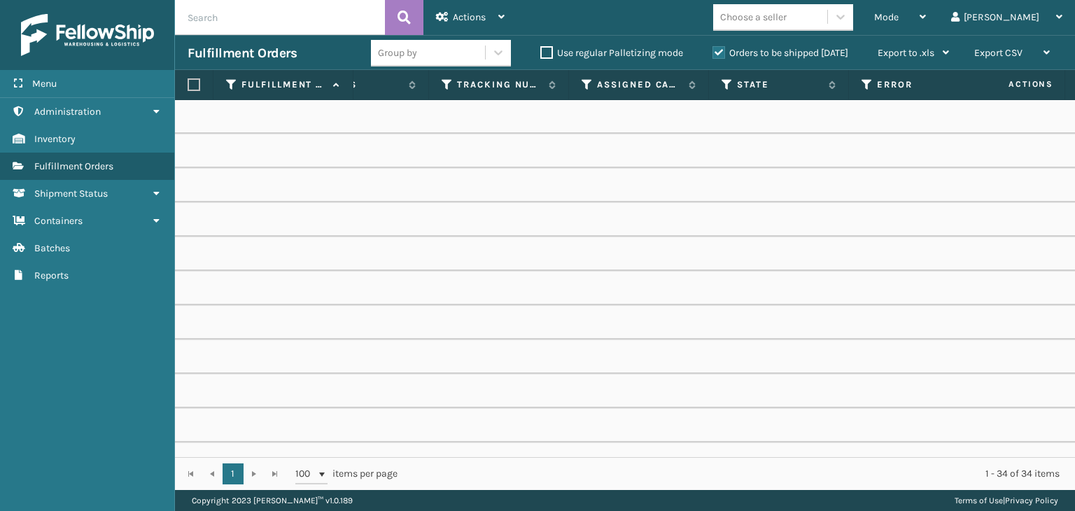
scroll to position [0, 812]
click at [582, 83] on icon at bounding box center [583, 84] width 11 height 13
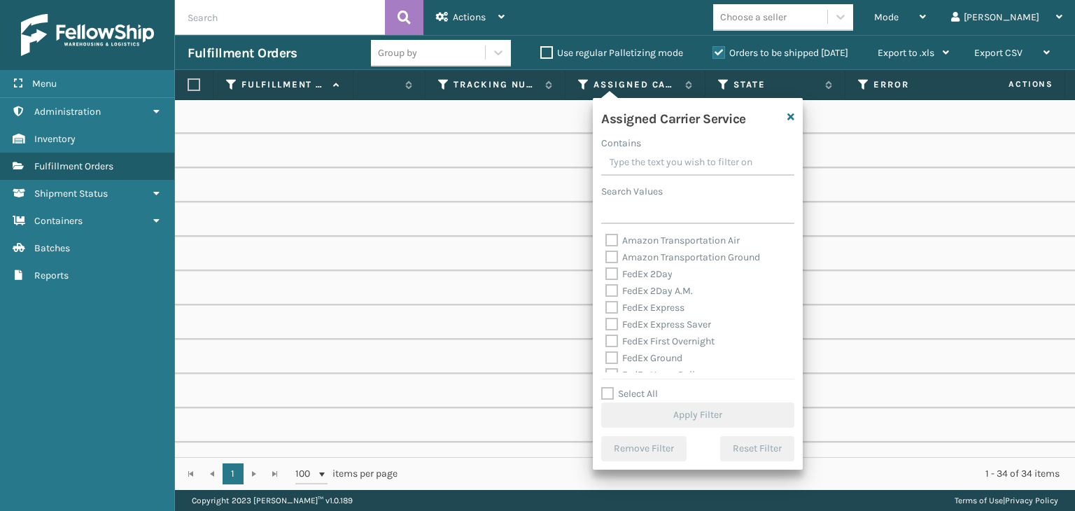
drag, startPoint x: 632, startPoint y: 393, endPoint x: 633, endPoint y: 379, distance: 14.0
click at [633, 393] on label "Select All" at bounding box center [629, 394] width 57 height 12
click at [633, 387] on input "Select All" at bounding box center [706, 386] width 210 height 1
checkbox input "true"
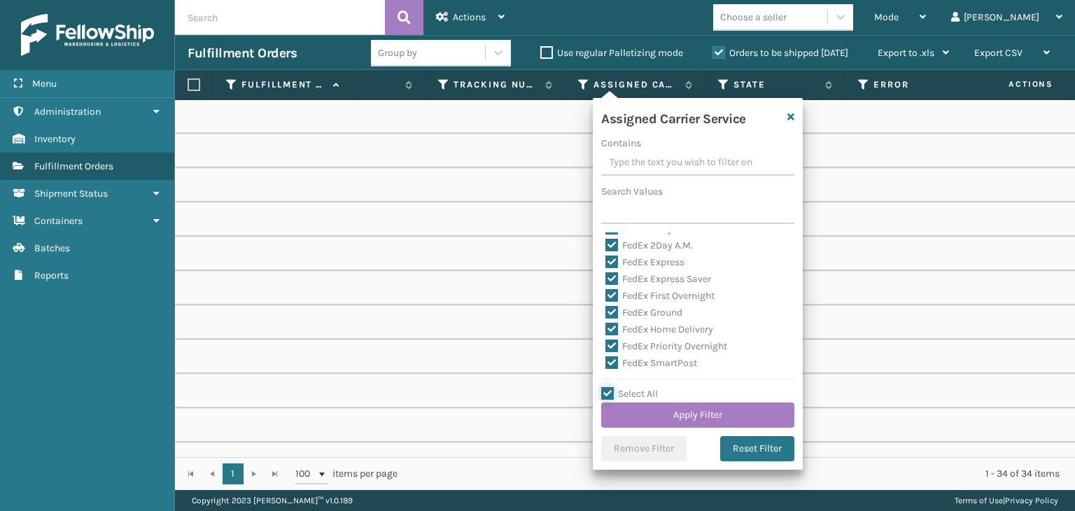
scroll to position [70, 0]
click at [617, 368] on label "LTL" at bounding box center [620, 372] width 31 height 12
click at [606, 368] on input "LTL" at bounding box center [605, 368] width 1 height 9
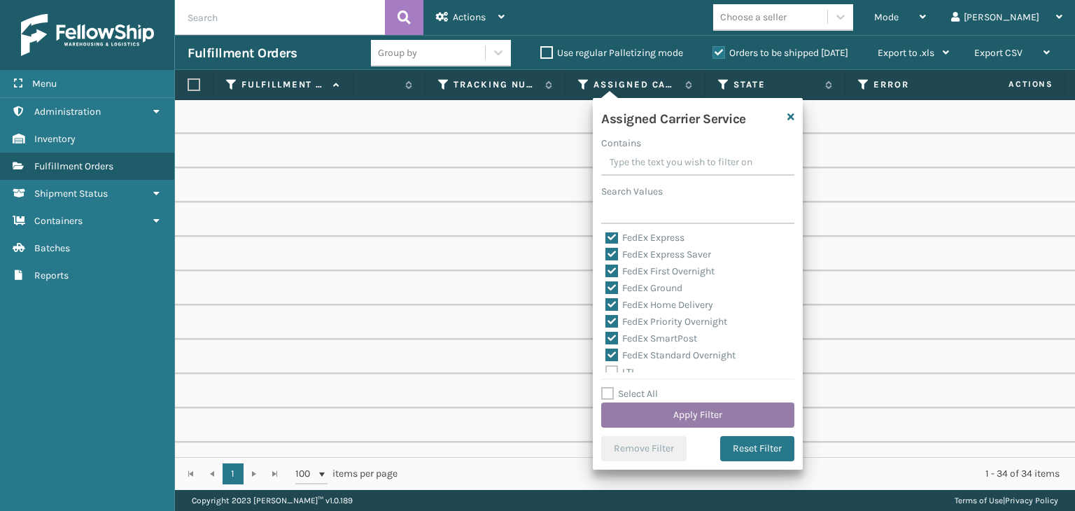
click at [669, 407] on button "Apply Filter" at bounding box center [697, 414] width 193 height 25
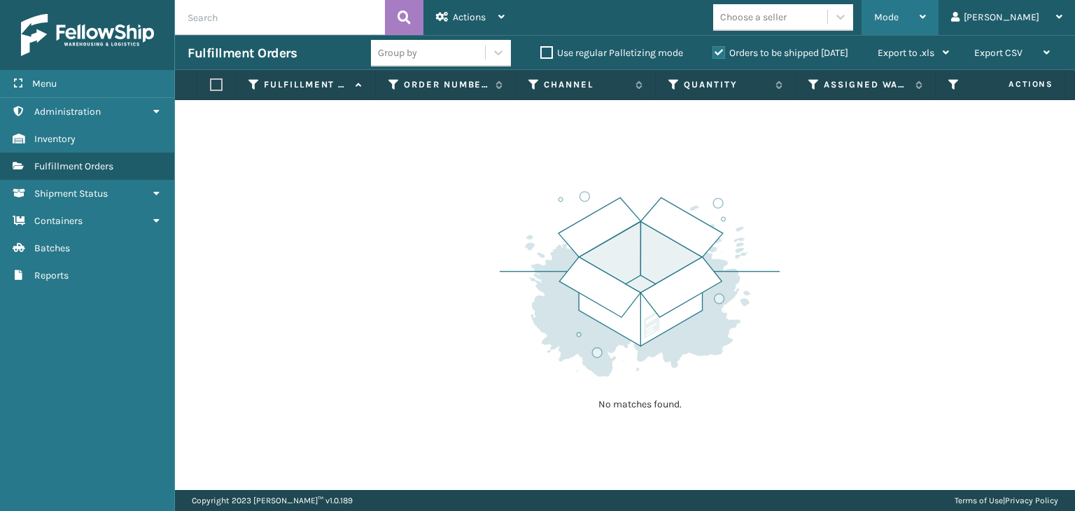
click at [938, 8] on div "Mode Regular Mode Picking Mode Labeling Mode Exit Scan Mode" at bounding box center [899, 17] width 77 height 35
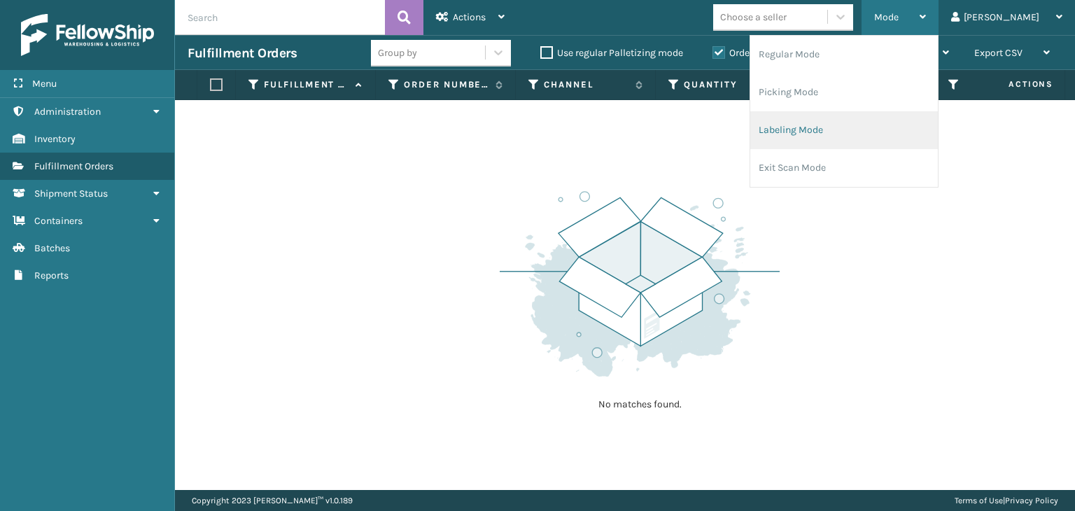
click at [884, 141] on li "Labeling Mode" at bounding box center [844, 130] width 188 height 38
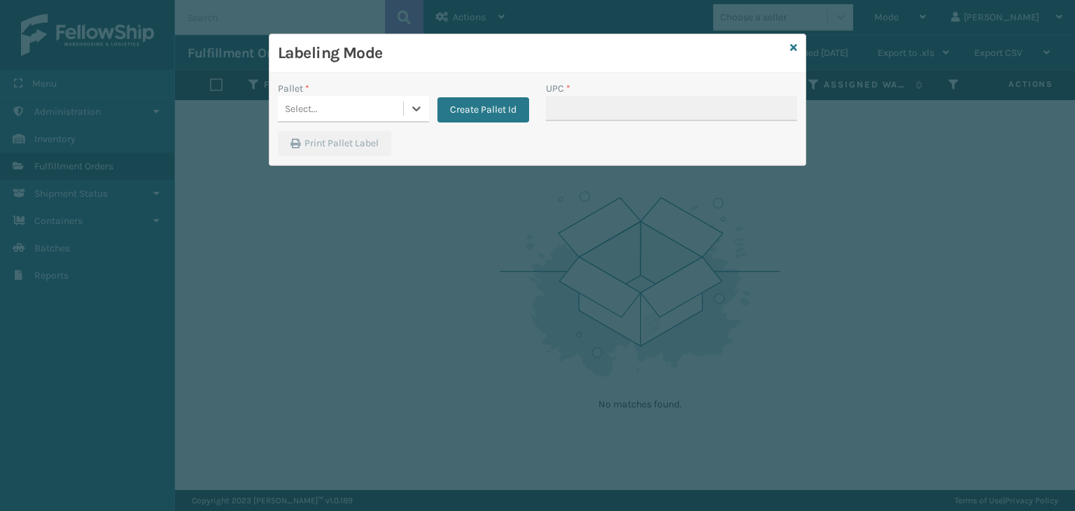
click at [393, 101] on div "Select..." at bounding box center [340, 108] width 125 height 23
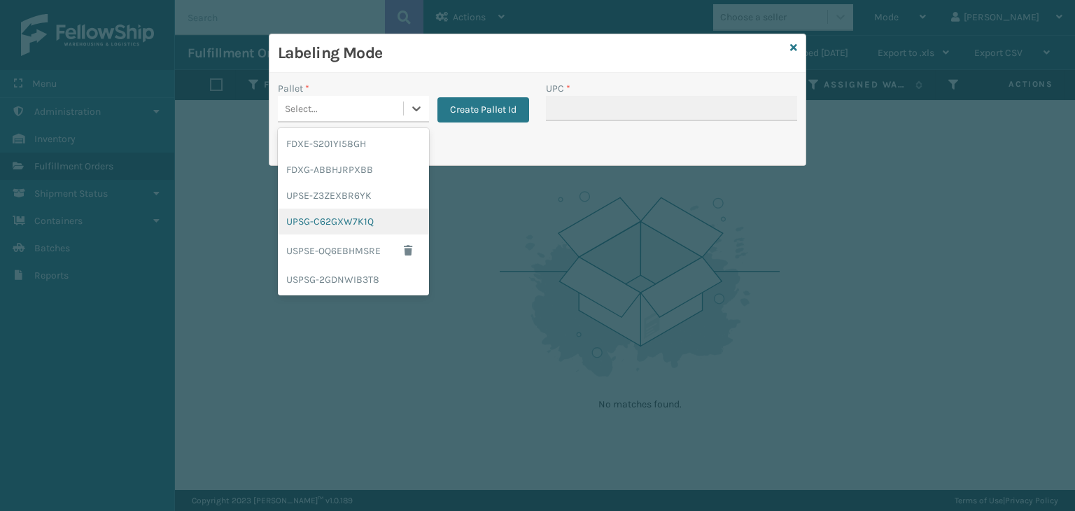
click at [339, 220] on div "UPSG-C62GXW7K1Q" at bounding box center [353, 222] width 151 height 26
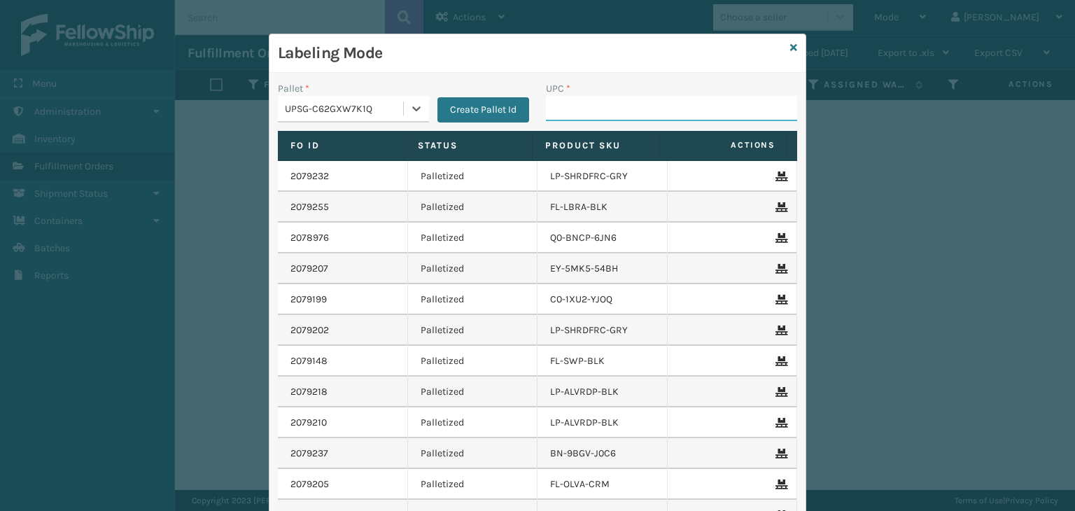
click at [580, 103] on input "UPC *" at bounding box center [671, 108] width 251 height 25
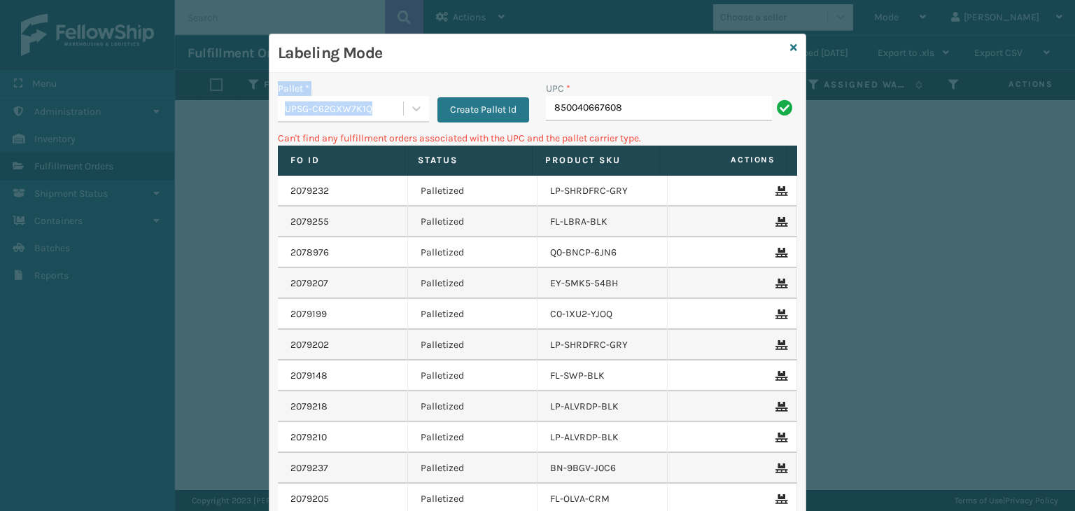
drag, startPoint x: 294, startPoint y: 122, endPoint x: 317, endPoint y: 143, distance: 31.2
click at [294, 121] on div "Pallet * UPSG-C62GXW7K1Q Create Pallet Id" at bounding box center [403, 106] width 268 height 50
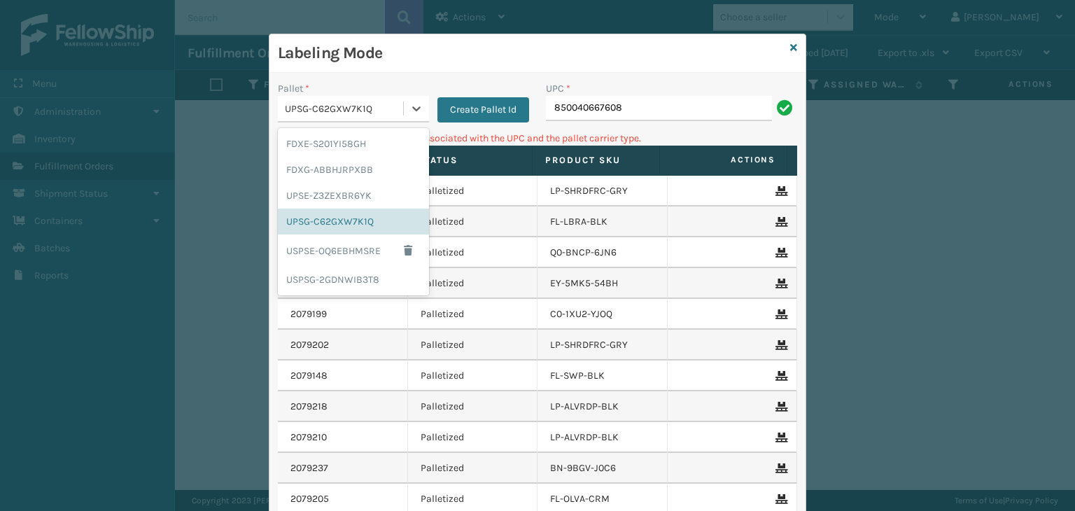
click at [319, 114] on div "UPSG-C62GXW7K1Q" at bounding box center [345, 108] width 120 height 15
click at [323, 162] on div "FDXG-ABBHJRPXBB" at bounding box center [353, 170] width 151 height 26
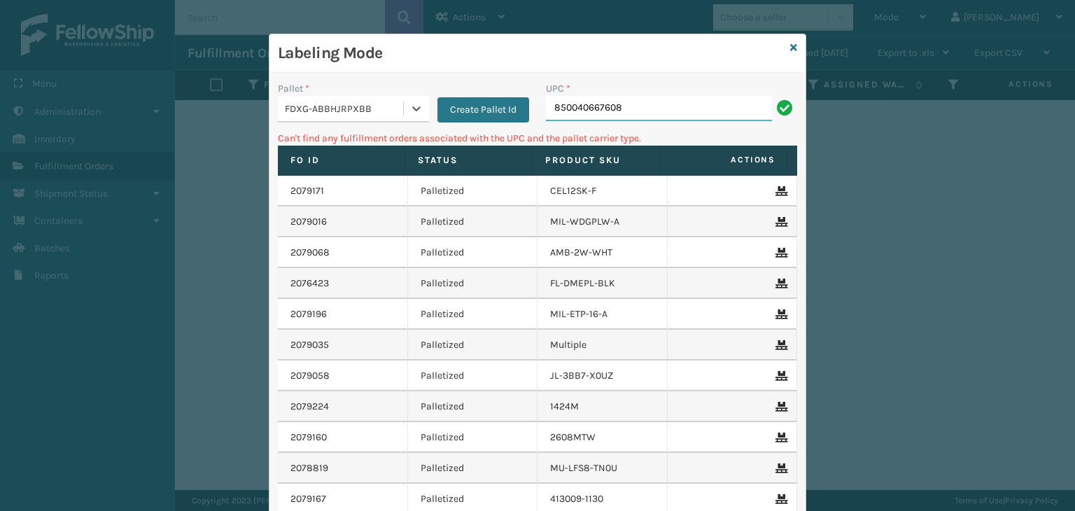
click at [677, 104] on input "850040667608" at bounding box center [659, 108] width 226 height 25
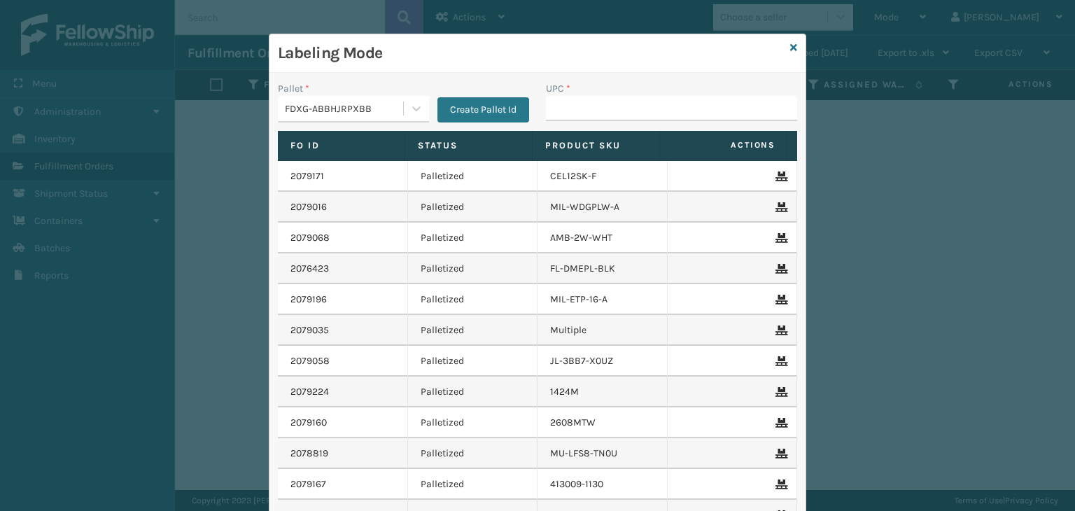
click at [784, 49] on div "Labeling Mode" at bounding box center [537, 53] width 536 height 38
click at [790, 48] on icon at bounding box center [793, 48] width 7 height 10
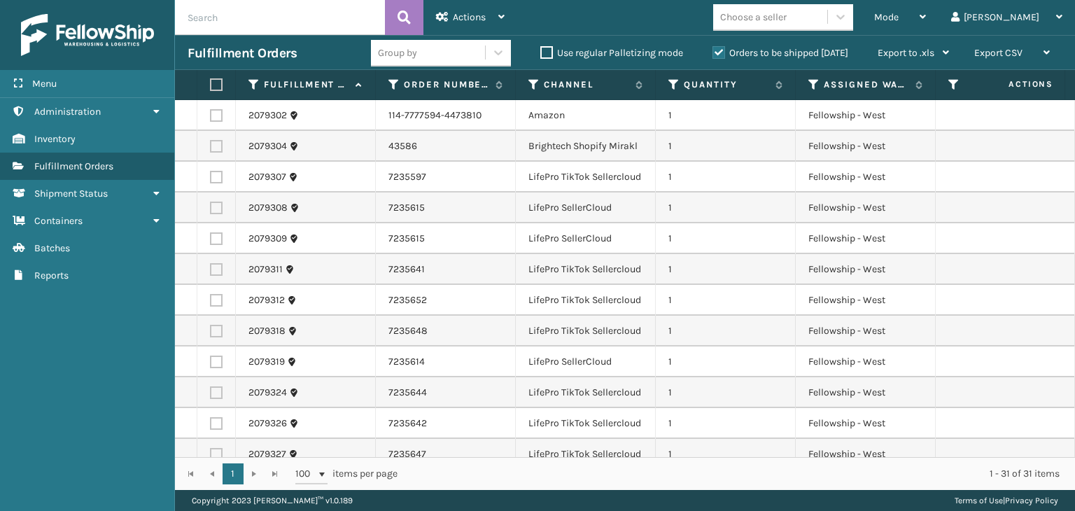
click at [203, 23] on input "text" at bounding box center [280, 17] width 210 height 35
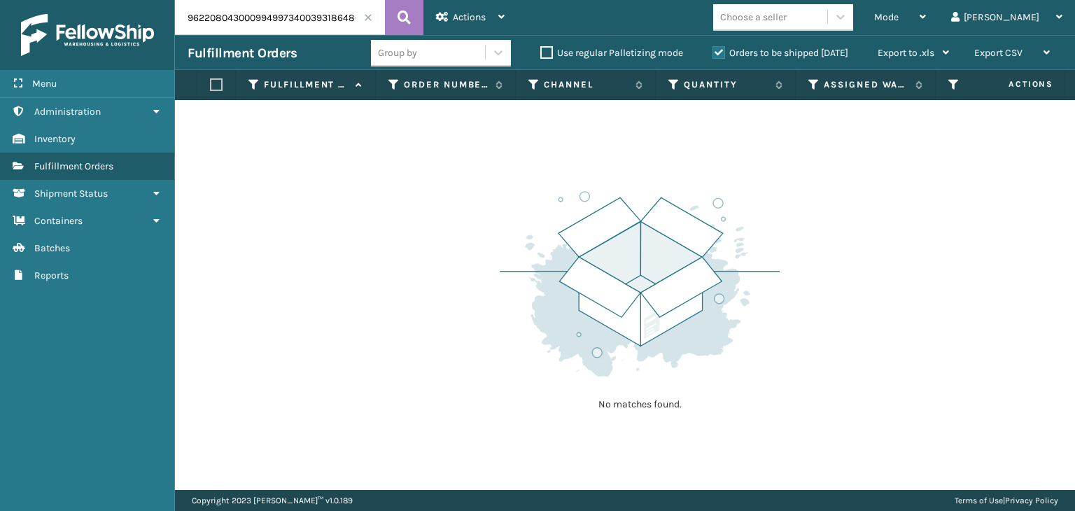
drag, startPoint x: 292, startPoint y: 17, endPoint x: 0, endPoint y: 66, distance: 296.0
click at [0, 0] on div "Menu Administration Administration Administration Inventory Administration Fulf…" at bounding box center [537, 0] width 1075 height 0
click at [926, 13] on div "Mode" at bounding box center [900, 17] width 52 height 35
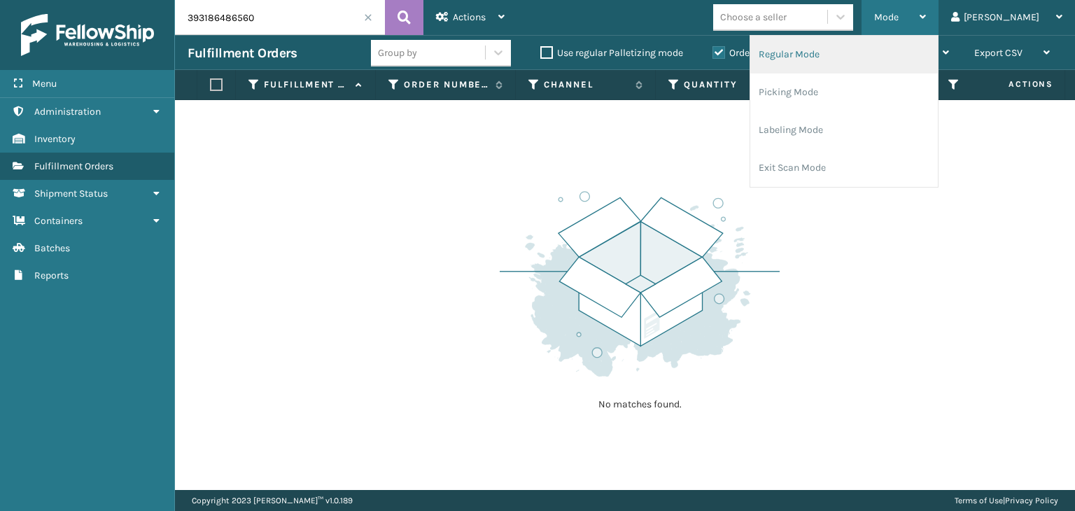
click at [926, 48] on li "Regular Mode" at bounding box center [844, 55] width 188 height 38
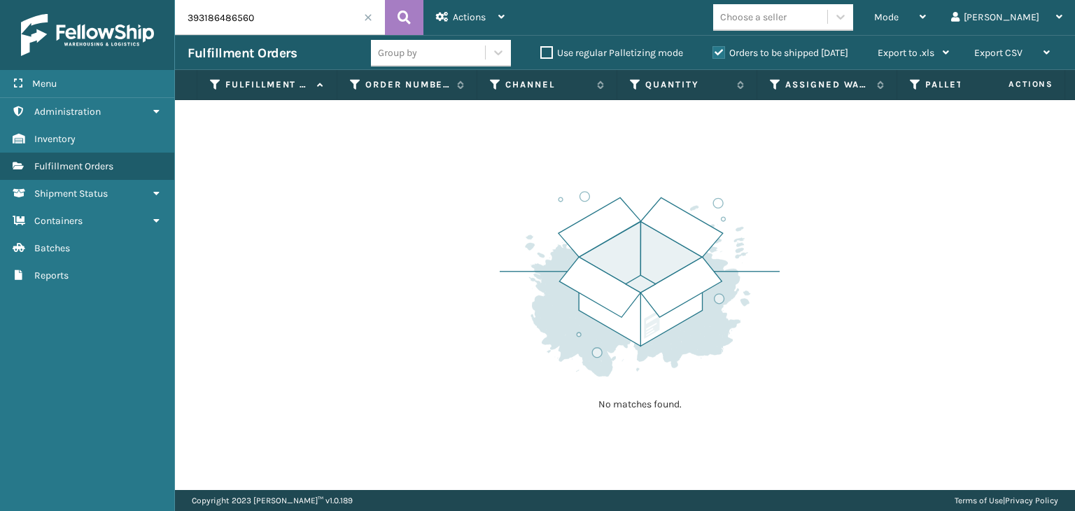
click at [781, 50] on label "Orders to be shipped [DATE]" at bounding box center [780, 53] width 136 height 12
click at [713, 50] on input "Orders to be shipped [DATE]" at bounding box center [712, 49] width 1 height 9
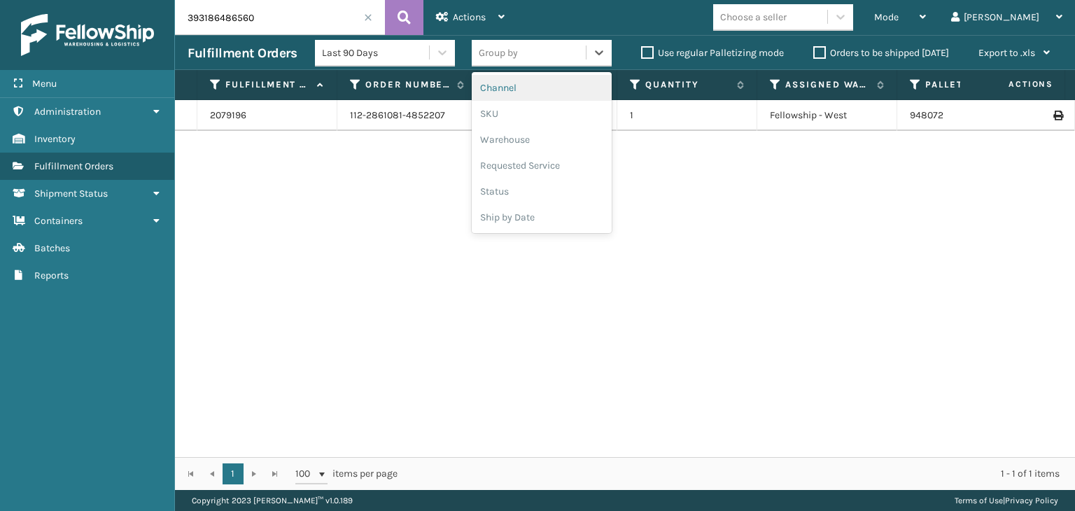
click at [502, 54] on div "Group by" at bounding box center [498, 52] width 39 height 15
click at [495, 114] on div "SKU" at bounding box center [542, 114] width 140 height 26
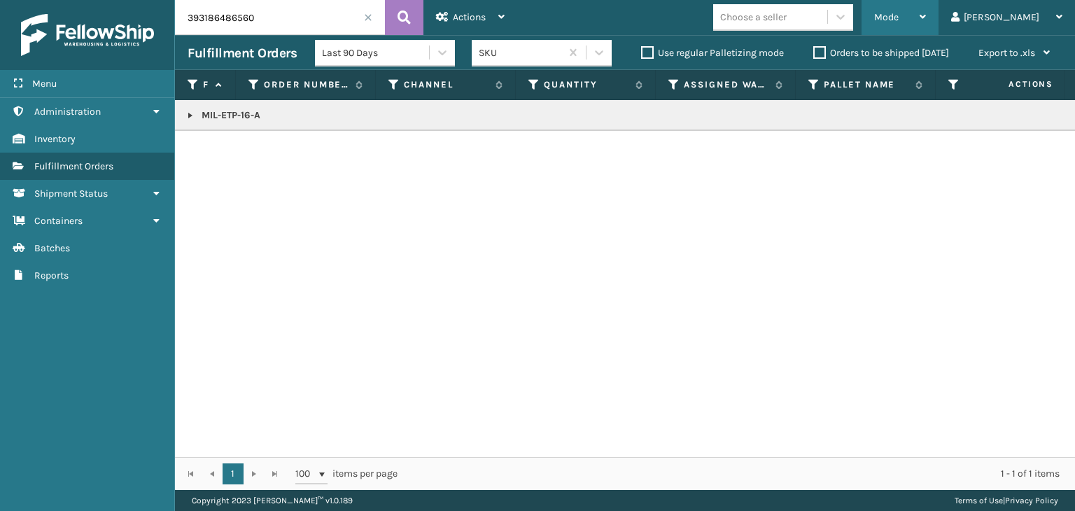
click at [926, 13] on div "Mode" at bounding box center [900, 17] width 52 height 35
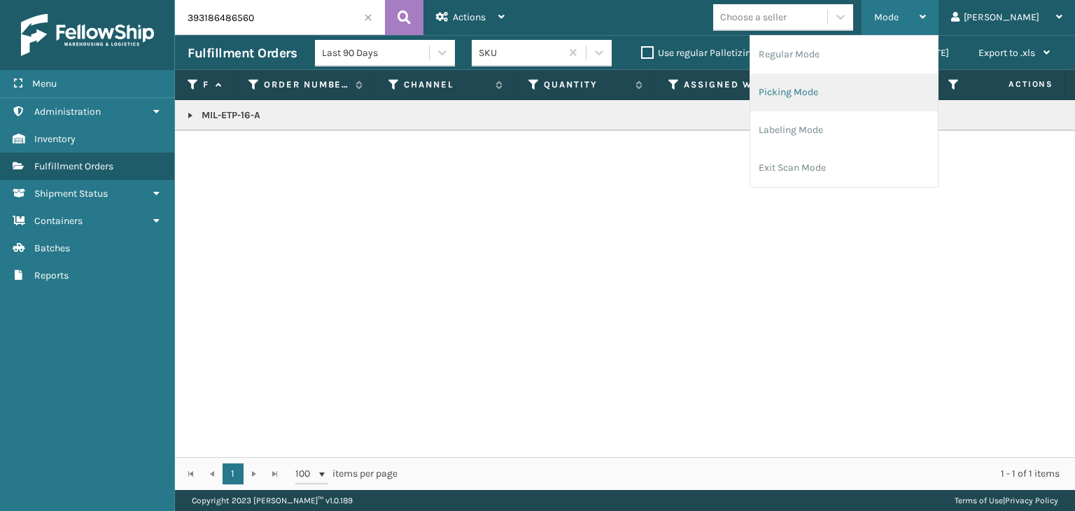
click at [887, 101] on li "Picking Mode" at bounding box center [844, 92] width 188 height 38
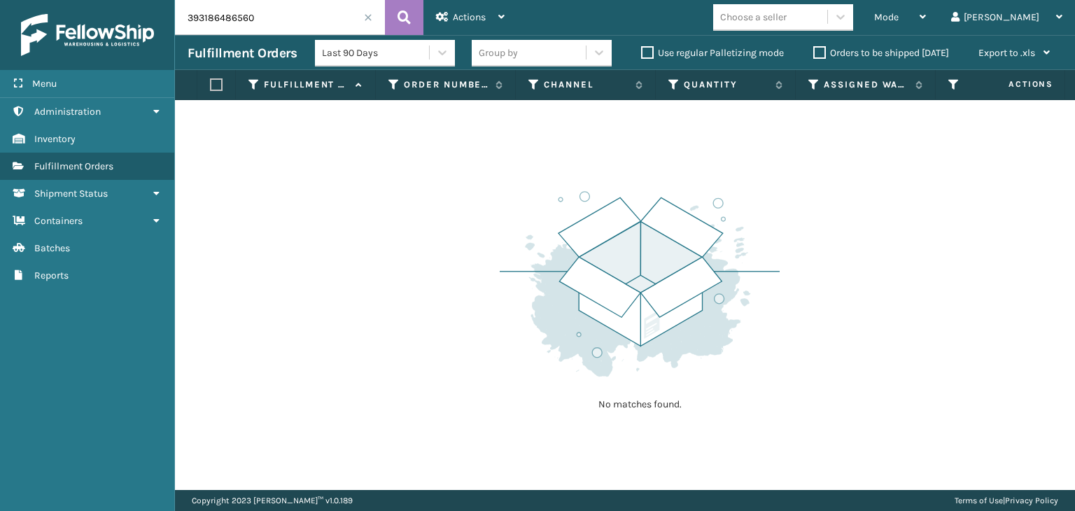
click at [369, 12] on input "393186486560" at bounding box center [280, 17] width 210 height 35
click at [370, 15] on span at bounding box center [368, 17] width 8 height 8
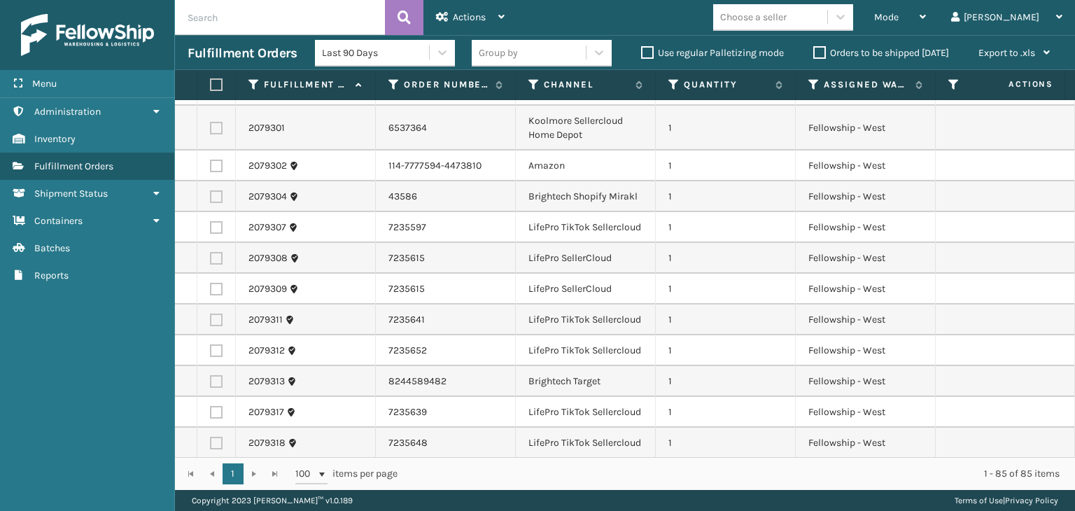
scroll to position [1539, 0]
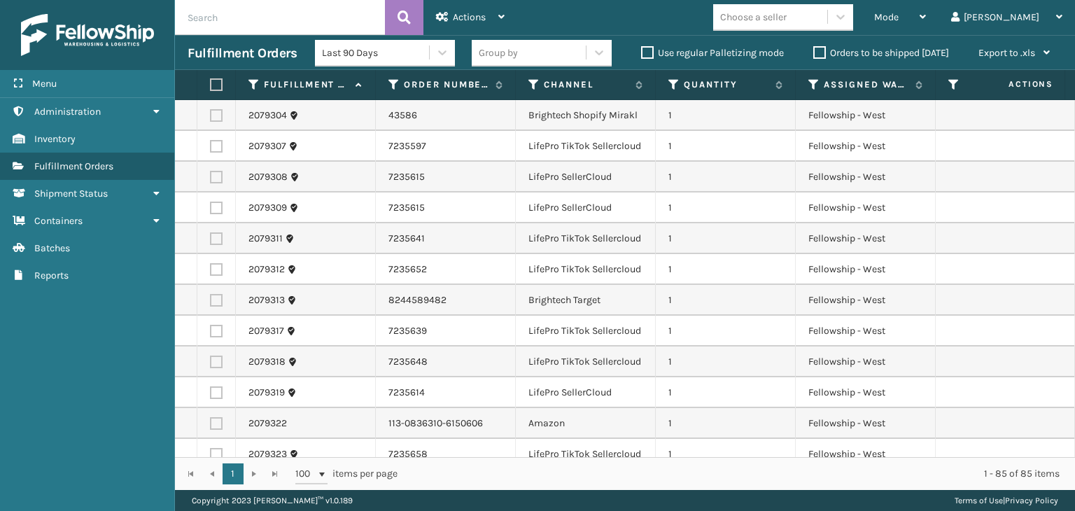
click at [892, 47] on div "Orders to be shipped [DATE]" at bounding box center [882, 53] width 165 height 17
click at [890, 57] on label "Orders to be shipped [DATE]" at bounding box center [881, 53] width 136 height 12
click at [814, 54] on input "Orders to be shipped [DATE]" at bounding box center [813, 49] width 1 height 9
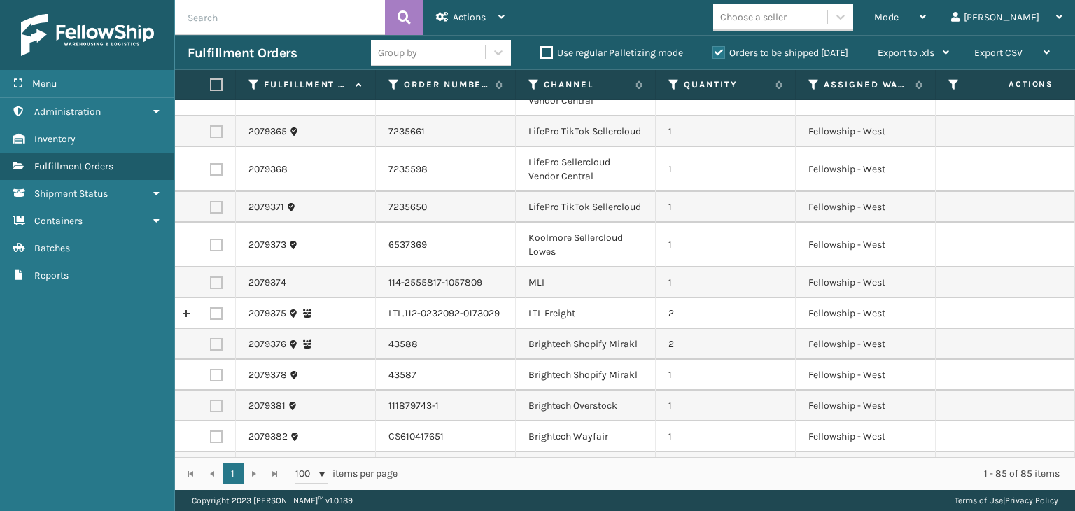
scroll to position [2816, 0]
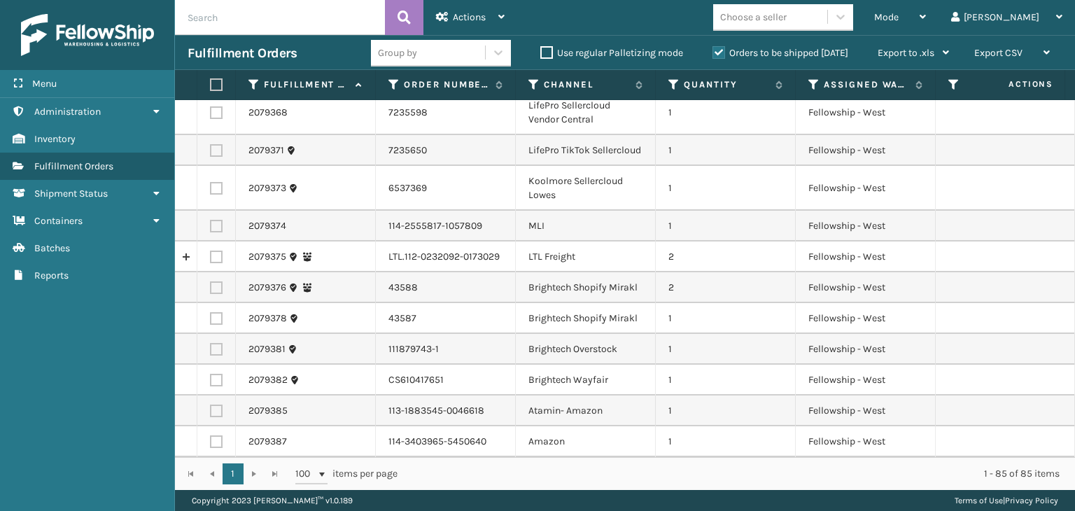
click at [747, 49] on label "Orders to be shipped [DATE]" at bounding box center [780, 53] width 136 height 12
click at [713, 49] on input "Orders to be shipped [DATE]" at bounding box center [712, 49] width 1 height 9
